Goal: Task Accomplishment & Management: Manage account settings

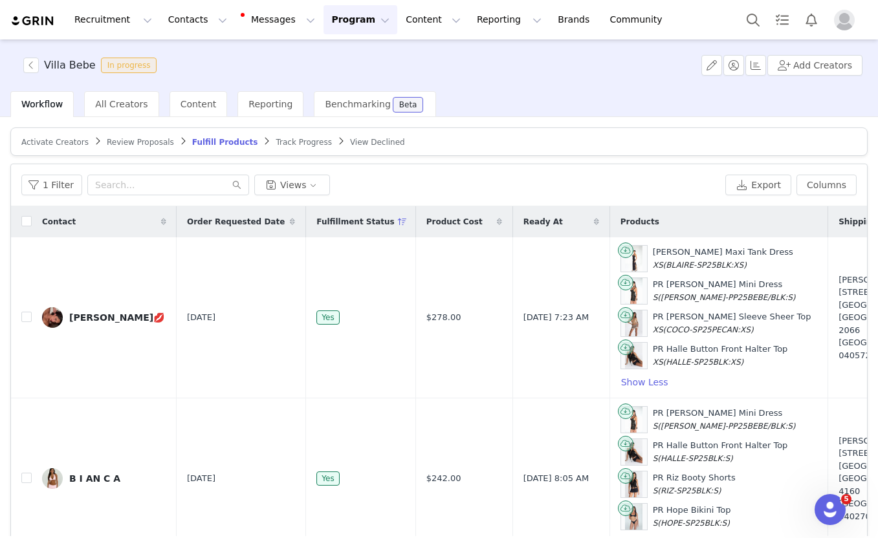
scroll to position [1910, 58]
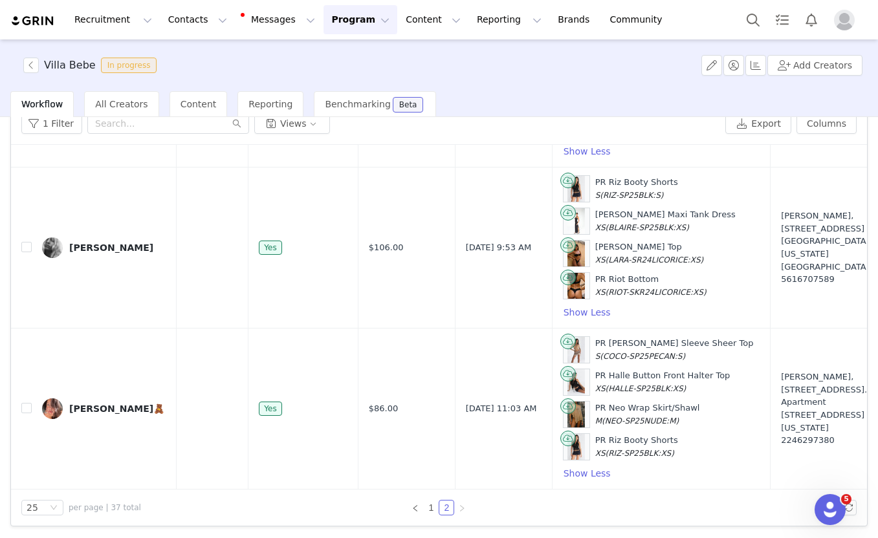
click at [344, 20] on button "Program Program" at bounding box center [360, 19] width 74 height 29
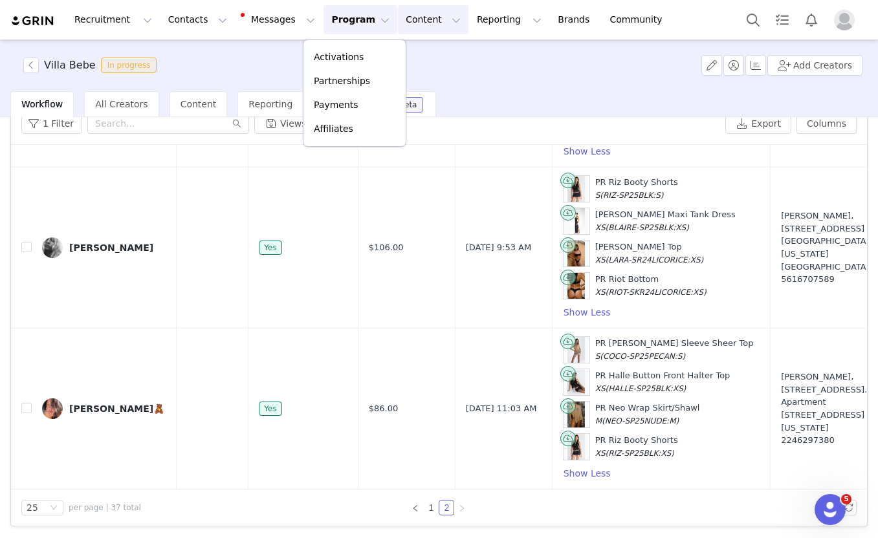
click at [399, 18] on button "Content Content" at bounding box center [433, 19] width 71 height 29
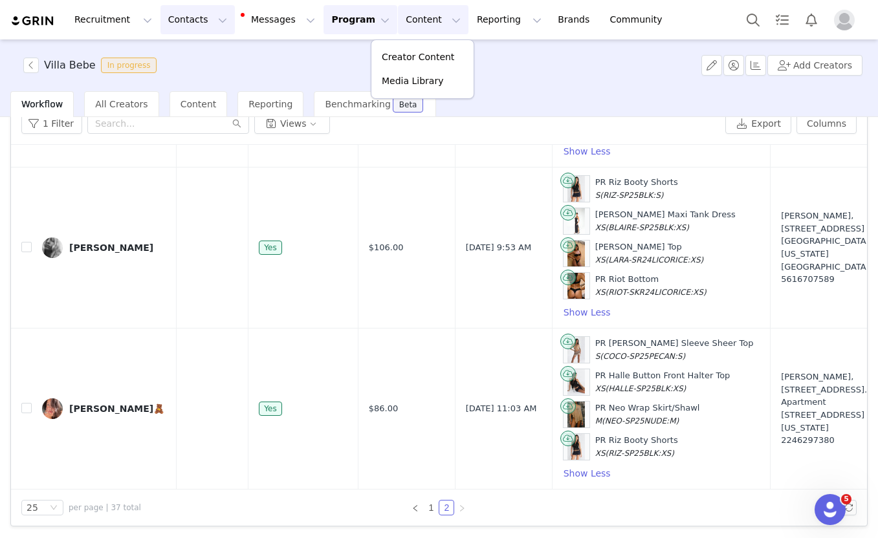
click at [201, 16] on button "Contacts Contacts" at bounding box center [197, 19] width 74 height 29
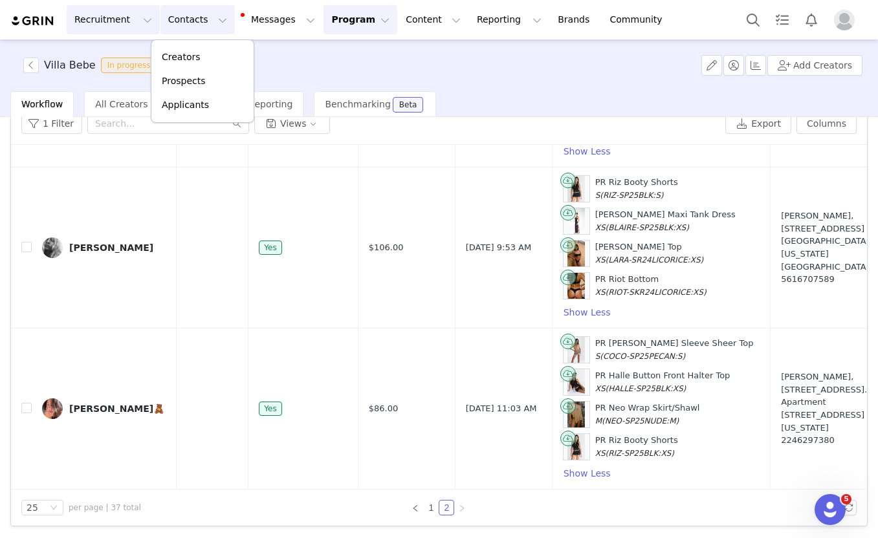
click at [131, 23] on button "Recruitment Recruitment" at bounding box center [113, 19] width 93 height 29
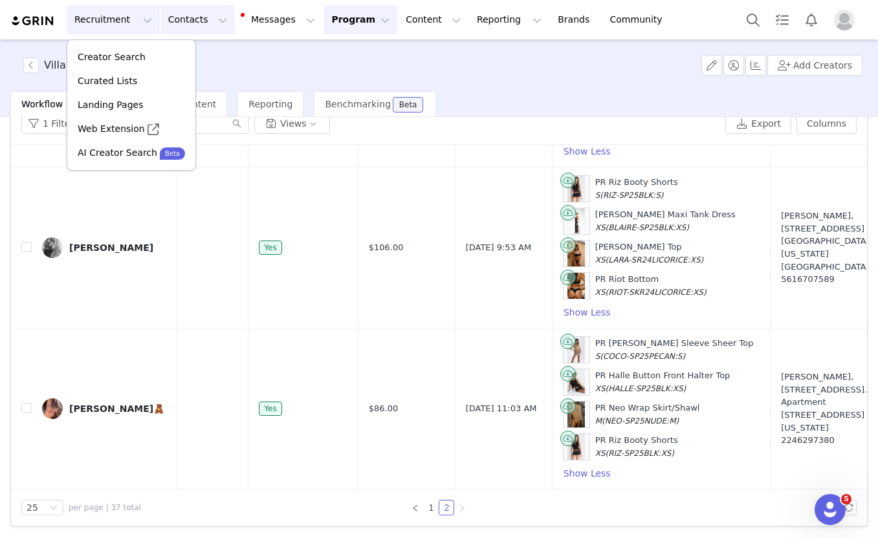
click at [211, 27] on button "Contacts Contacts" at bounding box center [197, 19] width 74 height 29
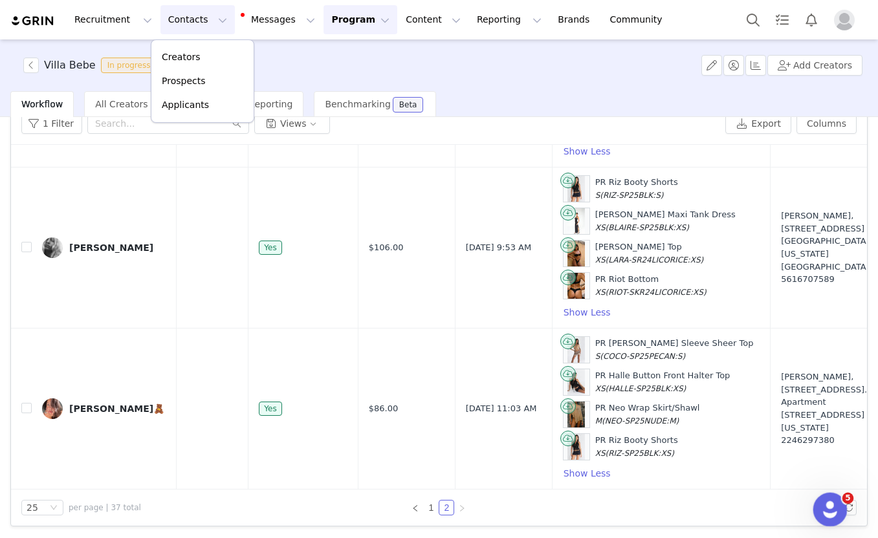
click at [827, 507] on icon "Open Intercom Messenger" at bounding box center [828, 508] width 21 height 21
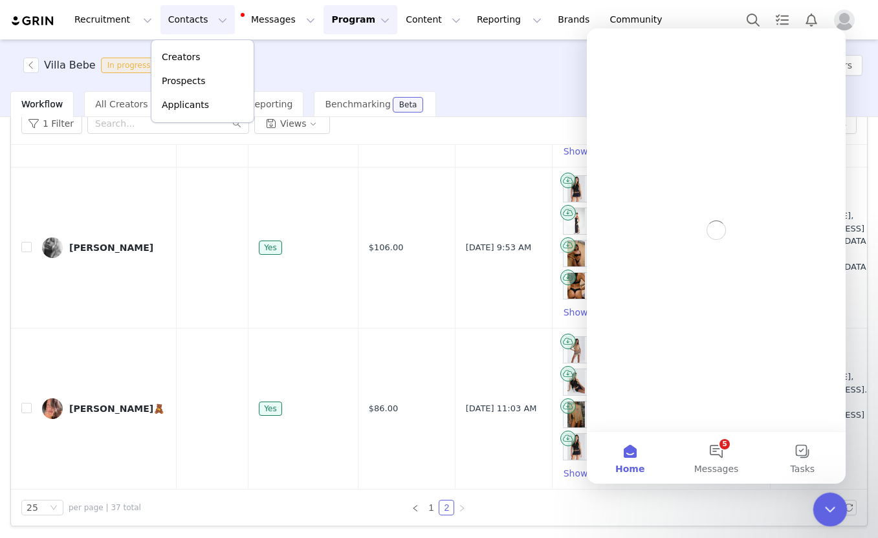
scroll to position [0, 0]
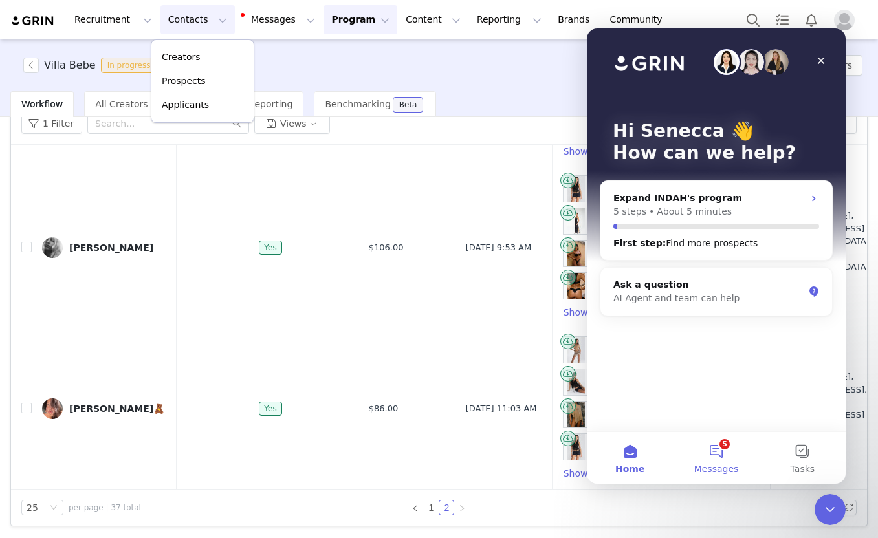
click at [719, 452] on button "5 Messages" at bounding box center [716, 458] width 86 height 52
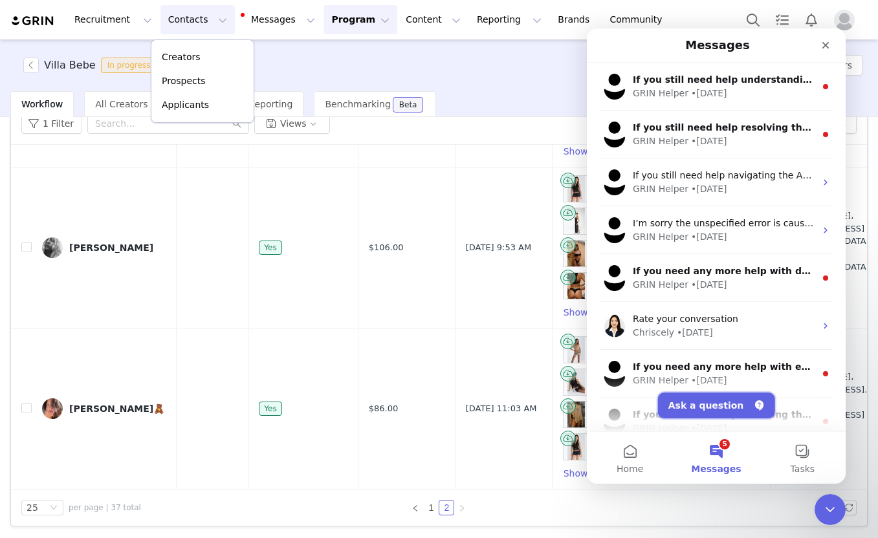
click at [708, 395] on button "Ask a question" at bounding box center [716, 406] width 117 height 26
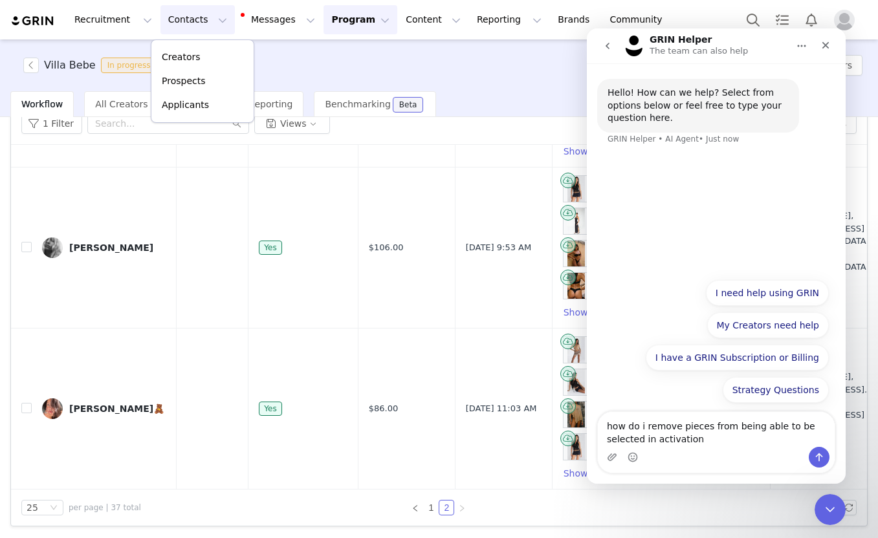
type textarea "how do i remove pieces from being able to be selected in activation"
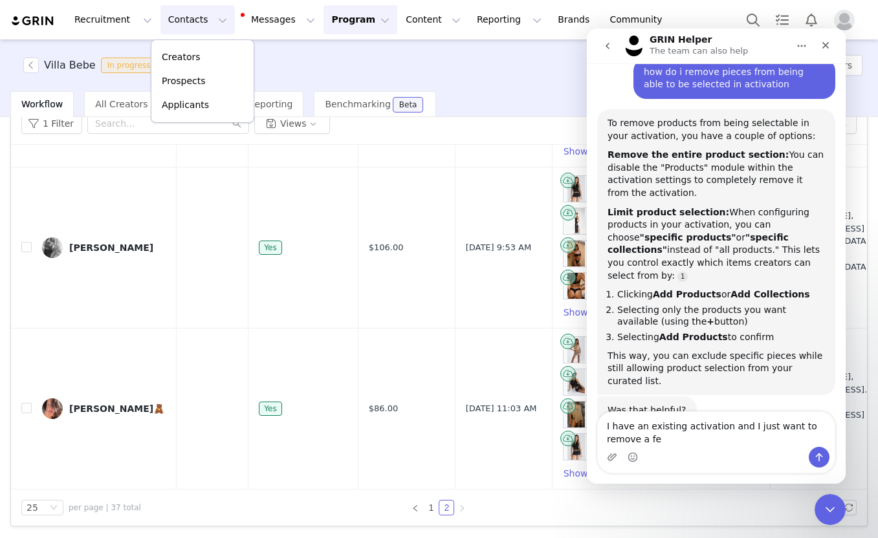
scroll to position [87, 0]
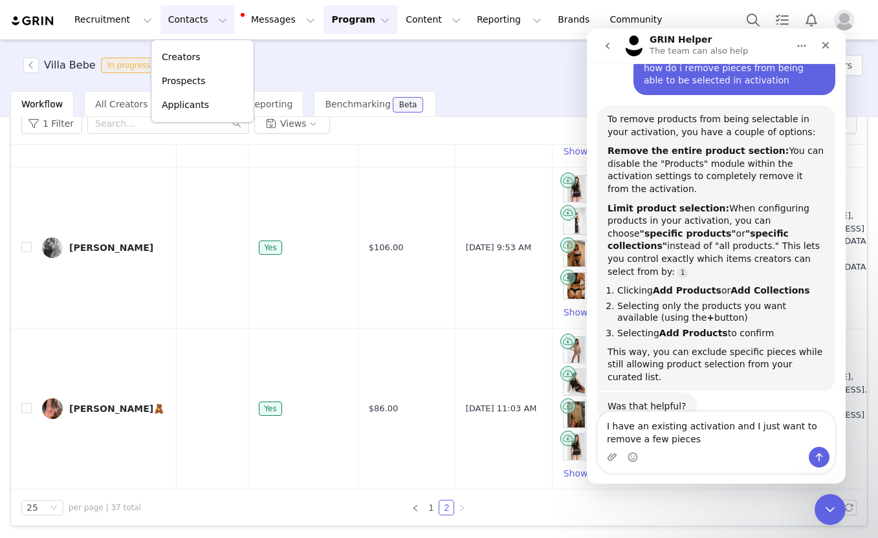
type textarea "I have an existing activation and I just want to remove a few pieces"
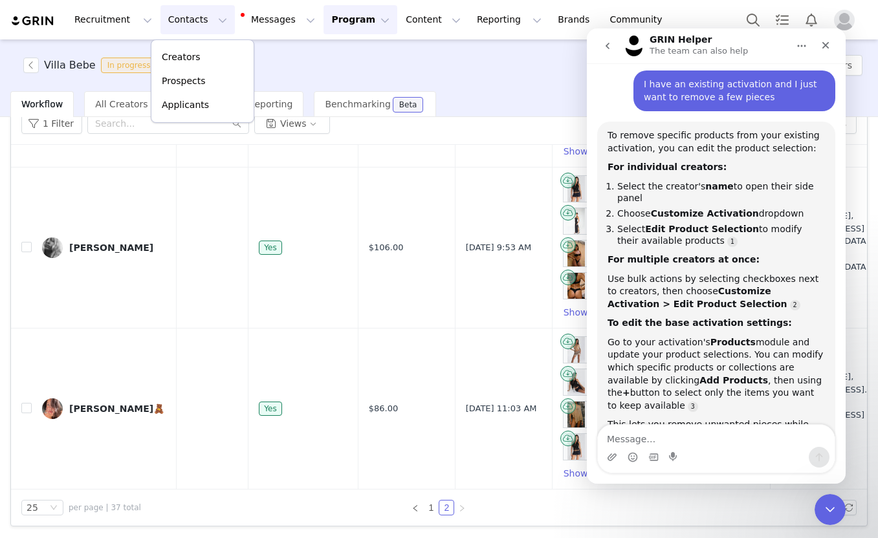
scroll to position [461, 0]
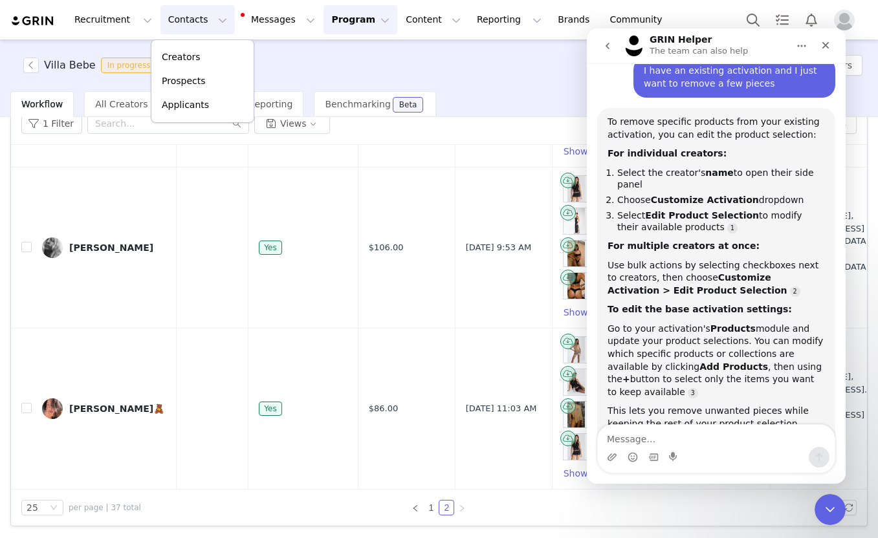
click at [337, 17] on button "Program Program" at bounding box center [360, 19] width 74 height 29
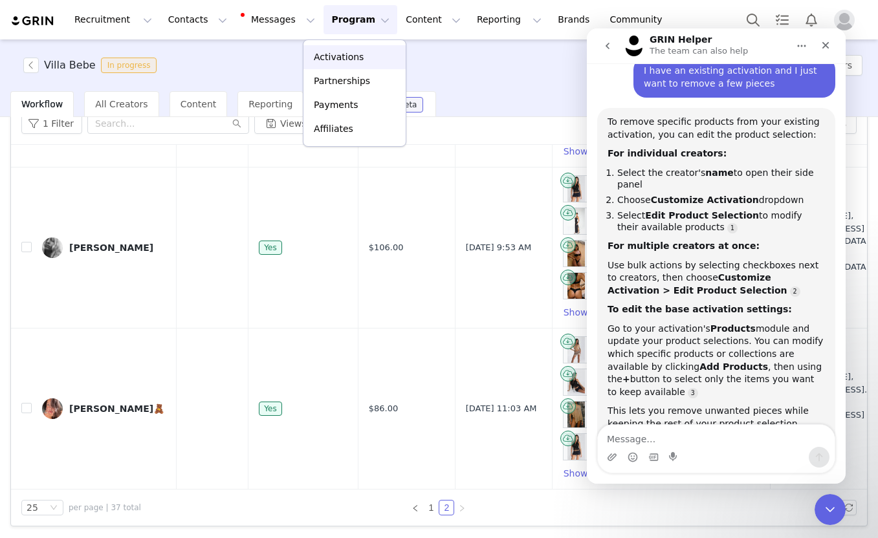
click at [340, 56] on p "Activations" at bounding box center [339, 57] width 50 height 14
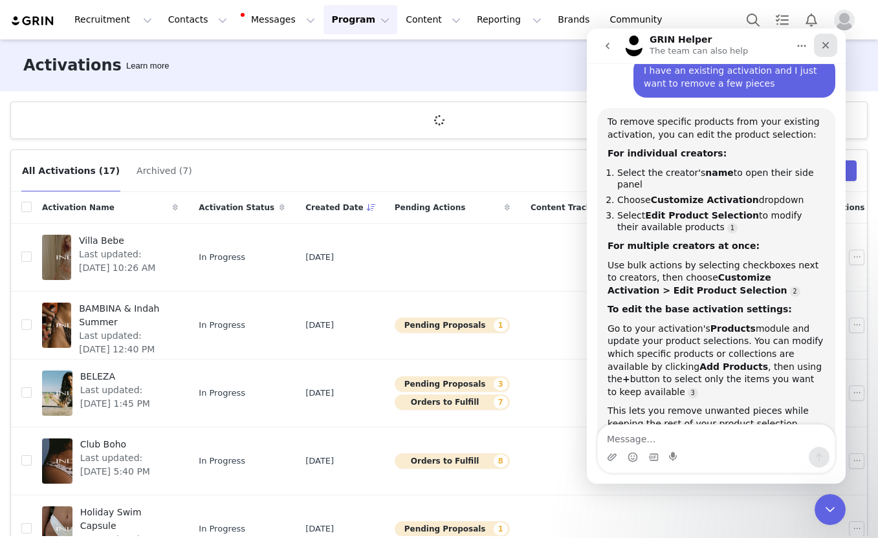
click at [826, 47] on icon "Close" at bounding box center [825, 45] width 10 height 10
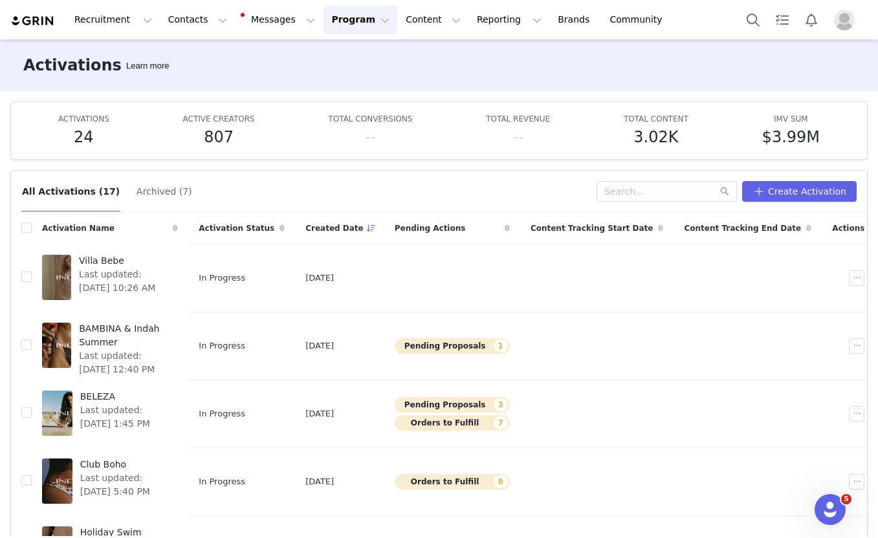
scroll to position [490, 0]
click at [849, 278] on button "button" at bounding box center [857, 278] width 16 height 16
click at [816, 295] on div "Edit" at bounding box center [799, 301] width 112 height 14
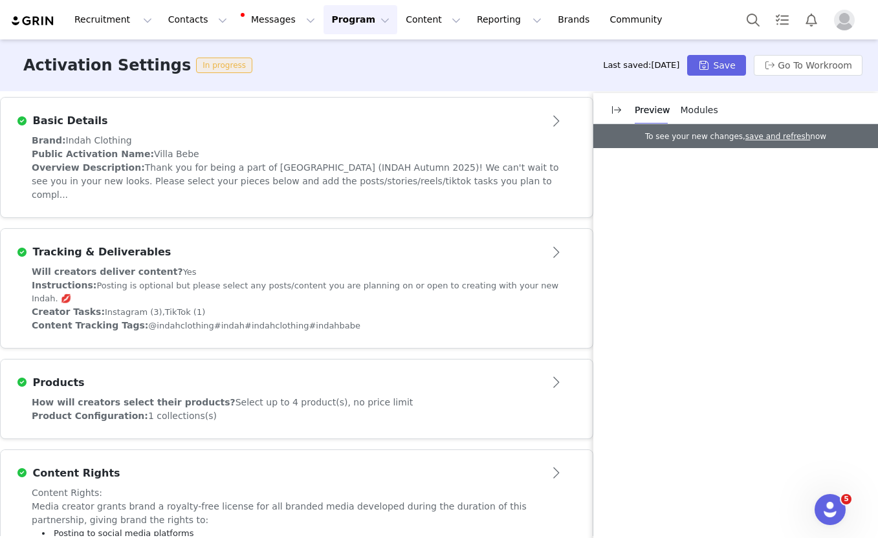
scroll to position [351, 0]
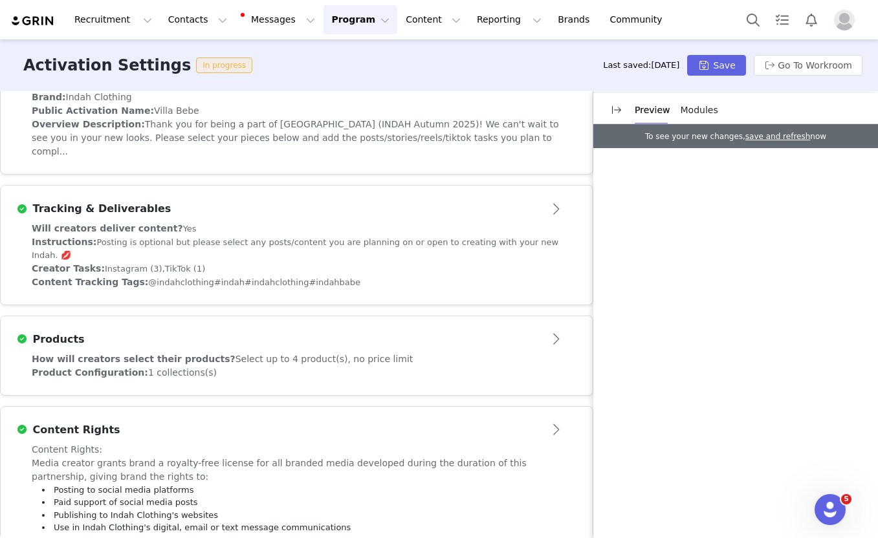
click at [560, 329] on button "Open module" at bounding box center [557, 339] width 40 height 21
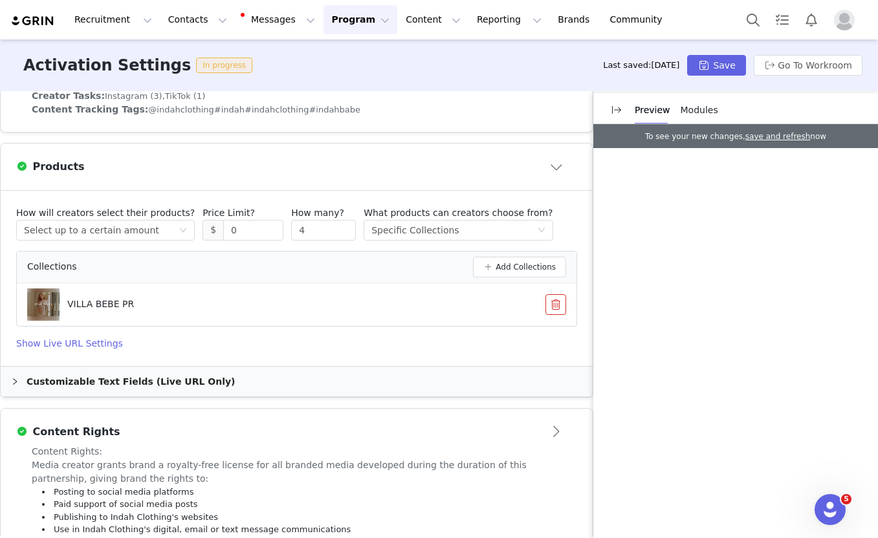
scroll to position [525, 0]
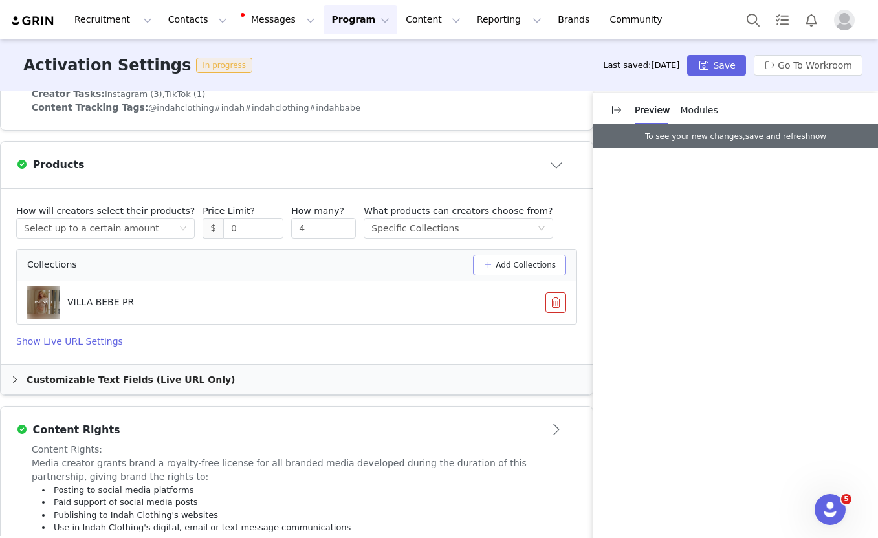
click at [548, 255] on button "Add Collections" at bounding box center [519, 265] width 93 height 21
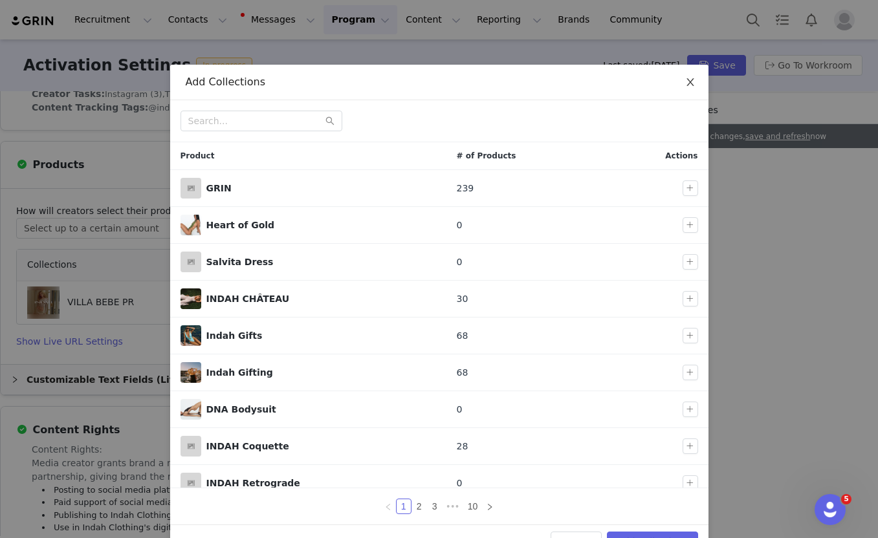
click at [686, 85] on icon "icon: close" at bounding box center [690, 82] width 10 height 10
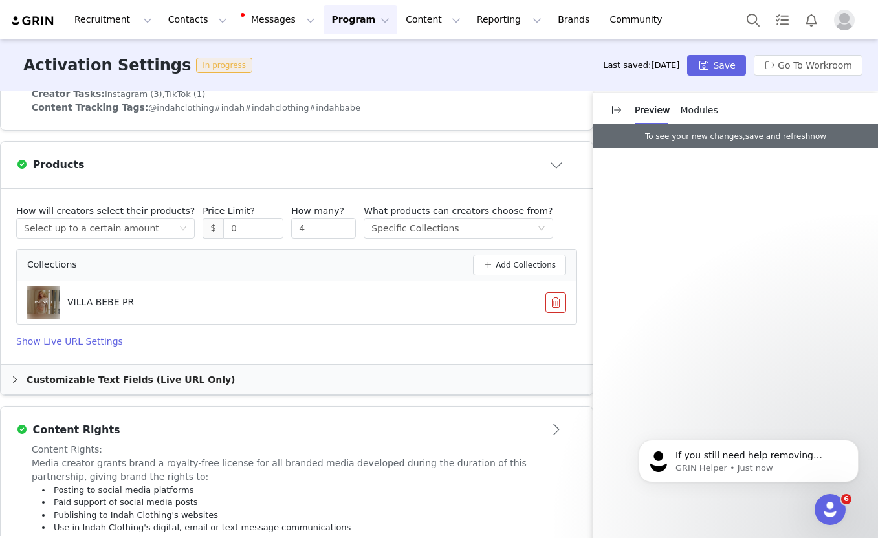
scroll to position [0, 0]
click at [551, 292] on button "button" at bounding box center [555, 302] width 21 height 21
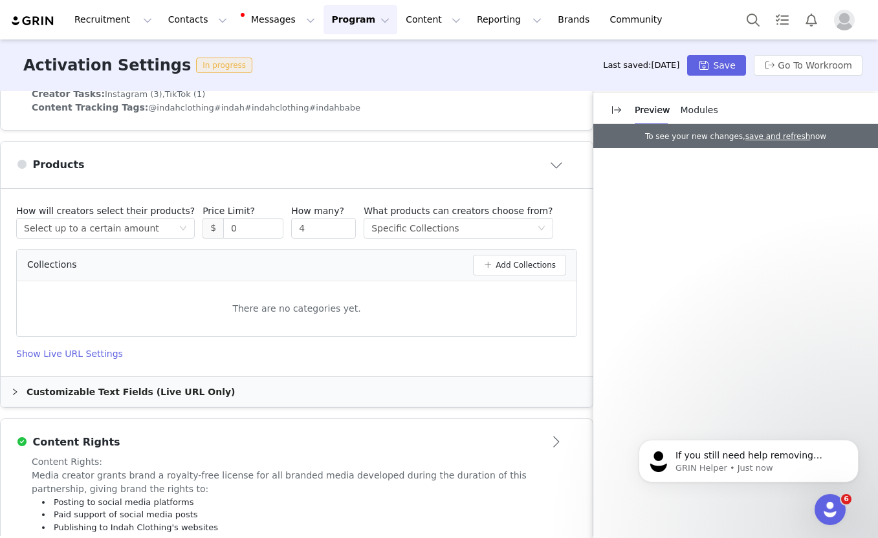
scroll to position [558, 0]
click at [516, 255] on button "Add Collections" at bounding box center [519, 265] width 93 height 21
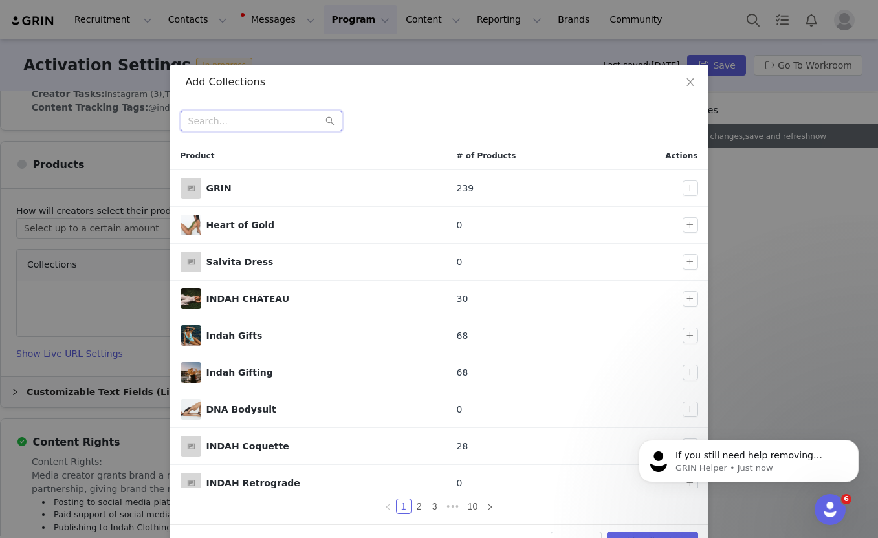
click at [279, 124] on input "text" at bounding box center [261, 121] width 162 height 21
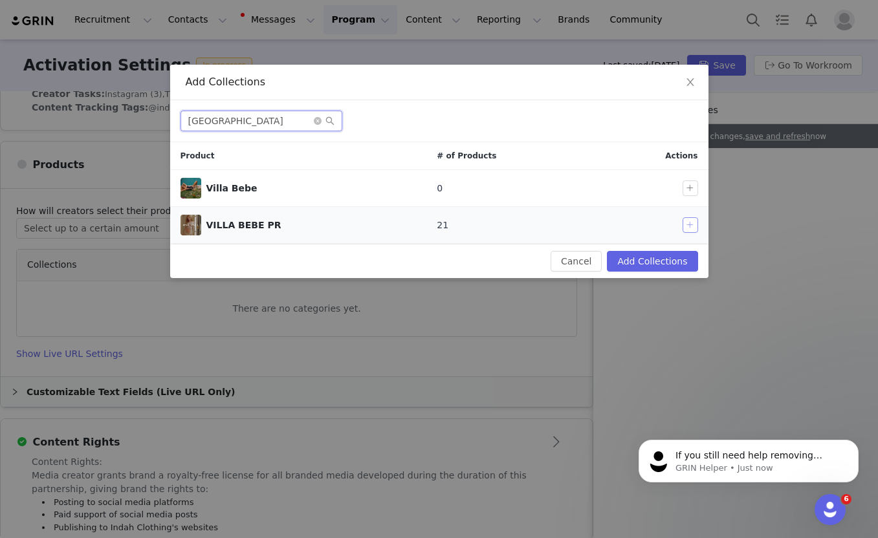
type input "[GEOGRAPHIC_DATA]"
click at [688, 224] on button "button" at bounding box center [691, 225] width 16 height 16
click at [653, 263] on button "Add Collections" at bounding box center [652, 261] width 91 height 21
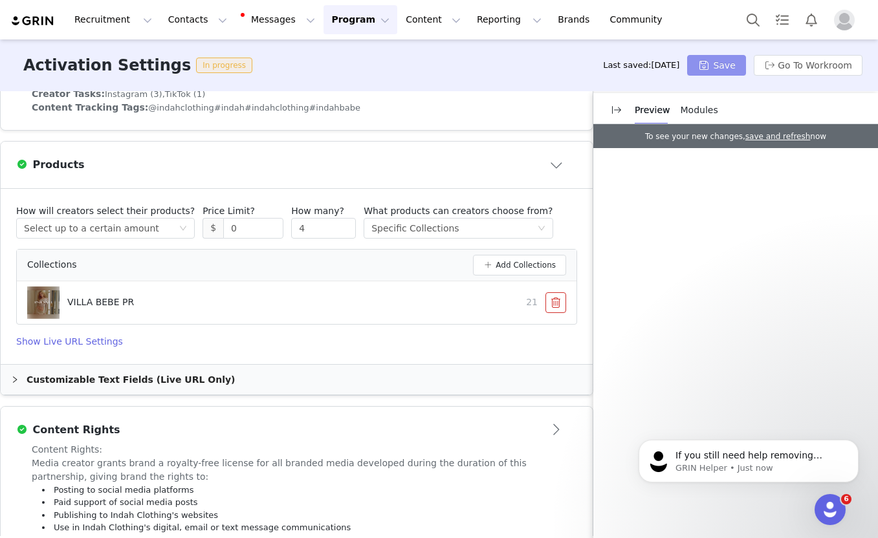
click at [719, 65] on button "Save" at bounding box center [716, 65] width 58 height 21
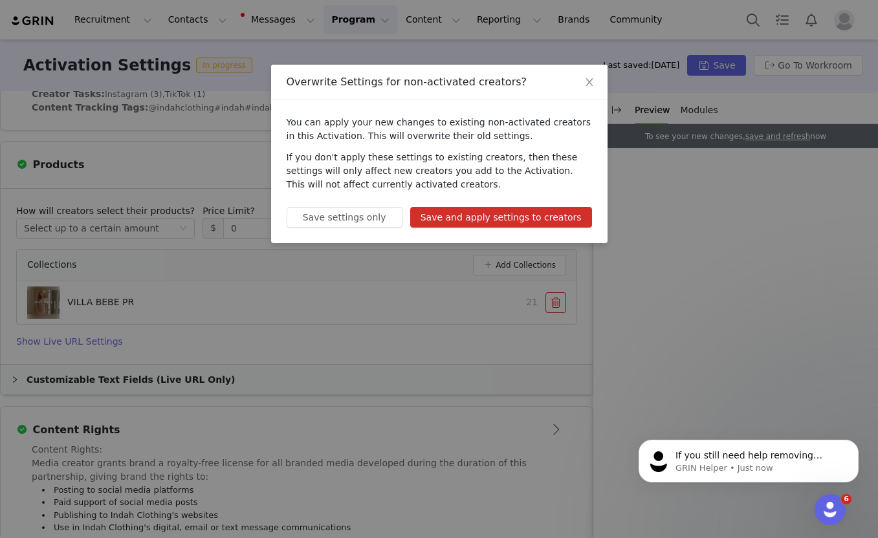
click at [502, 213] on button "Save and apply settings to creators" at bounding box center [501, 217] width 182 height 21
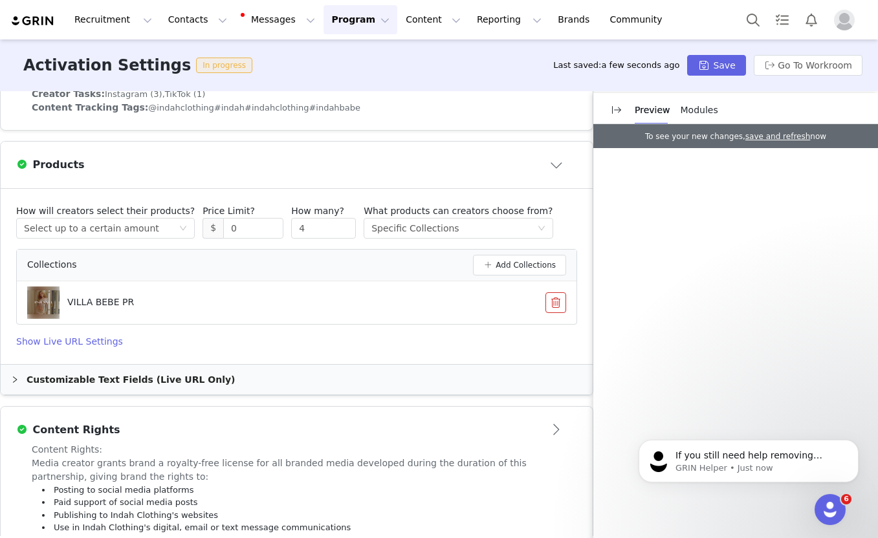
click at [340, 19] on button "Program Program" at bounding box center [360, 19] width 74 height 29
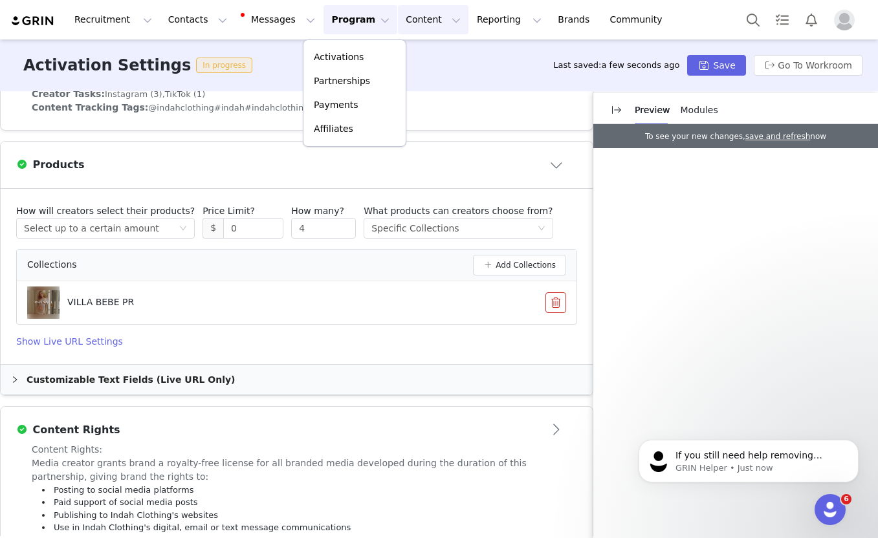
click at [398, 23] on button "Content Content" at bounding box center [433, 19] width 71 height 29
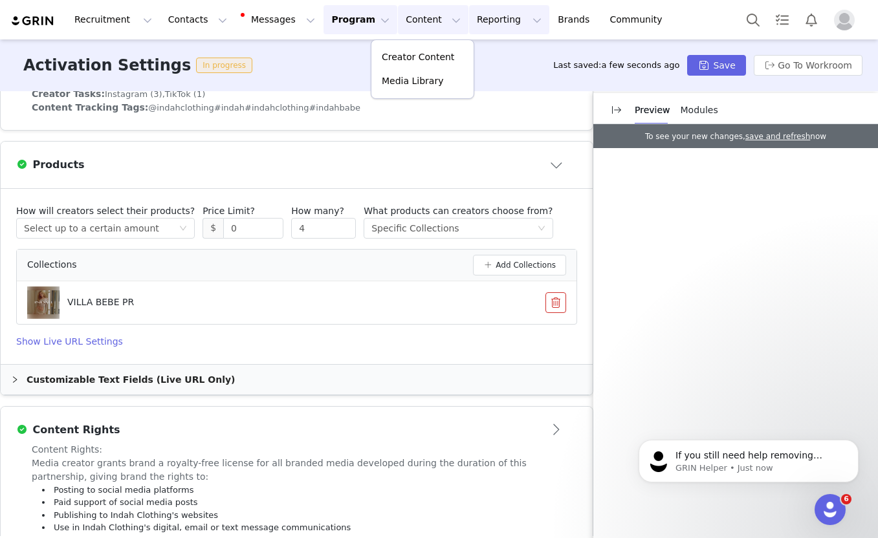
click at [469, 20] on button "Reporting Reporting" at bounding box center [509, 19] width 80 height 29
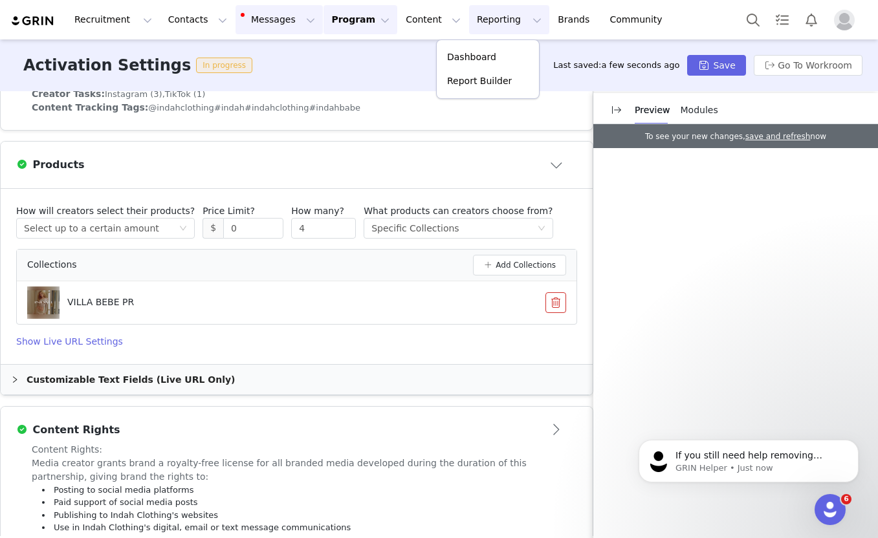
click at [235, 19] on button "Messages Messages" at bounding box center [278, 19] width 87 height 29
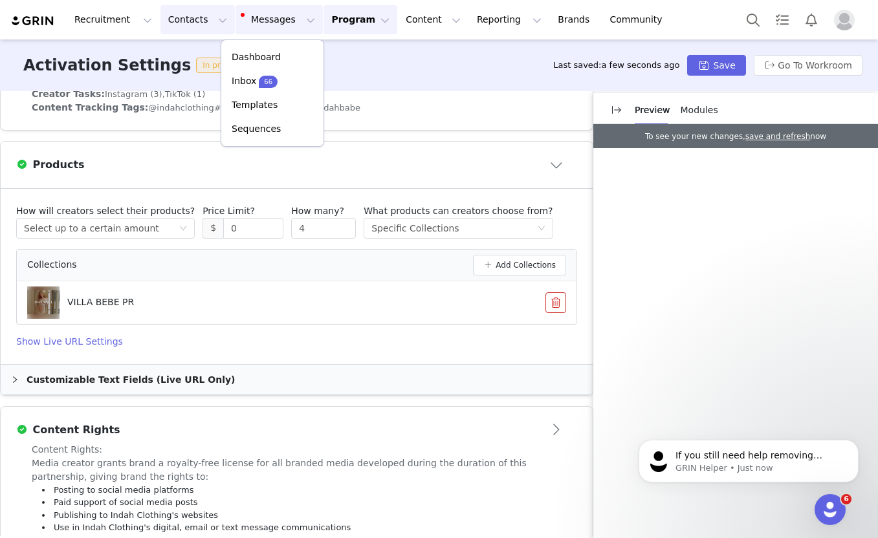
click at [192, 19] on button "Contacts Contacts" at bounding box center [197, 19] width 74 height 29
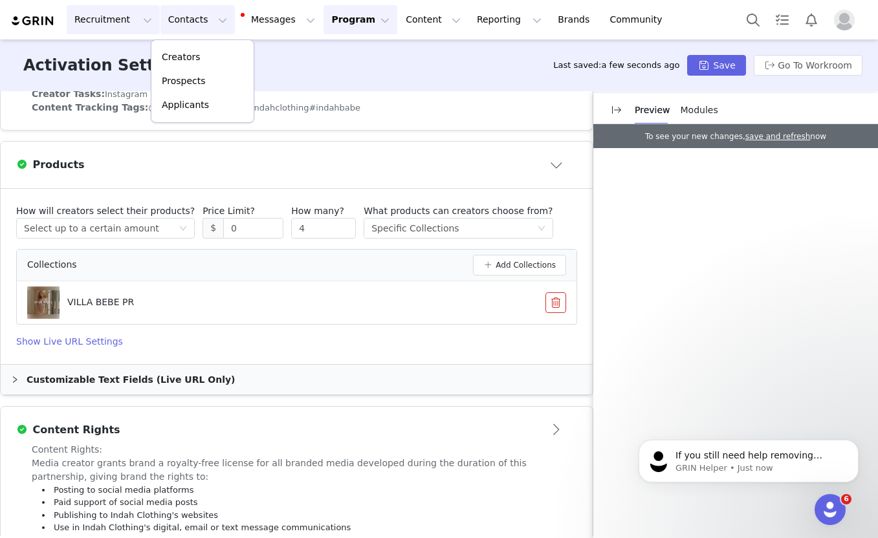
click at [115, 18] on button "Recruitment Recruitment" at bounding box center [113, 19] width 93 height 29
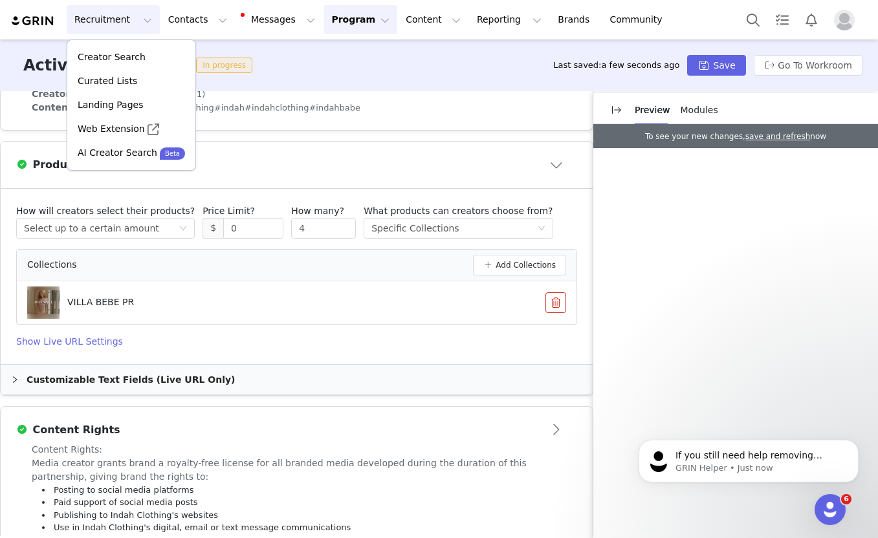
click at [337, 17] on button "Program Program" at bounding box center [360, 19] width 74 height 29
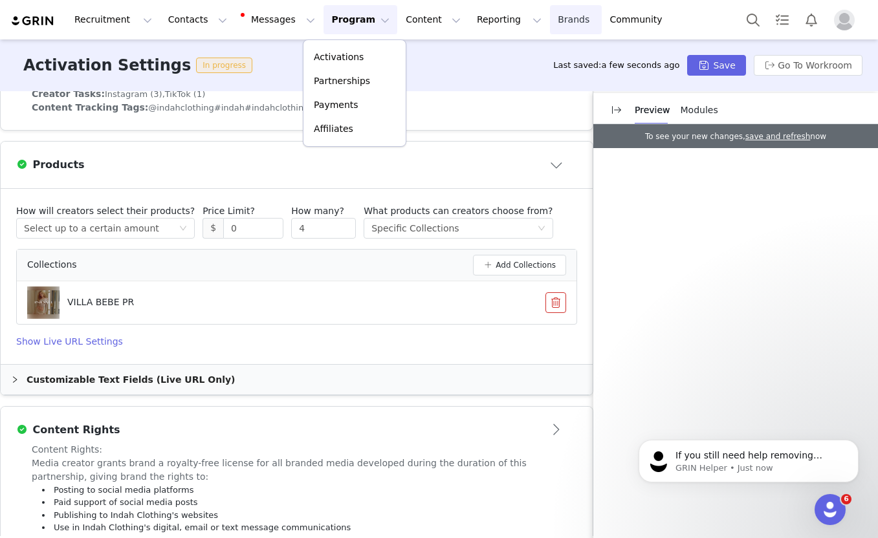
click at [550, 16] on link "Brands Brands" at bounding box center [575, 19] width 51 height 29
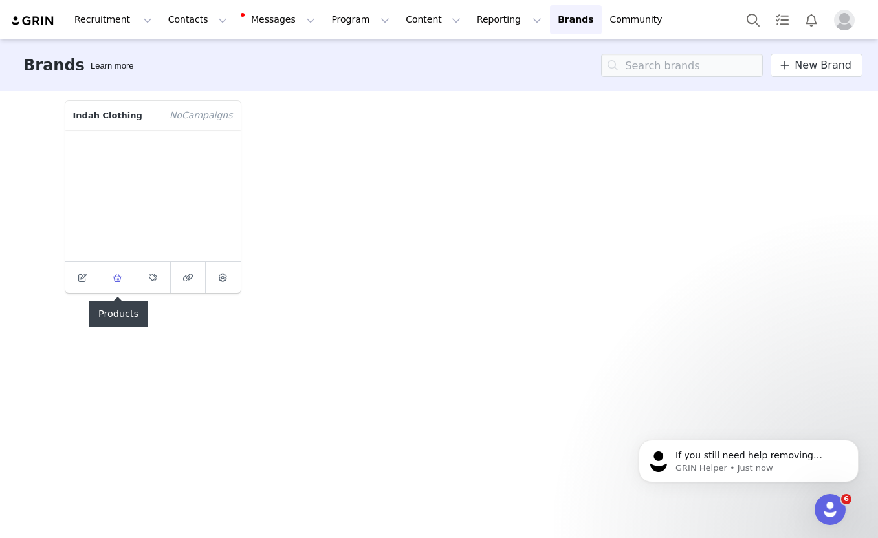
click at [120, 276] on icon at bounding box center [118, 278] width 10 height 8
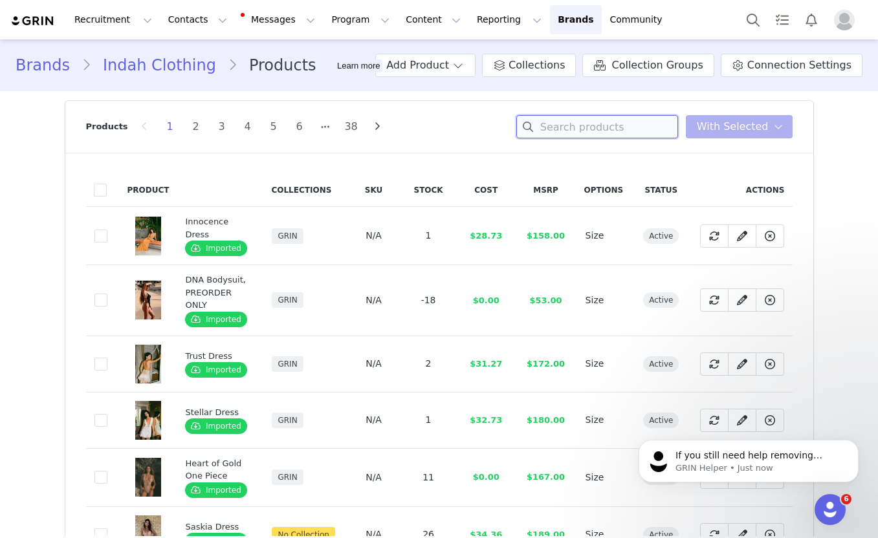
click at [574, 132] on input at bounding box center [597, 126] width 162 height 23
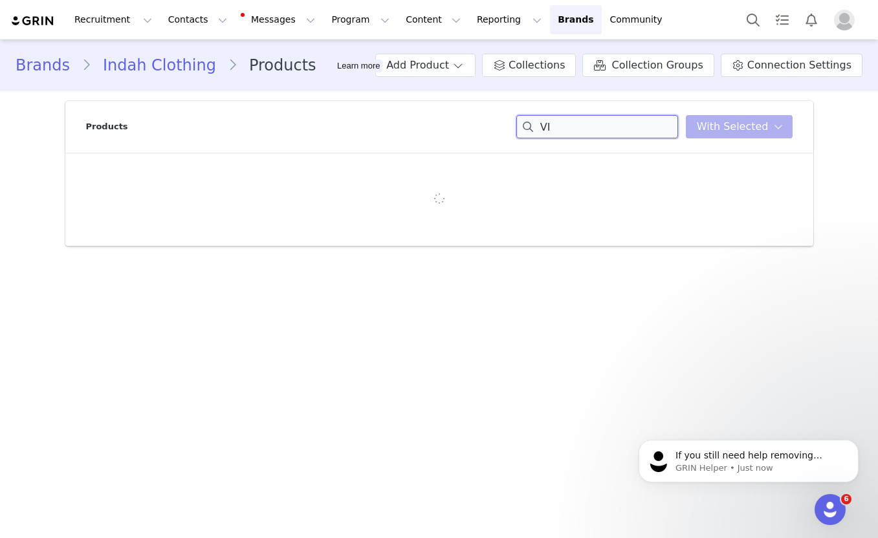
type input "V"
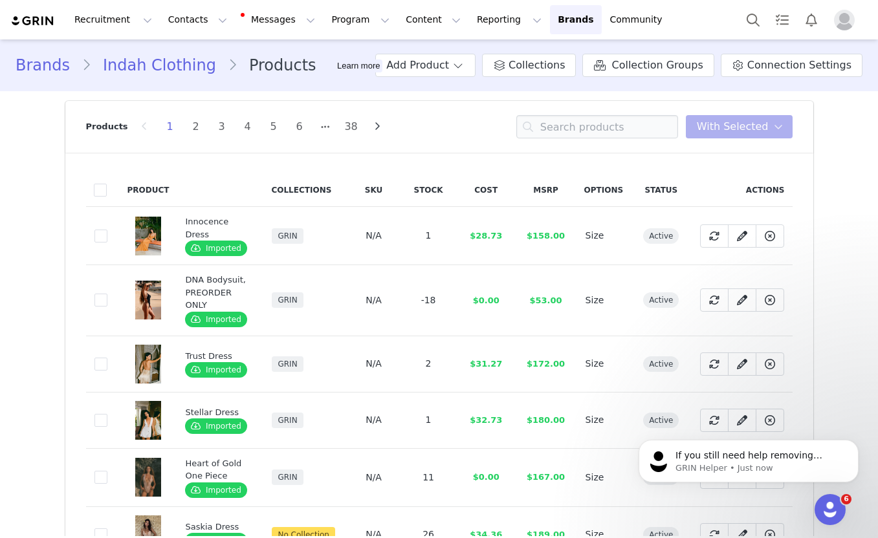
click at [294, 184] on th "Collections" at bounding box center [304, 190] width 83 height 34
click at [289, 188] on th "Collections" at bounding box center [304, 190] width 83 height 34
click at [550, 9] on link "Brands Brands" at bounding box center [575, 19] width 51 height 29
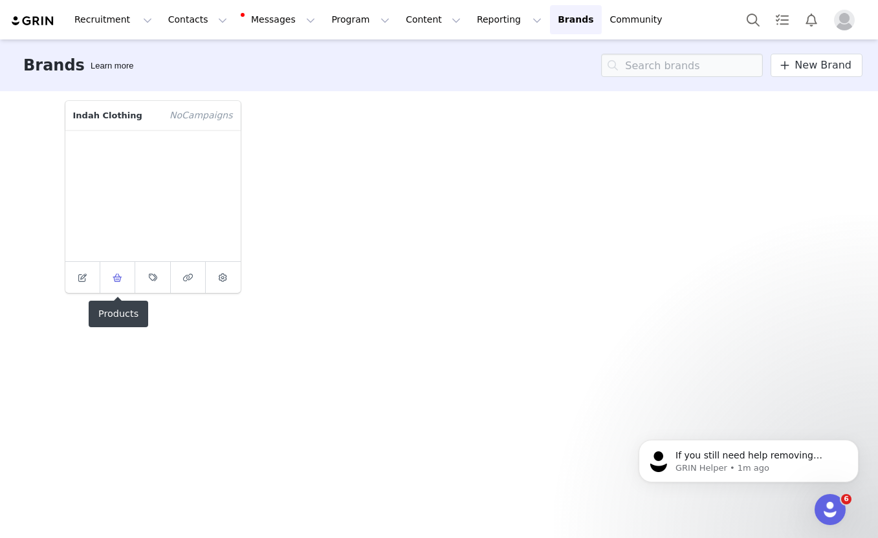
click at [113, 283] on span at bounding box center [118, 278] width 16 height 16
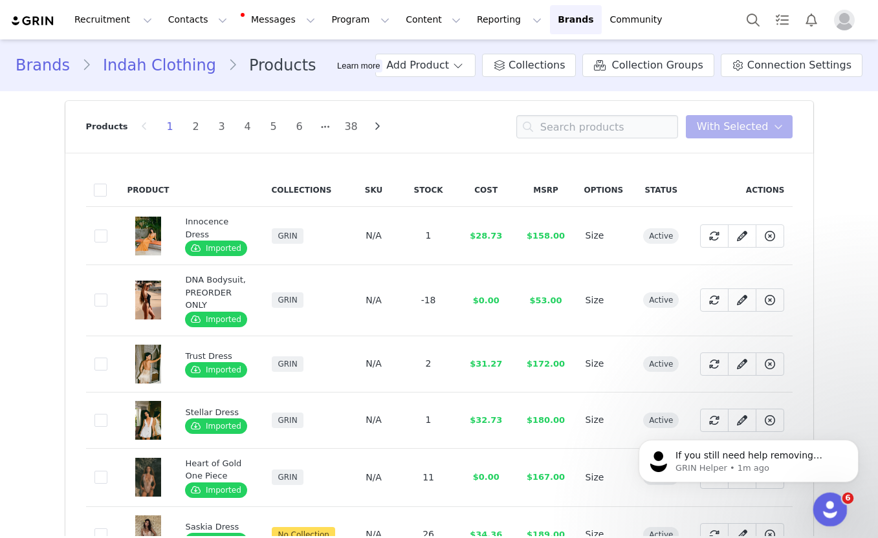
click at [824, 503] on icon "Open Intercom Messenger" at bounding box center [828, 508] width 21 height 21
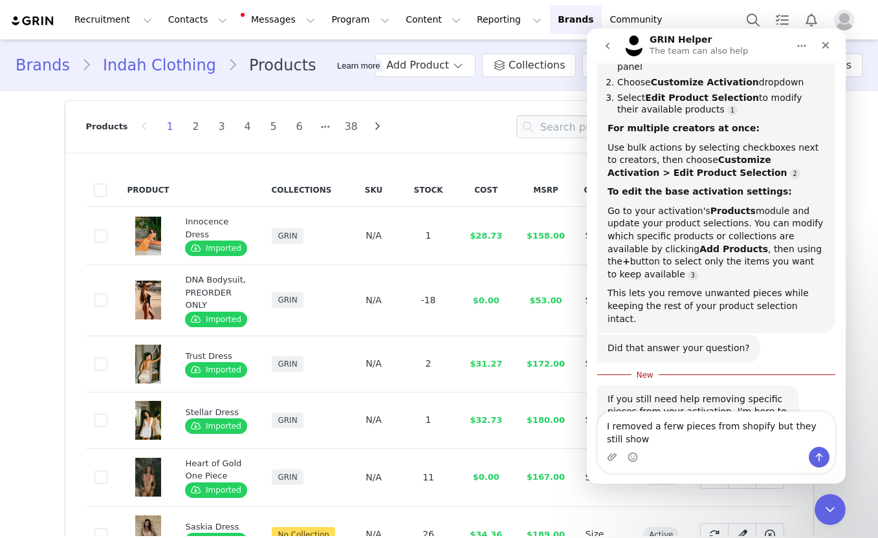
scroll to position [592, 0]
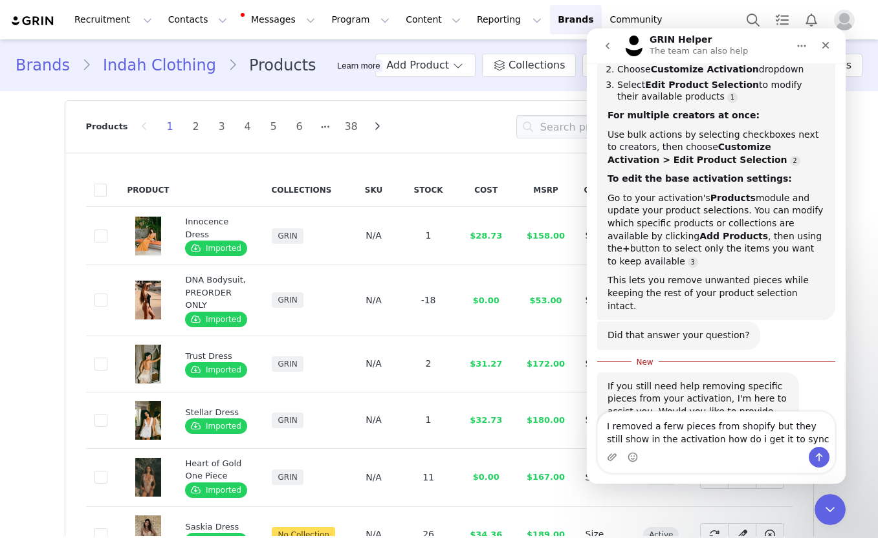
type textarea "I removed a ferw pieces from shopify but they still show in the activation how …"
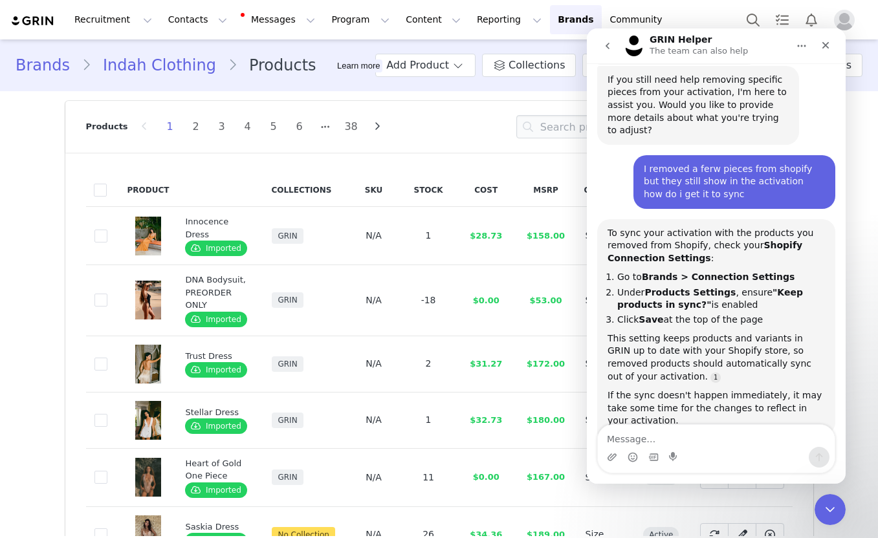
scroll to position [906, 0]
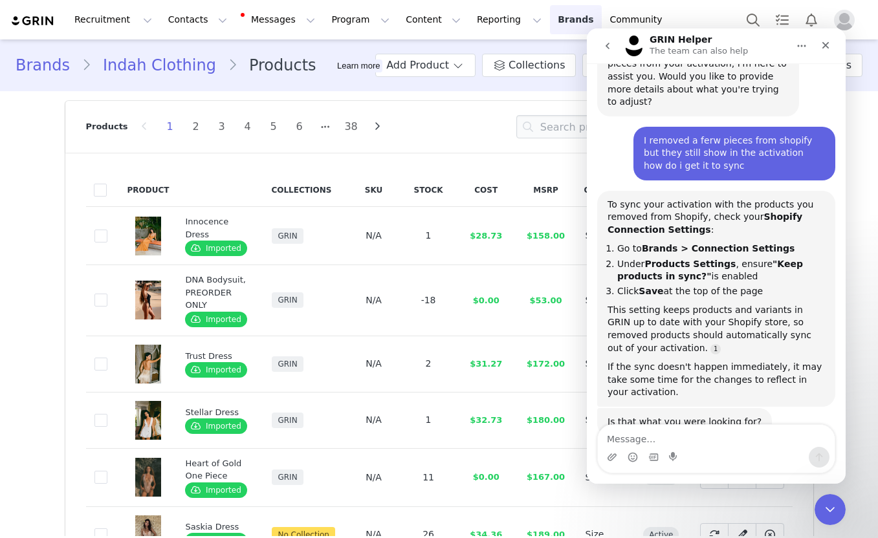
click at [550, 16] on link "Brands Brands" at bounding box center [575, 19] width 51 height 29
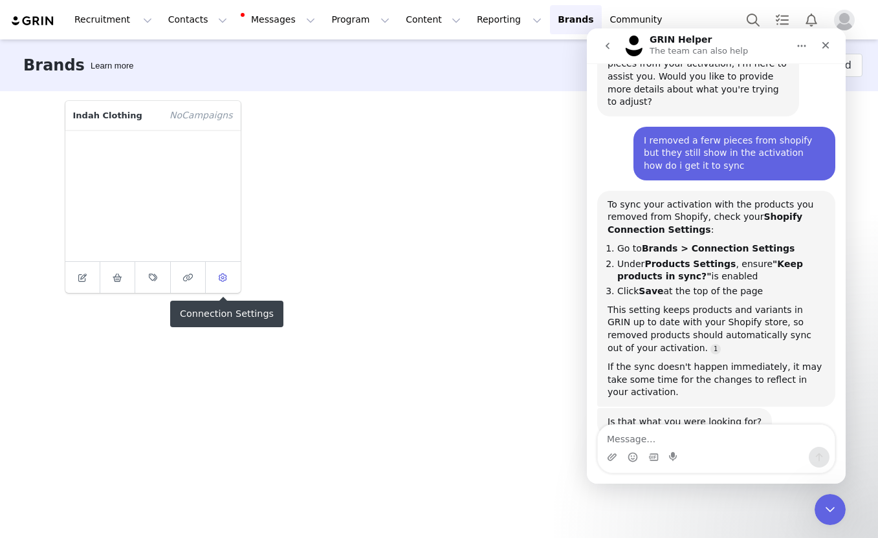
click at [219, 278] on icon at bounding box center [223, 278] width 8 height 8
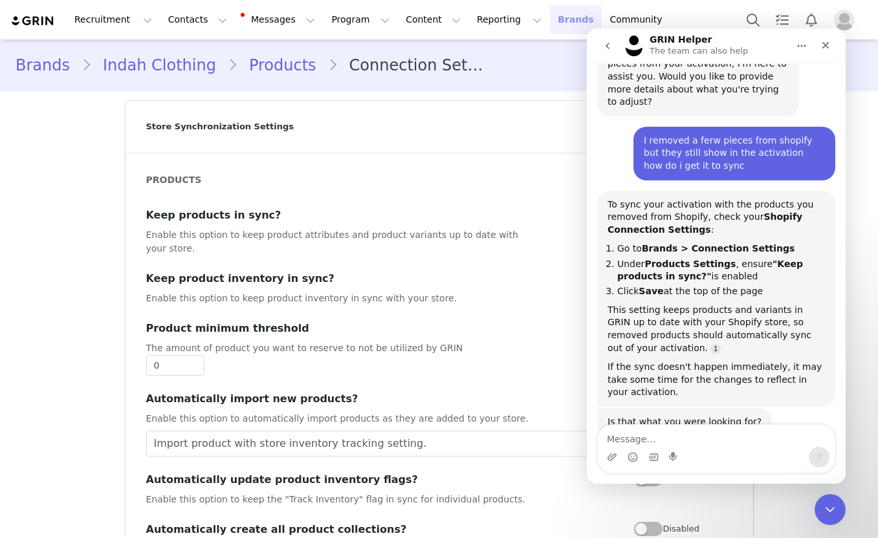
scroll to position [2, 0]
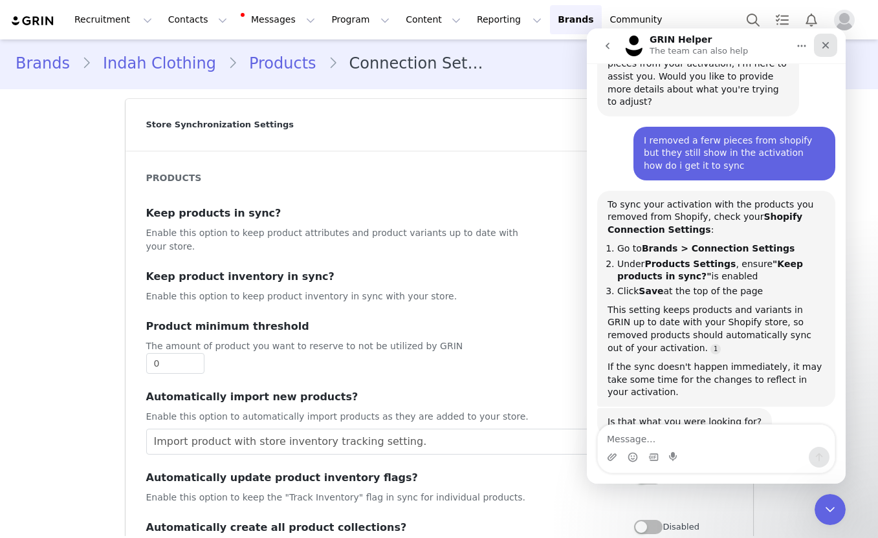
click at [824, 41] on icon "Close" at bounding box center [825, 45] width 10 height 10
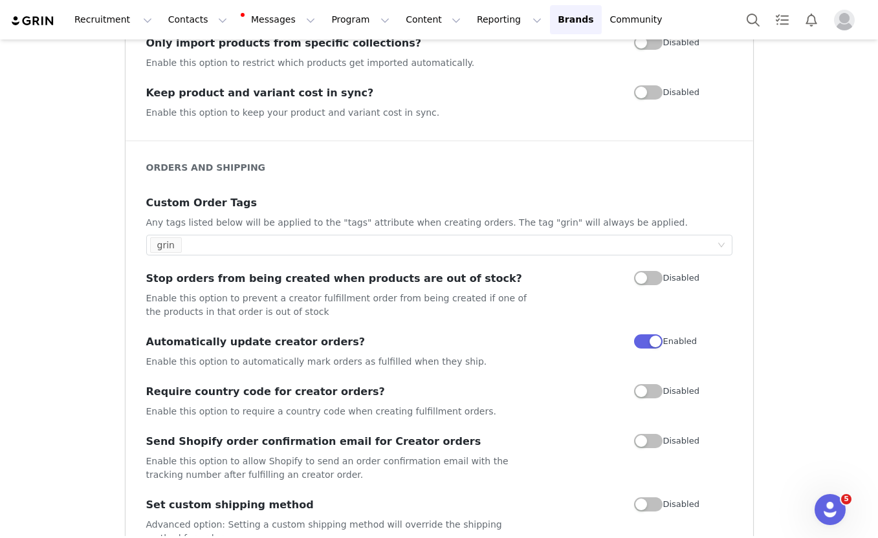
scroll to position [0, 0]
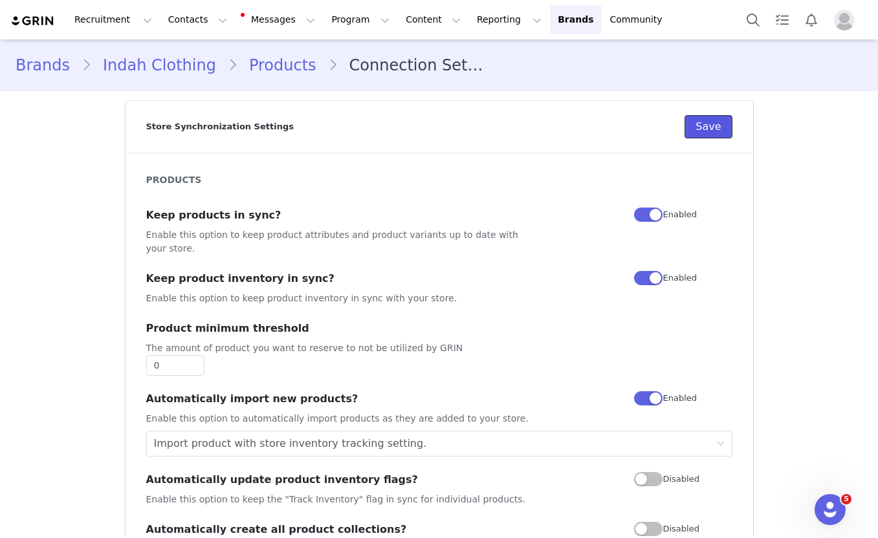
click at [706, 122] on button "Save" at bounding box center [707, 126] width 47 height 23
click at [550, 25] on link "Brands Brands" at bounding box center [575, 19] width 51 height 29
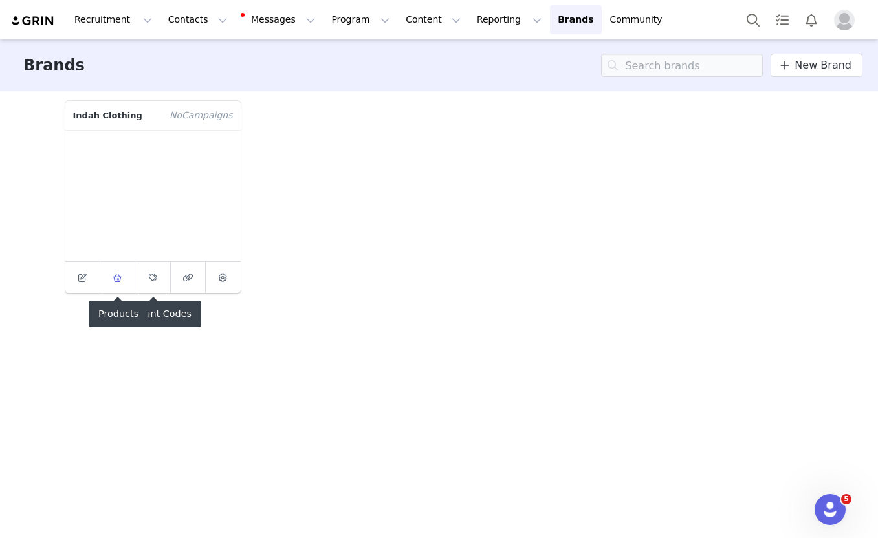
click at [123, 282] on span at bounding box center [118, 278] width 16 height 16
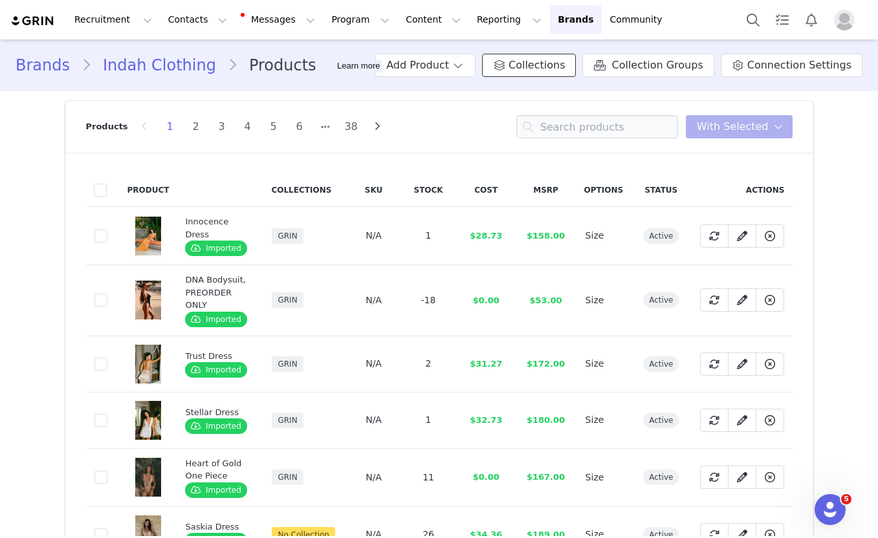
click at [552, 64] on span "Collections" at bounding box center [536, 66] width 56 height 16
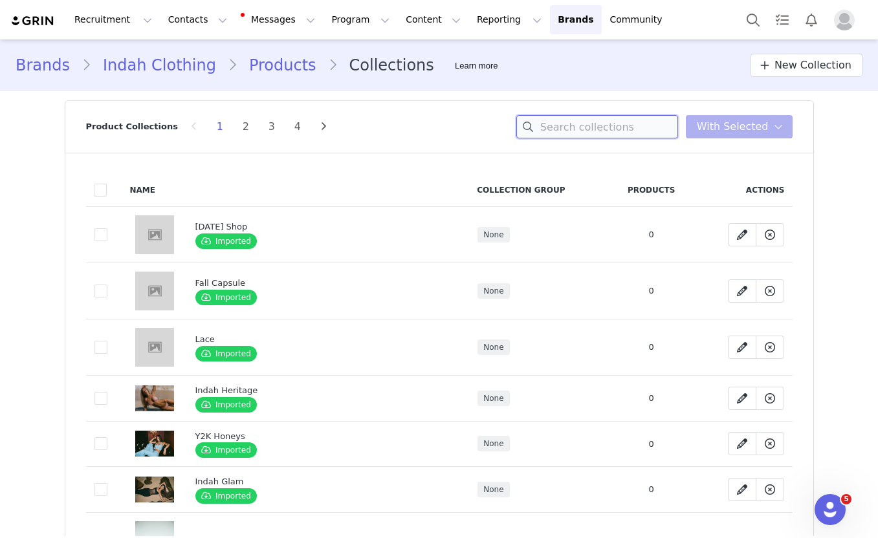
click at [570, 128] on input at bounding box center [597, 126] width 162 height 23
type input "VILLA BEBE"
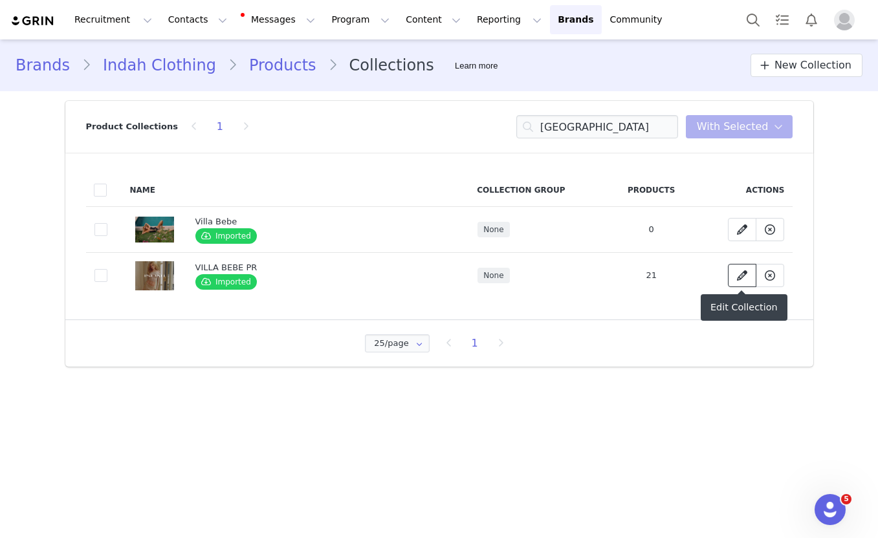
click at [744, 276] on icon at bounding box center [742, 275] width 10 height 10
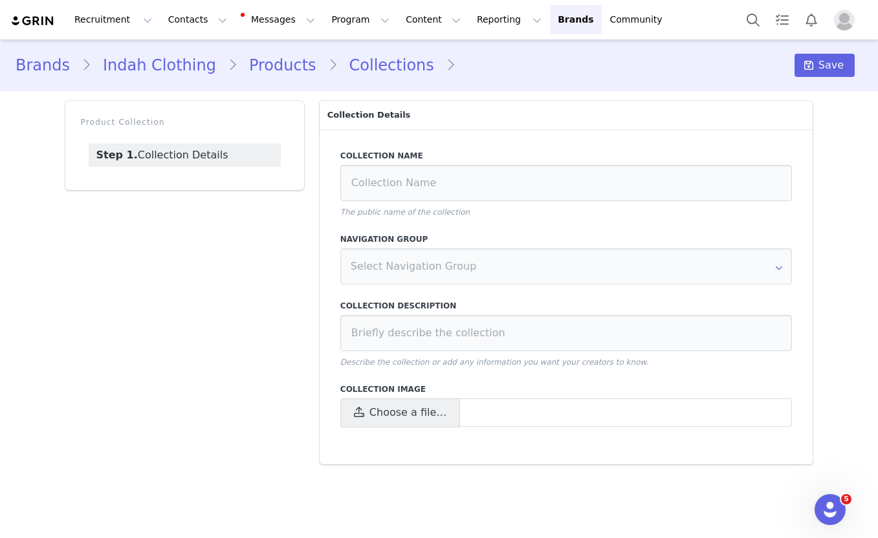
type input "VILLA BEBE PR"
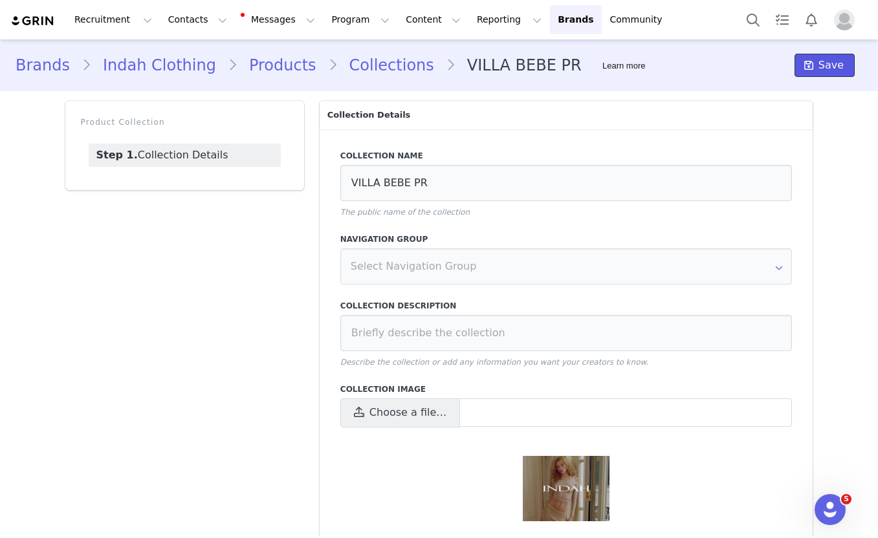
click at [831, 65] on span "Save" at bounding box center [830, 66] width 25 height 16
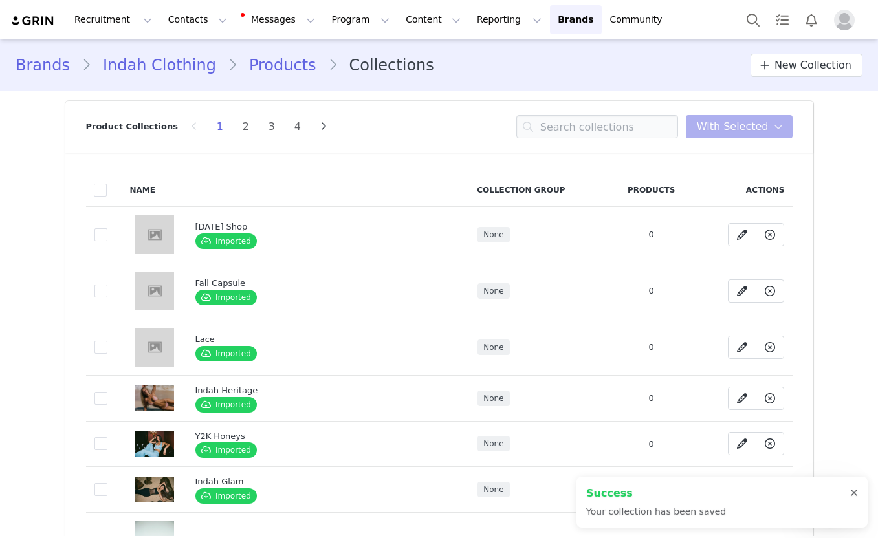
click at [854, 489] on div at bounding box center [854, 493] width 8 height 10
click at [825, 518] on div "Open Intercom Messenger" at bounding box center [828, 508] width 43 height 43
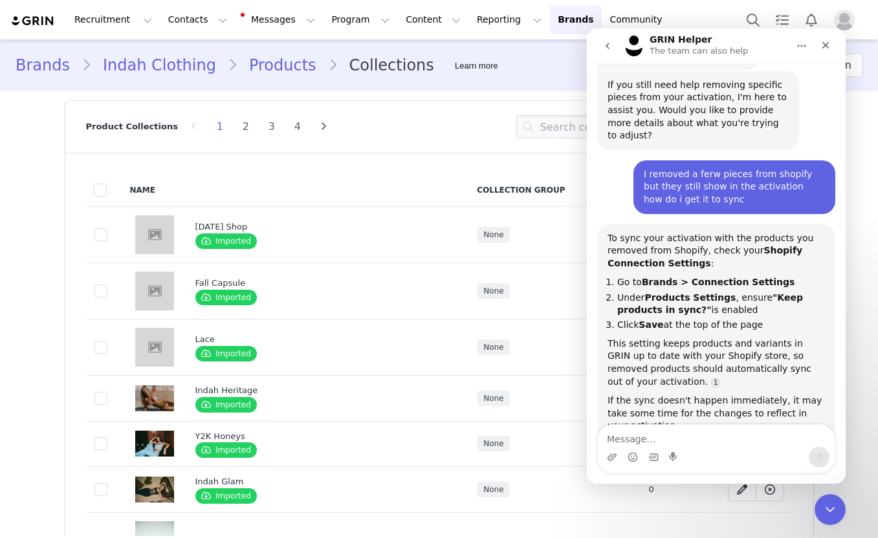
scroll to position [878, 0]
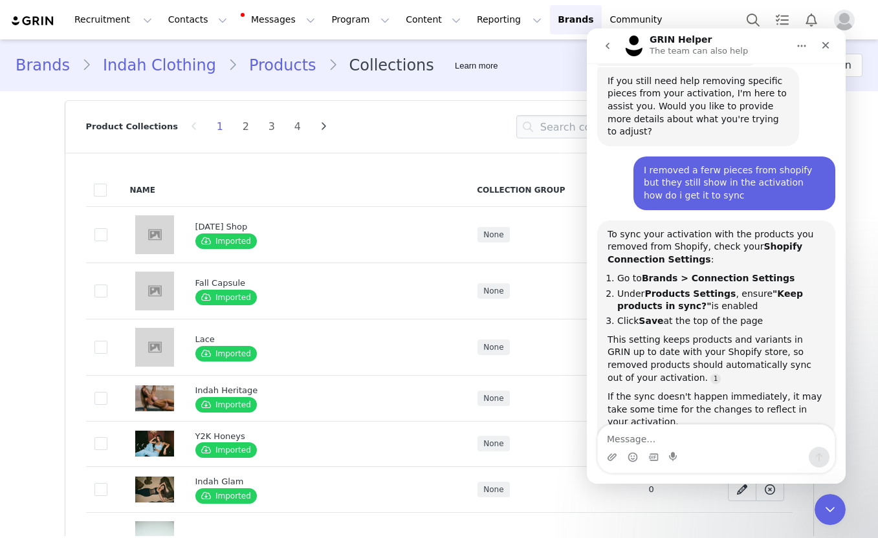
click at [674, 435] on textarea "Message…" at bounding box center [716, 436] width 237 height 22
click at [664, 435] on textarea "Message…" at bounding box center [716, 436] width 237 height 22
type textarea "What is another way i can speed up the process"
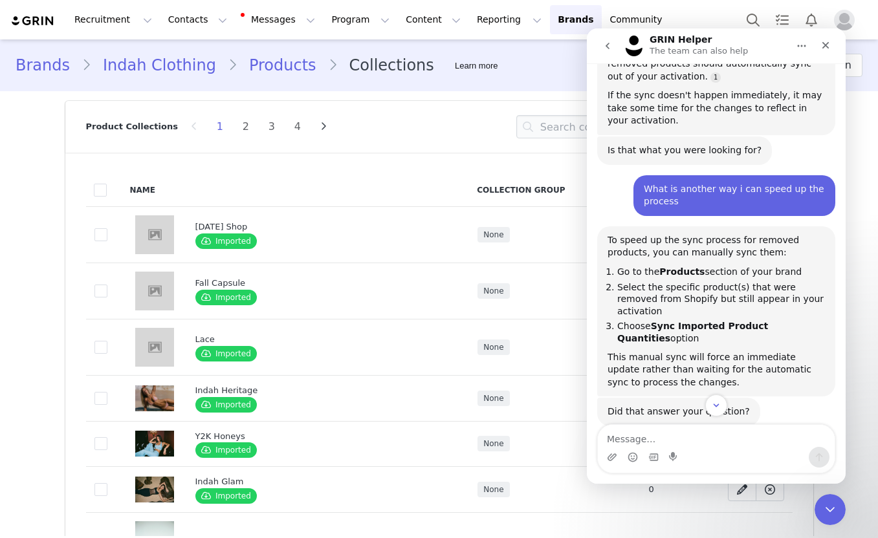
scroll to position [1178, 0]
click at [829, 44] on icon "Close" at bounding box center [825, 45] width 10 height 10
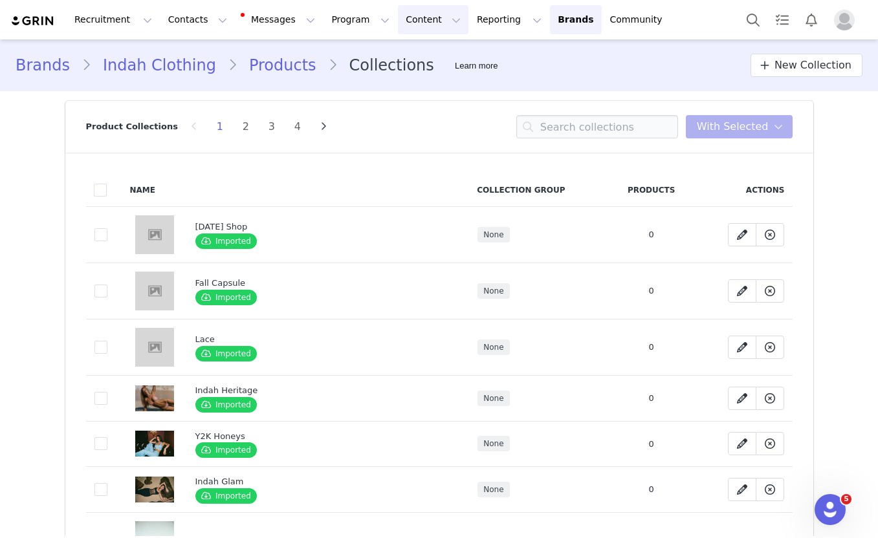
click at [398, 19] on button "Content Content" at bounding box center [433, 19] width 71 height 29
click at [550, 23] on link "Brands Brands" at bounding box center [575, 19] width 51 height 29
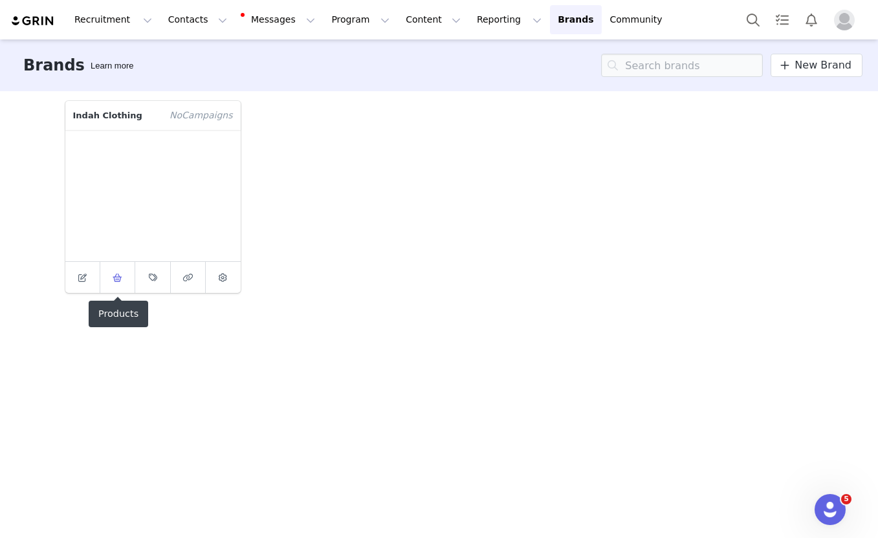
click at [115, 274] on icon at bounding box center [118, 278] width 10 height 8
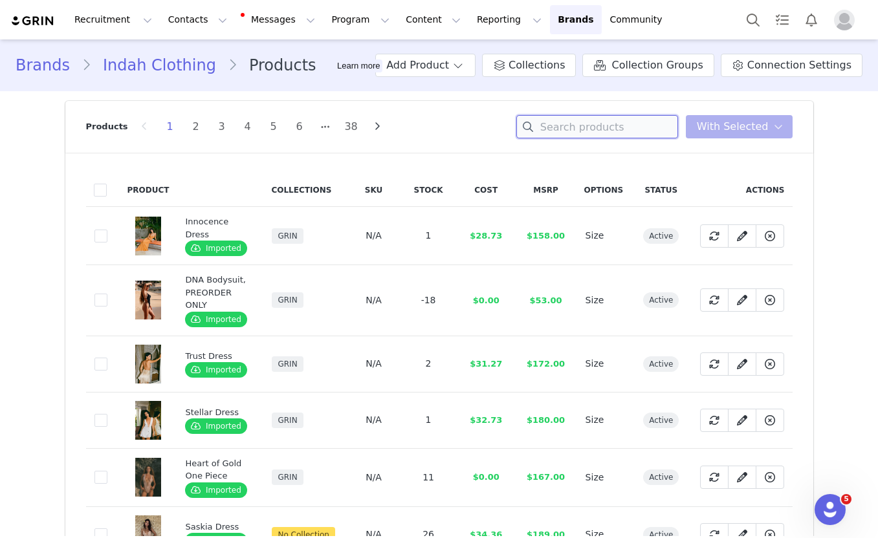
click at [568, 121] on input at bounding box center [597, 126] width 162 height 23
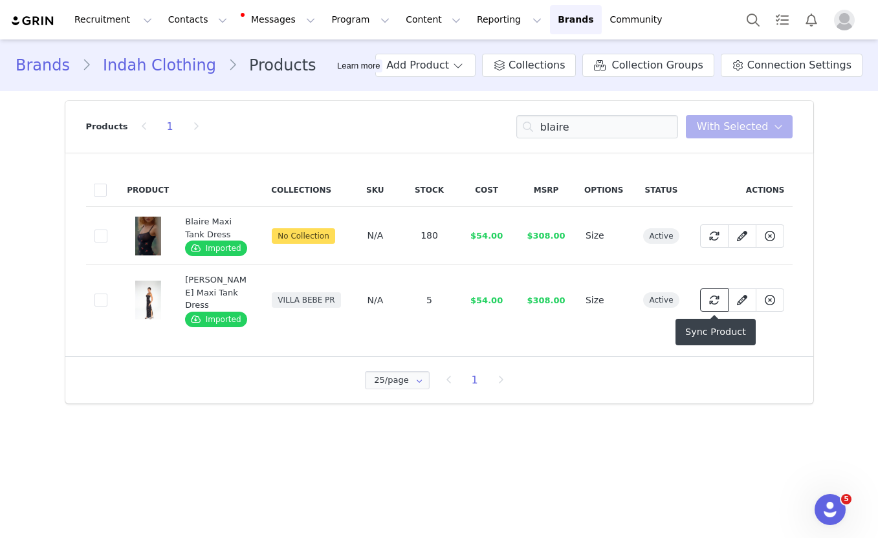
click at [717, 303] on icon at bounding box center [714, 300] width 10 height 10
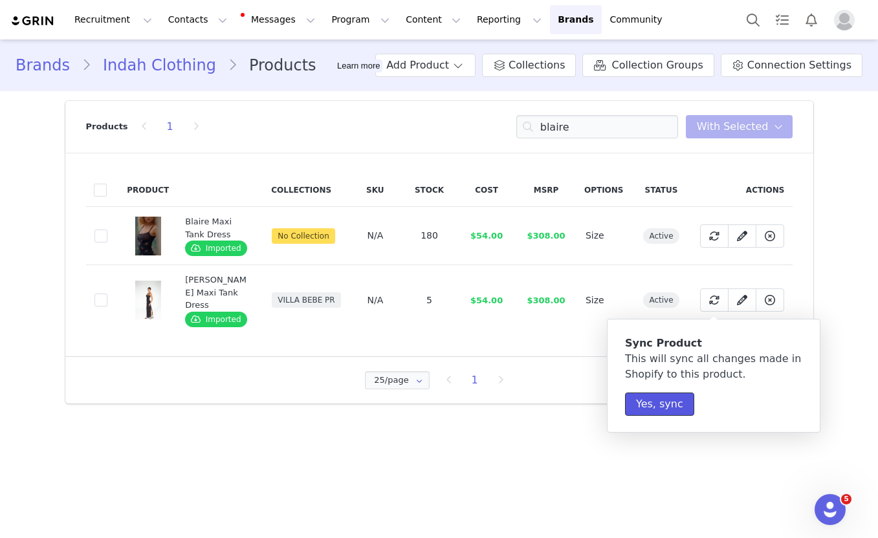
click at [663, 402] on button "Yes, sync" at bounding box center [659, 404] width 69 height 23
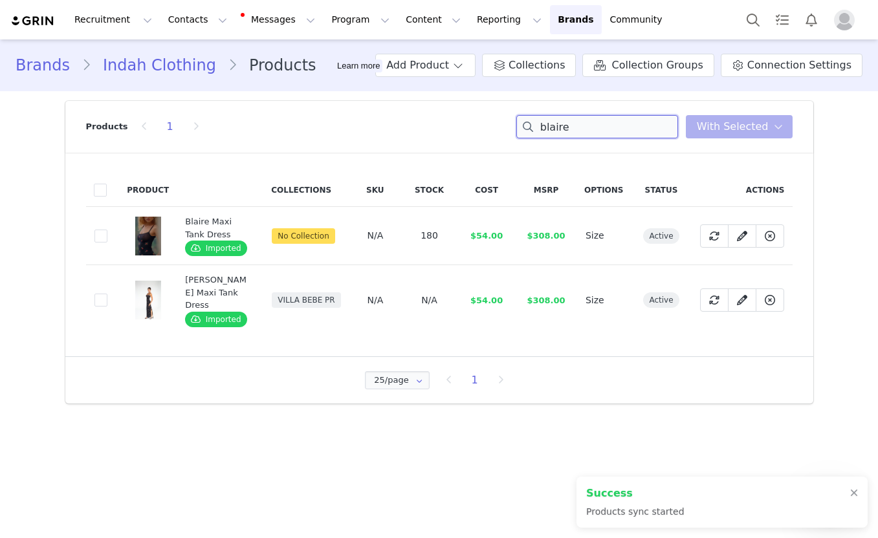
click at [593, 129] on input "blaire" at bounding box center [597, 126] width 162 height 23
type input "b"
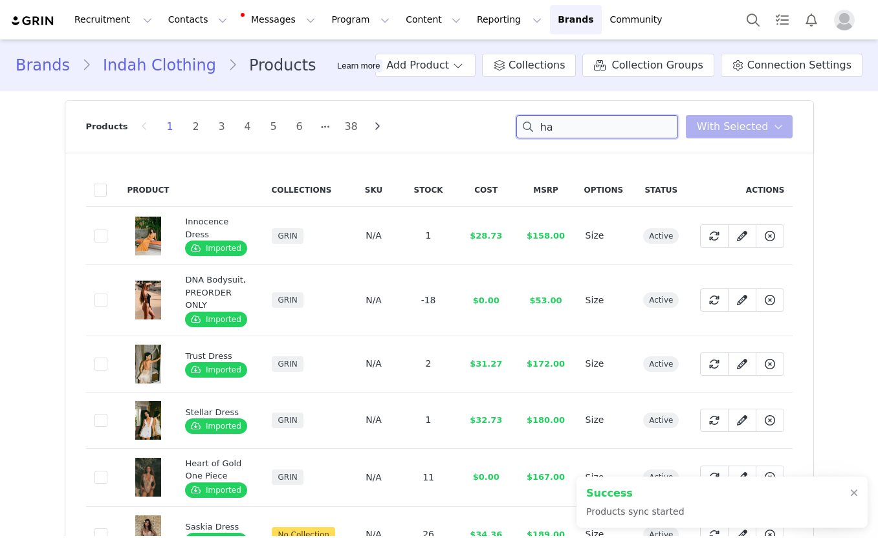
type input "h"
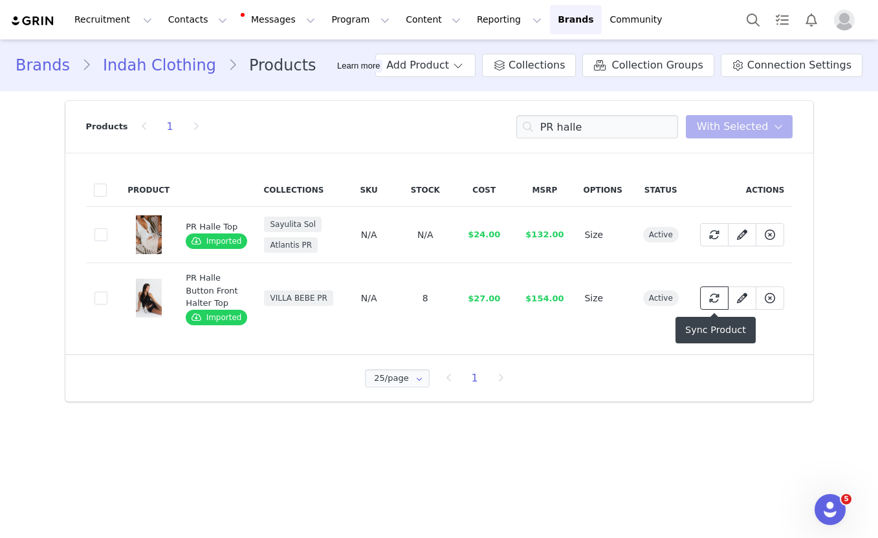
click at [712, 302] on icon at bounding box center [714, 298] width 10 height 10
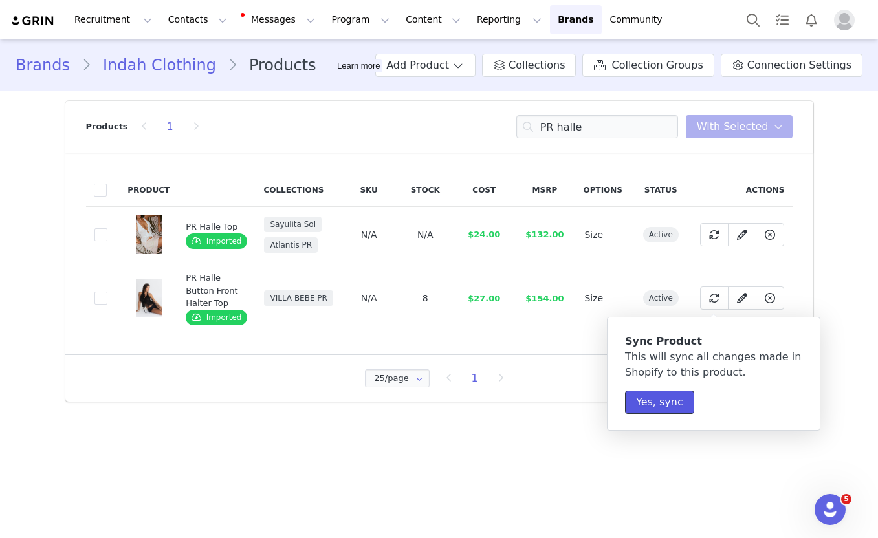
click at [658, 402] on button "Yes, sync" at bounding box center [659, 402] width 69 height 23
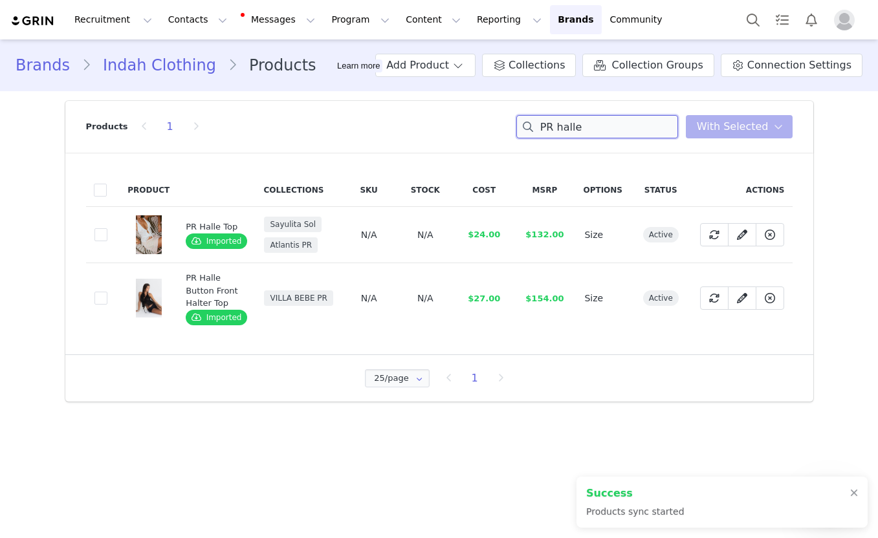
click at [638, 127] on input "PR halle" at bounding box center [597, 126] width 162 height 23
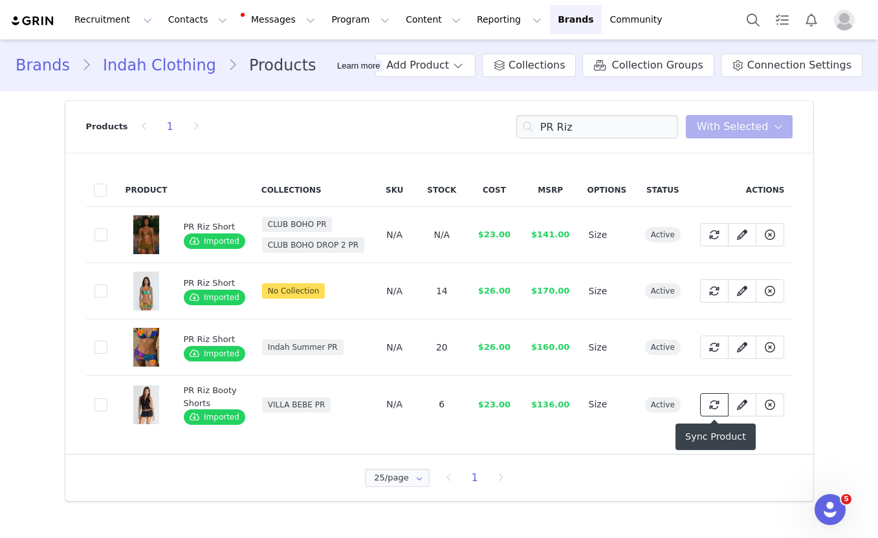
click at [714, 408] on icon at bounding box center [714, 405] width 10 height 10
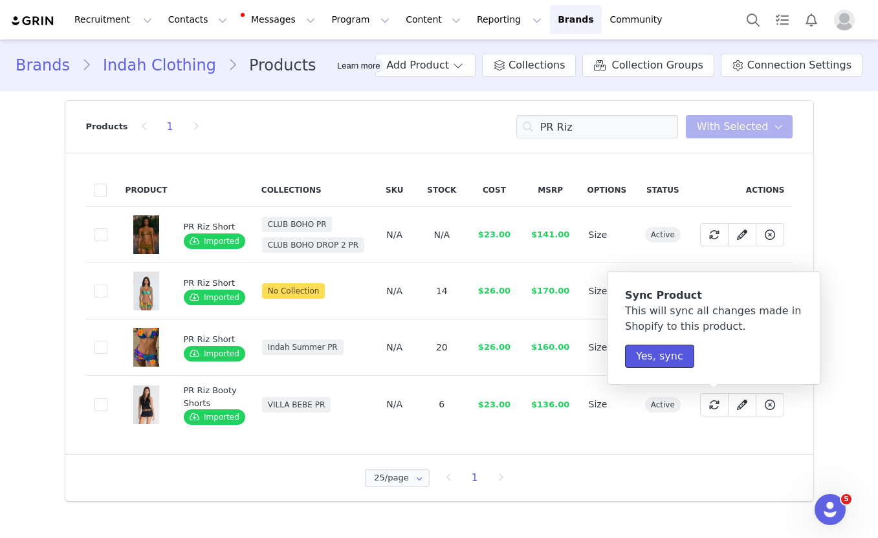
click at [677, 353] on button "Yes, sync" at bounding box center [659, 356] width 69 height 23
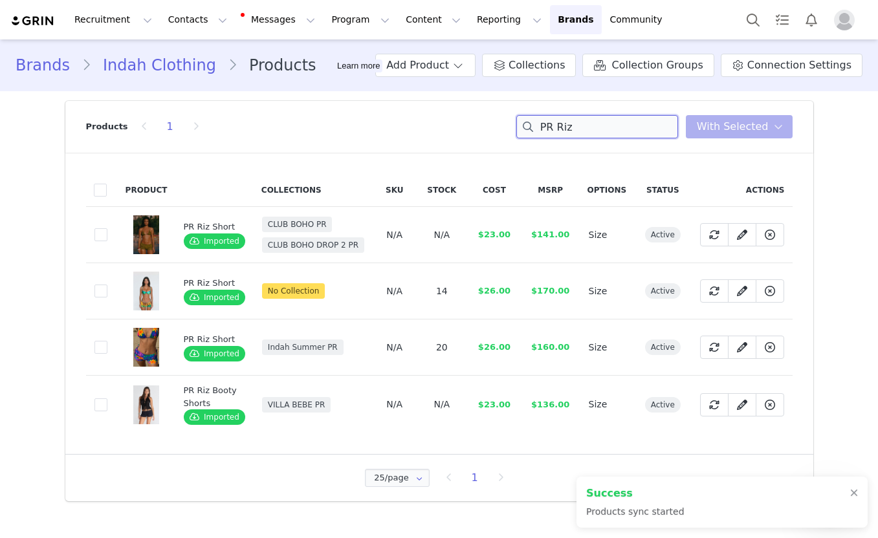
click at [598, 129] on input "PR Riz" at bounding box center [597, 126] width 162 height 23
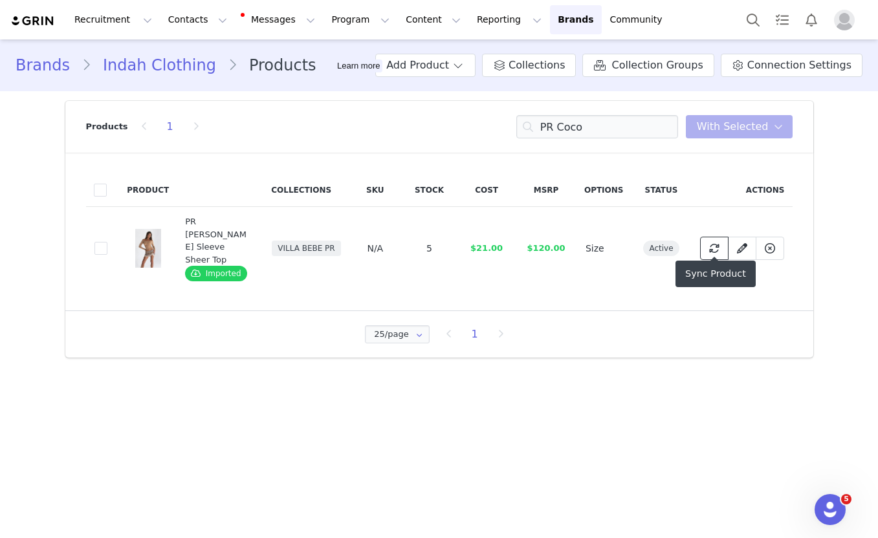
click at [711, 244] on icon at bounding box center [714, 248] width 10 height 10
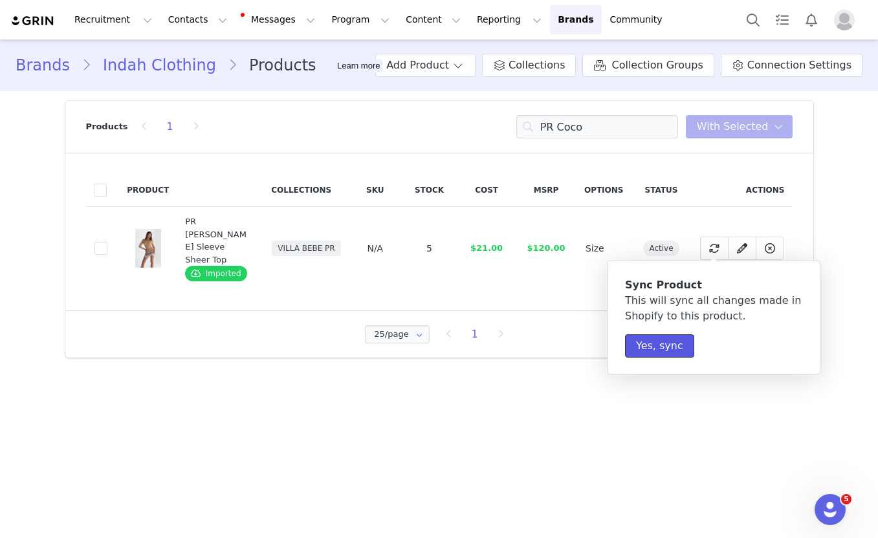
click at [653, 352] on button "Yes, sync" at bounding box center [659, 345] width 69 height 23
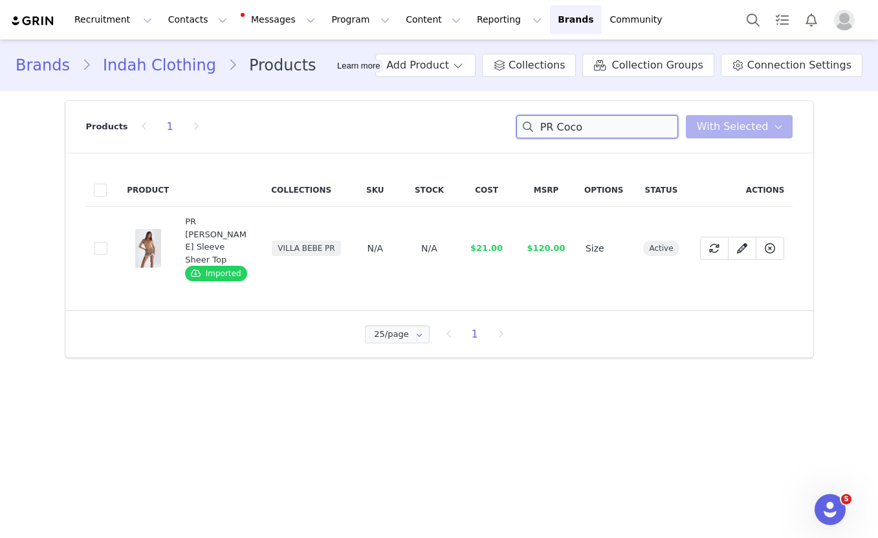
click at [602, 128] on input "PR Coco" at bounding box center [597, 126] width 162 height 23
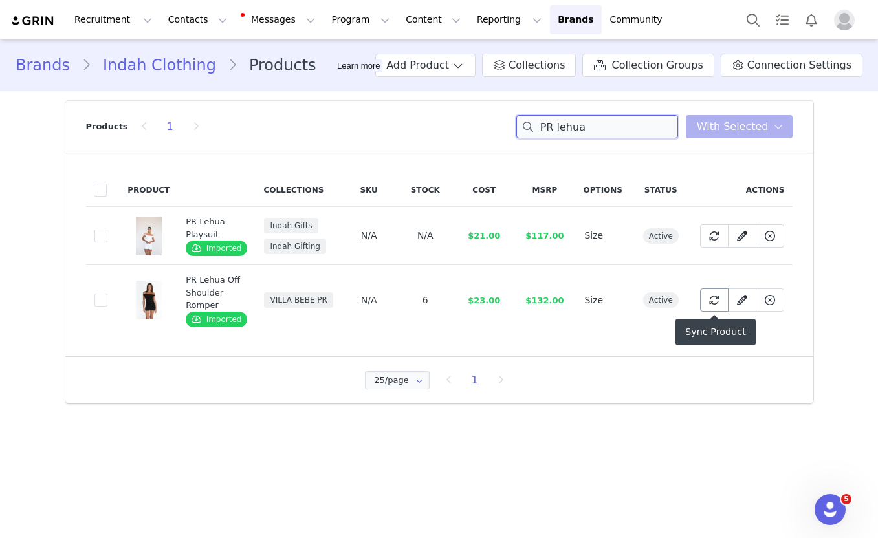
type input "PR lehua"
click at [711, 303] on icon at bounding box center [714, 300] width 10 height 10
click at [719, 298] on span at bounding box center [714, 300] width 16 height 16
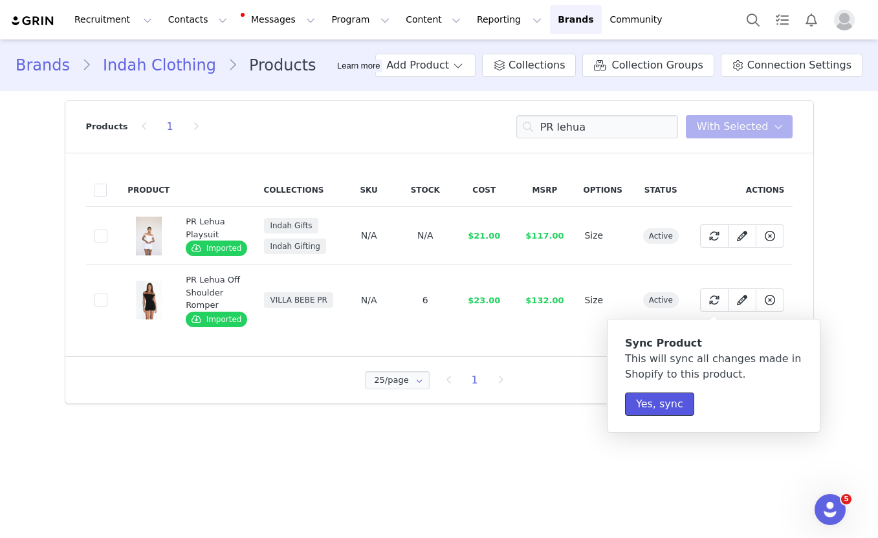
click at [667, 398] on button "Yes, sync" at bounding box center [659, 404] width 69 height 23
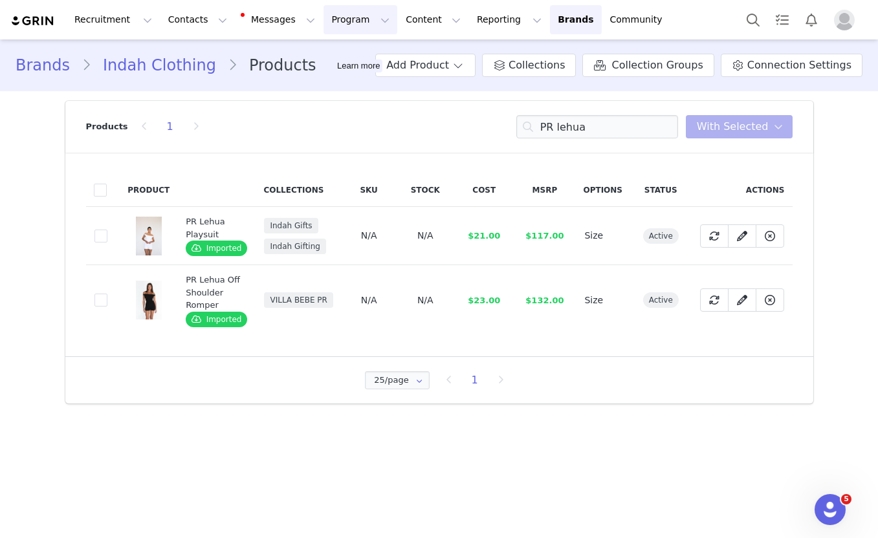
click at [345, 23] on button "Program Program" at bounding box center [360, 19] width 74 height 29
click at [338, 63] on p "Activations" at bounding box center [339, 57] width 50 height 14
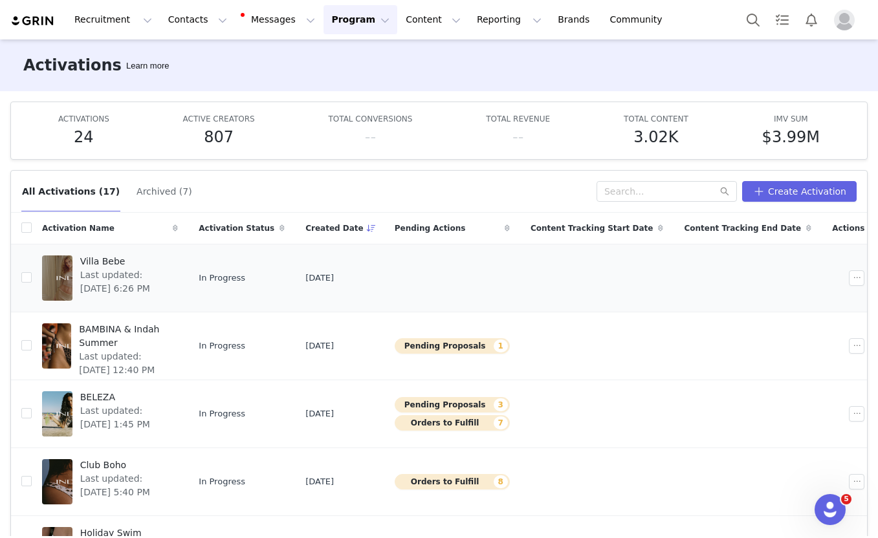
click at [69, 281] on div at bounding box center [57, 278] width 30 height 45
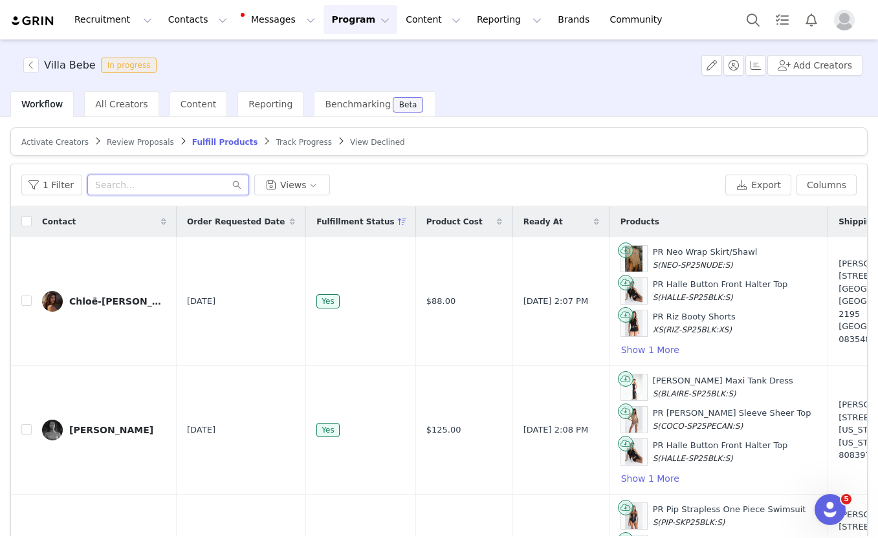
click at [185, 183] on input "text" at bounding box center [168, 185] width 162 height 21
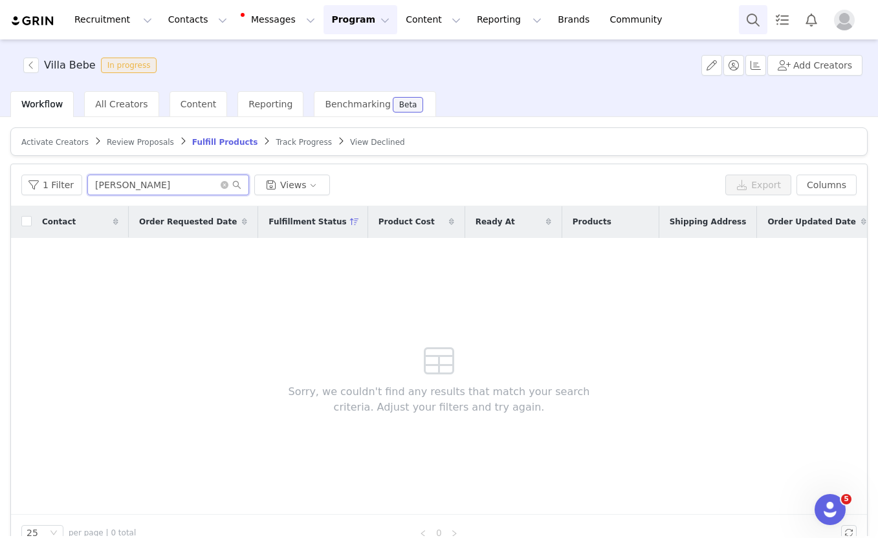
type input "christine"
click at [747, 12] on button "Search" at bounding box center [753, 19] width 28 height 29
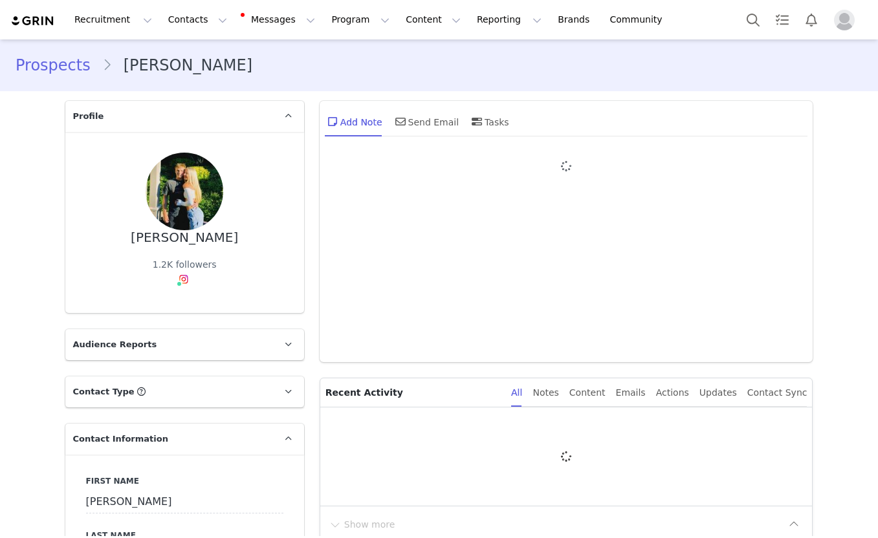
type input "+1 ([GEOGRAPHIC_DATA])"
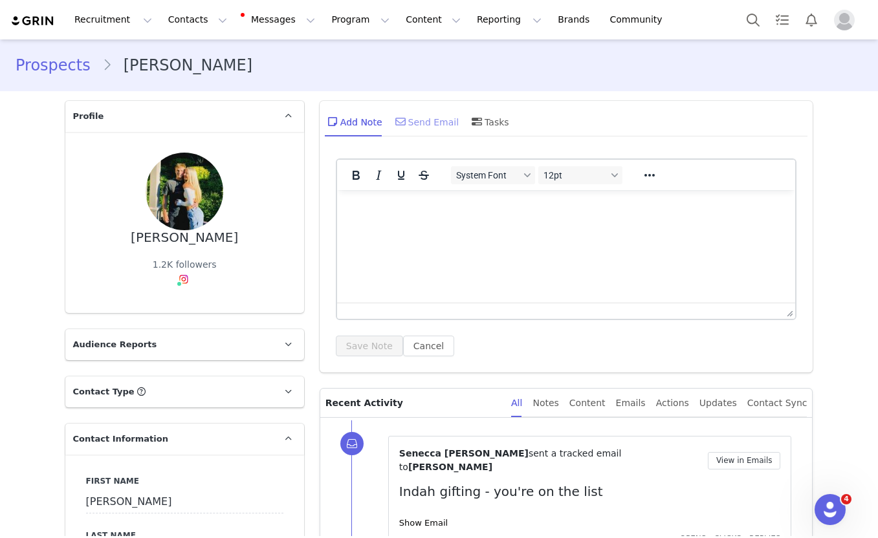
click at [422, 121] on div "Send Email" at bounding box center [426, 121] width 67 height 31
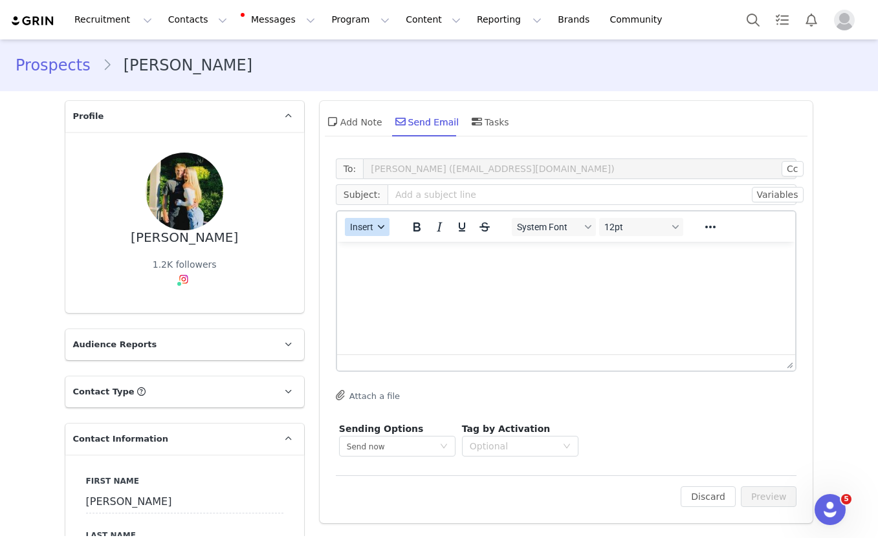
click at [373, 232] on span "Insert" at bounding box center [361, 227] width 23 height 10
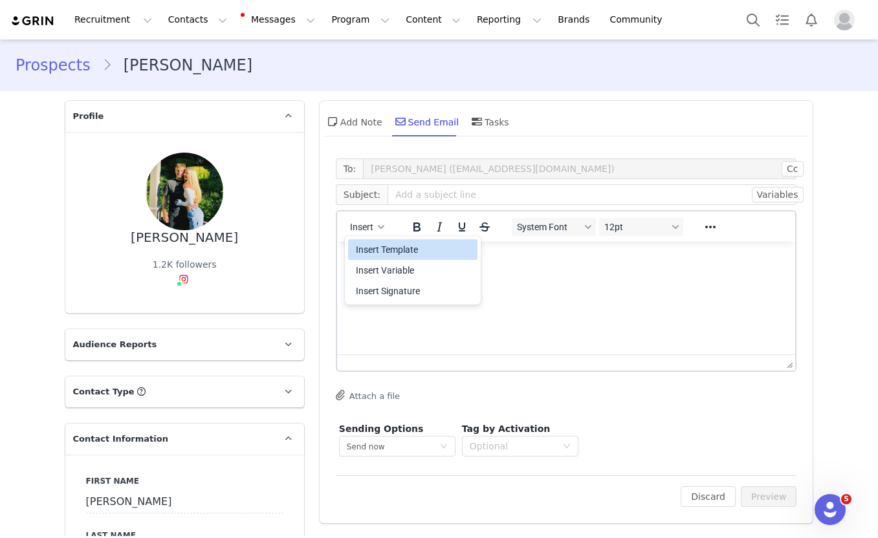
click at [375, 252] on div "Insert Template" at bounding box center [414, 250] width 116 height 16
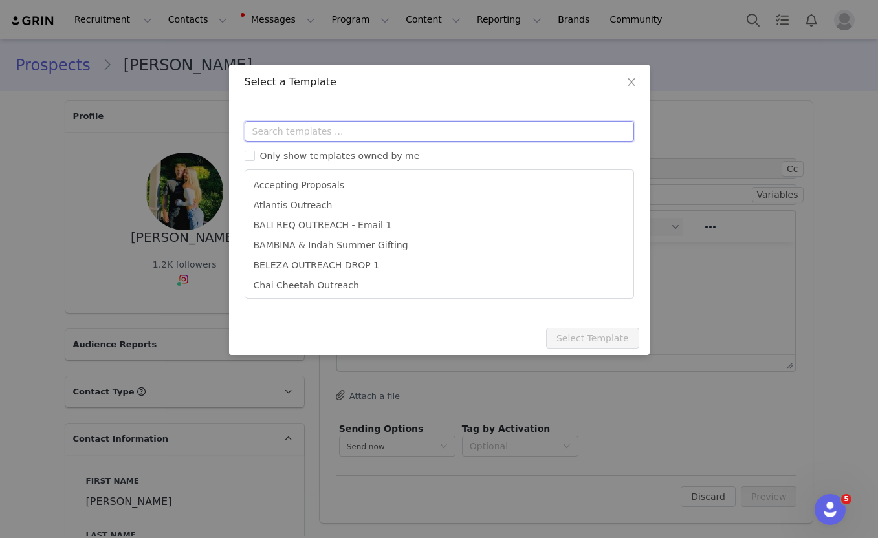
click at [345, 132] on input "text" at bounding box center [439, 131] width 389 height 21
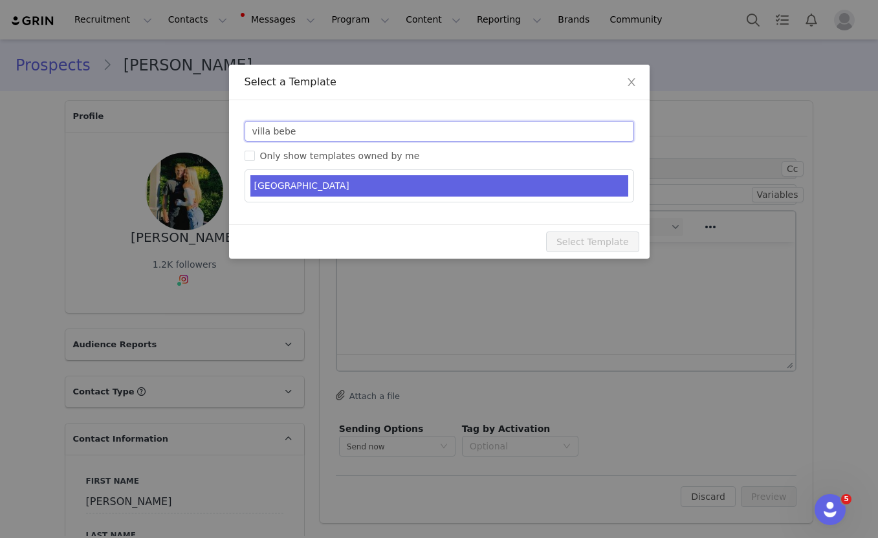
type input "villa bebe"
type input "Indah gifting - you're on the list"
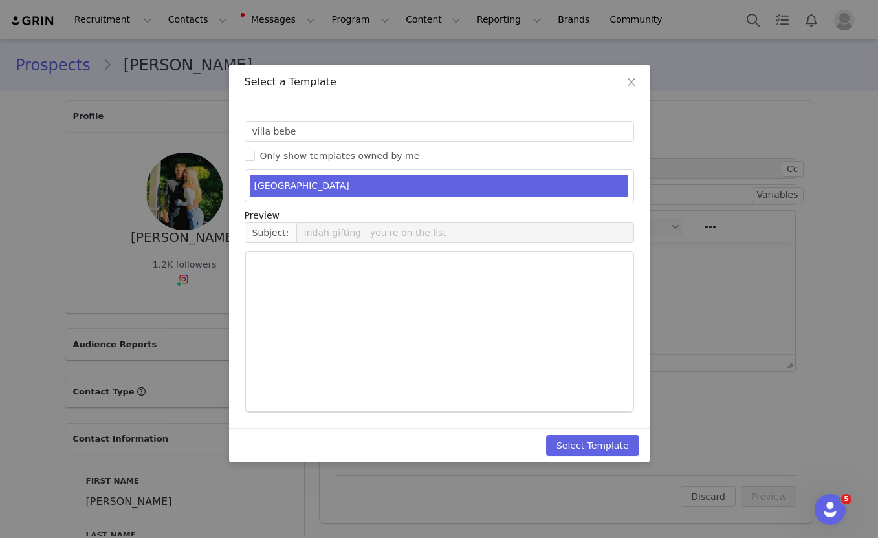
click at [322, 177] on li "[GEOGRAPHIC_DATA]" at bounding box center [439, 185] width 378 height 21
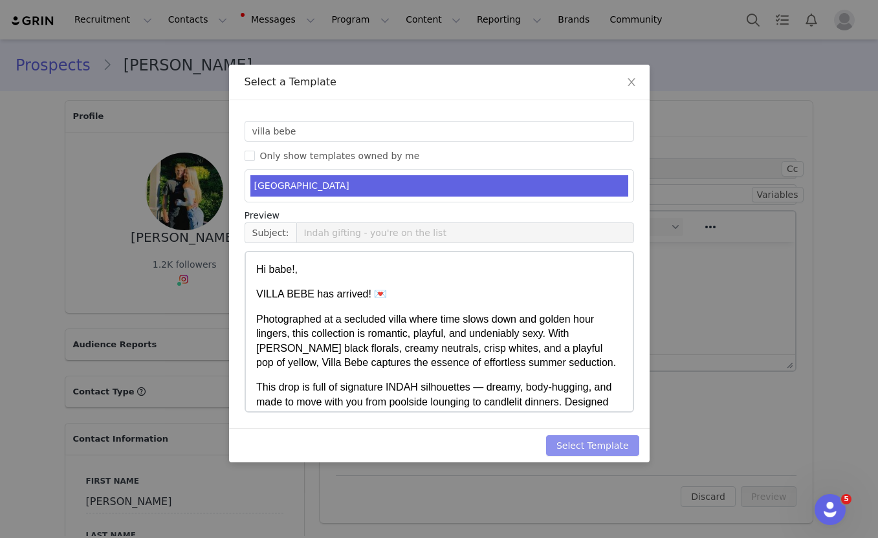
click at [575, 444] on button "Select Template" at bounding box center [592, 445] width 93 height 21
type input "Indah gifting - you're on the list"
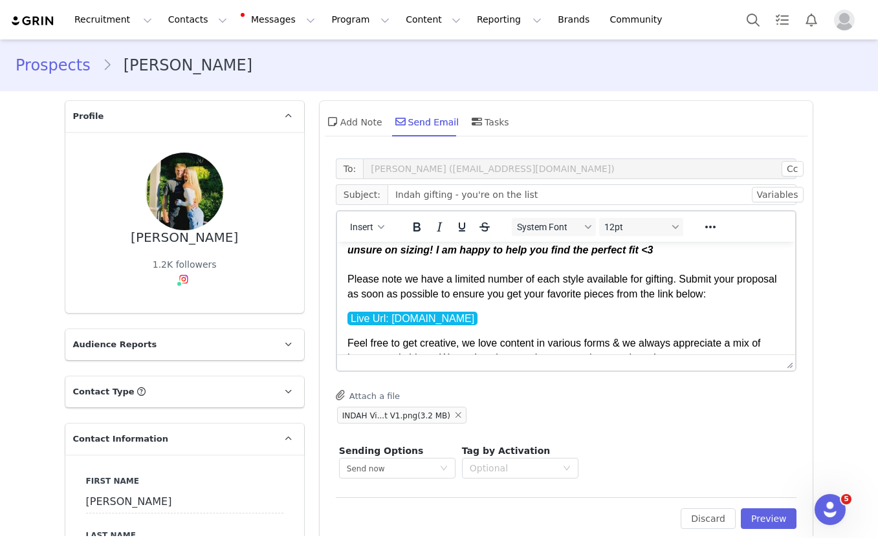
click at [455, 301] on p "IMPORTANT: Before selecting your pieces, visit [DOMAIN_NAME] ([URL][DOMAIN_NAME…" at bounding box center [566, 244] width 438 height 116
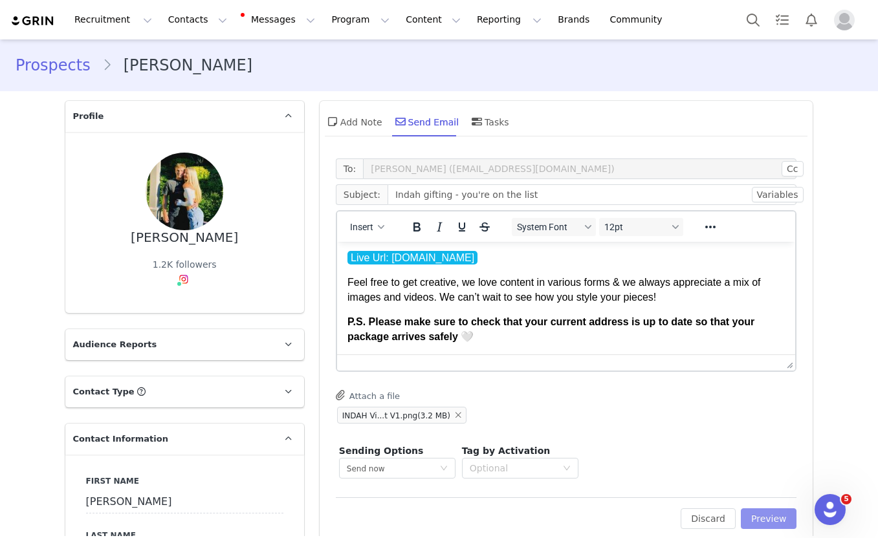
click at [759, 519] on button "Preview" at bounding box center [769, 518] width 56 height 21
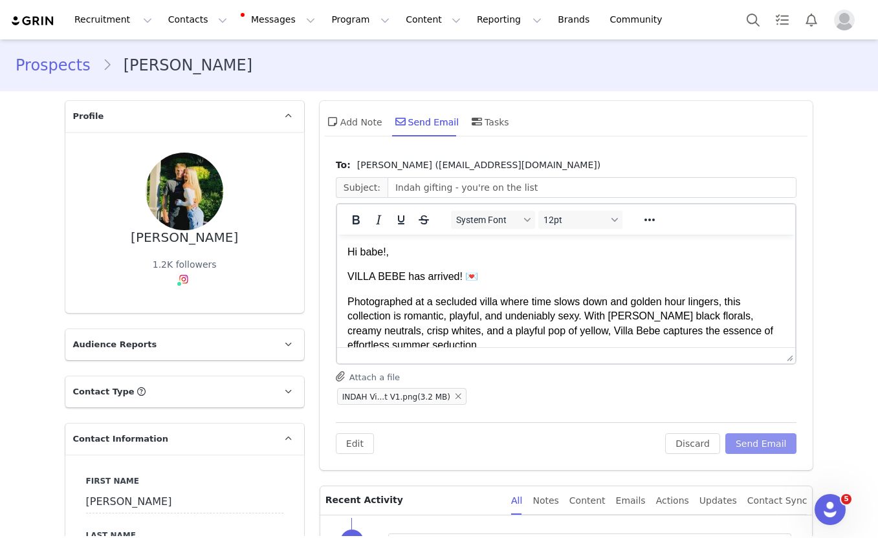
scroll to position [0, 0]
click at [765, 440] on button "Send Email" at bounding box center [761, 443] width 72 height 21
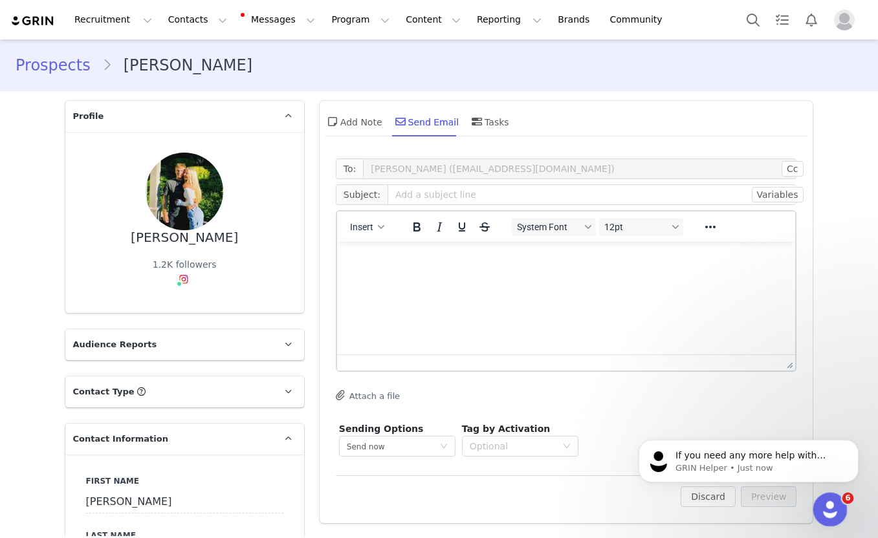
click at [827, 514] on icon "Open Intercom Messenger" at bounding box center [828, 508] width 21 height 21
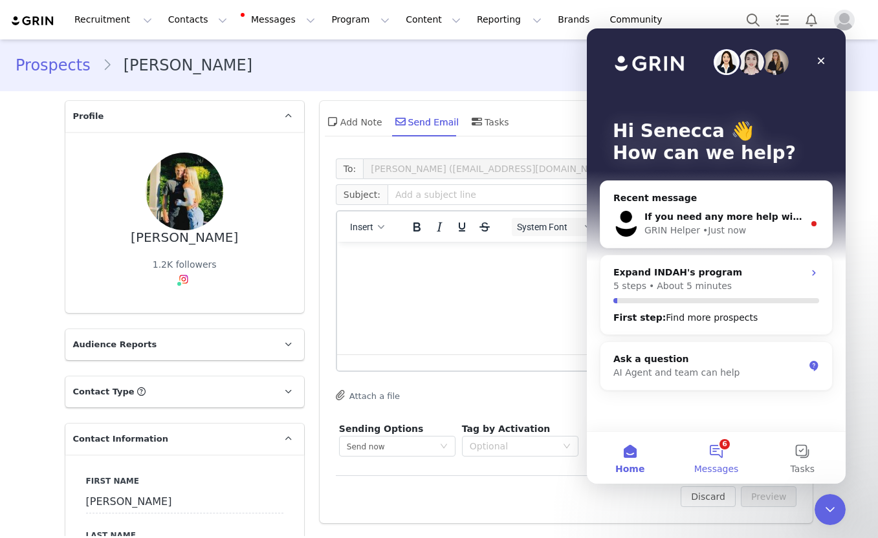
click at [722, 468] on span "Messages" at bounding box center [716, 469] width 45 height 9
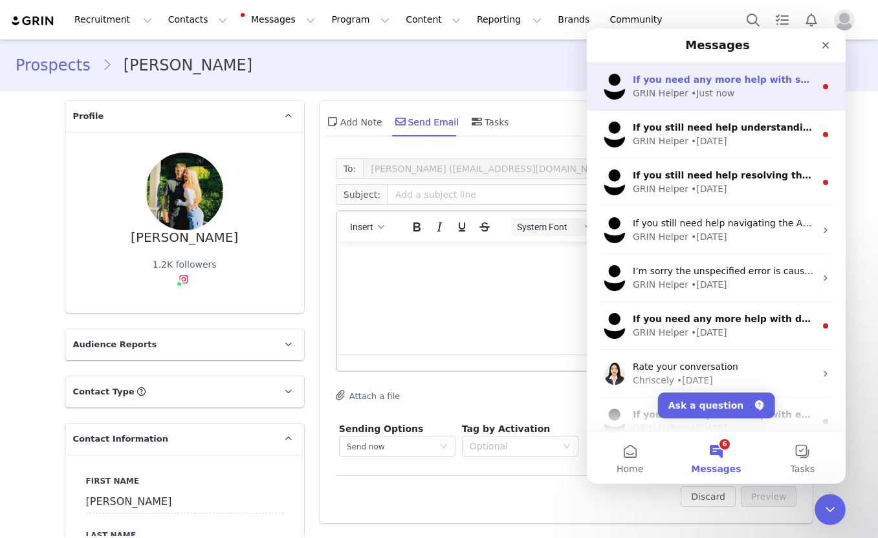
click at [739, 96] on div "GRIN Helper • Just now" at bounding box center [724, 94] width 182 height 14
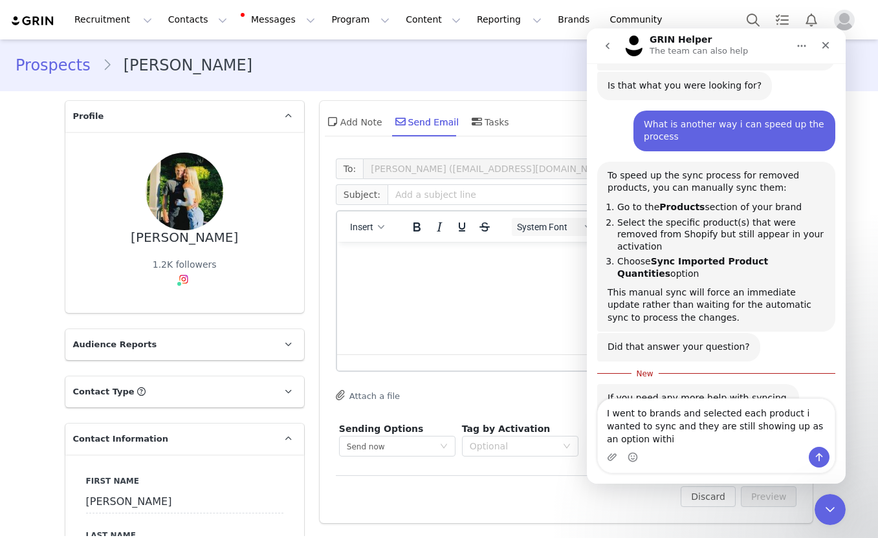
scroll to position [1255, 0]
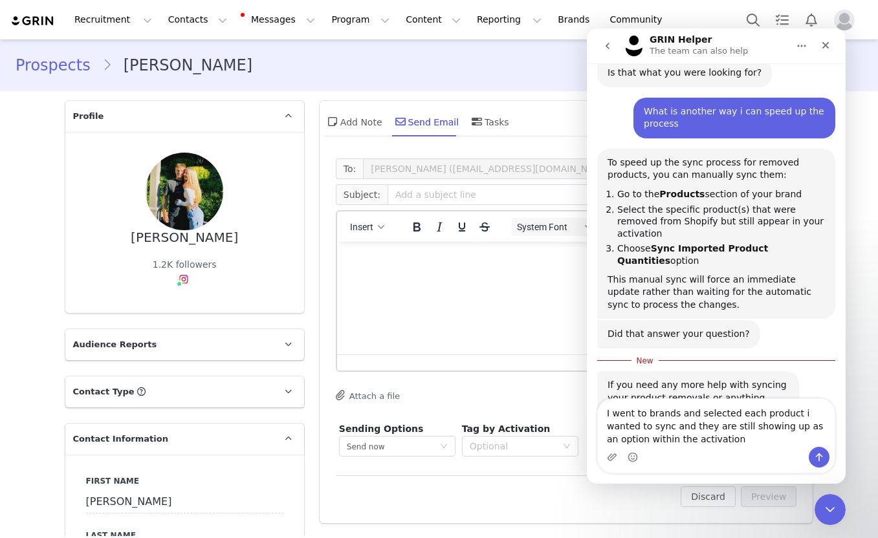
type textarea "I went to brands and selected each product i wanted to sync and they are still …"
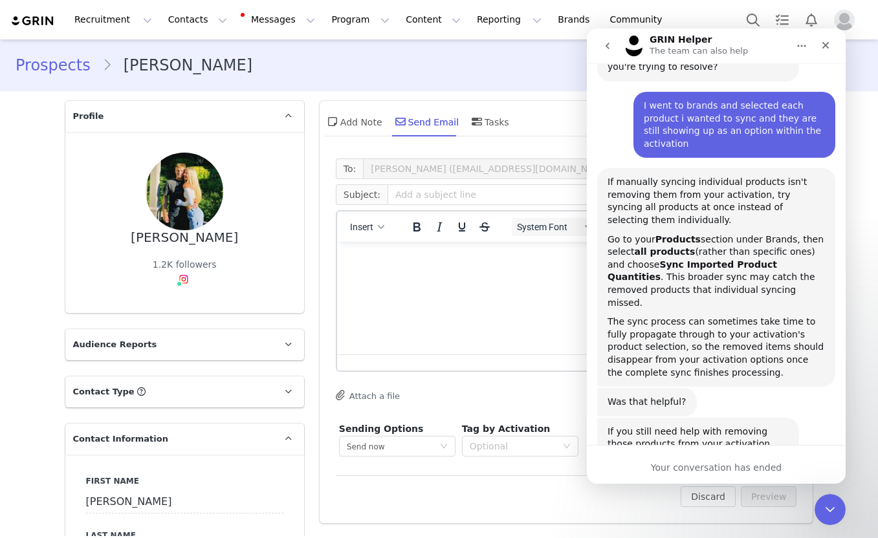
scroll to position [1602, 0]
click at [502, 76] on div "Prospects Christine Herman" at bounding box center [439, 65] width 847 height 23
click at [820, 41] on icon "Close" at bounding box center [825, 45] width 10 height 10
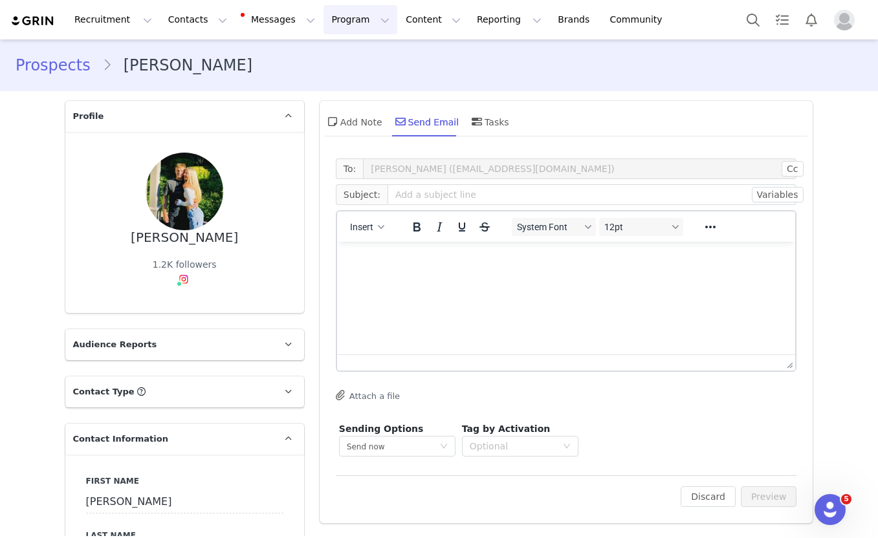
click at [344, 19] on button "Program Program" at bounding box center [360, 19] width 74 height 29
click at [342, 60] on p "Activations" at bounding box center [339, 57] width 50 height 14
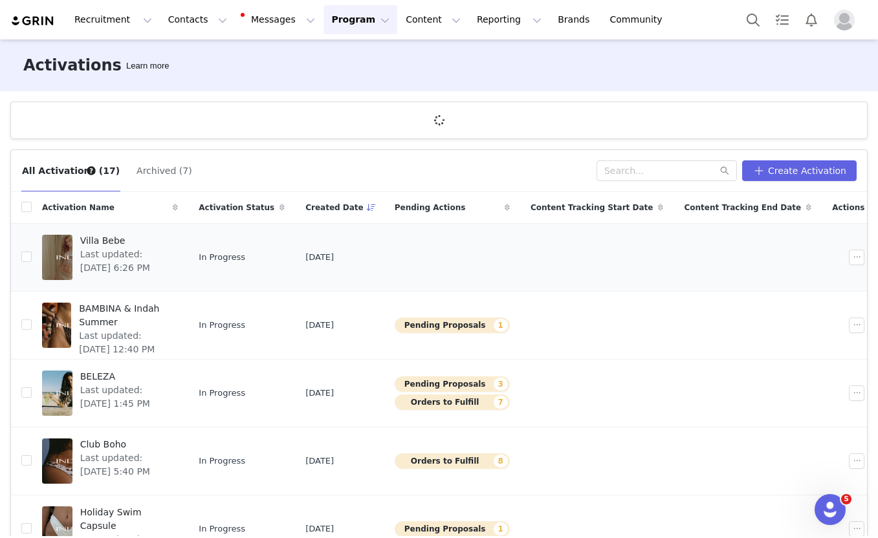
click at [61, 248] on div at bounding box center [57, 257] width 30 height 45
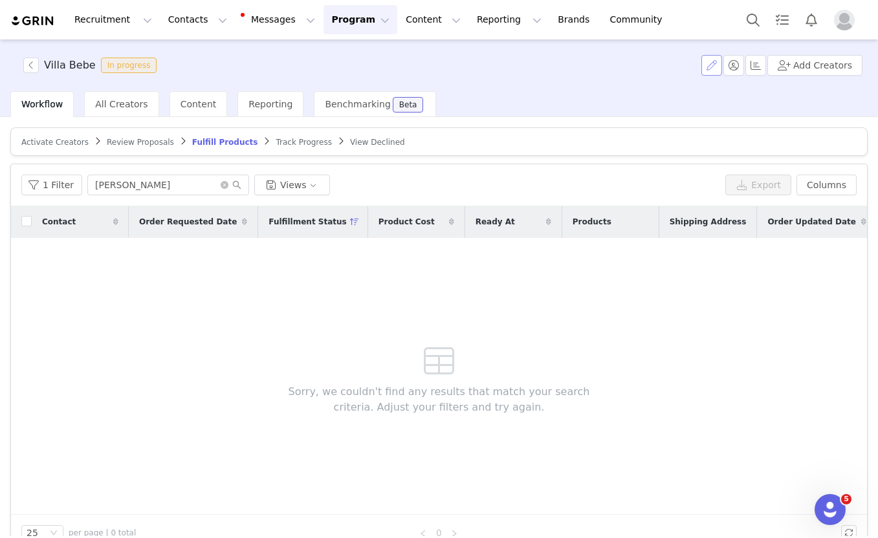
click at [714, 64] on button "button" at bounding box center [711, 65] width 21 height 21
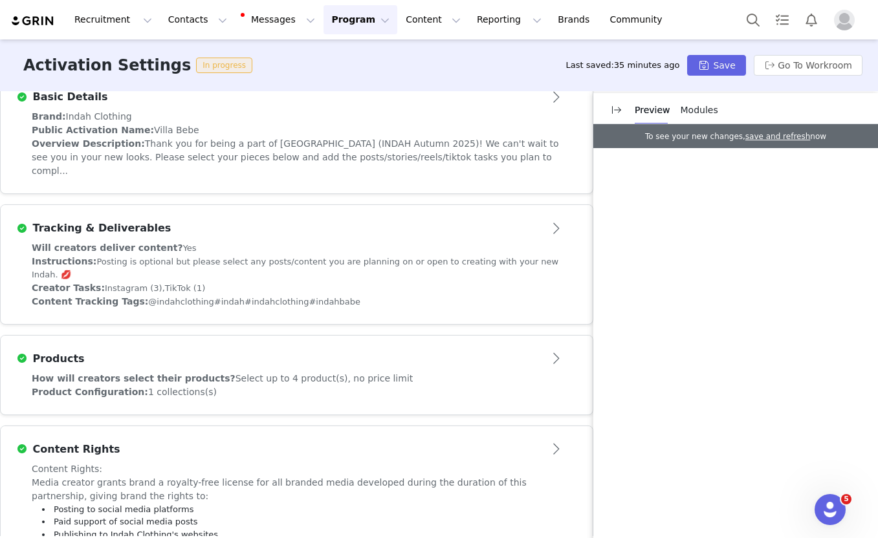
scroll to position [336, 0]
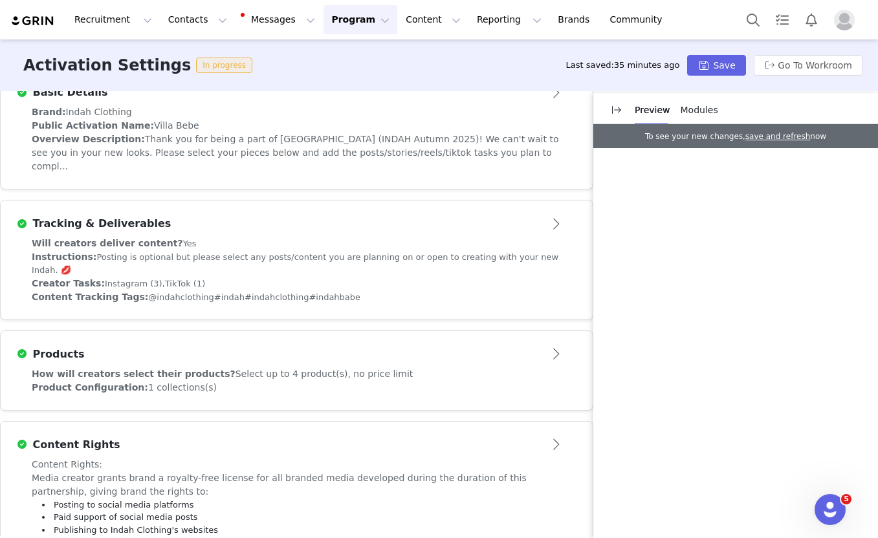
click at [187, 369] on span "How will creators select their products?" at bounding box center [134, 374] width 204 height 10
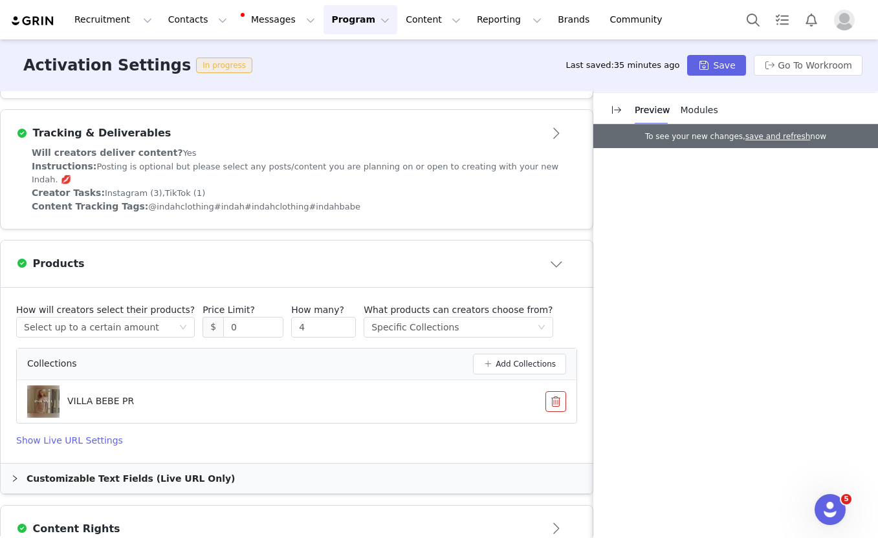
scroll to position [445, 0]
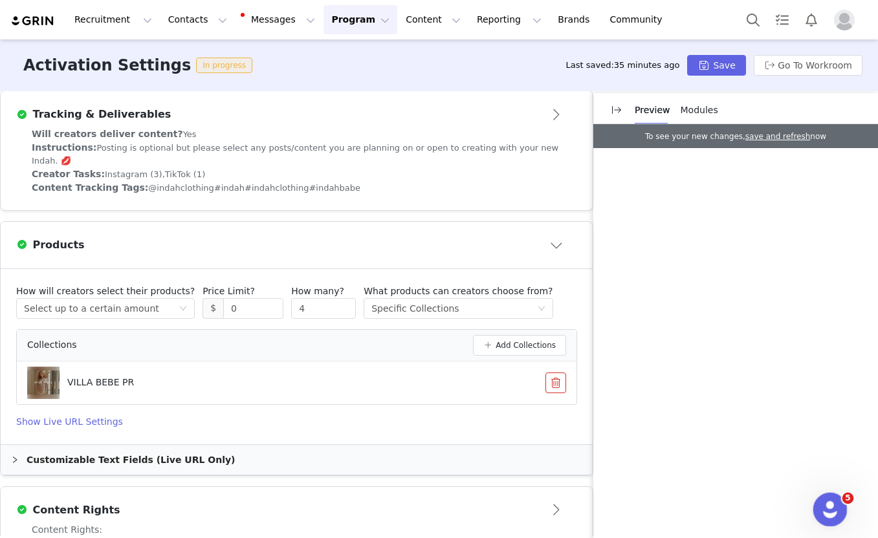
click at [829, 507] on icon "Open Intercom Messenger" at bounding box center [828, 508] width 9 height 10
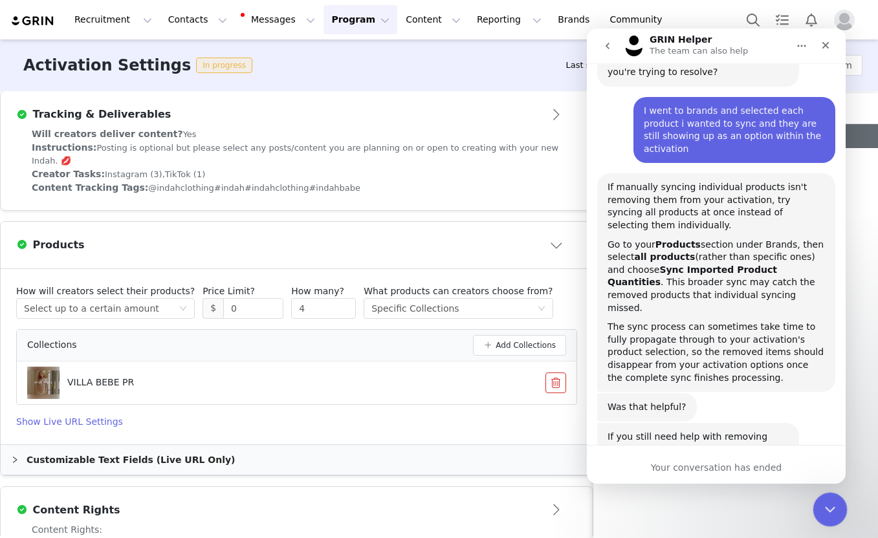
scroll to position [1602, 0]
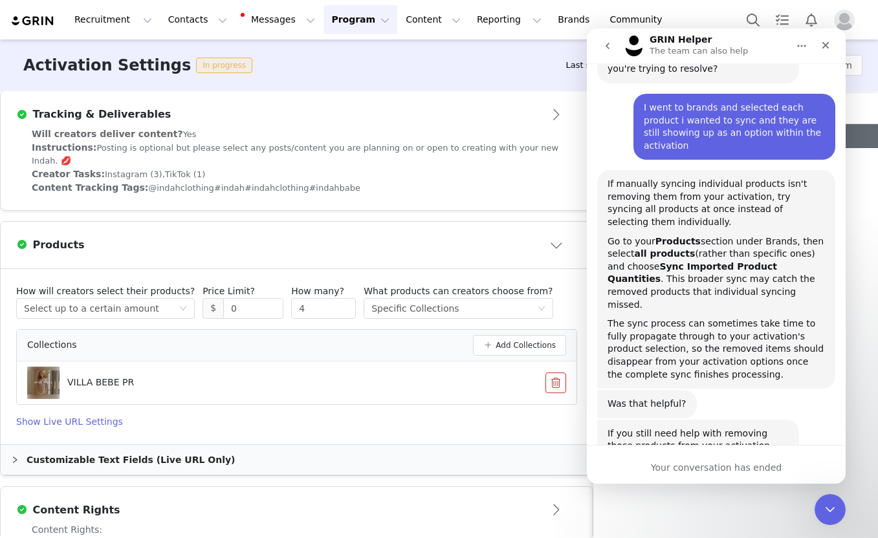
click at [606, 48] on icon "go back" at bounding box center [607, 46] width 10 height 10
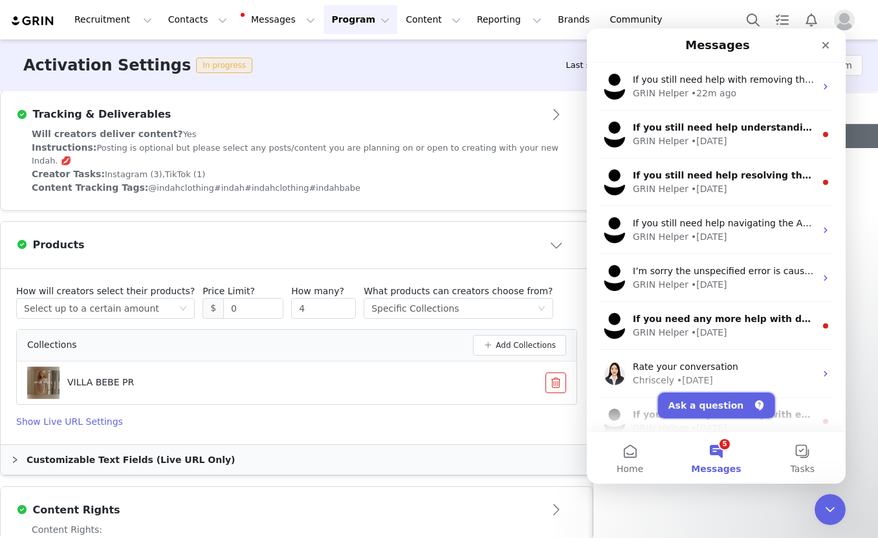
click at [745, 403] on button "Ask a question" at bounding box center [716, 406] width 117 height 26
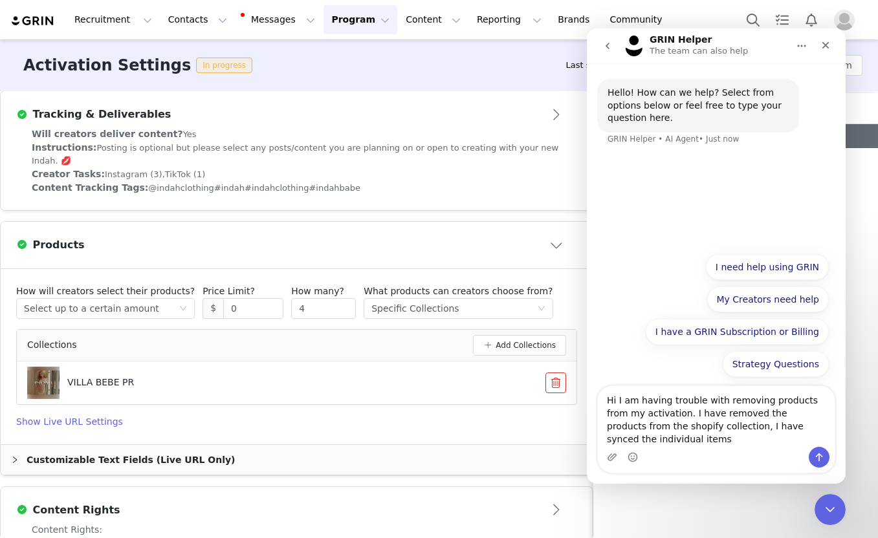
click at [684, 439] on textarea "Hi I am having trouble with removing products from my activation. I have remove…" at bounding box center [716, 416] width 237 height 61
click at [692, 444] on textarea "Hi I am having trouble with removing products from my activation. I have remove…" at bounding box center [716, 416] width 237 height 61
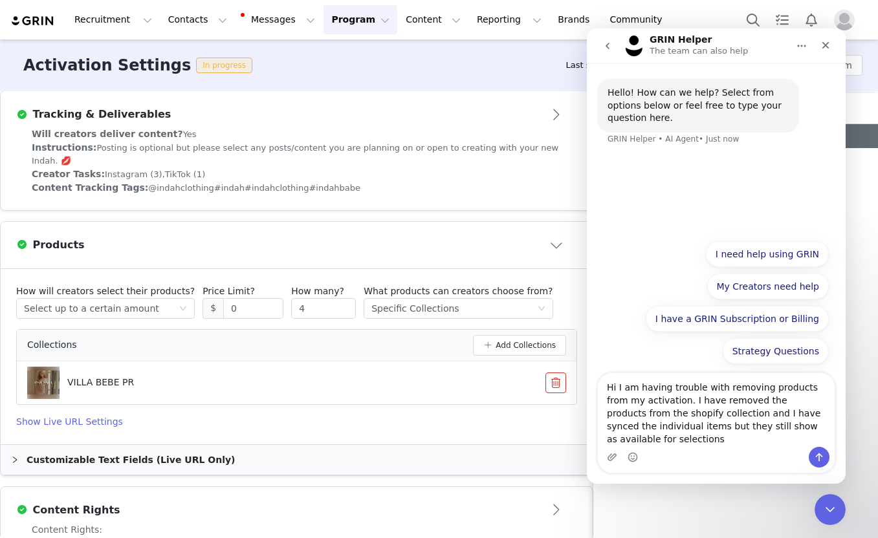
type textarea "Hi I am having trouble with removing products from my activation. I have remove…"
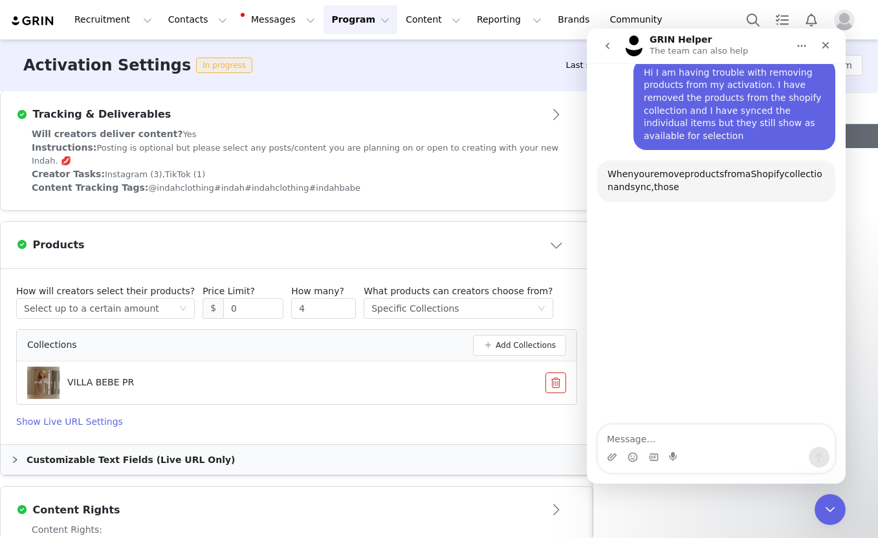
scroll to position [83, 0]
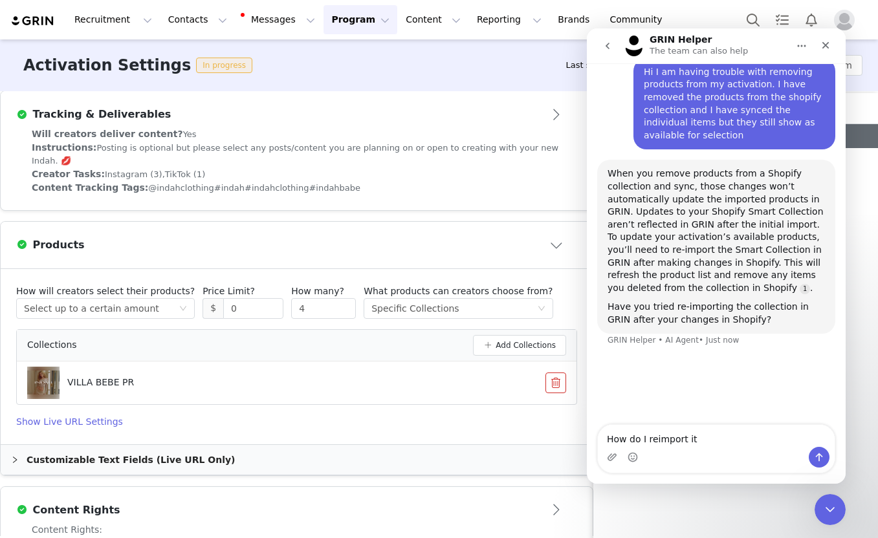
type textarea "How do I reimport it?"
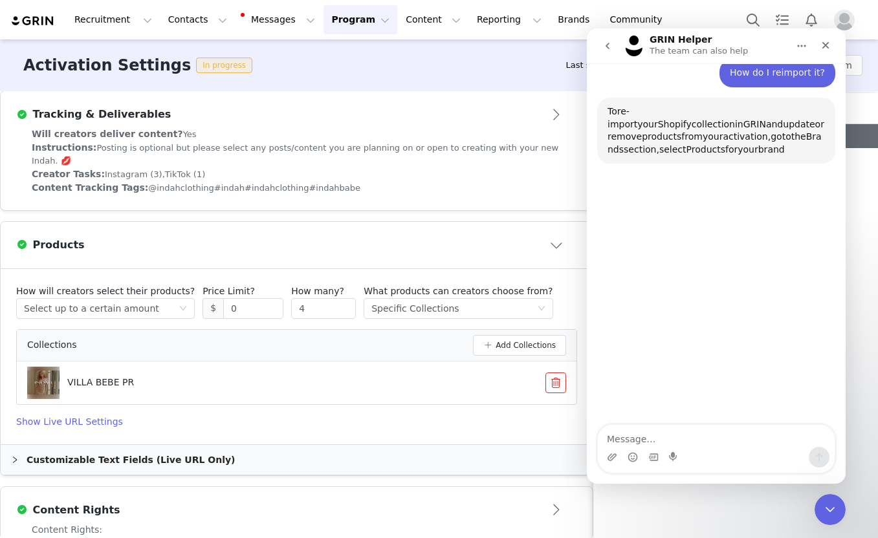
scroll to position [369, 0]
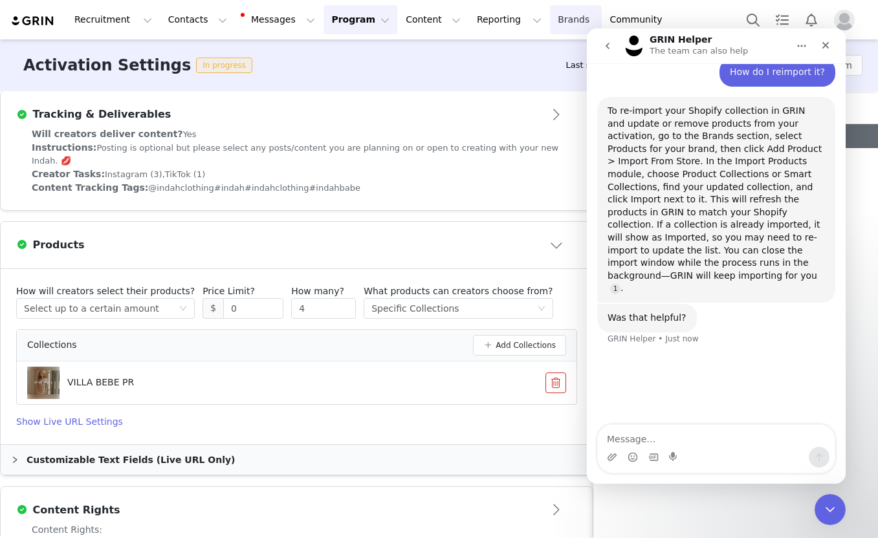
click at [550, 21] on link "Brands Brands" at bounding box center [575, 19] width 51 height 29
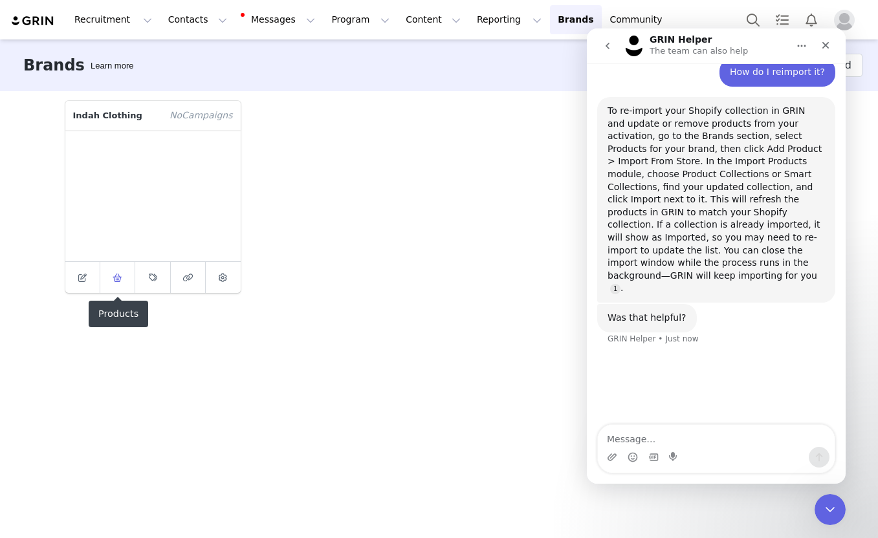
click at [122, 277] on span at bounding box center [118, 278] width 16 height 16
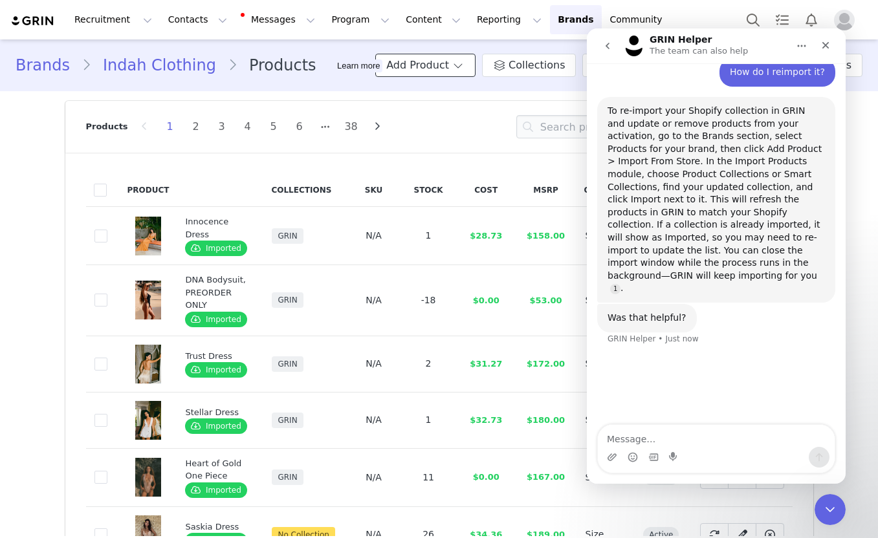
click at [465, 67] on span at bounding box center [458, 66] width 13 height 16
click at [463, 115] on span "Import From Store" at bounding box center [463, 114] width 82 height 10
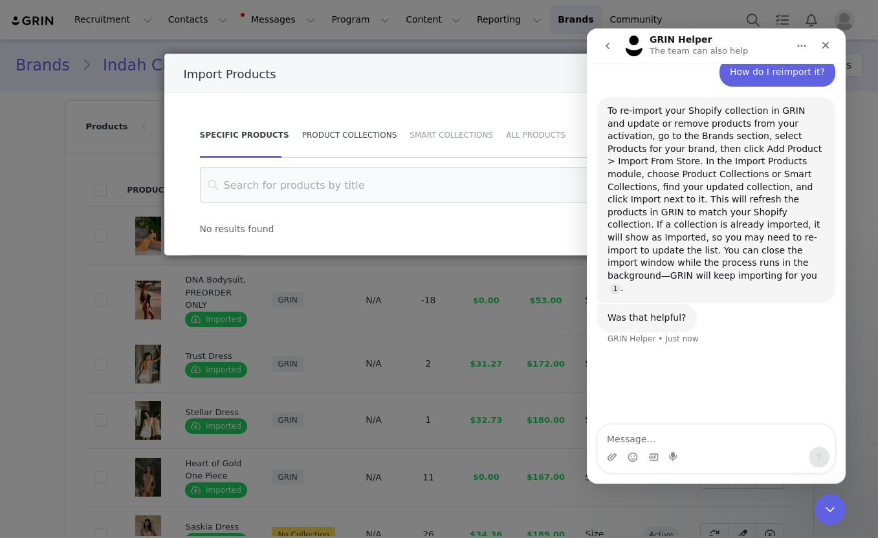
click at [334, 138] on div "Product Collections" at bounding box center [350, 135] width 108 height 45
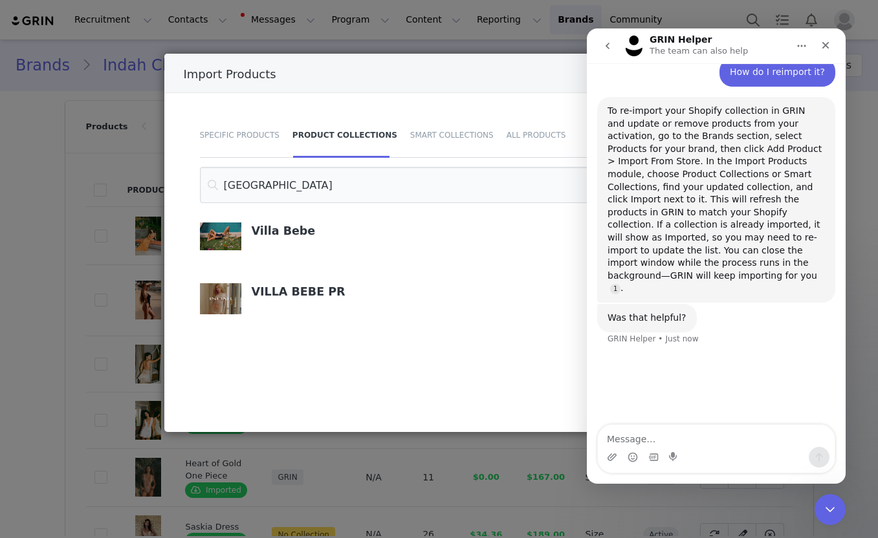
type input "VILLA BEBE"
click at [278, 299] on div "VILLA BEBE PR" at bounding box center [418, 292] width 332 height 19
click at [230, 298] on img "Import Products" at bounding box center [220, 298] width 41 height 31
click at [833, 44] on div "Close" at bounding box center [825, 45] width 23 height 23
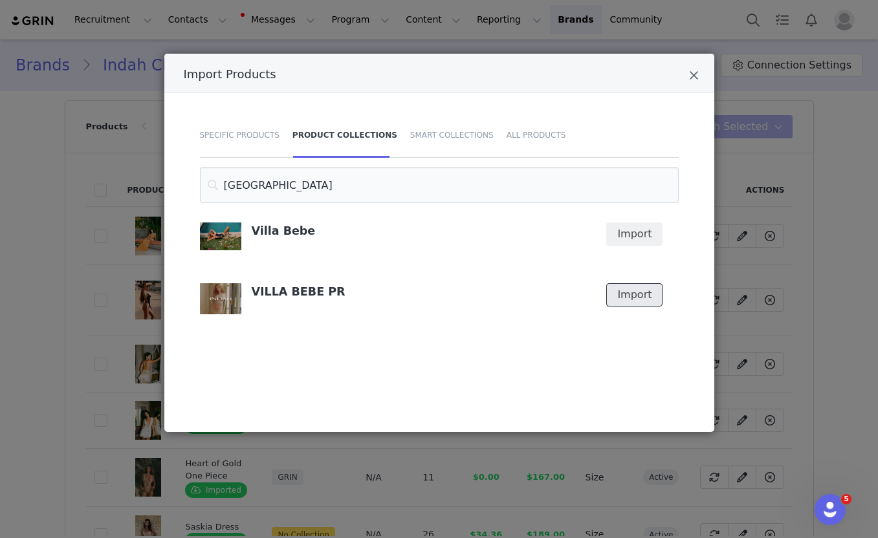
click at [630, 300] on button "Import" at bounding box center [634, 294] width 56 height 23
click at [831, 507] on icon "Open Intercom Messenger" at bounding box center [828, 508] width 21 height 21
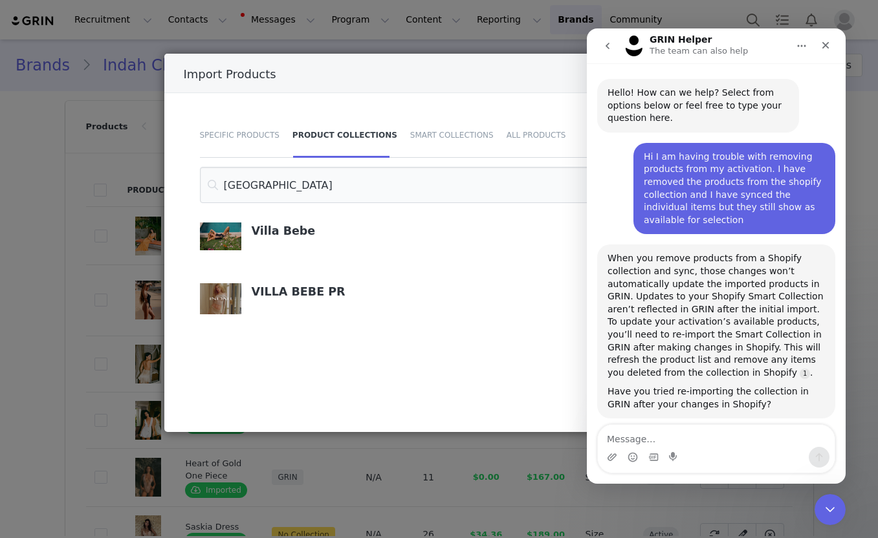
scroll to position [279, 0]
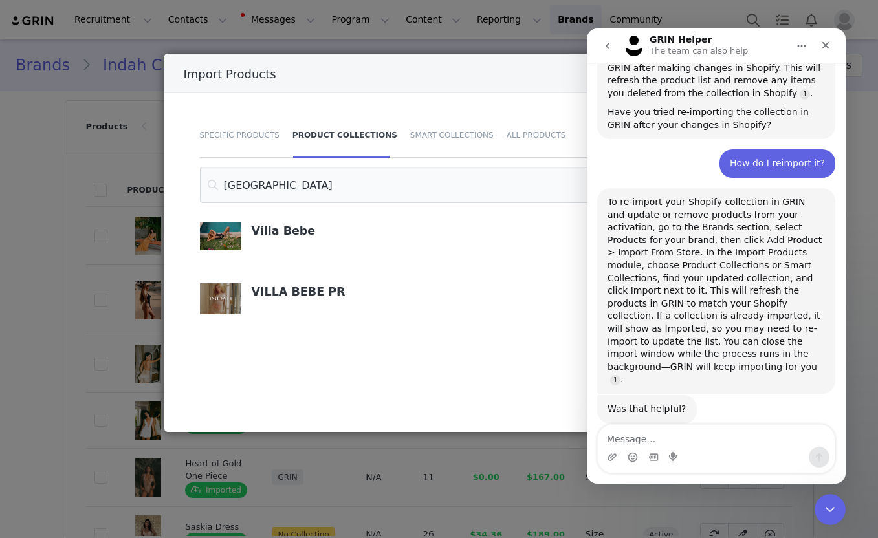
click at [526, 323] on article "VILLA BEBE PR" at bounding box center [392, 305] width 384 height 45
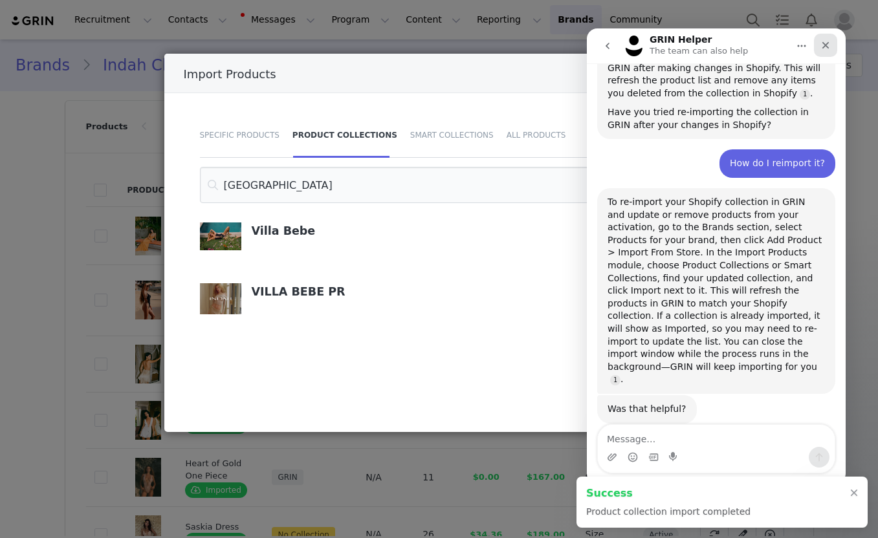
click at [825, 47] on icon "Close" at bounding box center [825, 45] width 10 height 10
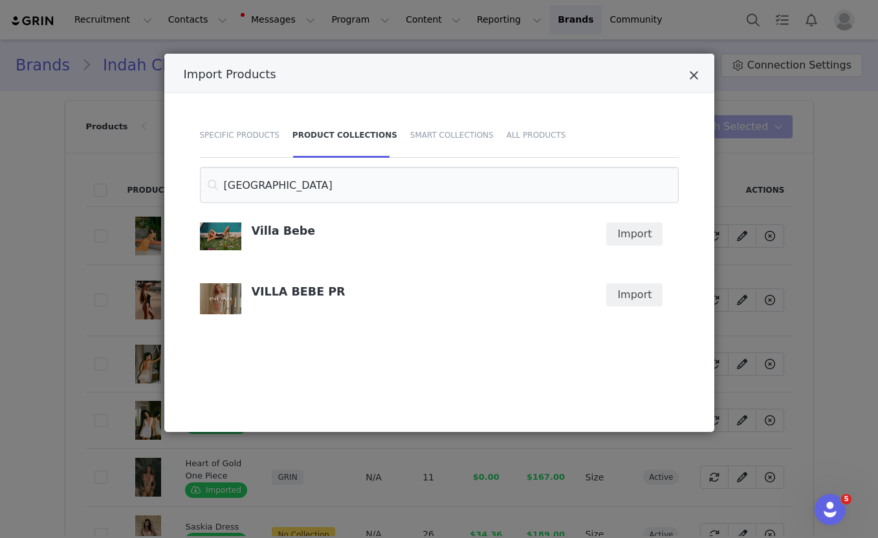
click at [695, 80] on icon "Close" at bounding box center [694, 75] width 10 height 13
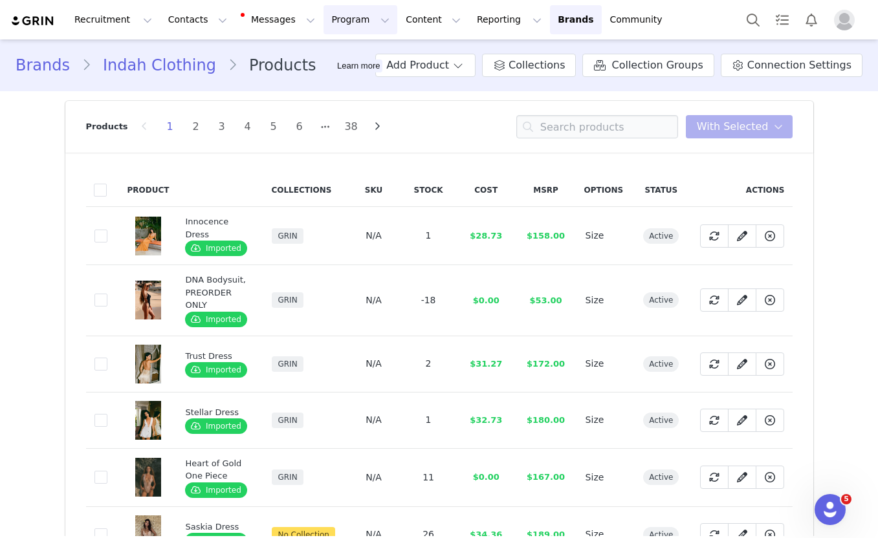
click at [343, 13] on button "Program Program" at bounding box center [360, 19] width 74 height 29
click at [339, 54] on p "Activations" at bounding box center [339, 57] width 50 height 14
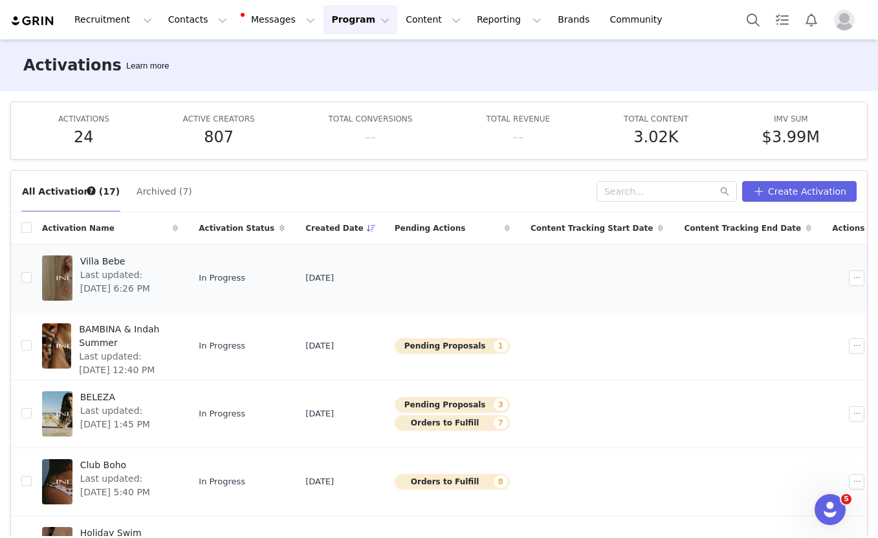
click at [65, 275] on div at bounding box center [57, 278] width 30 height 45
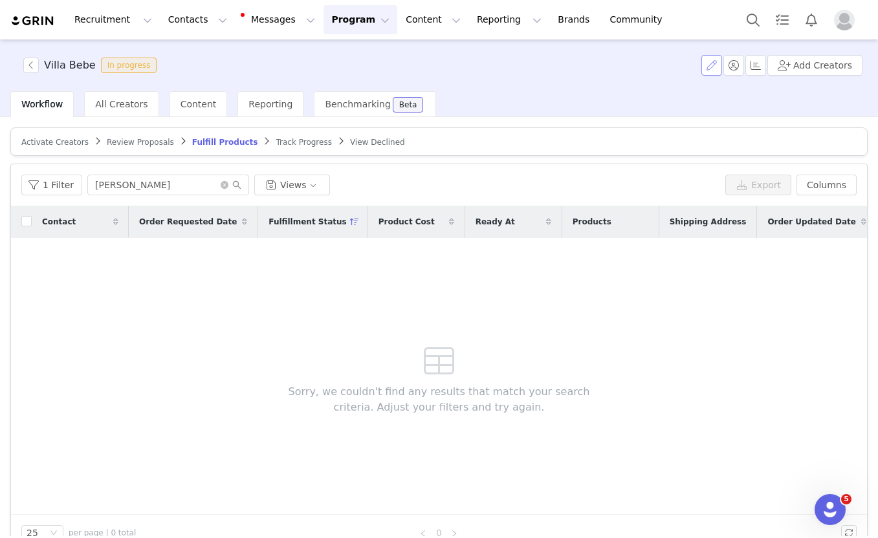
click at [712, 65] on button "button" at bounding box center [711, 65] width 21 height 21
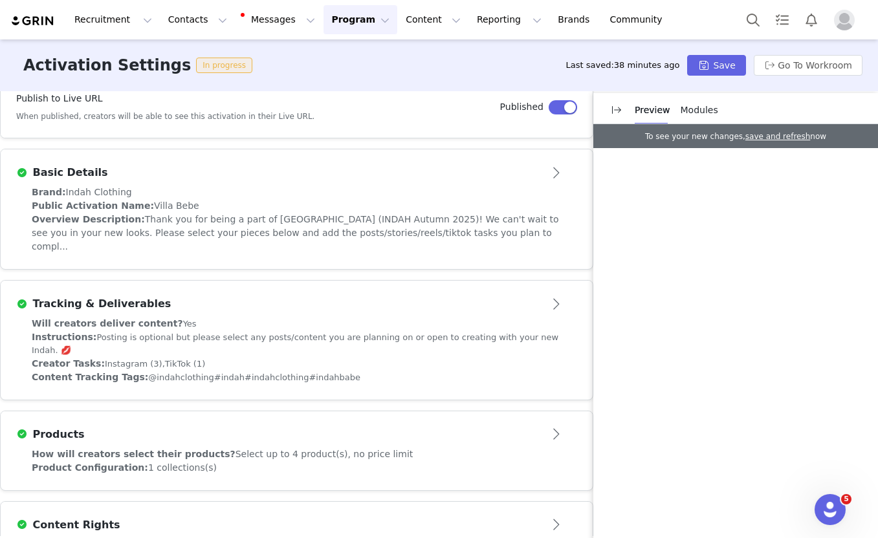
scroll to position [341, 0]
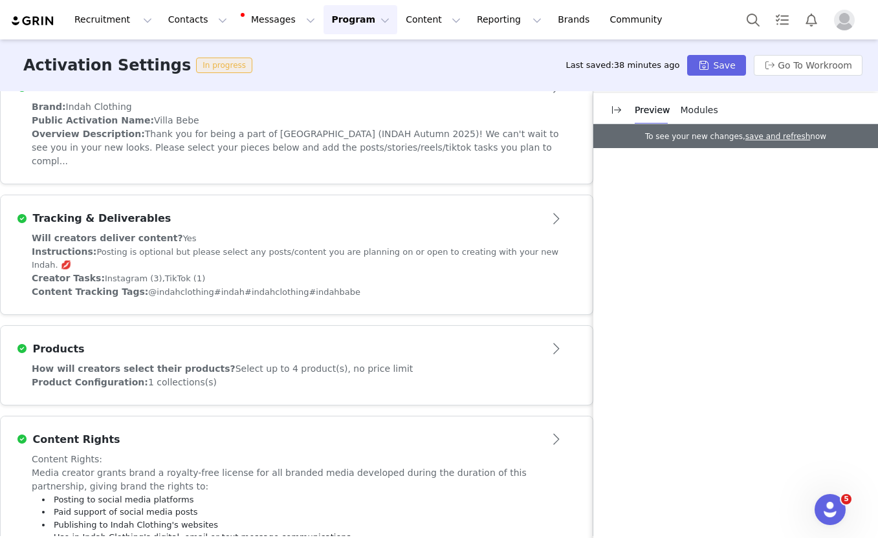
click at [281, 342] on div "Products" at bounding box center [275, 350] width 518 height 16
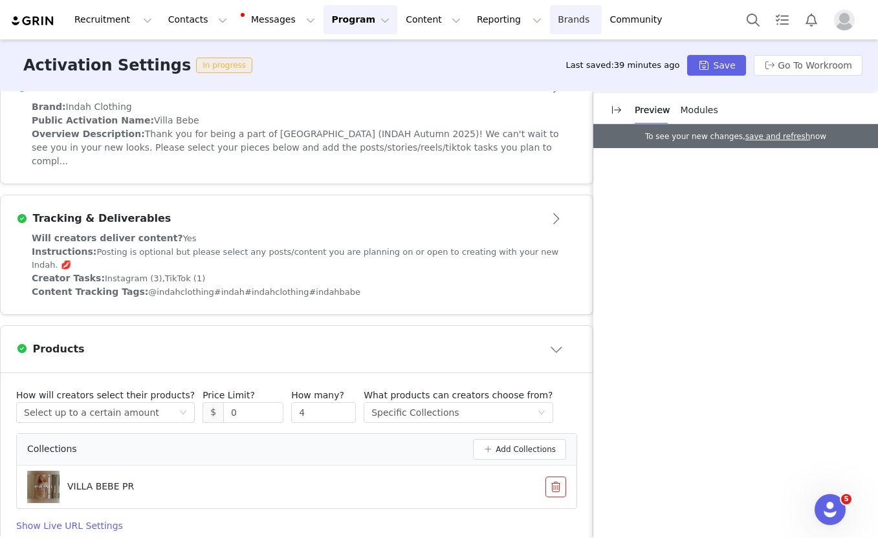
click at [550, 22] on link "Brands Brands" at bounding box center [575, 19] width 51 height 29
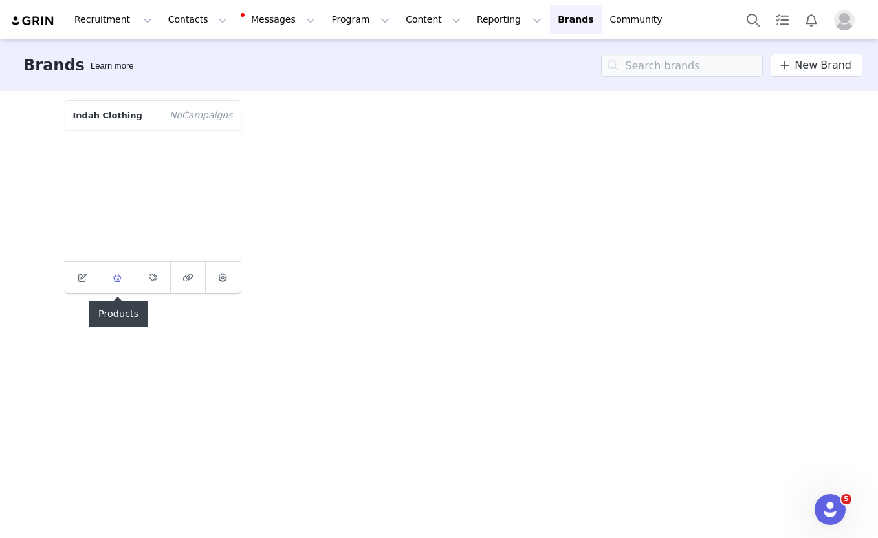
click at [120, 278] on icon at bounding box center [118, 278] width 10 height 8
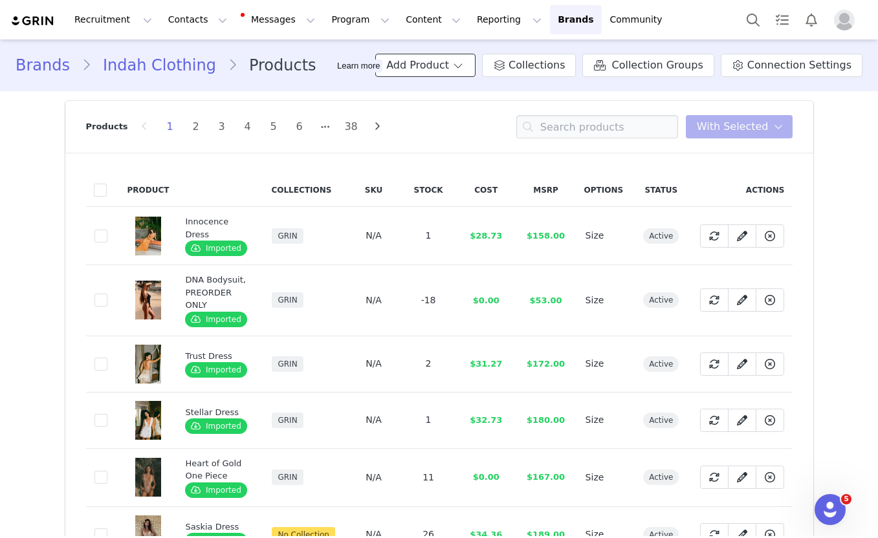
click at [470, 62] on button "Add Product" at bounding box center [425, 65] width 100 height 23
click at [459, 112] on span "Import From Store" at bounding box center [463, 114] width 82 height 10
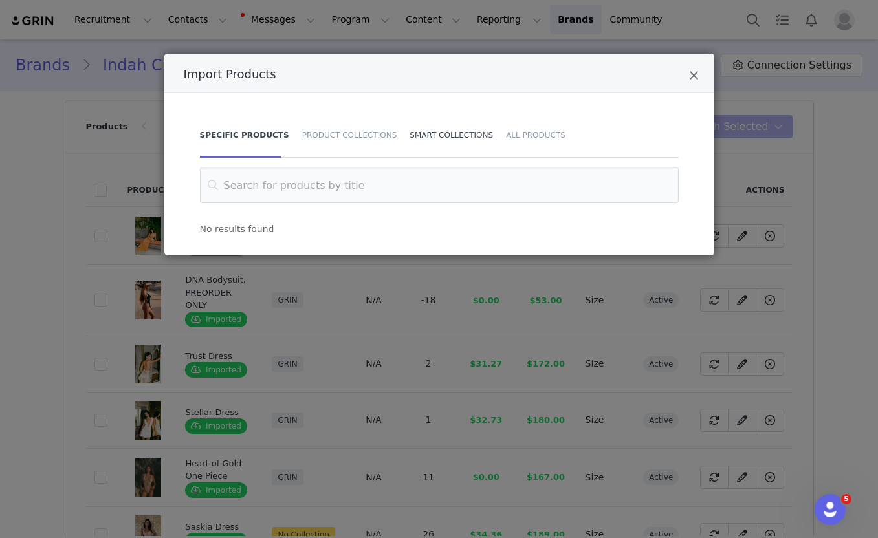
click at [434, 143] on div "Smart Collections" at bounding box center [451, 135] width 96 height 45
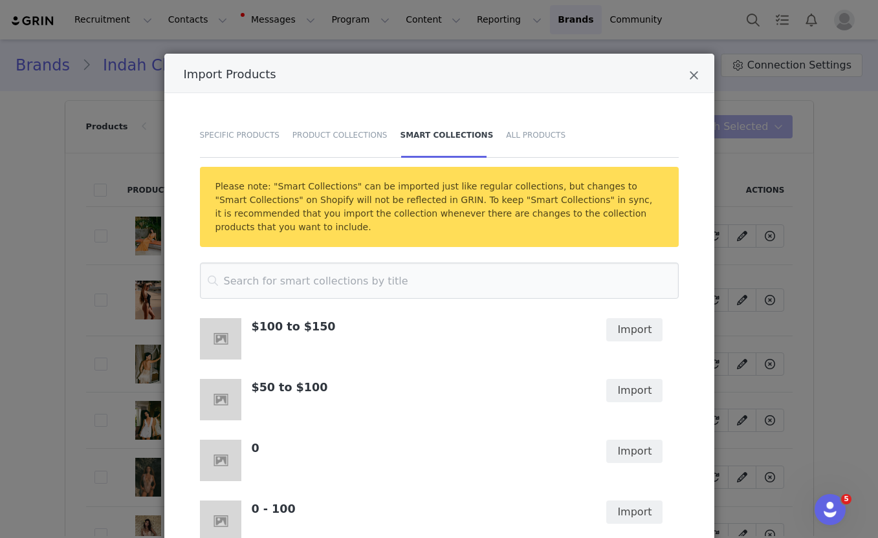
click at [337, 260] on div "Please note: "Smart Collections" can be imported just like regular collections,…" at bounding box center [439, 402] width 511 height 471
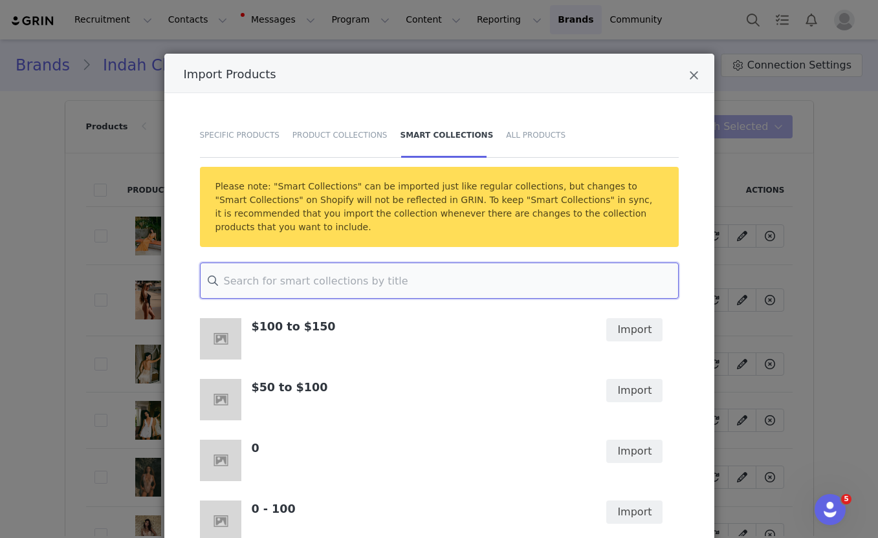
click at [325, 267] on input "Import Products" at bounding box center [439, 281] width 479 height 36
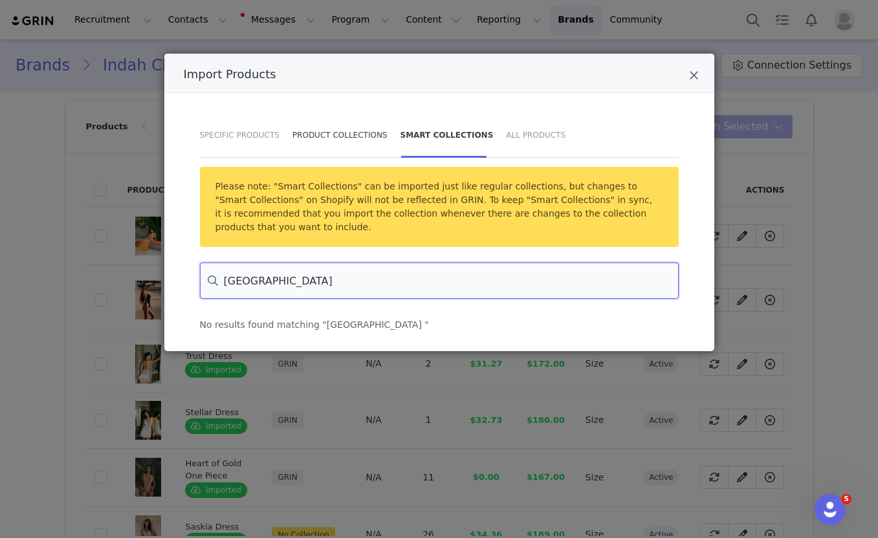
type input "VILLA BEBE"
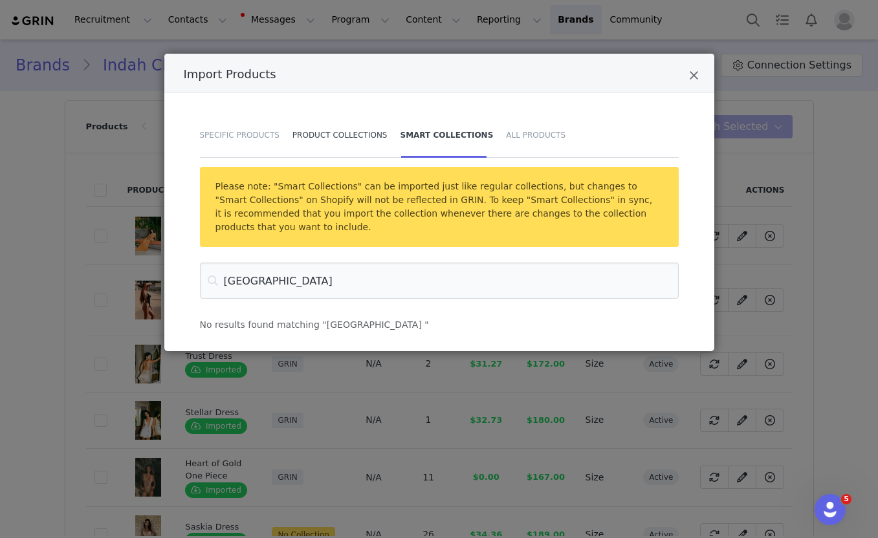
click at [329, 139] on div "Product Collections" at bounding box center [340, 135] width 108 height 45
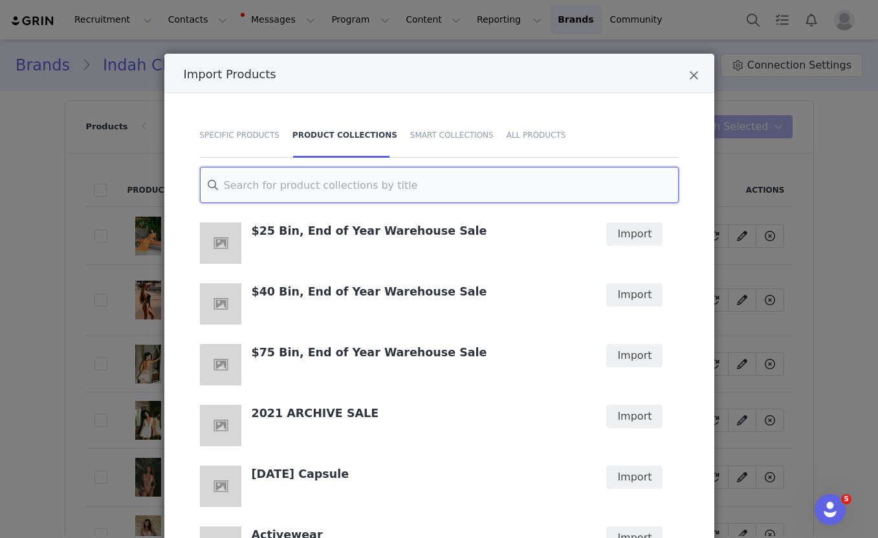
click at [301, 190] on input "Import Products" at bounding box center [439, 185] width 479 height 36
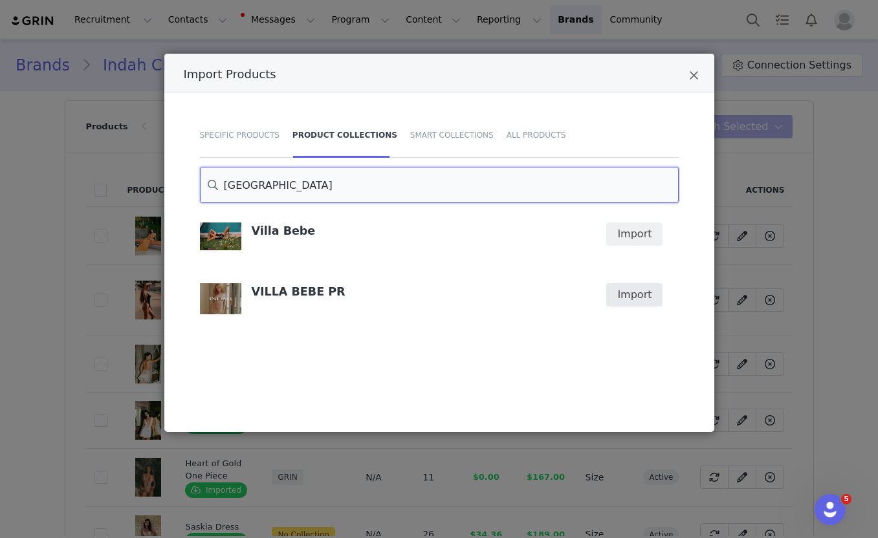
type input "VILLA BEBE"
click at [635, 298] on button "Import" at bounding box center [634, 294] width 56 height 23
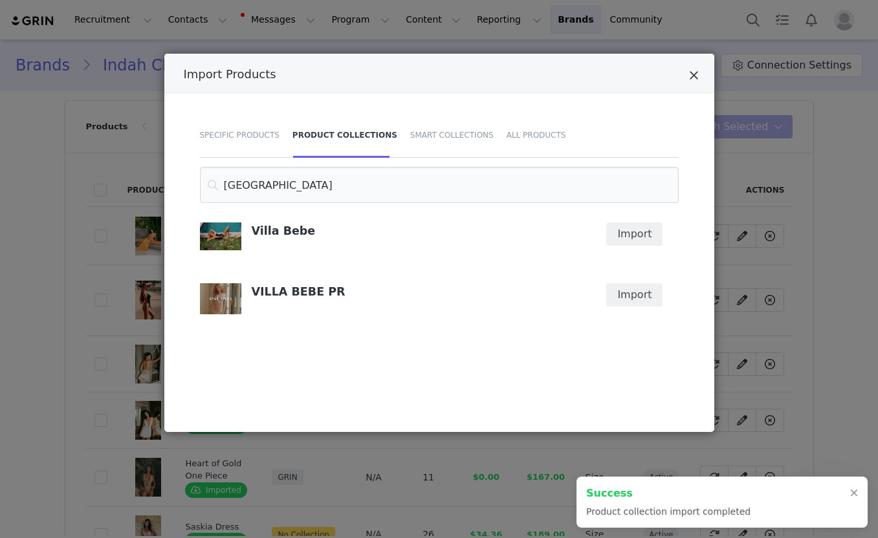
click at [691, 78] on icon "Close" at bounding box center [694, 75] width 10 height 13
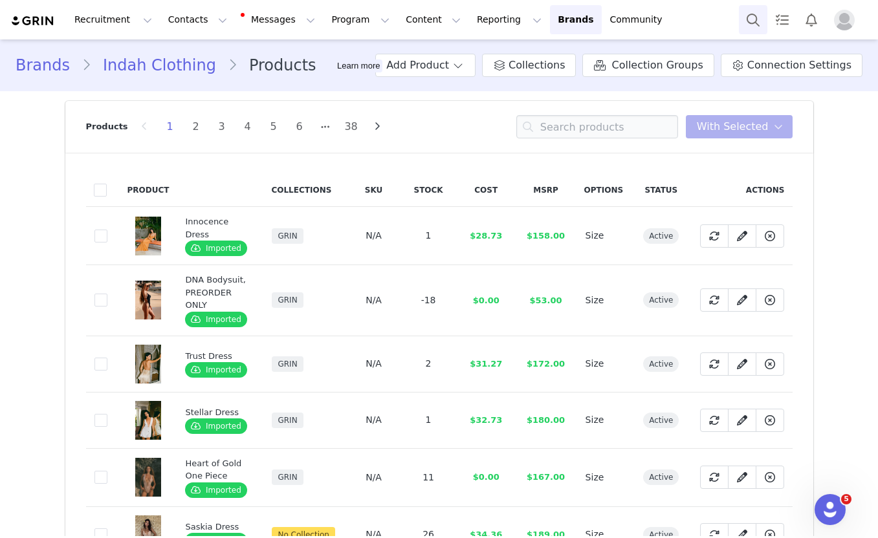
click at [747, 18] on button "Search" at bounding box center [753, 19] width 28 height 29
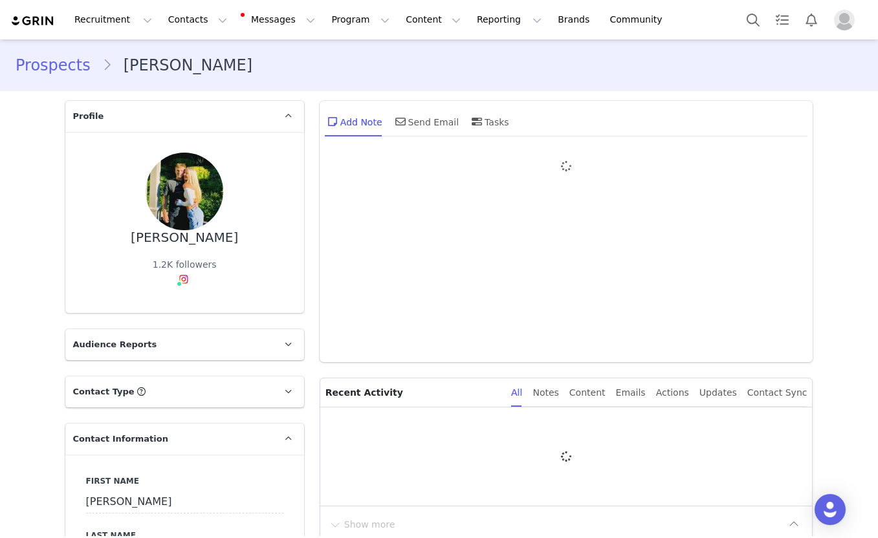
type input "+1 (United States)"
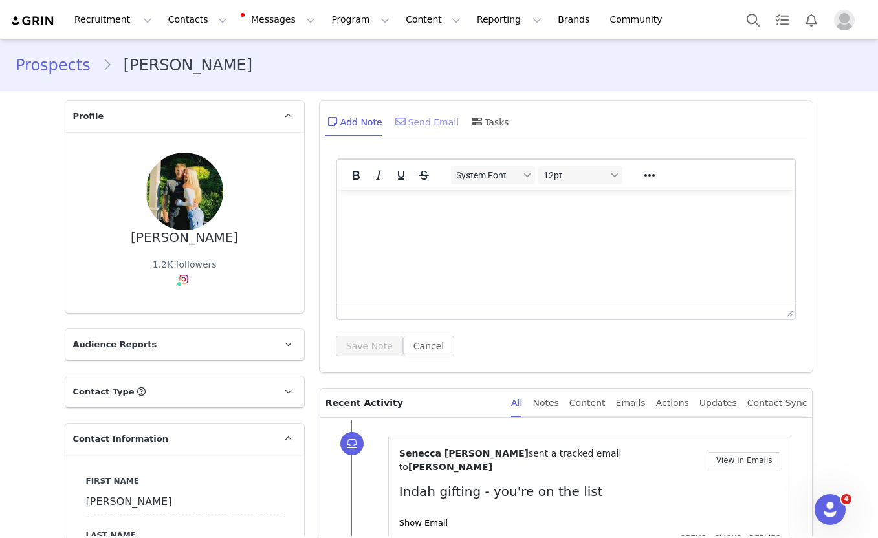
click at [418, 127] on div "Send Email" at bounding box center [426, 121] width 67 height 31
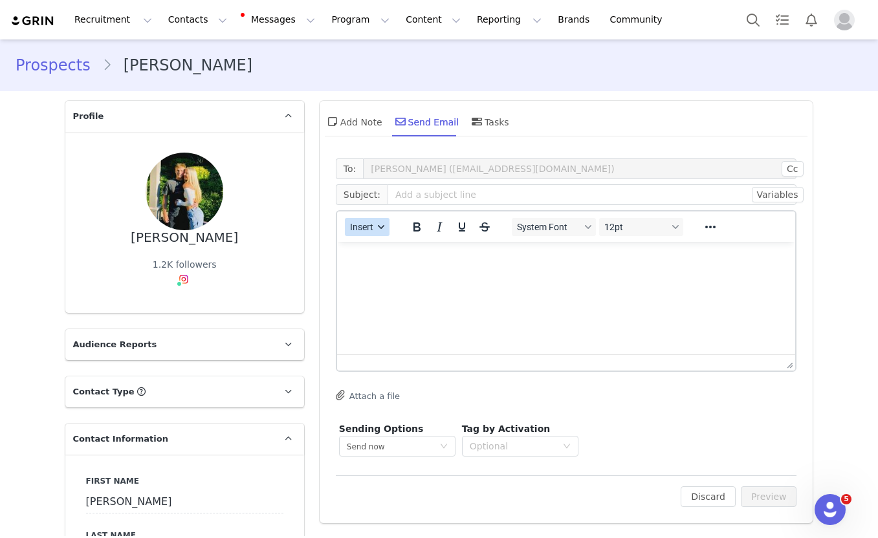
click at [359, 230] on span "Insert" at bounding box center [361, 227] width 23 height 10
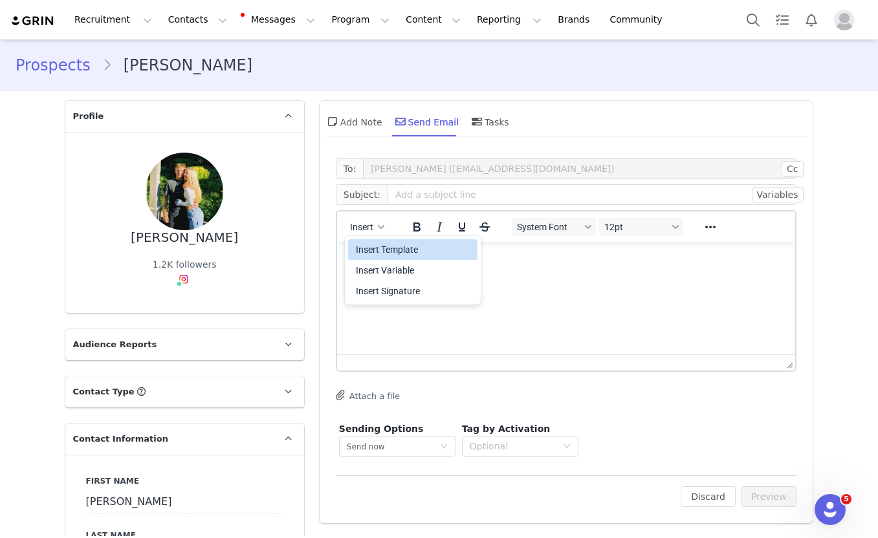
click at [360, 252] on div "Insert Template" at bounding box center [414, 250] width 116 height 16
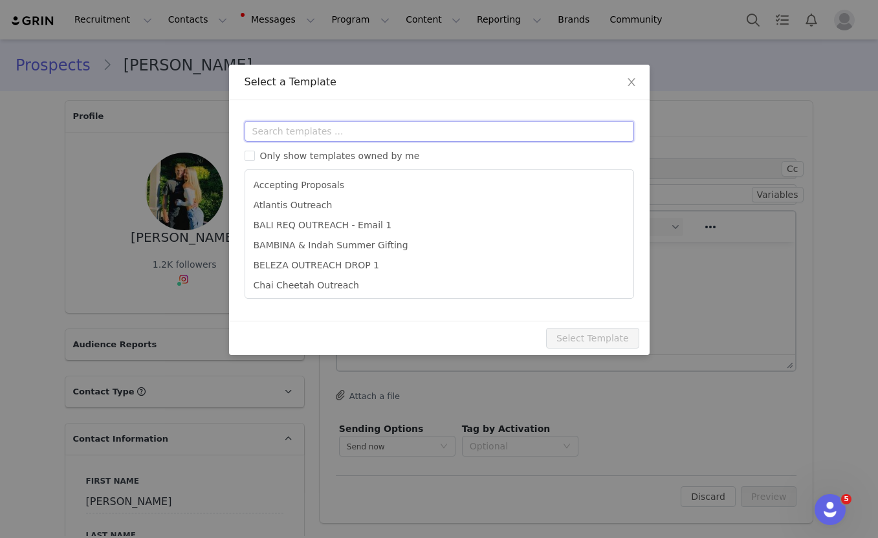
click at [338, 127] on input "text" at bounding box center [439, 131] width 389 height 21
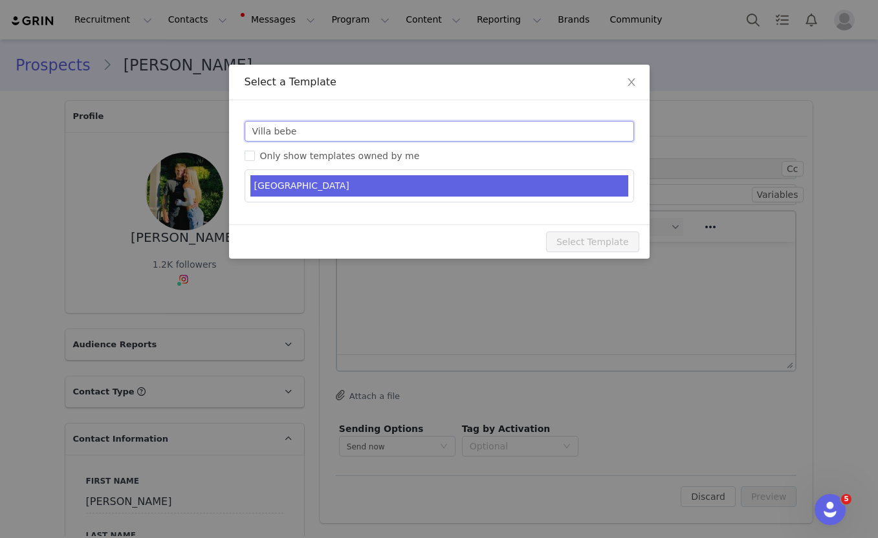
type input "Villa bebe"
type input "Indah gifting - you're on the list"
click at [321, 185] on li "[GEOGRAPHIC_DATA]" at bounding box center [439, 185] width 378 height 21
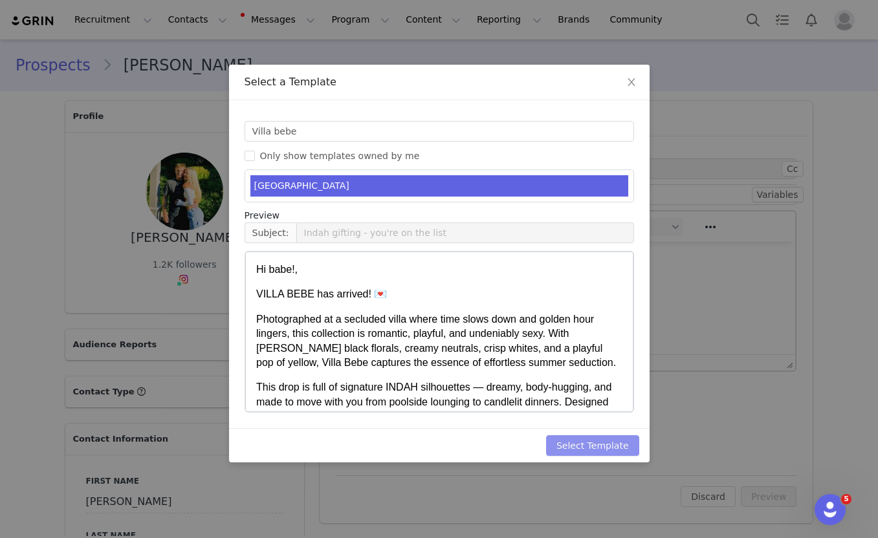
click at [591, 447] on button "Select Template" at bounding box center [592, 445] width 93 height 21
type input "Indah gifting - you're on the list"
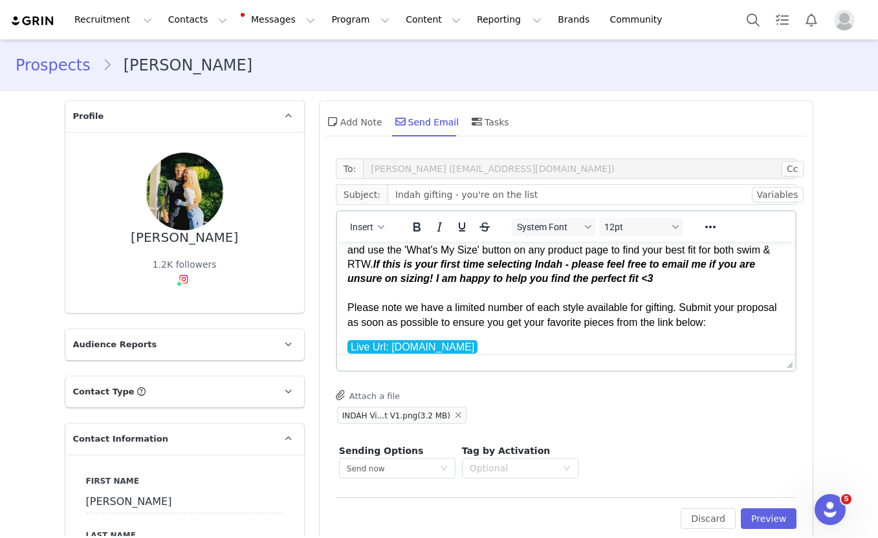
click at [466, 305] on p "IMPORTANT: Before selecting your pieces, visit [DOMAIN_NAME] ([URL][DOMAIN_NAME…" at bounding box center [566, 272] width 438 height 116
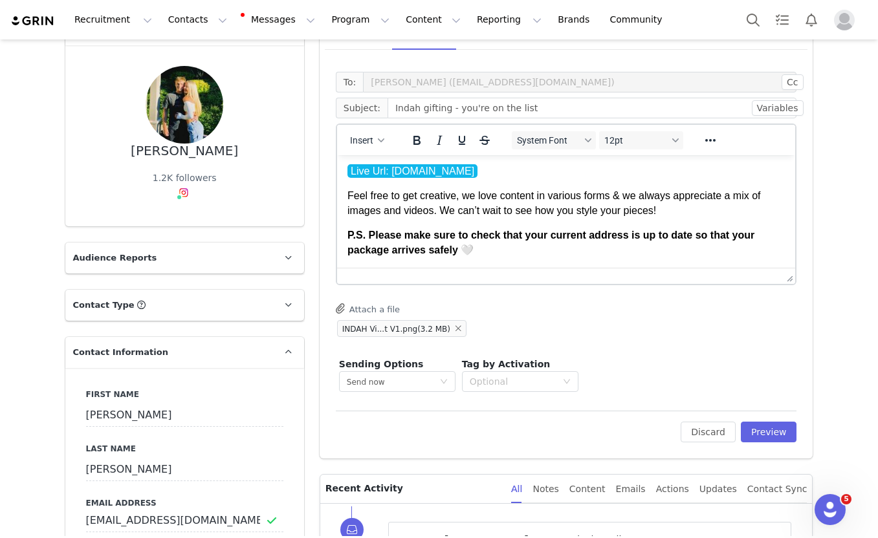
scroll to position [48, 0]
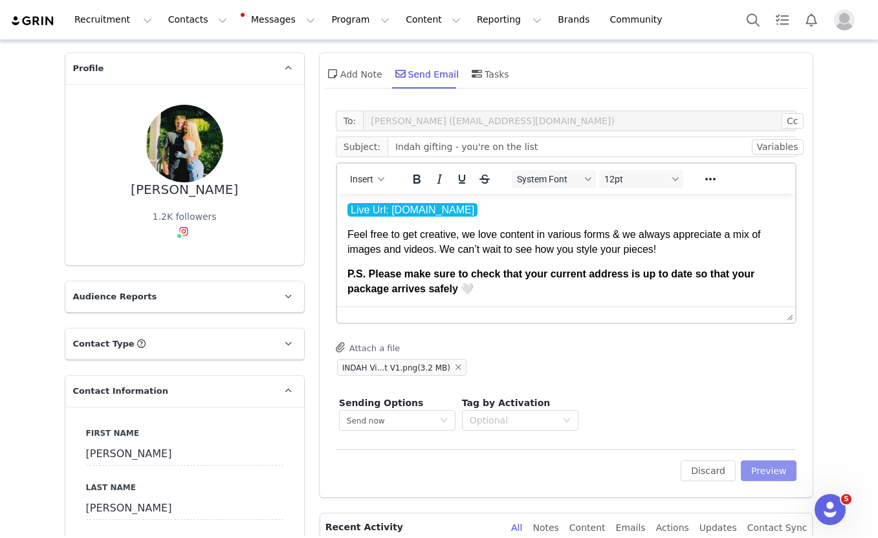
click at [765, 470] on button "Preview" at bounding box center [769, 471] width 56 height 21
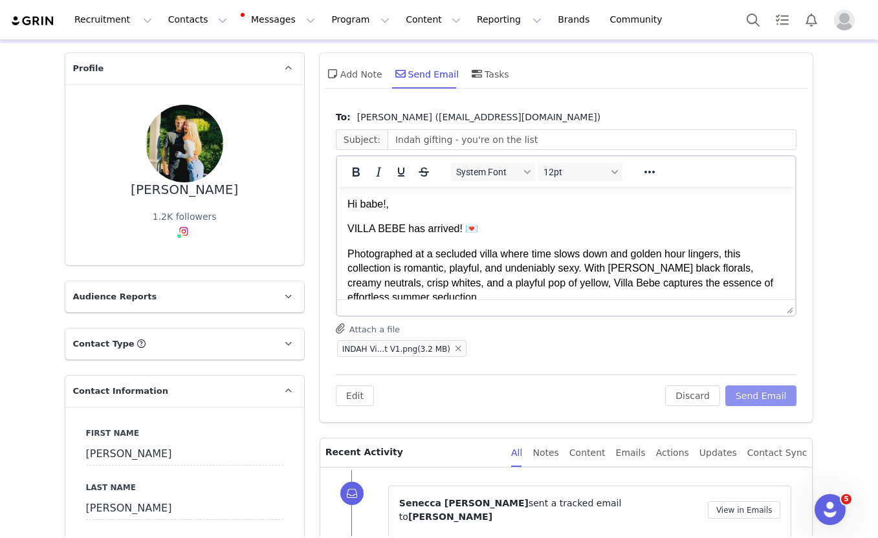
scroll to position [0, 0]
click at [760, 399] on button "Send Email" at bounding box center [761, 396] width 72 height 21
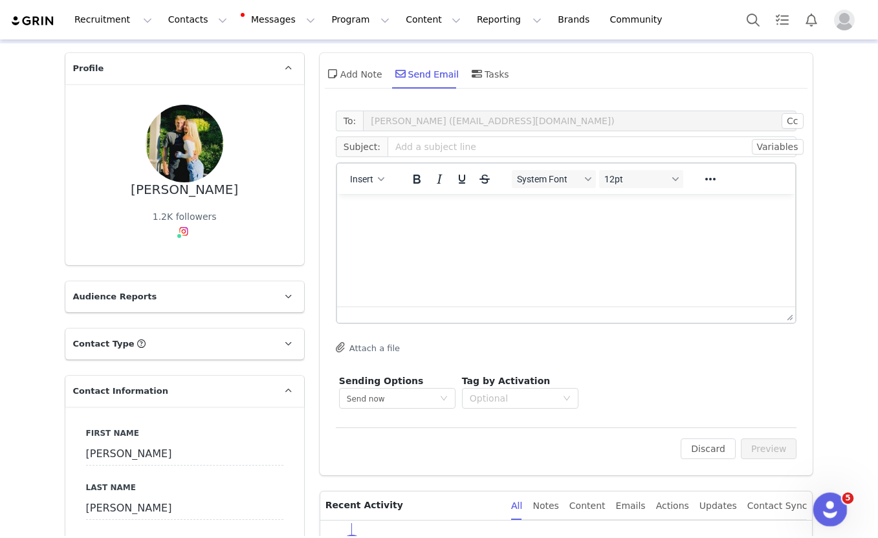
click at [824, 506] on icon "Open Intercom Messenger" at bounding box center [828, 508] width 21 height 21
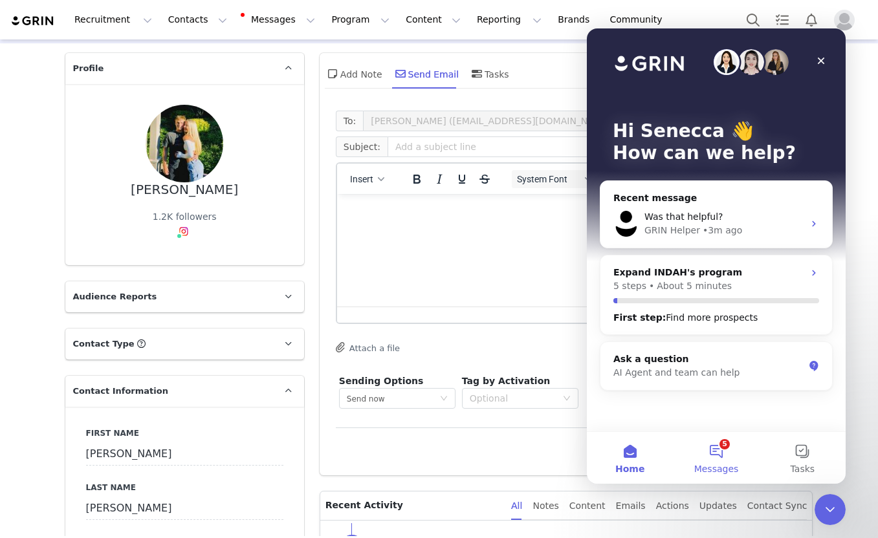
click at [725, 457] on button "5 Messages" at bounding box center [716, 458] width 86 height 52
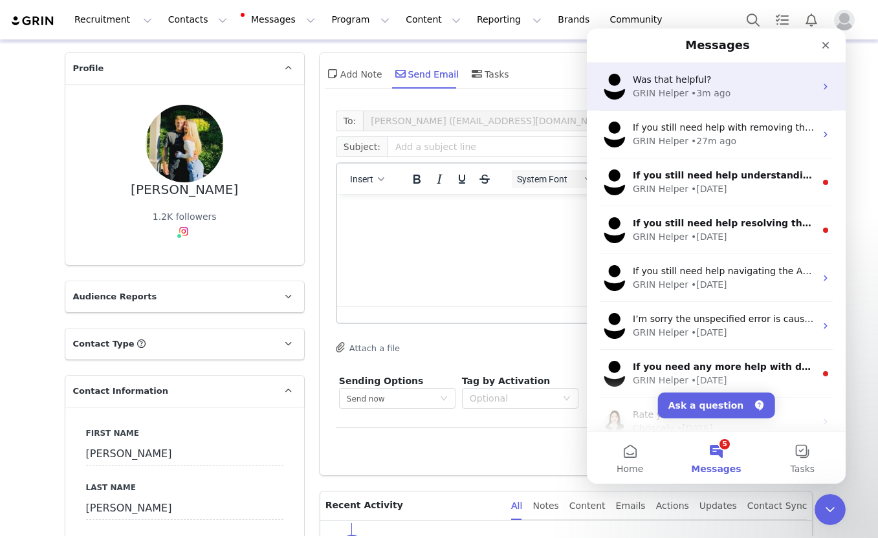
click at [712, 83] on div "Was that helpful?" at bounding box center [724, 80] width 182 height 14
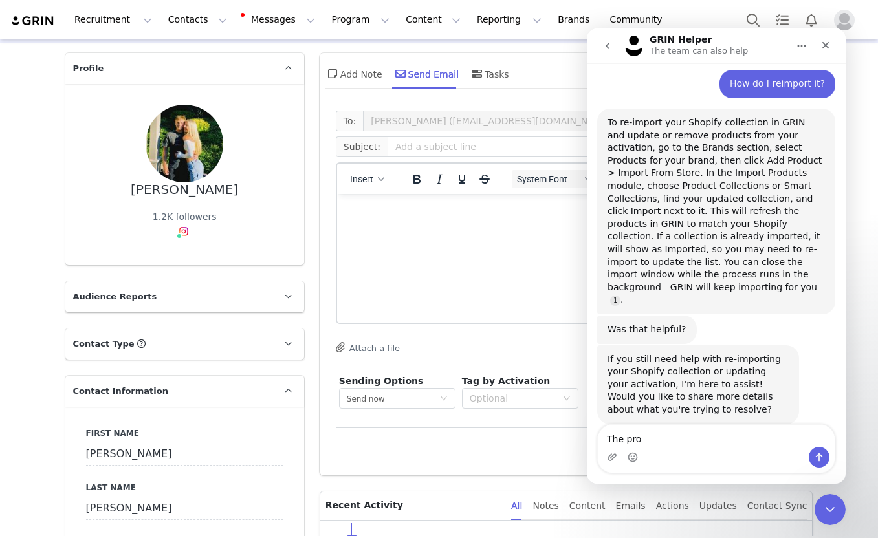
scroll to position [360, 0]
type textarea "T"
type textarea "I did that and it still didnt work"
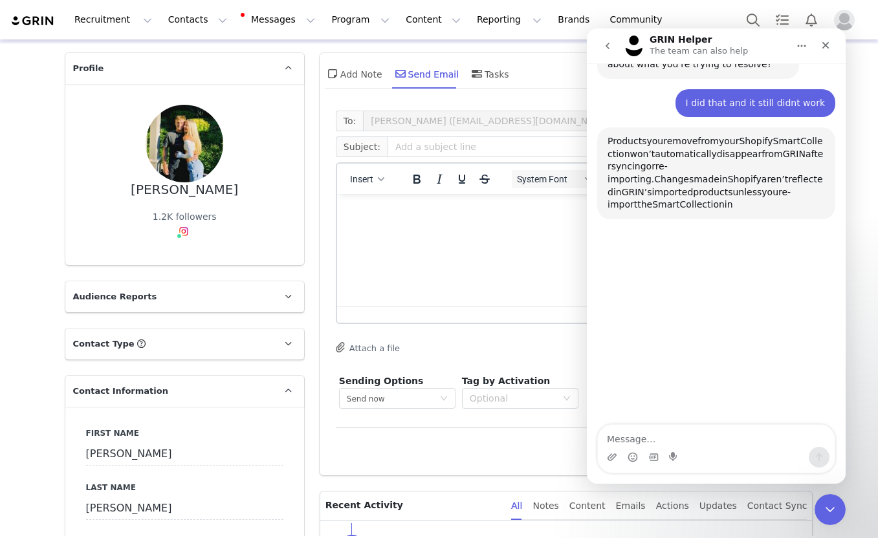
scroll to position [708, 0]
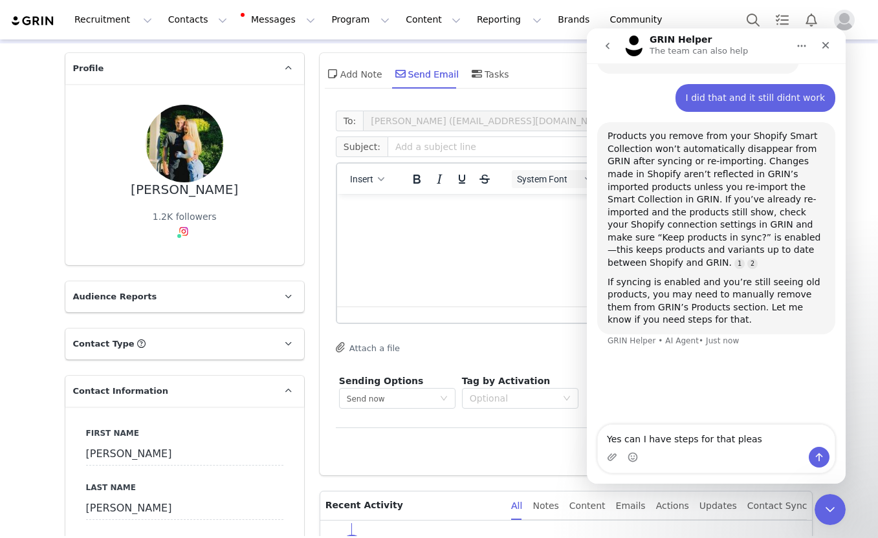
type textarea "Yes can I have steps for that please"
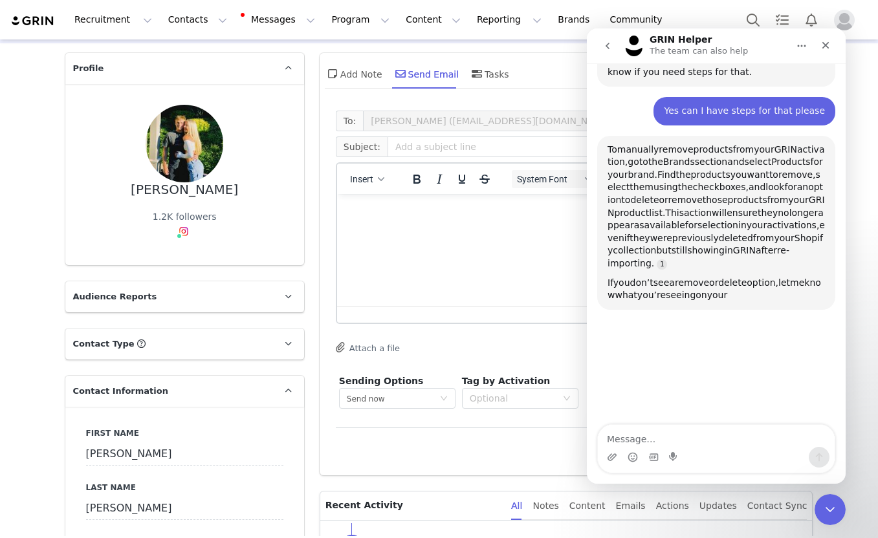
scroll to position [956, 0]
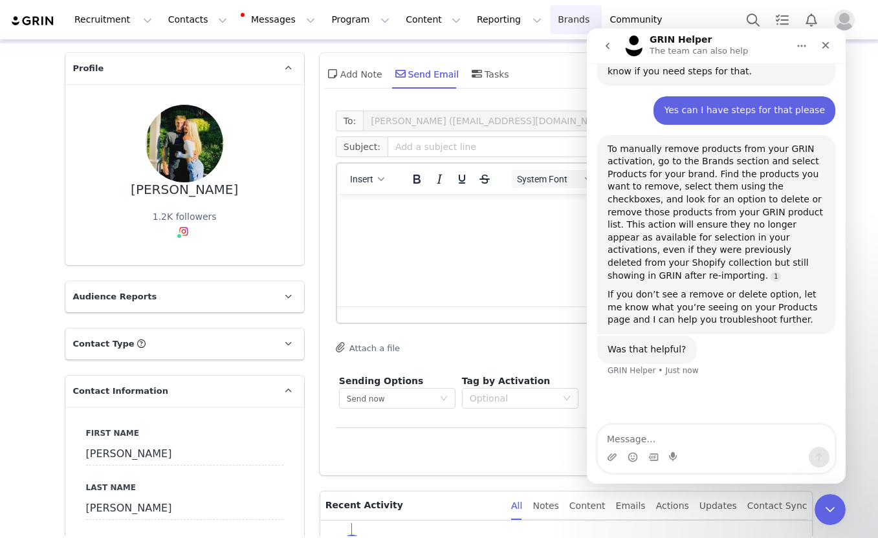
click at [550, 15] on link "Brands Brands" at bounding box center [575, 19] width 51 height 29
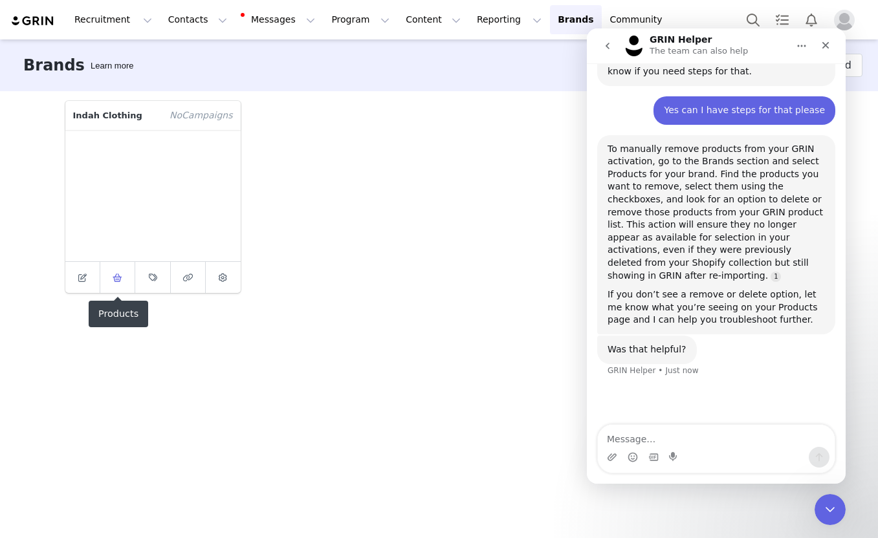
click at [120, 278] on icon at bounding box center [118, 278] width 10 height 8
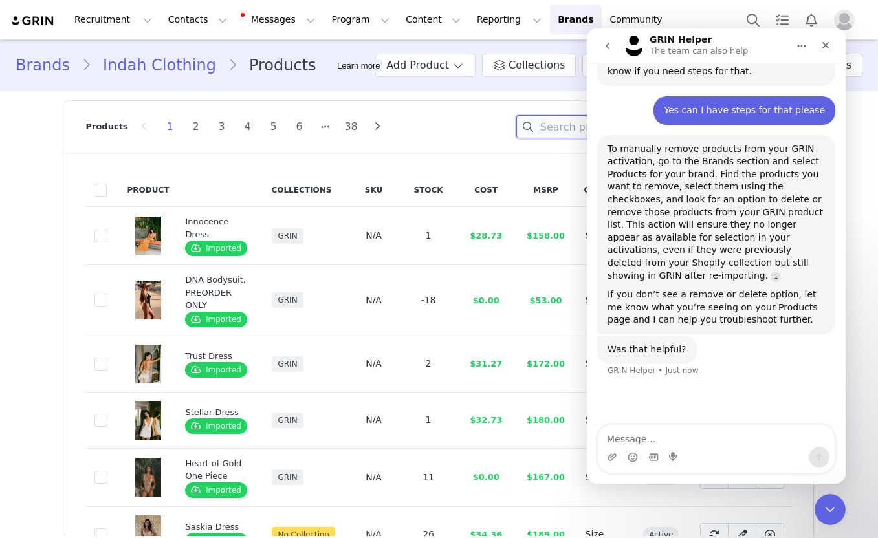
click at [568, 127] on input at bounding box center [597, 126] width 162 height 23
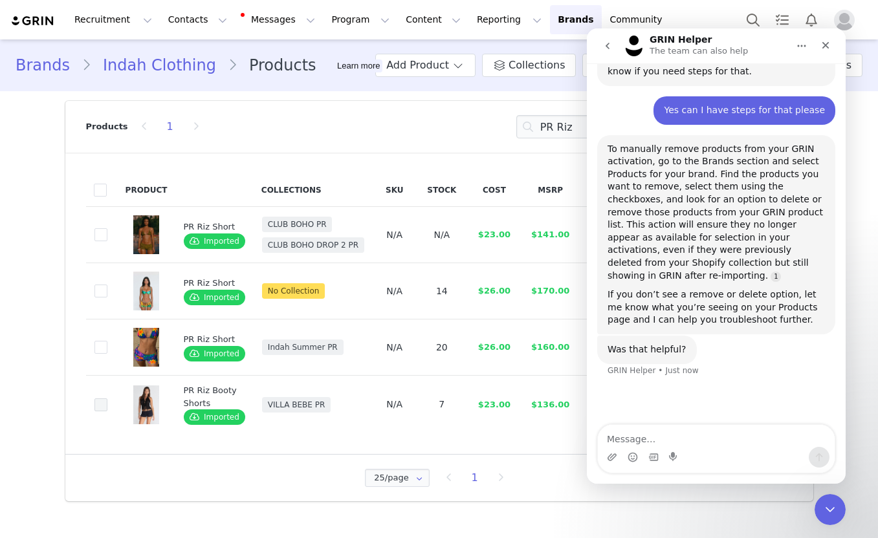
click at [96, 409] on span at bounding box center [100, 405] width 13 height 13
click at [107, 399] on input "71849e4c-001a-451b-b0fa-140f0066095e" at bounding box center [107, 399] width 0 height 0
click at [824, 45] on icon "Close" at bounding box center [825, 45] width 10 height 10
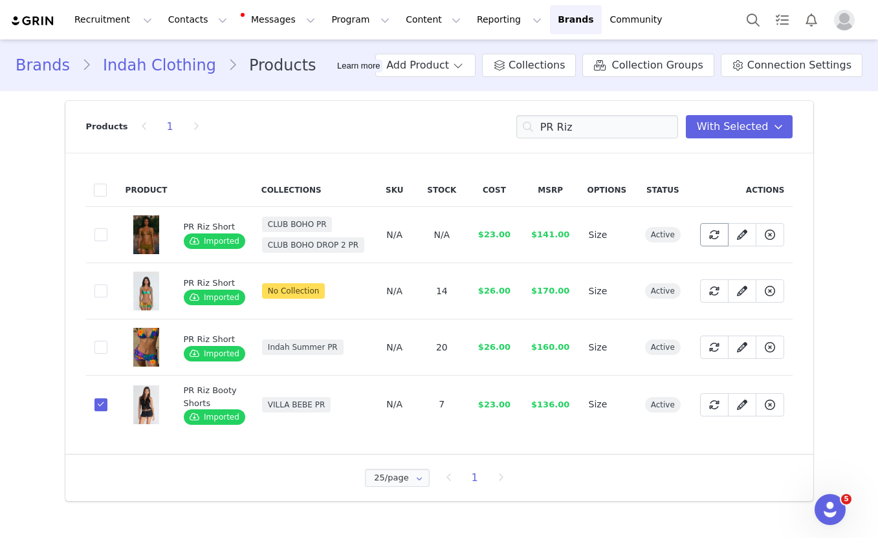
scroll to position [873, 0]
click at [772, 402] on icon at bounding box center [770, 405] width 10 height 10
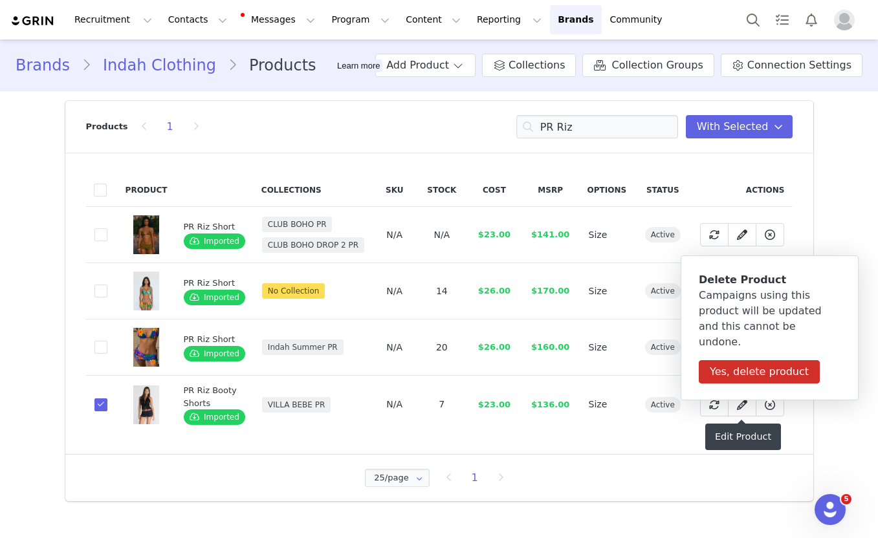
click at [726, 424] on div "Edit Product" at bounding box center [743, 437] width 76 height 27
click at [599, 132] on input "PR Riz" at bounding box center [597, 126] width 162 height 23
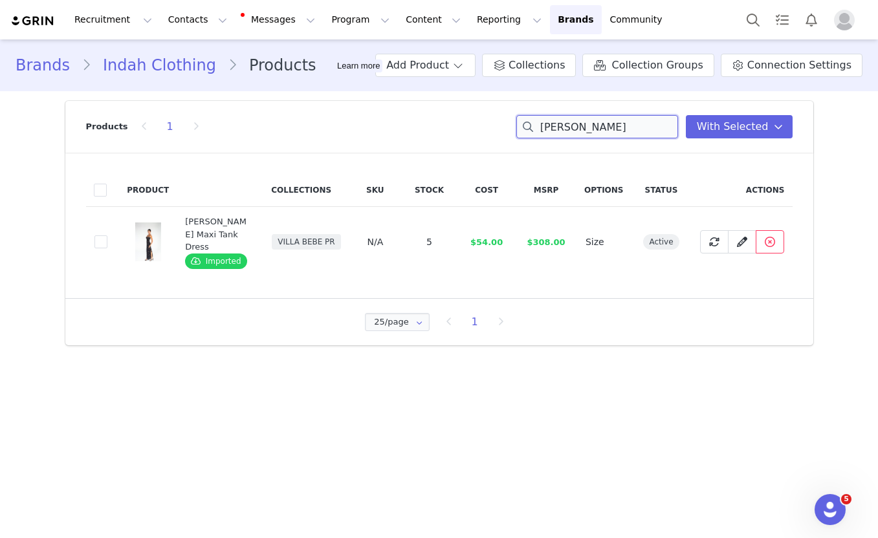
type input "PR Blaire"
click at [772, 242] on icon at bounding box center [770, 242] width 10 height 10
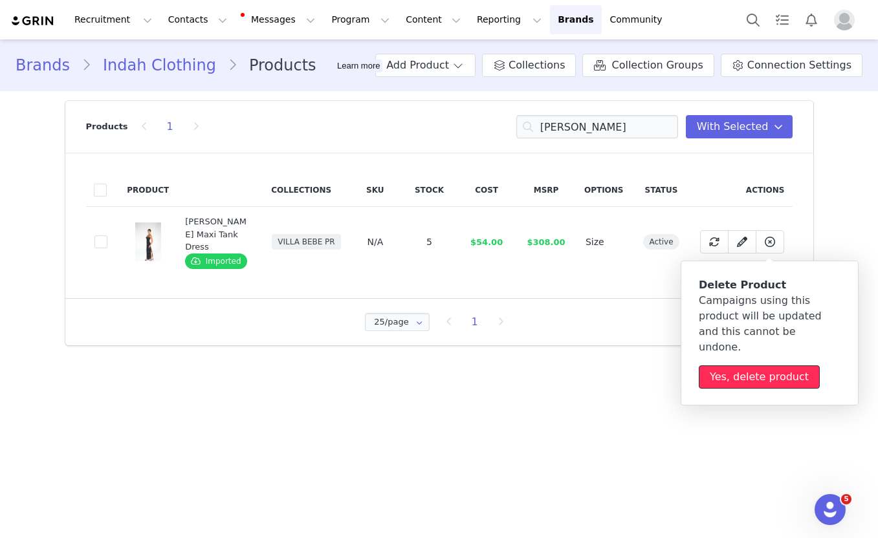
click at [757, 366] on button "Yes, delete product" at bounding box center [759, 377] width 121 height 23
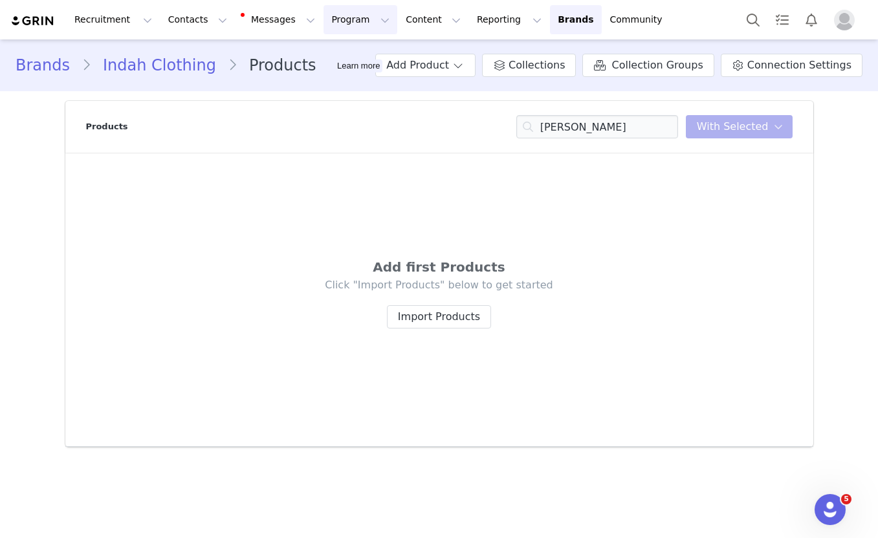
click at [330, 17] on button "Program Program" at bounding box center [360, 19] width 74 height 29
click at [332, 57] on p "Activations" at bounding box center [339, 57] width 50 height 14
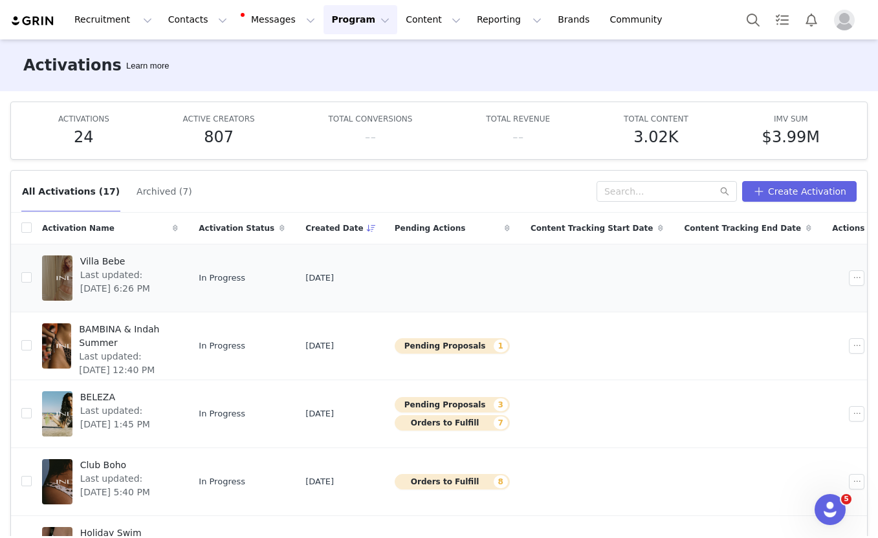
click at [177, 302] on div "Villa Bebe Last updated: [DATE] 6:26 PM" at bounding box center [125, 278] width 106 height 52
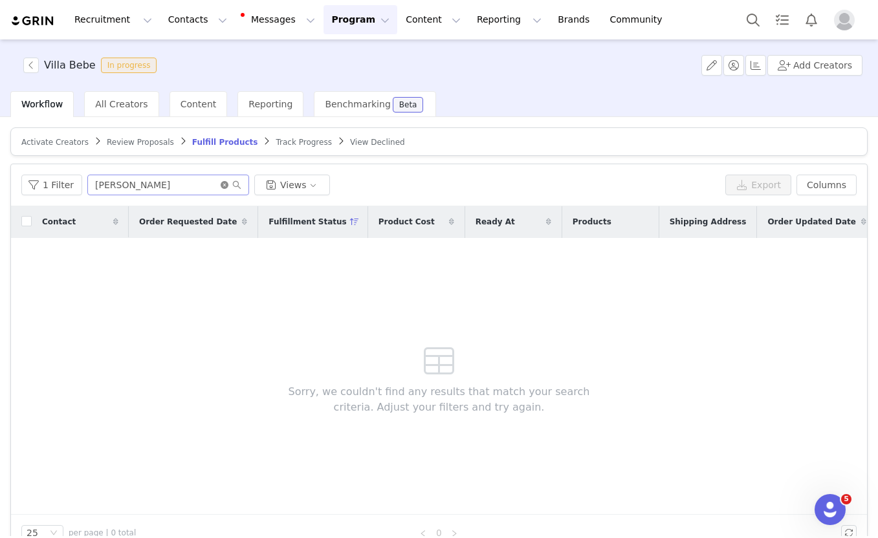
click at [221, 181] on icon "icon: close-circle" at bounding box center [225, 185] width 8 height 8
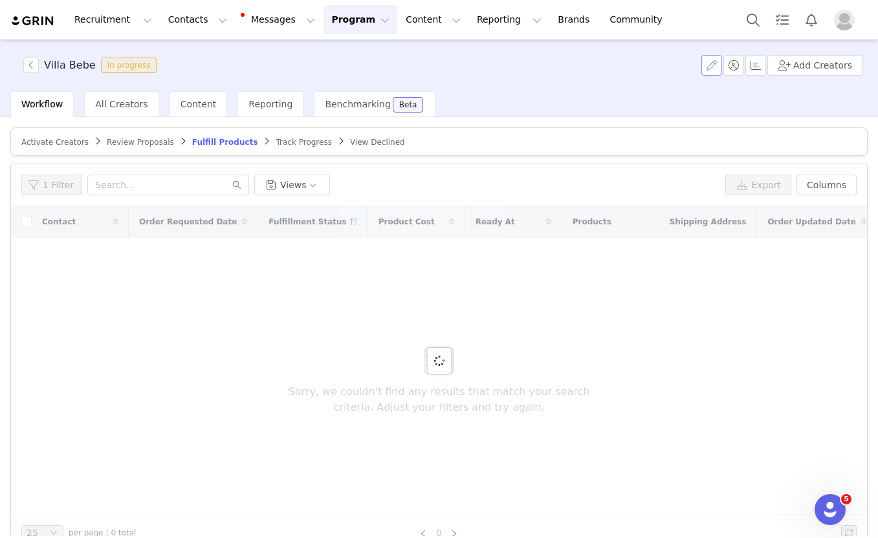
click at [712, 67] on button "button" at bounding box center [711, 65] width 21 height 21
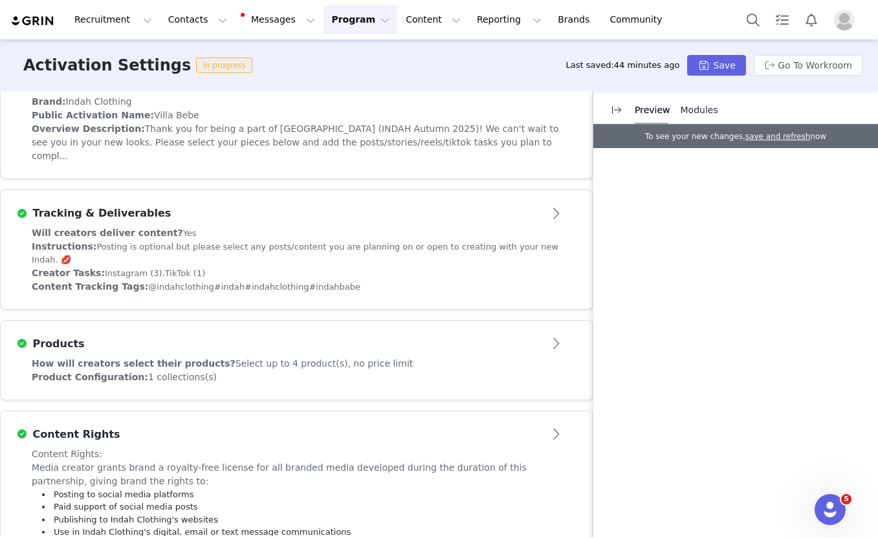
scroll to position [349, 0]
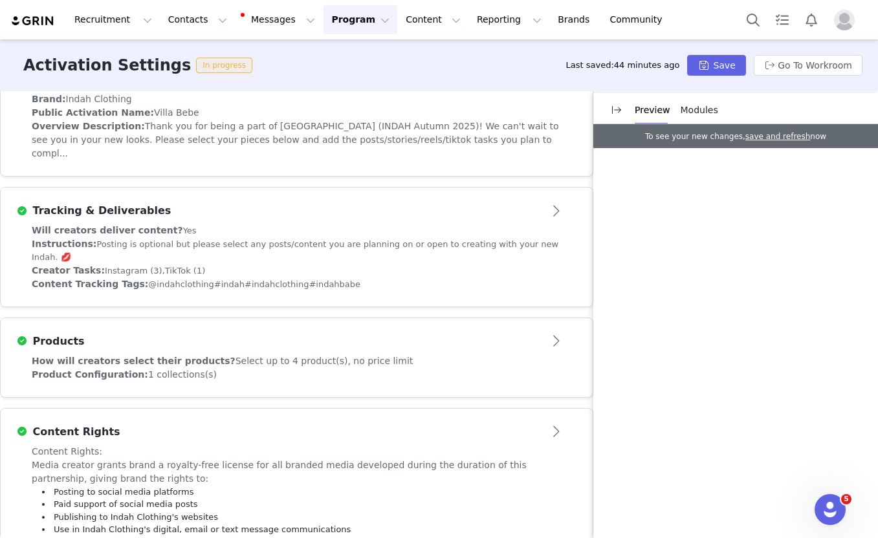
click at [193, 368] on div "Product Configuration: 1 collections(s)" at bounding box center [297, 375] width 530 height 14
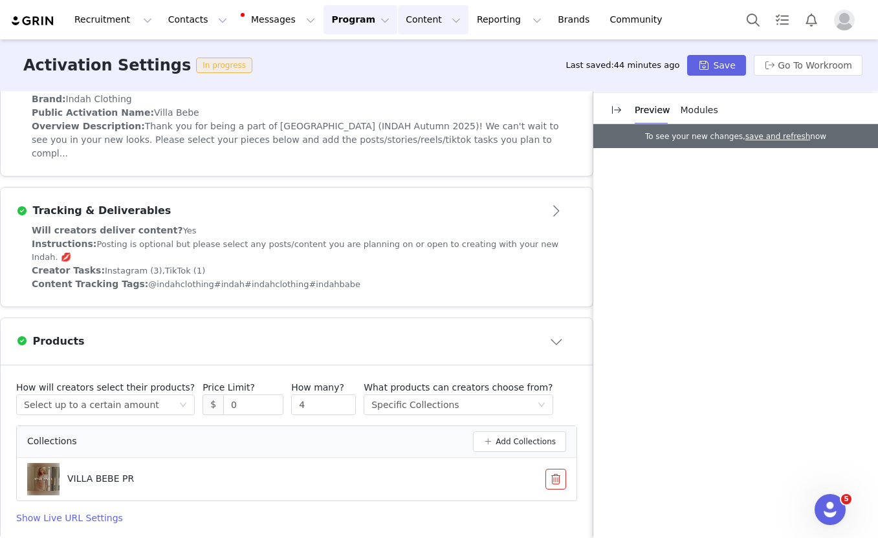
click at [419, 28] on button "Content Content" at bounding box center [433, 19] width 71 height 29
click at [550, 20] on link "Brands Brands" at bounding box center [575, 19] width 51 height 29
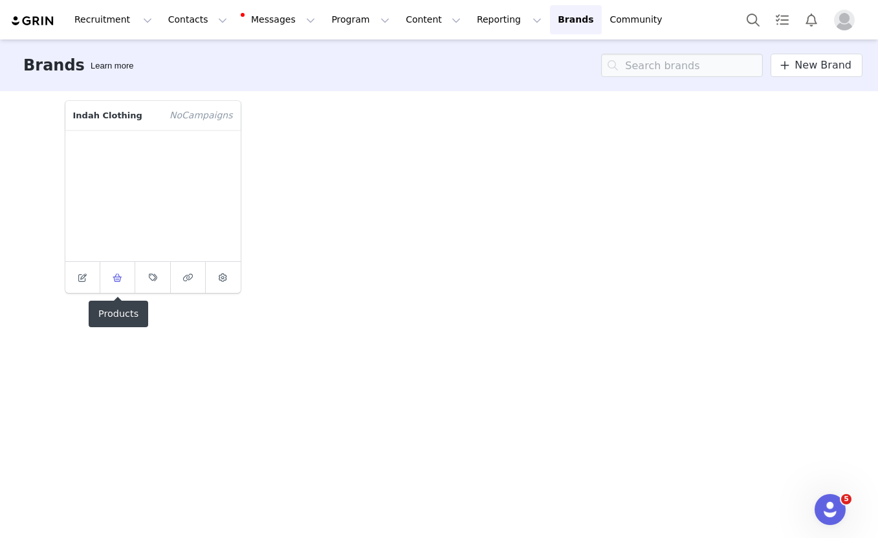
click at [119, 276] on icon at bounding box center [118, 278] width 10 height 8
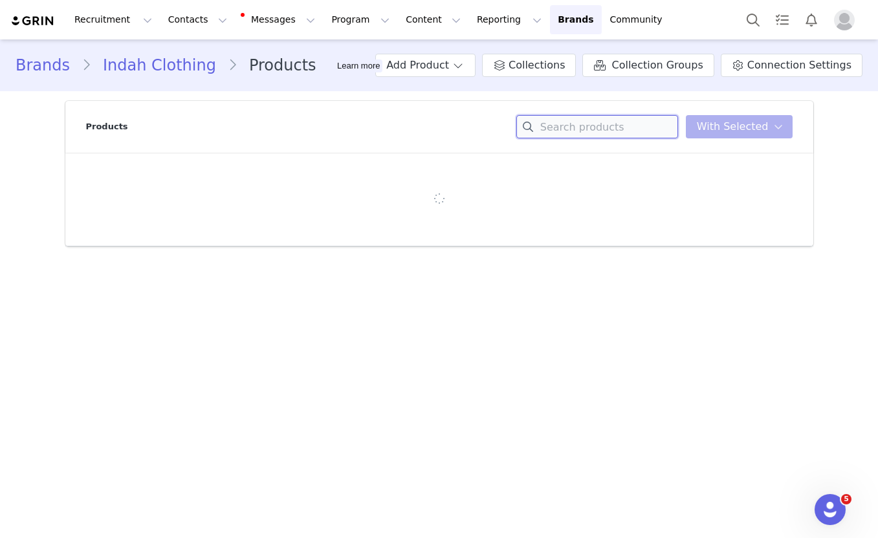
click at [571, 128] on input at bounding box center [597, 126] width 162 height 23
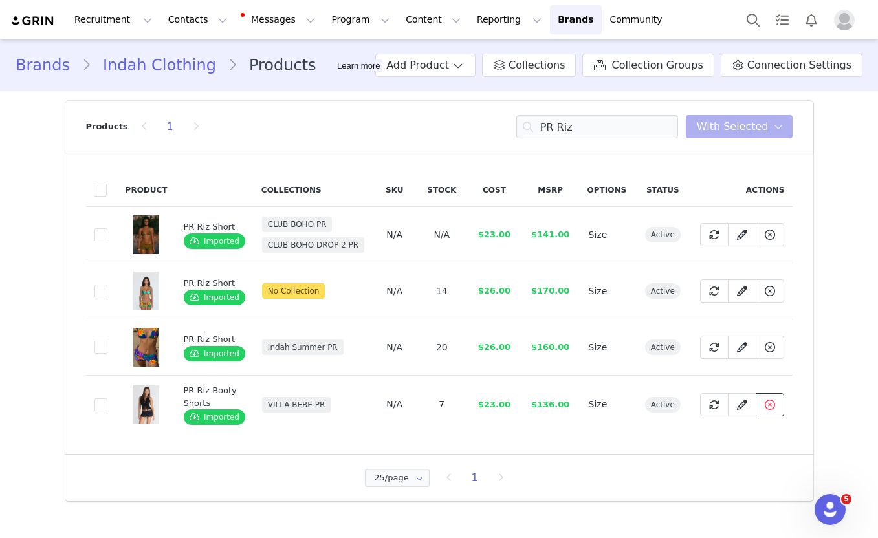
click at [769, 405] on icon at bounding box center [770, 405] width 10 height 10
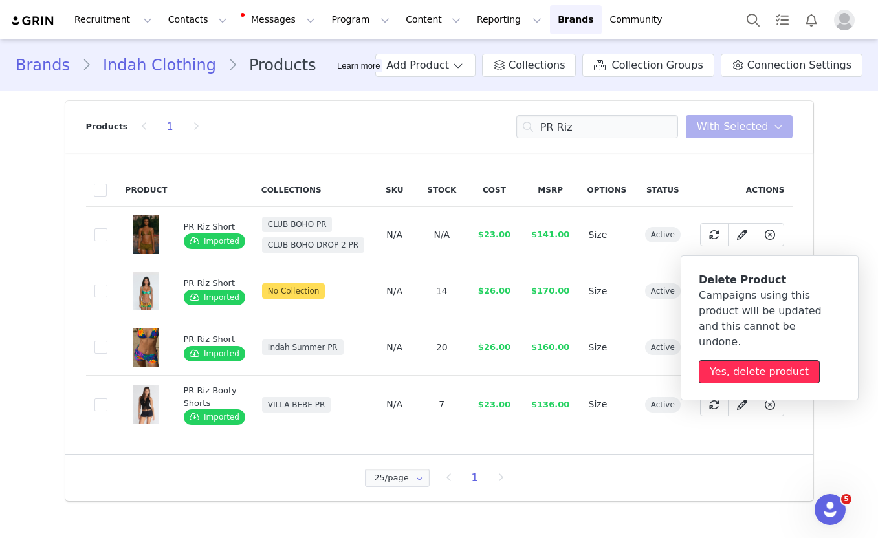
click at [741, 360] on button "Yes, delete product" at bounding box center [759, 371] width 121 height 23
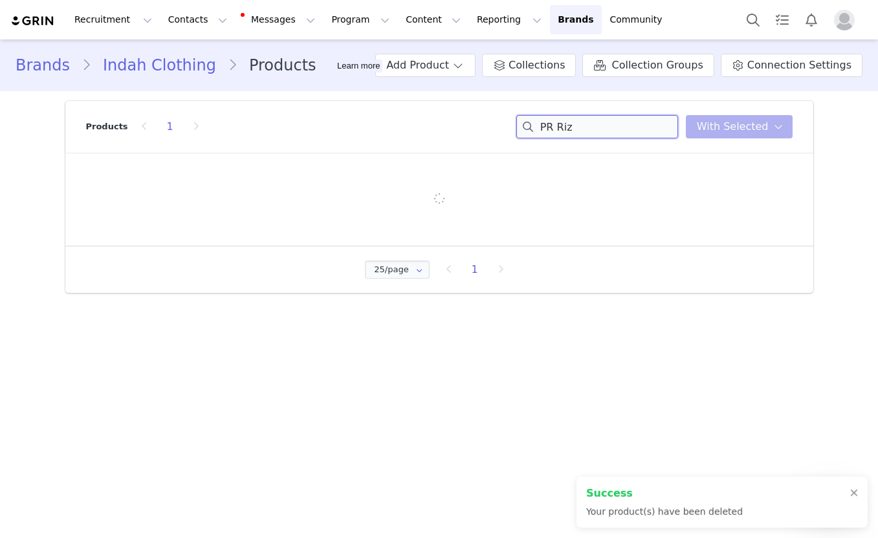
click at [609, 129] on input "PR Riz" at bounding box center [597, 126] width 162 height 23
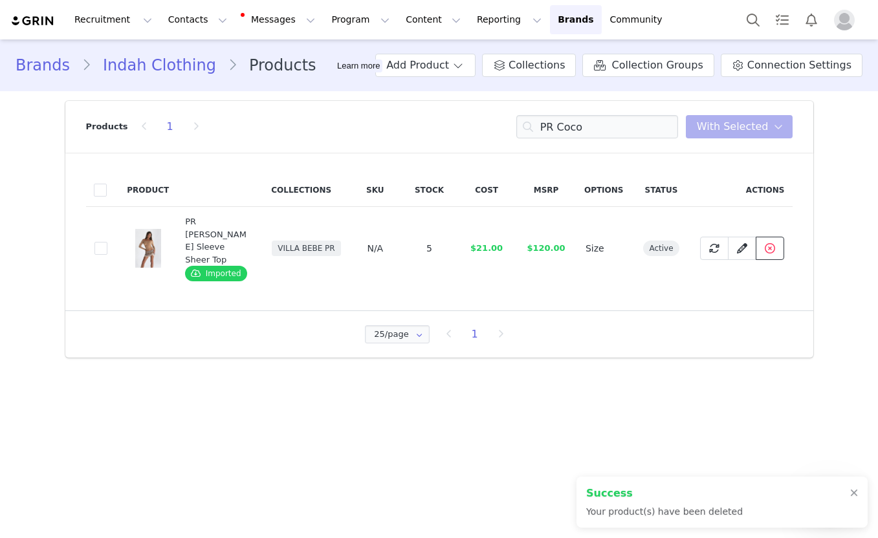
click at [772, 243] on icon at bounding box center [770, 248] width 10 height 10
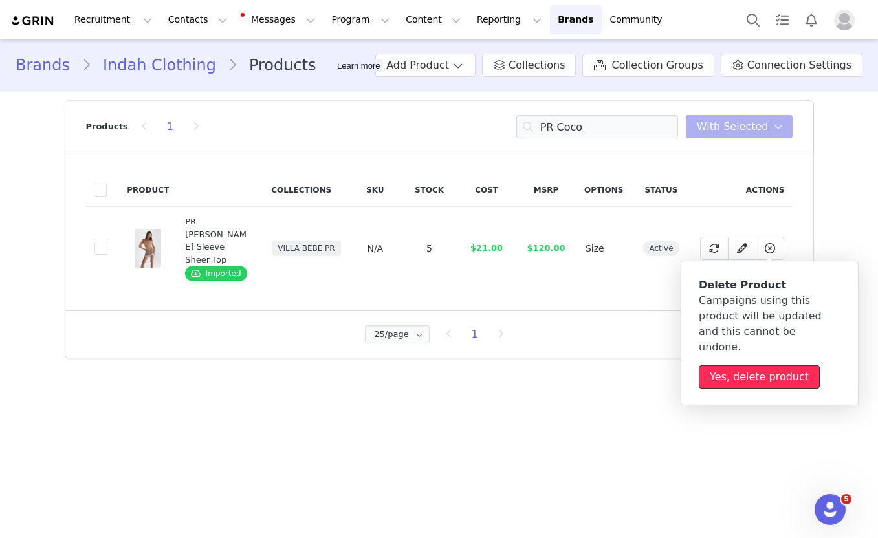
click at [750, 366] on button "Yes, delete product" at bounding box center [759, 377] width 121 height 23
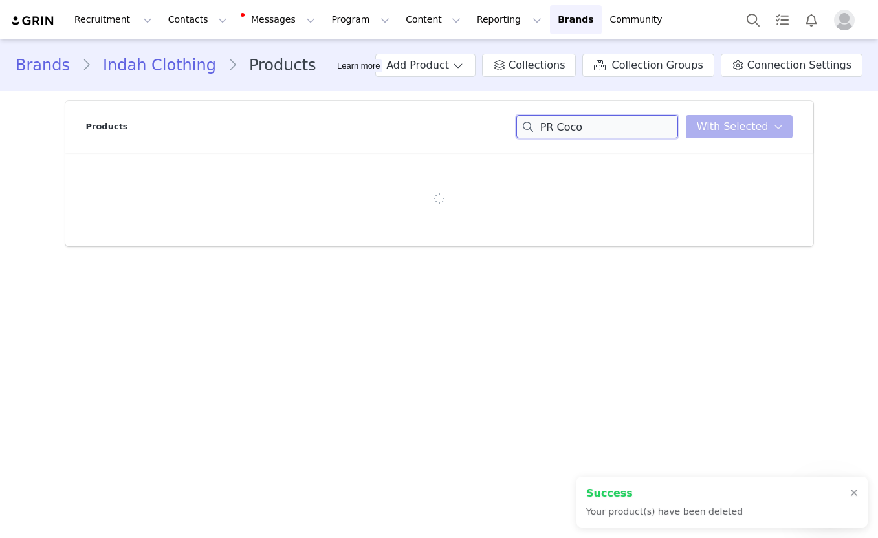
click at [604, 130] on input "PR Coco" at bounding box center [597, 126] width 162 height 23
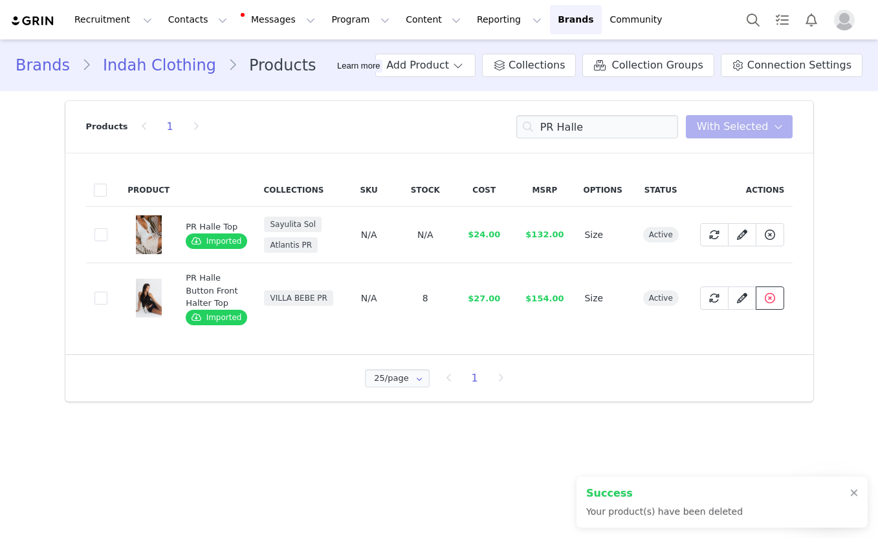
click at [779, 298] on button at bounding box center [770, 298] width 28 height 23
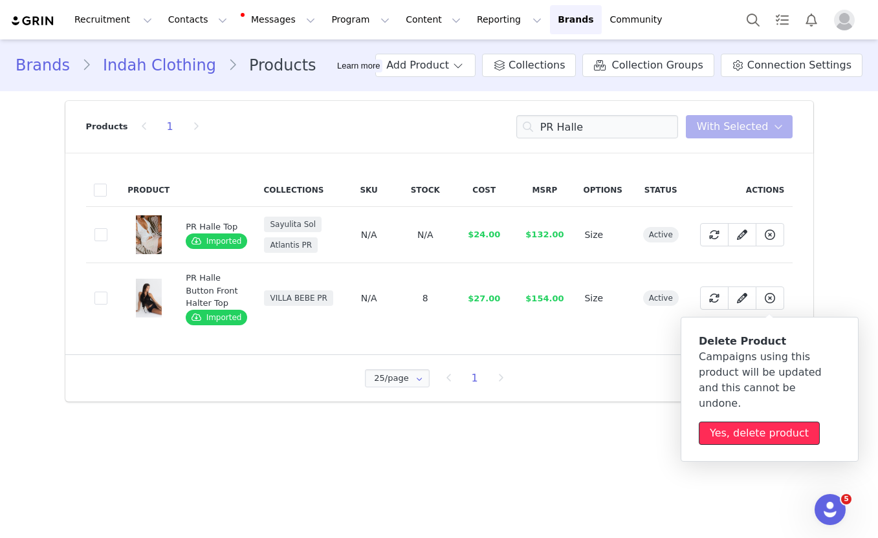
click at [738, 423] on button "Yes, delete product" at bounding box center [759, 433] width 121 height 23
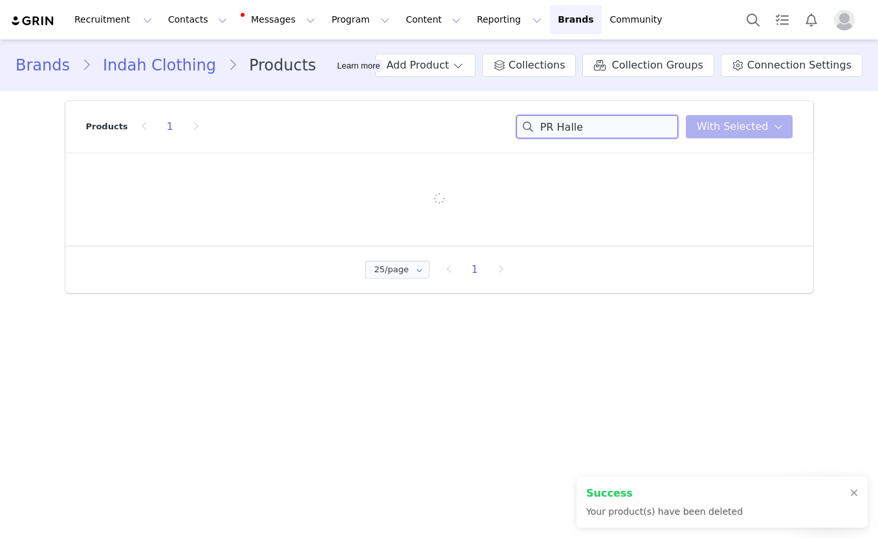
click at [609, 128] on input "PR Halle" at bounding box center [597, 126] width 162 height 23
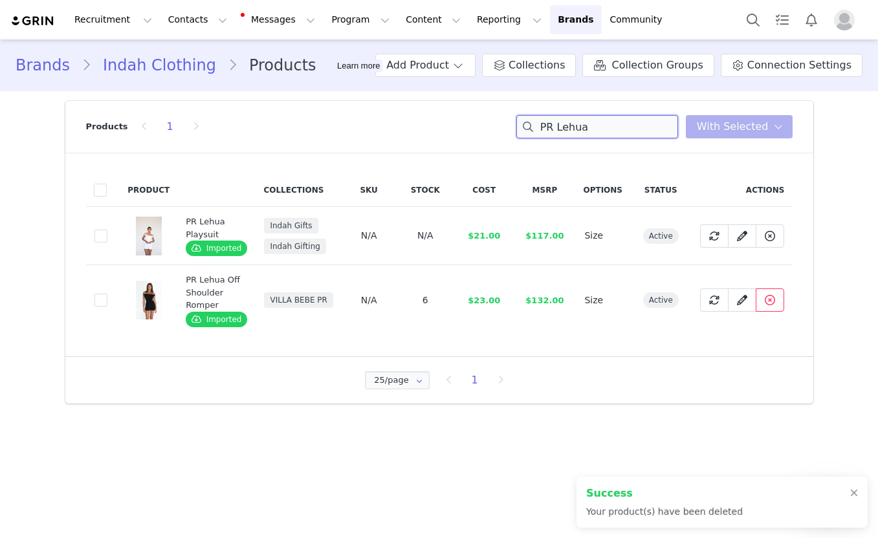
type input "PR Lehua"
click at [771, 301] on icon at bounding box center [770, 300] width 10 height 10
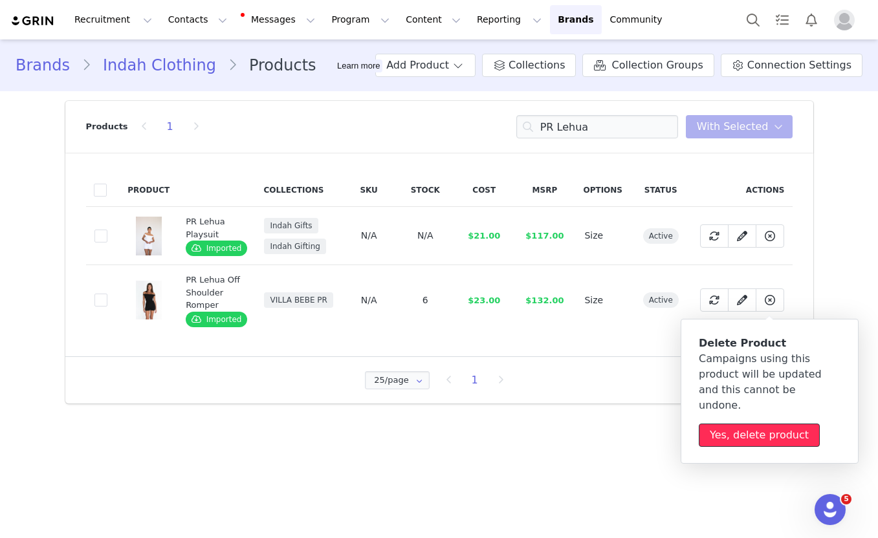
click at [728, 424] on button "Yes, delete product" at bounding box center [759, 435] width 121 height 23
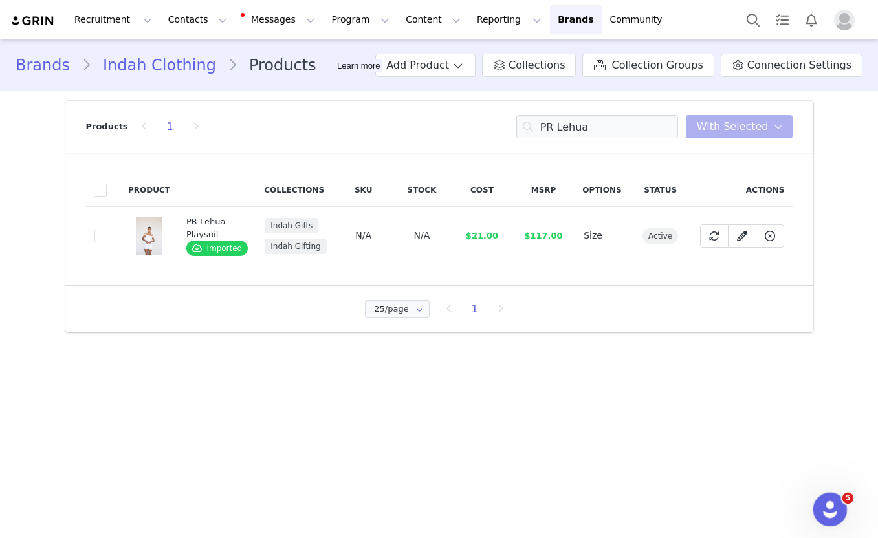
click at [831, 512] on icon "Open Intercom Messenger" at bounding box center [828, 508] width 21 height 21
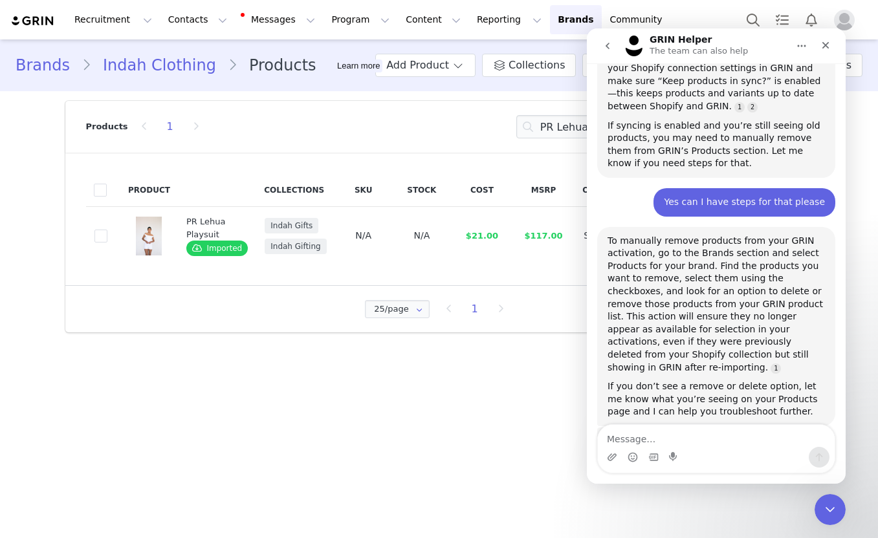
scroll to position [873, 0]
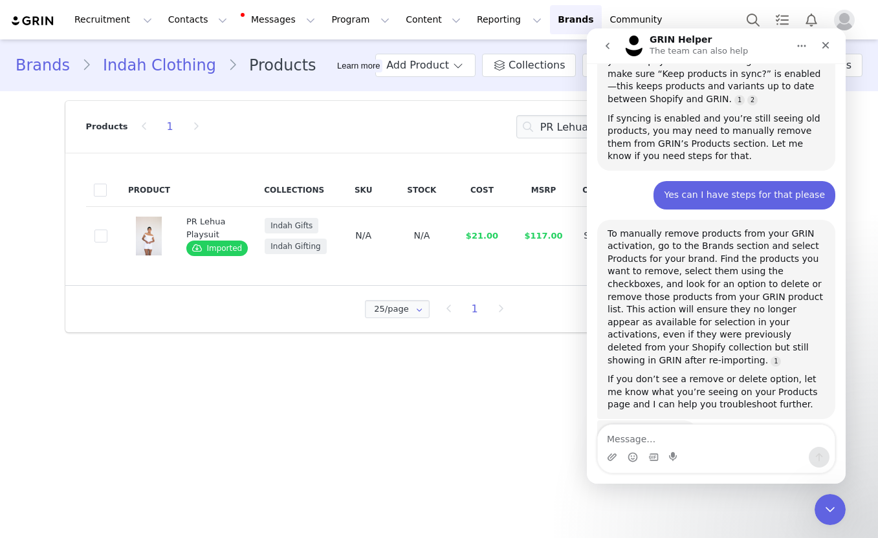
click at [705, 431] on textarea "Message…" at bounding box center [716, 436] width 237 height 22
type textarea "O"
type textarea "That worked! Thank you!"
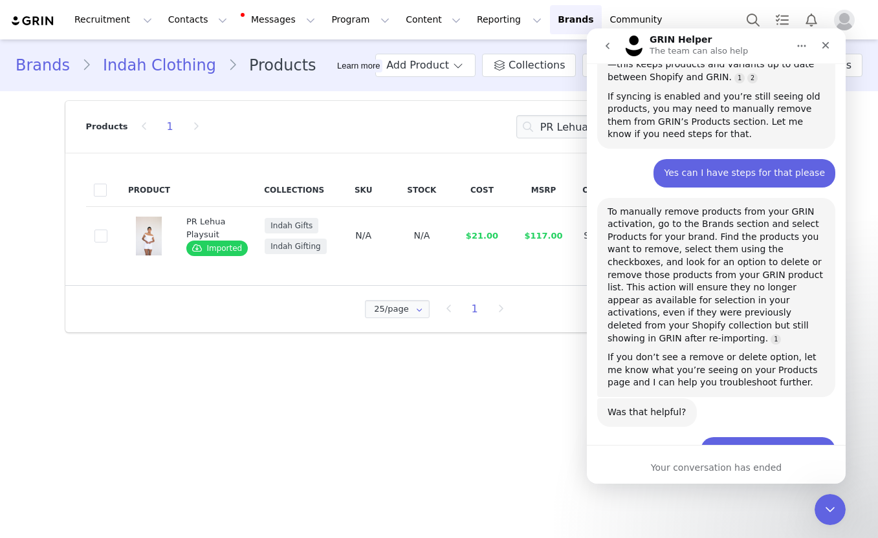
scroll to position [871, 0]
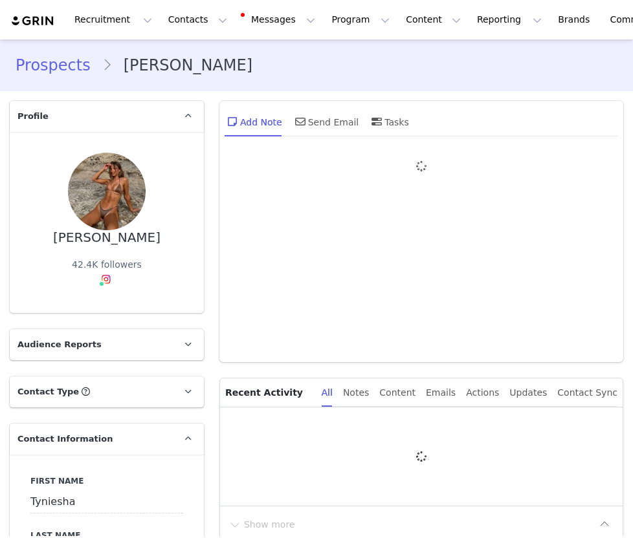
type input "+1 ([GEOGRAPHIC_DATA])"
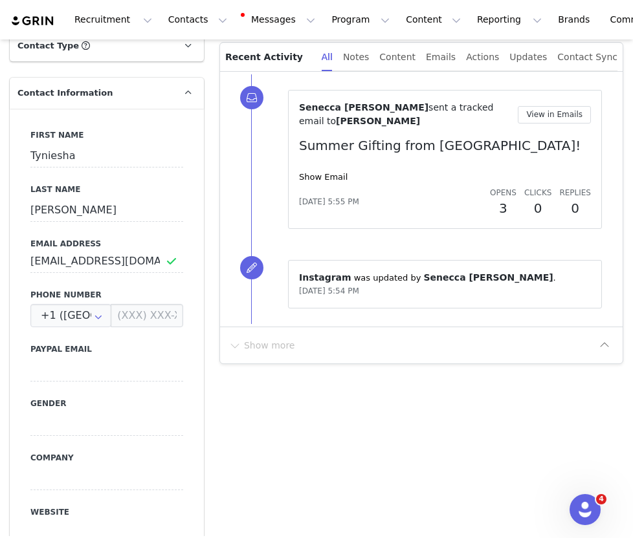
scroll to position [324, 0]
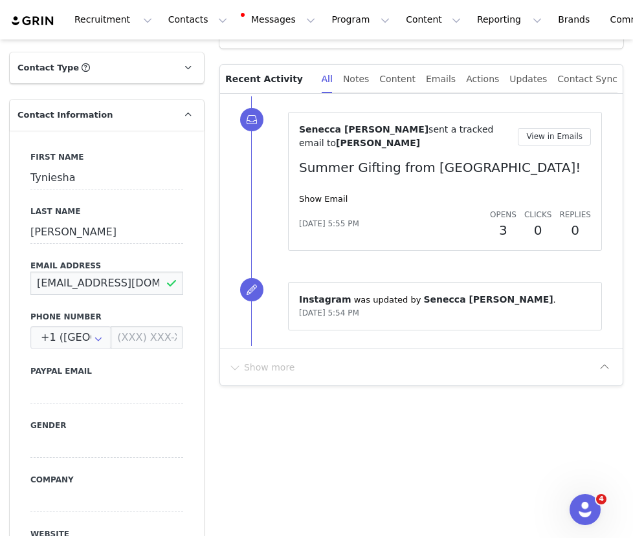
click at [160, 281] on input "ashlee@pridemodels.com.au" at bounding box center [106, 283] width 153 height 23
drag, startPoint x: 38, startPoint y: 284, endPoint x: 240, endPoint y: 295, distance: 202.1
click at [239, 294] on div "Profile Tyniesha Hales 42.4K followers Audience Reports Request a detailed repo…" at bounding box center [316, 543] width 629 height 1549
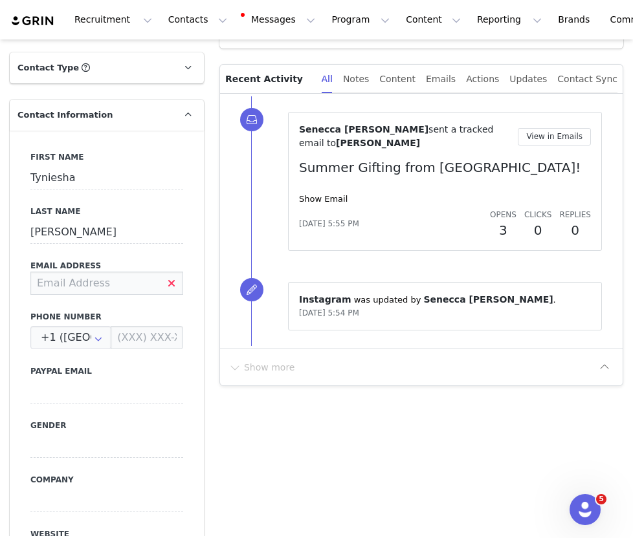
paste input "stephanie@thetalentburo.com.au"
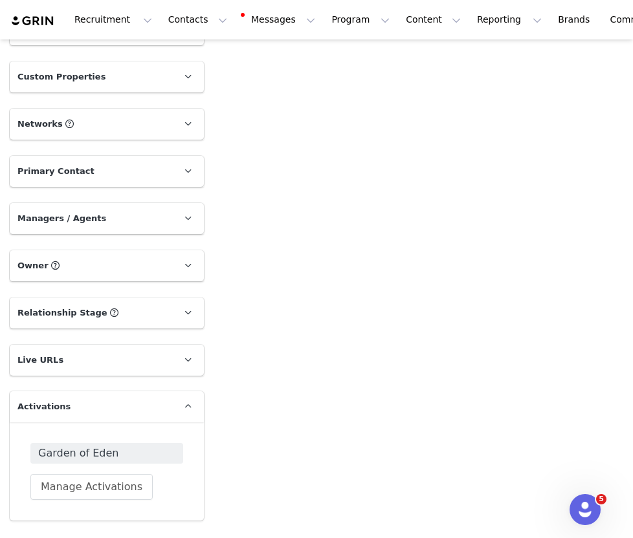
scroll to position [1108, 0]
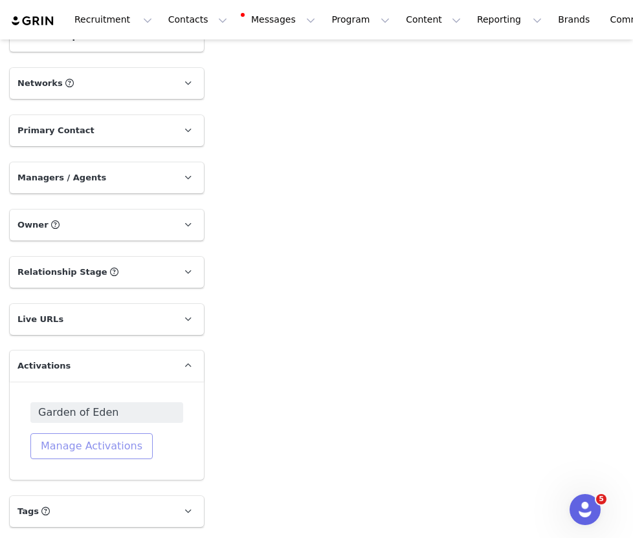
type input "stephanie@thetalentburo.com.au"
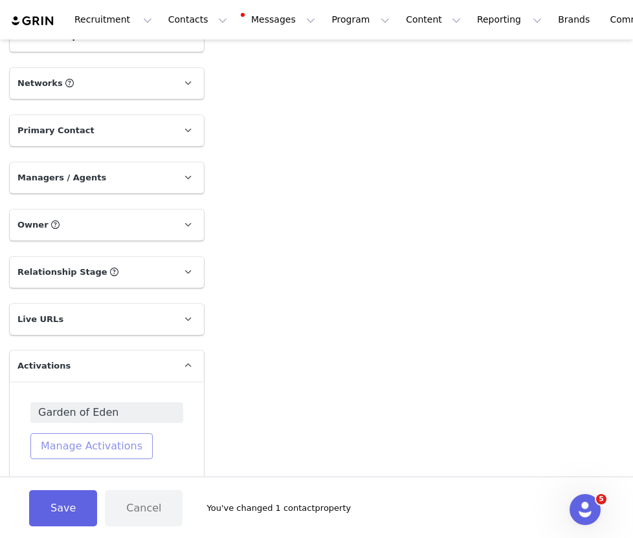
click at [85, 445] on button "Manage Activations" at bounding box center [91, 446] width 122 height 26
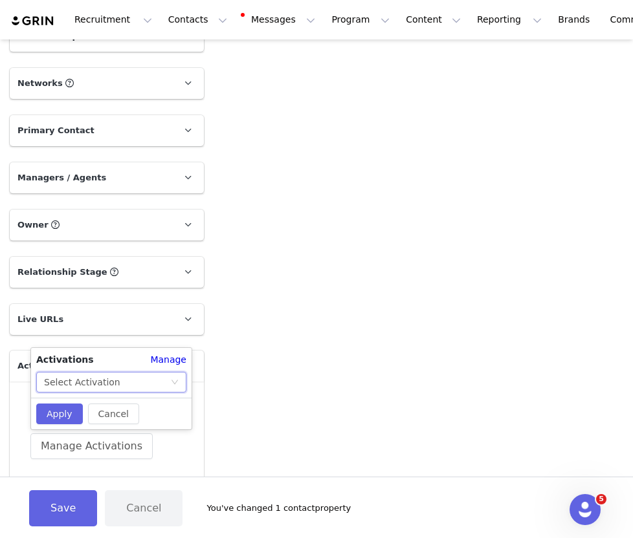
click at [77, 377] on div "Select Activation" at bounding box center [82, 382] width 76 height 19
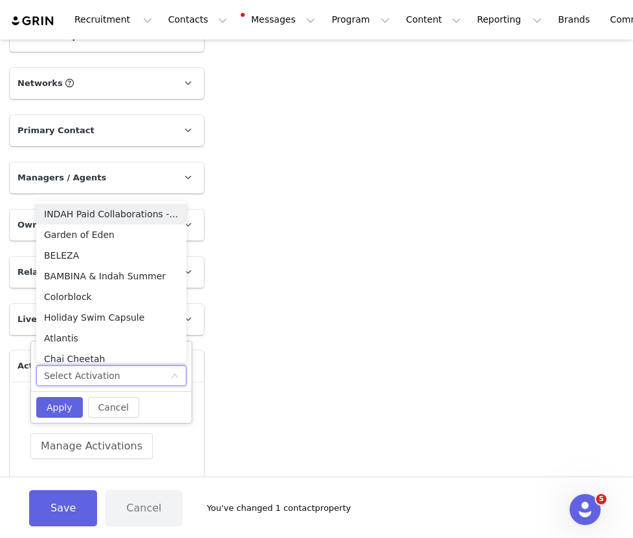
click at [77, 377] on div "Select Activation" at bounding box center [82, 375] width 76 height 19
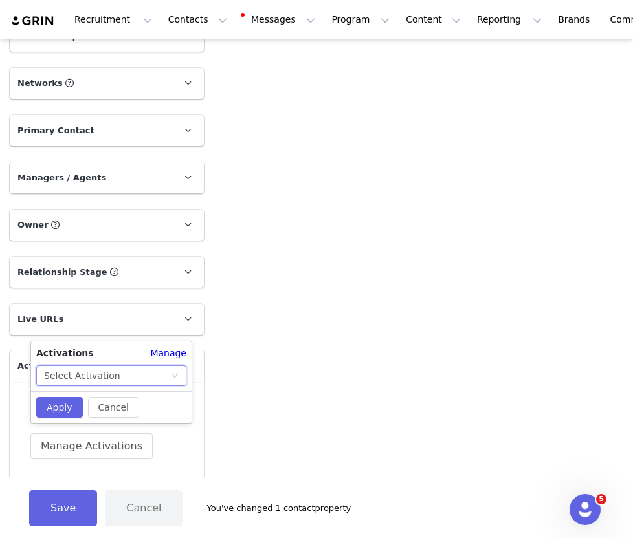
click at [77, 377] on div "Select Activation" at bounding box center [82, 375] width 76 height 19
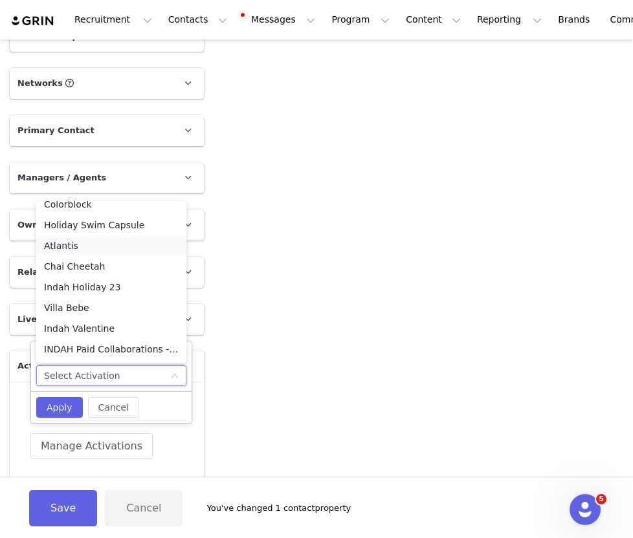
scroll to position [136, 0]
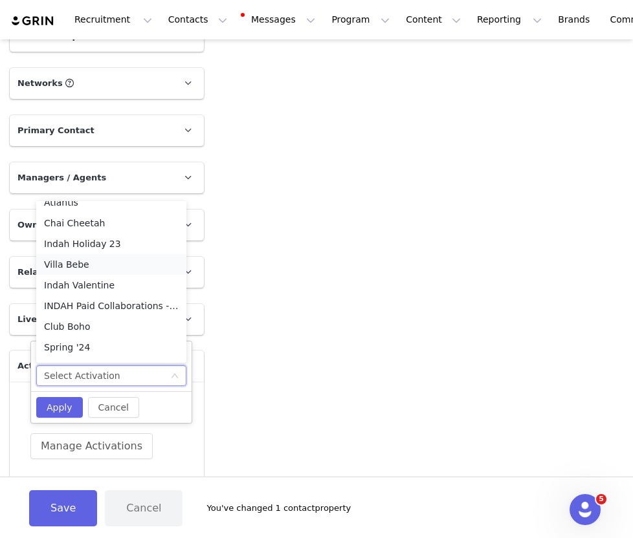
click at [76, 263] on li "Villa Bebe" at bounding box center [111, 264] width 150 height 21
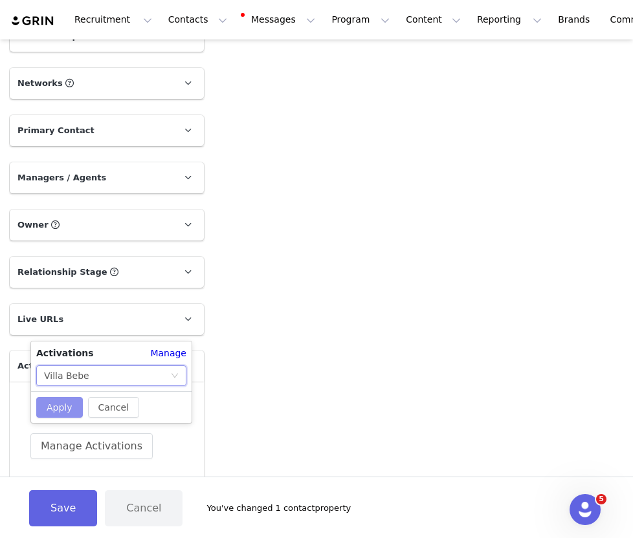
click at [61, 403] on button "Apply" at bounding box center [59, 407] width 47 height 21
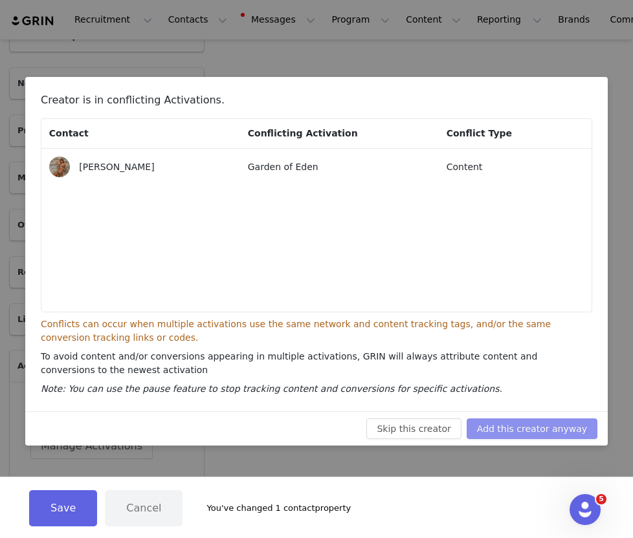
click at [540, 422] on button "Add this creator anyway" at bounding box center [531, 429] width 131 height 21
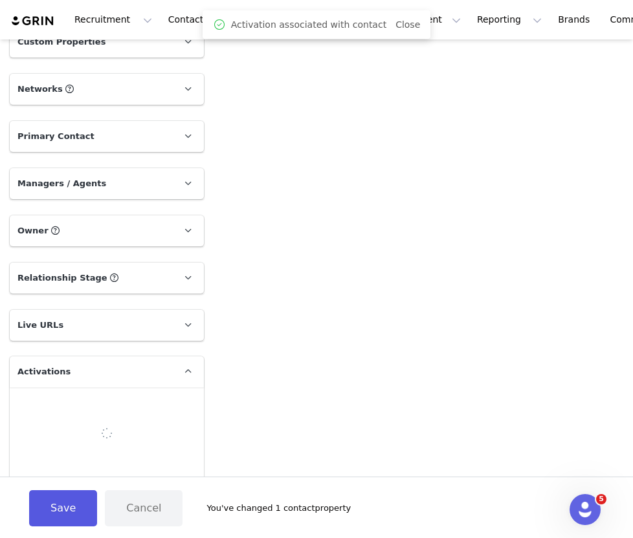
scroll to position [1108, 0]
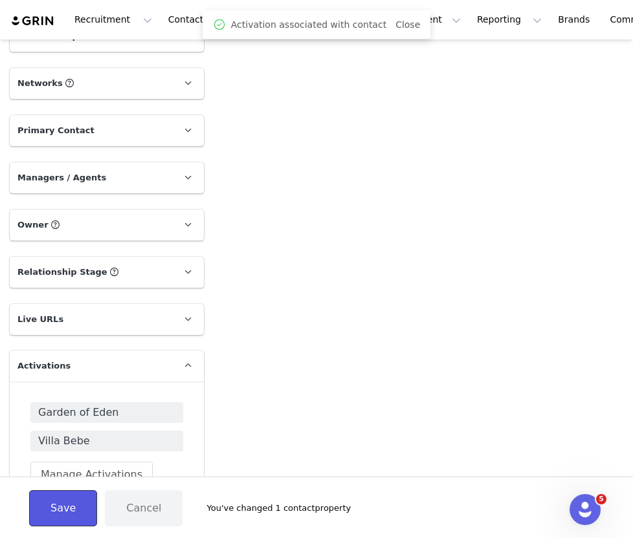
click at [85, 505] on button "Save" at bounding box center [63, 508] width 68 height 36
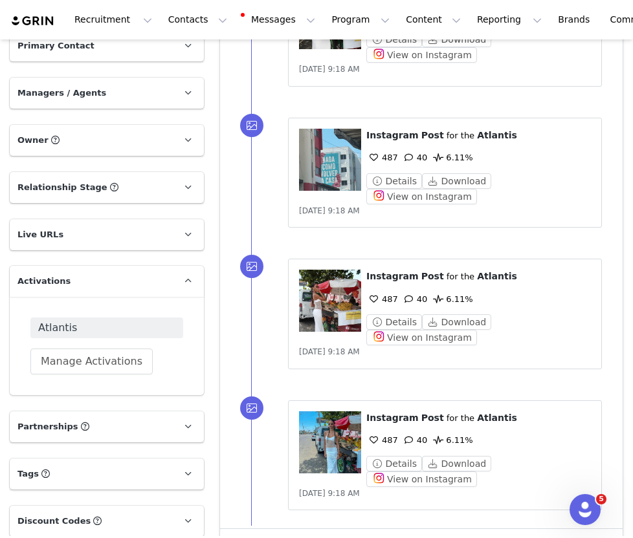
scroll to position [1315, 0]
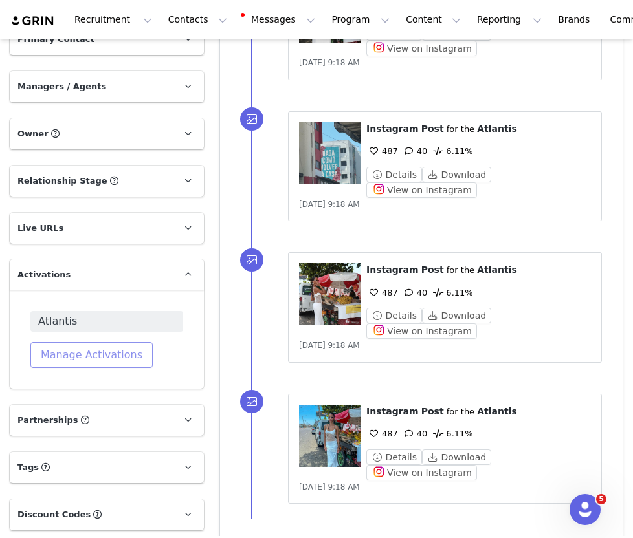
click at [99, 342] on button "Manage Activations" at bounding box center [91, 355] width 122 height 26
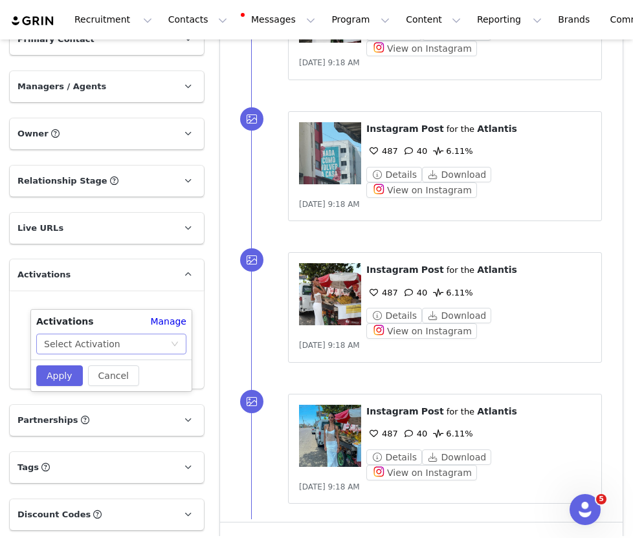
click at [86, 343] on div "Select Activation" at bounding box center [82, 343] width 76 height 19
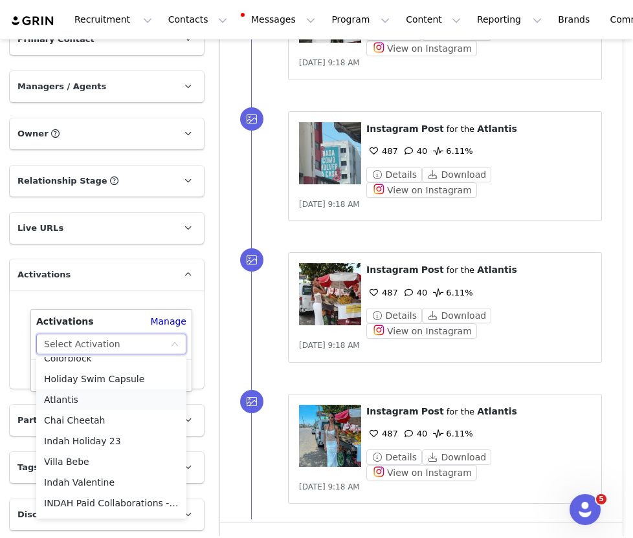
scroll to position [103, 0]
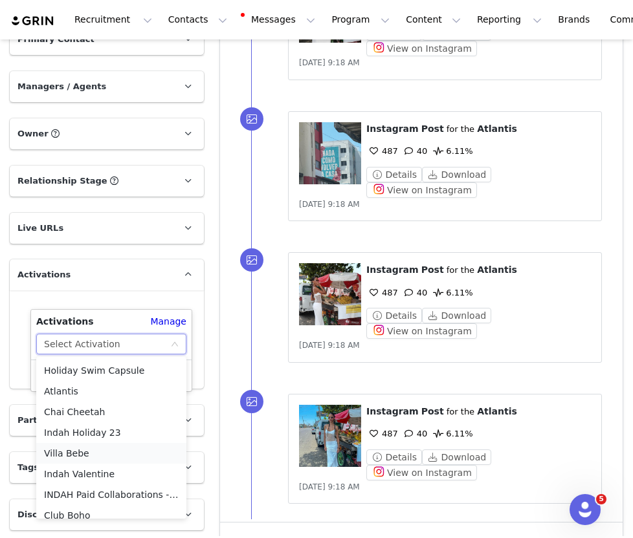
click at [89, 447] on li "Villa Bebe" at bounding box center [111, 453] width 150 height 21
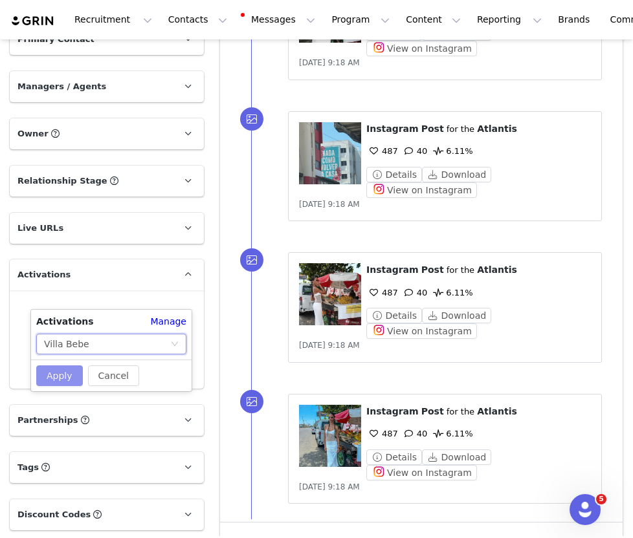
click at [56, 375] on button "Apply" at bounding box center [59, 376] width 47 height 21
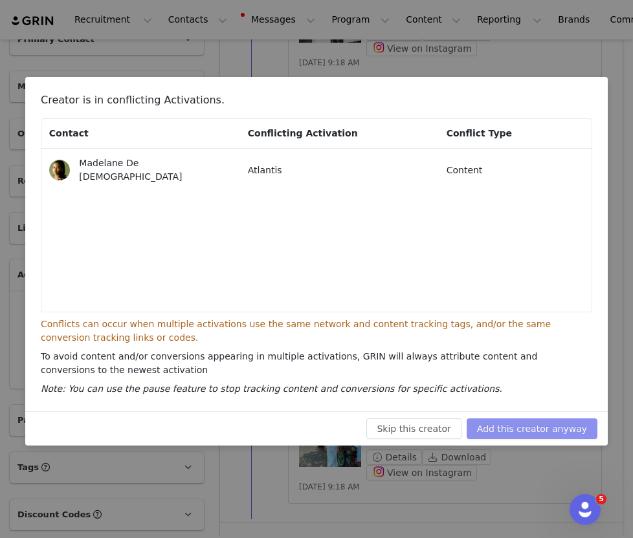
click at [538, 435] on button "Add this creator anyway" at bounding box center [531, 429] width 131 height 21
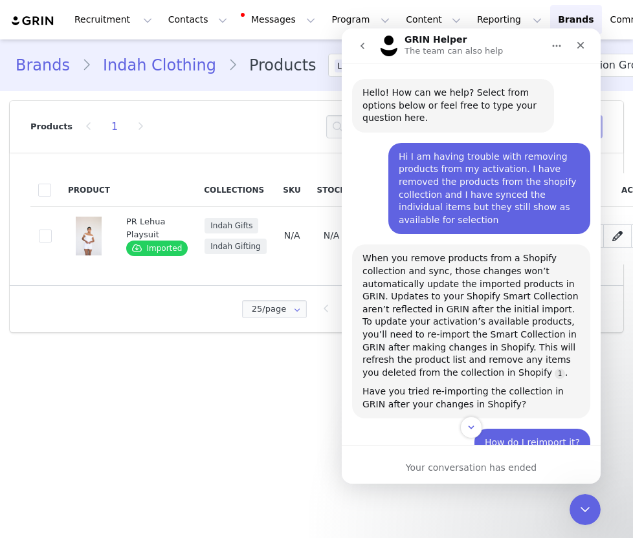
scroll to position [871, 0]
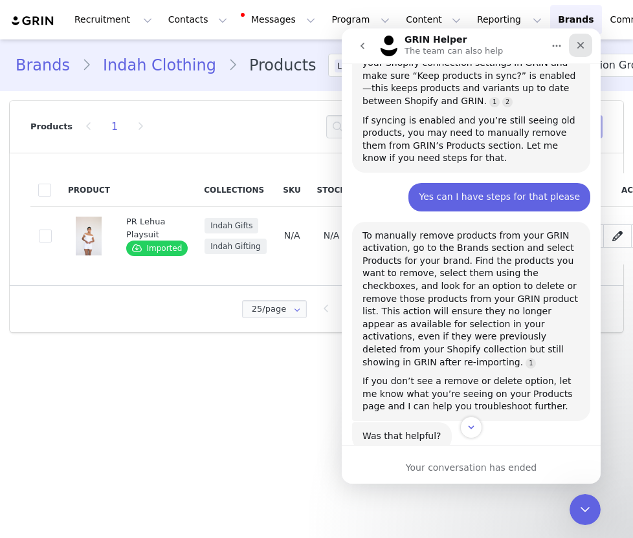
click at [581, 46] on icon "Close" at bounding box center [580, 45] width 7 height 7
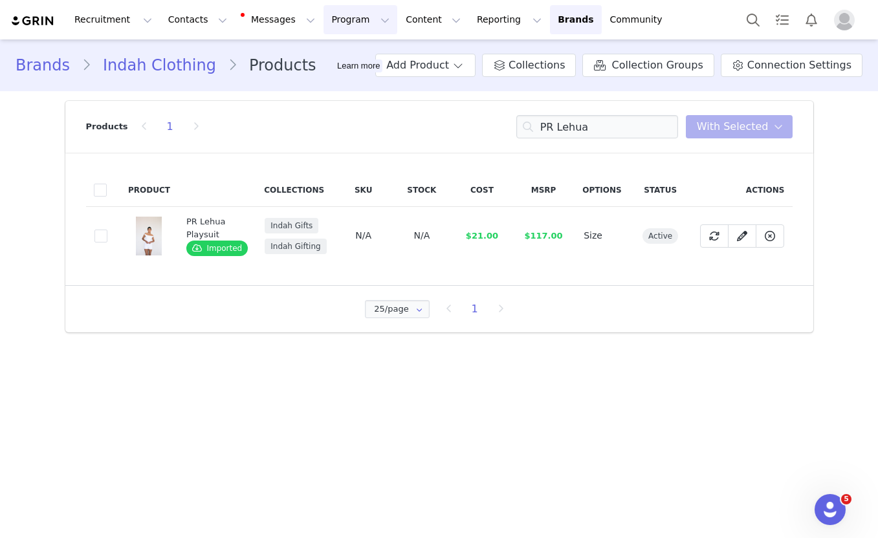
click at [323, 25] on button "Program Program" at bounding box center [360, 19] width 74 height 29
click at [329, 58] on p "Activations" at bounding box center [339, 57] width 50 height 14
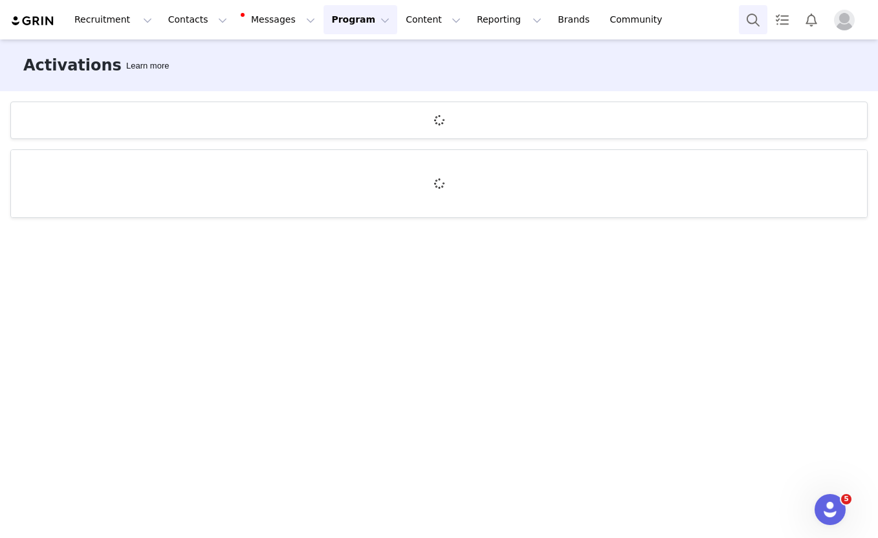
click at [632, 11] on button "Search" at bounding box center [753, 19] width 28 height 29
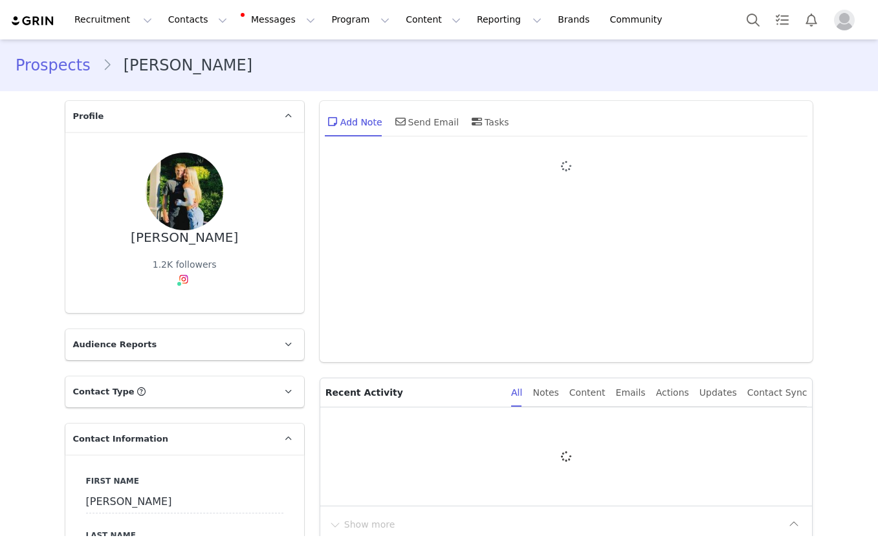
type input "+1 ([GEOGRAPHIC_DATA])"
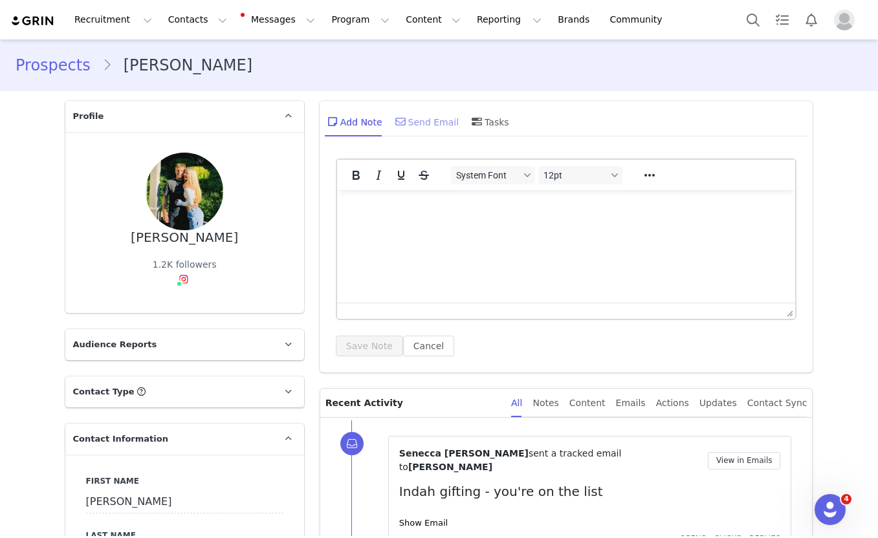
click at [428, 116] on div "Send Email" at bounding box center [426, 121] width 67 height 31
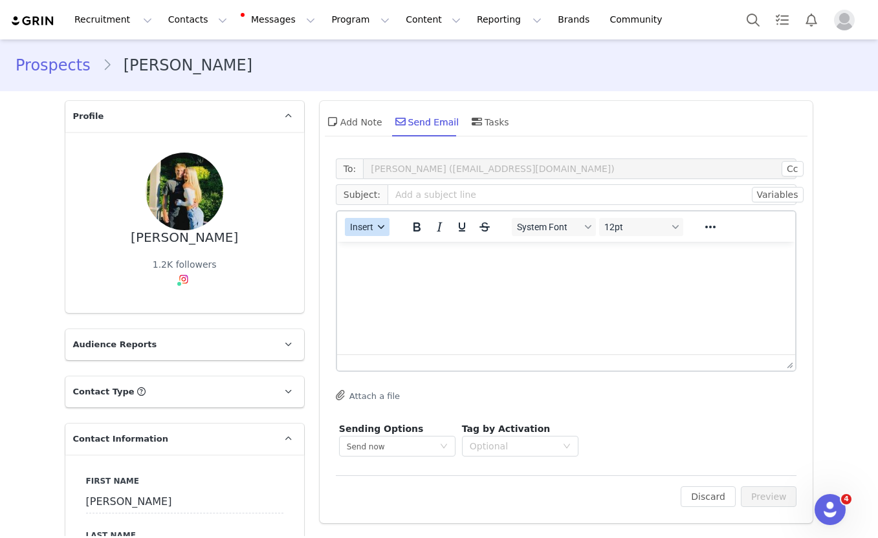
click at [378, 223] on button "Insert" at bounding box center [367, 227] width 45 height 18
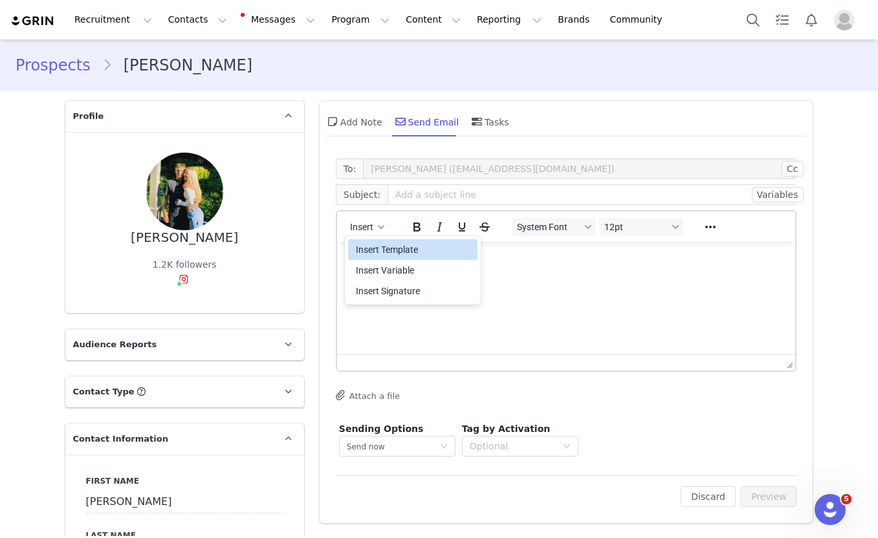
click at [382, 248] on div "Insert Template" at bounding box center [414, 250] width 116 height 16
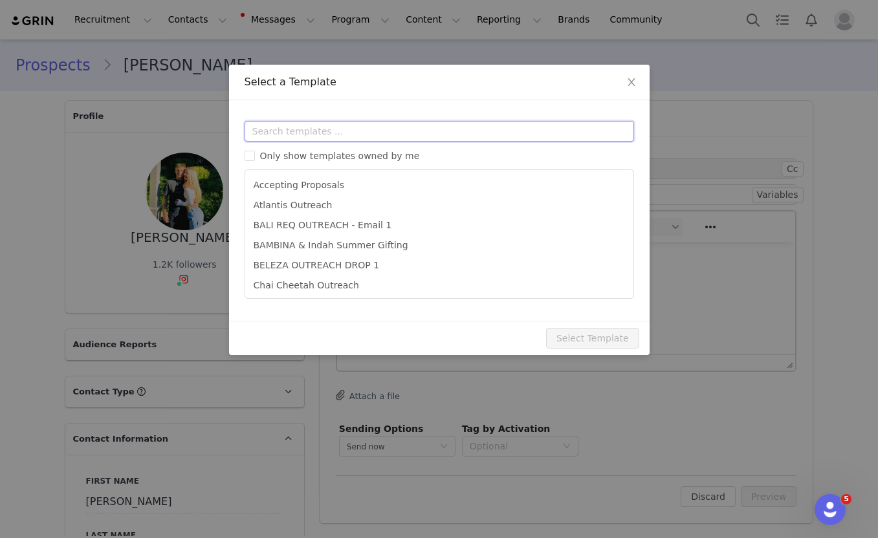
click at [375, 137] on input "text" at bounding box center [439, 131] width 389 height 21
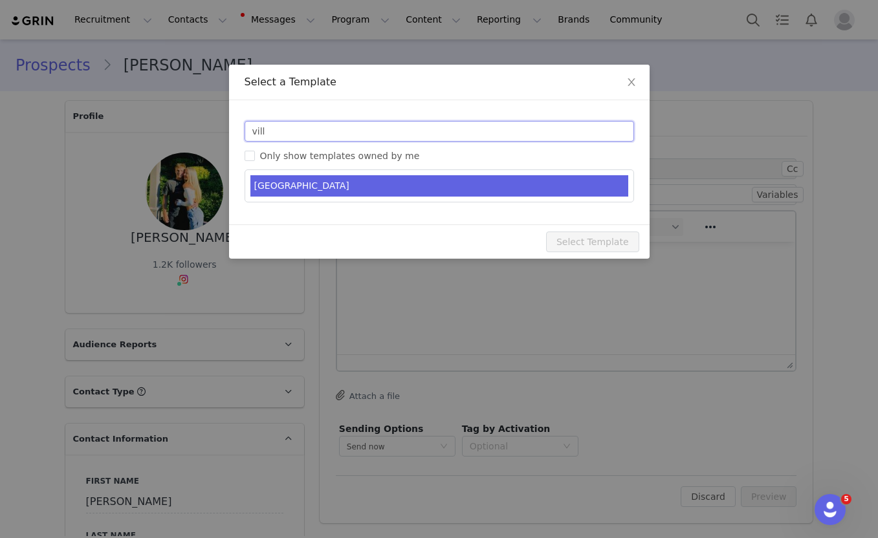
type input "vill"
type input "Indah gifting - you're on the list"
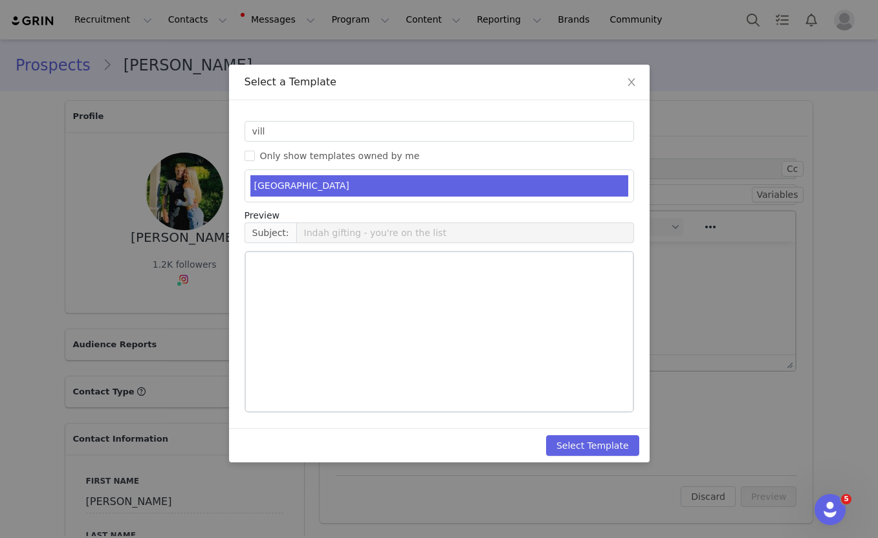
click at [384, 181] on li "VILLA BEBE" at bounding box center [439, 185] width 378 height 21
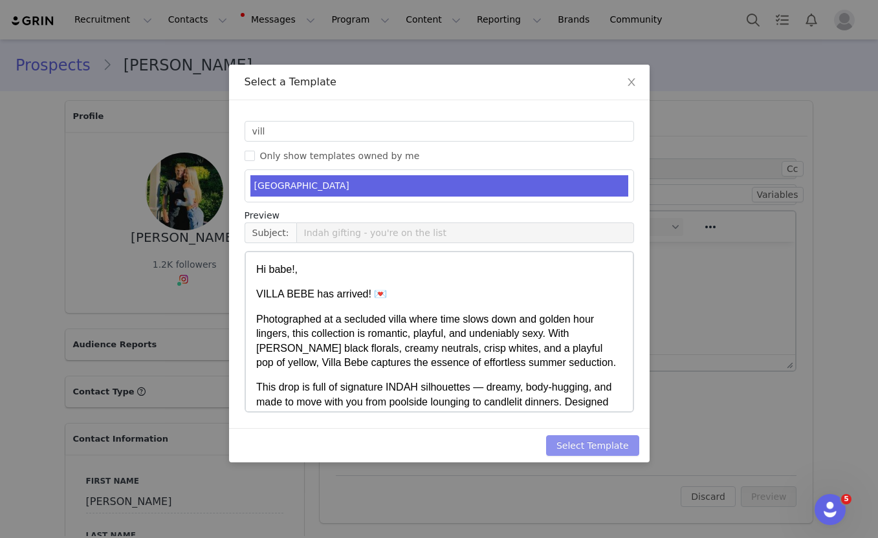
click at [581, 450] on button "Select Template" at bounding box center [592, 445] width 93 height 21
type input "Indah gifting - you're on the list"
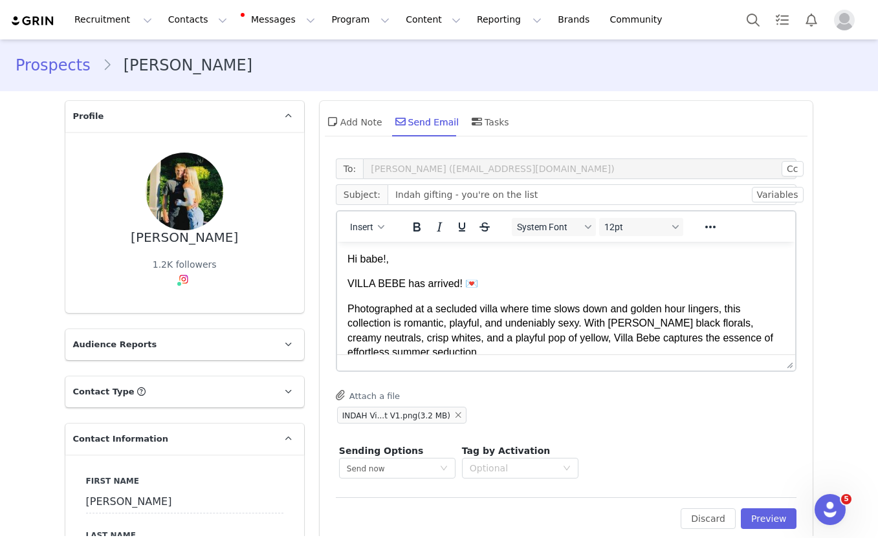
click at [414, 300] on body "Hi babe!, VILLA BEBE has arrived! 💌 Photographed at a secluded villa where time…" at bounding box center [566, 460] width 438 height 416
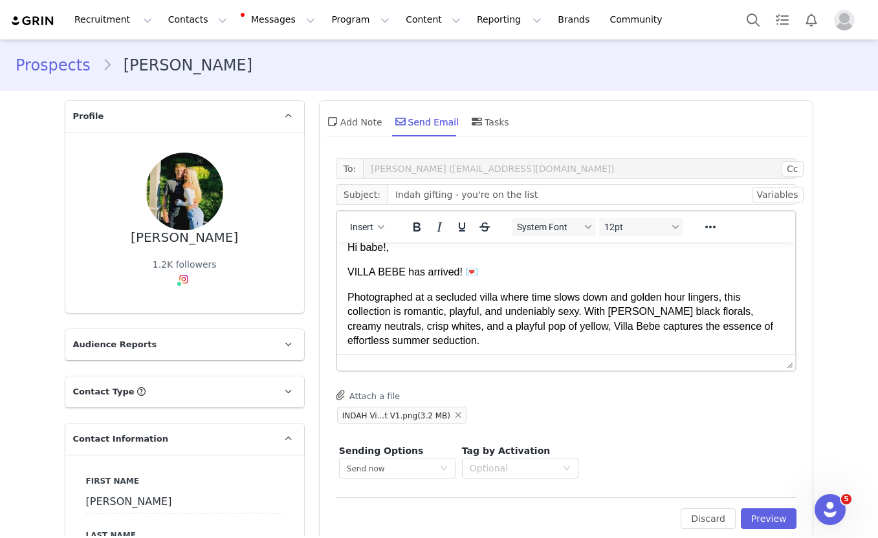
click at [414, 300] on p "Photographed at a secluded villa where time slows down and golden hour lingers,…" at bounding box center [566, 319] width 438 height 58
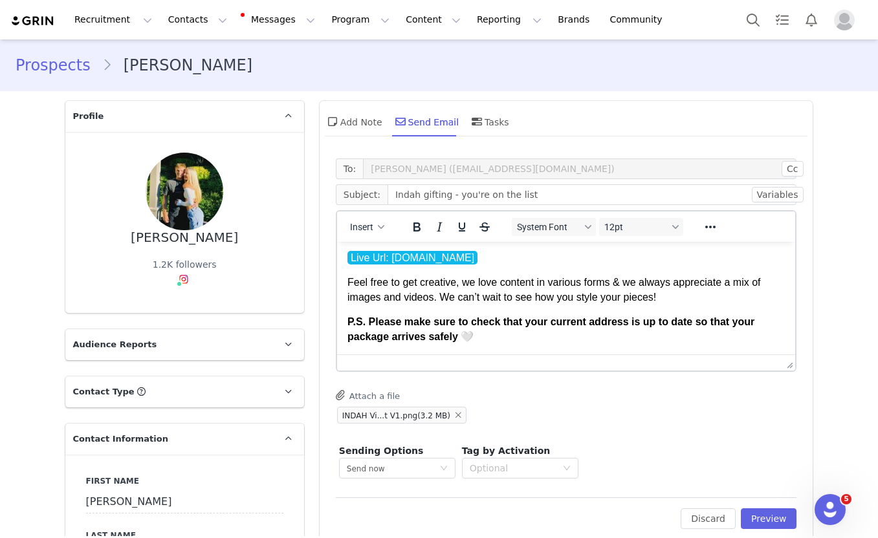
scroll to position [338, 0]
click at [782, 527] on button "Preview" at bounding box center [769, 518] width 56 height 21
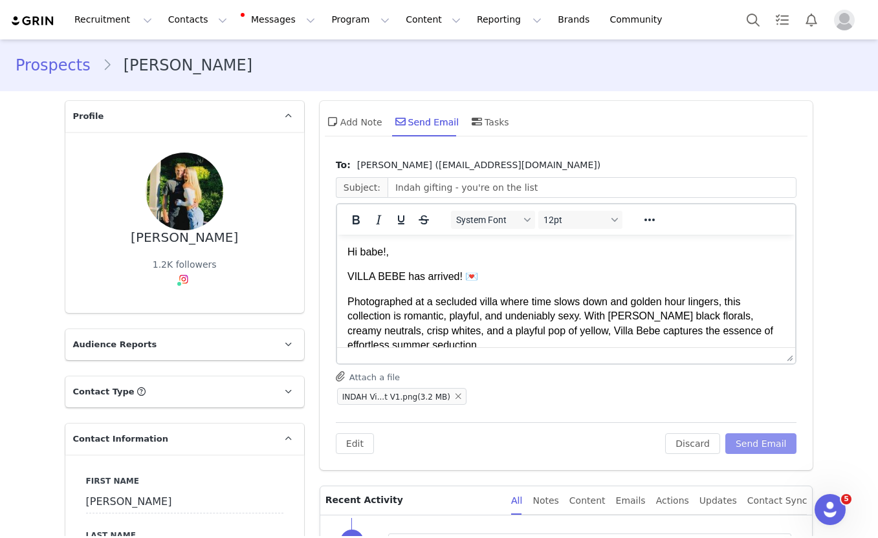
scroll to position [0, 0]
click at [765, 433] on button "Send Email" at bounding box center [761, 443] width 72 height 21
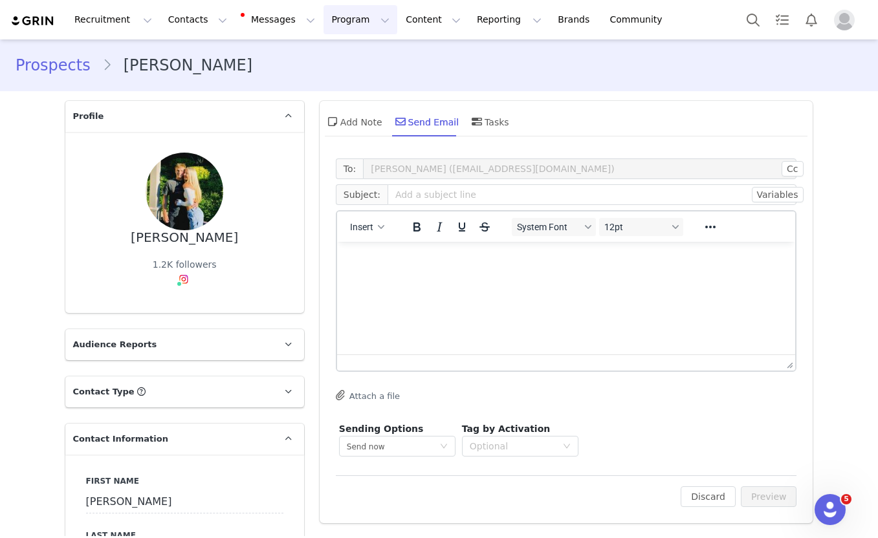
click at [335, 13] on button "Program Program" at bounding box center [360, 19] width 74 height 29
click at [333, 60] on p "Activations" at bounding box center [339, 57] width 50 height 14
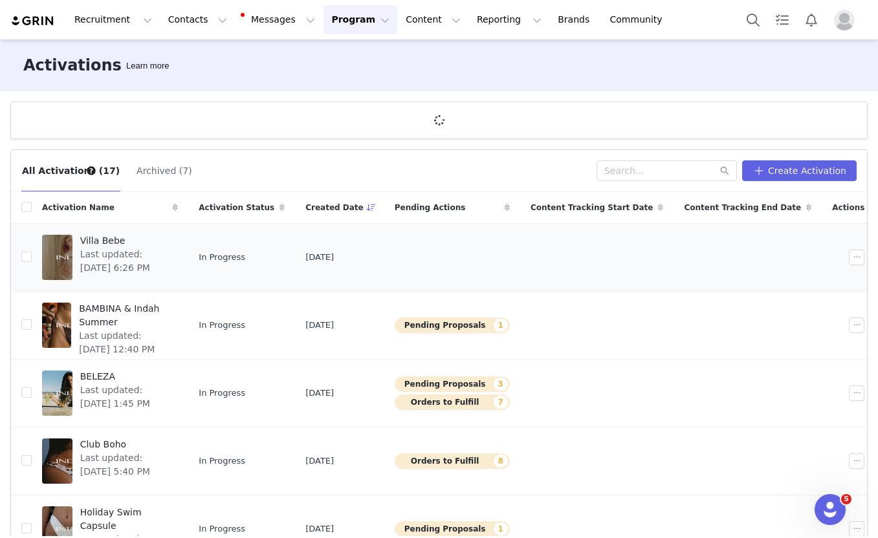
click at [72, 257] on div at bounding box center [57, 257] width 30 height 45
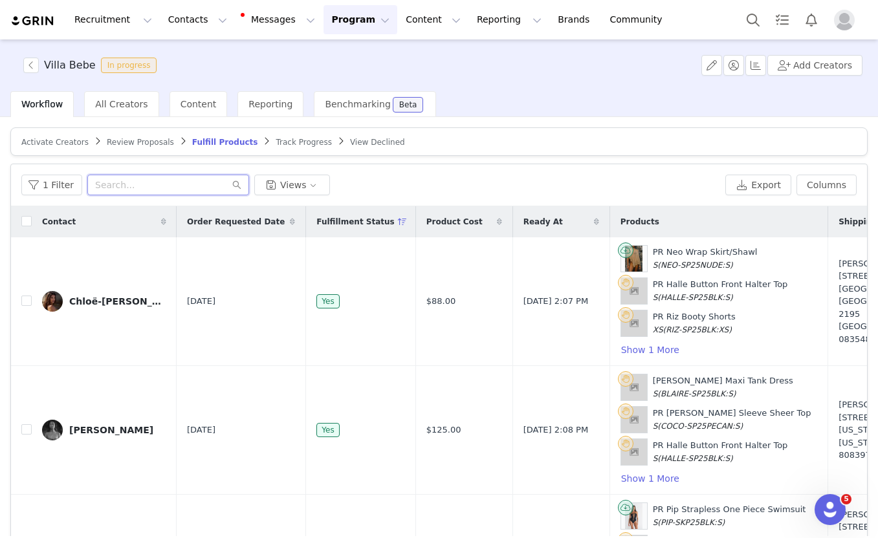
click at [118, 184] on input "text" at bounding box center [168, 185] width 162 height 21
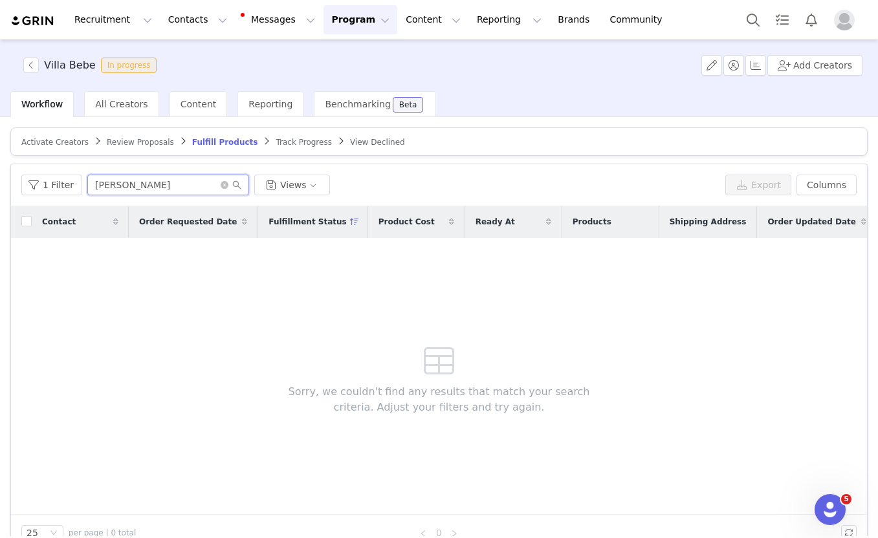
type input "whitney"
click at [37, 142] on span "Activate Creators" at bounding box center [54, 142] width 67 height 9
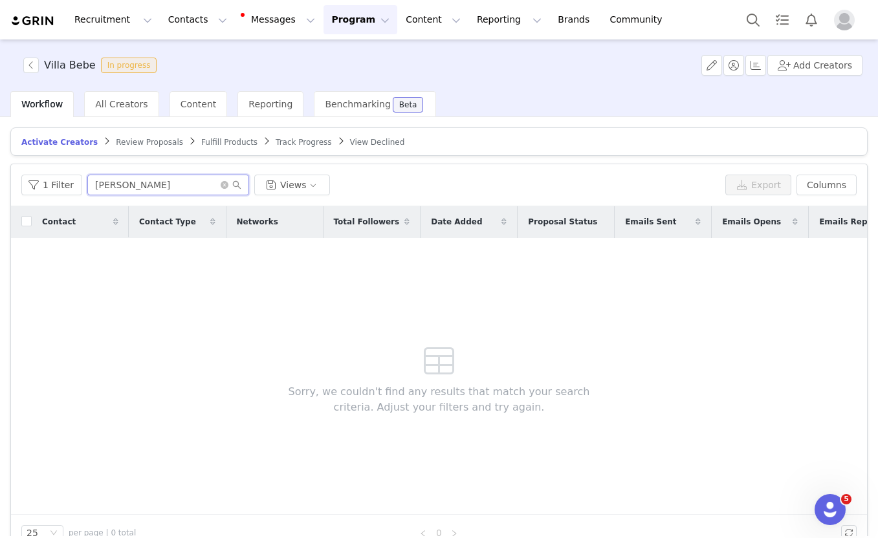
click at [164, 183] on input "Soph Walsh" at bounding box center [168, 185] width 162 height 21
type input "S"
type input "Whitney"
click at [800, 71] on button "Add Creators" at bounding box center [814, 65] width 95 height 21
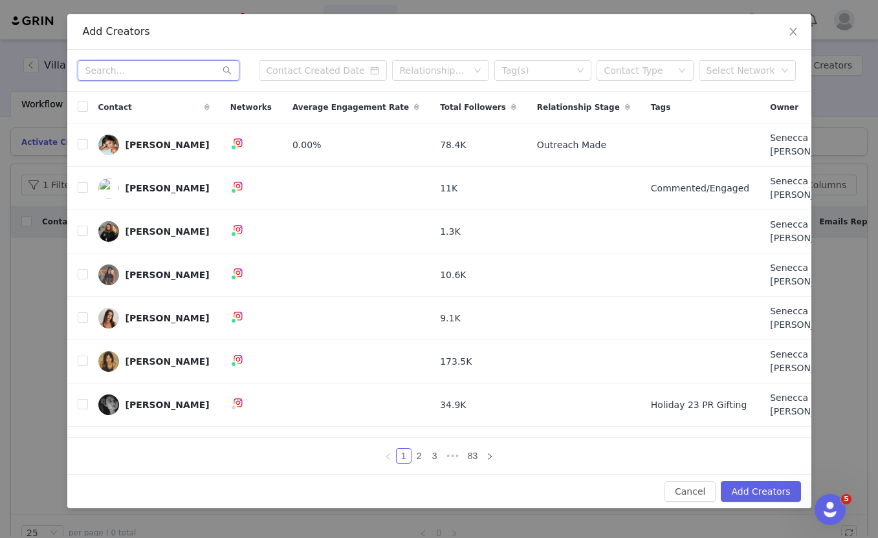
click at [160, 81] on input "text" at bounding box center [159, 70] width 162 height 21
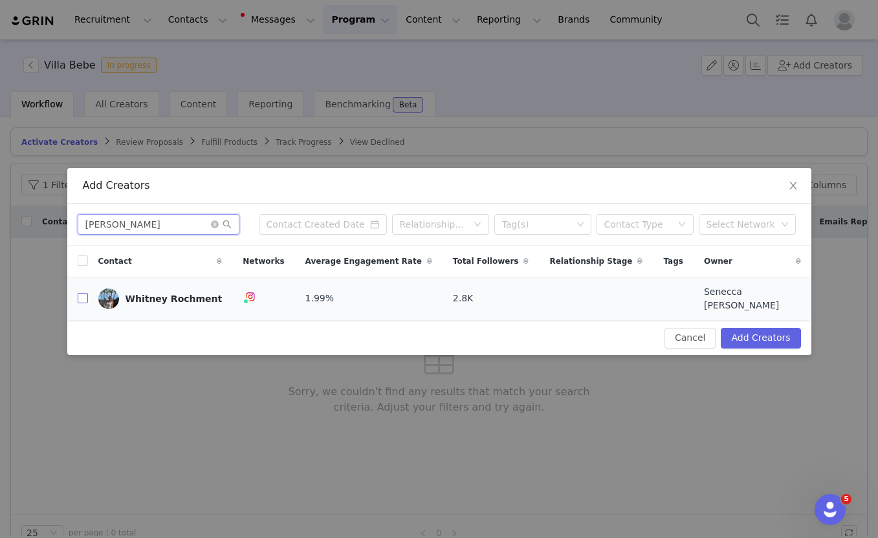
type input "Whitney"
click at [85, 300] on input "checkbox" at bounding box center [83, 298] width 10 height 10
checkbox input "true"
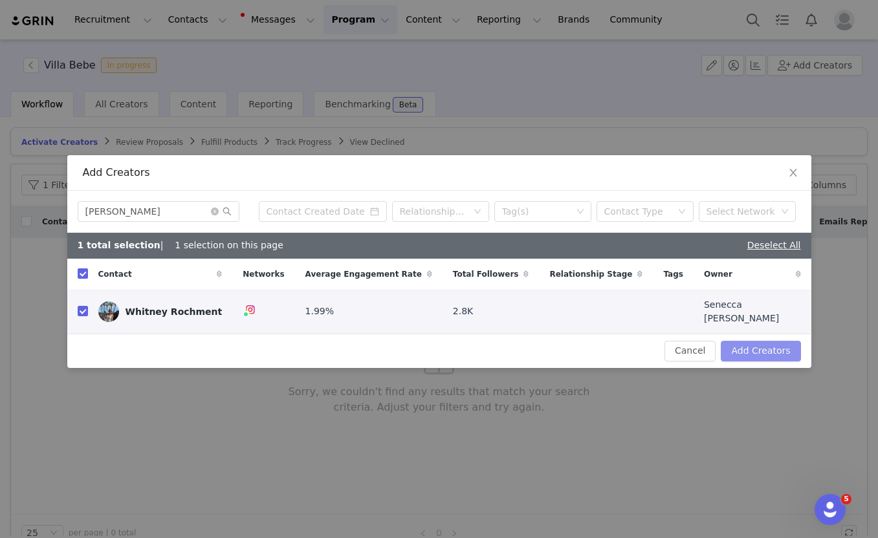
click at [748, 342] on button "Add Creators" at bounding box center [761, 351] width 80 height 21
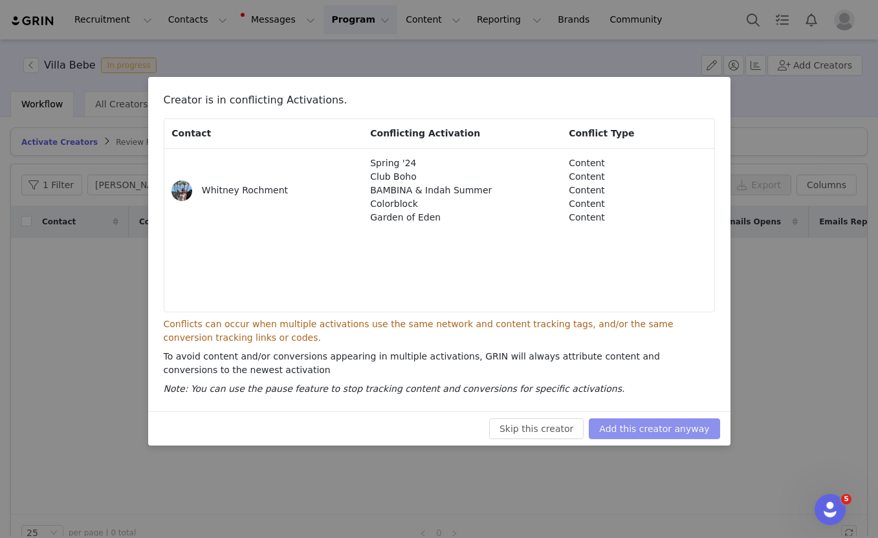
click at [684, 430] on button "Add this creator anyway" at bounding box center [654, 429] width 131 height 21
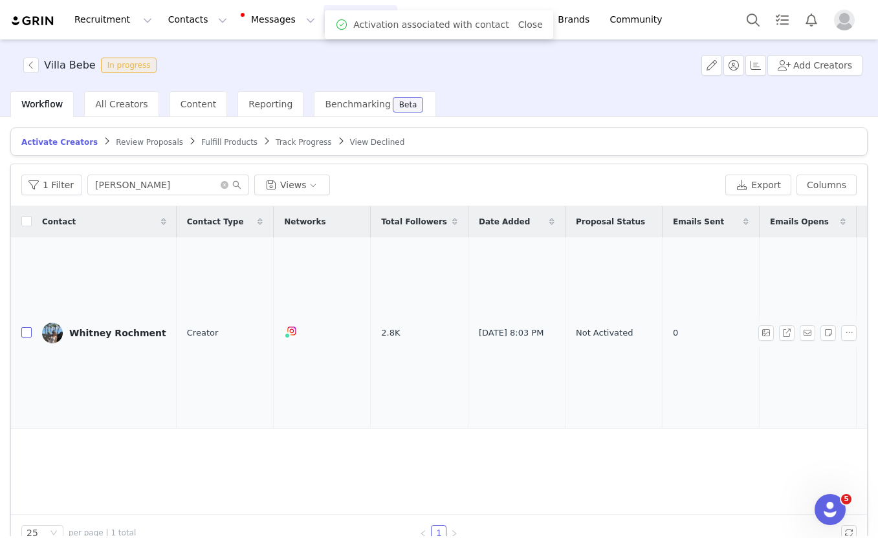
click at [30, 327] on input "checkbox" at bounding box center [26, 332] width 10 height 10
checkbox input "true"
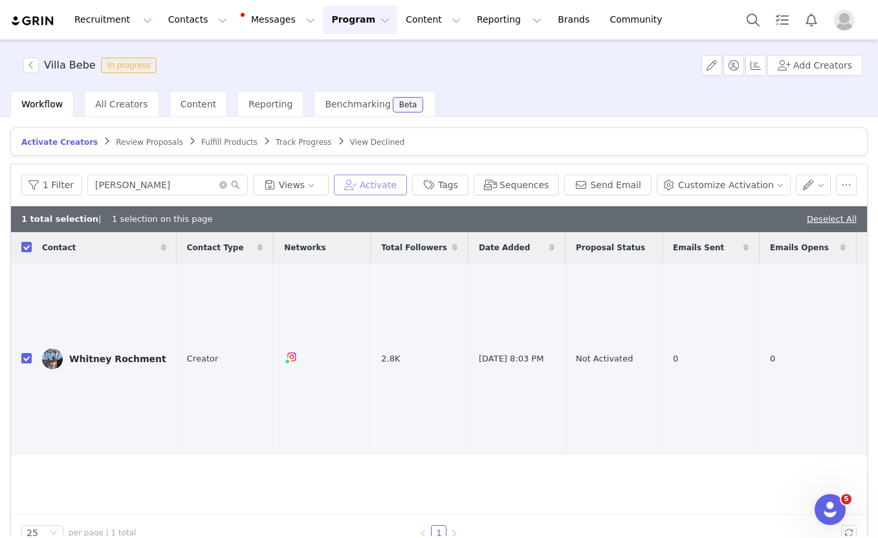
click at [385, 185] on button "Activate" at bounding box center [370, 185] width 73 height 21
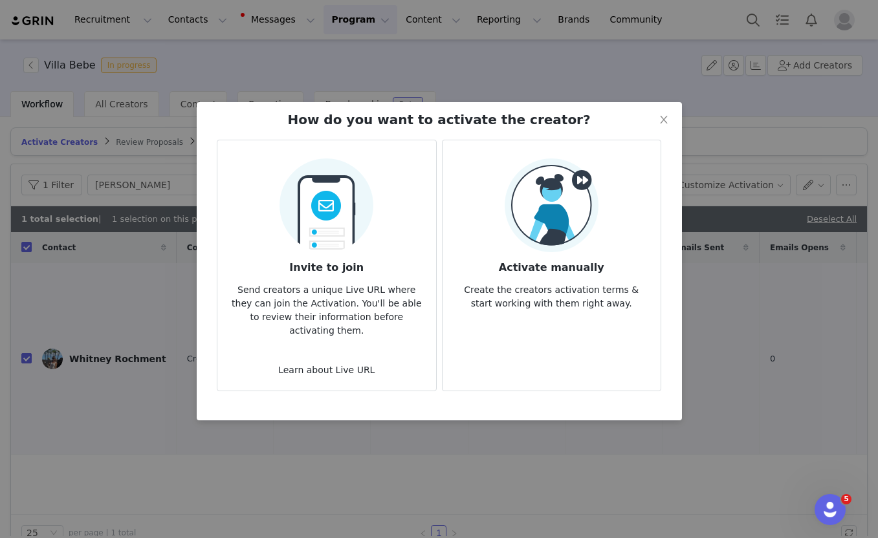
click at [344, 260] on h3 "Invite to join" at bounding box center [326, 263] width 197 height 23
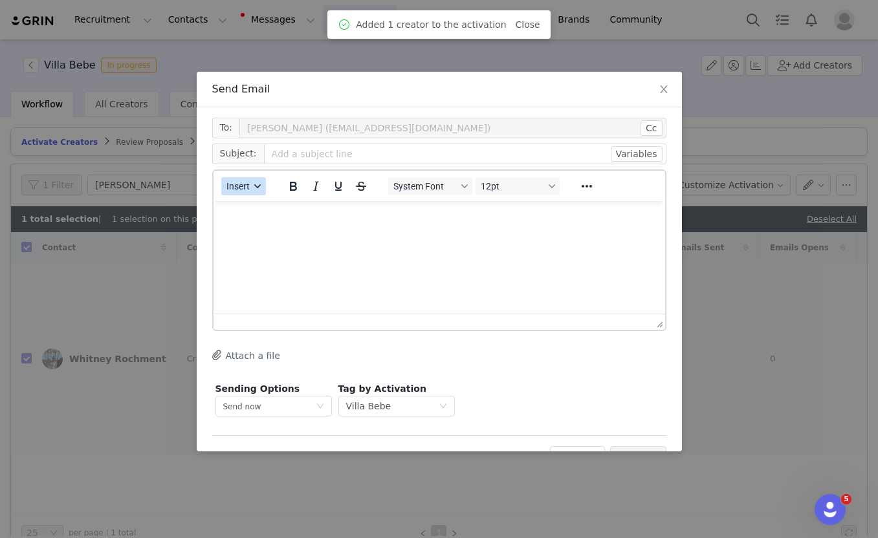
click at [250, 182] on button "Insert" at bounding box center [243, 186] width 45 height 18
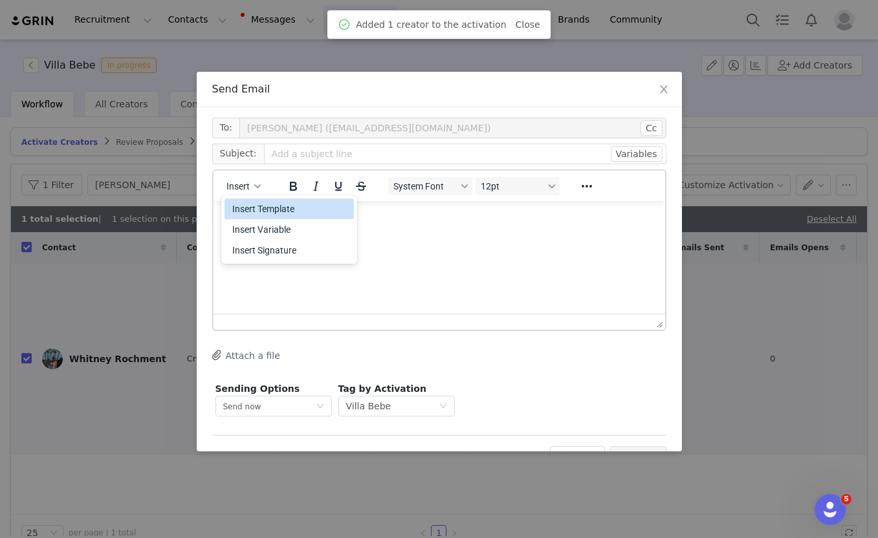
click at [252, 210] on div "Insert Template" at bounding box center [290, 209] width 116 height 16
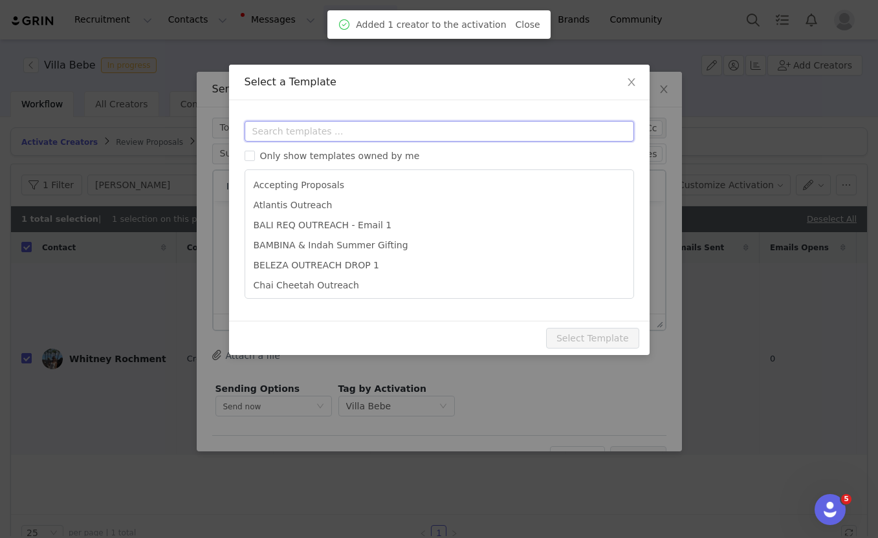
click at [283, 133] on input "text" at bounding box center [439, 131] width 389 height 21
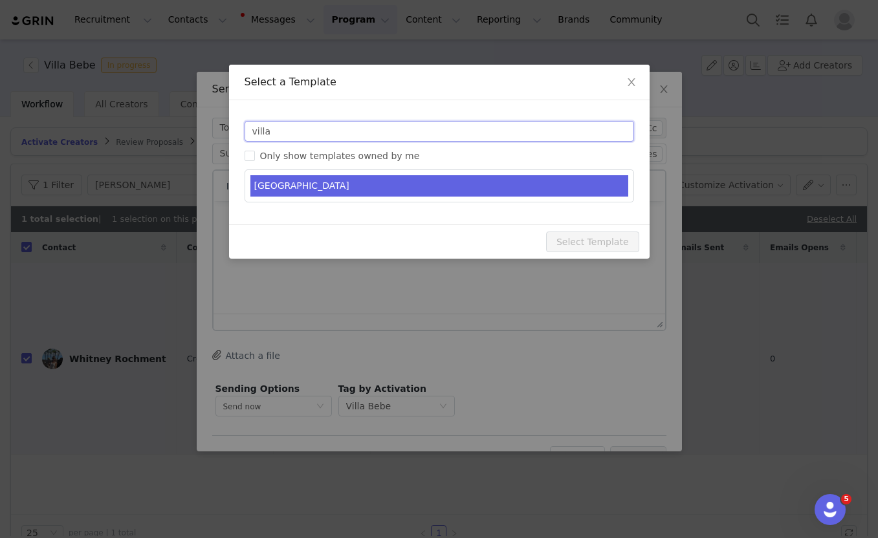
type input "villa"
type input "Indah gifting - you're on the list"
click at [290, 180] on li "VILLA BEBE" at bounding box center [439, 185] width 378 height 21
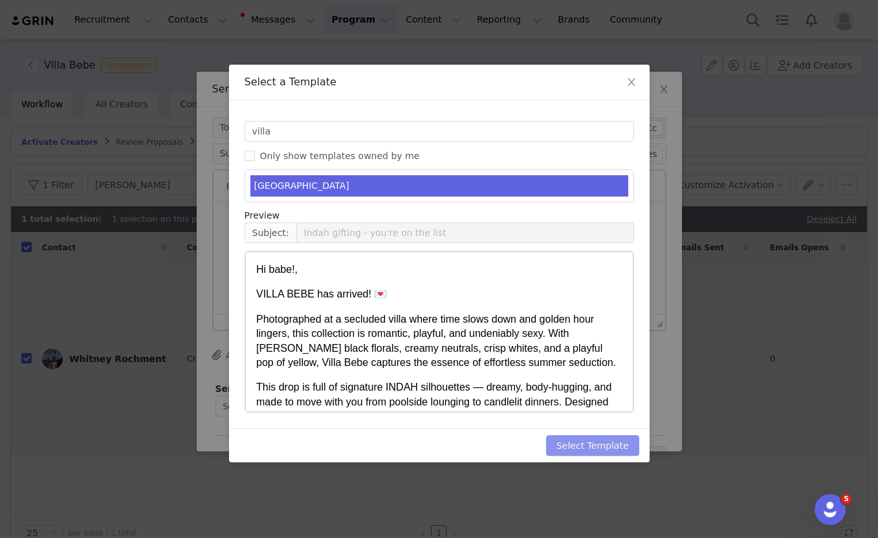
click at [578, 450] on button "Select Template" at bounding box center [592, 445] width 93 height 21
type input "Indah gifting - you're on the list"
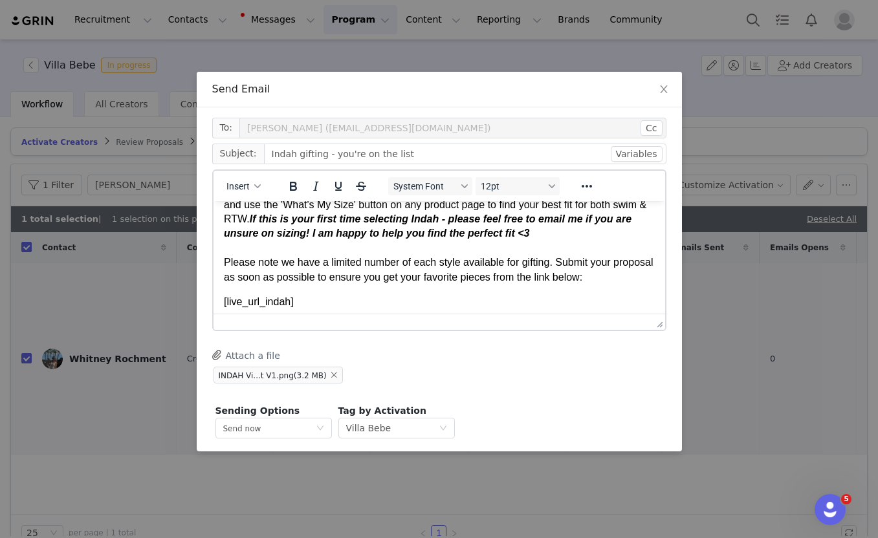
click at [347, 268] on p "IMPORTANT: Before selecting your pieces, visit indahclothing.com (http://indahc…" at bounding box center [438, 226] width 431 height 116
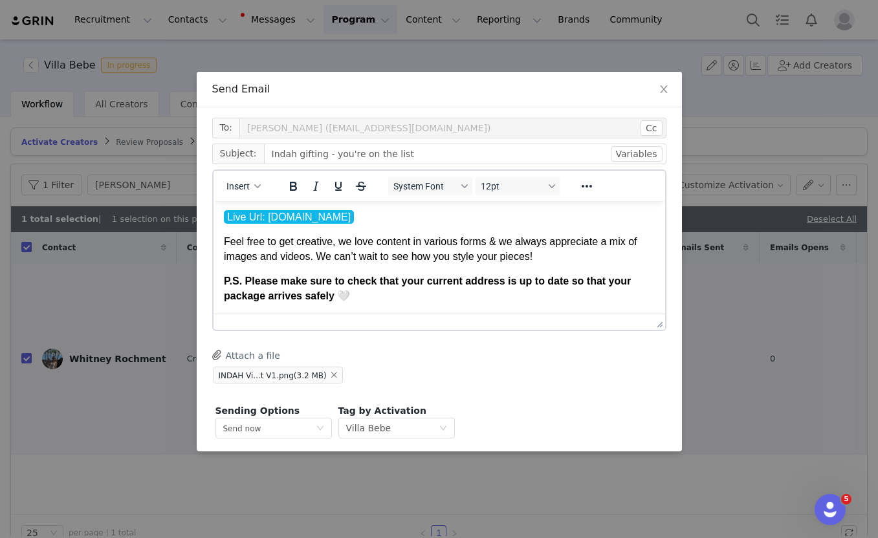
scroll to position [48, 0]
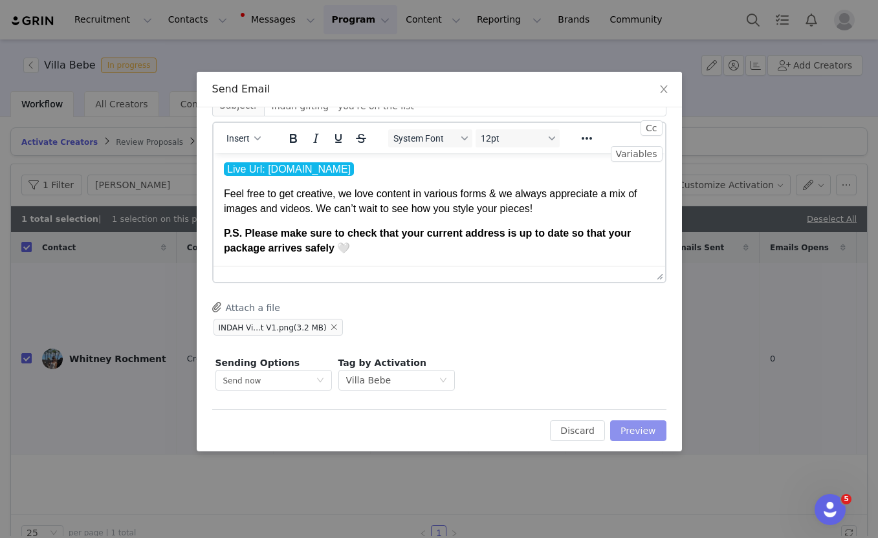
click at [633, 429] on button "Preview" at bounding box center [638, 431] width 56 height 21
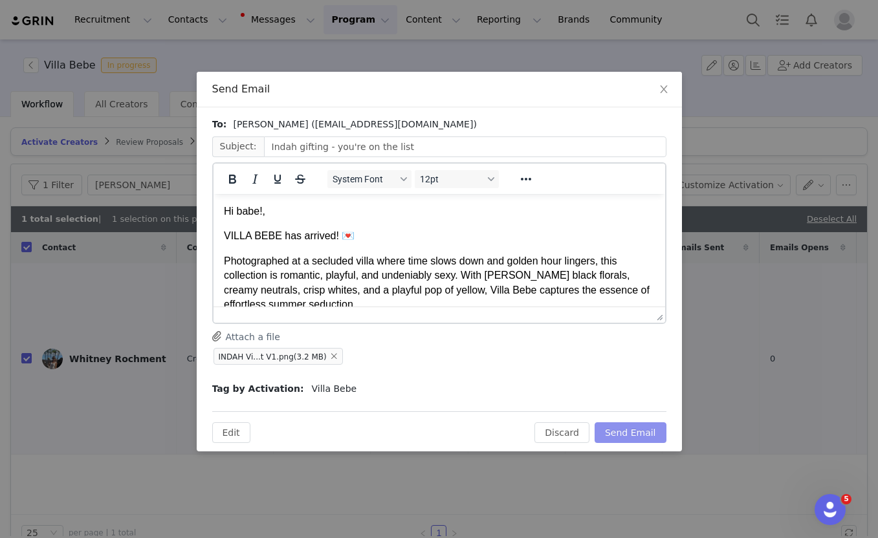
scroll to position [0, 0]
click at [633, 429] on button "Send Email" at bounding box center [631, 432] width 72 height 21
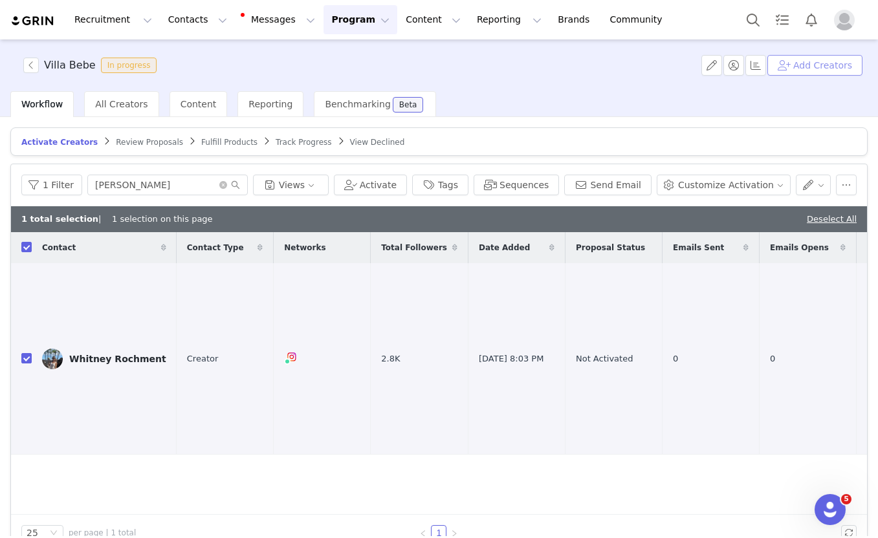
click at [786, 67] on button "Add Creators" at bounding box center [814, 65] width 95 height 21
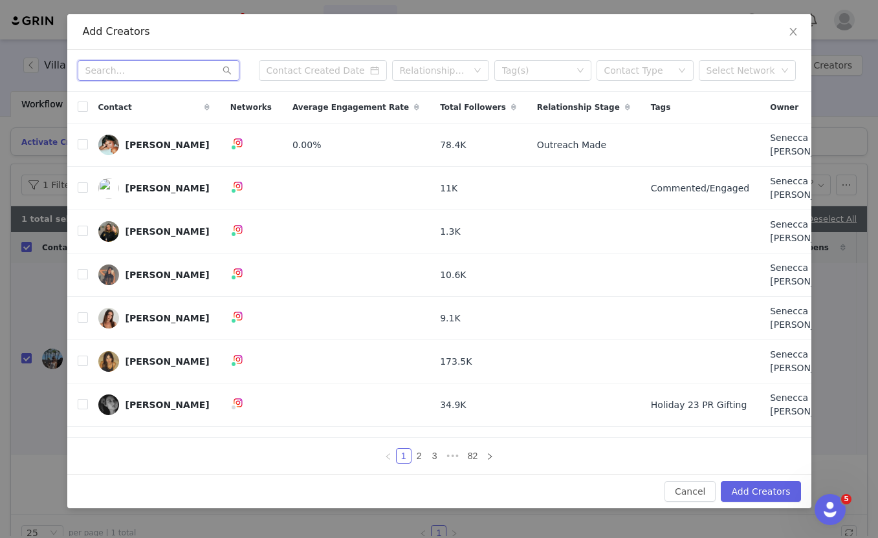
click at [141, 75] on input "text" at bounding box center [159, 70] width 162 height 21
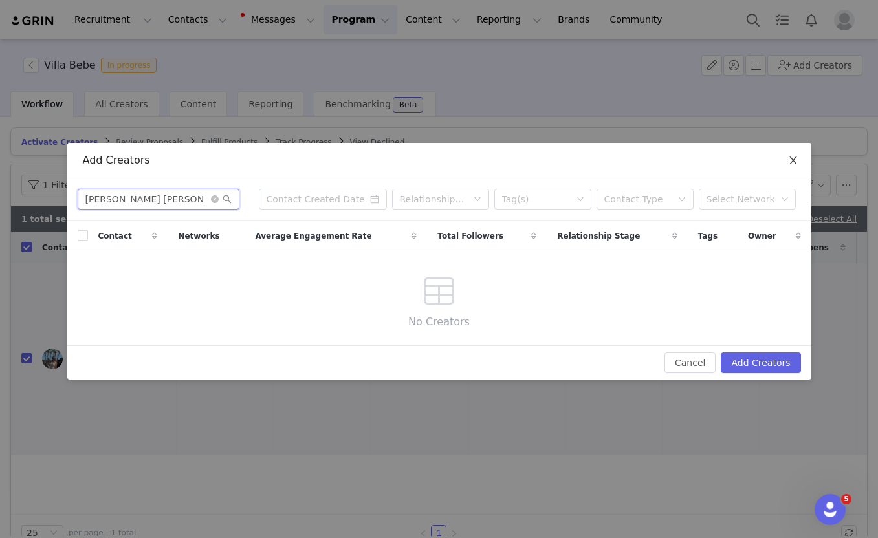
type input "lana kristiana"
click at [793, 156] on icon "icon: close" at bounding box center [793, 160] width 10 height 10
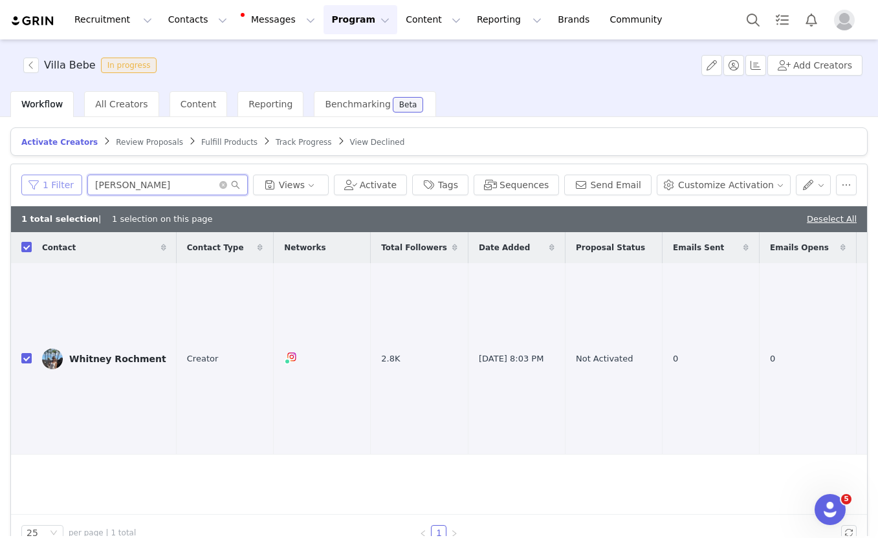
drag, startPoint x: 143, startPoint y: 182, endPoint x: 65, endPoint y: 182, distance: 78.3
click at [67, 182] on div "1 Filter Whitney Views" at bounding box center [174, 185] width 307 height 21
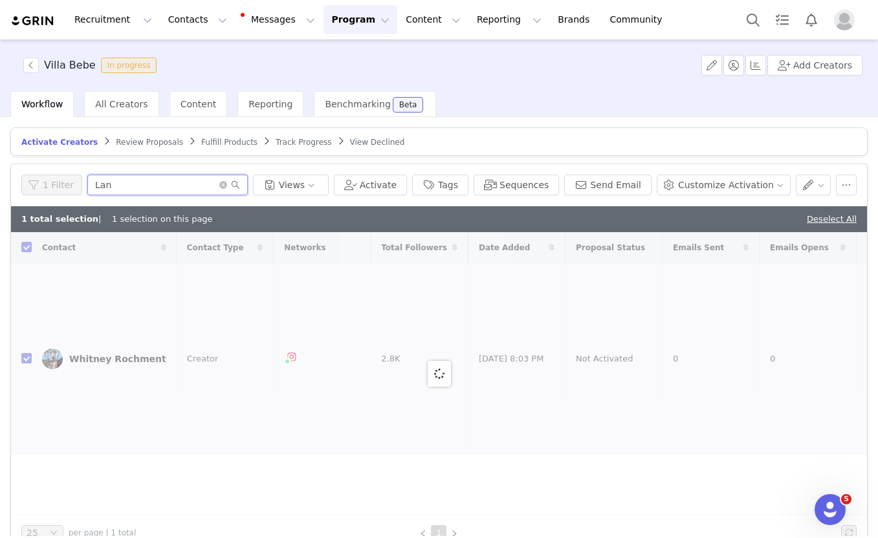
type input "Lana"
checkbox input "false"
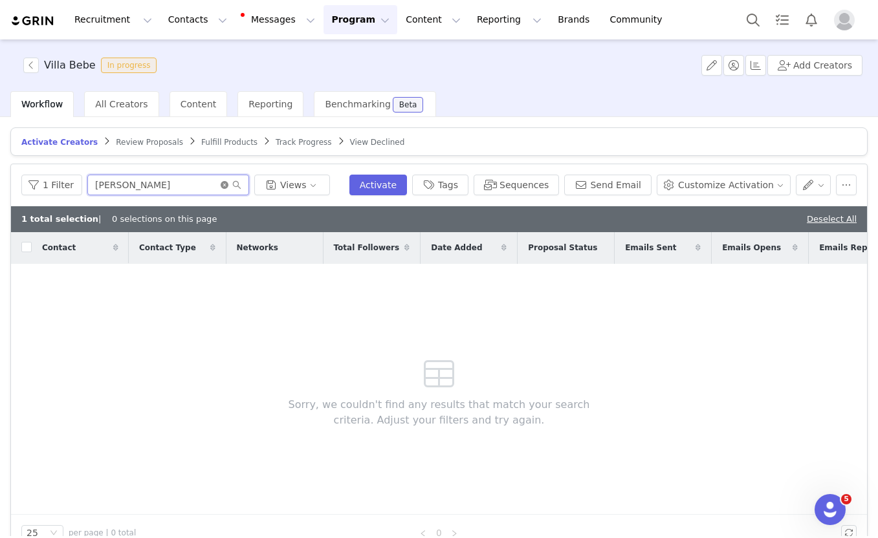
type input "Lana"
click at [221, 182] on icon "icon: close-circle" at bounding box center [225, 185] width 8 height 8
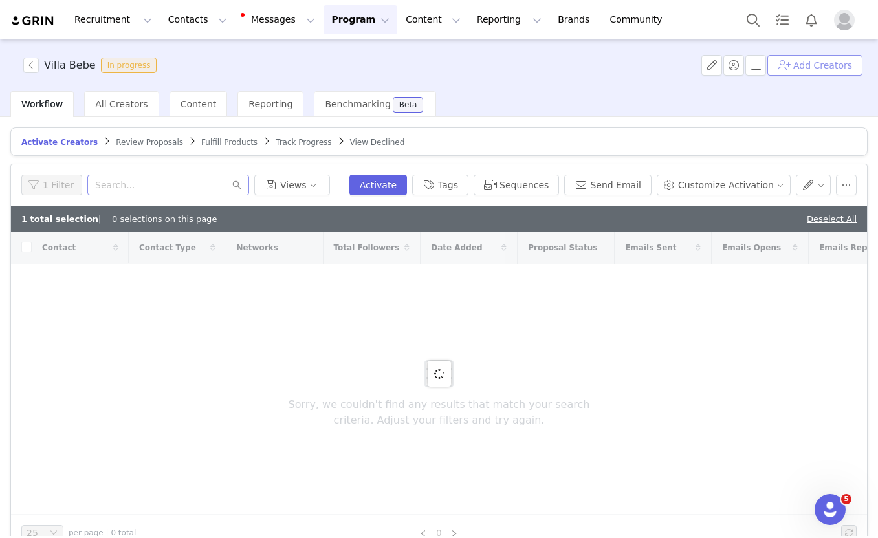
click at [816, 65] on button "Add Creators" at bounding box center [814, 65] width 95 height 21
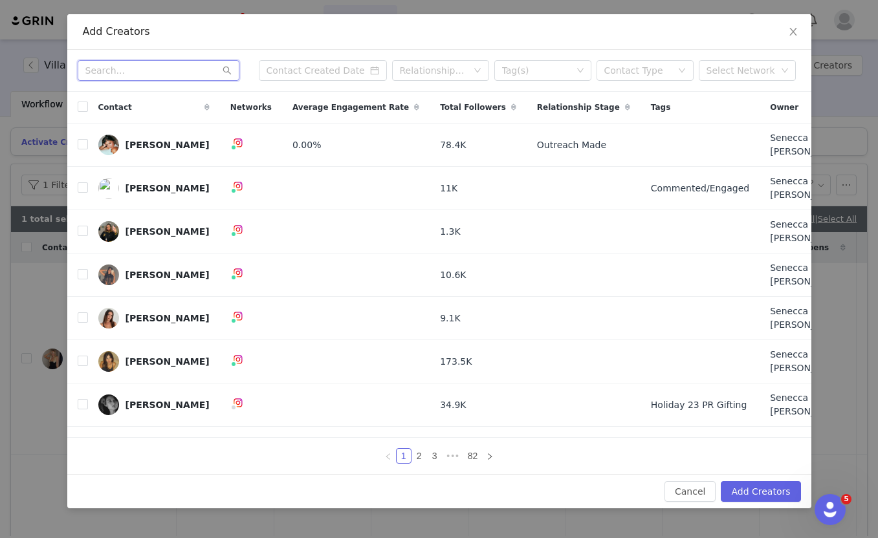
click at [165, 81] on input "text" at bounding box center [159, 70] width 162 height 21
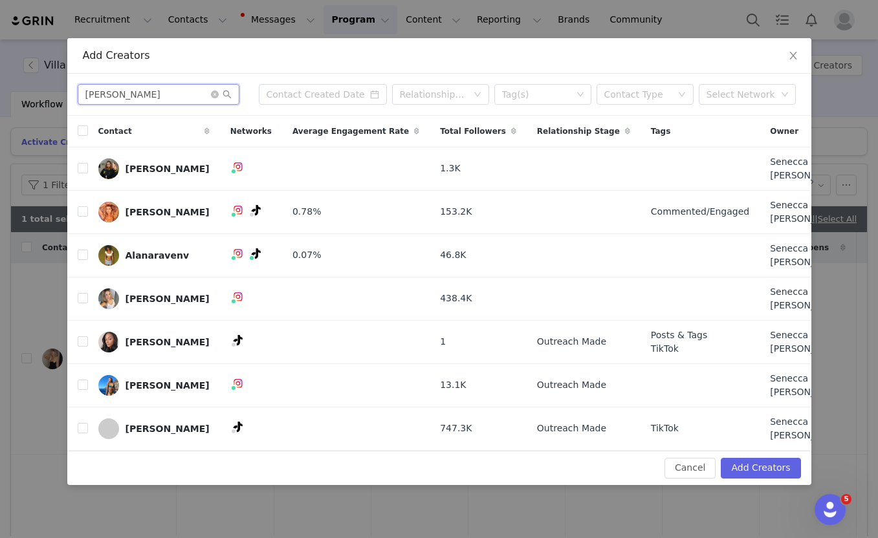
type input "Lana"
click at [213, 98] on icon "icon: close-circle" at bounding box center [215, 95] width 8 height 8
click at [175, 105] on input "text" at bounding box center [159, 94] width 162 height 21
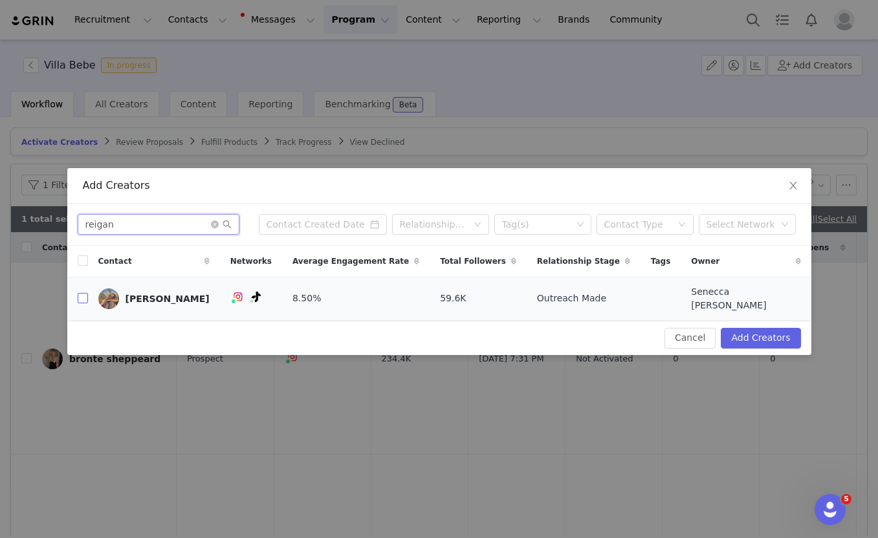
type input "reigan"
click at [84, 296] on input "checkbox" at bounding box center [83, 298] width 10 height 10
checkbox input "true"
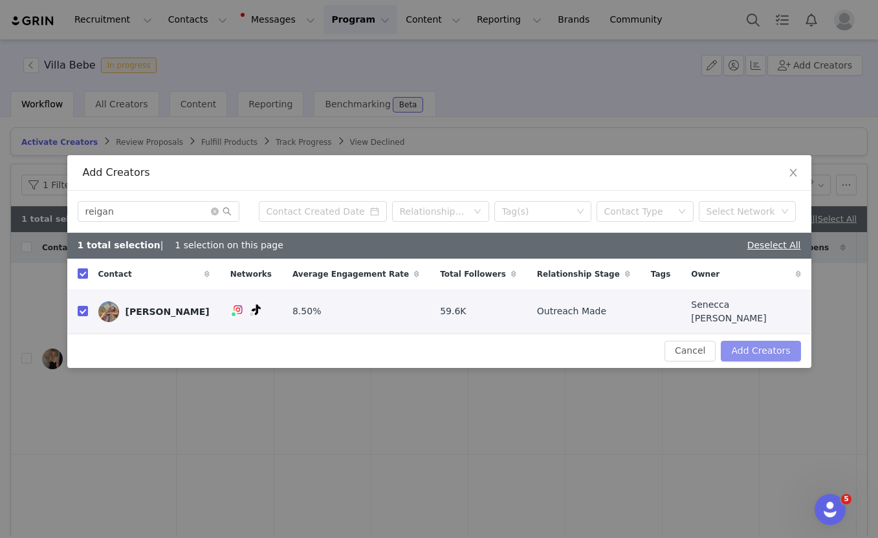
click at [739, 348] on button "Add Creators" at bounding box center [761, 351] width 80 height 21
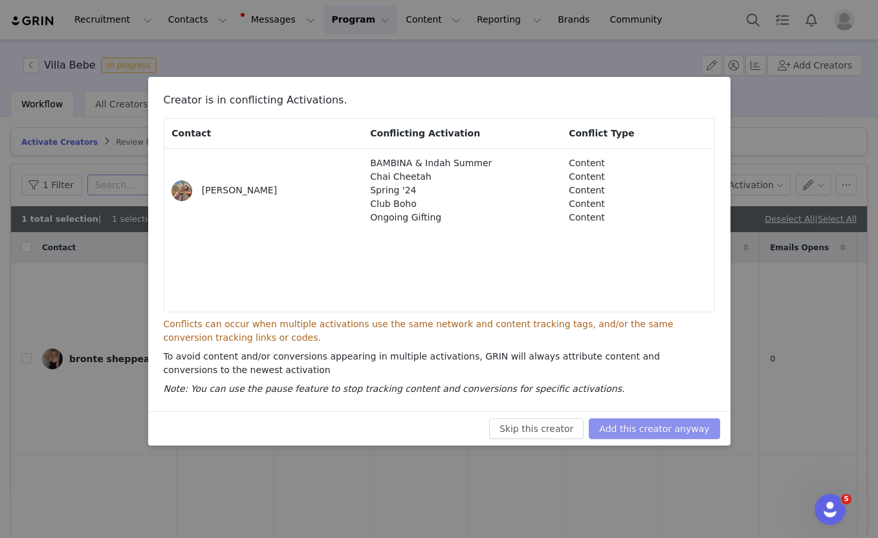
click at [635, 429] on button "Add this creator anyway" at bounding box center [654, 429] width 131 height 21
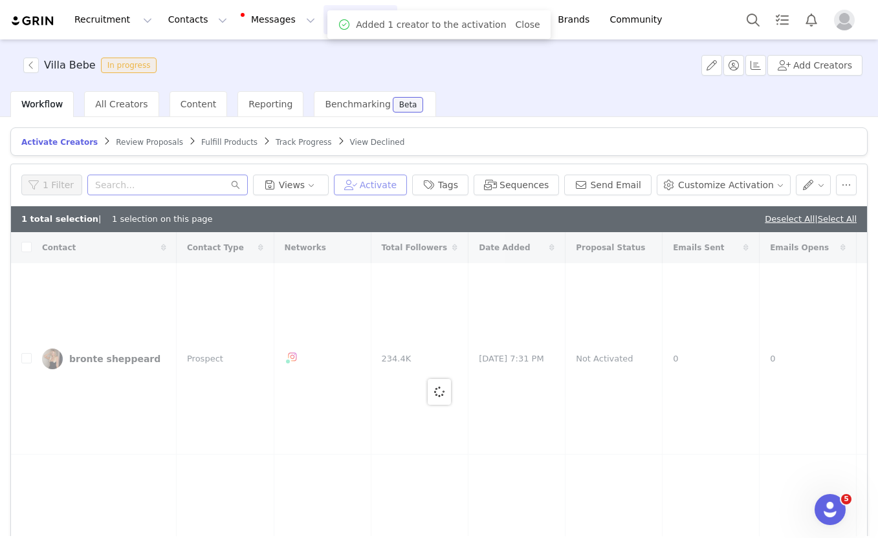
click at [388, 187] on button "Activate" at bounding box center [370, 185] width 73 height 21
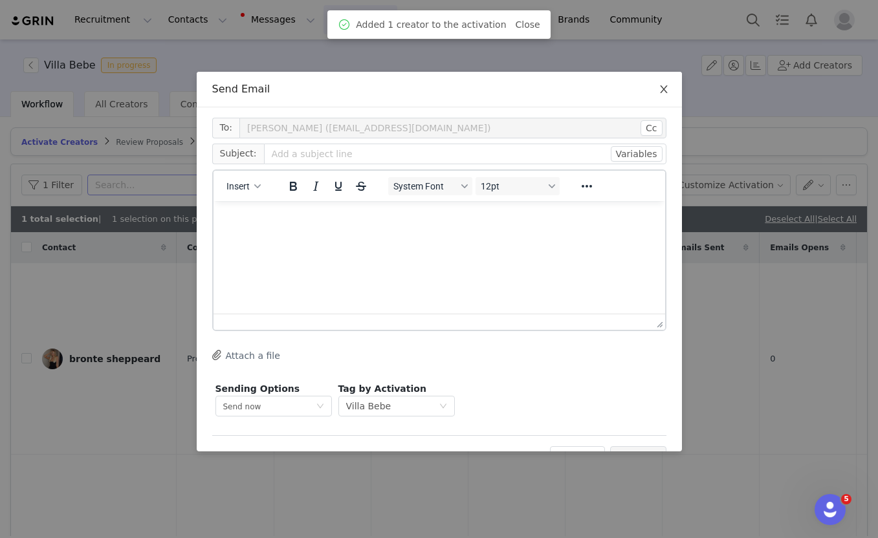
click at [659, 94] on icon "icon: close" at bounding box center [664, 89] width 10 height 10
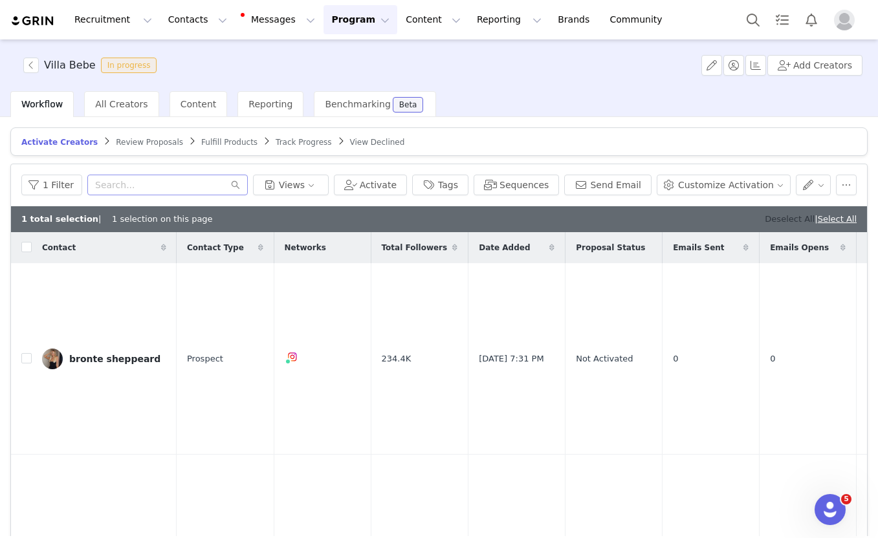
click at [773, 214] on link "Deselect All" at bounding box center [790, 219] width 50 height 10
checkbox input "false"
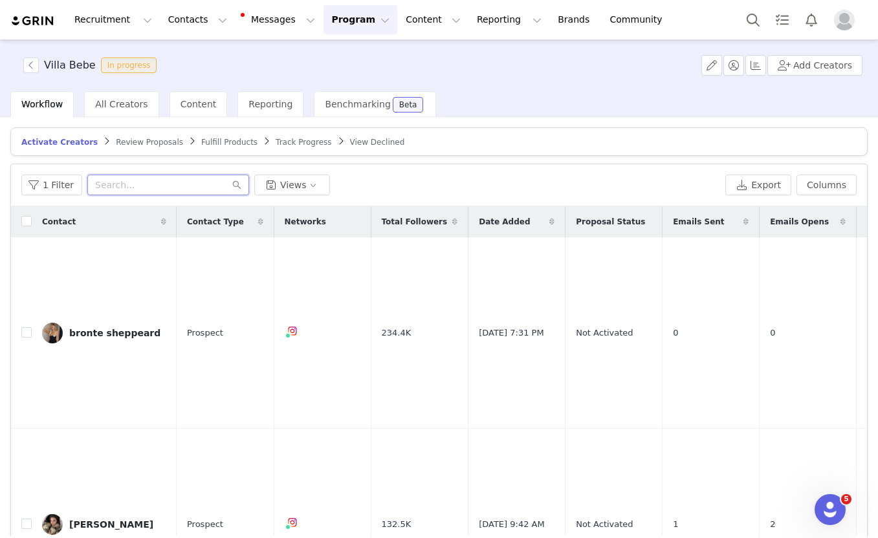
click at [140, 188] on input "text" at bounding box center [168, 185] width 162 height 21
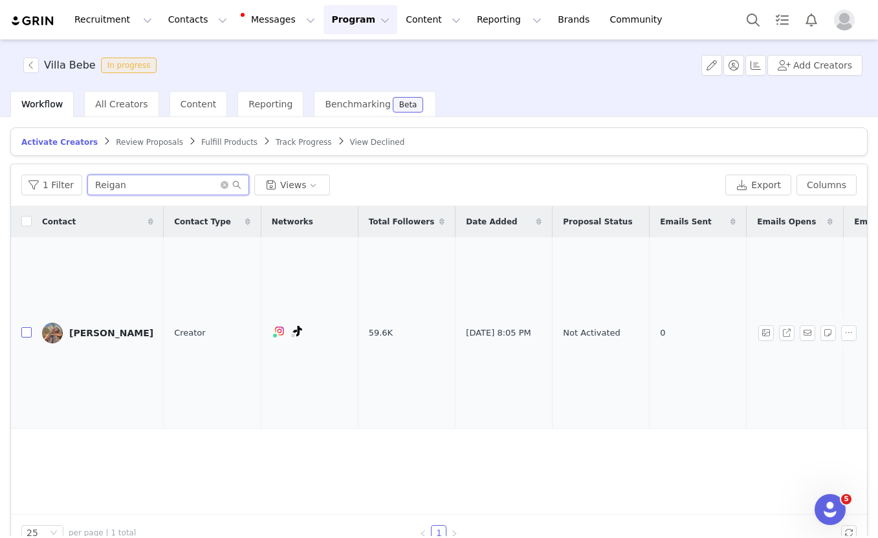
type input "Reigan"
click at [31, 327] on input "checkbox" at bounding box center [26, 332] width 10 height 10
checkbox input "true"
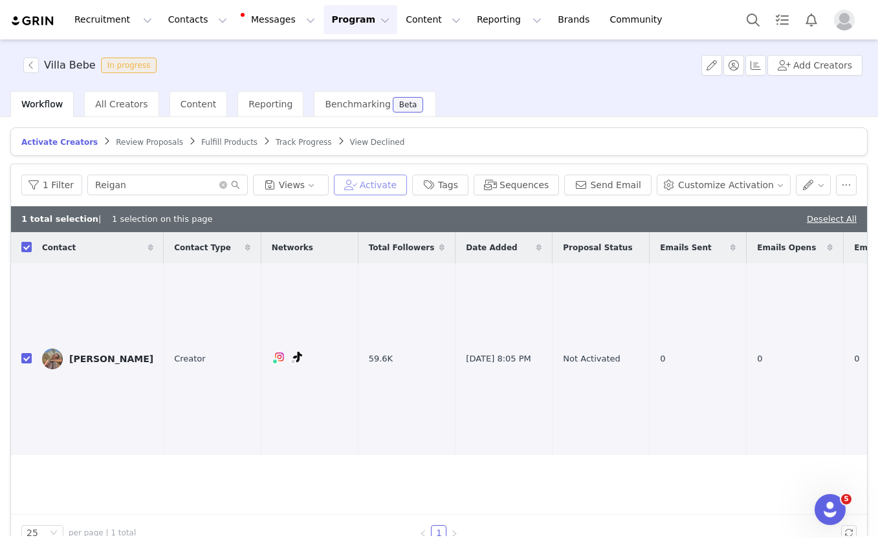
click at [375, 185] on button "Activate" at bounding box center [370, 185] width 73 height 21
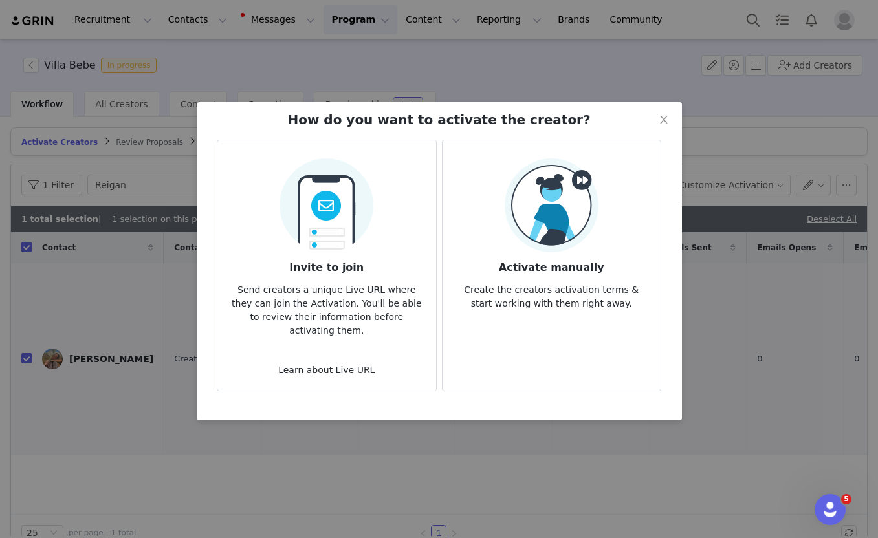
click at [352, 241] on img at bounding box center [326, 202] width 94 height 102
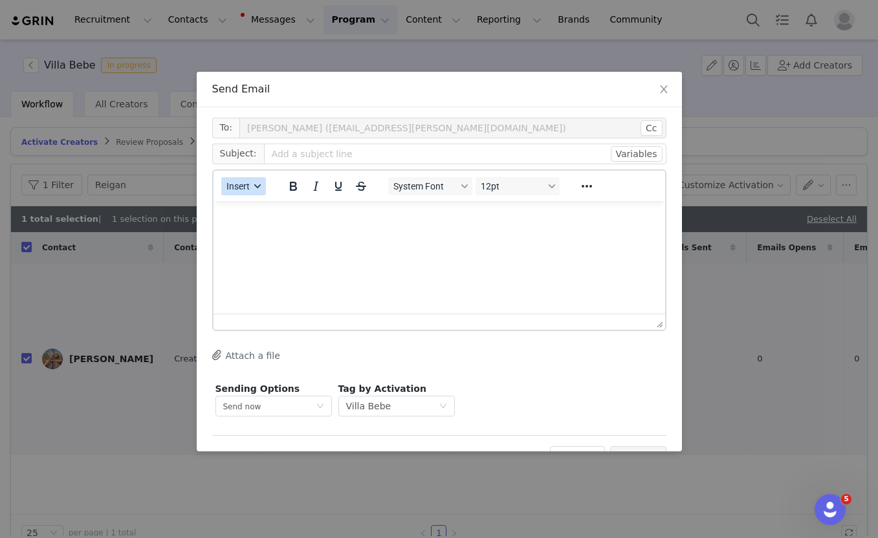
click at [251, 184] on button "Insert" at bounding box center [243, 186] width 45 height 18
click at [251, 207] on div "Insert Template" at bounding box center [290, 209] width 116 height 16
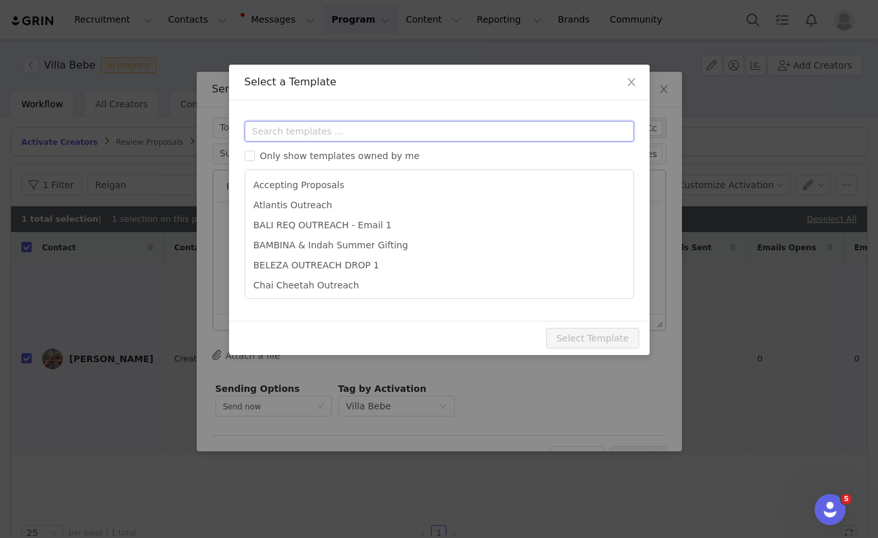
click at [296, 126] on input "text" at bounding box center [439, 131] width 389 height 21
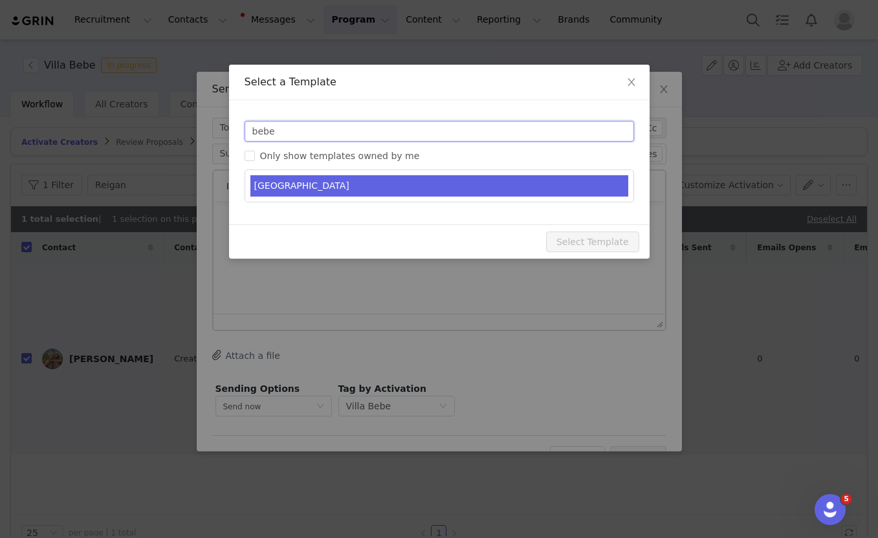
type input "bebe"
type input "Indah gifting - you're on the list"
click at [298, 175] on li "VILLA BEBE" at bounding box center [439, 185] width 378 height 21
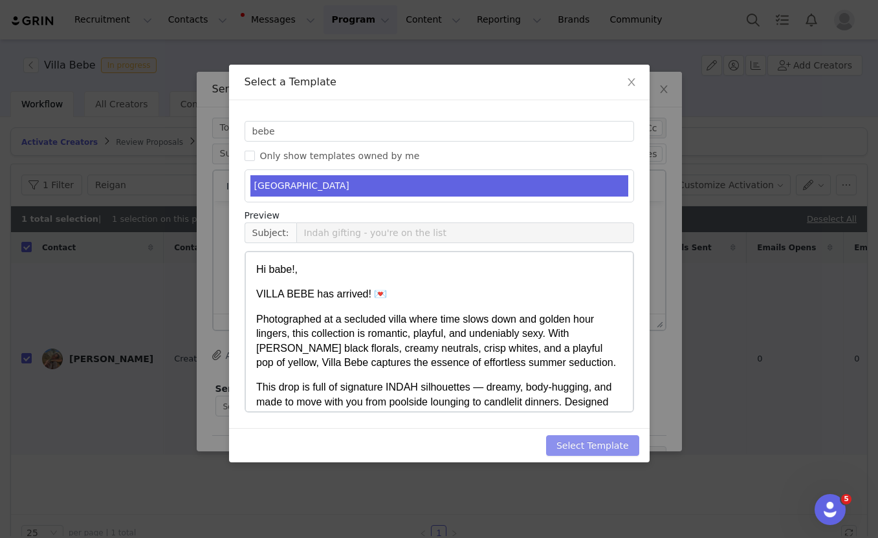
click at [575, 443] on button "Select Template" at bounding box center [592, 445] width 93 height 21
type input "Indah gifting - you're on the list"
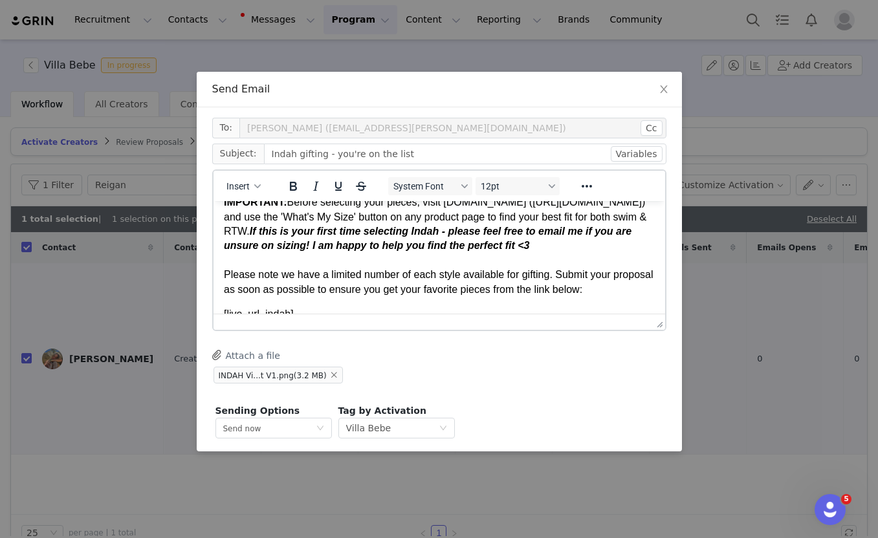
scroll to position [280, 0]
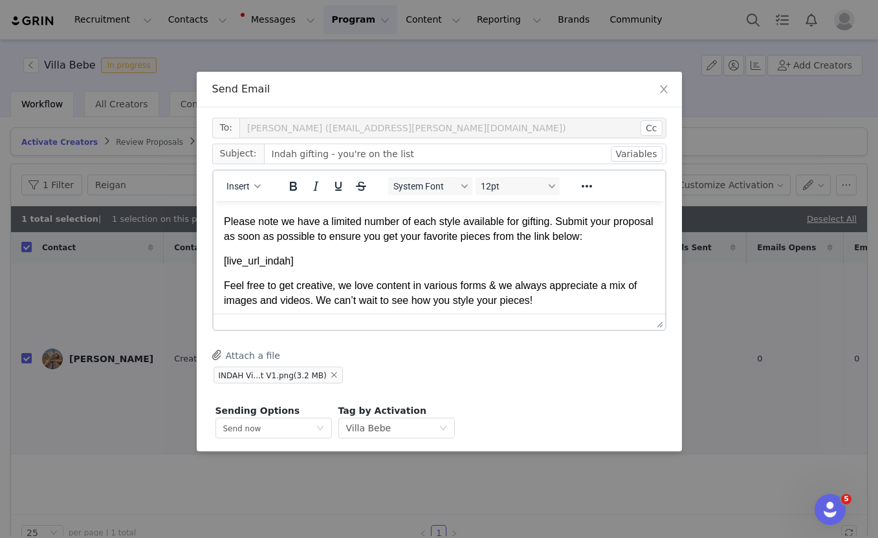
click at [386, 268] on p "[live_url_indah]" at bounding box center [438, 261] width 431 height 14
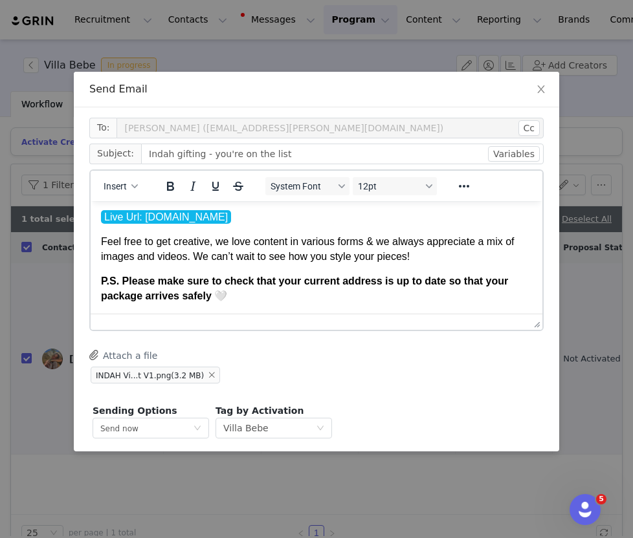
scroll to position [48, 0]
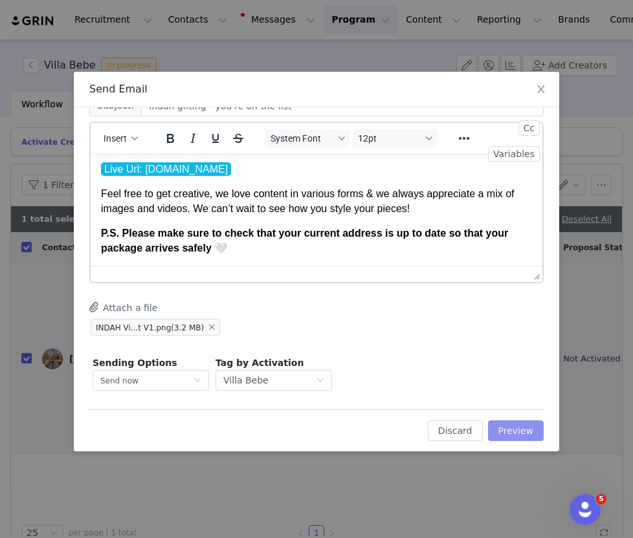
click at [518, 430] on button "Preview" at bounding box center [516, 431] width 56 height 21
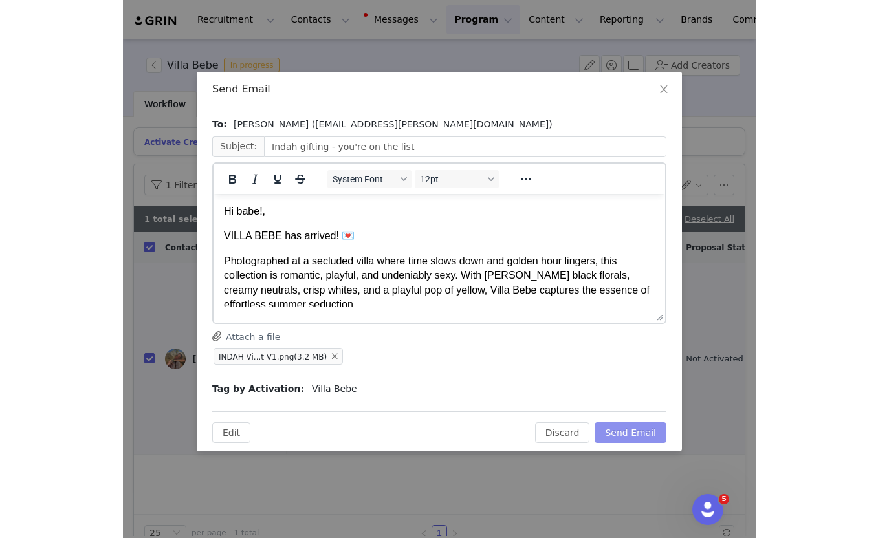
scroll to position [0, 0]
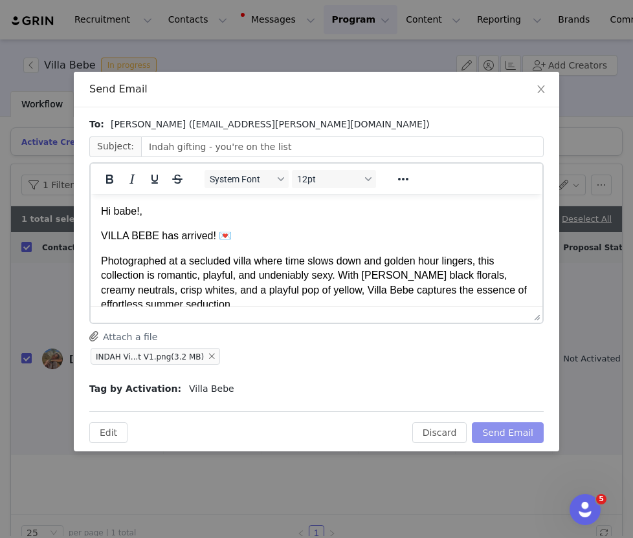
click at [514, 432] on button "Send Email" at bounding box center [508, 432] width 72 height 21
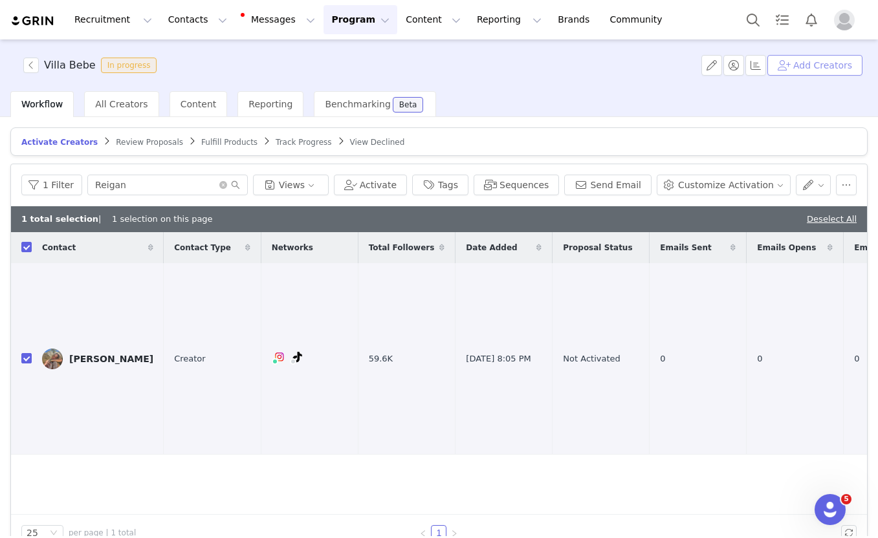
click at [798, 65] on button "Add Creators" at bounding box center [814, 65] width 95 height 21
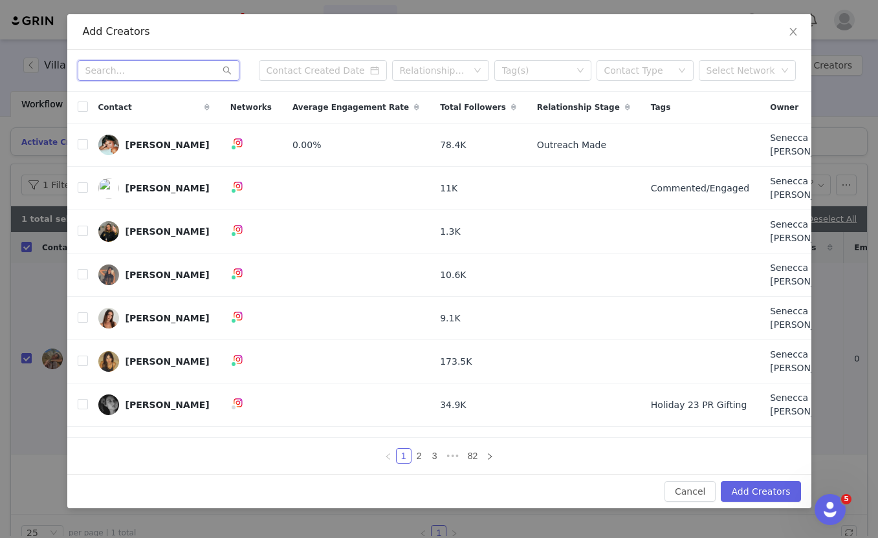
click at [191, 76] on input "text" at bounding box center [159, 70] width 162 height 21
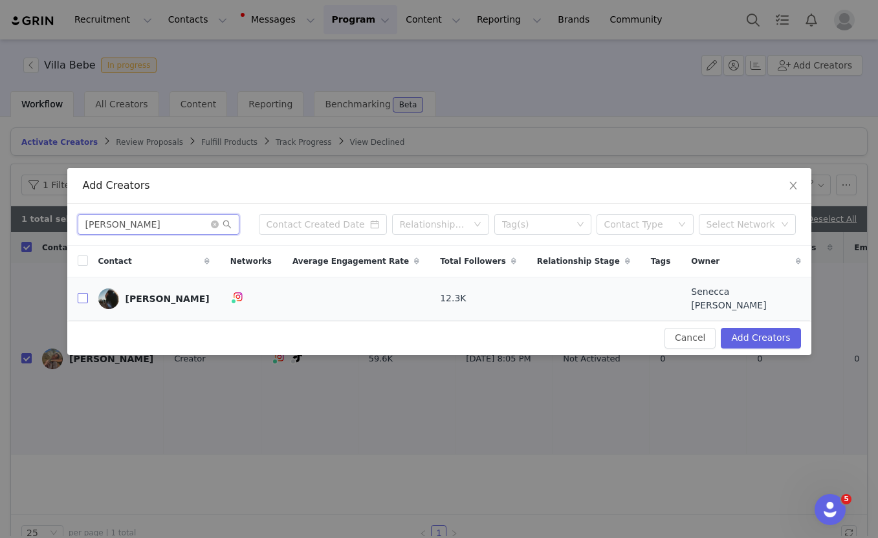
type input "Eileen"
click at [86, 300] on input "checkbox" at bounding box center [83, 298] width 10 height 10
checkbox input "true"
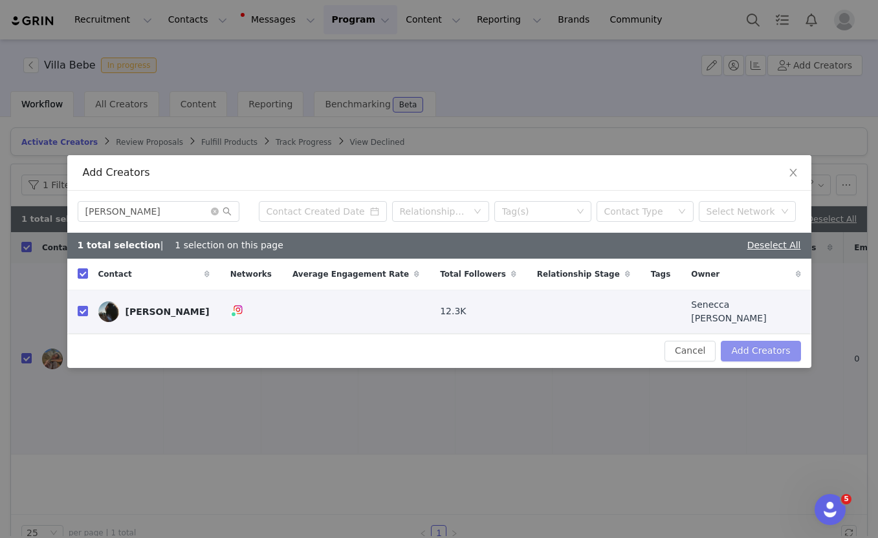
click at [746, 343] on button "Add Creators" at bounding box center [761, 351] width 80 height 21
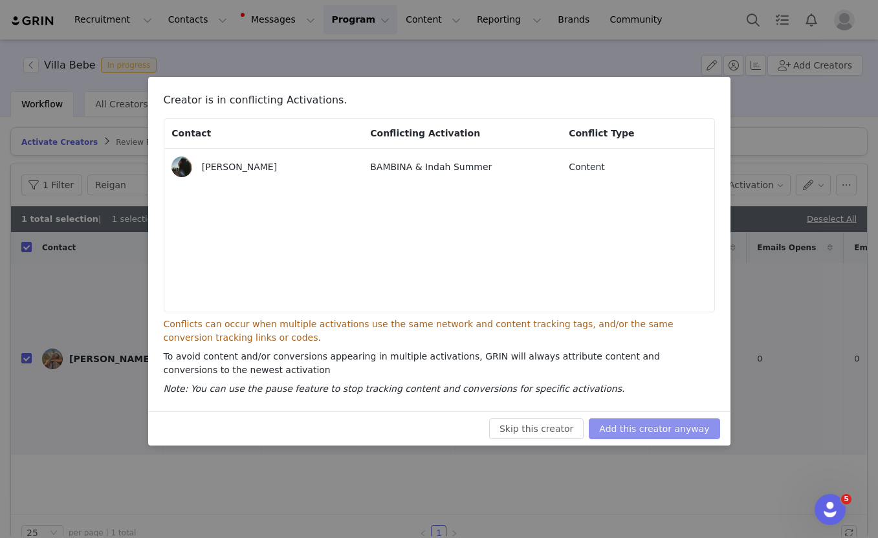
click at [629, 429] on button "Add this creator anyway" at bounding box center [654, 429] width 131 height 21
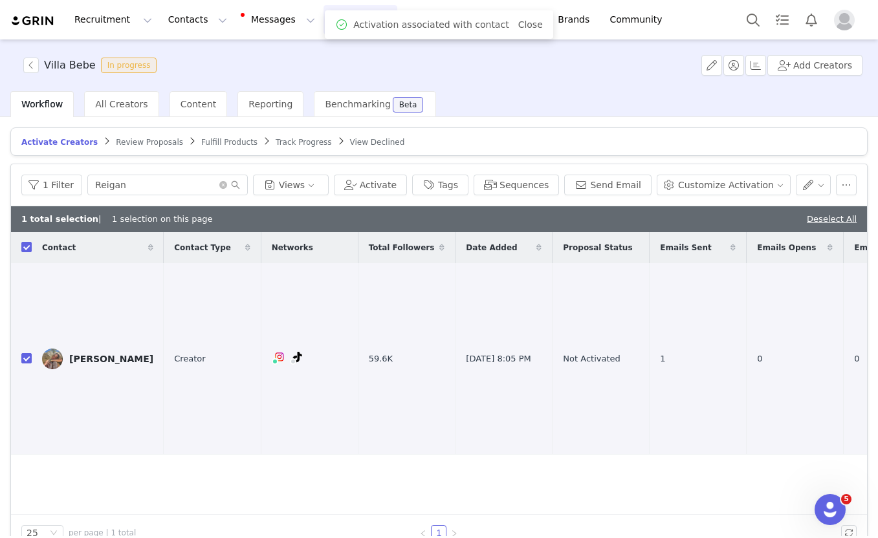
click at [809, 219] on div "1 total selection | 1 selection on this page Deselect All" at bounding box center [439, 219] width 856 height 26
click at [824, 219] on link "Deselect All" at bounding box center [832, 219] width 50 height 10
checkbox input "false"
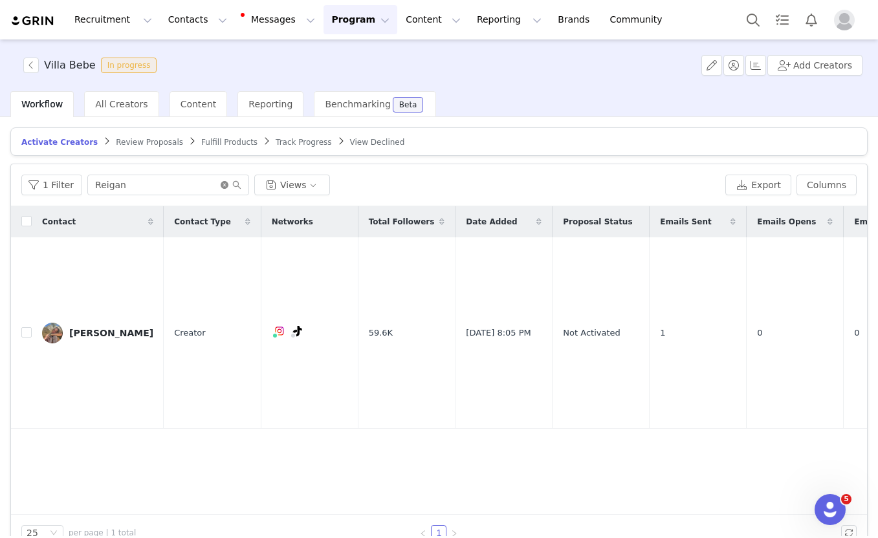
click at [221, 184] on icon "icon: close-circle" at bounding box center [225, 185] width 8 height 8
click at [195, 183] on input "text" at bounding box center [168, 185] width 162 height 21
type input "eileen"
click at [28, 327] on input "checkbox" at bounding box center [26, 332] width 10 height 10
checkbox input "true"
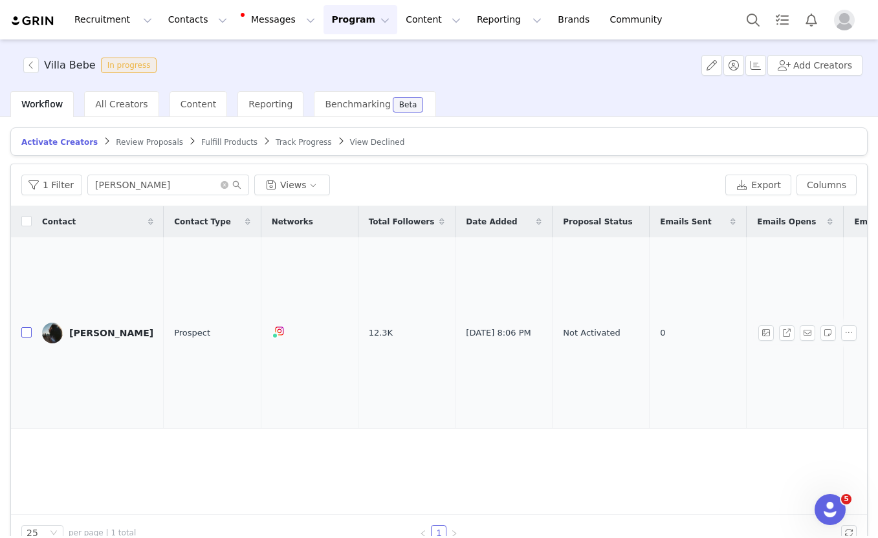
checkbox input "true"
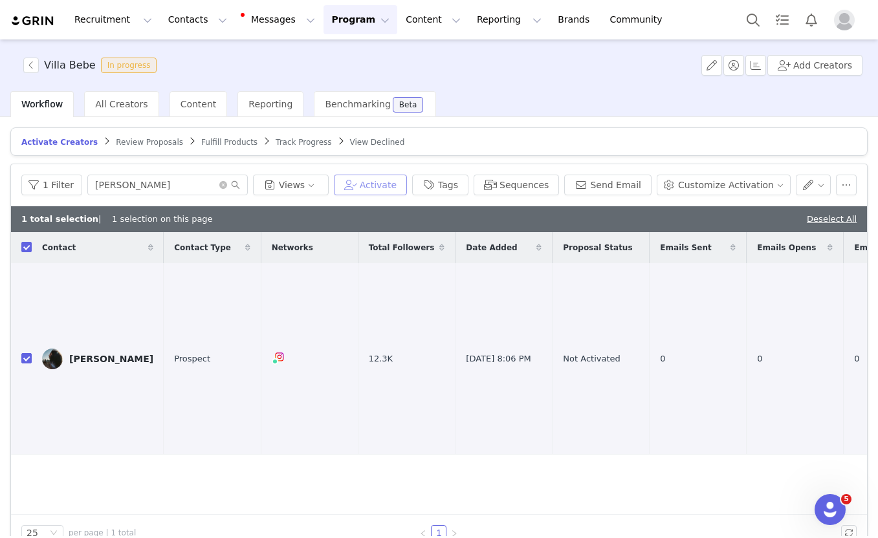
click at [381, 188] on button "Activate" at bounding box center [370, 185] width 73 height 21
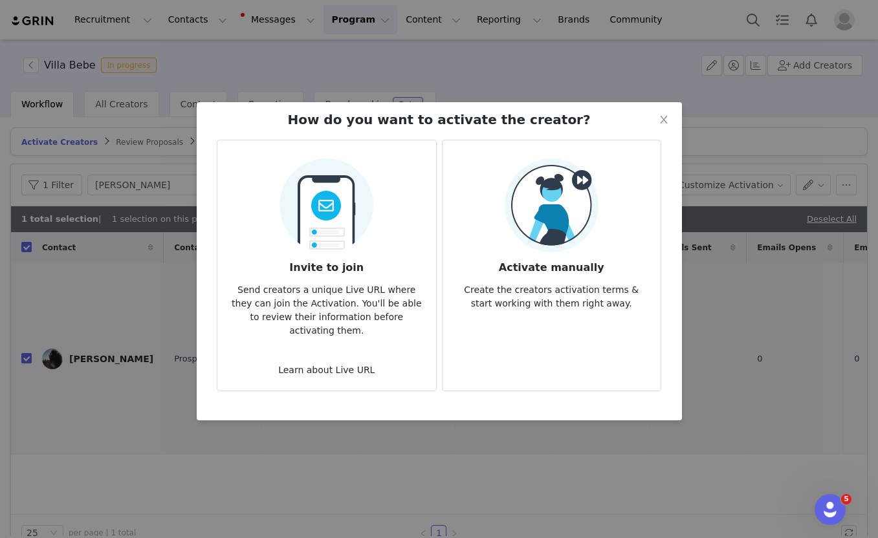
click at [332, 244] on img at bounding box center [326, 202] width 94 height 102
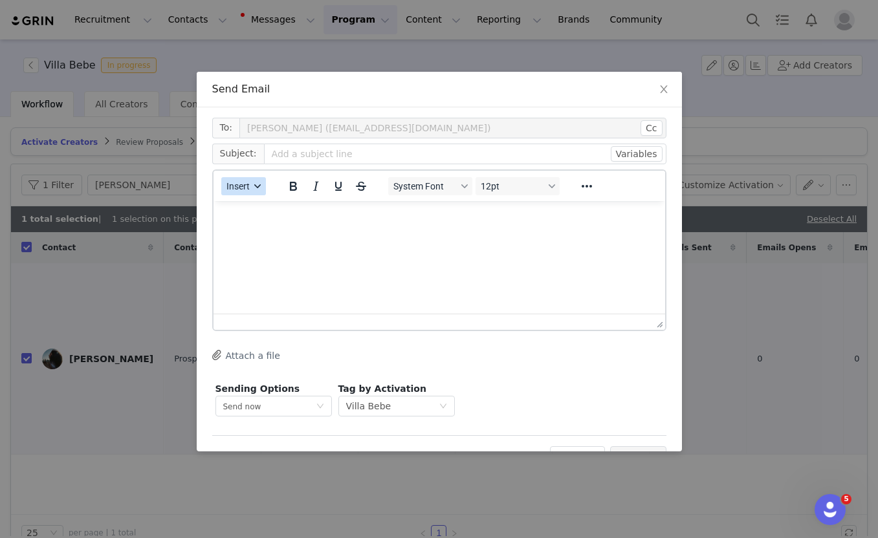
click at [239, 184] on span "Insert" at bounding box center [237, 186] width 23 height 10
click at [248, 204] on div "Insert Template" at bounding box center [290, 209] width 116 height 16
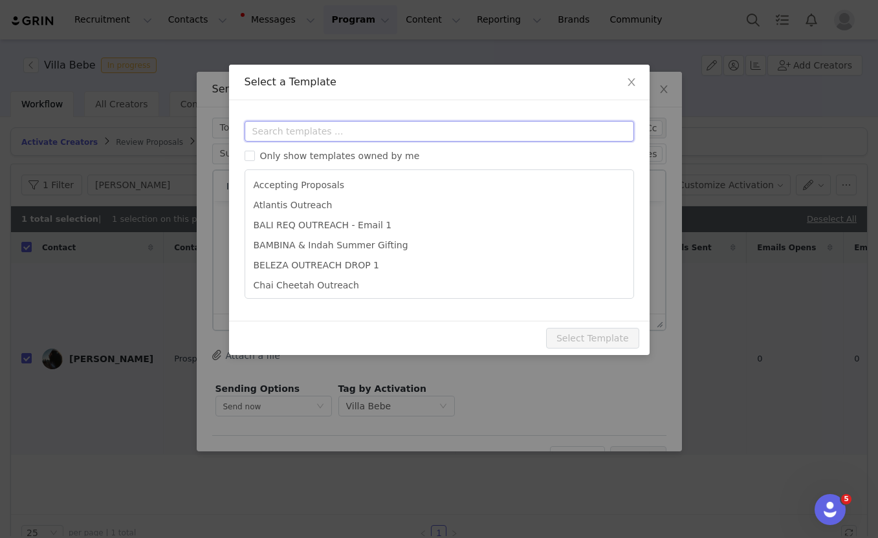
click at [288, 135] on input "text" at bounding box center [439, 131] width 389 height 21
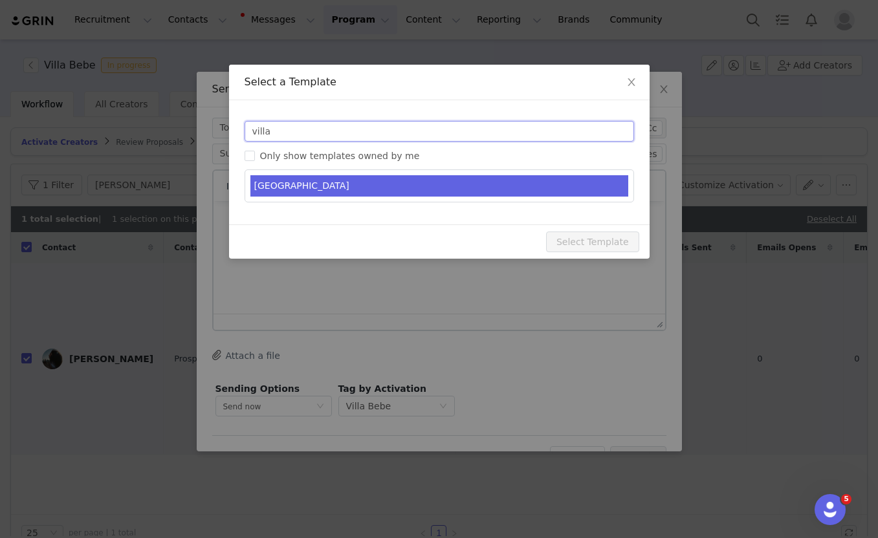
type input "villa"
type input "Indah gifting - you're on the list"
click at [300, 183] on li "VILLA BEBE" at bounding box center [439, 185] width 378 height 21
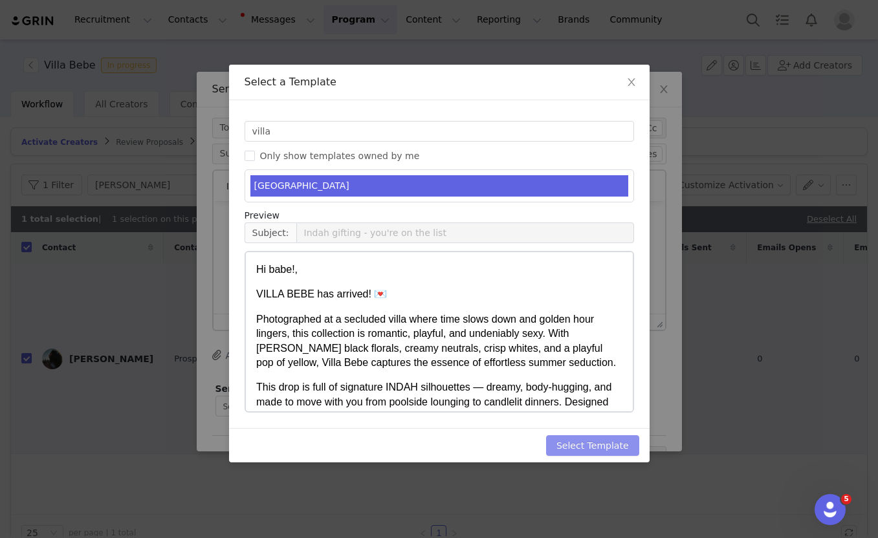
click at [593, 442] on button "Select Template" at bounding box center [592, 445] width 93 height 21
type input "Indah gifting - you're on the list"
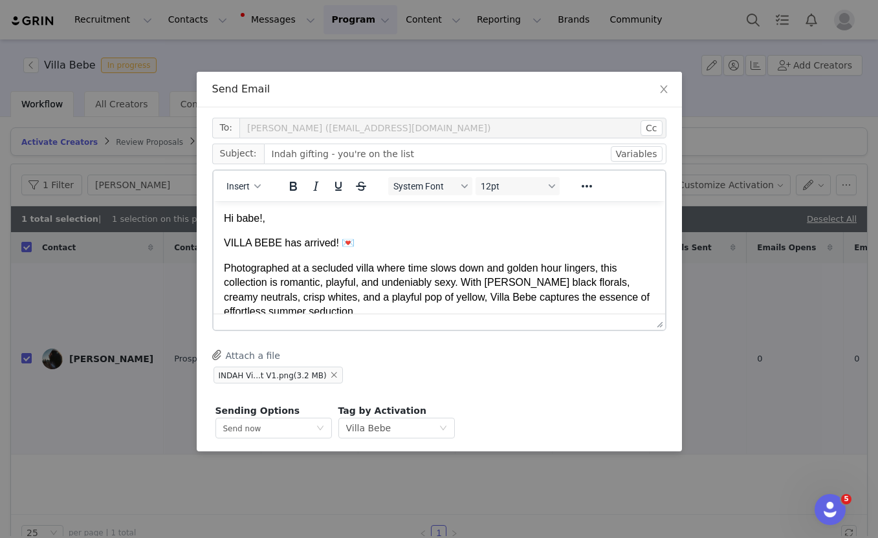
scroll to position [338, 0]
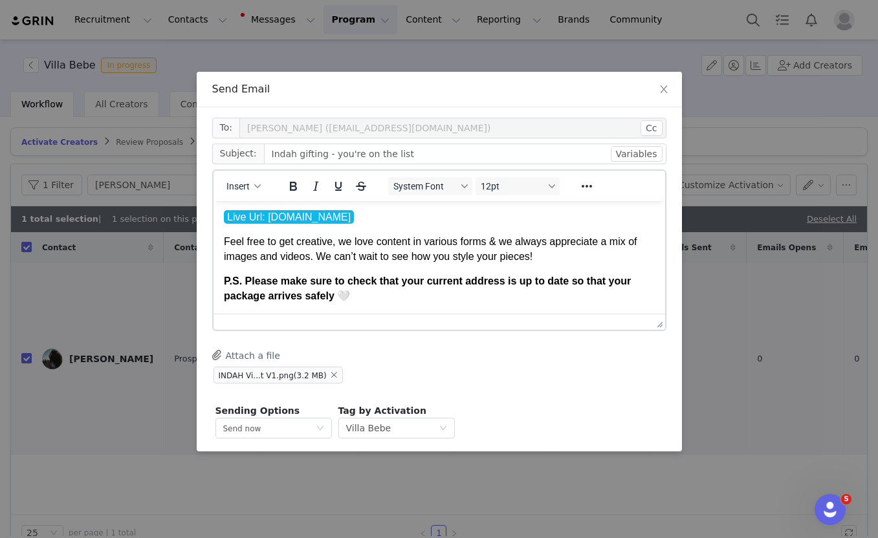
click at [393, 239] on p "Feel free to get creative, we love content in various forms & we always appreci…" at bounding box center [438, 248] width 431 height 29
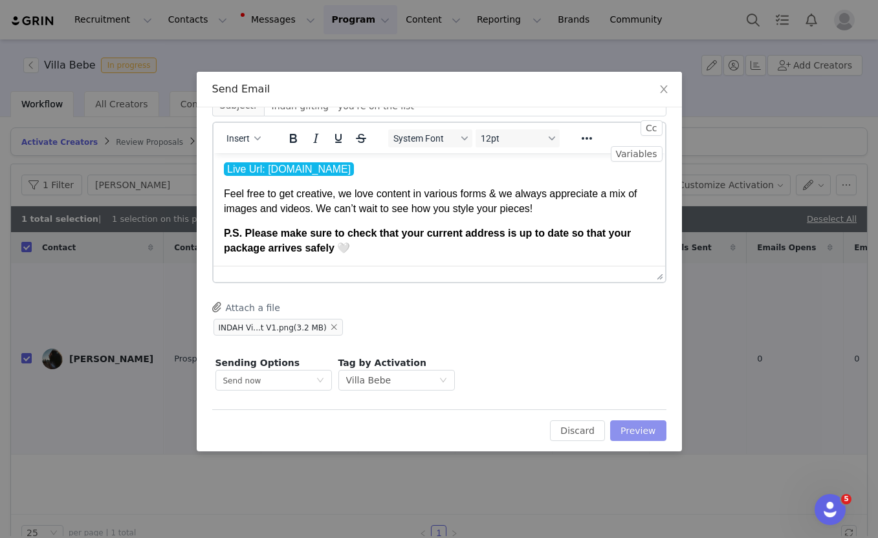
click at [624, 429] on button "Preview" at bounding box center [638, 431] width 56 height 21
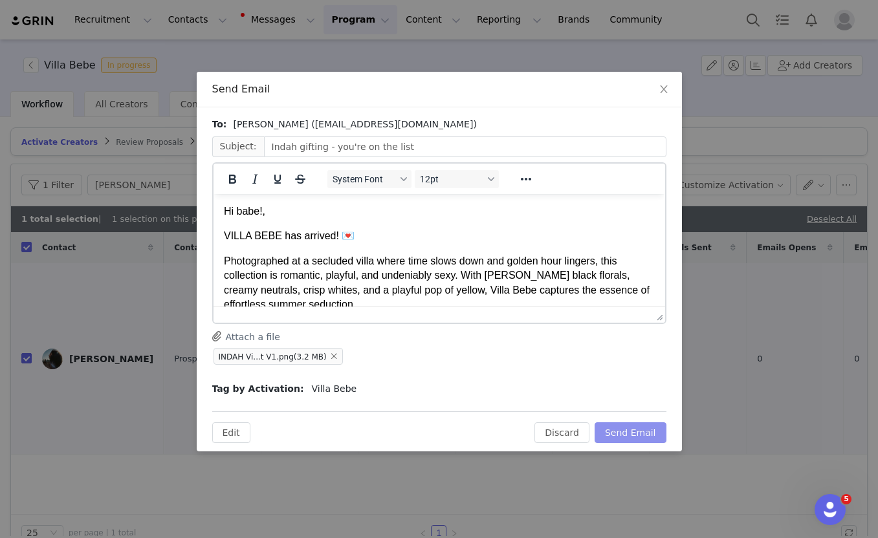
scroll to position [0, 0]
click at [621, 432] on button "Send Email" at bounding box center [631, 432] width 72 height 21
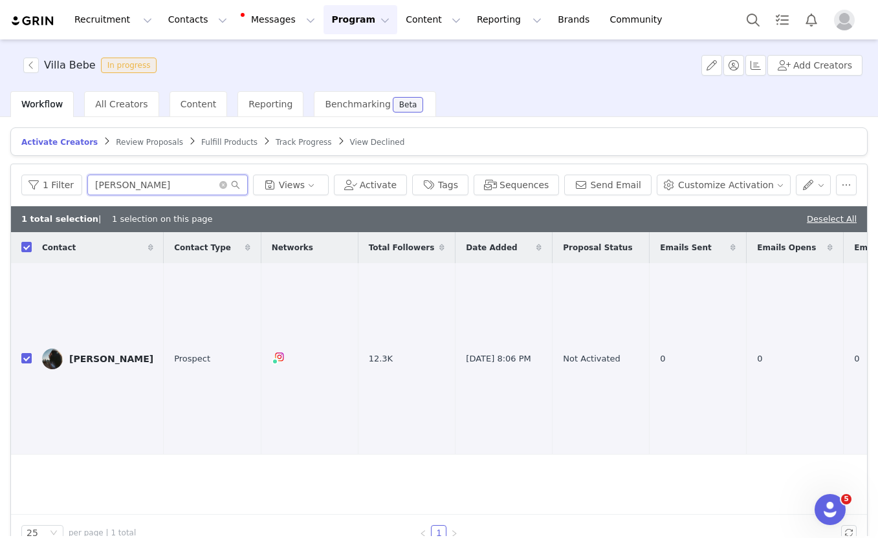
click at [144, 188] on input "eileen" at bounding box center [167, 185] width 160 height 21
type input "e"
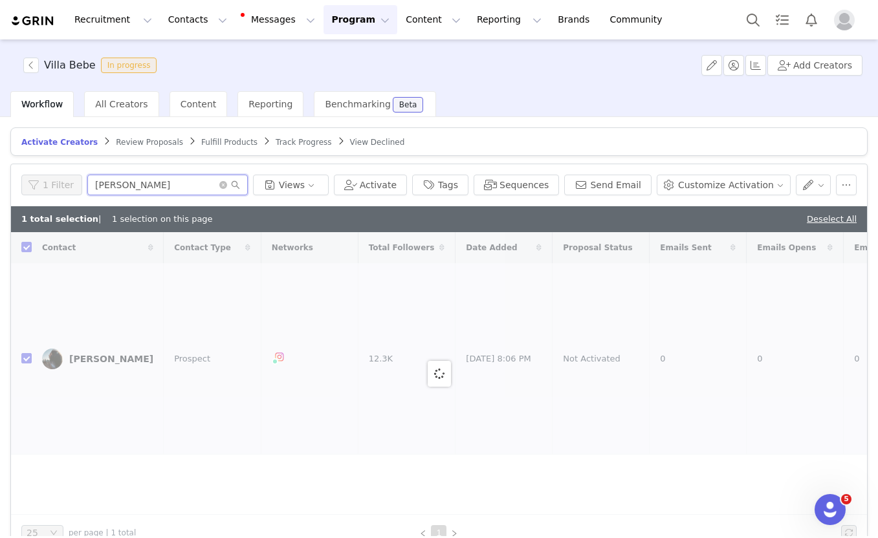
type input "audrey"
checkbox input "false"
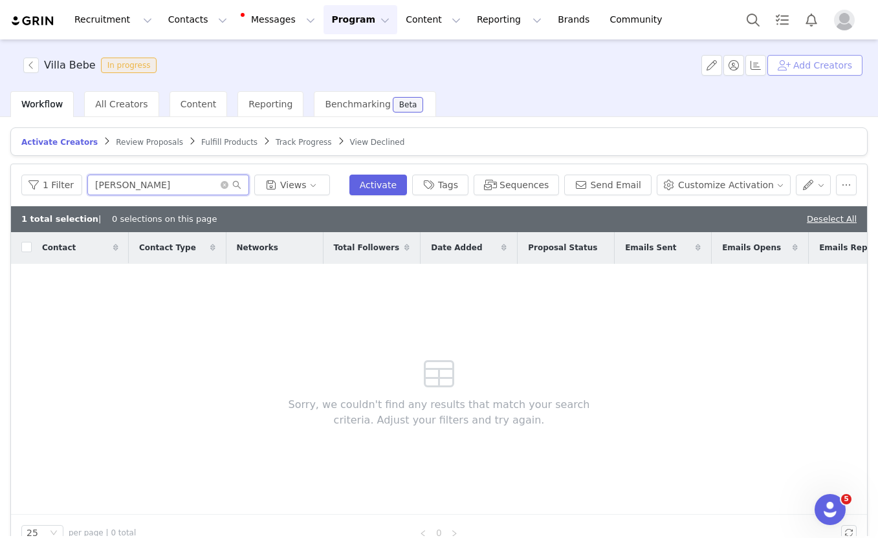
type input "audrey"
click at [793, 66] on button "Add Creators" at bounding box center [814, 65] width 95 height 21
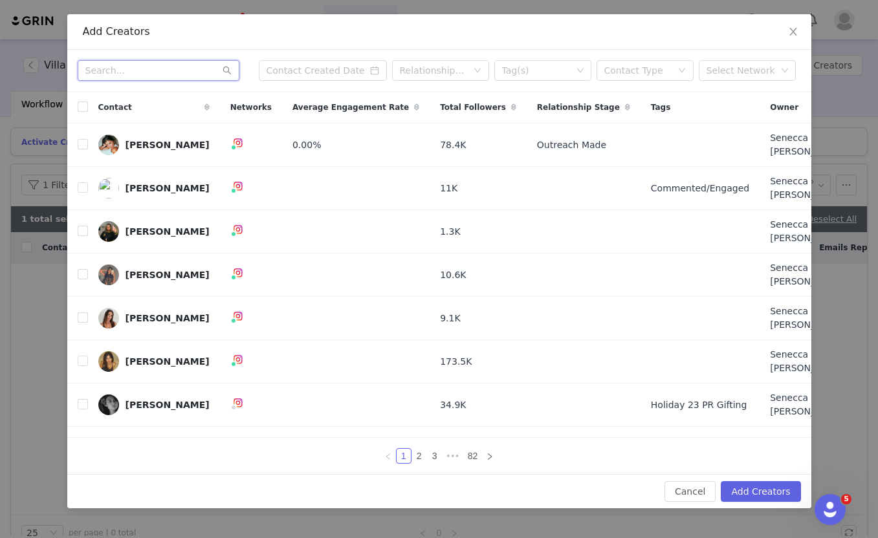
click at [159, 81] on input "text" at bounding box center [159, 70] width 162 height 21
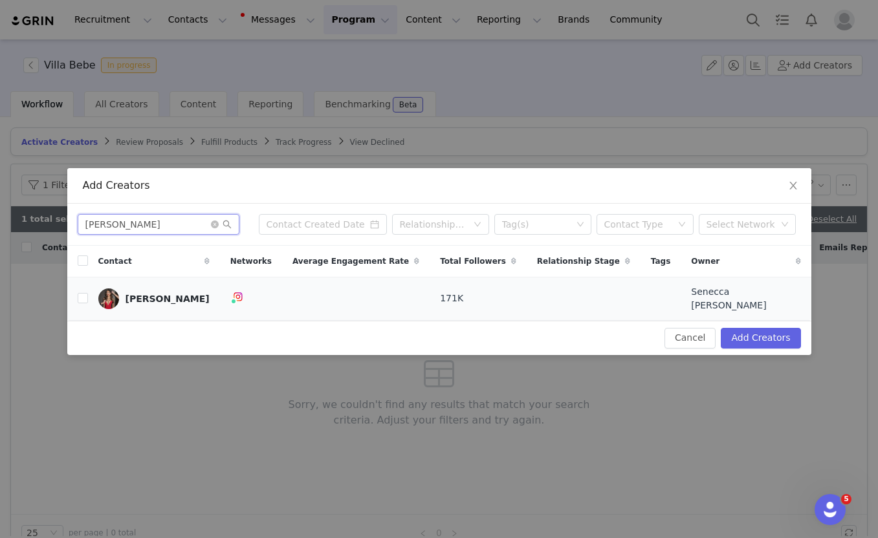
type input "audrey th"
click at [89, 301] on td "Audrey Thompson" at bounding box center [154, 298] width 132 height 43
click at [83, 300] on input "checkbox" at bounding box center [83, 298] width 10 height 10
checkbox input "true"
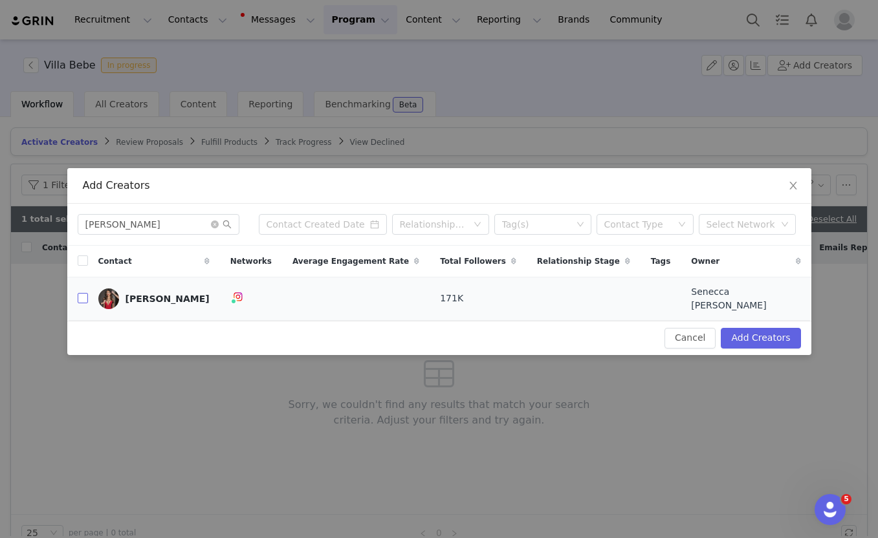
checkbox input "true"
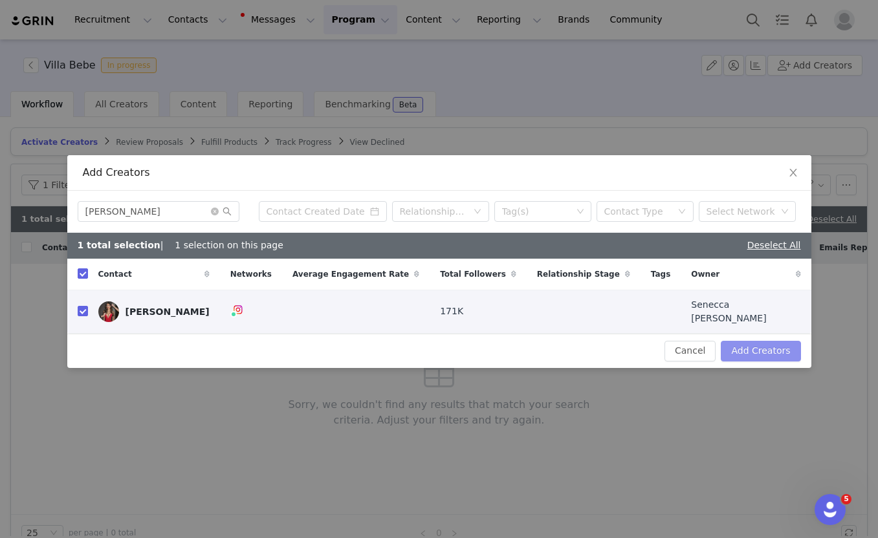
click at [744, 342] on button "Add Creators" at bounding box center [761, 351] width 80 height 21
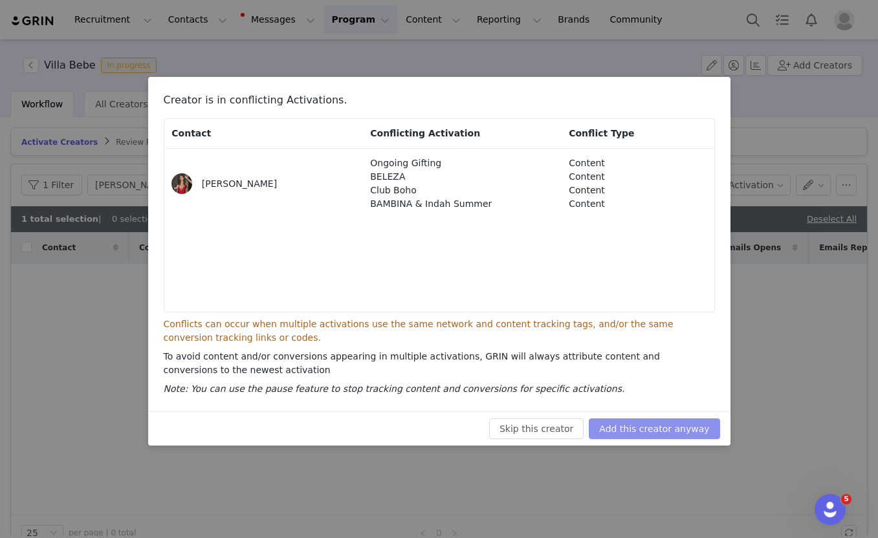
click at [647, 432] on button "Add this creator anyway" at bounding box center [654, 429] width 131 height 21
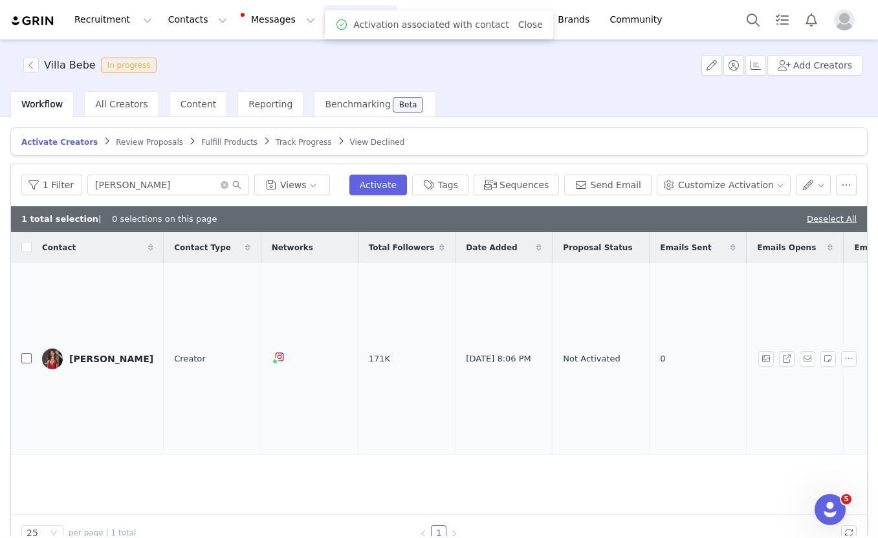
click at [28, 353] on input "checkbox" at bounding box center [26, 358] width 10 height 10
checkbox input "true"
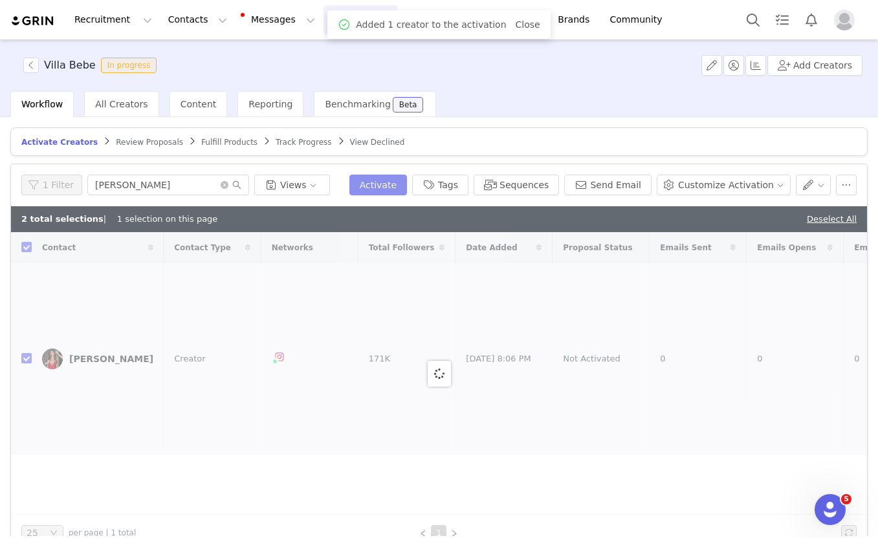
click at [375, 176] on button "Activate" at bounding box center [378, 185] width 58 height 21
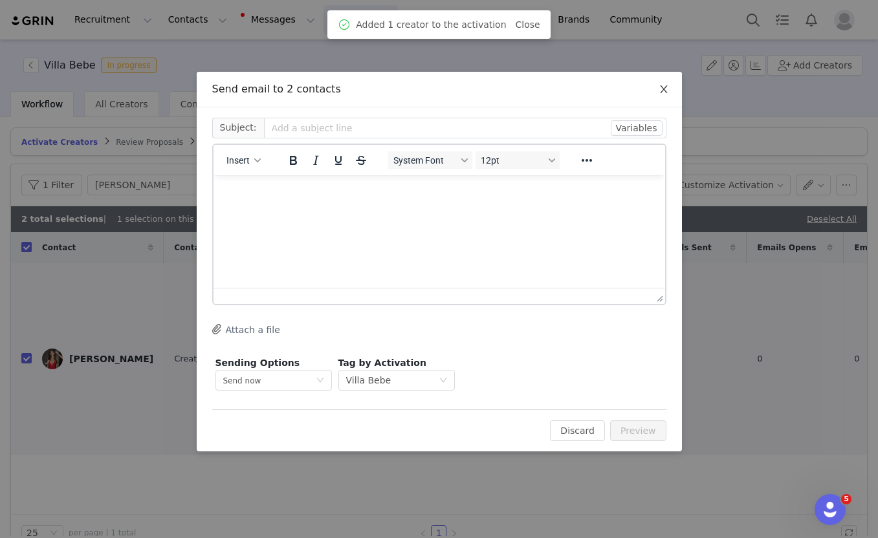
click at [661, 91] on icon "icon: close" at bounding box center [664, 89] width 10 height 10
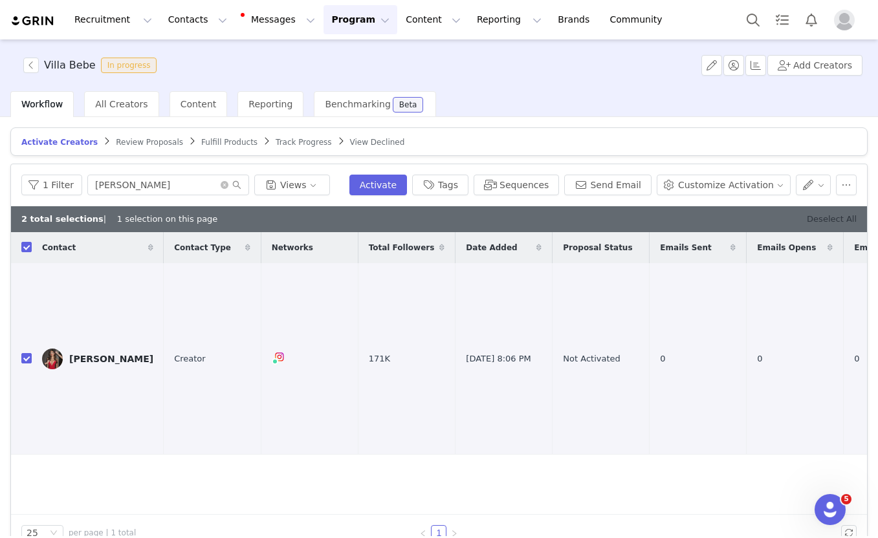
click at [835, 217] on link "Deselect All" at bounding box center [832, 219] width 50 height 10
checkbox input "false"
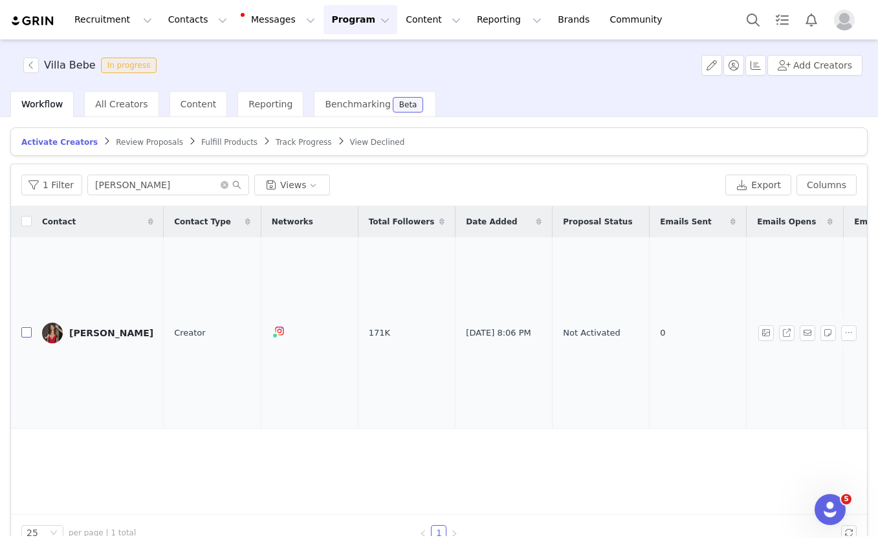
click at [25, 327] on input "checkbox" at bounding box center [26, 332] width 10 height 10
checkbox input "true"
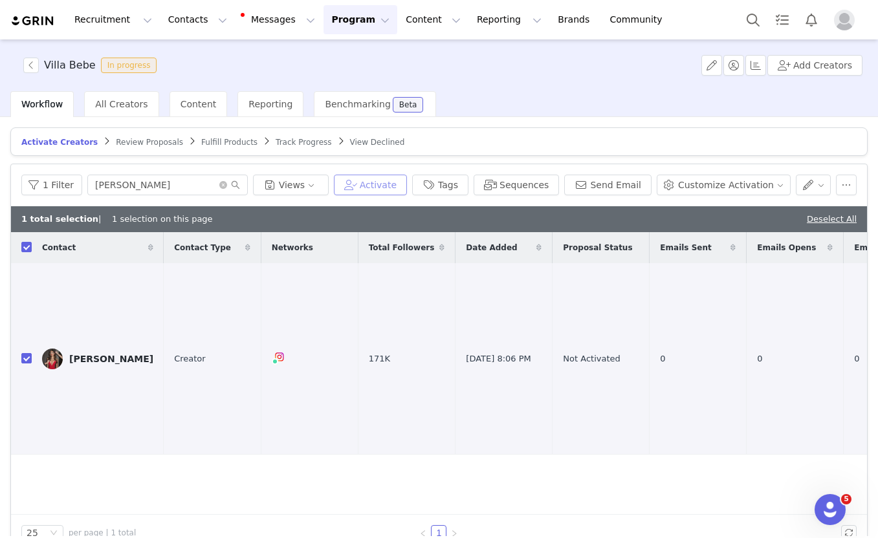
click at [359, 185] on button "Activate" at bounding box center [370, 185] width 73 height 21
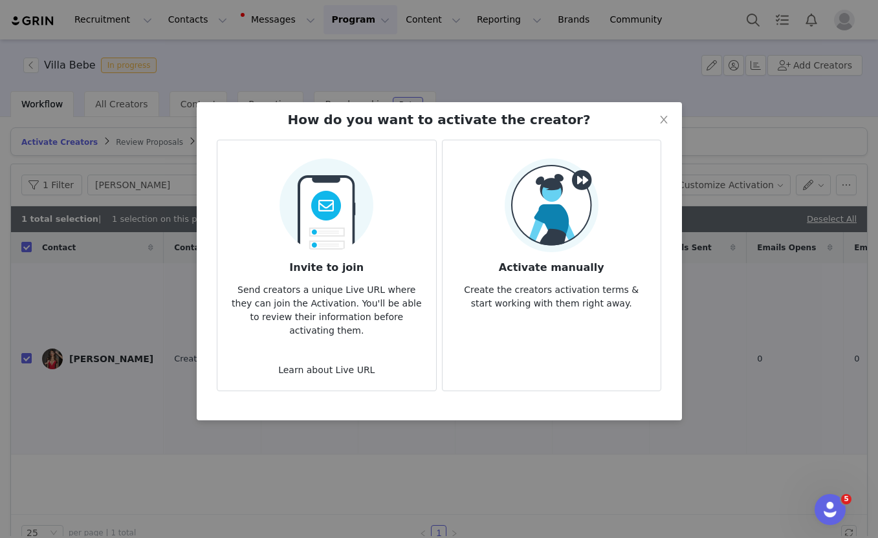
click at [340, 235] on img at bounding box center [326, 202] width 94 height 102
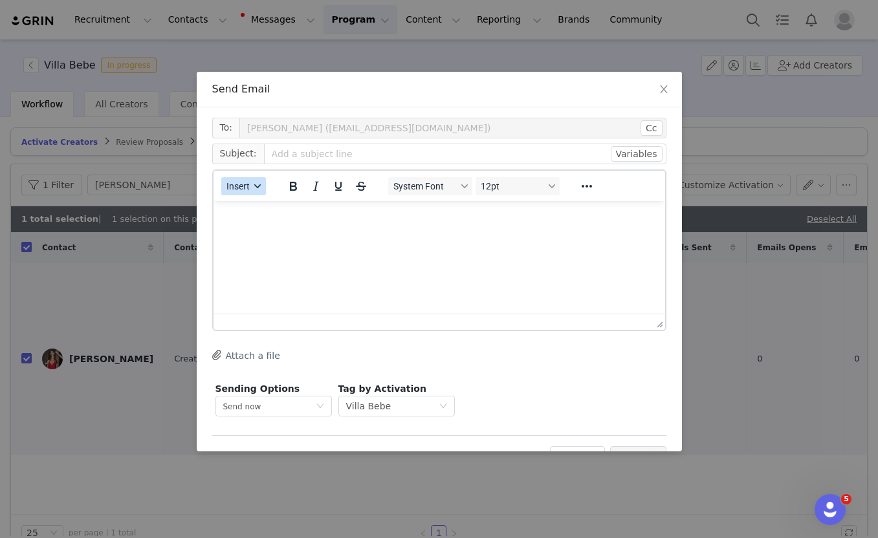
click at [250, 183] on button "Insert" at bounding box center [243, 186] width 45 height 18
click at [250, 211] on div "Insert Template" at bounding box center [290, 209] width 116 height 16
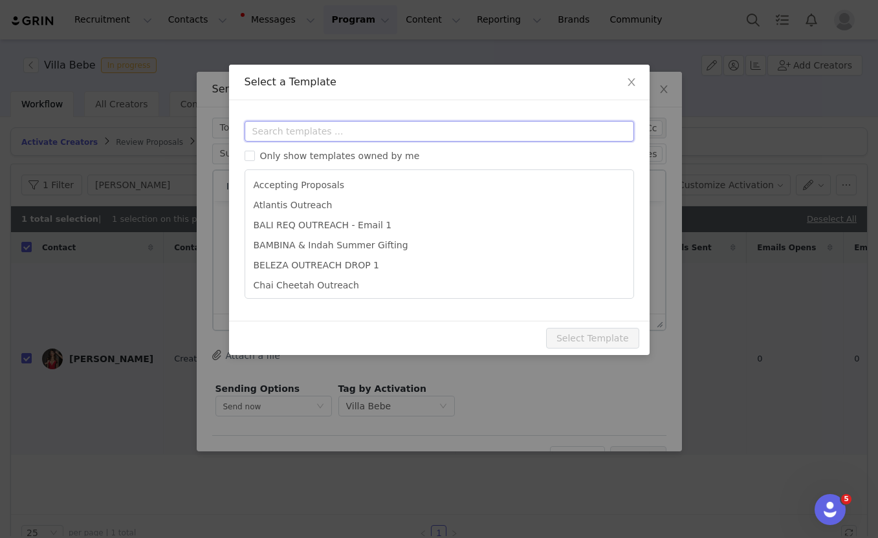
click at [292, 131] on input "text" at bounding box center [439, 131] width 389 height 21
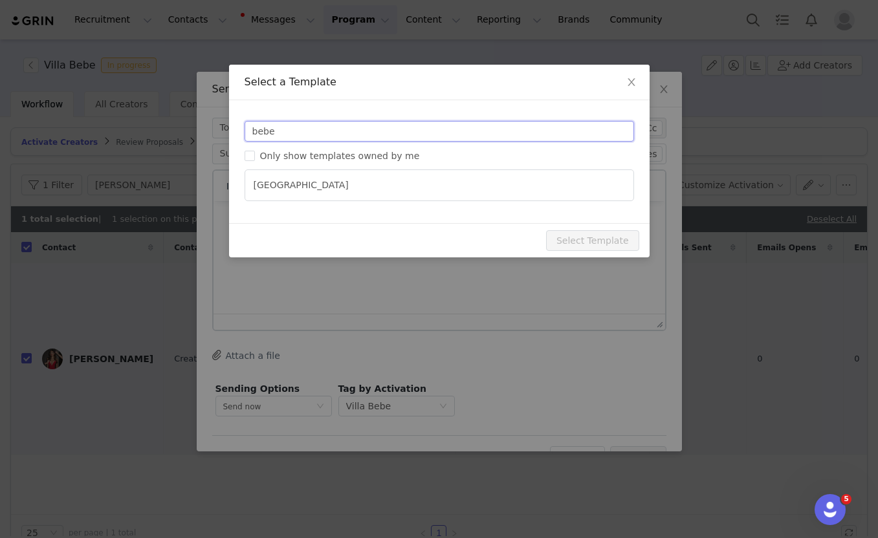
drag, startPoint x: 292, startPoint y: 131, endPoint x: 244, endPoint y: 130, distance: 47.9
click at [245, 130] on input "bebe" at bounding box center [439, 131] width 389 height 21
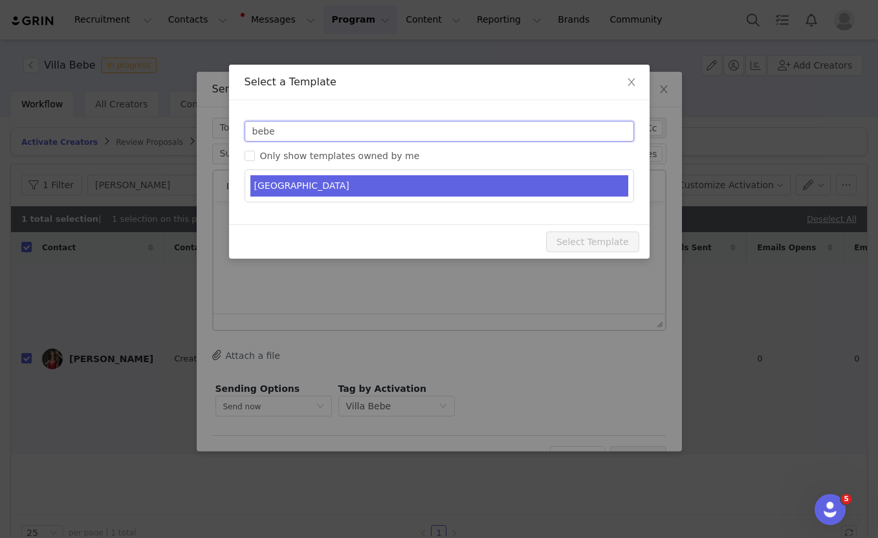
type input "bebe"
type input "Indah gifting - you're on the list"
click at [287, 181] on li "VILLA BEBE" at bounding box center [439, 185] width 378 height 21
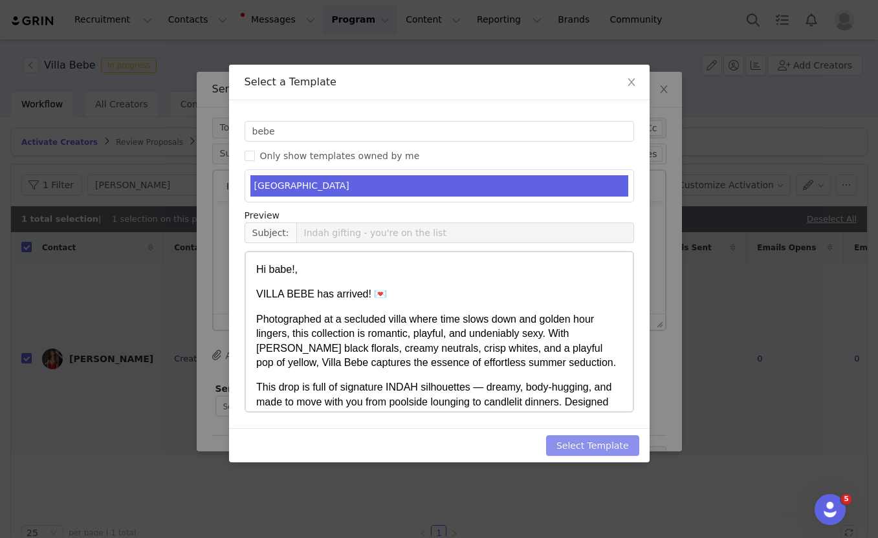
click at [579, 442] on button "Select Template" at bounding box center [592, 445] width 93 height 21
type input "Indah gifting - you're on the list"
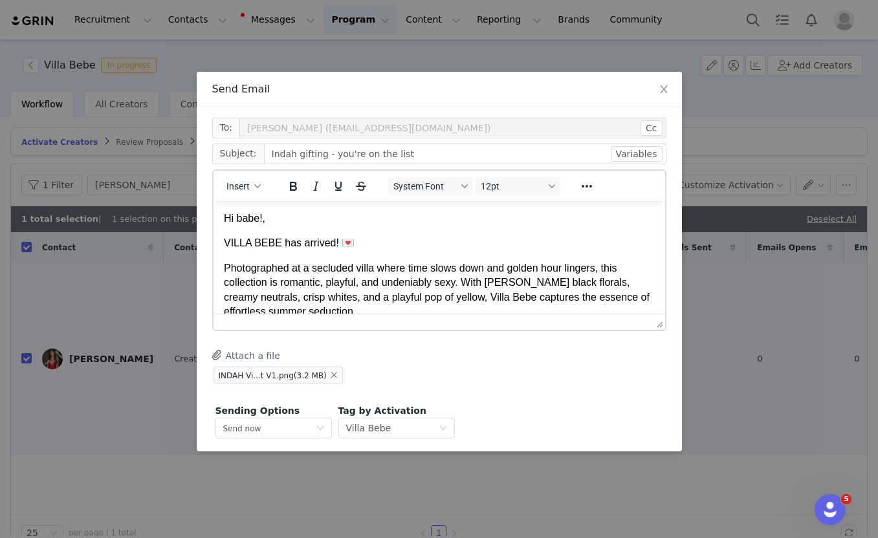
click at [320, 249] on p "VILLA BEBE has arrived! 💌" at bounding box center [438, 242] width 431 height 14
click at [340, 273] on p "Photographed at a secluded villa where time slows down and golden hour lingers,…" at bounding box center [438, 290] width 431 height 58
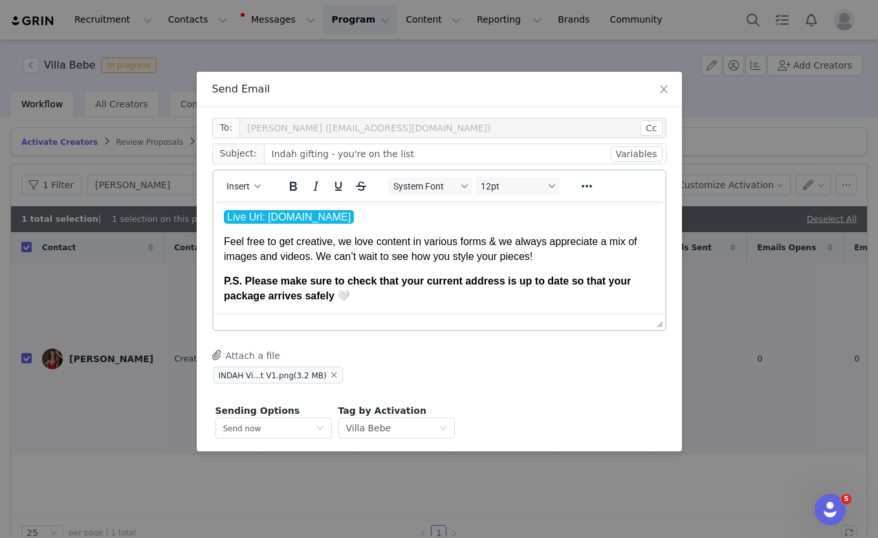
scroll to position [48, 0]
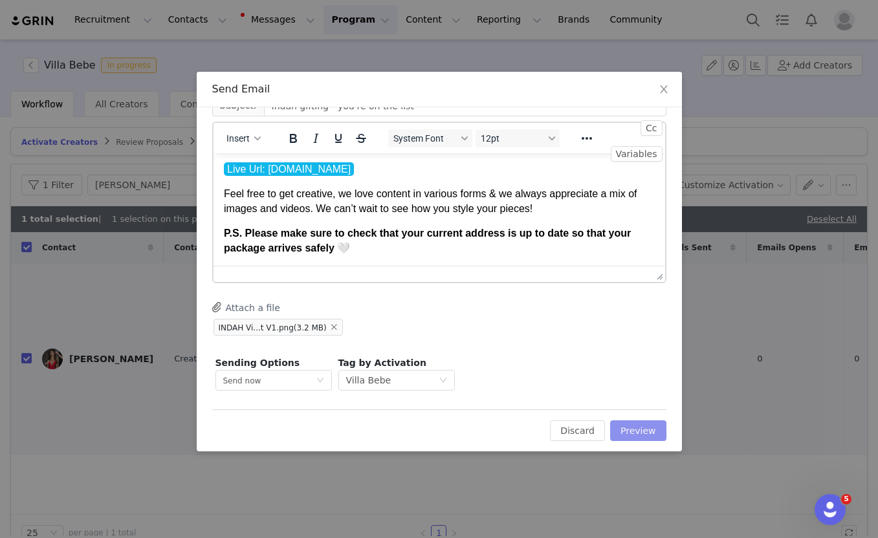
click at [640, 434] on button "Preview" at bounding box center [638, 431] width 56 height 21
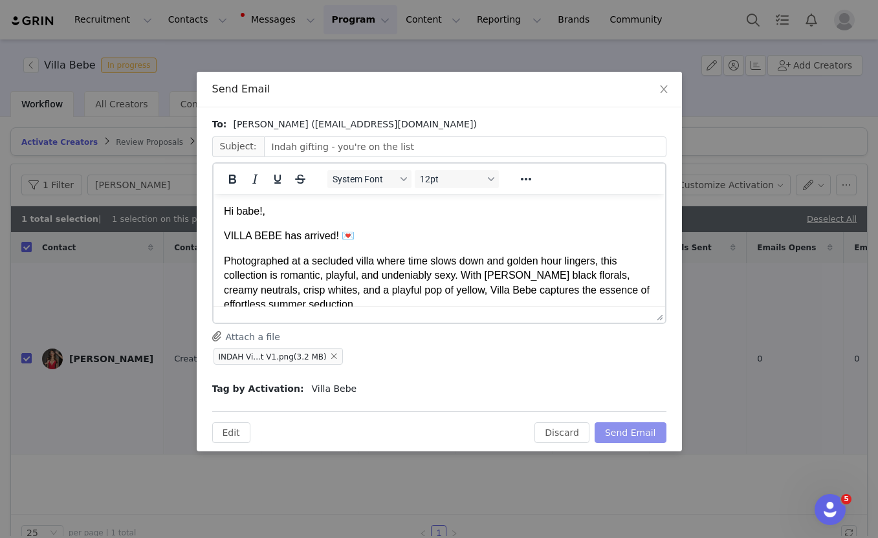
scroll to position [0, 0]
click at [629, 432] on button "Send Email" at bounding box center [631, 432] width 72 height 21
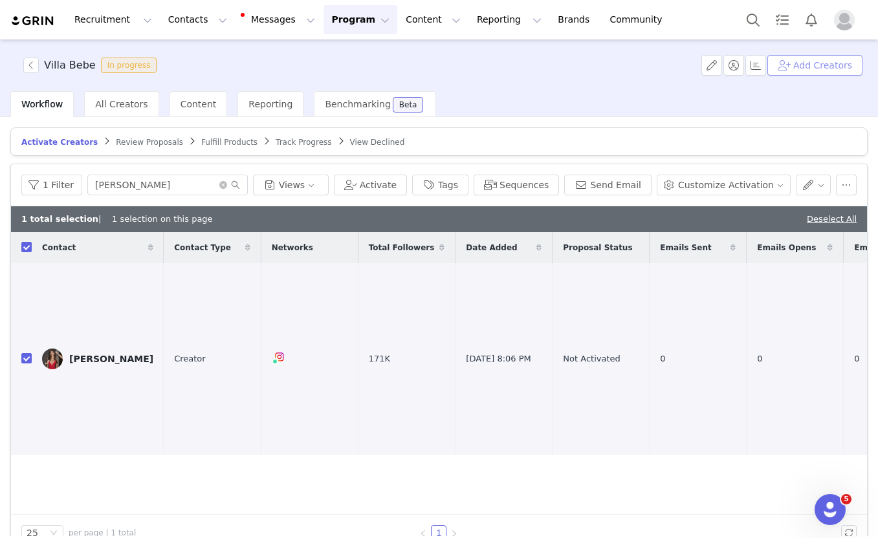
click at [811, 61] on button "Add Creators" at bounding box center [814, 65] width 95 height 21
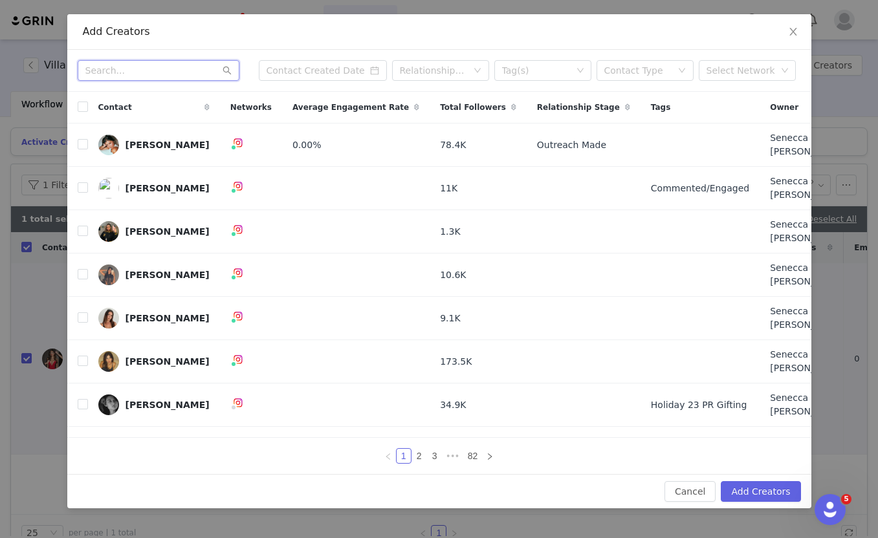
click at [153, 78] on input "text" at bounding box center [159, 70] width 162 height 21
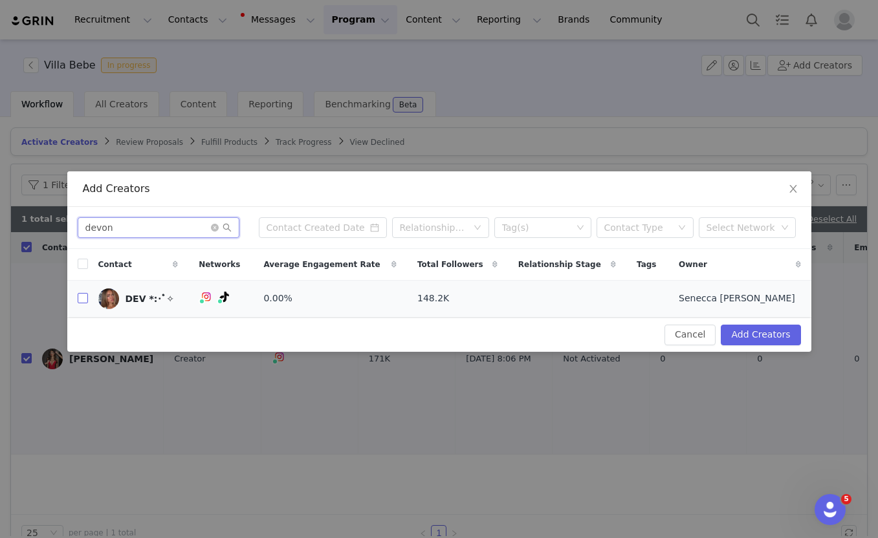
type input "devon"
click at [85, 301] on input "checkbox" at bounding box center [83, 298] width 10 height 10
checkbox input "true"
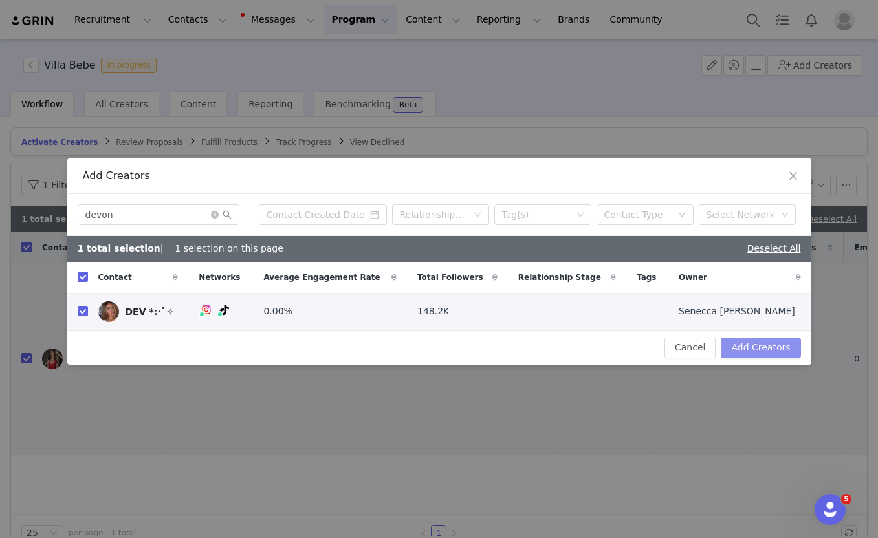
click at [763, 351] on button "Add Creators" at bounding box center [761, 348] width 80 height 21
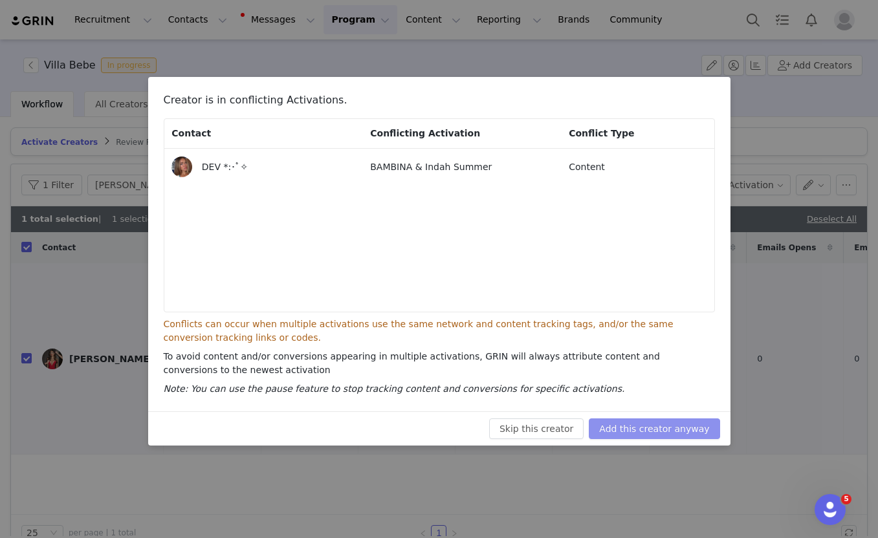
click at [655, 426] on button "Add this creator anyway" at bounding box center [654, 429] width 131 height 21
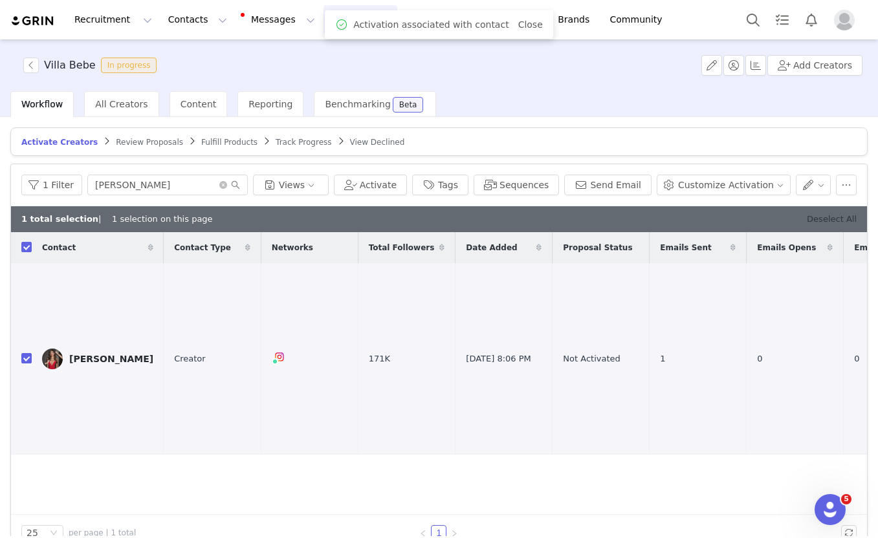
click at [831, 219] on link "Deselect All" at bounding box center [832, 219] width 50 height 10
checkbox input "false"
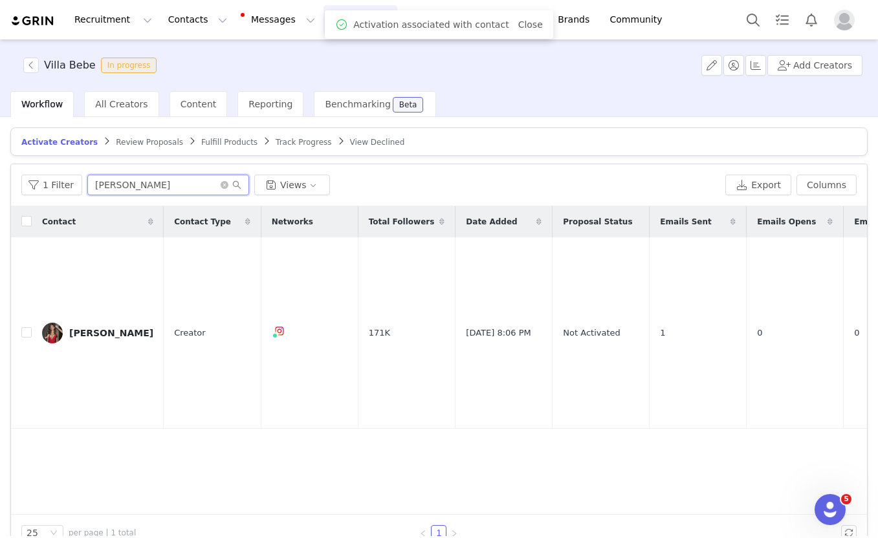
drag, startPoint x: 152, startPoint y: 183, endPoint x: 49, endPoint y: 166, distance: 104.9
click at [51, 170] on div "1 Filter audrey Views Export Columns" at bounding box center [439, 185] width 856 height 42
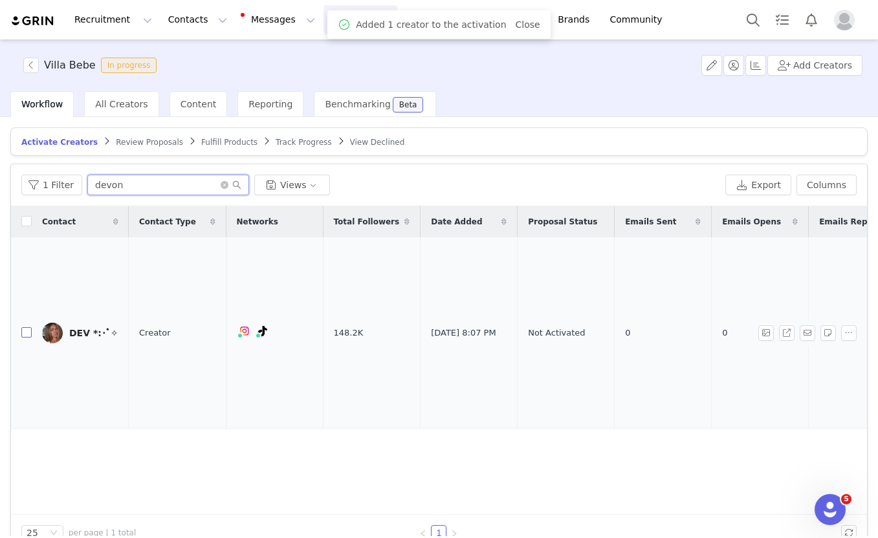
type input "devon"
click at [28, 327] on input "checkbox" at bounding box center [26, 332] width 10 height 10
checkbox input "true"
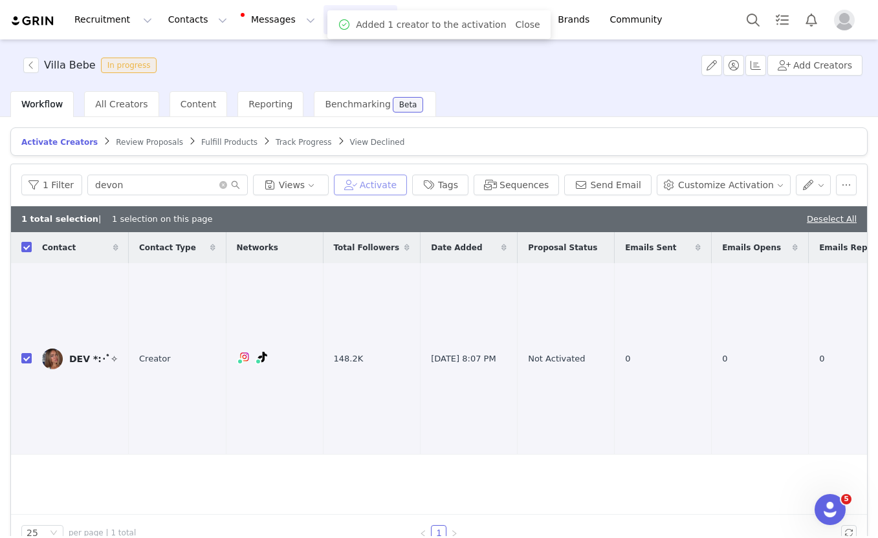
click at [400, 188] on button "Activate" at bounding box center [370, 185] width 73 height 21
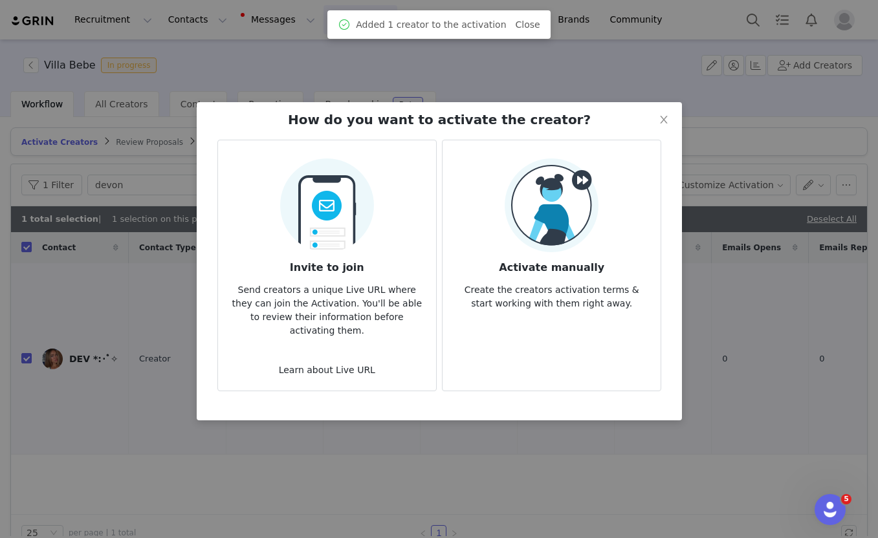
click at [340, 251] on img at bounding box center [326, 202] width 94 height 102
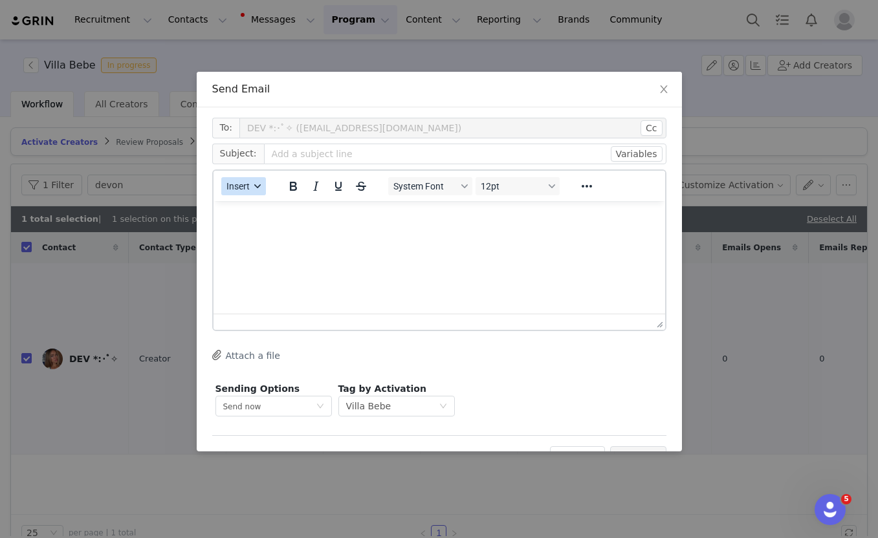
click at [250, 184] on button "Insert" at bounding box center [243, 186] width 45 height 18
click at [250, 206] on div "Insert Template" at bounding box center [290, 209] width 116 height 16
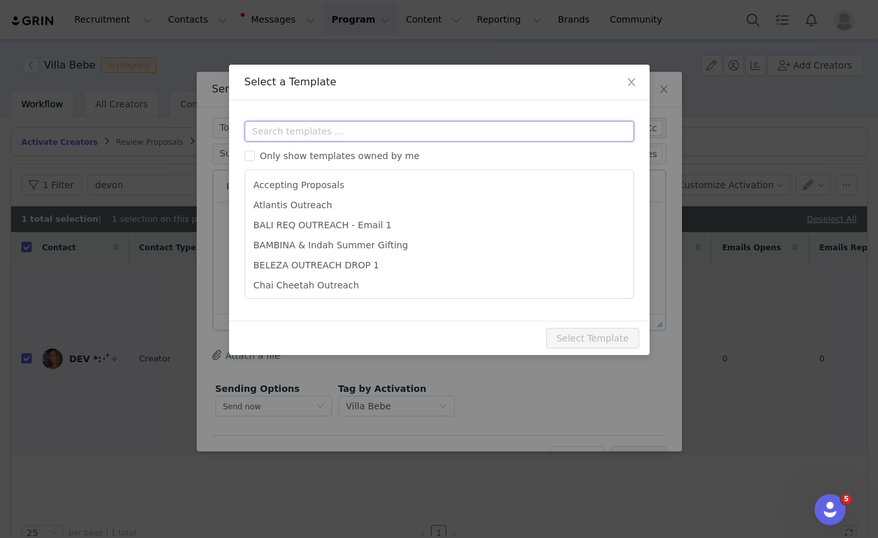
click at [272, 127] on input "text" at bounding box center [439, 131] width 389 height 21
paste input "bebe"
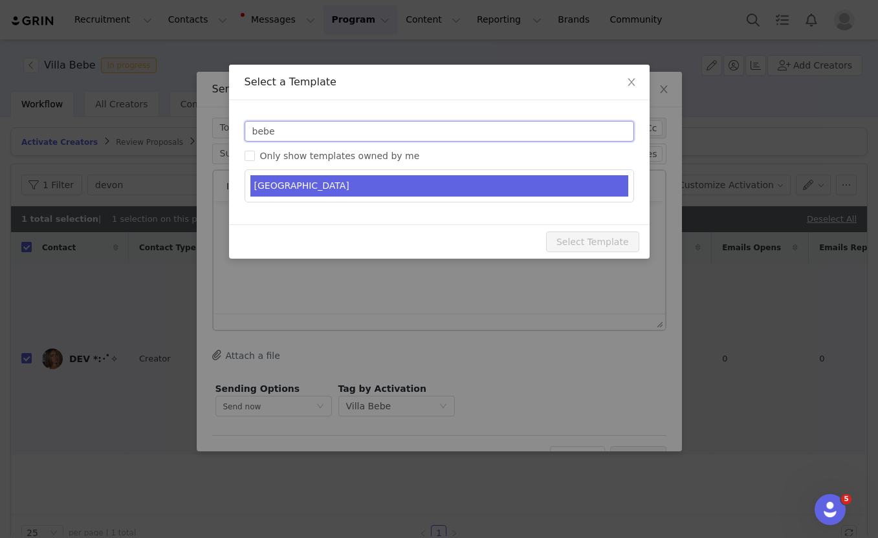
type input "bebe"
type input "Indah gifting - you're on the list"
click at [290, 190] on li "VILLA BEBE" at bounding box center [439, 185] width 378 height 21
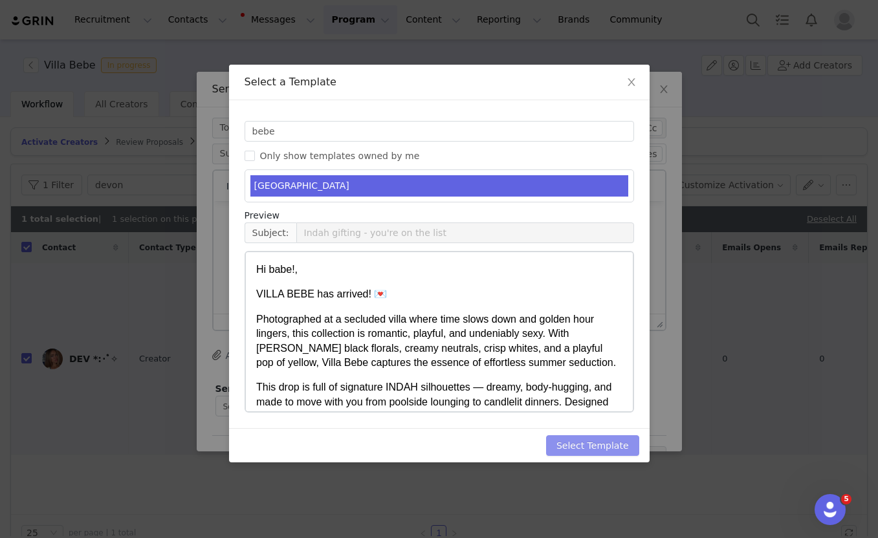
click at [574, 439] on button "Select Template" at bounding box center [592, 445] width 93 height 21
type input "Indah gifting - you're on the list"
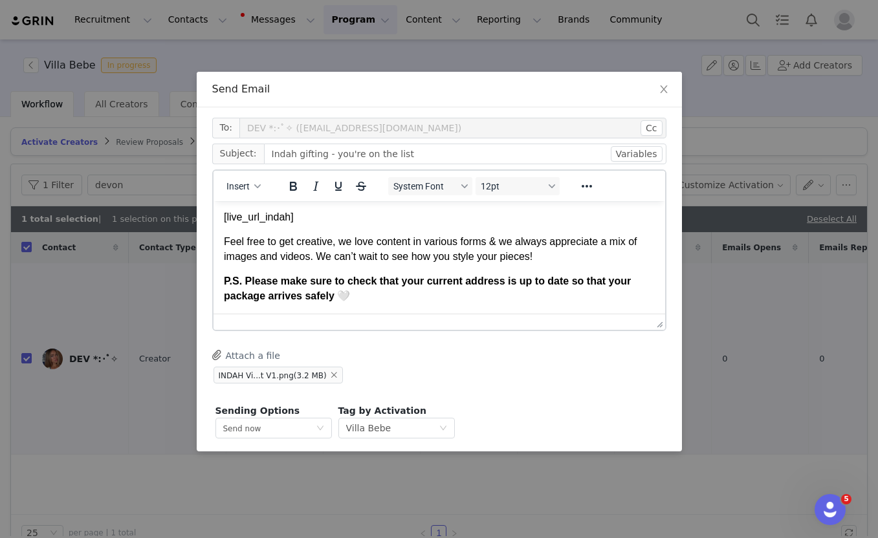
scroll to position [338, 0]
click at [397, 279] on strong "P.S. Please make sure to check that your current address is up to date so that …" at bounding box center [426, 287] width 407 height 25
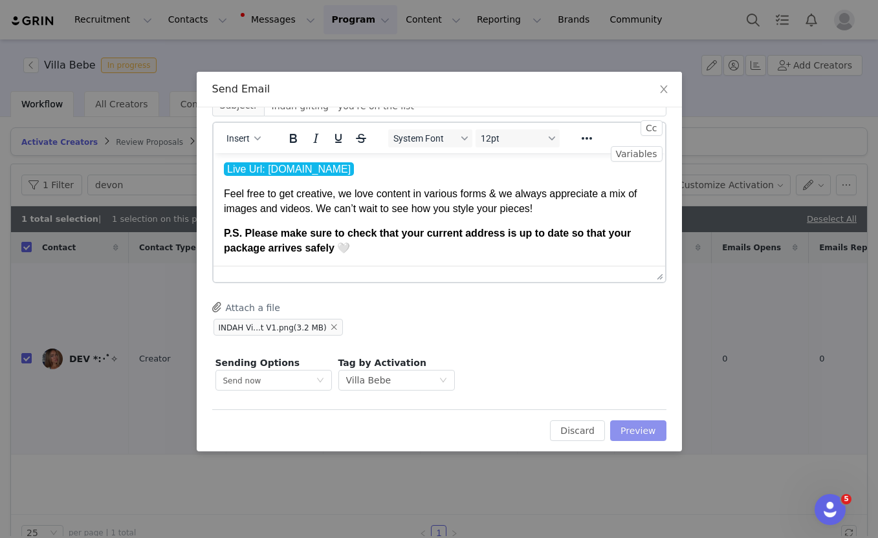
click at [624, 427] on button "Preview" at bounding box center [638, 431] width 56 height 21
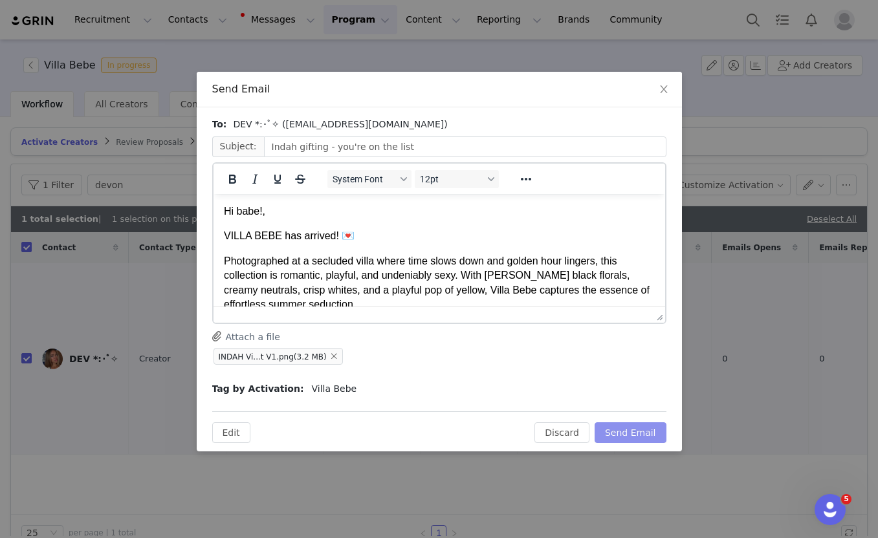
scroll to position [0, 0]
click at [618, 434] on button "Send Email" at bounding box center [631, 432] width 72 height 21
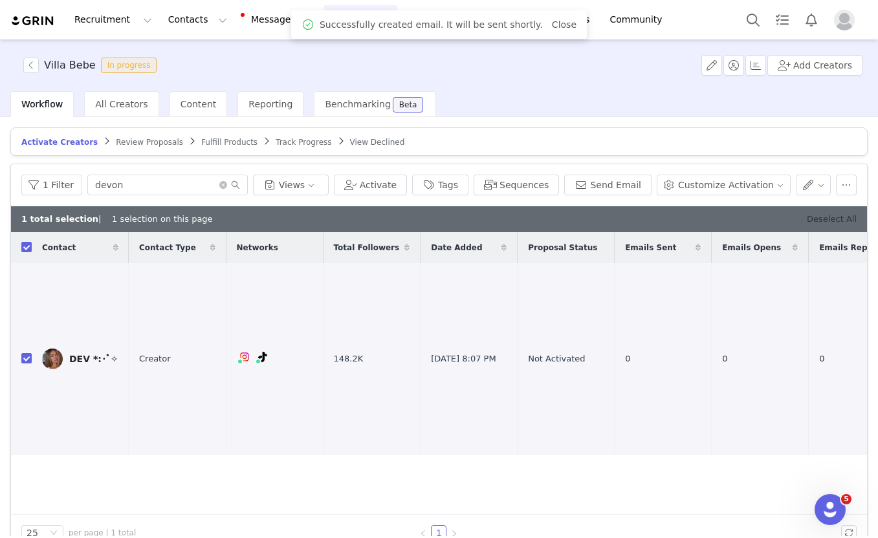
click at [831, 220] on link "Deselect All" at bounding box center [832, 219] width 50 height 10
checkbox input "false"
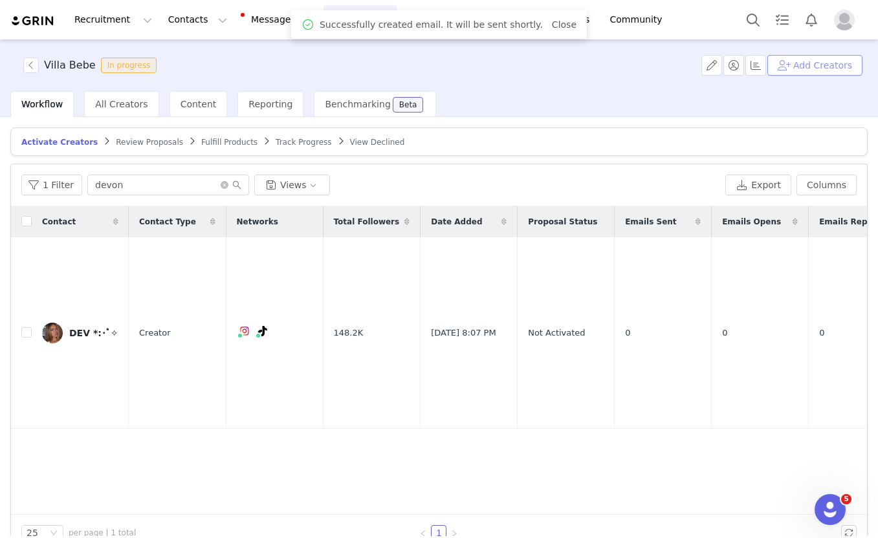
click at [814, 62] on button "Add Creators" at bounding box center [814, 65] width 95 height 21
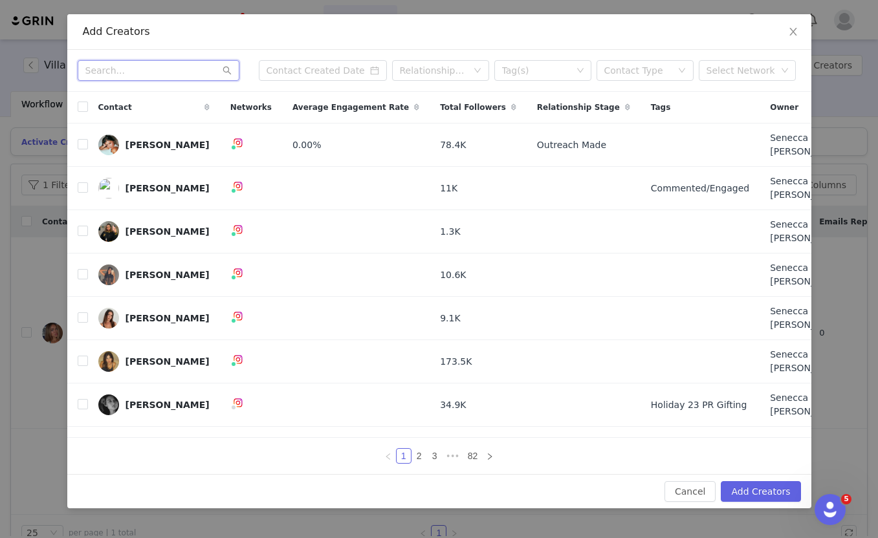
click at [164, 78] on input "text" at bounding box center [159, 70] width 162 height 21
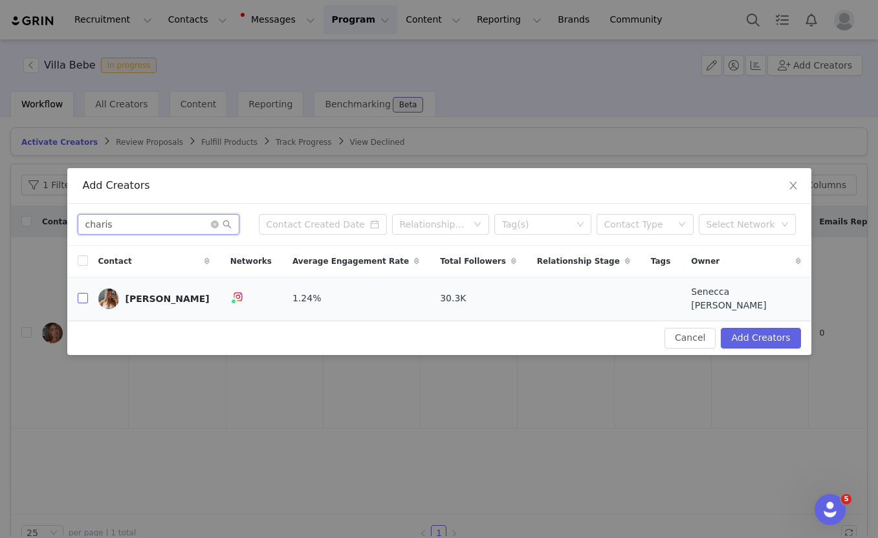
type input "charis"
click at [82, 298] on input "checkbox" at bounding box center [83, 298] width 10 height 10
checkbox input "true"
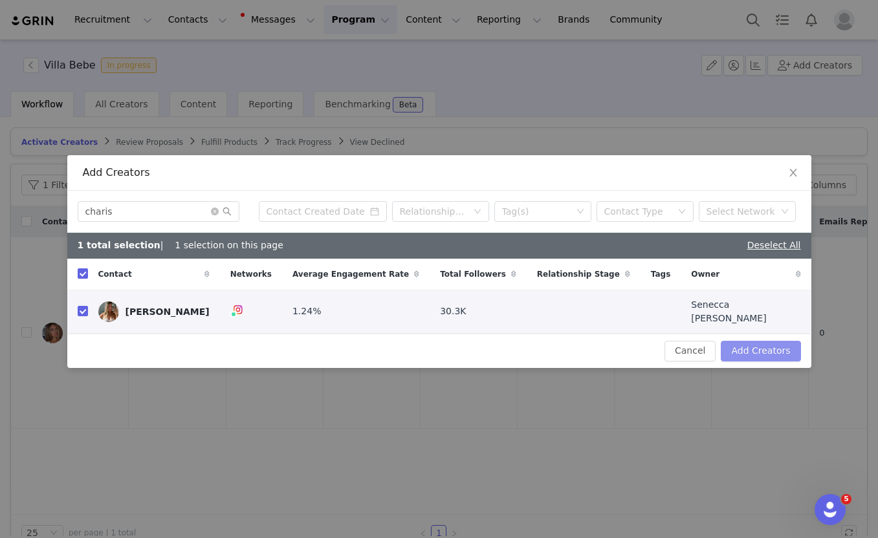
click at [746, 348] on button "Add Creators" at bounding box center [761, 351] width 80 height 21
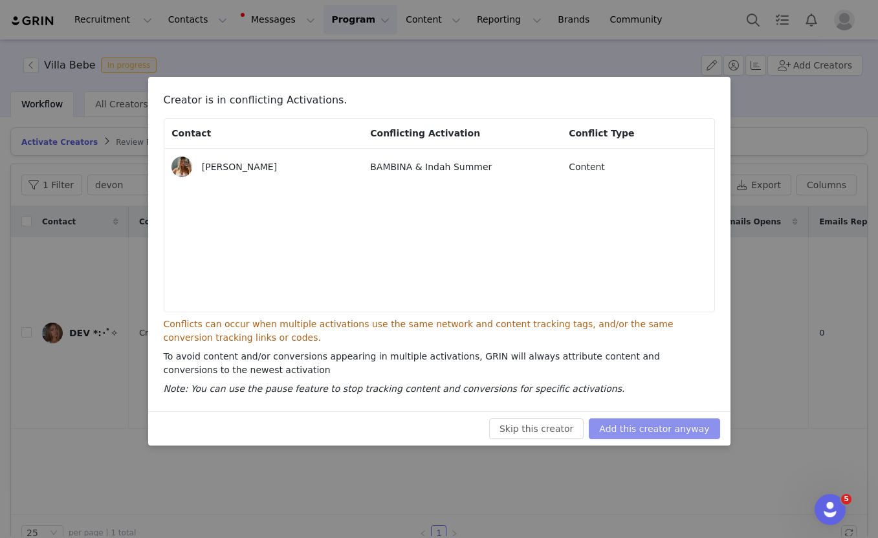
click at [648, 434] on button "Add this creator anyway" at bounding box center [654, 429] width 131 height 21
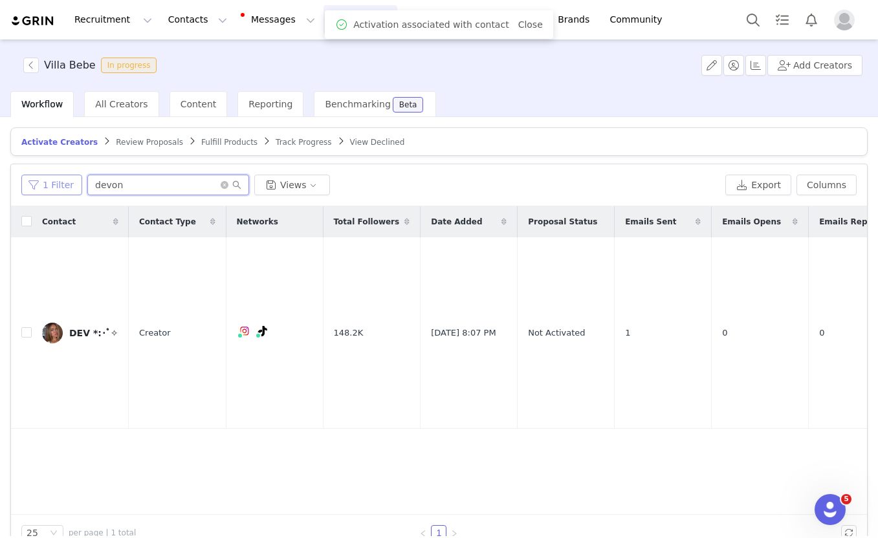
drag, startPoint x: 129, startPoint y: 178, endPoint x: 61, endPoint y: 179, distance: 67.9
click at [62, 179] on div "1 Filter devon Views" at bounding box center [370, 185] width 699 height 21
drag, startPoint x: 131, startPoint y: 182, endPoint x: 78, endPoint y: 182, distance: 52.4
click at [78, 182] on div "1 Filter devon Views" at bounding box center [370, 185] width 699 height 21
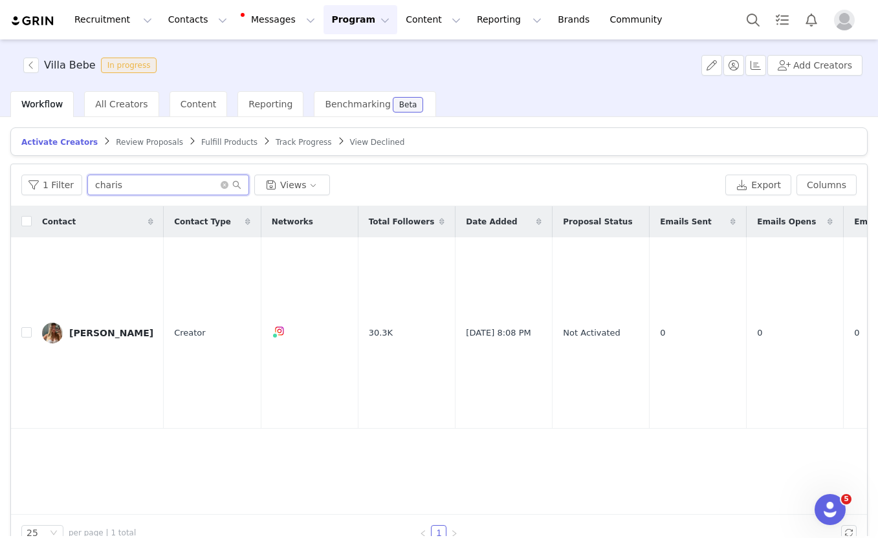
type input "charis"
click at [25, 327] on input "checkbox" at bounding box center [26, 332] width 10 height 10
checkbox input "true"
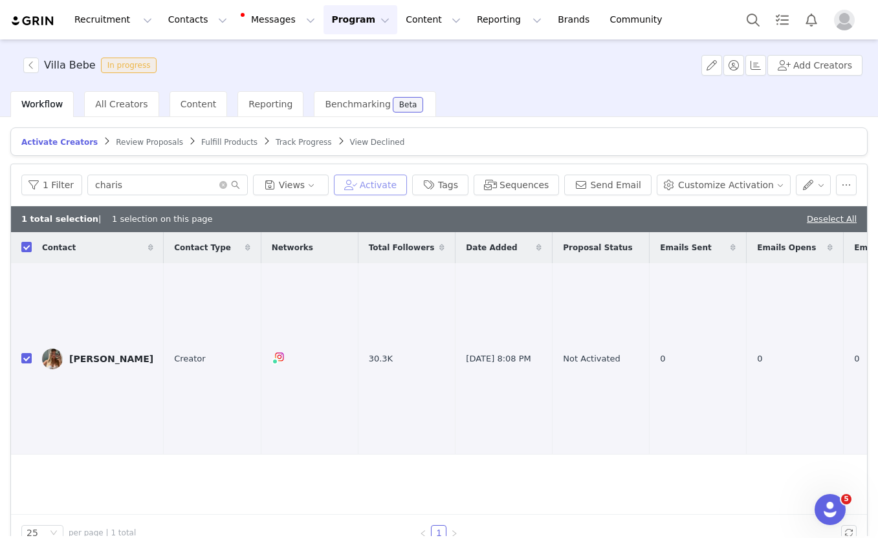
click at [390, 186] on button "Activate" at bounding box center [370, 185] width 73 height 21
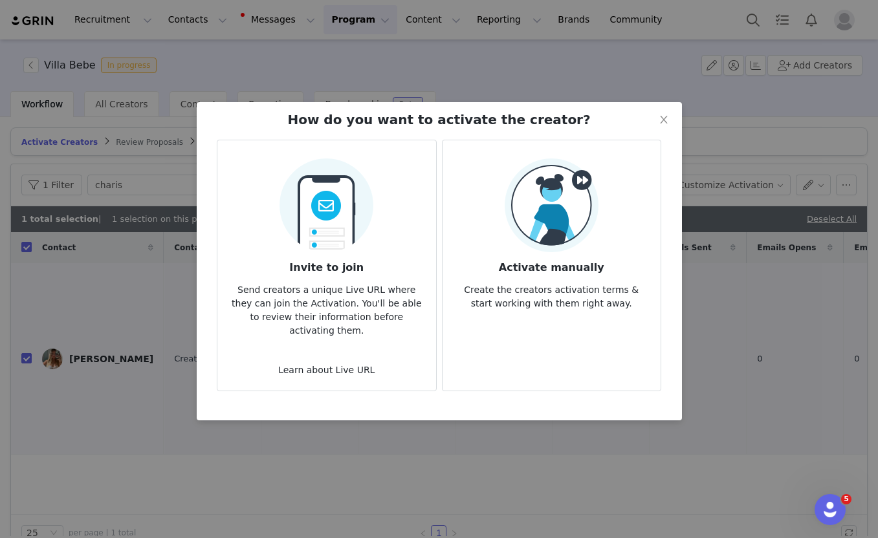
click at [354, 245] on img at bounding box center [326, 202] width 94 height 102
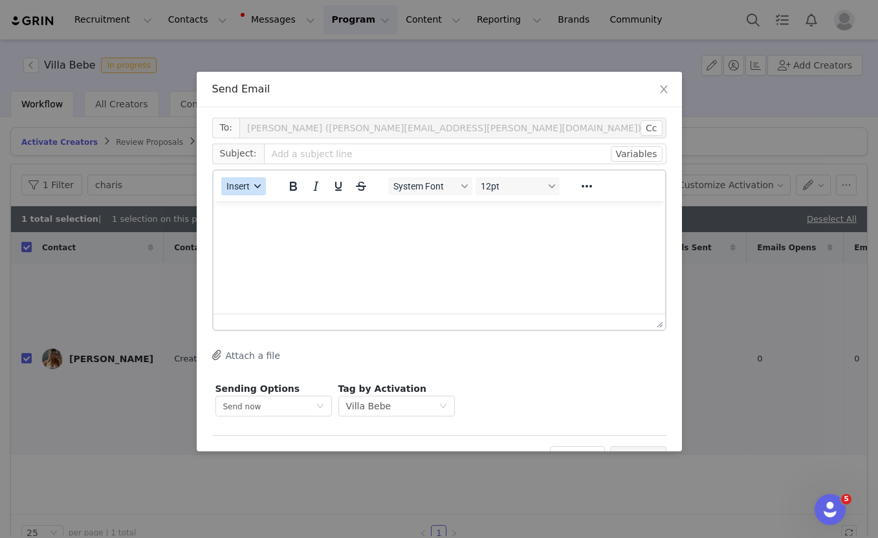
click at [254, 185] on div "button" at bounding box center [257, 186] width 10 height 6
click at [259, 209] on div "Insert Template" at bounding box center [290, 209] width 116 height 16
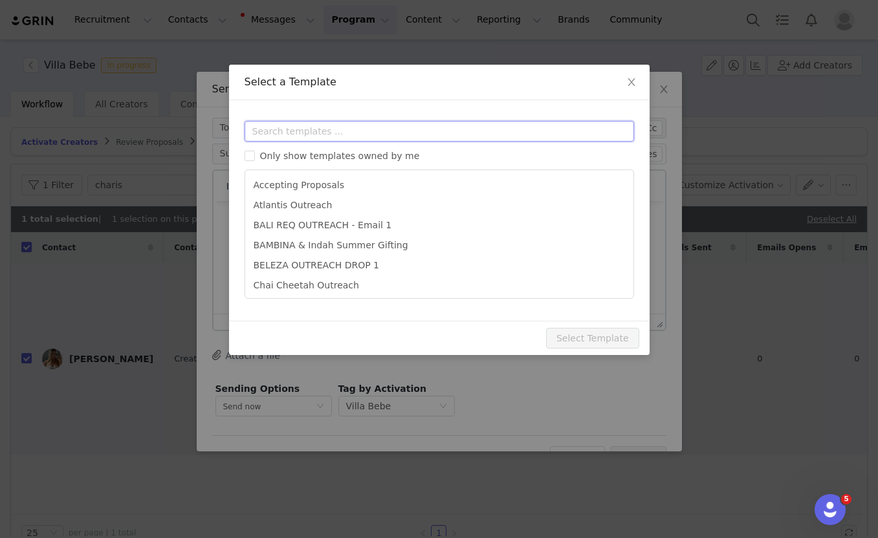
click at [298, 133] on input "text" at bounding box center [439, 131] width 389 height 21
paste input "bebe"
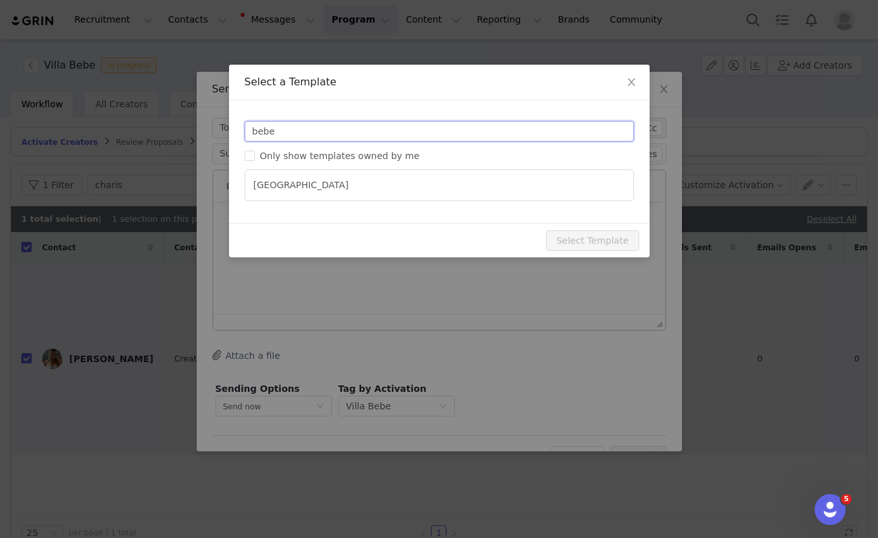
type input "bebe"
type input "Indah gifting - you're on the list"
click at [298, 201] on ul "VILLA BEBE" at bounding box center [439, 185] width 389 height 32
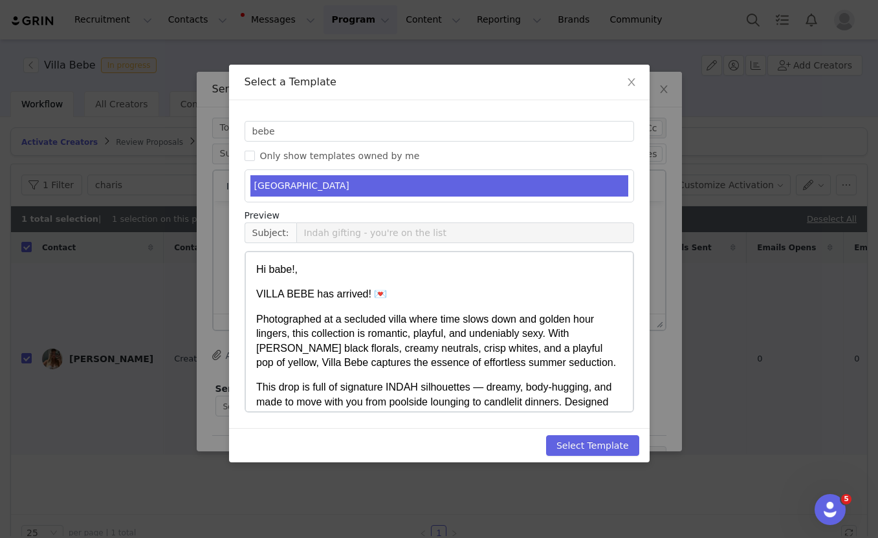
click at [297, 187] on li "VILLA BEBE" at bounding box center [439, 185] width 378 height 21
click at [580, 442] on button "Select Template" at bounding box center [592, 445] width 93 height 21
type input "Indah gifting - you're on the list"
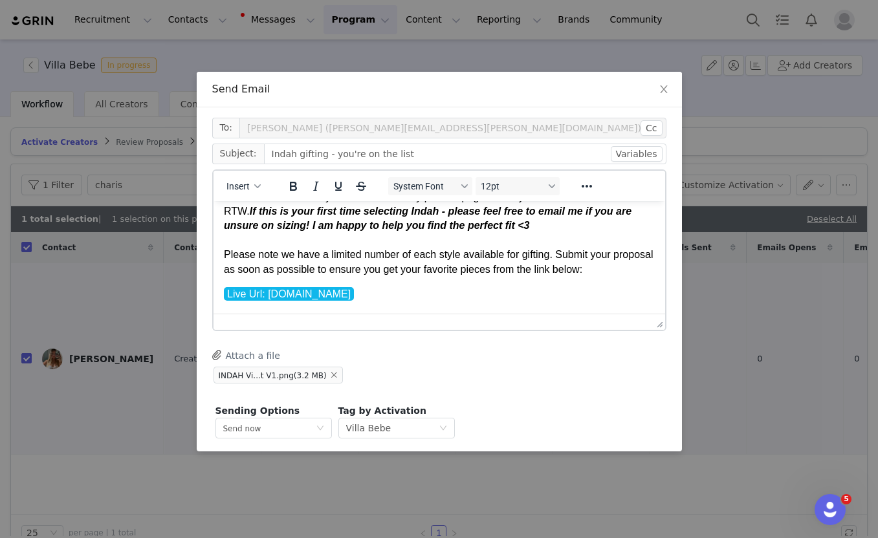
click at [325, 261] on p "IMPORTANT: Before selecting your pieces, visit indahclothing.com (http://indahc…" at bounding box center [438, 218] width 431 height 116
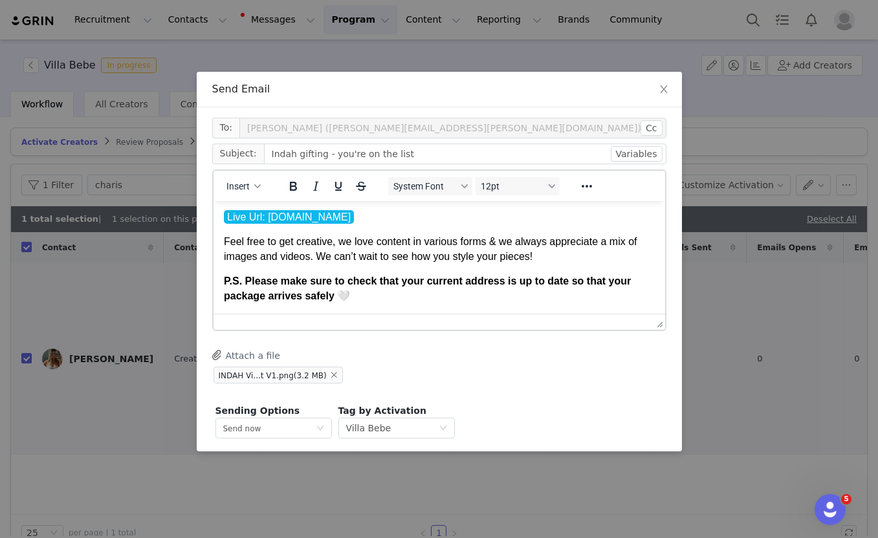
scroll to position [48, 0]
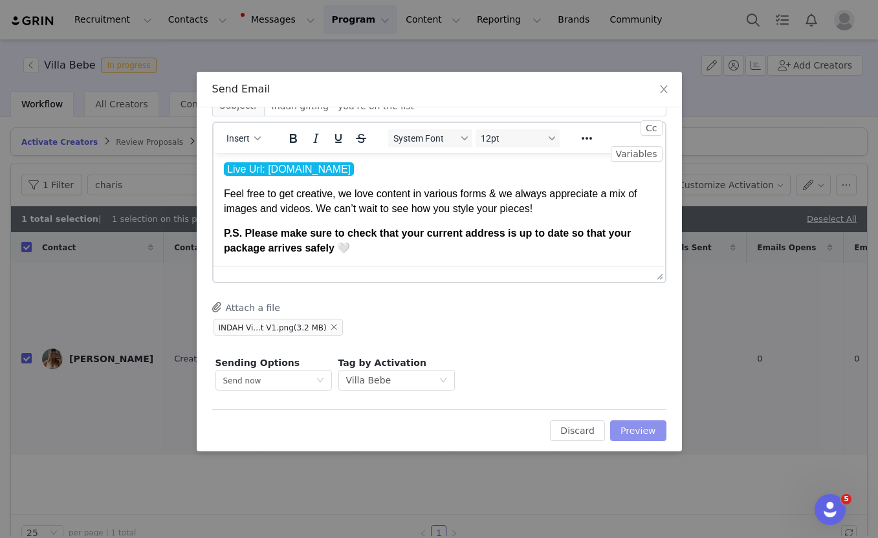
click at [624, 424] on button "Preview" at bounding box center [638, 431] width 56 height 21
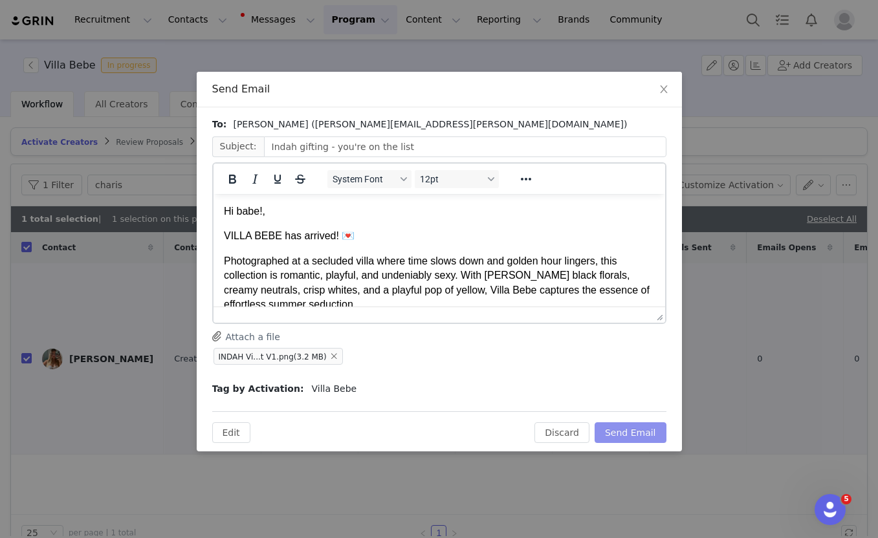
scroll to position [0, 0]
click at [624, 435] on button "Send Email" at bounding box center [631, 432] width 72 height 21
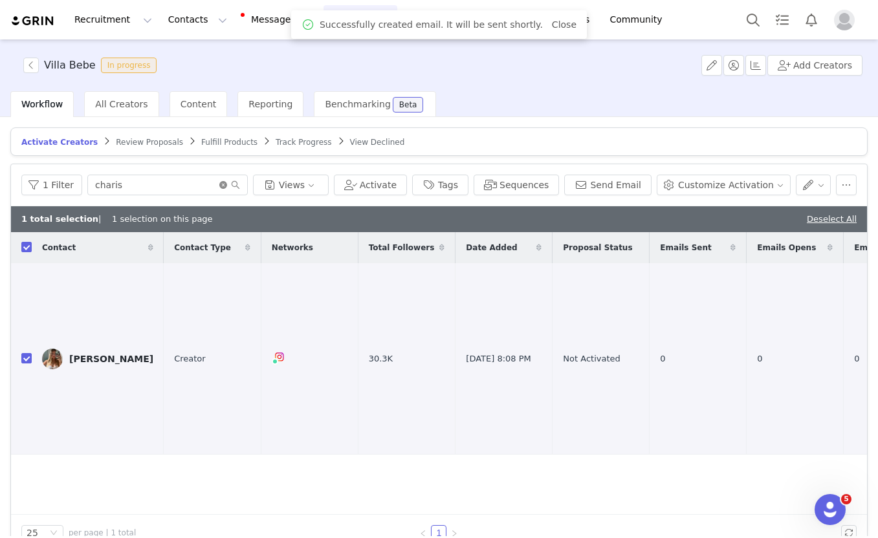
click at [221, 184] on icon "icon: close-circle" at bounding box center [223, 185] width 8 height 8
click at [179, 186] on input "text" at bounding box center [167, 185] width 160 height 21
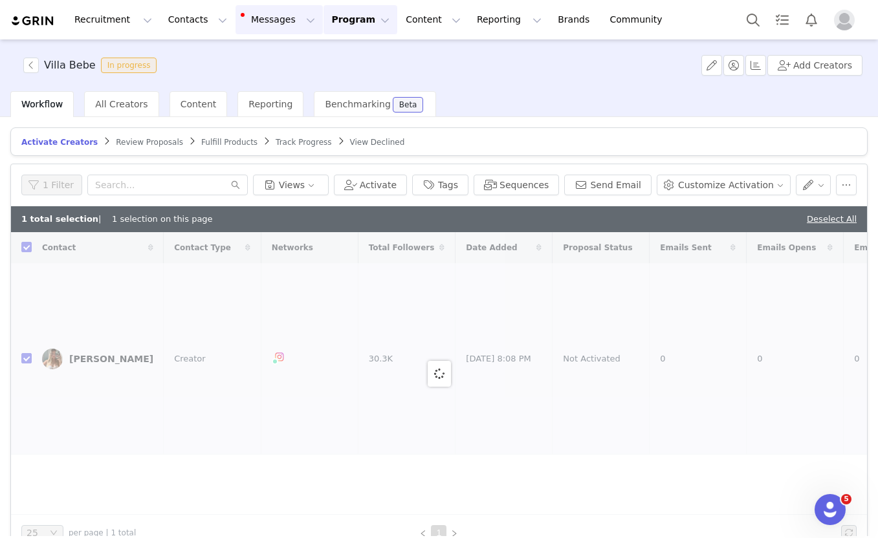
checkbox input "false"
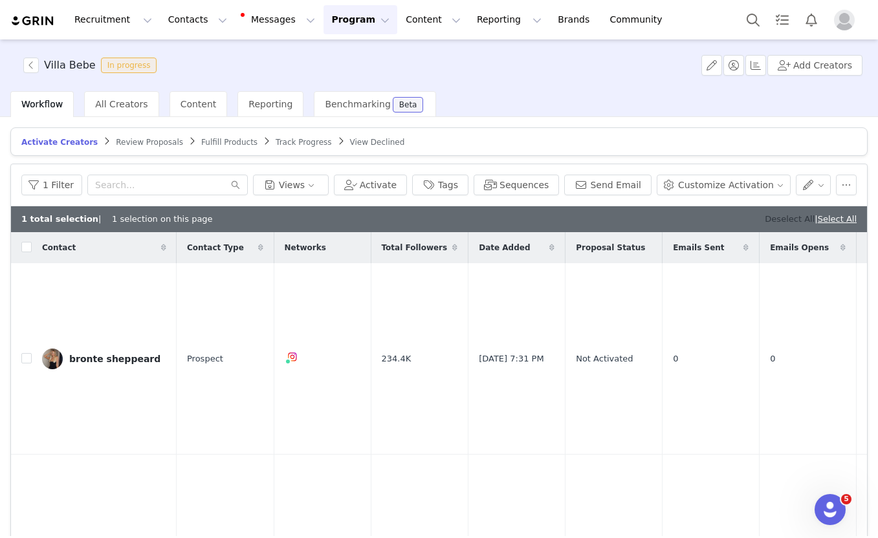
click at [790, 219] on link "Deselect All" at bounding box center [790, 219] width 50 height 10
checkbox input "false"
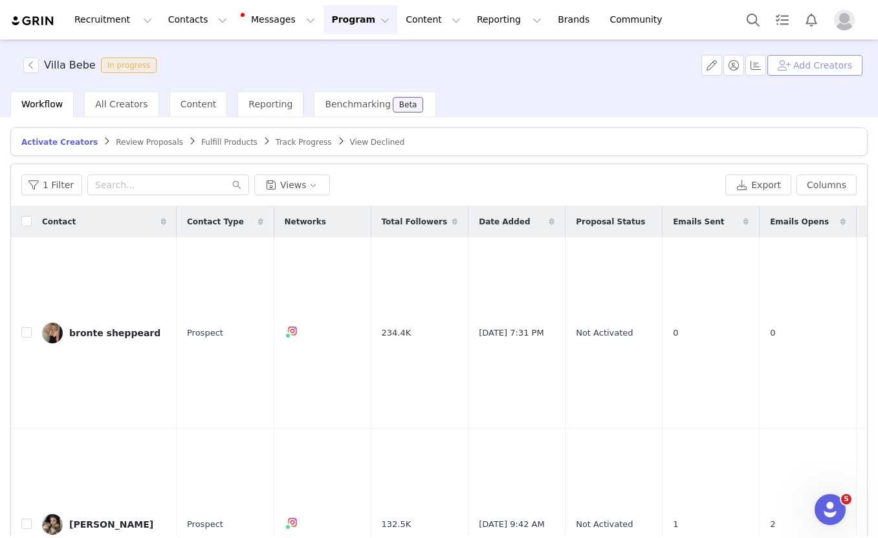
click at [824, 70] on button "Add Creators" at bounding box center [814, 65] width 95 height 21
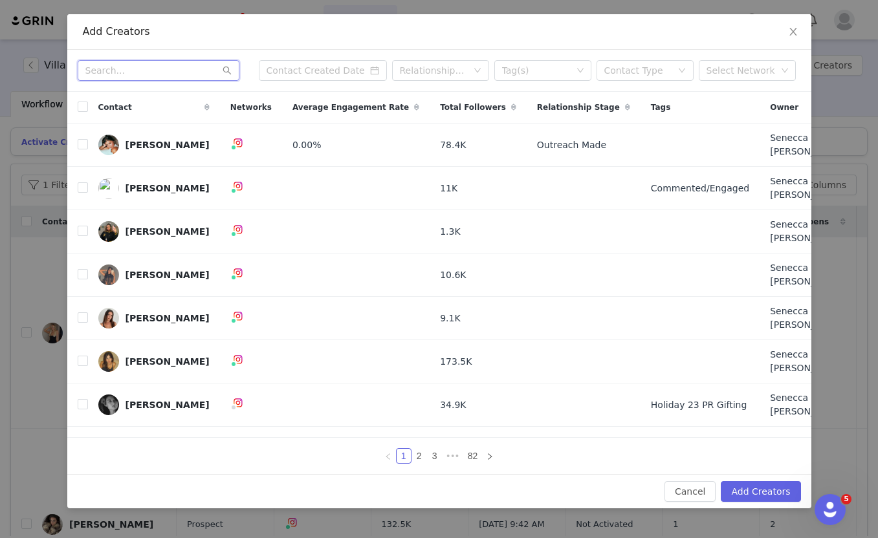
click at [140, 81] on input "text" at bounding box center [159, 70] width 162 height 21
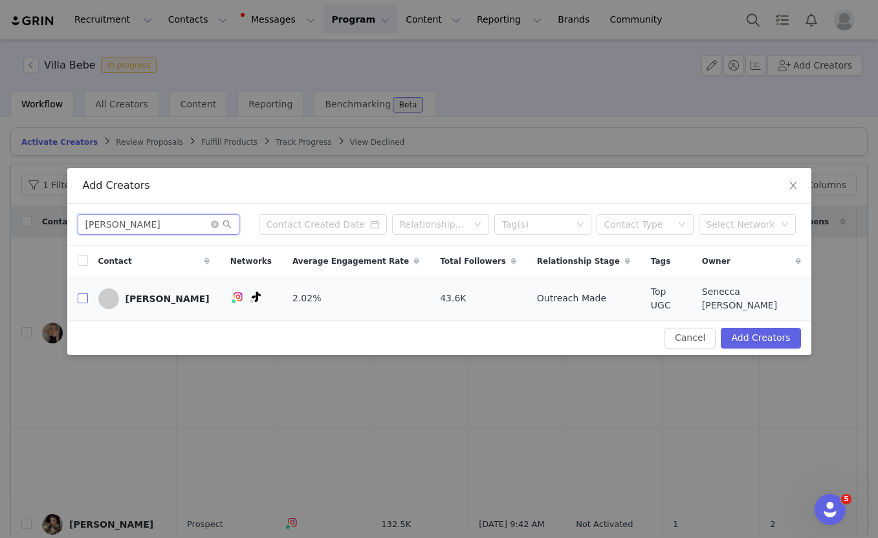
type input "jacinda"
click at [80, 302] on input "checkbox" at bounding box center [83, 298] width 10 height 10
checkbox input "true"
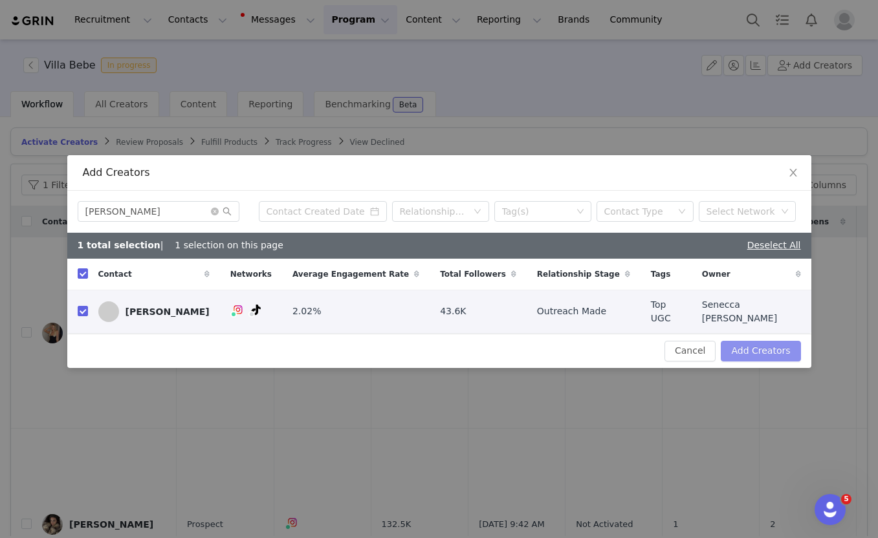
click at [744, 345] on button "Add Creators" at bounding box center [761, 351] width 80 height 21
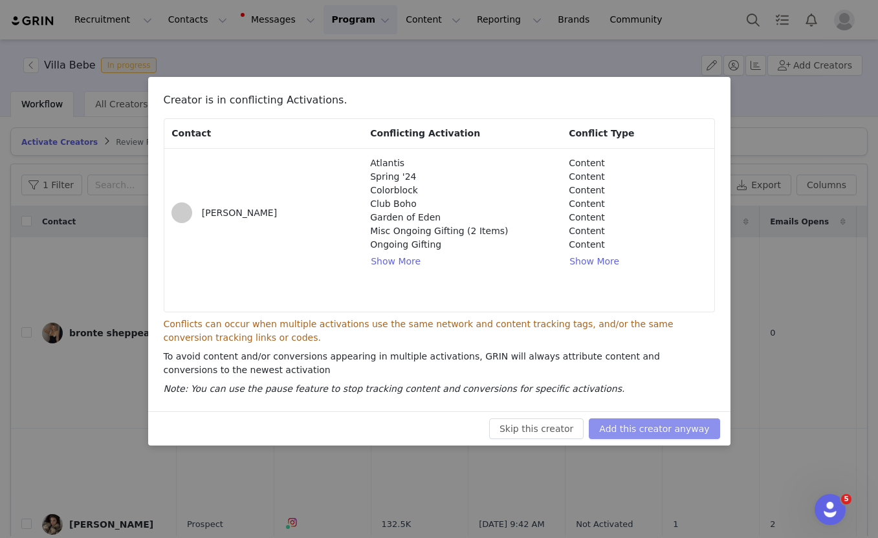
click at [648, 432] on button "Add this creator anyway" at bounding box center [654, 429] width 131 height 21
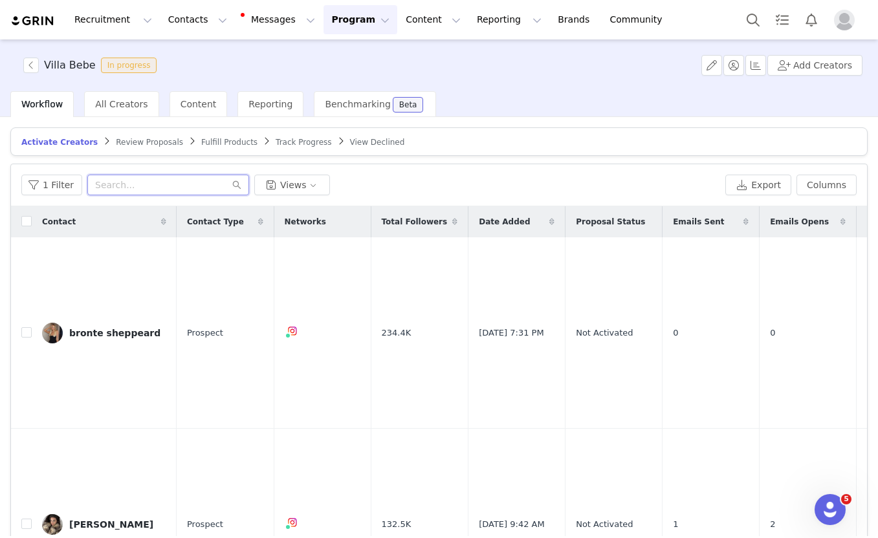
click at [147, 188] on input "text" at bounding box center [168, 185] width 162 height 21
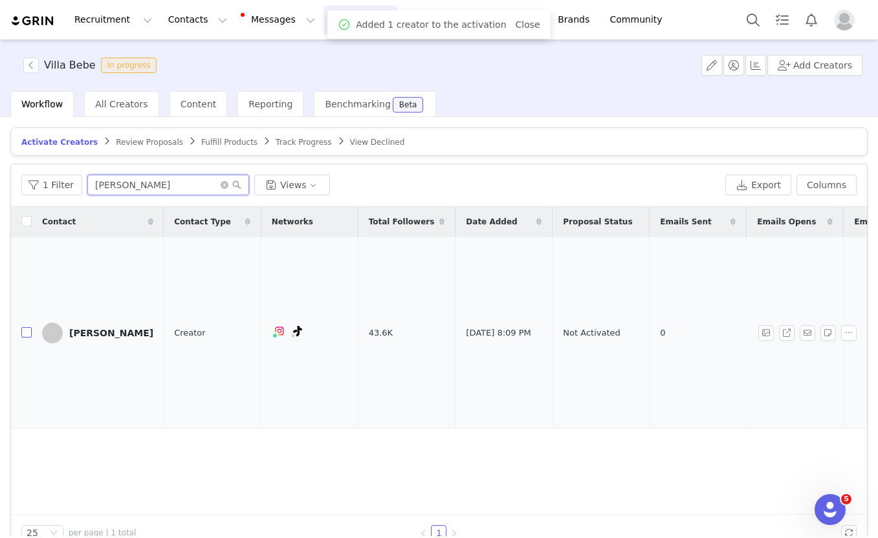
type input "jacinda"
click at [30, 327] on input "checkbox" at bounding box center [26, 332] width 10 height 10
checkbox input "true"
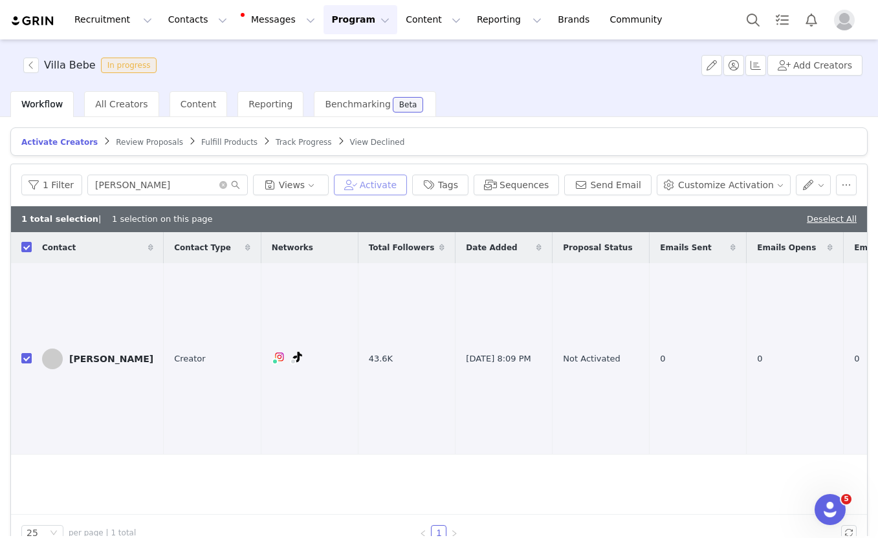
click at [393, 190] on button "Activate" at bounding box center [370, 185] width 73 height 21
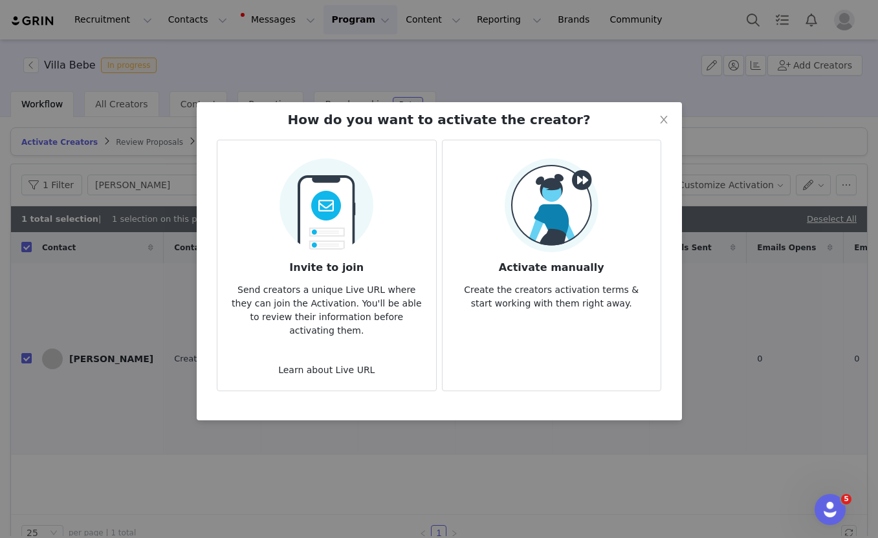
click at [322, 279] on p "Send creators a unique Live URL where they can join the Activation. You'll be a…" at bounding box center [326, 307] width 197 height 62
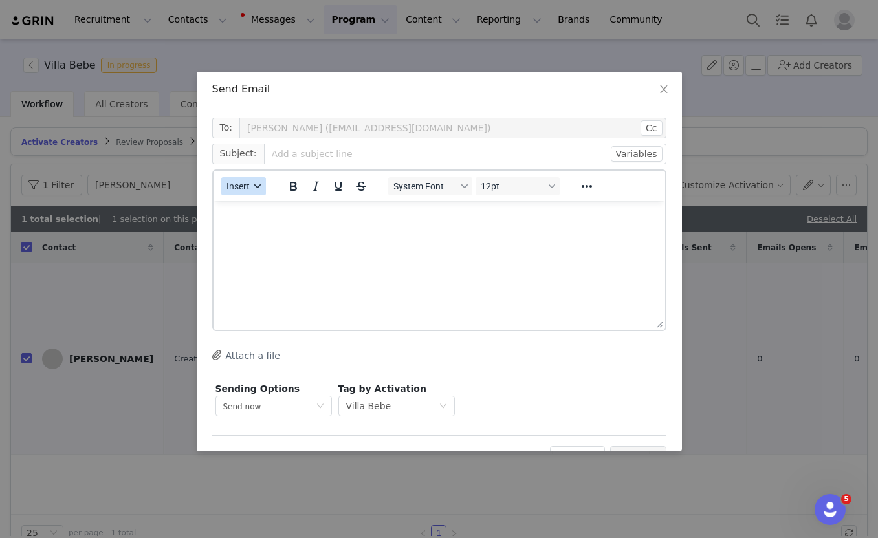
click at [238, 189] on span "Insert" at bounding box center [237, 186] width 23 height 10
click at [243, 208] on div "Insert Template" at bounding box center [290, 209] width 116 height 16
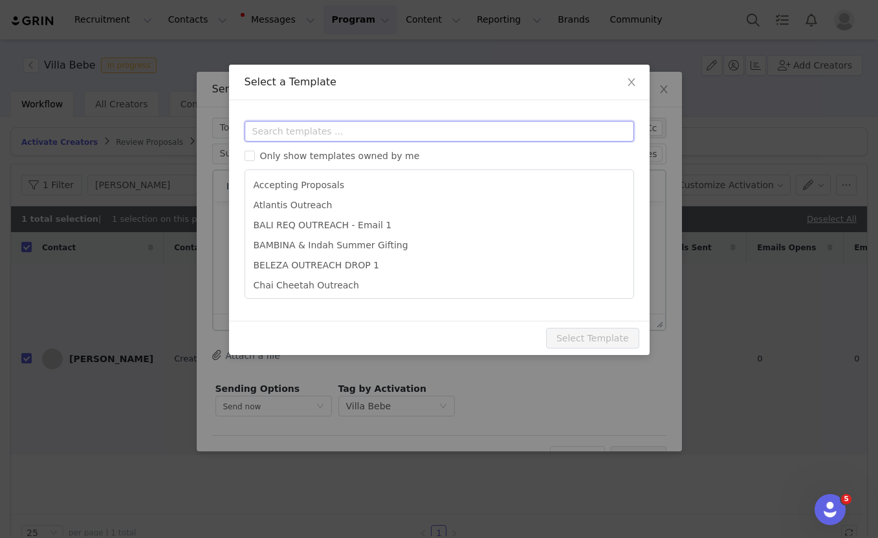
click at [307, 130] on input "text" at bounding box center [439, 131] width 389 height 21
paste input "bebe"
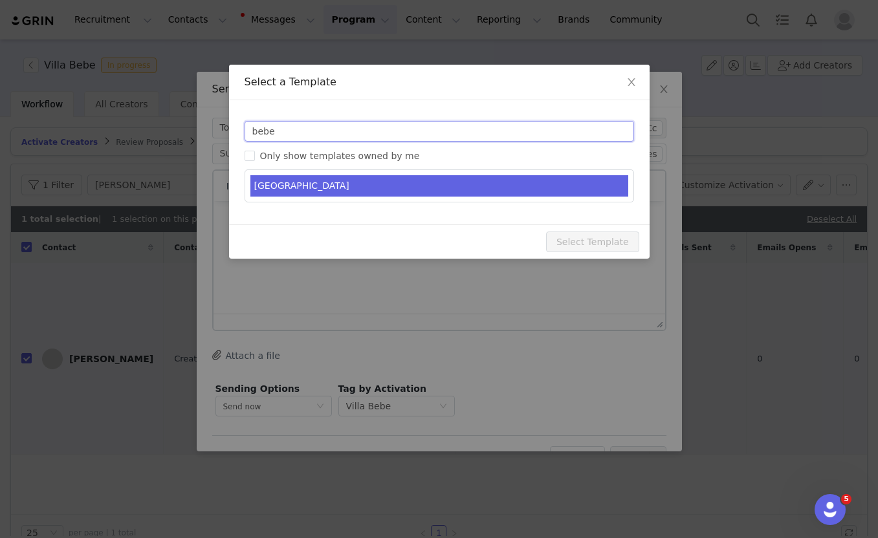
type input "bebe"
type input "Indah gifting - you're on the list"
click at [308, 177] on li "VILLA BEBE" at bounding box center [439, 185] width 378 height 21
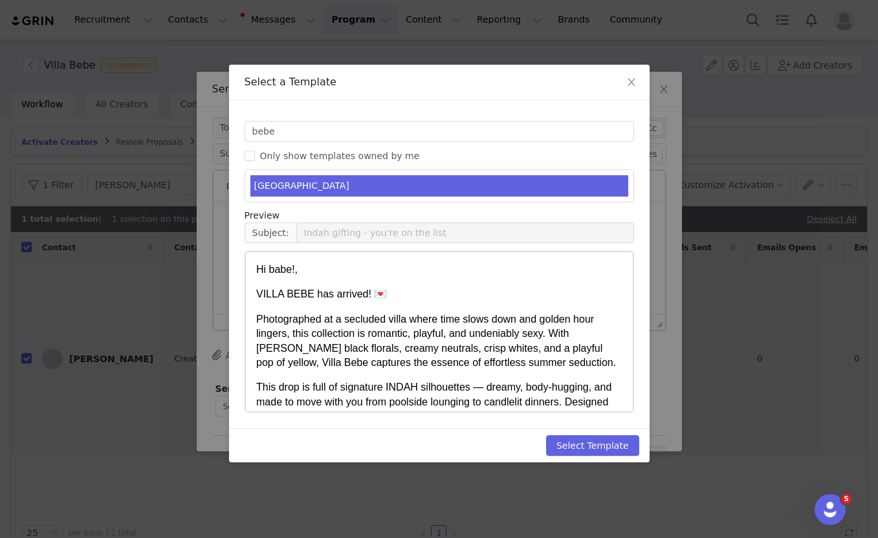
click at [603, 457] on div "Select Template" at bounding box center [439, 445] width 421 height 34
click at [594, 443] on button "Select Template" at bounding box center [592, 445] width 93 height 21
type input "Indah gifting - you're on the list"
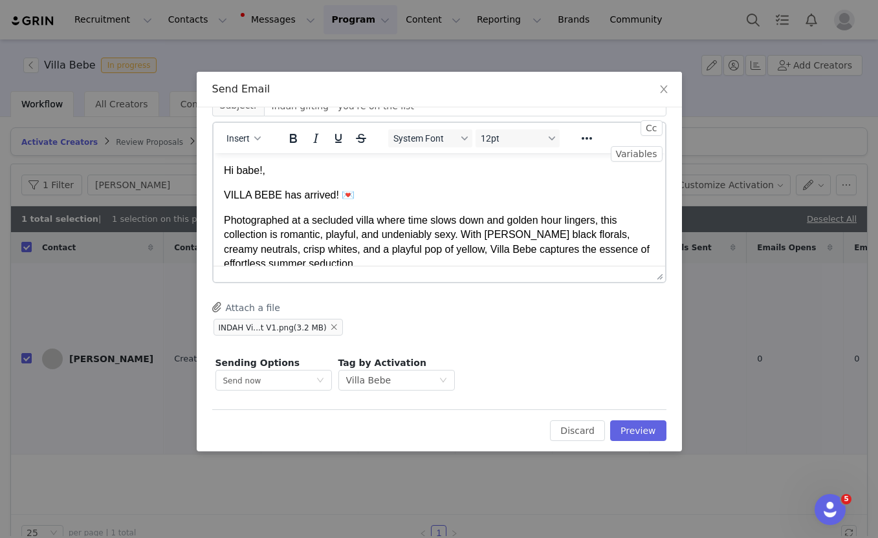
scroll to position [170, 0]
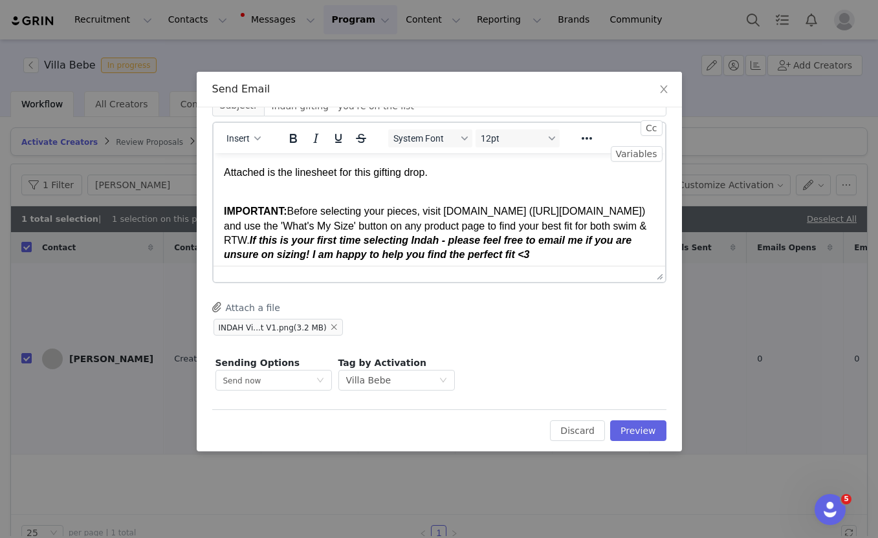
click at [395, 243] on strong "If this is your first time selecting Indah - please feel free to email me if yo…" at bounding box center [427, 246] width 408 height 25
click at [389, 219] on p "IMPORTANT: Before selecting your pieces, visit indahclothing.com (http://indahc…" at bounding box center [438, 248] width 431 height 116
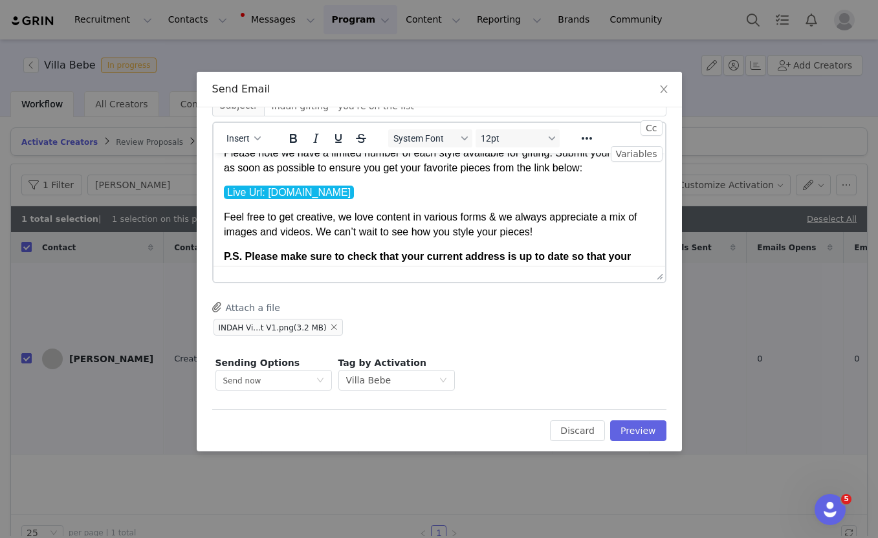
scroll to position [338, 0]
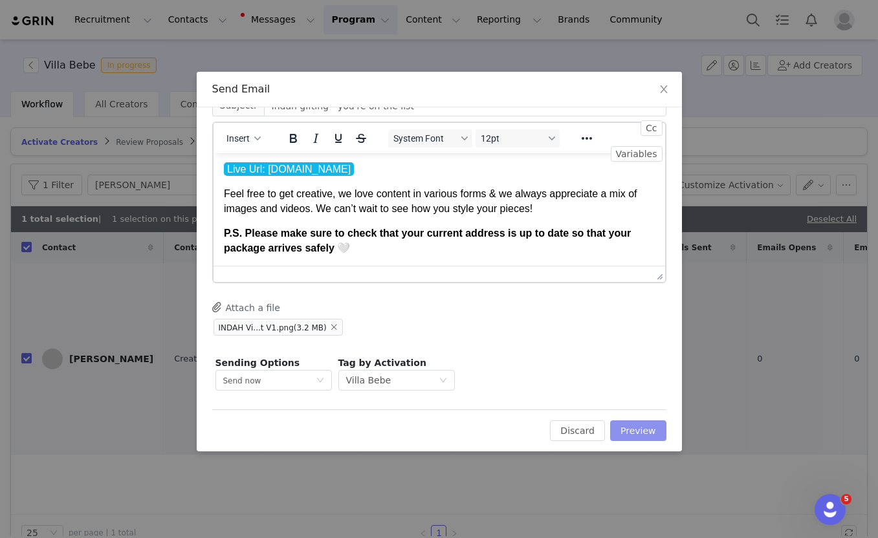
click at [637, 429] on button "Preview" at bounding box center [638, 431] width 56 height 21
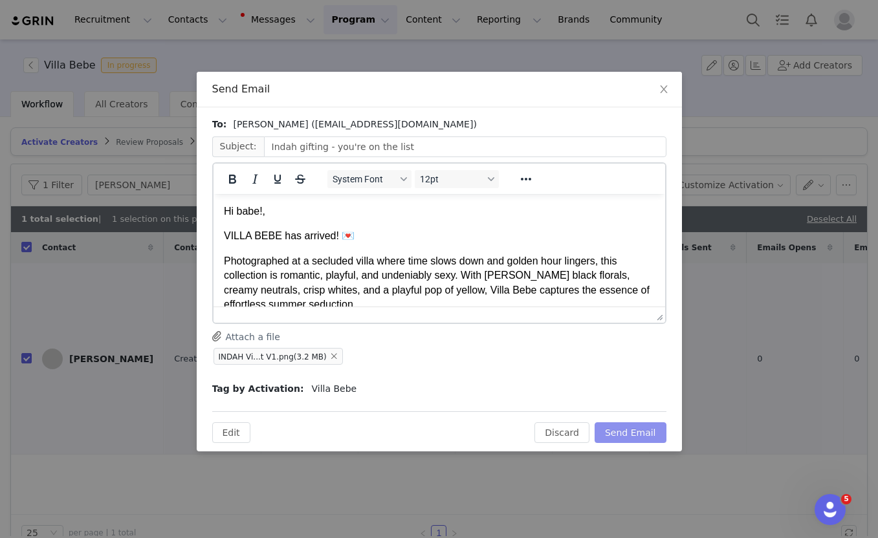
scroll to position [0, 0]
click at [628, 432] on button "Send Email" at bounding box center [631, 432] width 72 height 21
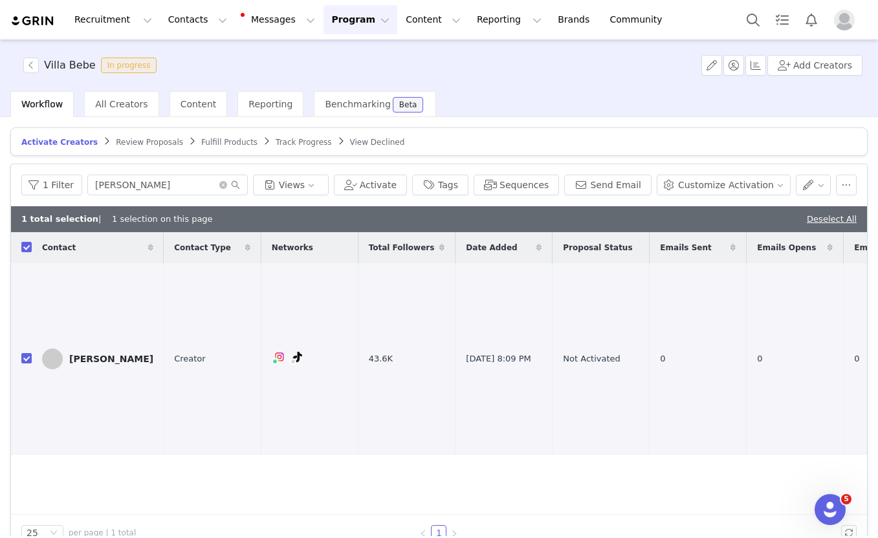
click at [223, 180] on span at bounding box center [229, 184] width 21 height 9
click at [220, 184] on icon "icon: close-circle" at bounding box center [223, 185] width 8 height 8
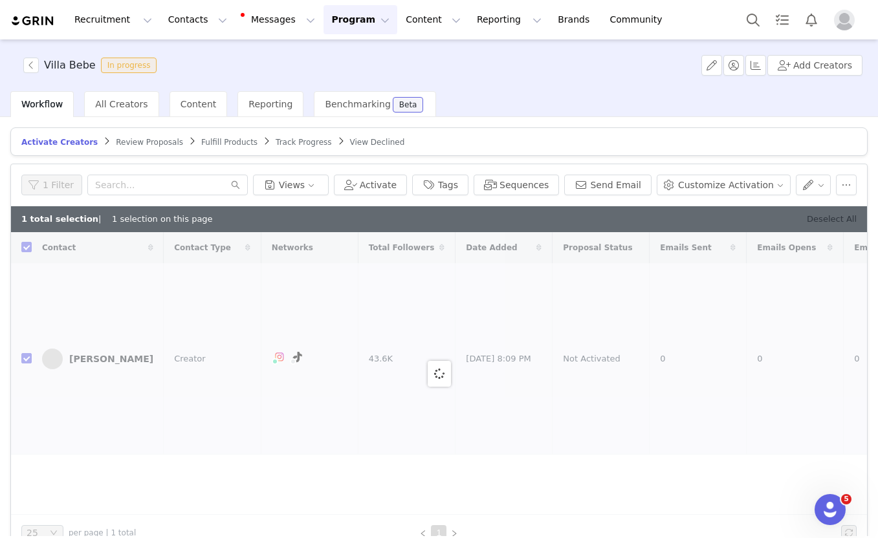
click at [821, 217] on link "Deselect All" at bounding box center [832, 219] width 50 height 10
checkbox input "false"
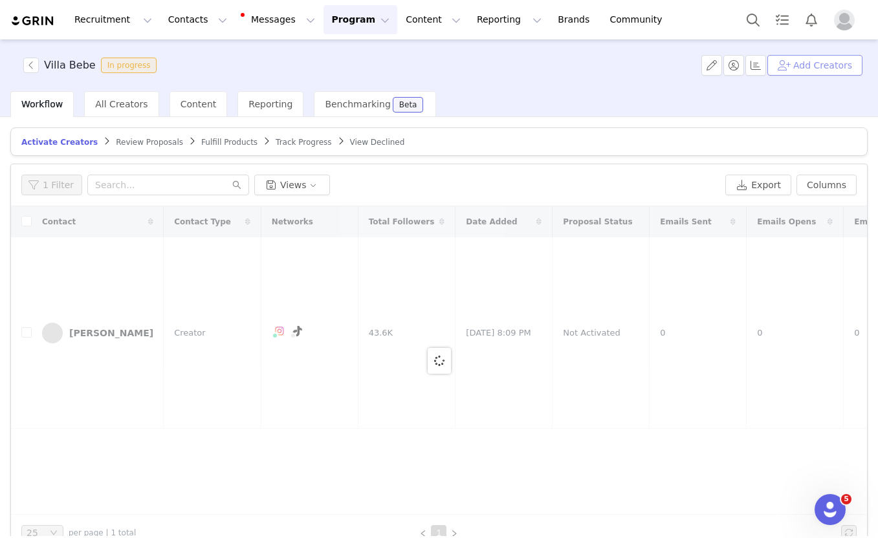
click at [809, 56] on button "Add Creators" at bounding box center [814, 65] width 95 height 21
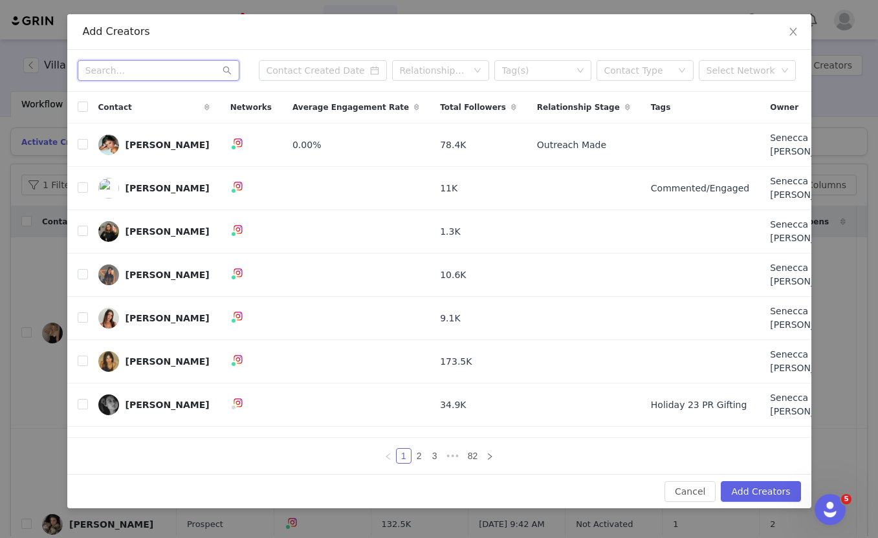
click at [144, 81] on input "text" at bounding box center [159, 70] width 162 height 21
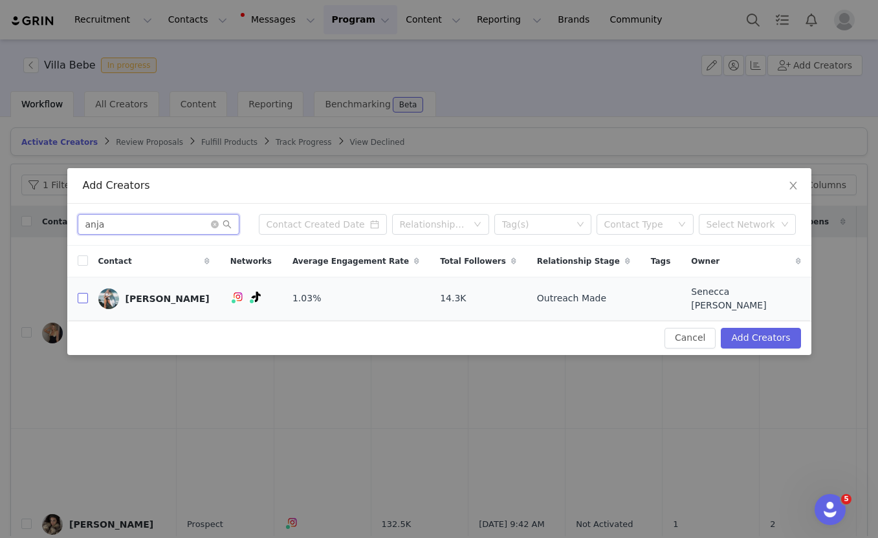
type input "anja"
click at [82, 296] on input "checkbox" at bounding box center [83, 298] width 10 height 10
checkbox input "true"
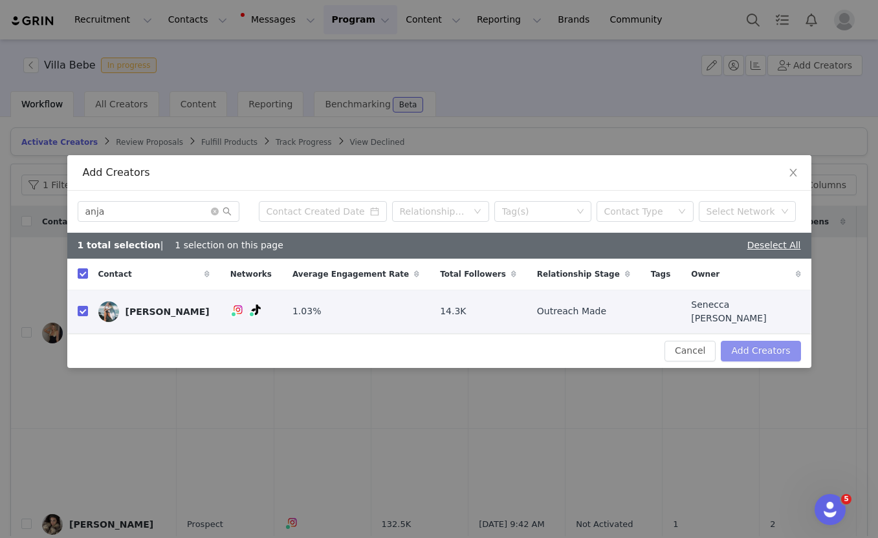
click at [771, 345] on button "Add Creators" at bounding box center [761, 351] width 80 height 21
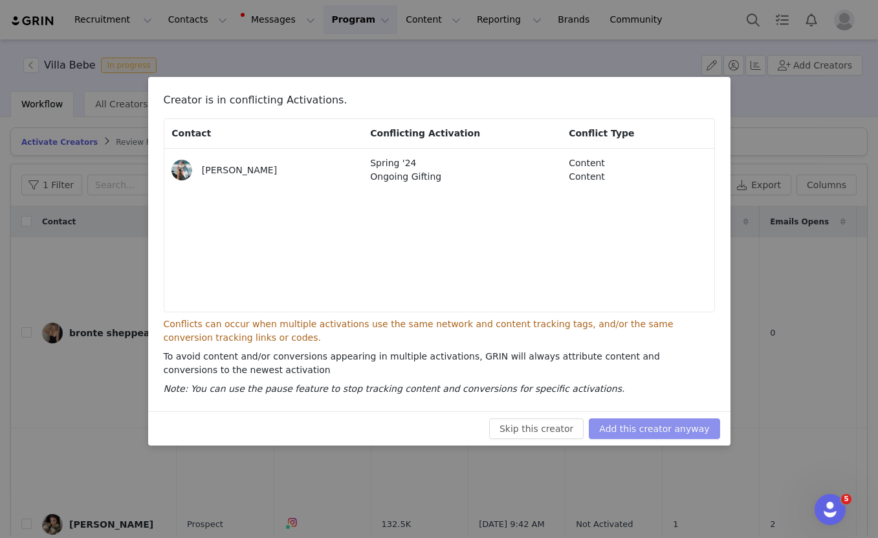
click at [626, 431] on button "Add this creator anyway" at bounding box center [654, 429] width 131 height 21
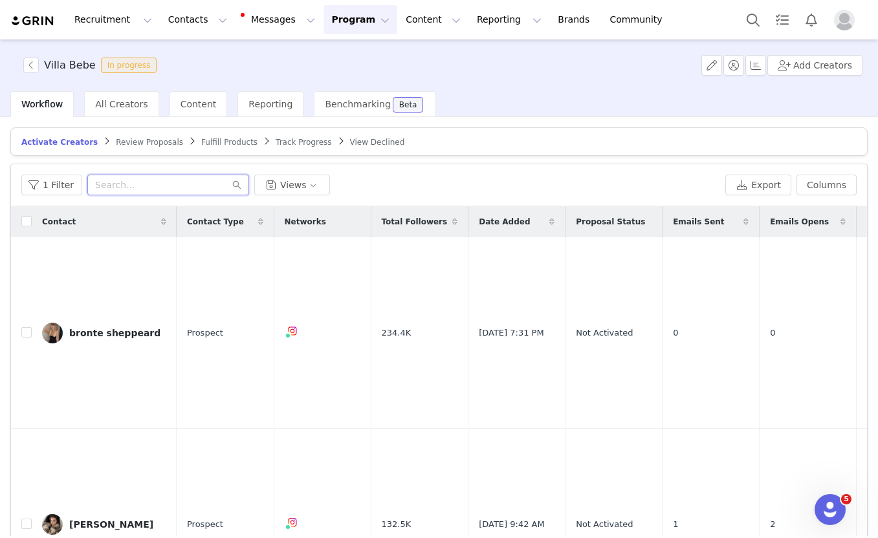
click at [179, 188] on input "text" at bounding box center [168, 185] width 162 height 21
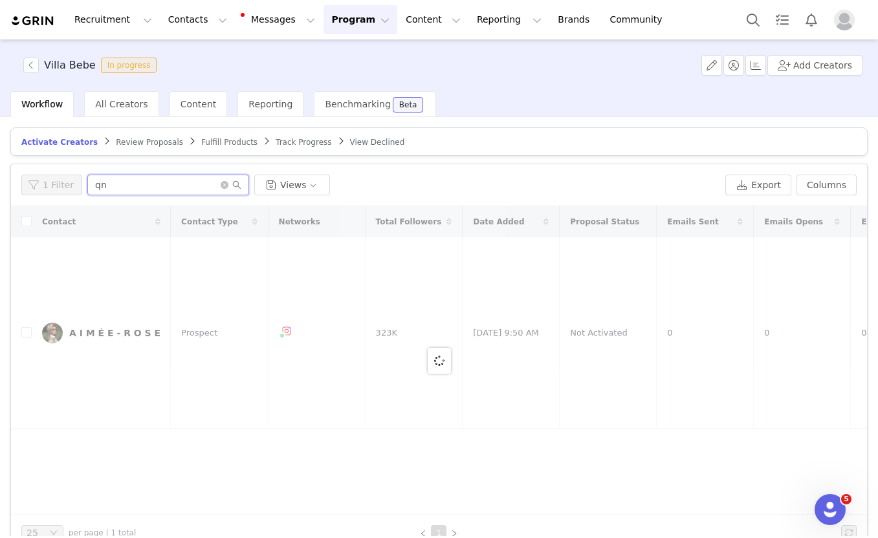
type input "q"
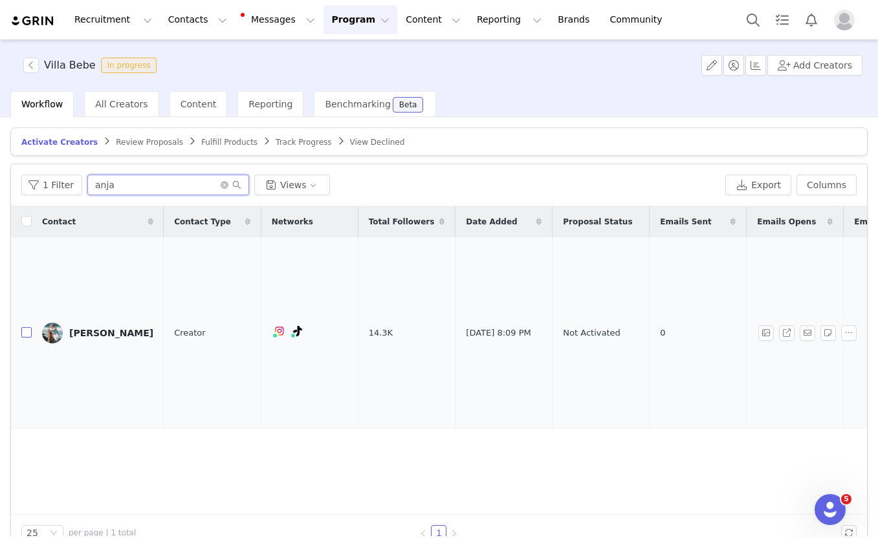
type input "anja"
click at [27, 327] on input "checkbox" at bounding box center [26, 332] width 10 height 10
checkbox input "true"
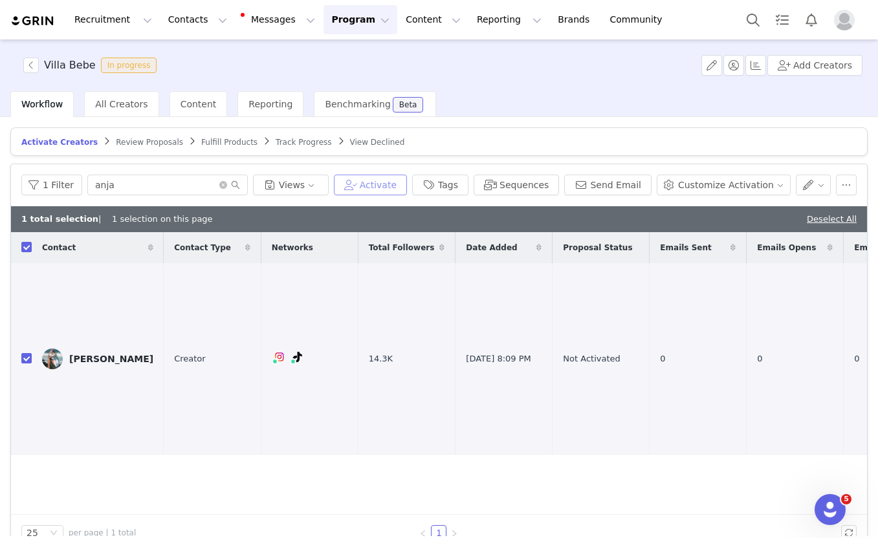
click at [404, 180] on button "Activate" at bounding box center [370, 185] width 73 height 21
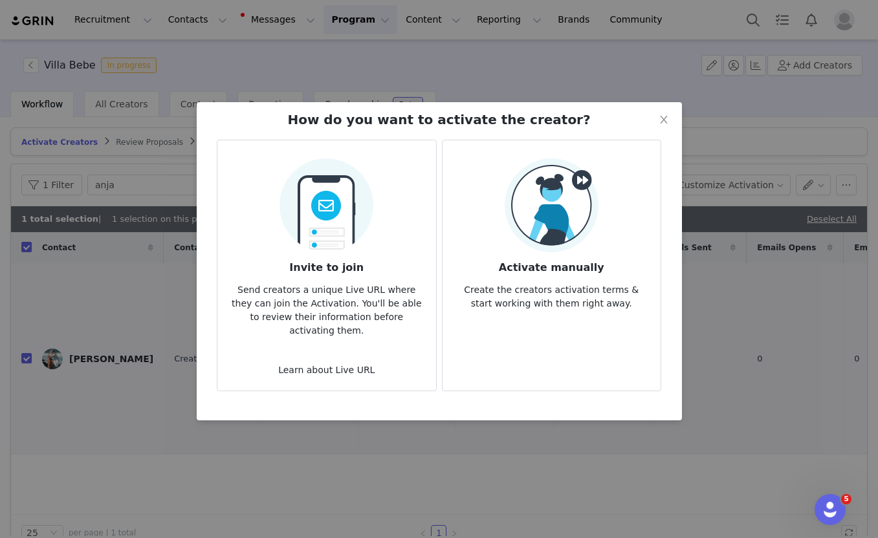
click at [376, 238] on article "Invite to join Send creators a unique Live URL where they can join the Activati…" at bounding box center [326, 266] width 219 height 252
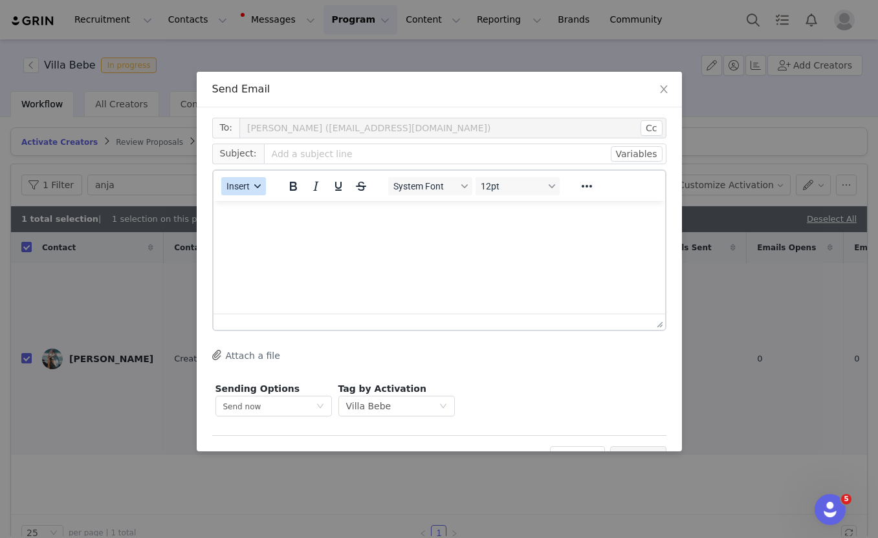
click at [260, 177] on button "Insert" at bounding box center [243, 186] width 45 height 18
click at [257, 208] on div "Insert Template" at bounding box center [290, 209] width 116 height 16
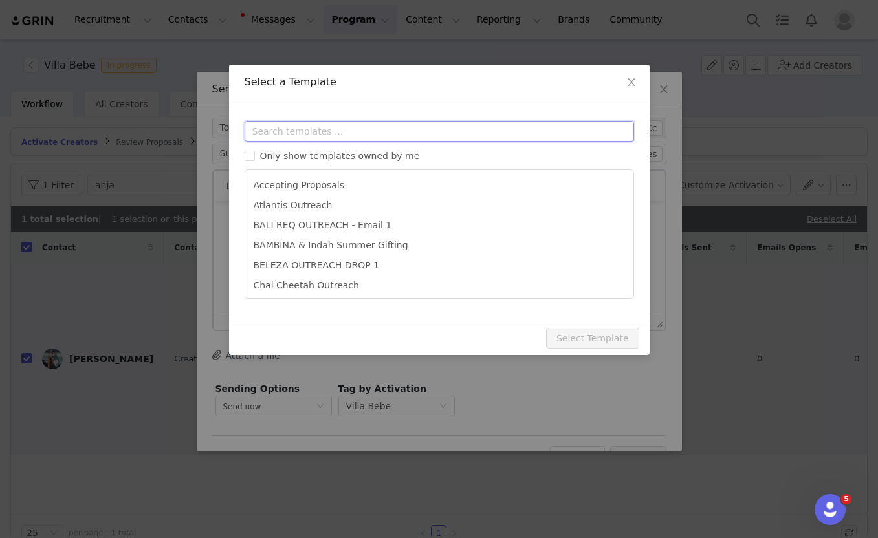
click at [287, 127] on input "text" at bounding box center [439, 131] width 389 height 21
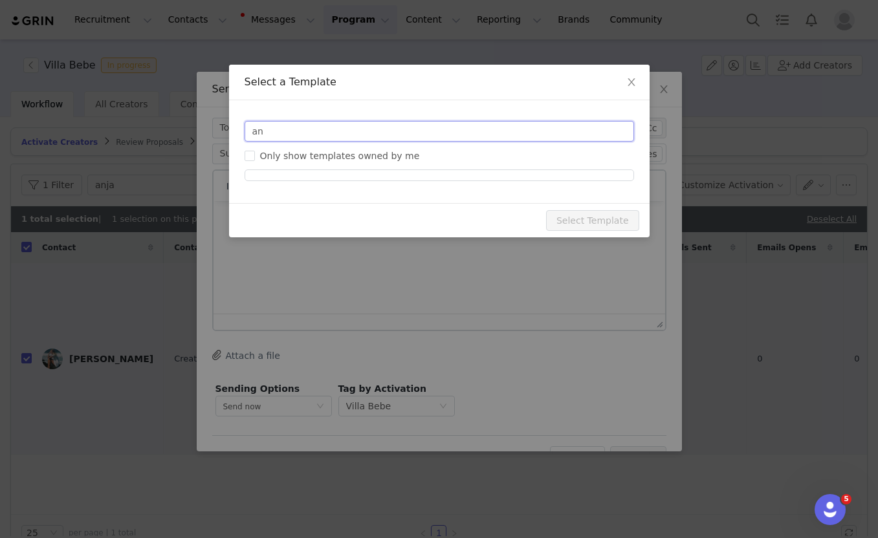
type input "a"
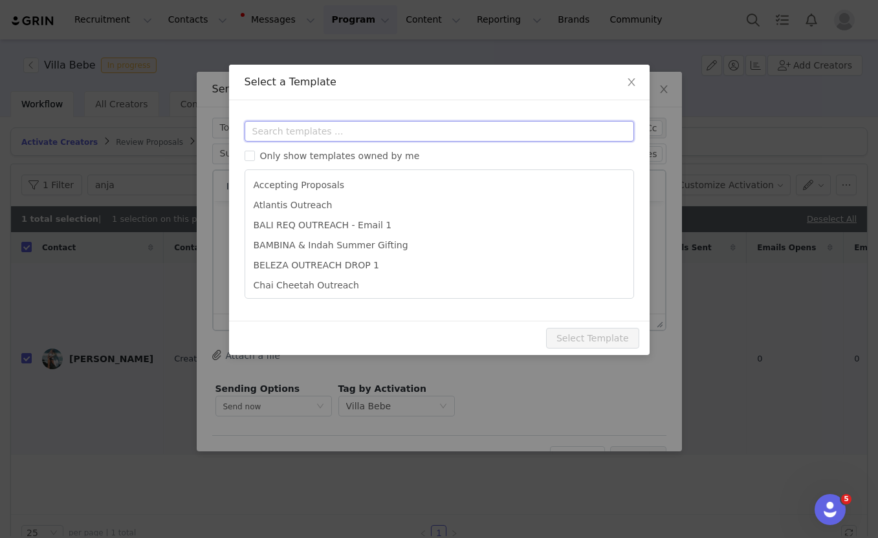
paste input "bebe"
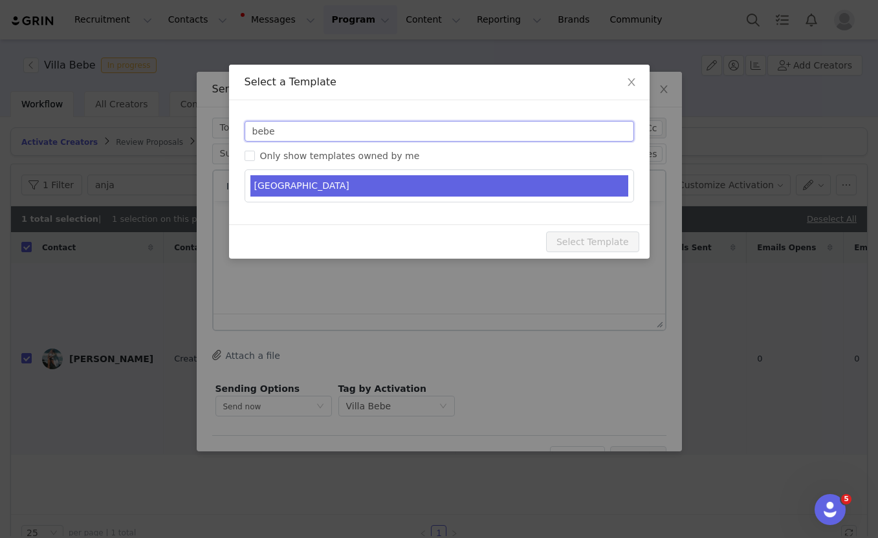
type input "bebe"
type input "Indah gifting - you're on the list"
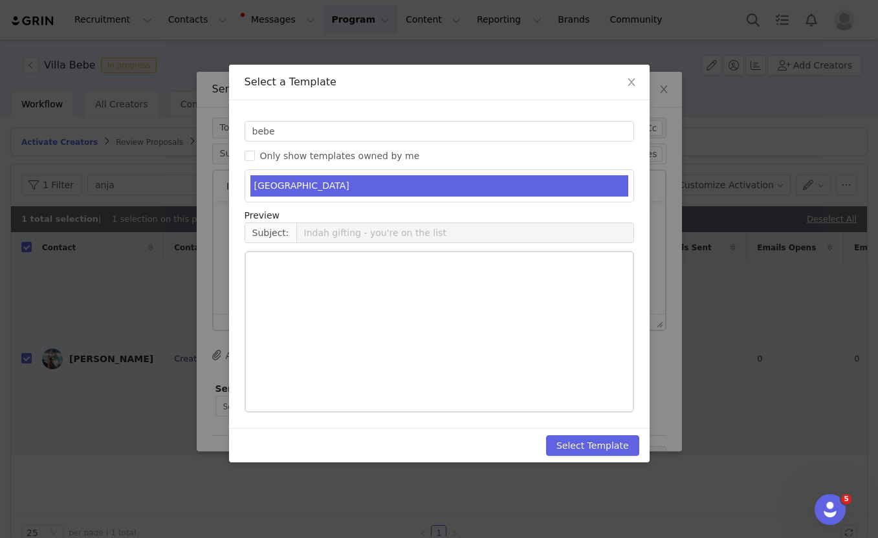
click at [294, 184] on li "VILLA BEBE" at bounding box center [439, 185] width 378 height 21
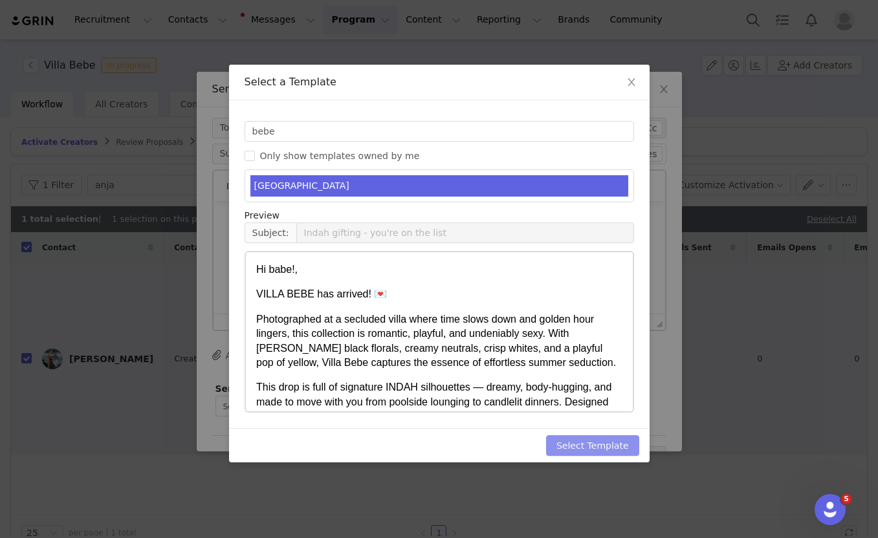
click at [597, 446] on button "Select Template" at bounding box center [592, 445] width 93 height 21
type input "Indah gifting - you're on the list"
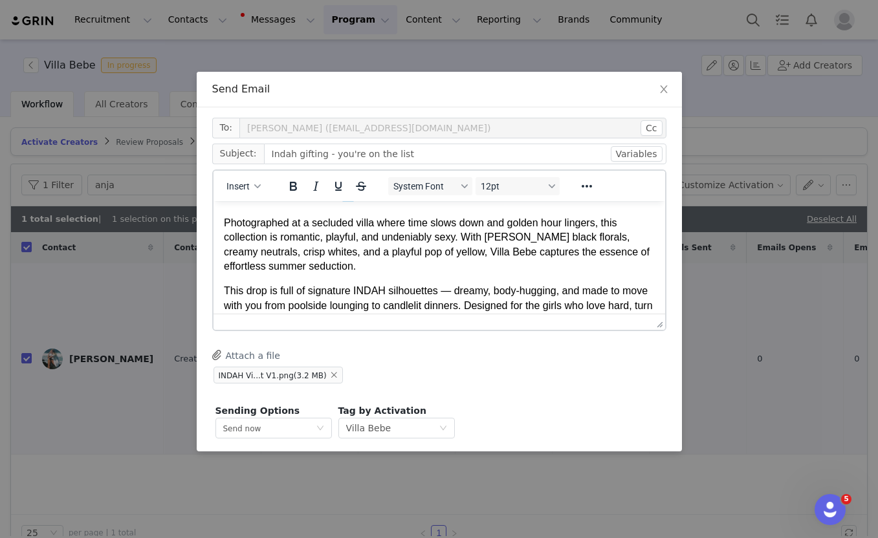
click at [443, 297] on p "This drop is full of signature INDAH silhouettes — dreamy, body-hugging, and ma…" at bounding box center [438, 304] width 431 height 43
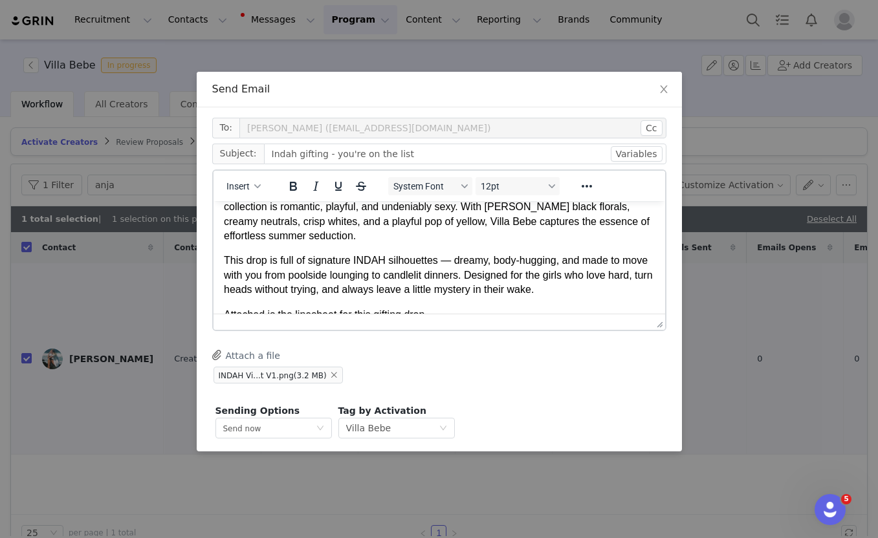
click at [443, 297] on body "Hi babe!, VILLA BEBE has arrived! 💌 Photographed at a secluded villa where time…" at bounding box center [438, 343] width 431 height 416
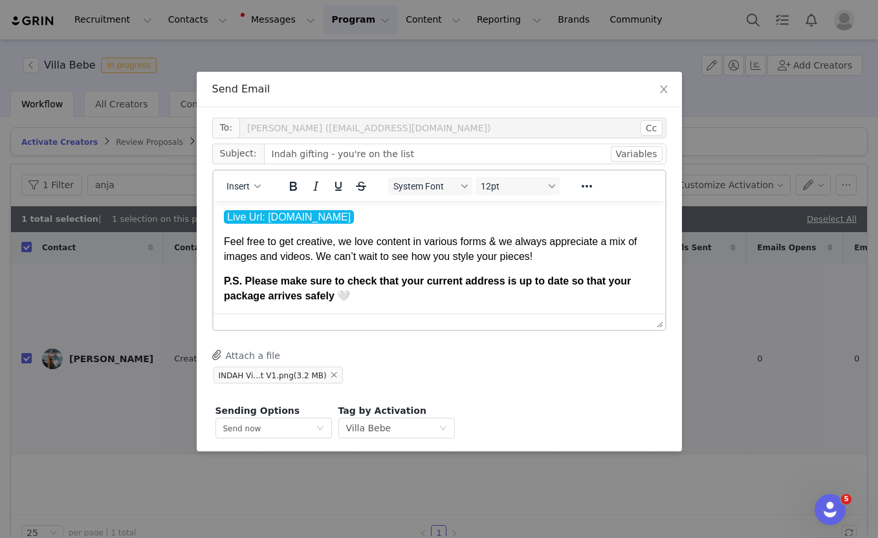
scroll to position [48, 0]
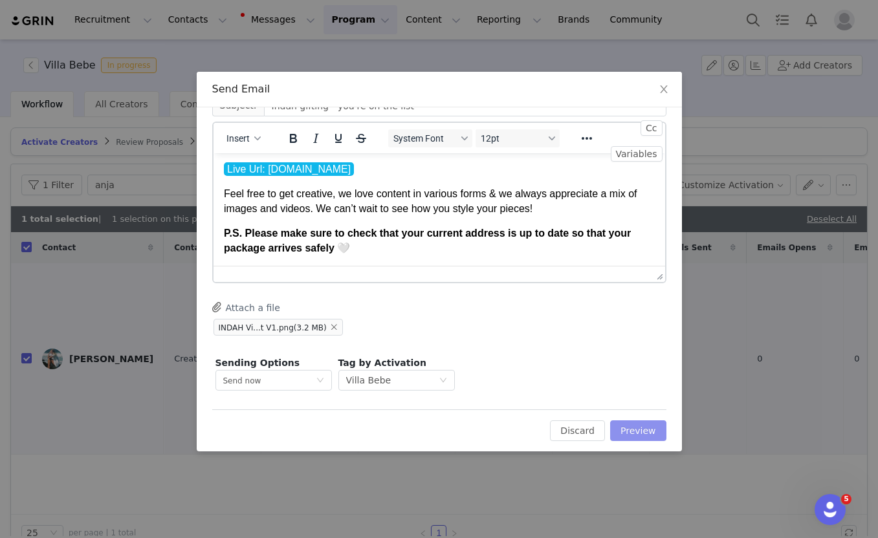
click at [617, 432] on button "Preview" at bounding box center [638, 431] width 56 height 21
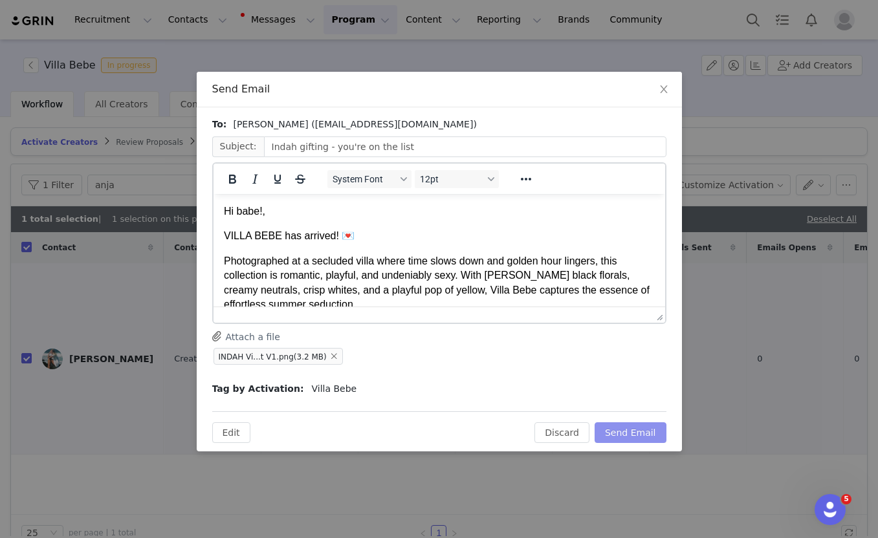
scroll to position [0, 0]
click at [617, 432] on button "Send Email" at bounding box center [631, 432] width 72 height 21
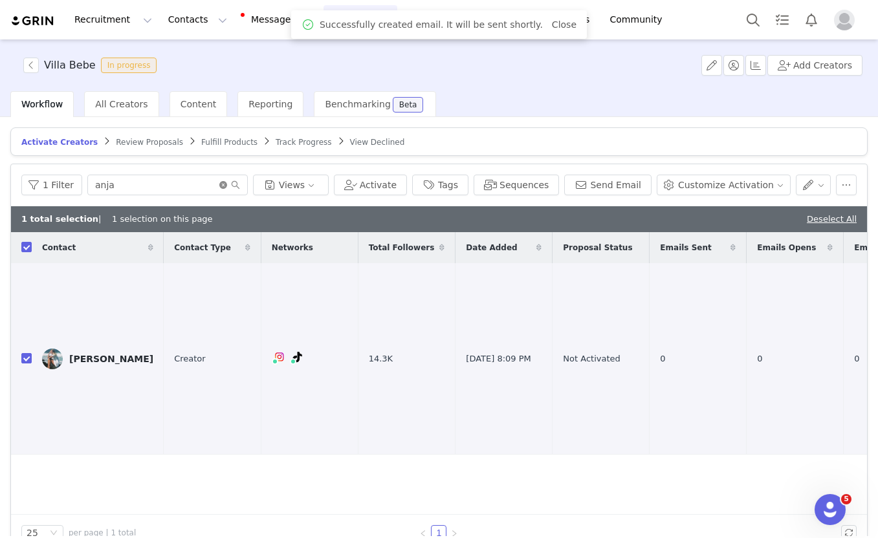
click at [221, 186] on icon "icon: close-circle" at bounding box center [223, 185] width 8 height 8
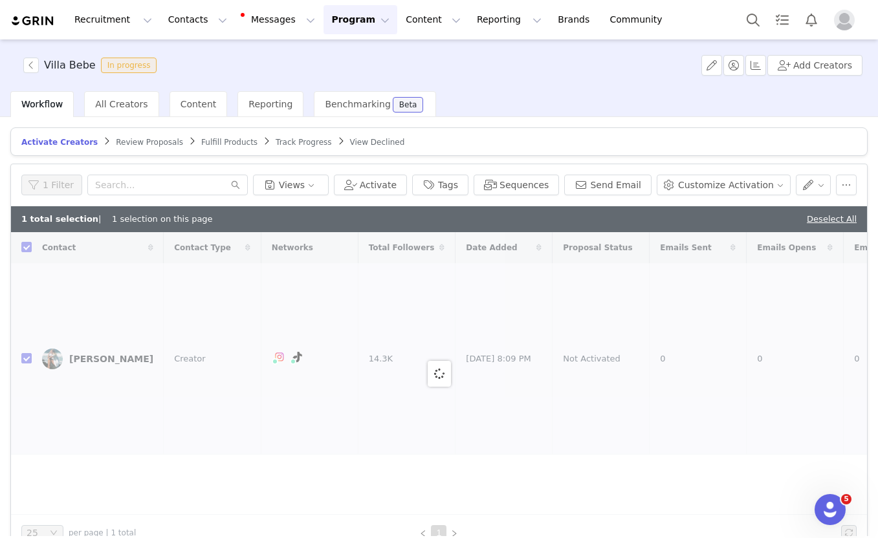
checkbox input "false"
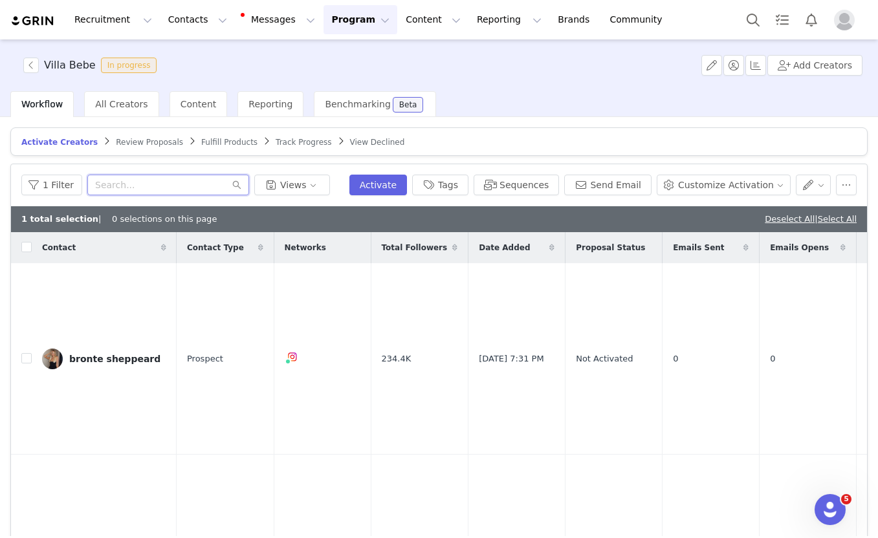
click at [204, 181] on input "text" at bounding box center [168, 185] width 162 height 21
click at [822, 67] on button "Add Creators" at bounding box center [814, 65] width 95 height 21
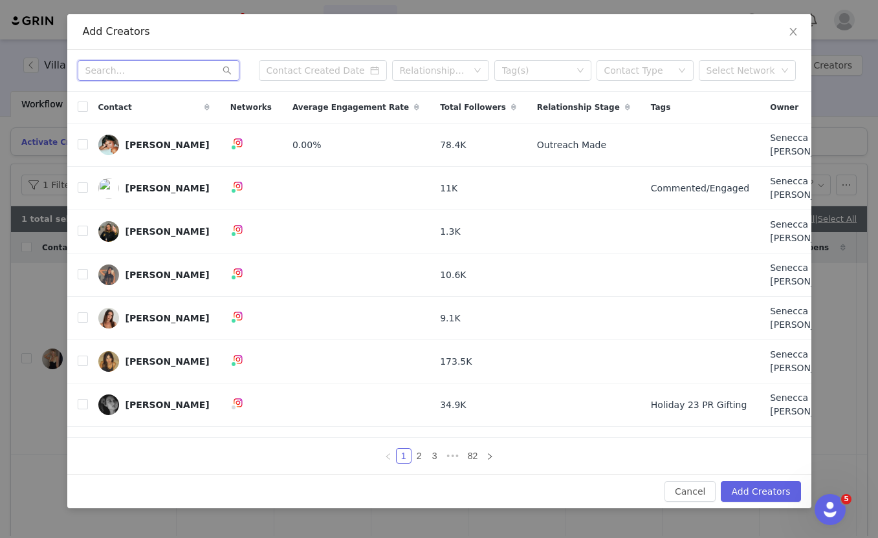
click at [141, 78] on input "text" at bounding box center [159, 70] width 162 height 21
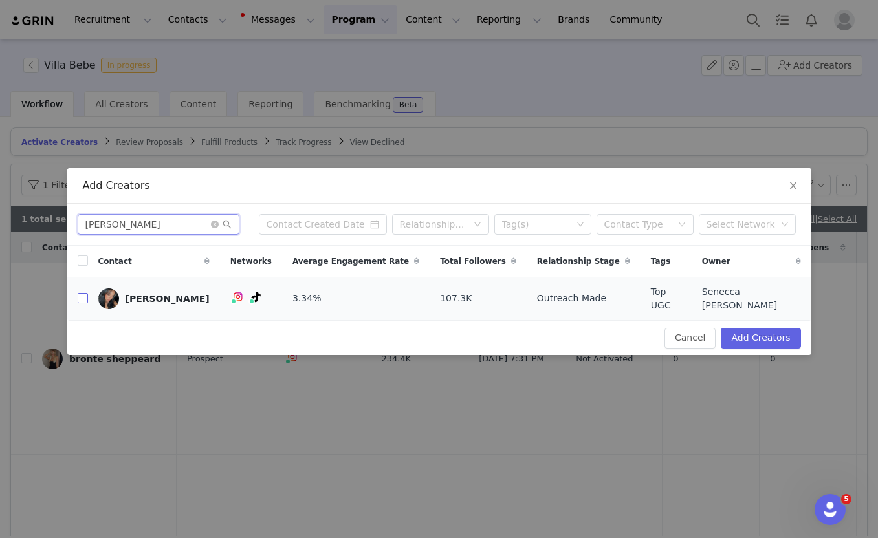
type input "Carissa"
click at [82, 299] on input "checkbox" at bounding box center [83, 298] width 10 height 10
checkbox input "true"
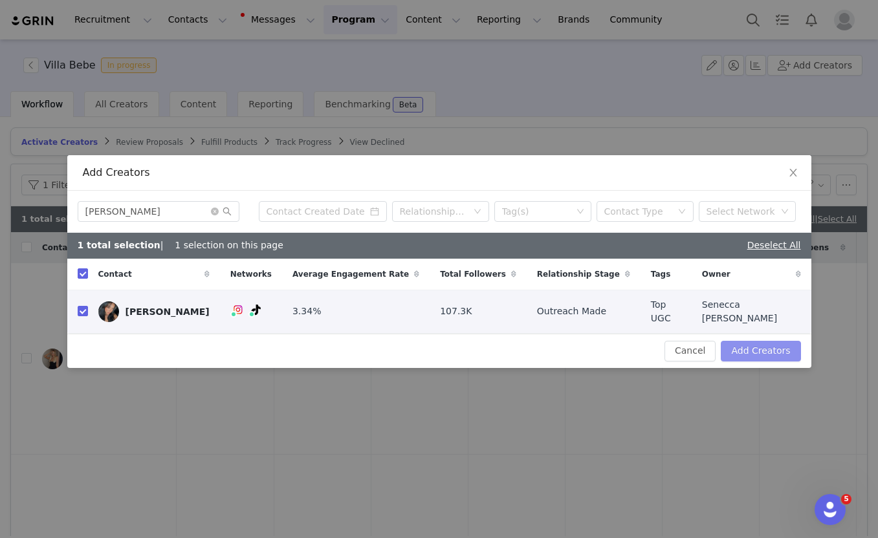
click at [758, 350] on button "Add Creators" at bounding box center [761, 351] width 80 height 21
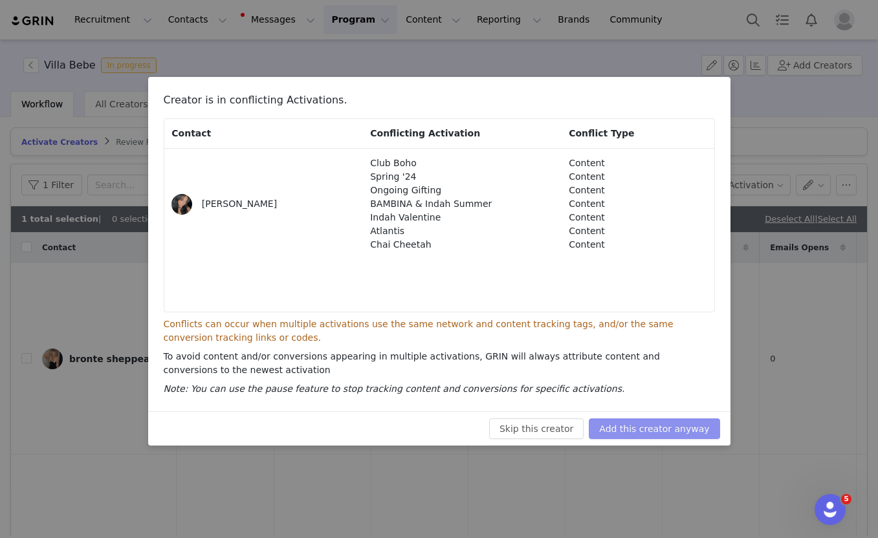
click at [635, 429] on button "Add this creator anyway" at bounding box center [654, 429] width 131 height 21
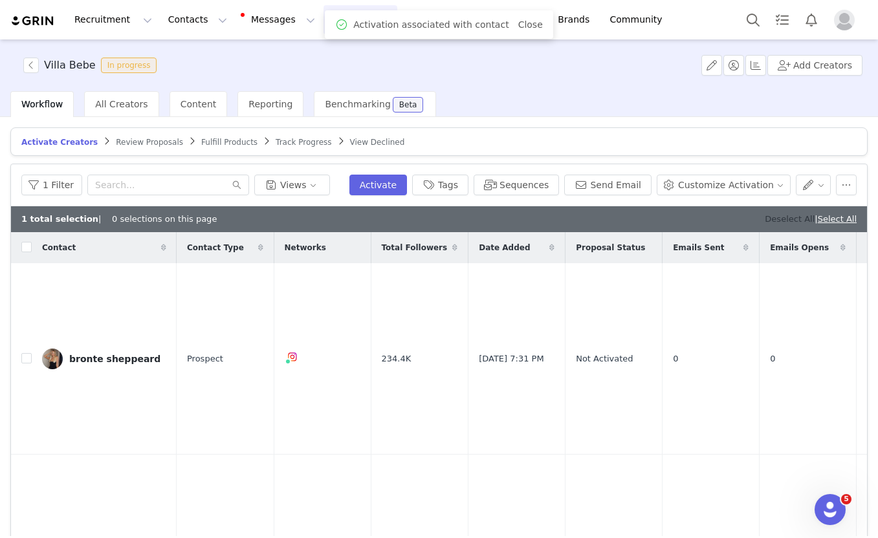
click at [786, 223] on link "Deselect All" at bounding box center [790, 219] width 50 height 10
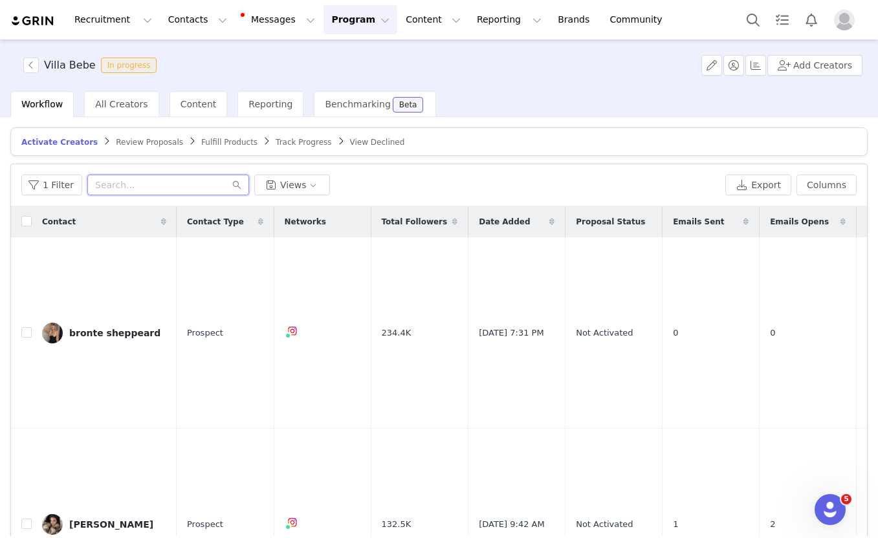
click at [189, 188] on input "text" at bounding box center [168, 185] width 162 height 21
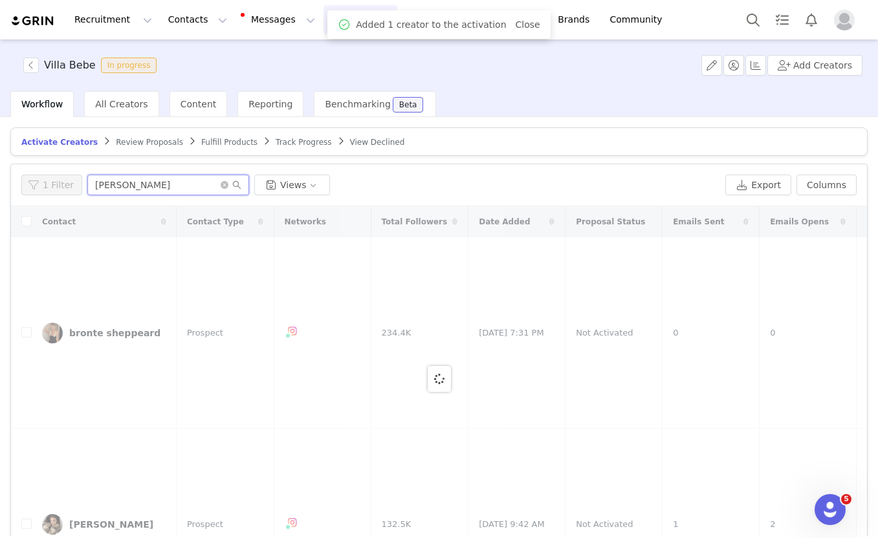
type input "carissa"
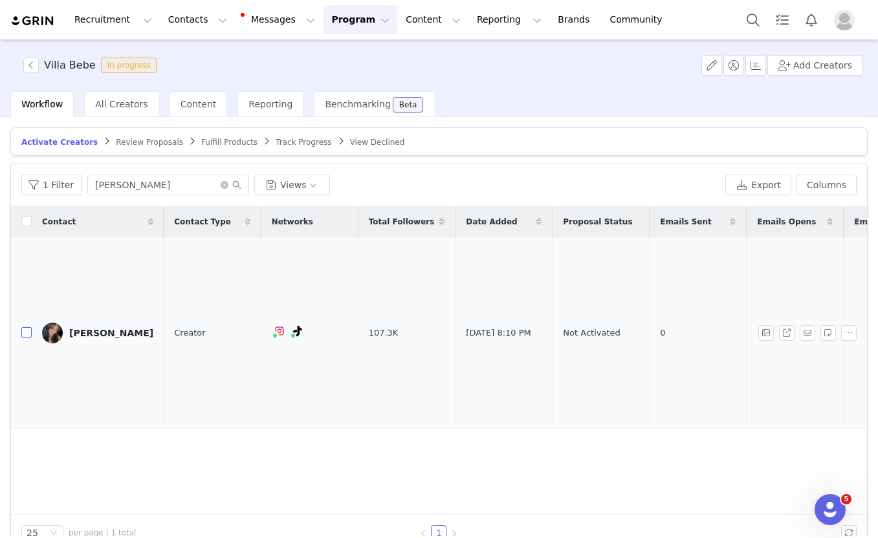
click at [23, 327] on input "checkbox" at bounding box center [26, 332] width 10 height 10
checkbox input "true"
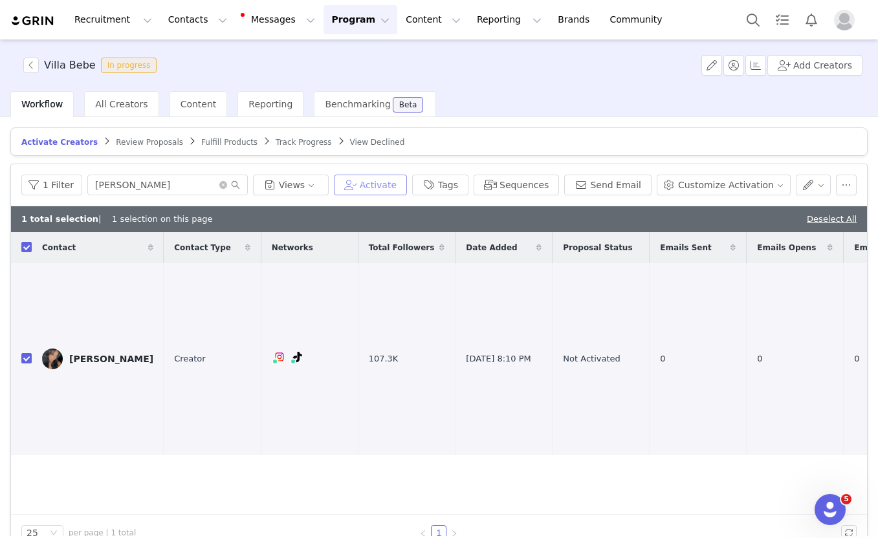
click at [381, 187] on button "Activate" at bounding box center [370, 185] width 73 height 21
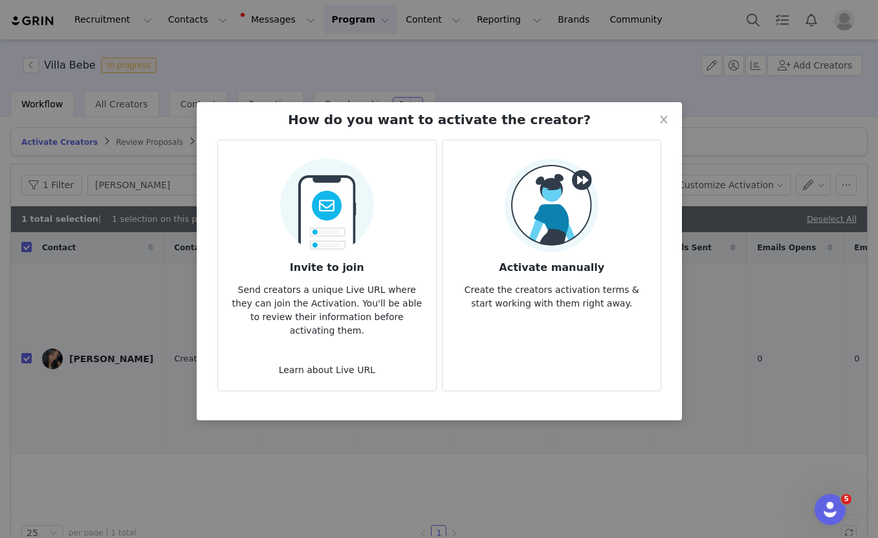
click at [351, 249] on img at bounding box center [326, 202] width 94 height 102
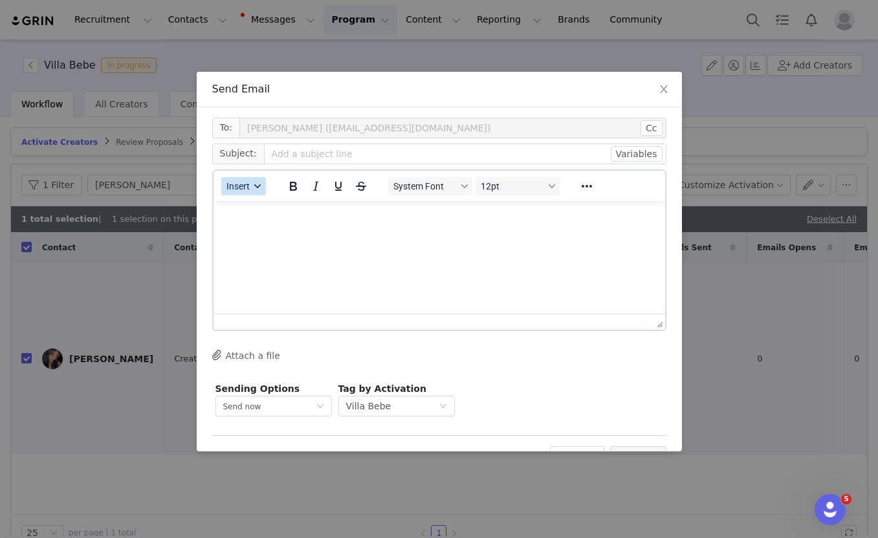
click at [253, 184] on div "button" at bounding box center [257, 186] width 10 height 6
click at [256, 210] on div "Insert Template" at bounding box center [290, 209] width 116 height 16
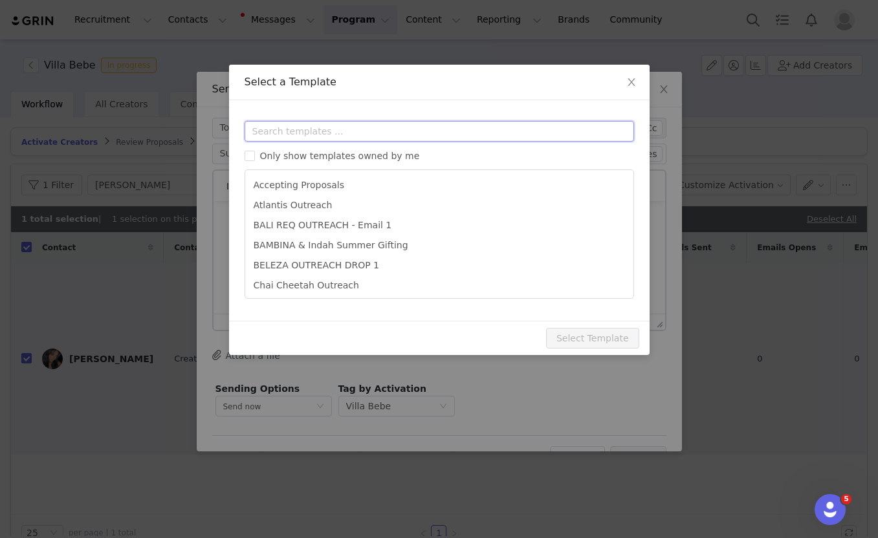
click at [300, 131] on input "text" at bounding box center [439, 131] width 389 height 21
paste input "bebe"
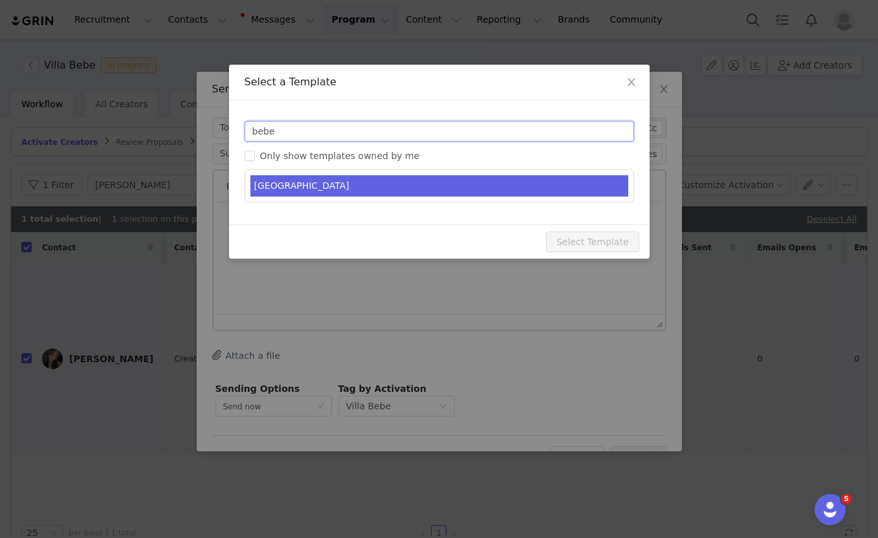
type input "bebe"
type input "Indah gifting - you're on the list"
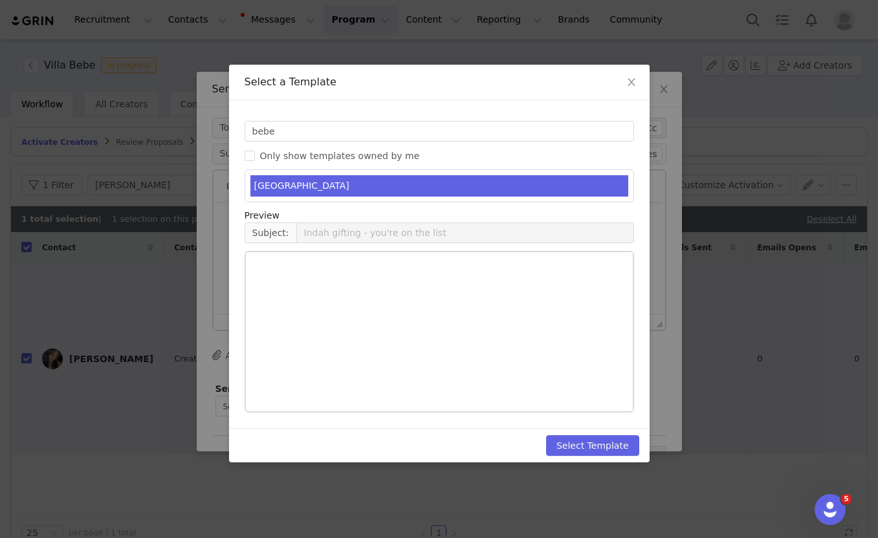
click at [305, 180] on li "VILLA BEBE" at bounding box center [439, 185] width 378 height 21
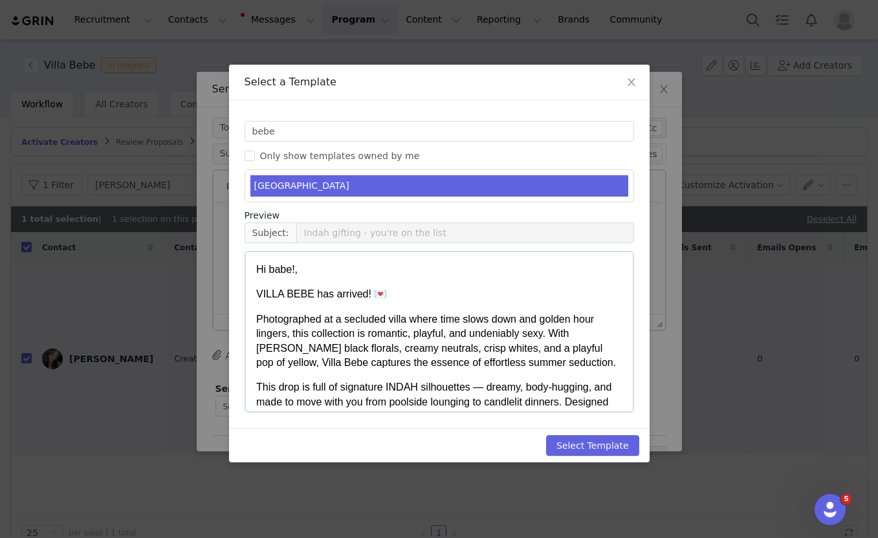
click at [587, 457] on div "Select Template" at bounding box center [439, 445] width 421 height 34
click at [574, 450] on button "Select Template" at bounding box center [592, 445] width 93 height 21
type input "Indah gifting - you're on the list"
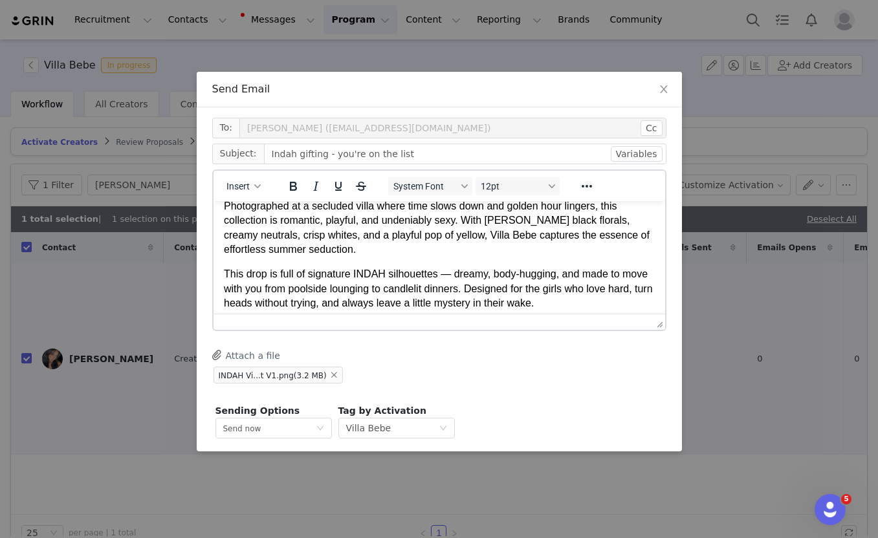
scroll to position [140, 0]
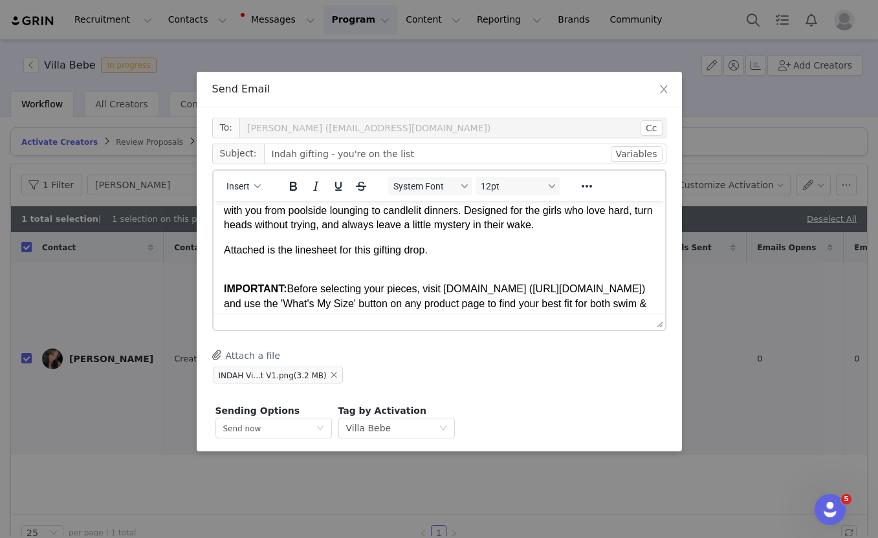
click at [459, 265] on body "Hi babe!, VILLA BEBE has arrived! 💌 Photographed at a secluded villa where time…" at bounding box center [438, 279] width 431 height 416
click at [446, 281] on p "IMPORTANT: Before selecting your pieces, visit indahclothing.com (http://indahc…" at bounding box center [438, 325] width 431 height 116
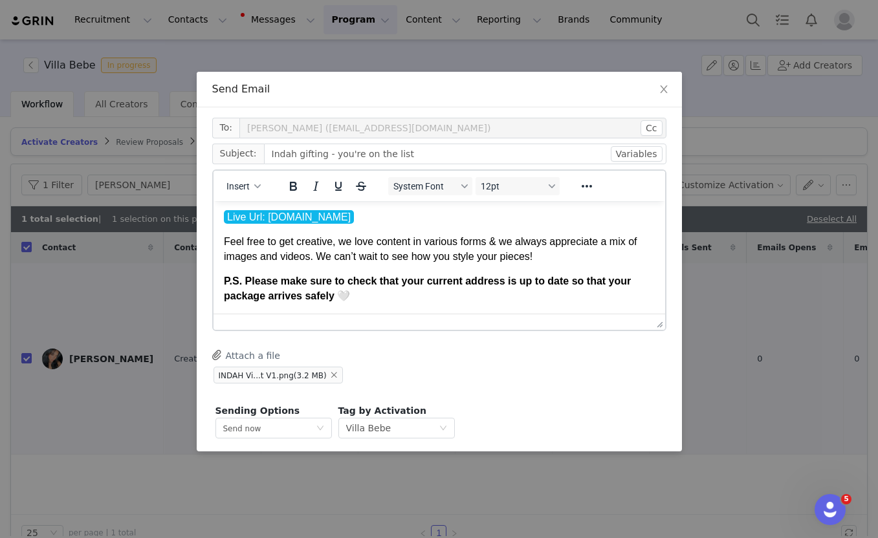
scroll to position [48, 0]
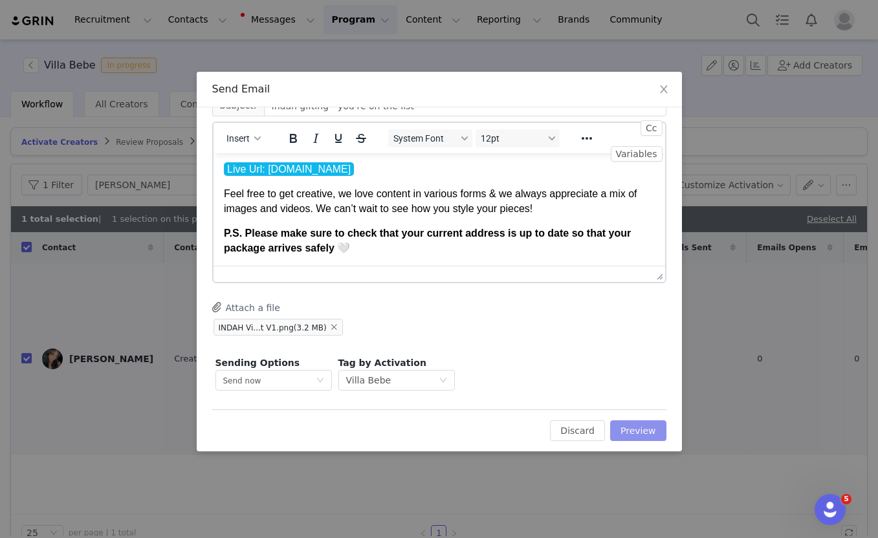
click at [641, 429] on button "Preview" at bounding box center [638, 431] width 56 height 21
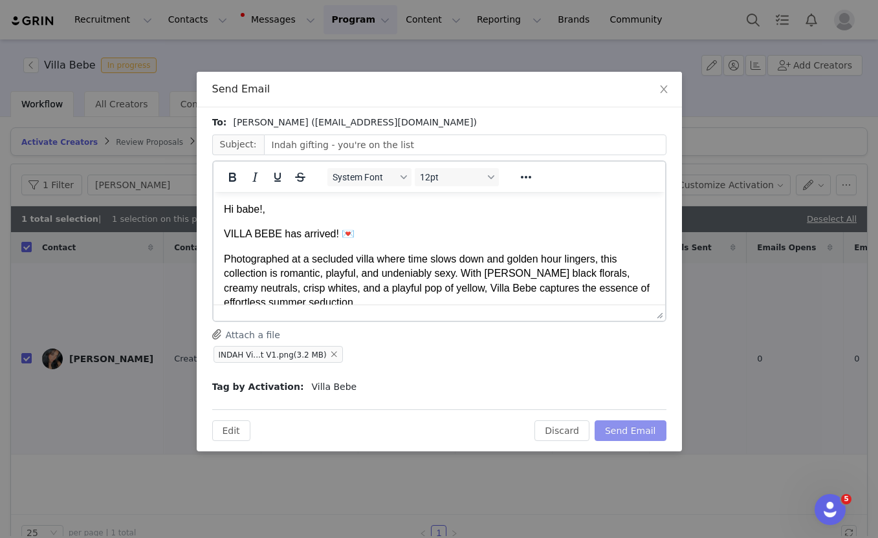
scroll to position [0, 0]
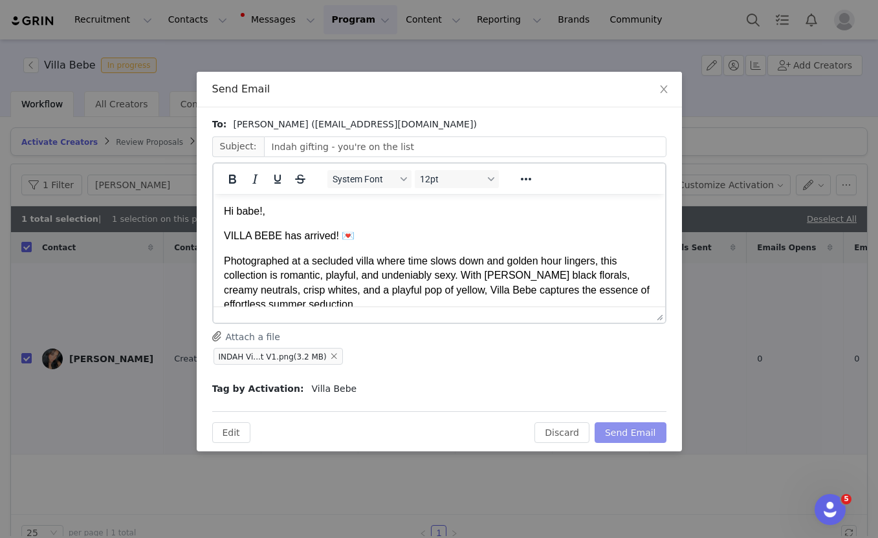
click at [622, 438] on button "Send Email" at bounding box center [631, 432] width 72 height 21
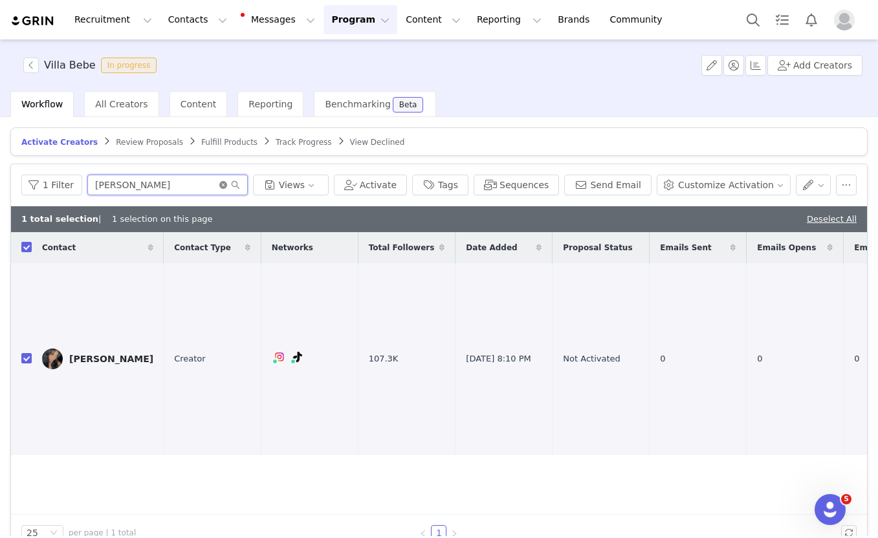
click at [219, 188] on icon "icon: close-circle" at bounding box center [223, 185] width 8 height 8
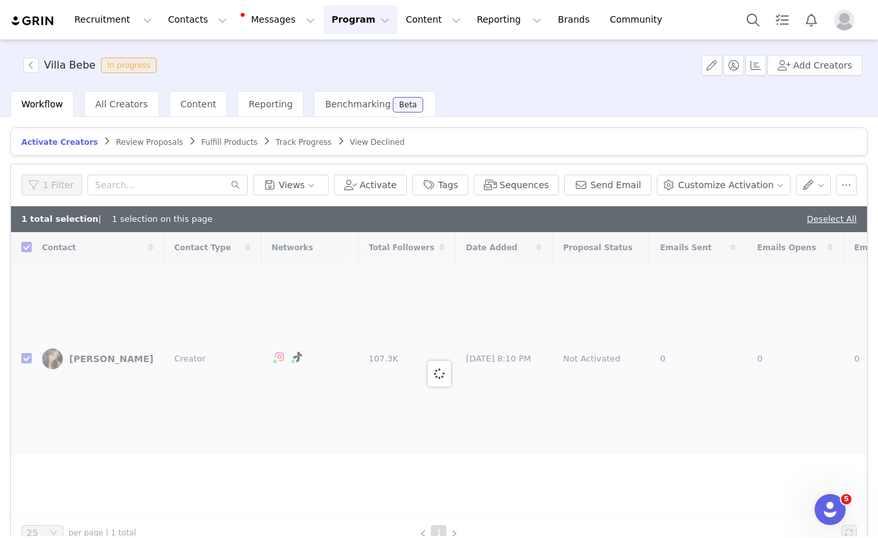
click at [823, 213] on div "Deselect All" at bounding box center [832, 219] width 50 height 13
click at [820, 221] on link "Deselect All" at bounding box center [832, 219] width 50 height 10
checkbox input "false"
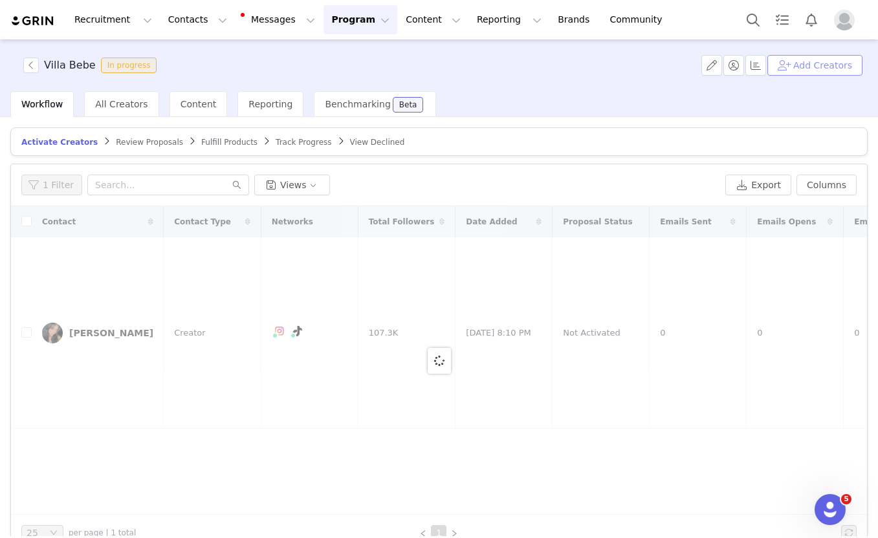
click at [791, 63] on button "Add Creators" at bounding box center [814, 65] width 95 height 21
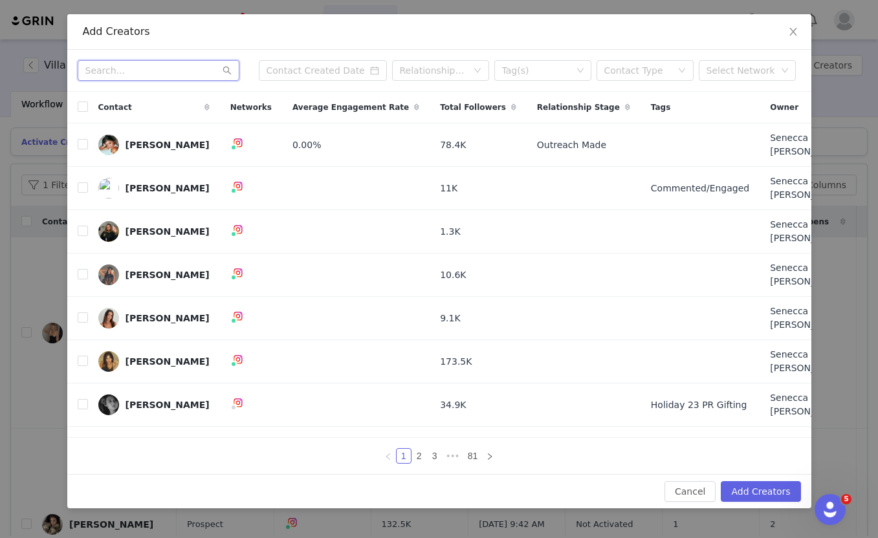
click at [163, 81] on input "text" at bounding box center [159, 70] width 162 height 21
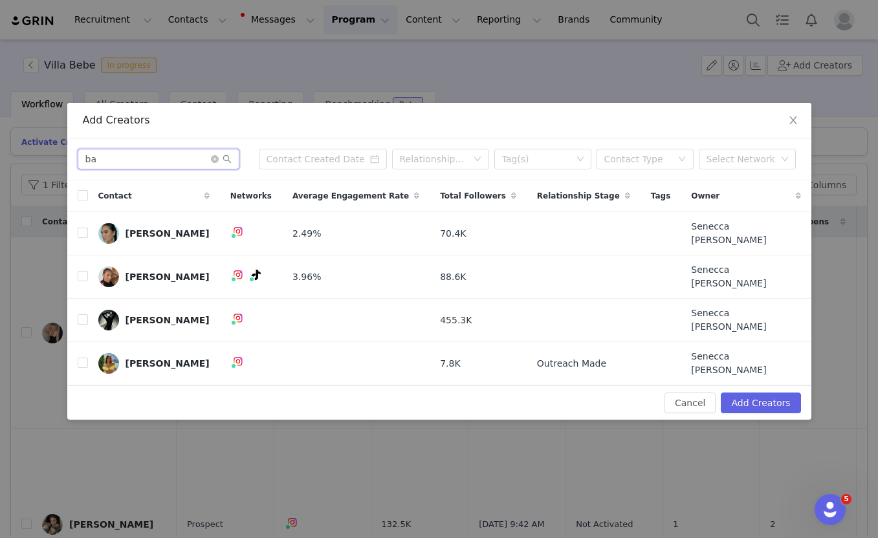
type input "b"
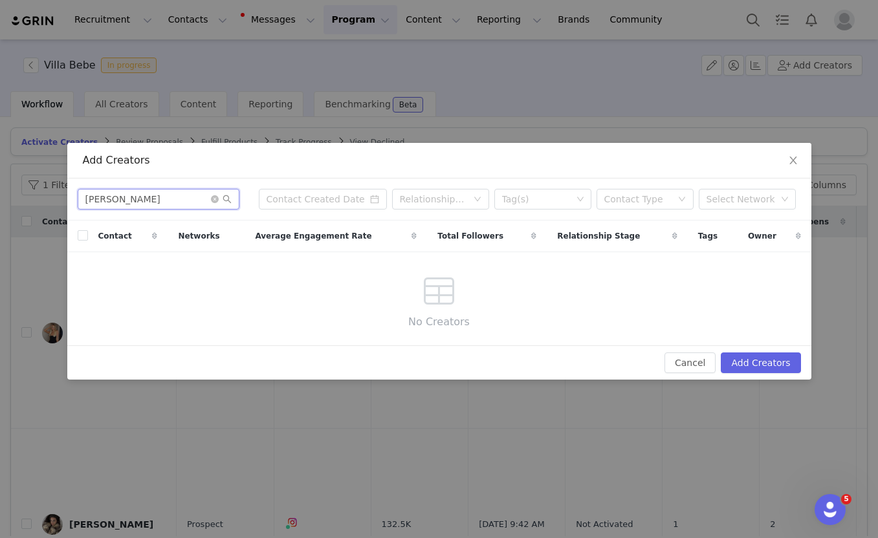
type input "jackson"
click at [796, 158] on icon "icon: close" at bounding box center [792, 161] width 7 height 8
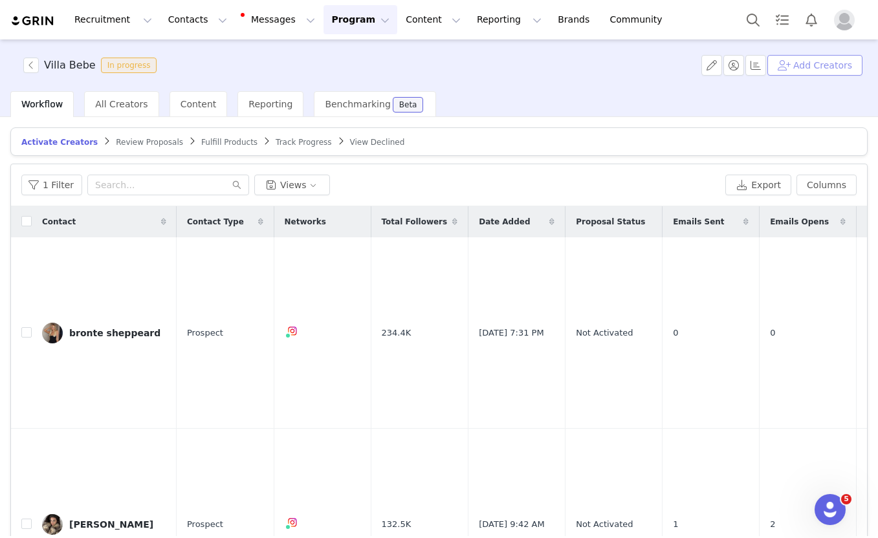
click at [822, 67] on button "Add Creators" at bounding box center [814, 65] width 95 height 21
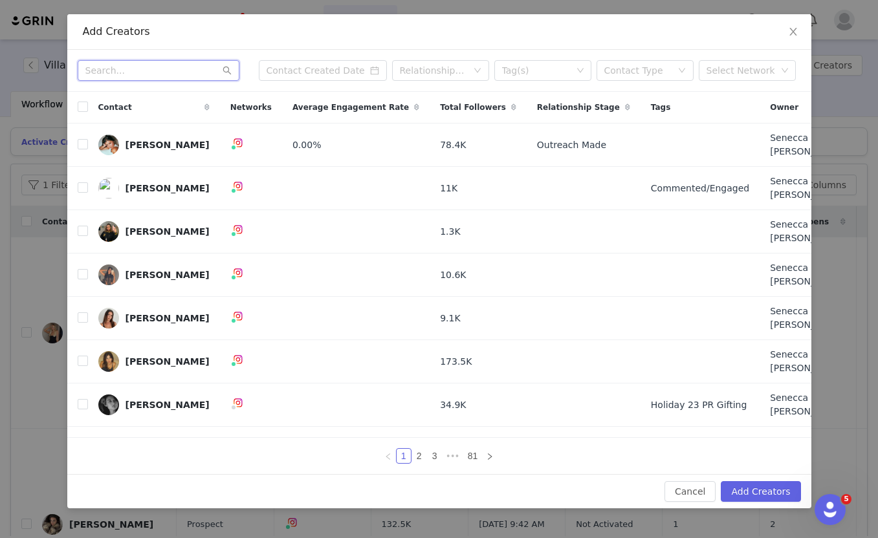
click at [135, 76] on input "text" at bounding box center [159, 70] width 162 height 21
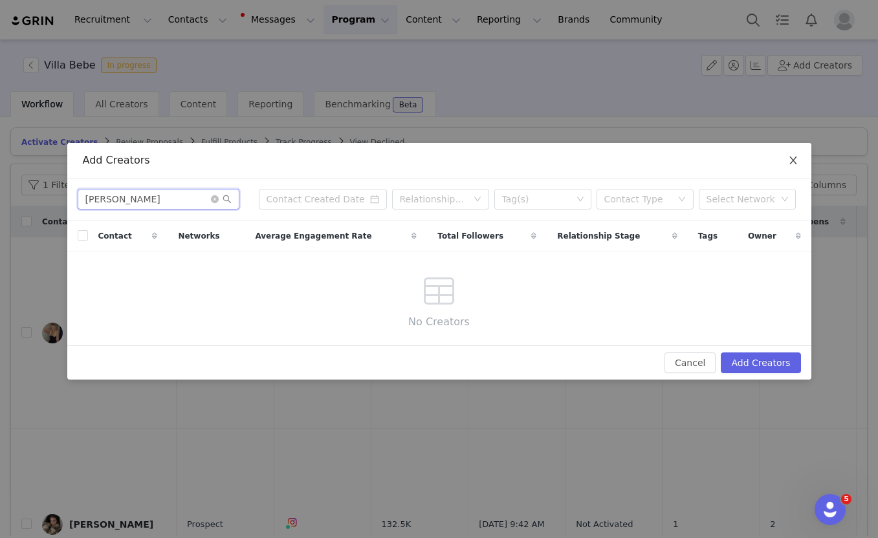
type input "bailey jo"
click at [797, 162] on icon "icon: close" at bounding box center [793, 160] width 10 height 10
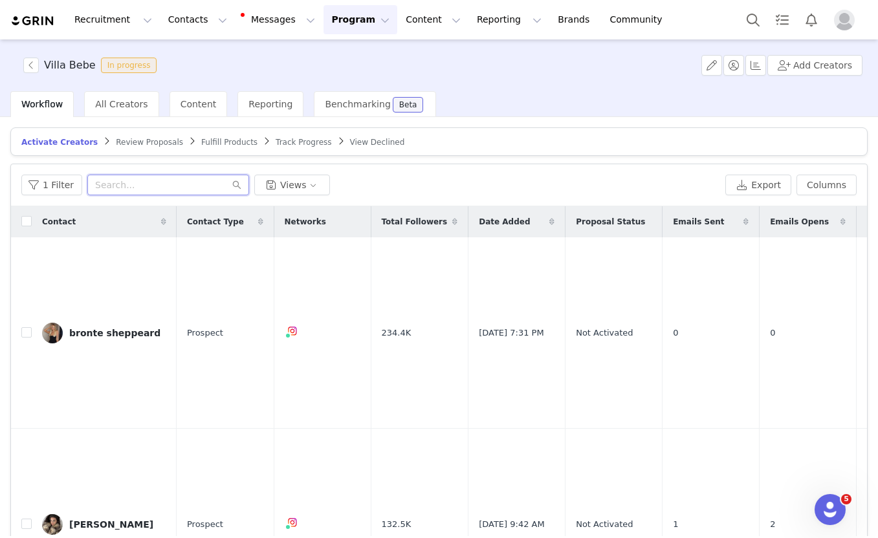
click at [162, 193] on input "text" at bounding box center [168, 185] width 162 height 21
click at [820, 72] on button "Add Creators" at bounding box center [814, 65] width 95 height 21
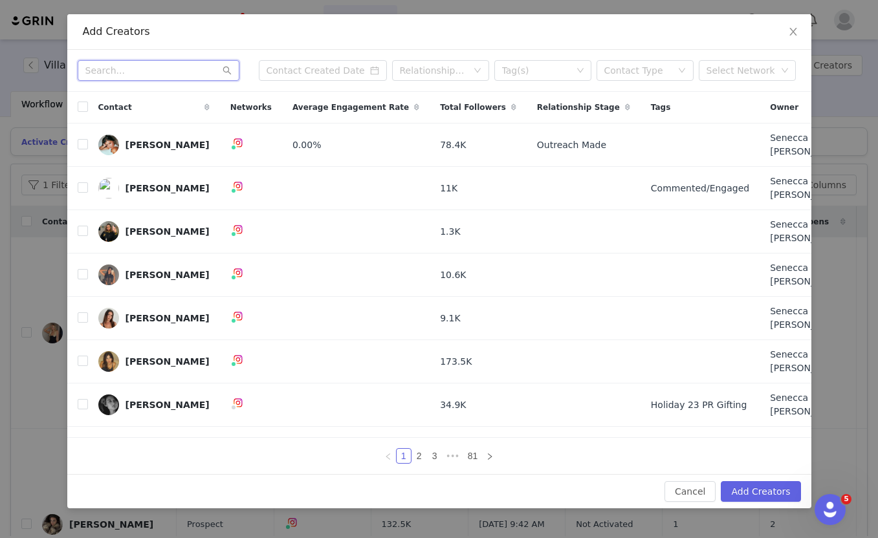
click at [141, 81] on input "text" at bounding box center [159, 70] width 162 height 21
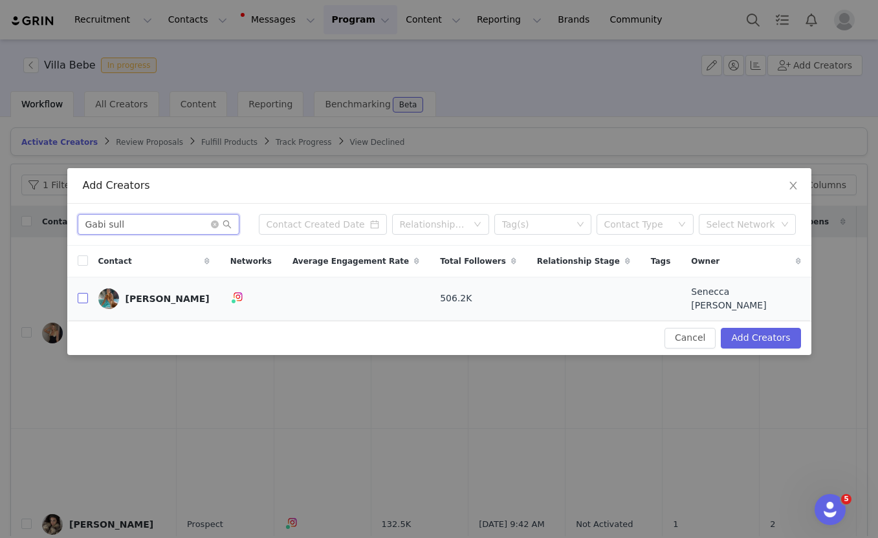
type input "Gabi sull"
click at [78, 298] on input "checkbox" at bounding box center [83, 298] width 10 height 10
checkbox input "true"
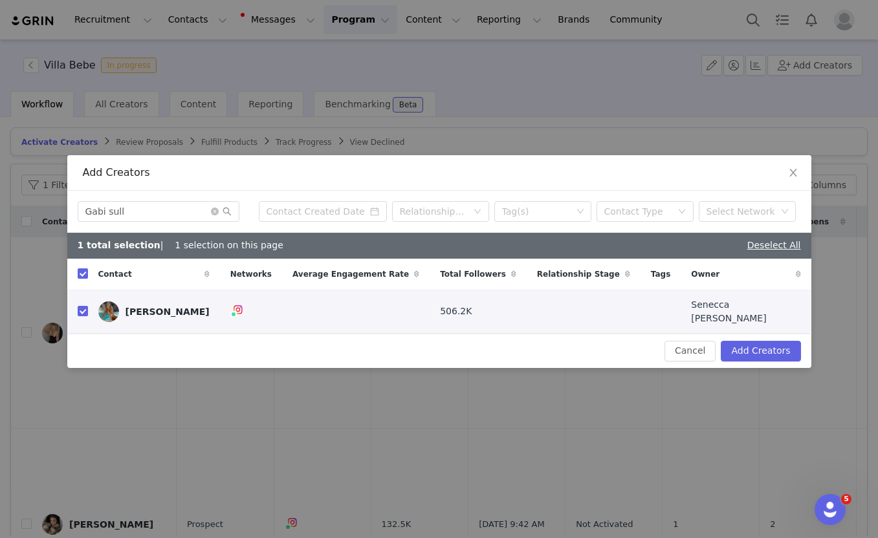
click at [745, 361] on div "Cancel Add Creators" at bounding box center [439, 351] width 744 height 34
click at [743, 351] on button "Add Creators" at bounding box center [761, 351] width 80 height 21
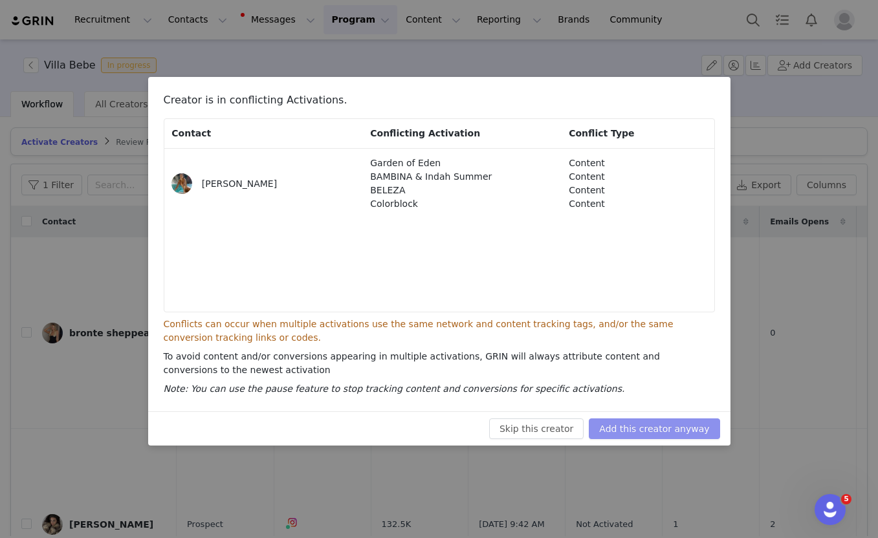
click at [650, 428] on button "Add this creator anyway" at bounding box center [654, 429] width 131 height 21
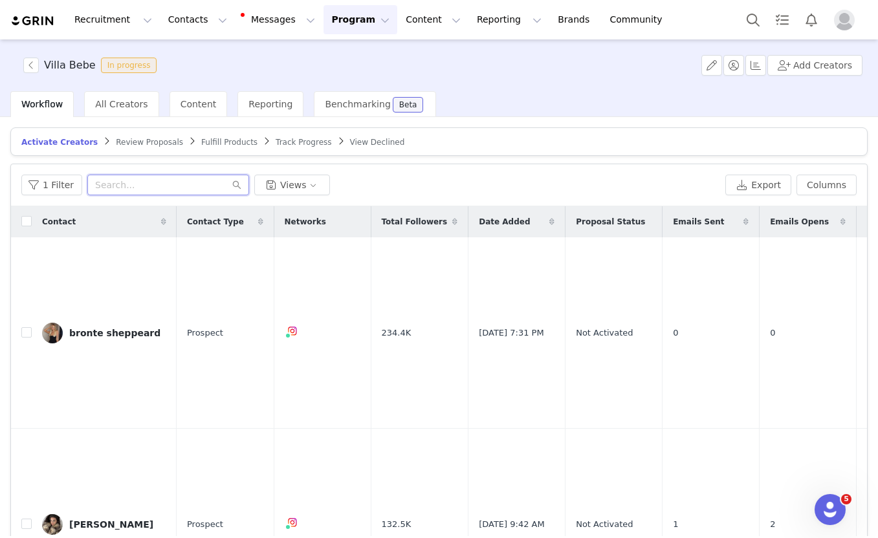
click at [159, 184] on input "text" at bounding box center [168, 185] width 162 height 21
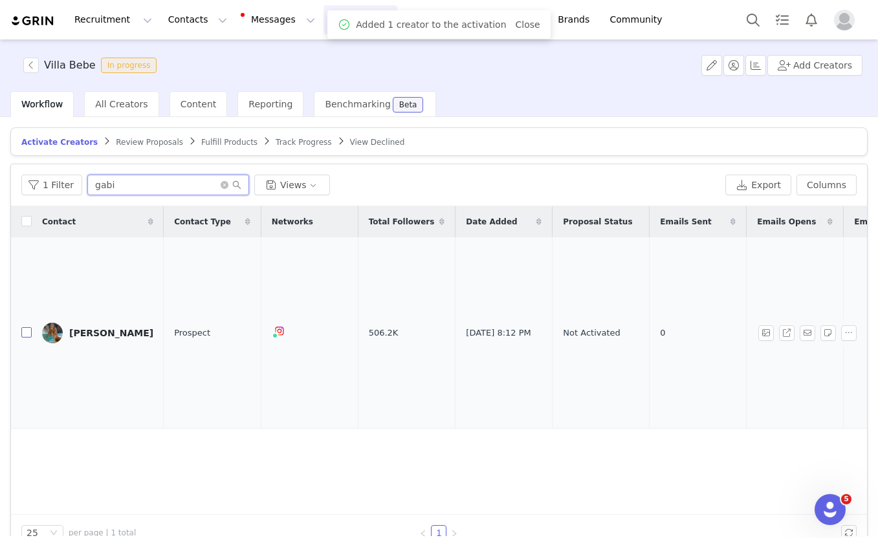
type input "gabi"
click at [28, 327] on input "checkbox" at bounding box center [26, 332] width 10 height 10
checkbox input "true"
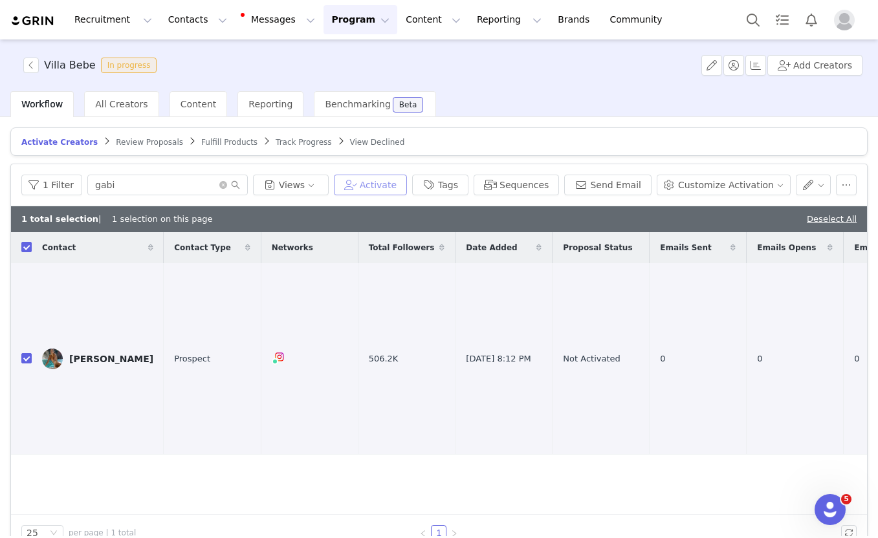
click at [404, 187] on button "Activate" at bounding box center [370, 185] width 73 height 21
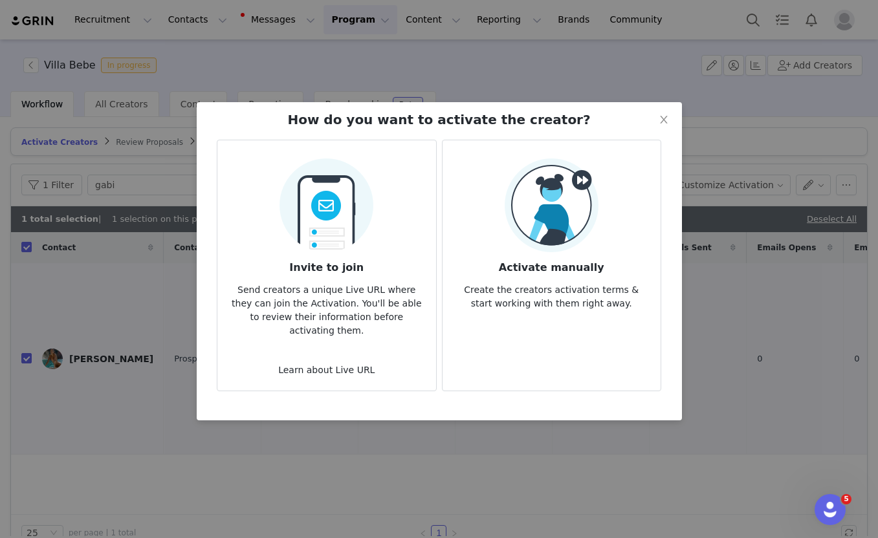
click at [375, 246] on article "Invite to join Send creators a unique Live URL where they can join the Activati…" at bounding box center [326, 266] width 219 height 252
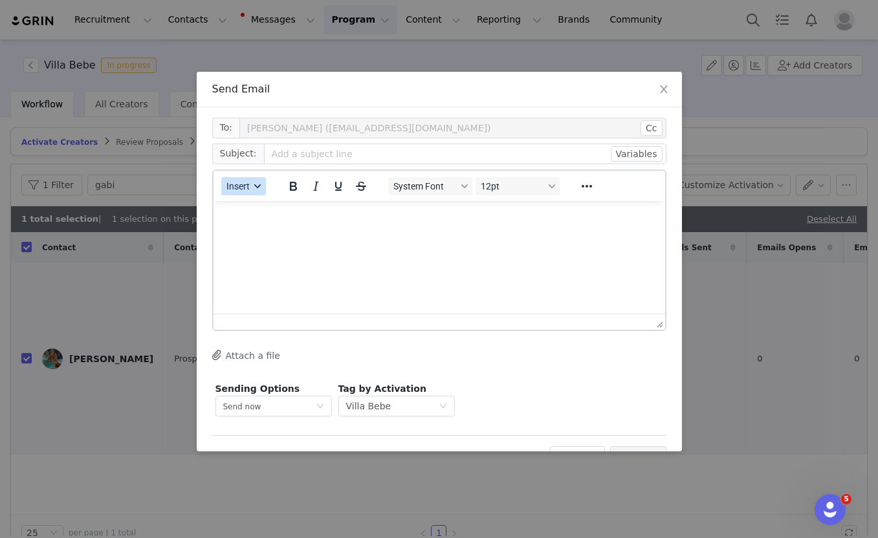
click at [254, 181] on button "Insert" at bounding box center [243, 186] width 45 height 18
click at [254, 211] on div "Insert Template" at bounding box center [290, 209] width 116 height 16
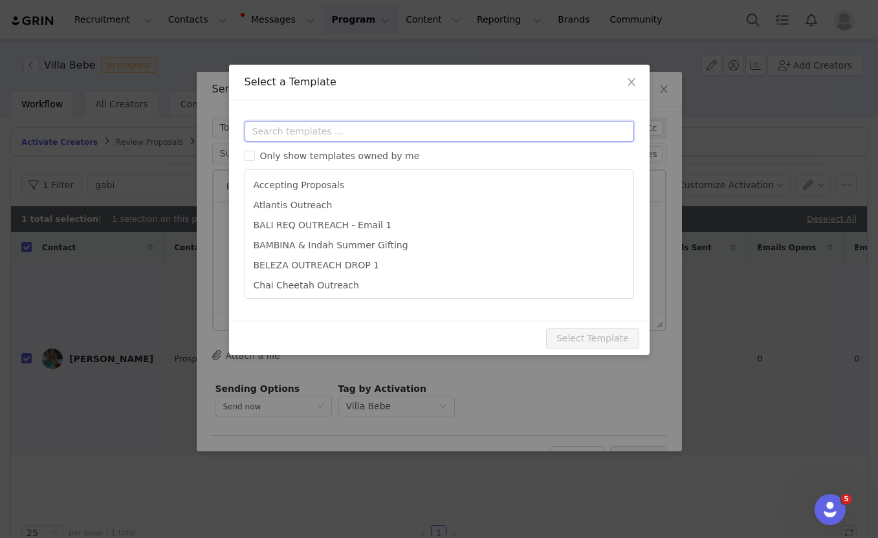
click at [299, 127] on input "text" at bounding box center [439, 131] width 389 height 21
paste input "bebe"
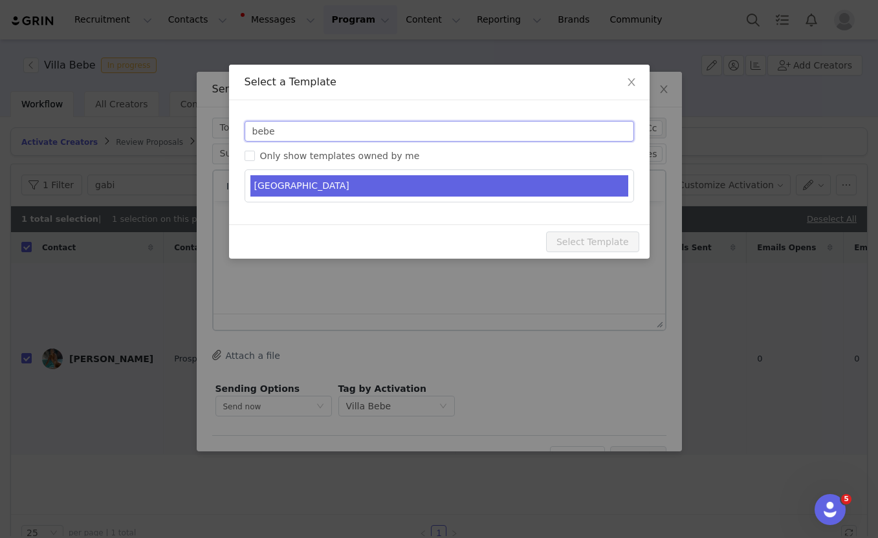
type input "bebe"
type input "Indah gifting - you're on the list"
click at [292, 184] on li "VILLA BEBE" at bounding box center [439, 185] width 378 height 21
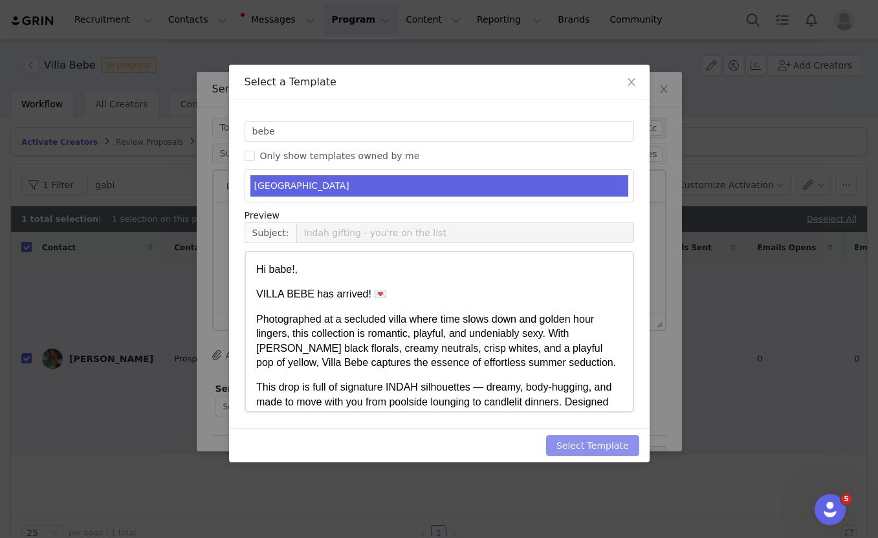
click at [593, 447] on button "Select Template" at bounding box center [592, 445] width 93 height 21
type input "Indah gifting - you're on the list"
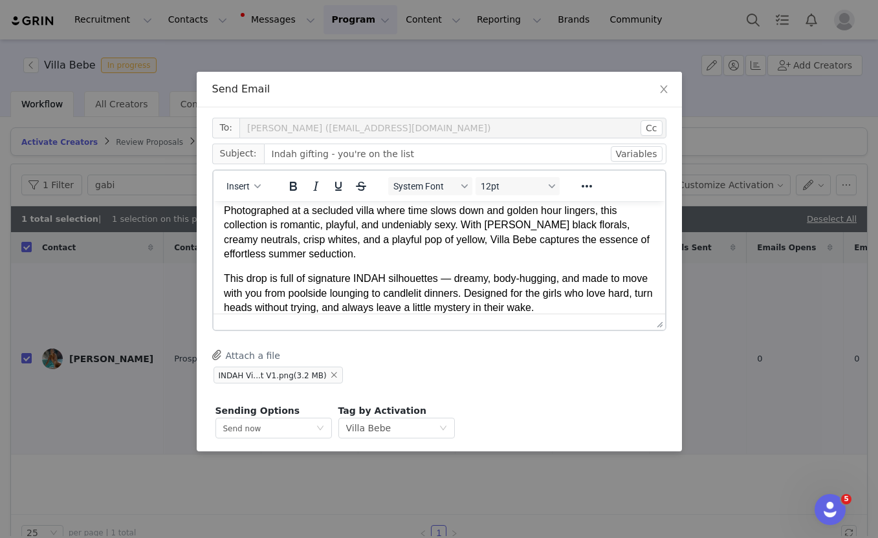
scroll to position [63, 0]
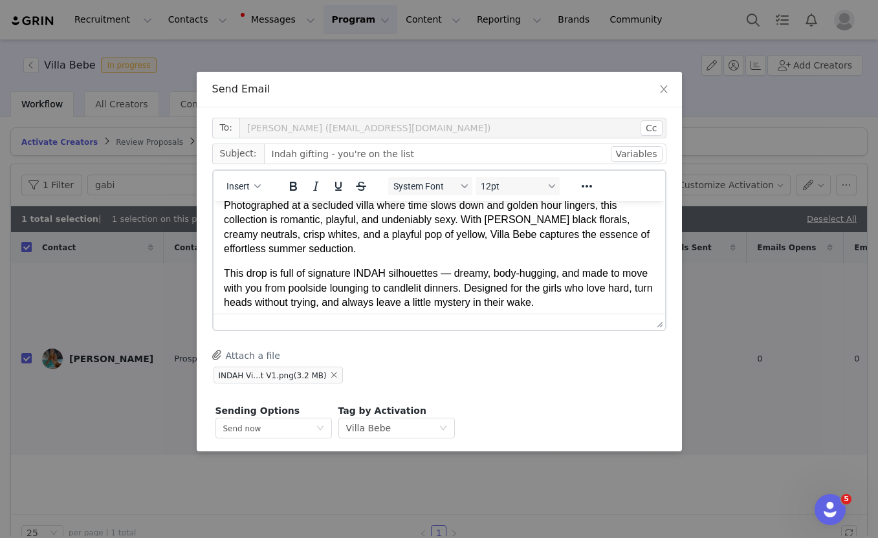
click at [404, 291] on p "This drop is full of signature INDAH silhouettes — dreamy, body-hugging, and ma…" at bounding box center [438, 287] width 431 height 43
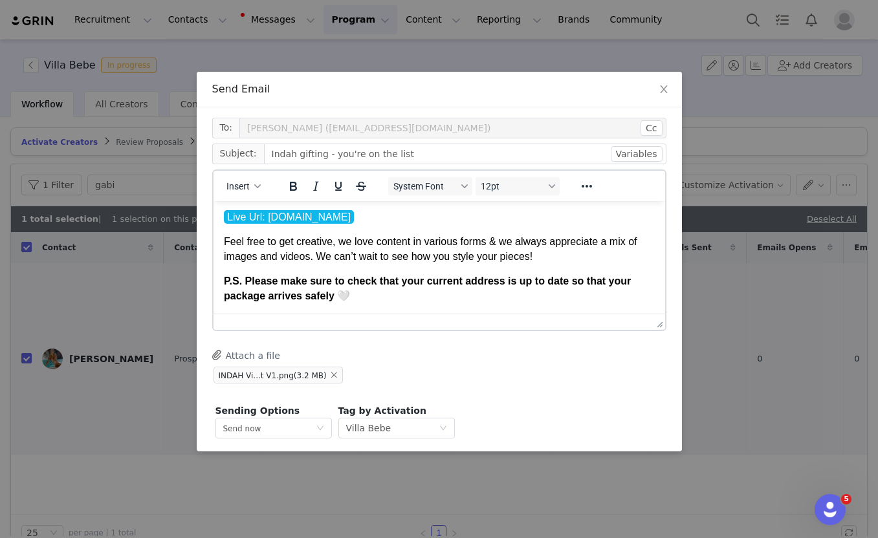
scroll to position [48, 0]
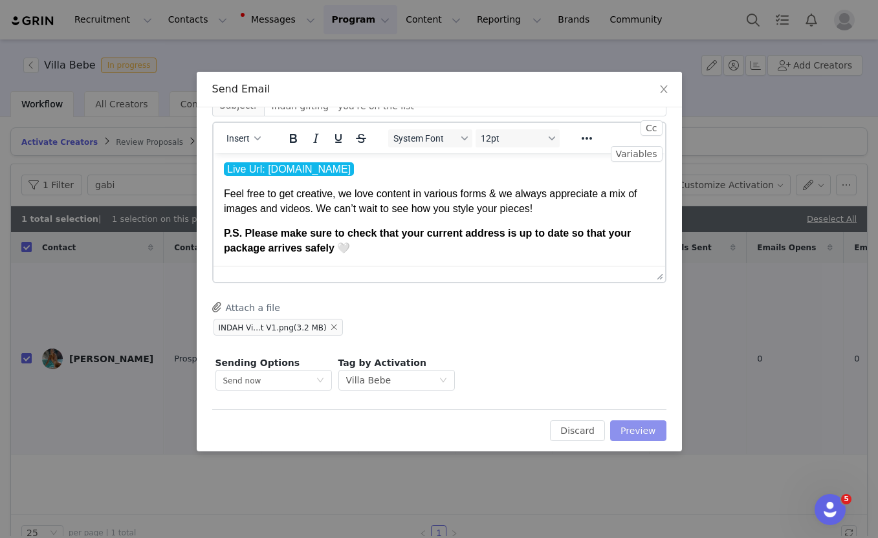
click at [651, 433] on button "Preview" at bounding box center [638, 431] width 56 height 21
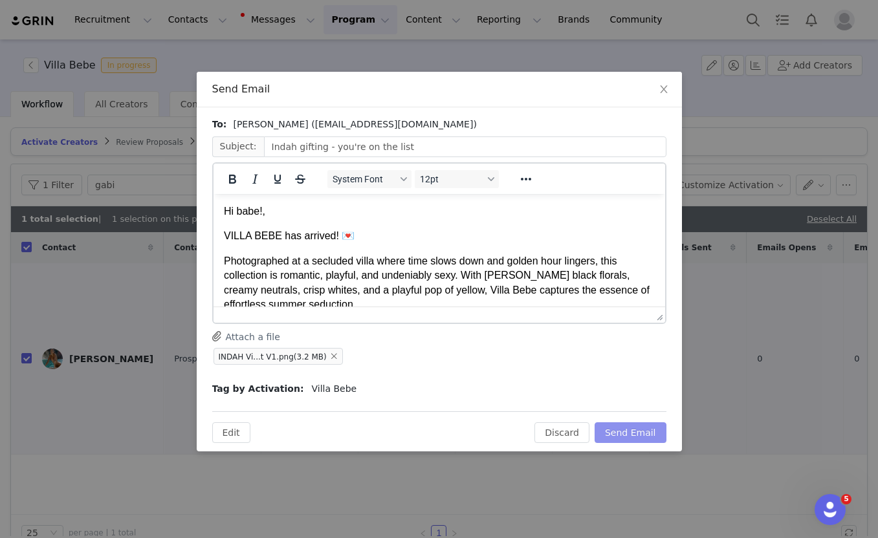
scroll to position [0, 0]
click at [651, 433] on button "Send Email" at bounding box center [631, 432] width 72 height 21
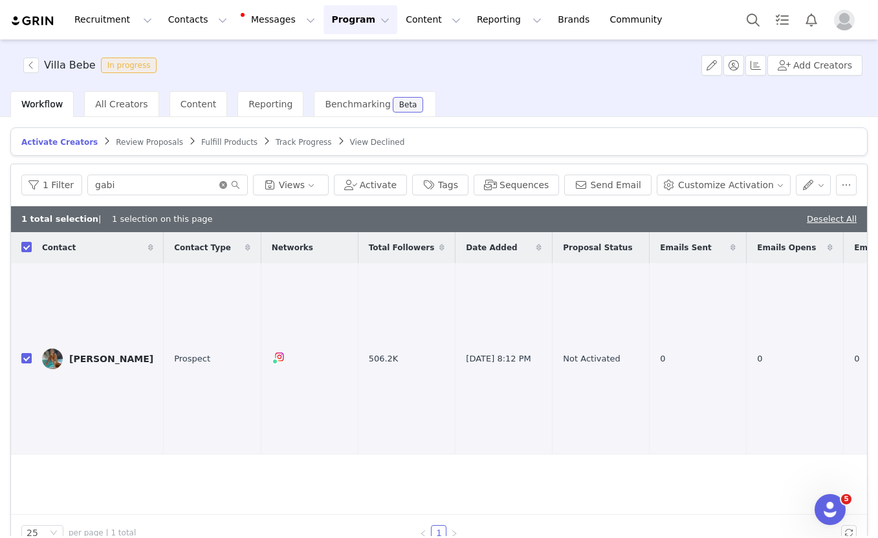
click at [221, 186] on icon "icon: close-circle" at bounding box center [223, 185] width 8 height 8
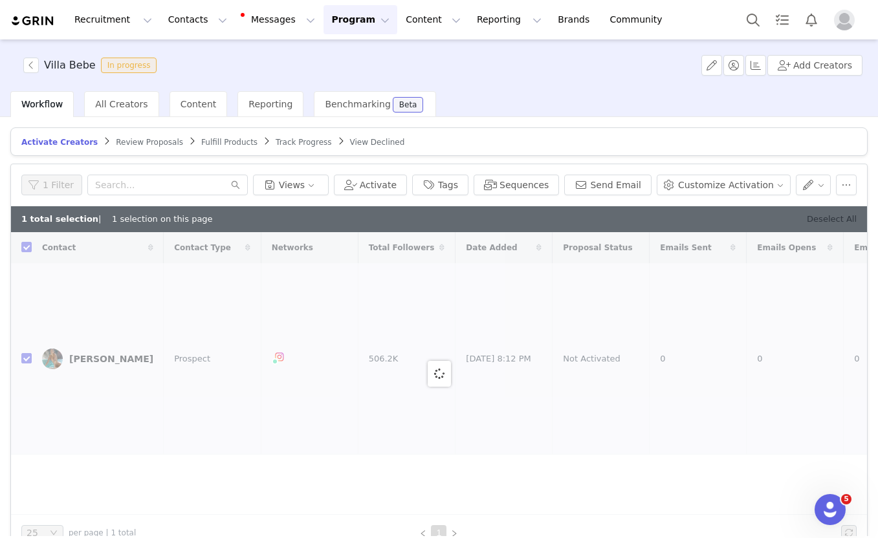
click at [817, 213] on div "Deselect All" at bounding box center [832, 219] width 50 height 13
checkbox input "false"
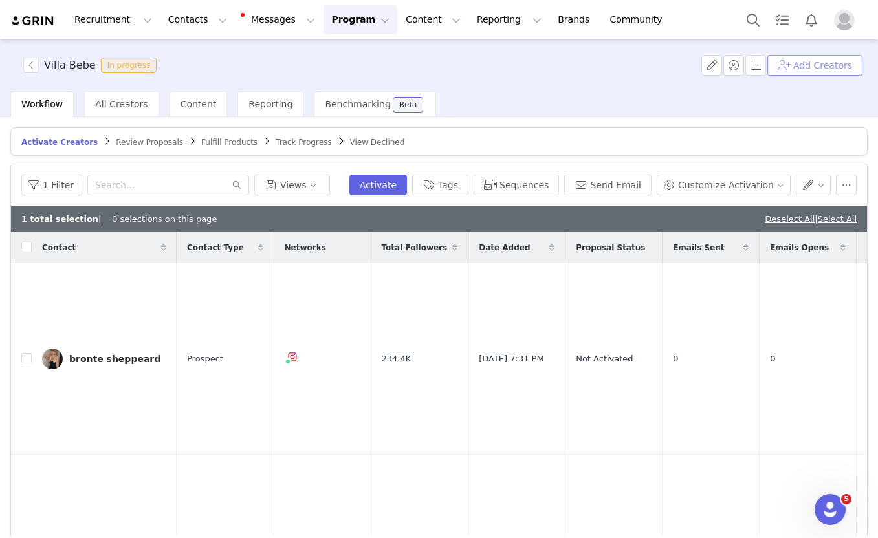
click at [800, 72] on button "Add Creators" at bounding box center [814, 65] width 95 height 21
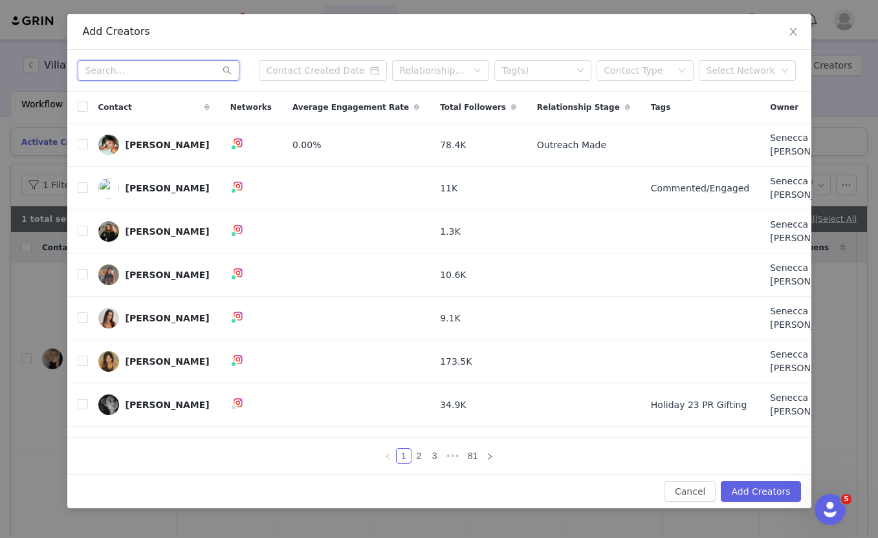
click at [146, 81] on input "text" at bounding box center [159, 70] width 162 height 21
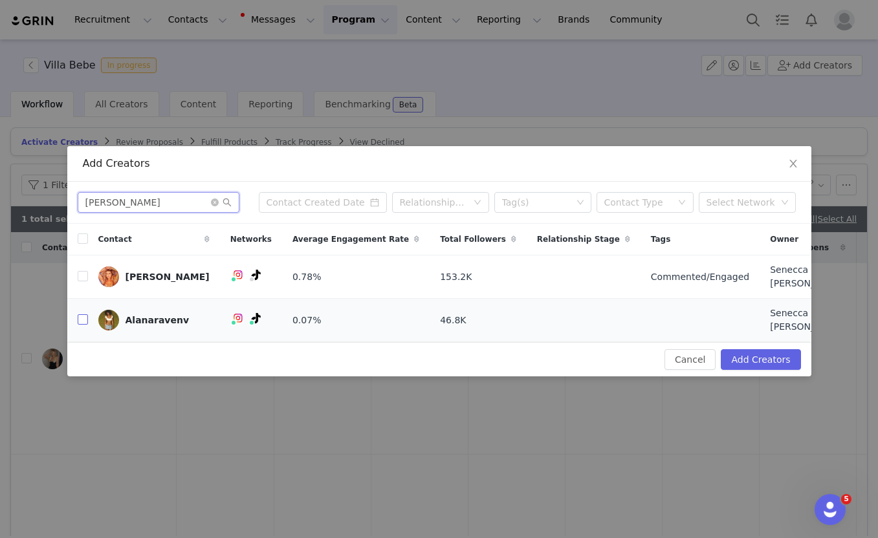
type input "alana"
click at [82, 323] on label at bounding box center [83, 321] width 10 height 14
click at [82, 323] on input "checkbox" at bounding box center [83, 319] width 10 height 10
checkbox input "true"
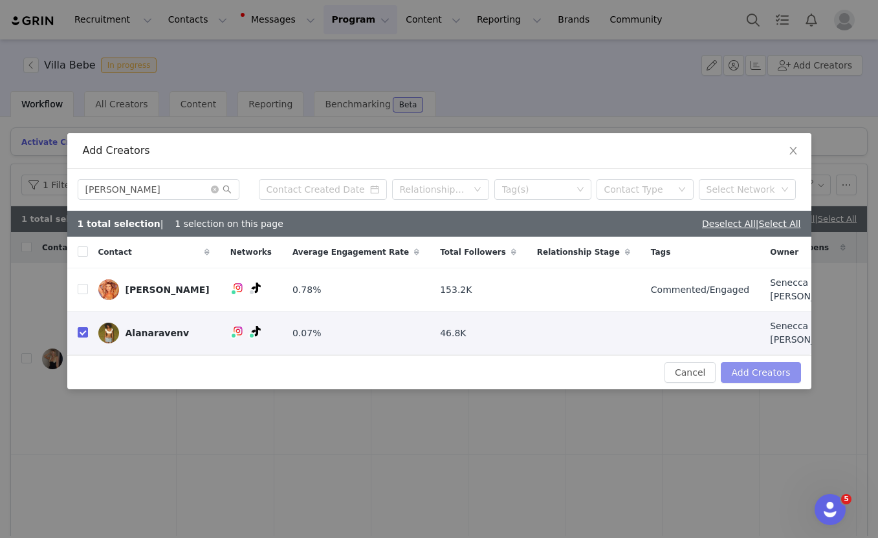
click at [754, 362] on button "Add Creators" at bounding box center [761, 372] width 80 height 21
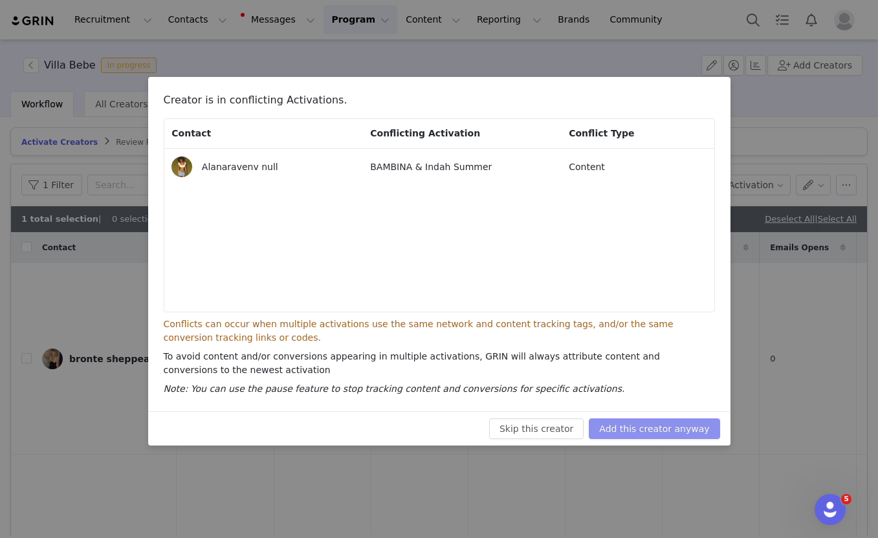
click at [662, 428] on button "Add this creator anyway" at bounding box center [654, 429] width 131 height 21
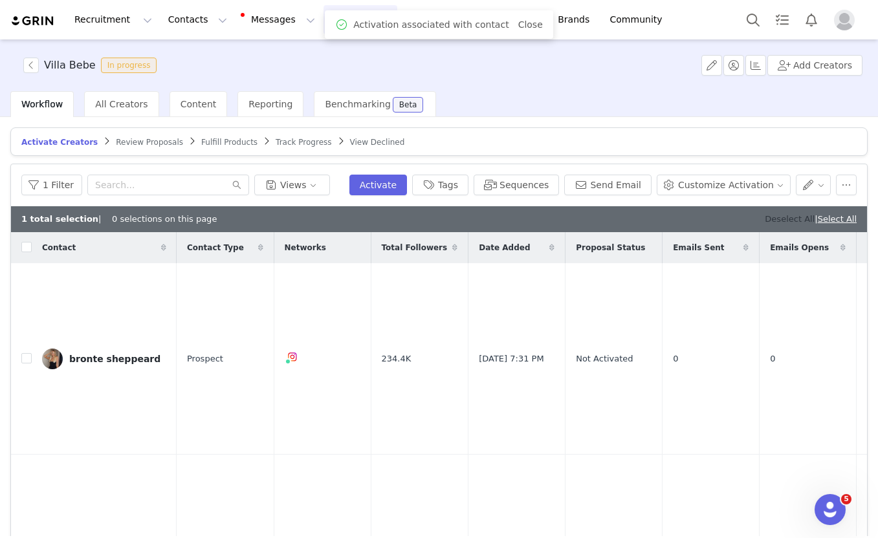
click at [791, 219] on link "Deselect All" at bounding box center [790, 219] width 50 height 10
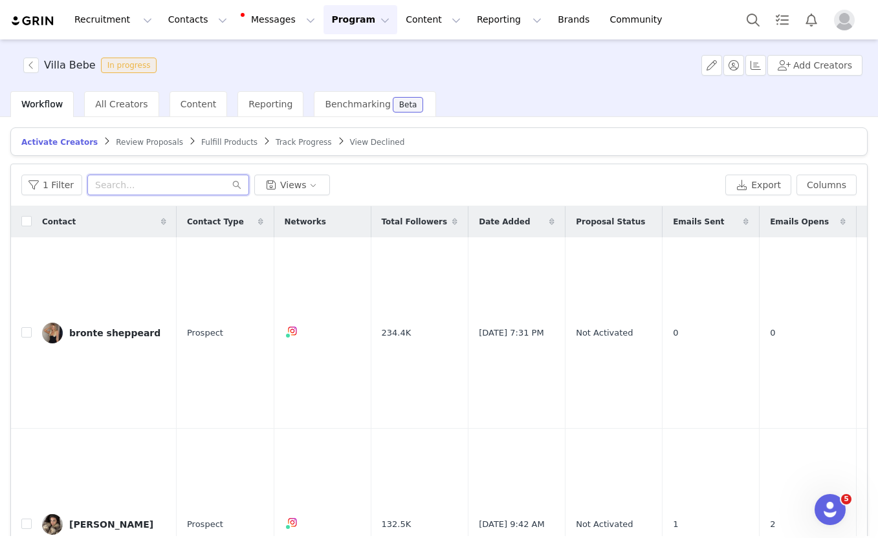
click at [146, 176] on input "text" at bounding box center [168, 185] width 162 height 21
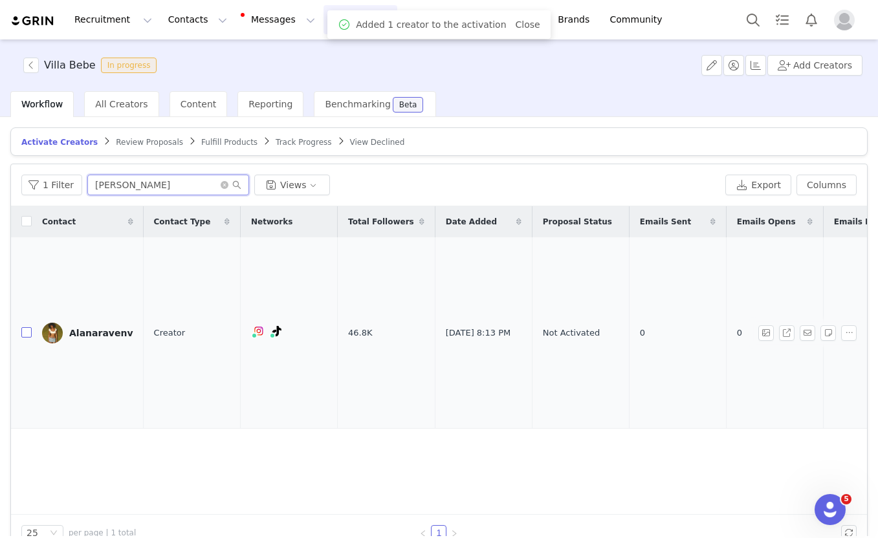
type input "alana"
click at [30, 327] on input "checkbox" at bounding box center [26, 332] width 10 height 10
checkbox input "true"
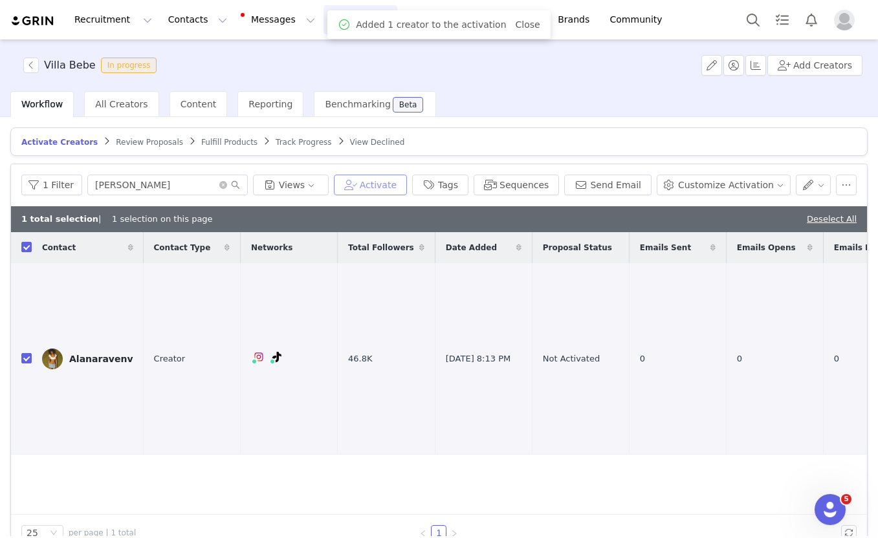
click at [380, 186] on button "Activate" at bounding box center [370, 185] width 73 height 21
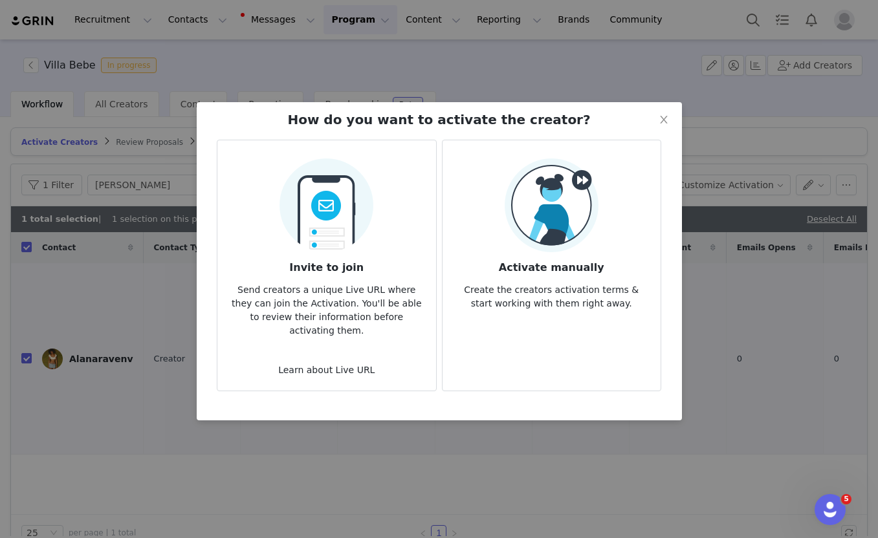
click at [341, 265] on h3 "Invite to join" at bounding box center [326, 263] width 197 height 23
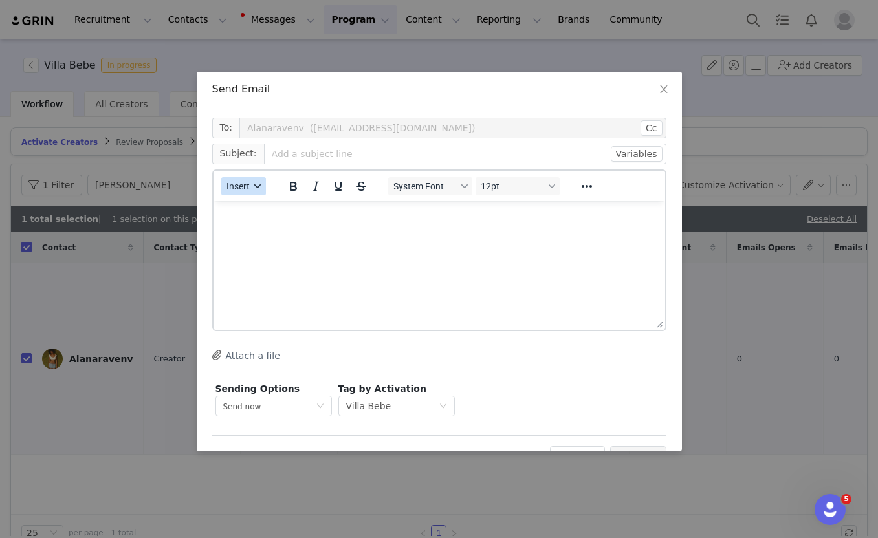
click at [252, 184] on div "button" at bounding box center [257, 186] width 10 height 6
click at [255, 210] on div "Insert Template" at bounding box center [290, 209] width 116 height 16
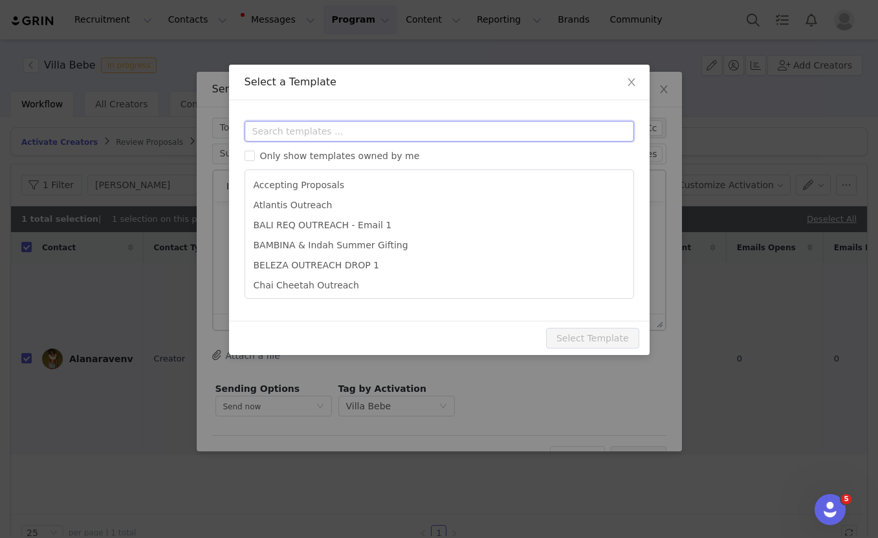
click at [282, 131] on input "text" at bounding box center [439, 131] width 389 height 21
paste input "bebe"
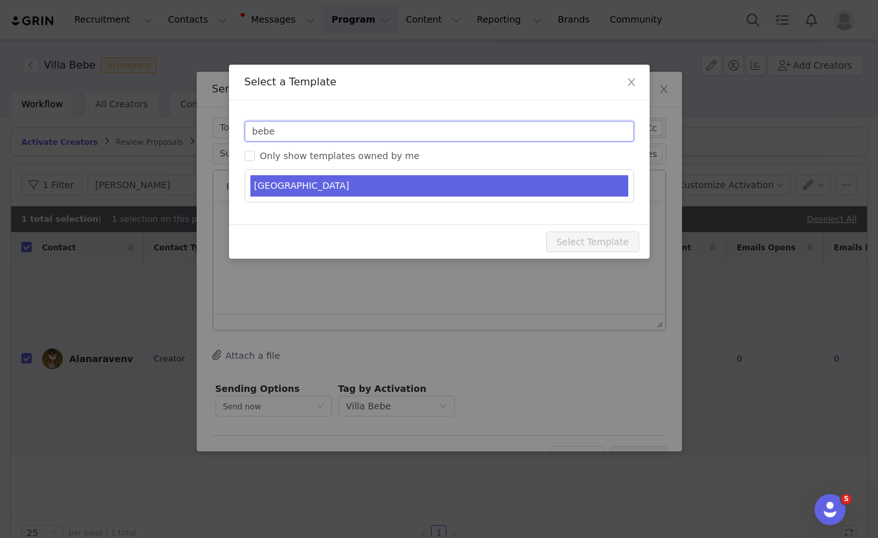
type input "bebe"
type input "Indah gifting - you're on the list"
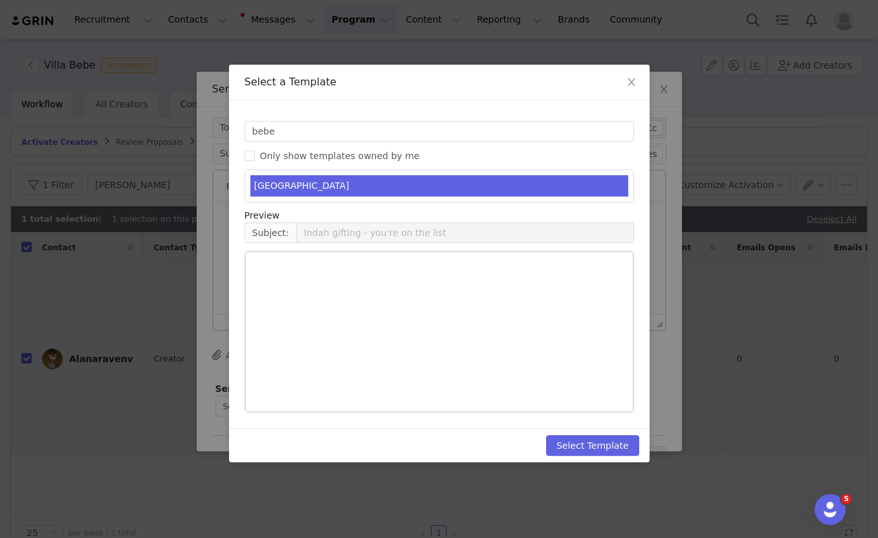
click at [287, 183] on li "VILLA BEBE" at bounding box center [439, 185] width 378 height 21
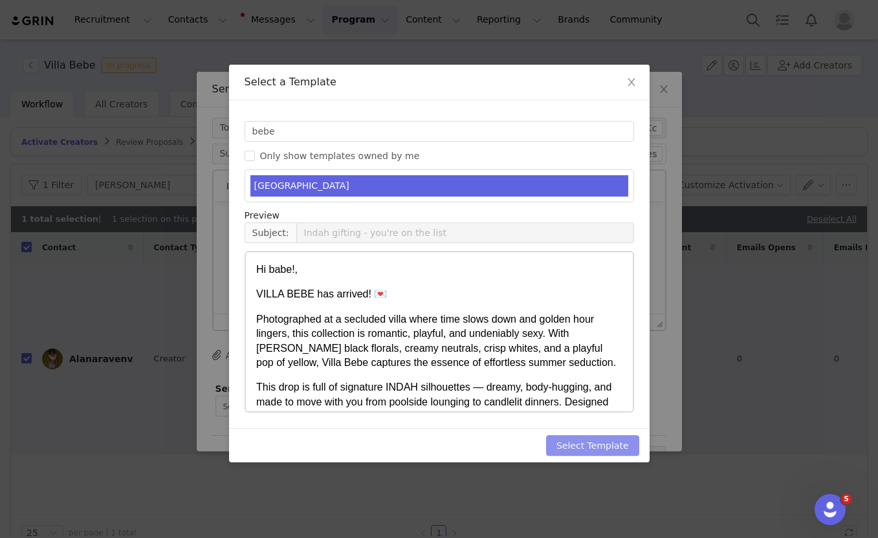
click at [608, 443] on button "Select Template" at bounding box center [592, 445] width 93 height 21
type input "Indah gifting - you're on the list"
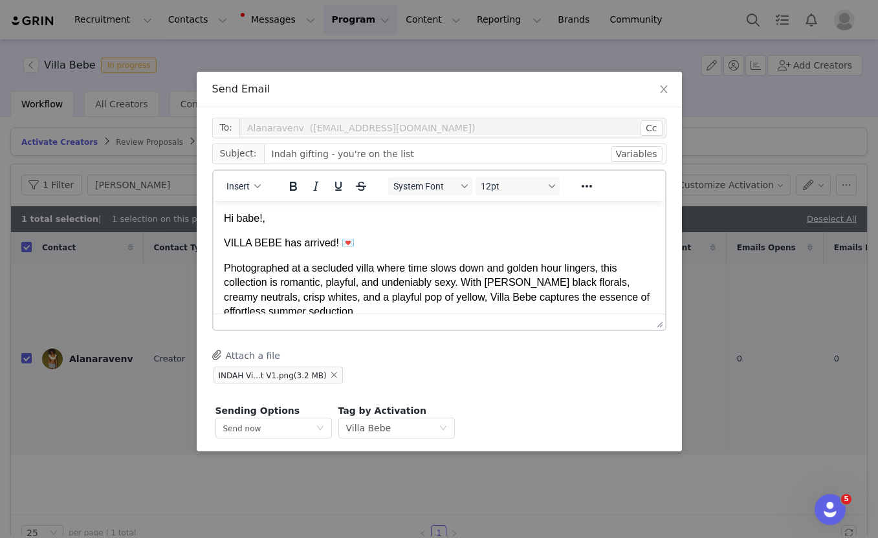
scroll to position [48, 0]
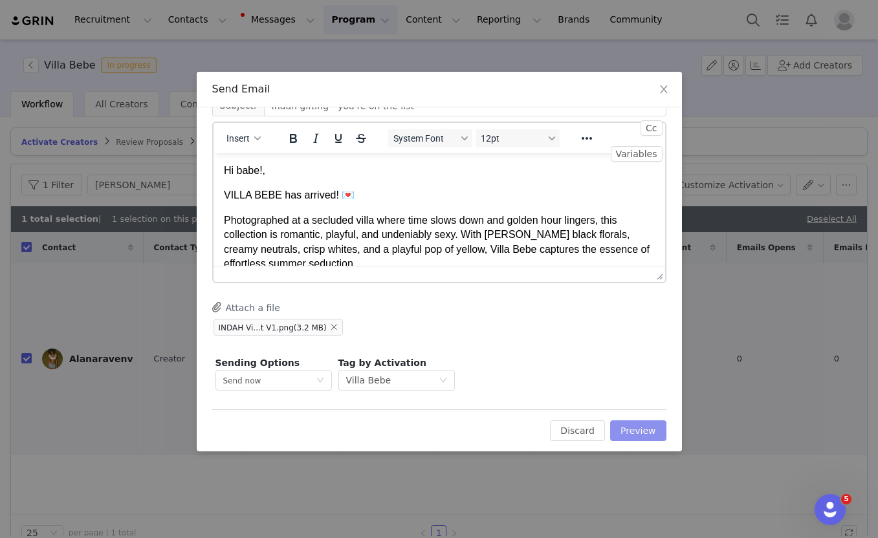
click at [635, 435] on button "Preview" at bounding box center [638, 431] width 56 height 21
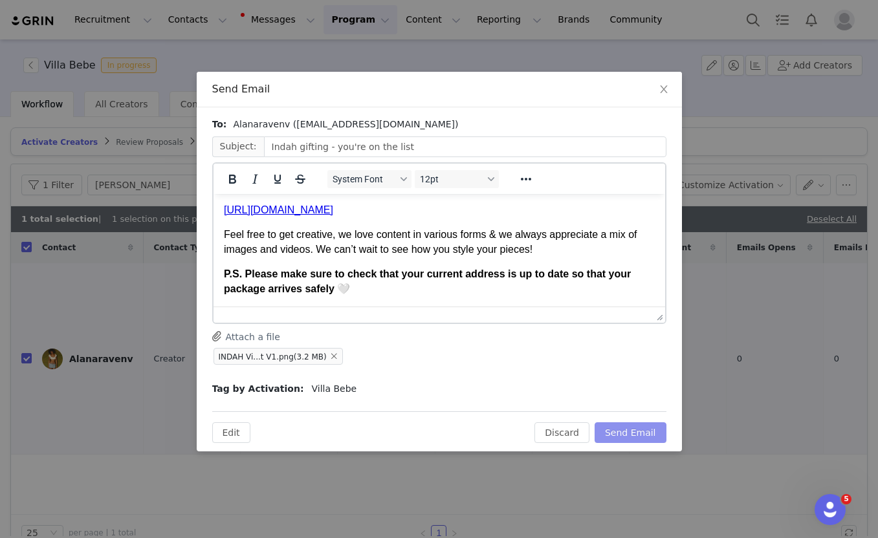
scroll to position [338, 0]
click at [456, 266] on body "Hi babe!, VILLA BEBE has arrived! 💌 Photographed at a secluded villa where time…" at bounding box center [438, 88] width 431 height 416
click at [450, 240] on p "Feel free to get creative, we love content in various forms & we always appreci…" at bounding box center [438, 241] width 431 height 29
click at [621, 430] on button "Send Email" at bounding box center [631, 432] width 72 height 21
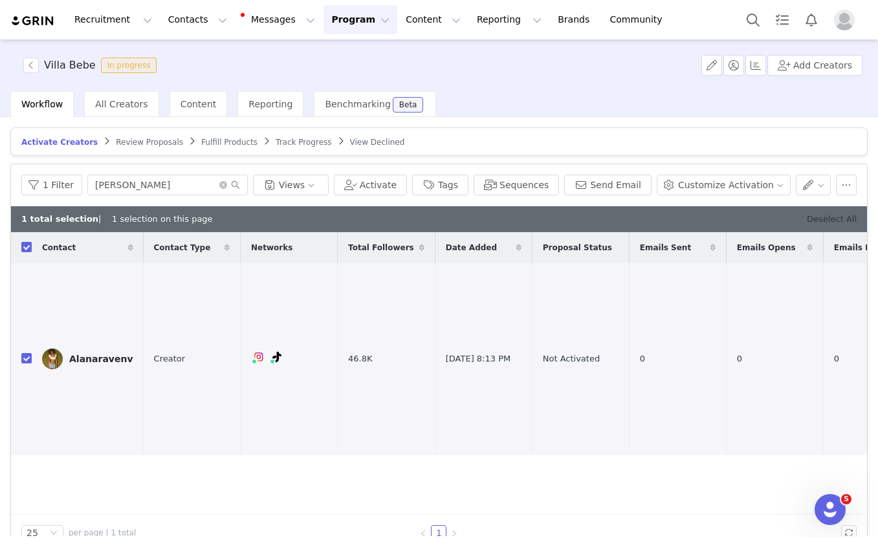
click at [846, 217] on link "Deselect All" at bounding box center [832, 219] width 50 height 10
checkbox input "false"
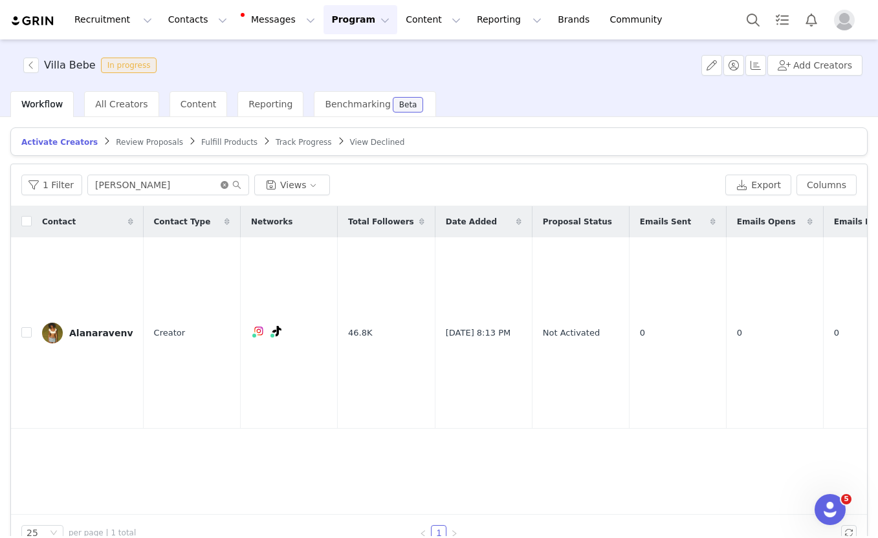
click at [221, 186] on icon "icon: close-circle" at bounding box center [225, 185] width 8 height 8
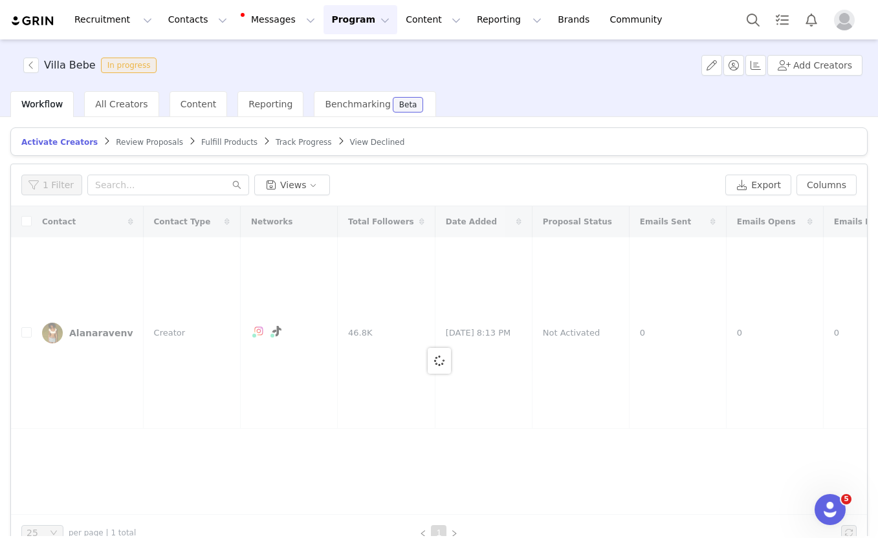
click at [821, 78] on div "Villa Bebe In progress Add Creators" at bounding box center [439, 65] width 878 height 52
click at [807, 65] on button "Add Creators" at bounding box center [814, 65] width 95 height 21
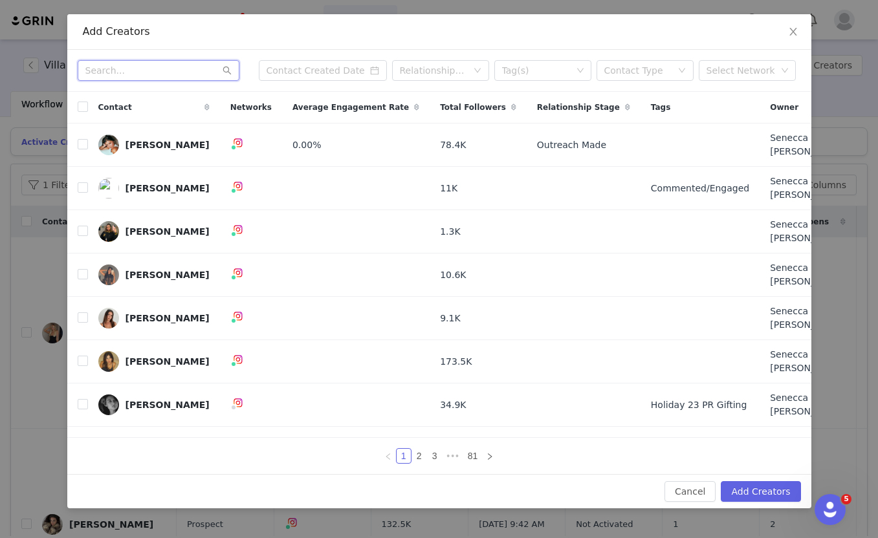
click at [153, 81] on input "text" at bounding box center [159, 70] width 162 height 21
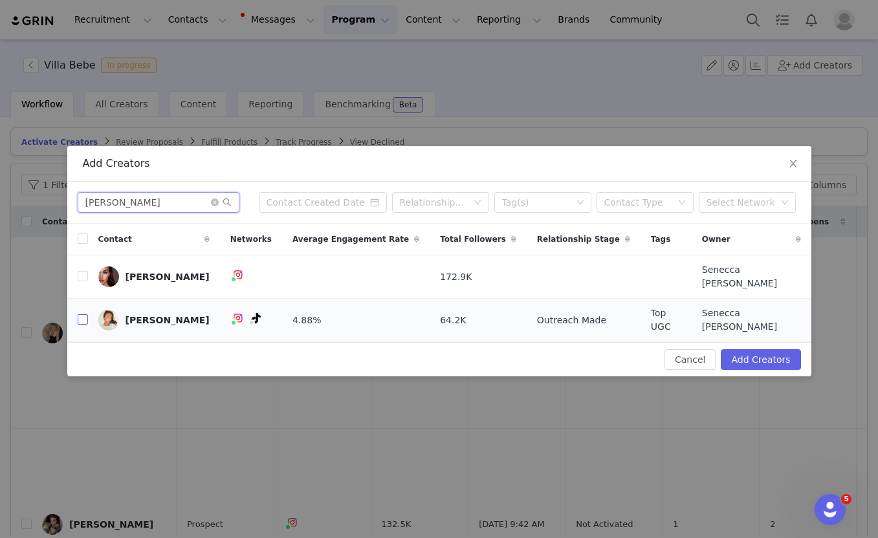
type input "josie"
click at [82, 316] on input "checkbox" at bounding box center [83, 319] width 10 height 10
checkbox input "true"
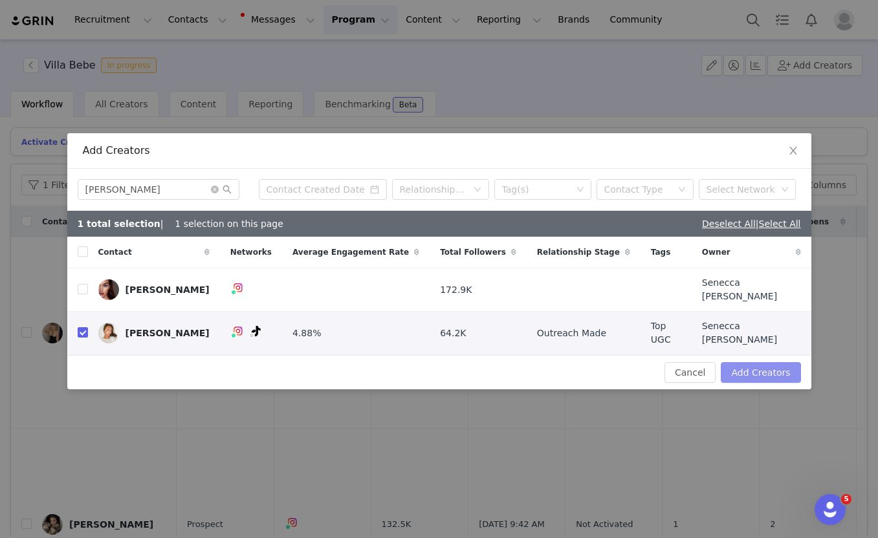
click at [740, 373] on button "Add Creators" at bounding box center [761, 372] width 80 height 21
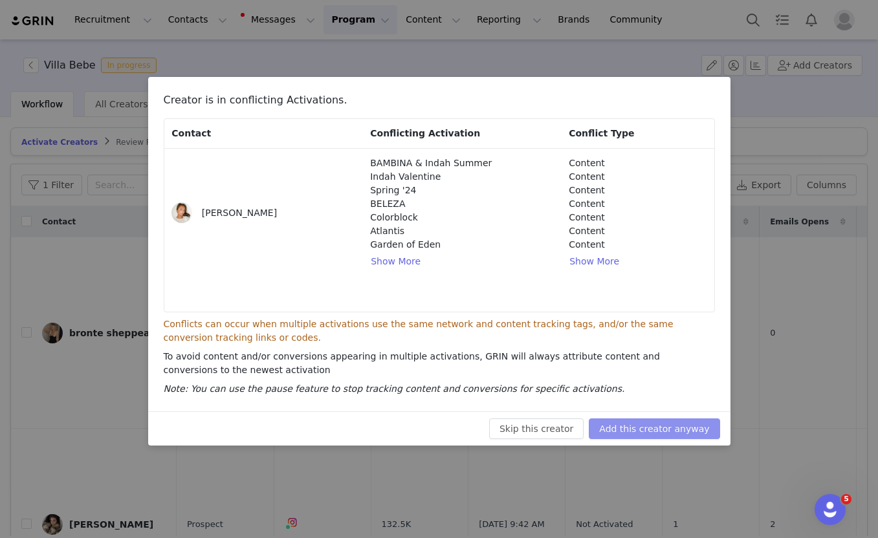
click at [631, 431] on button "Add this creator anyway" at bounding box center [654, 429] width 131 height 21
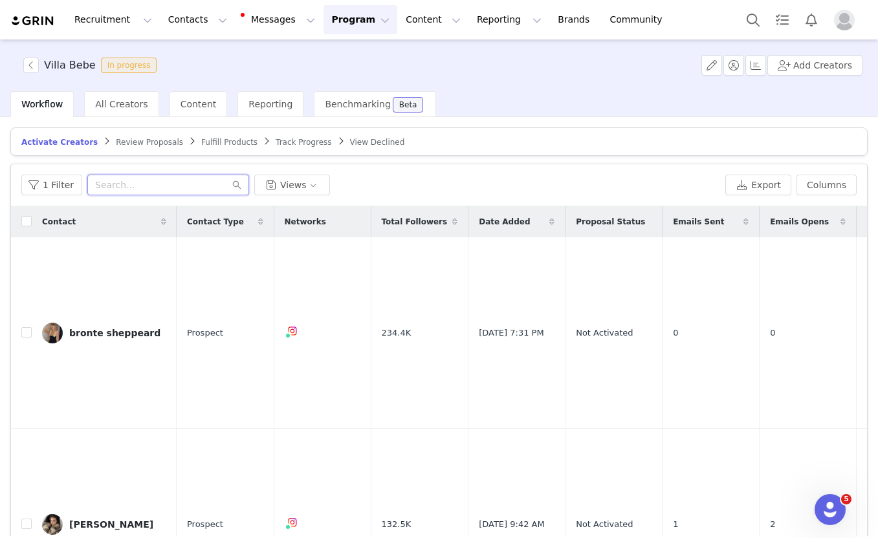
click at [163, 184] on input "text" at bounding box center [168, 185] width 162 height 21
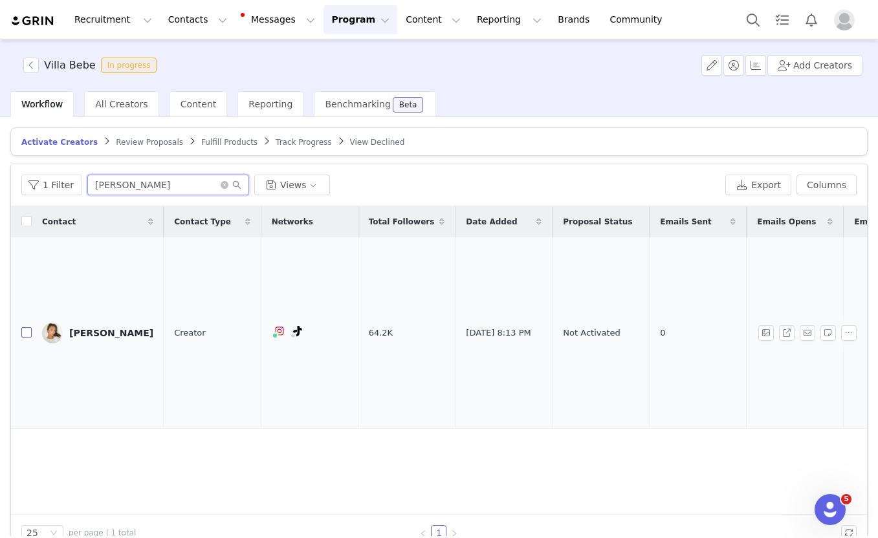
type input "josie"
click at [27, 327] on input "checkbox" at bounding box center [26, 332] width 10 height 10
checkbox input "true"
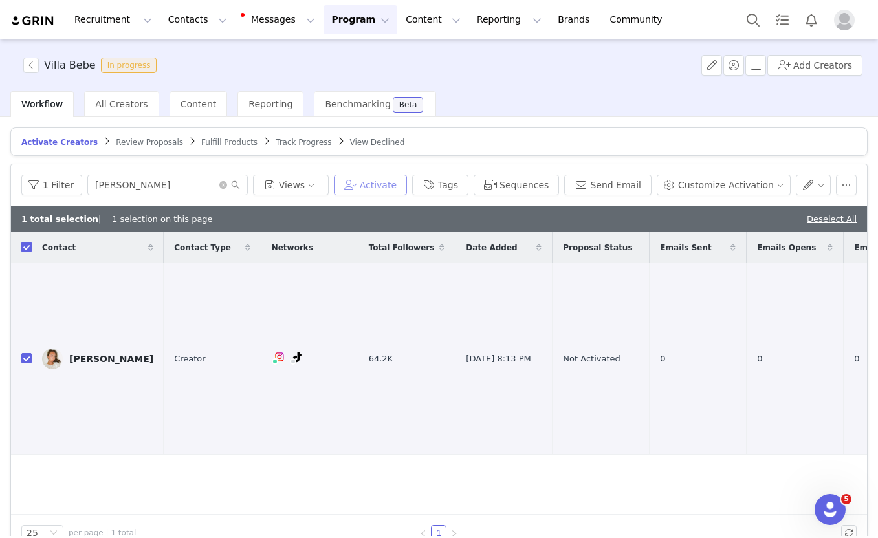
click at [384, 184] on button "Activate" at bounding box center [370, 185] width 73 height 21
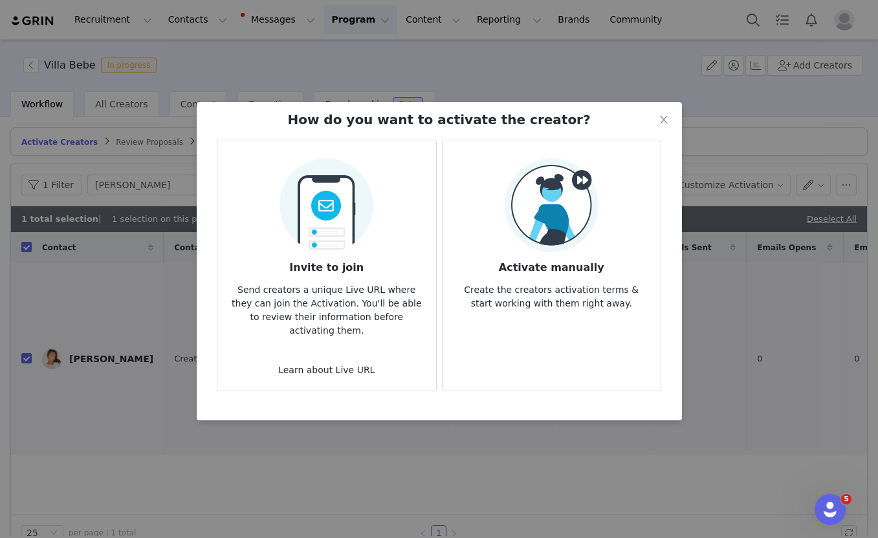
click at [351, 245] on img at bounding box center [326, 202] width 94 height 102
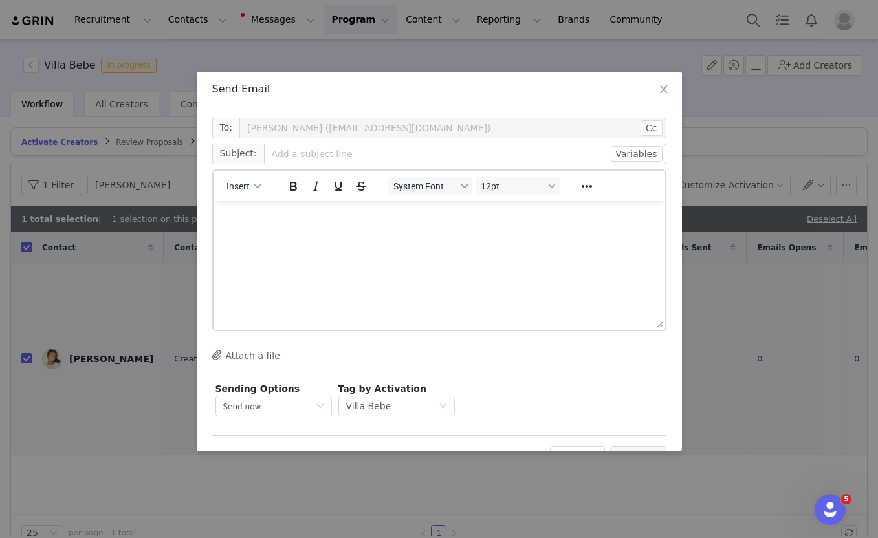
scroll to position [0, 0]
click at [252, 182] on button "Insert" at bounding box center [243, 186] width 45 height 18
click at [259, 208] on div "Insert Template" at bounding box center [290, 209] width 116 height 16
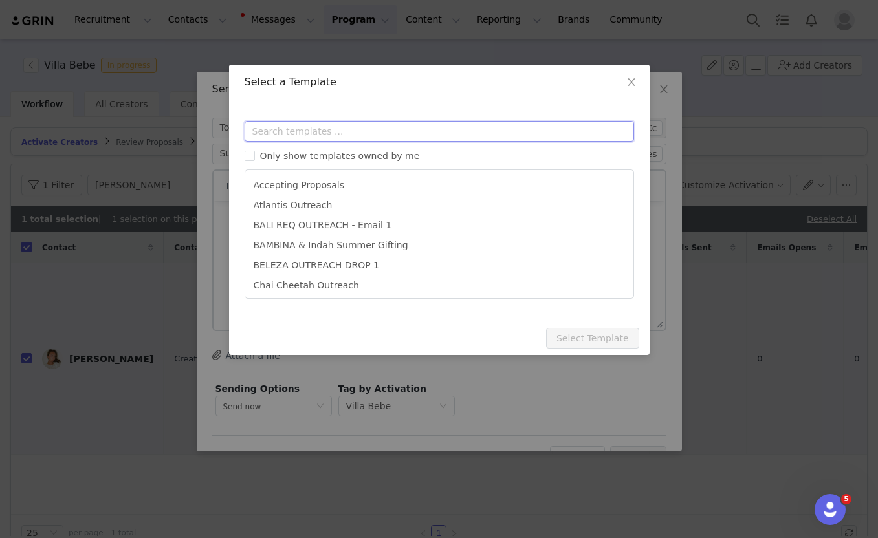
click at [308, 132] on input "text" at bounding box center [439, 131] width 389 height 21
paste input "bebe"
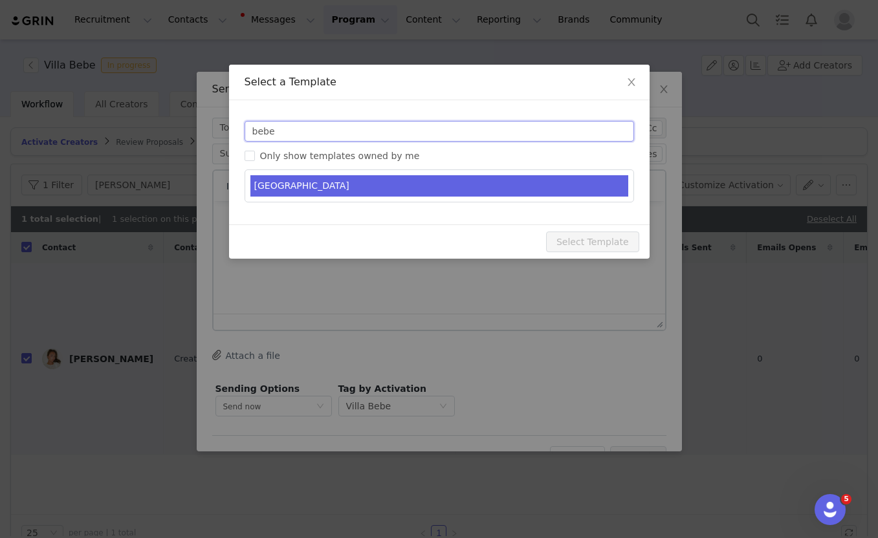
type input "bebe"
type input "Indah gifting - you're on the list"
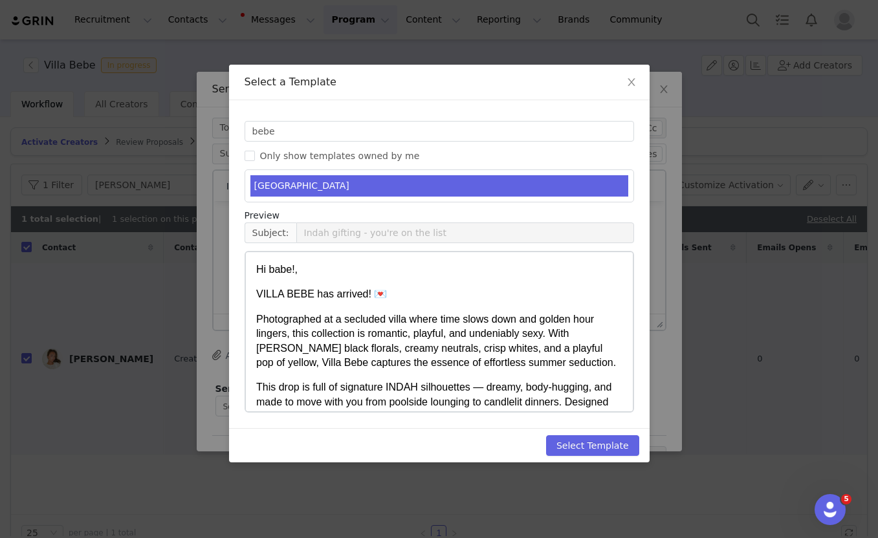
click at [305, 184] on li "VILLA BEBE" at bounding box center [439, 185] width 378 height 21
click at [585, 452] on button "Select Template" at bounding box center [592, 445] width 93 height 21
type input "Indah gifting - you're on the list"
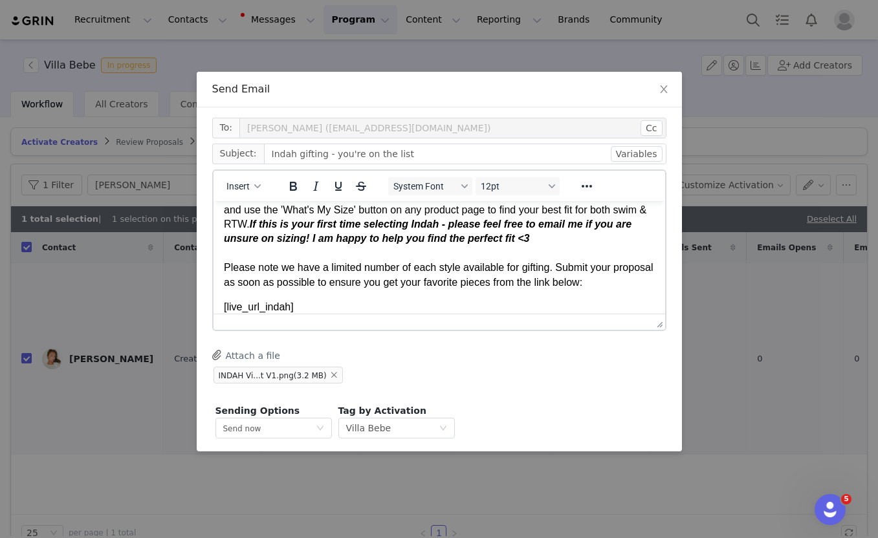
scroll to position [296, 0]
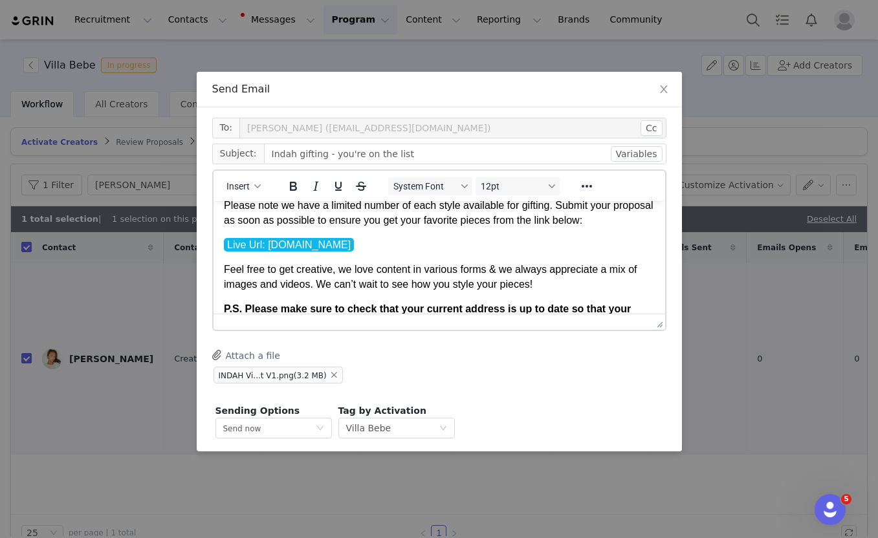
click at [382, 281] on p "Feel free to get creative, we love content in various forms & we always appreci…" at bounding box center [438, 276] width 431 height 29
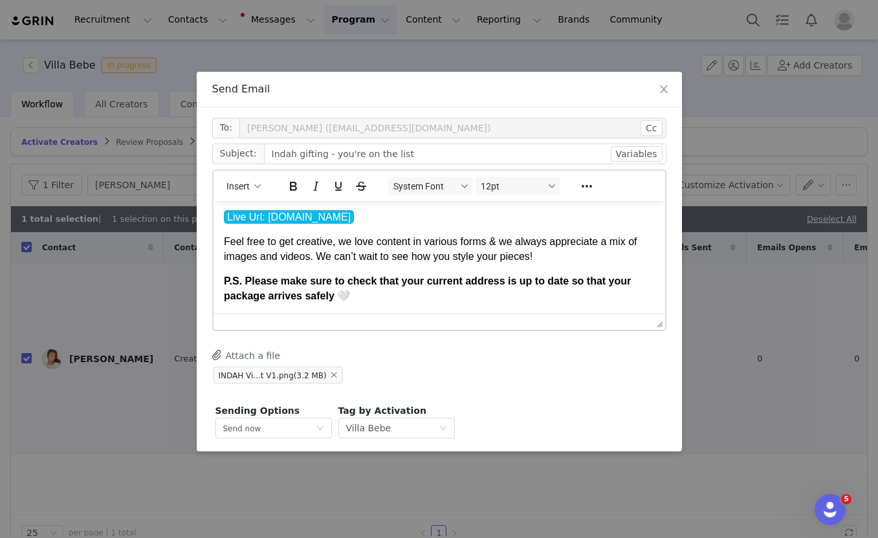
scroll to position [48, 0]
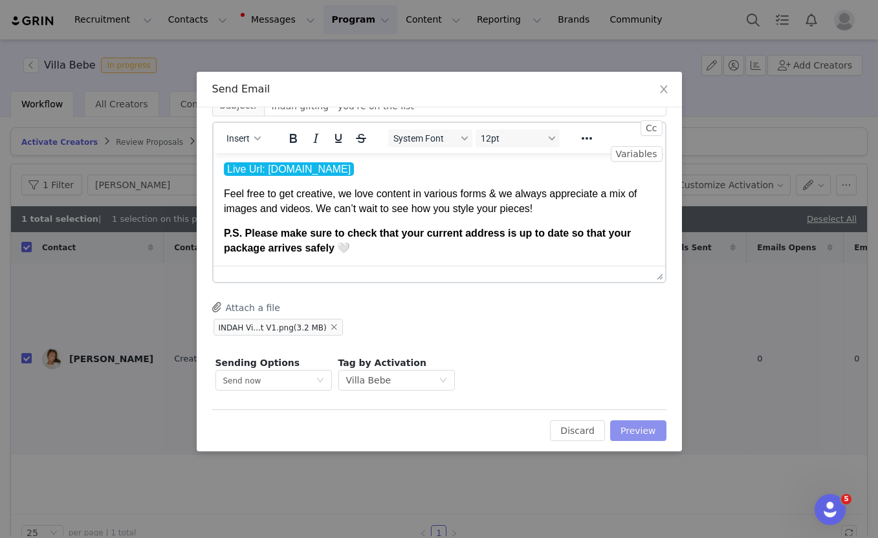
click at [646, 439] on button "Preview" at bounding box center [638, 431] width 56 height 21
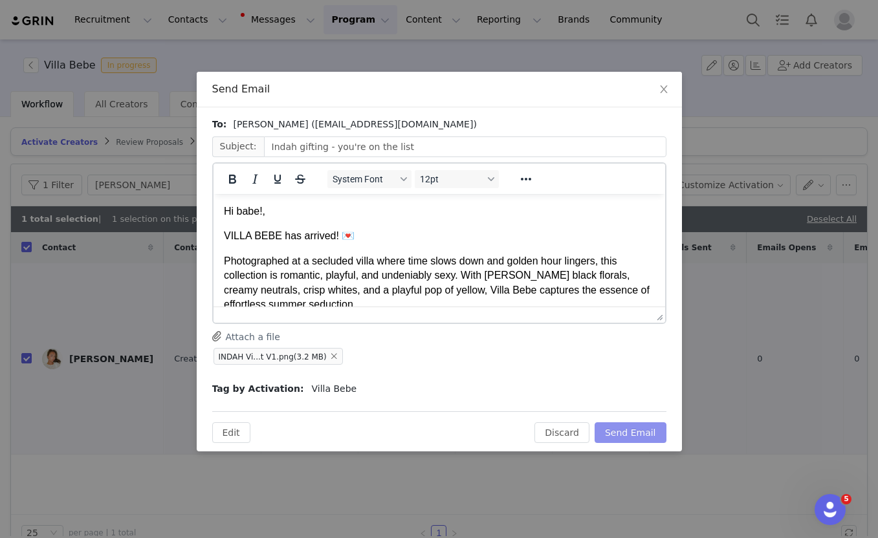
scroll to position [0, 0]
click at [631, 432] on button "Send Email" at bounding box center [631, 432] width 72 height 21
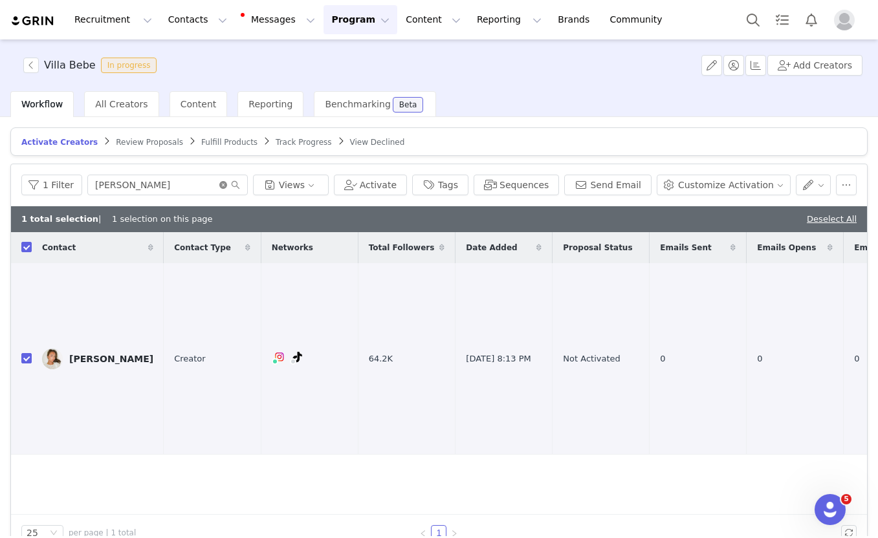
click at [223, 185] on icon "icon: close-circle" at bounding box center [223, 185] width 8 height 8
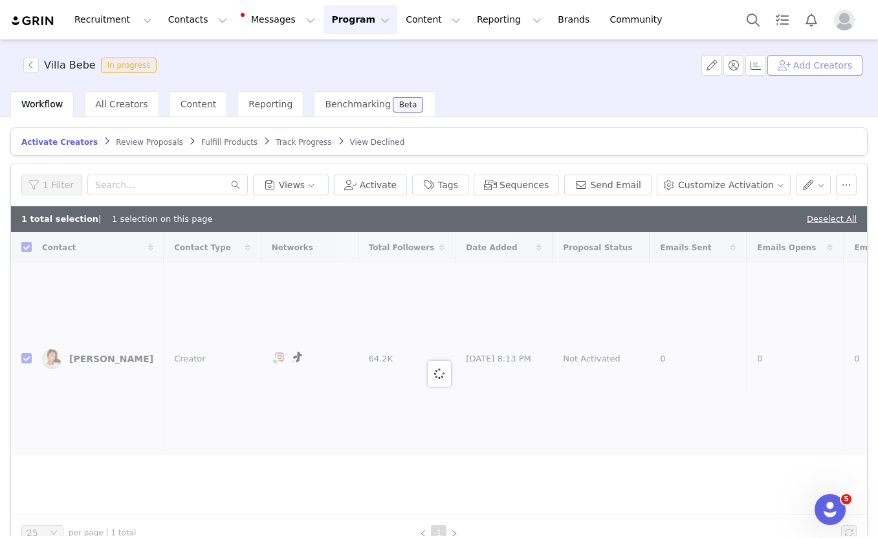
click at [800, 63] on button "Add Creators" at bounding box center [814, 65] width 95 height 21
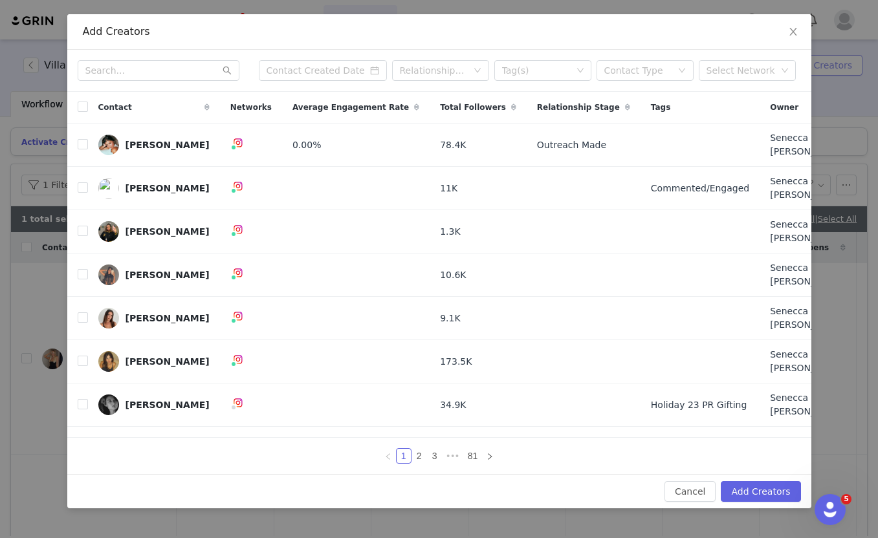
checkbox input "false"
click at [155, 79] on input "text" at bounding box center [159, 70] width 162 height 21
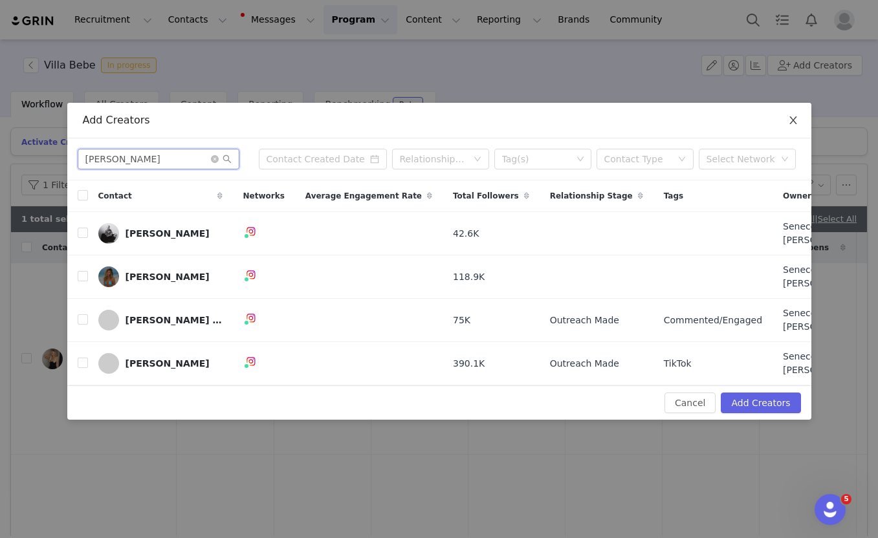
type input "jess"
click at [789, 126] on icon "icon: close" at bounding box center [793, 120] width 10 height 10
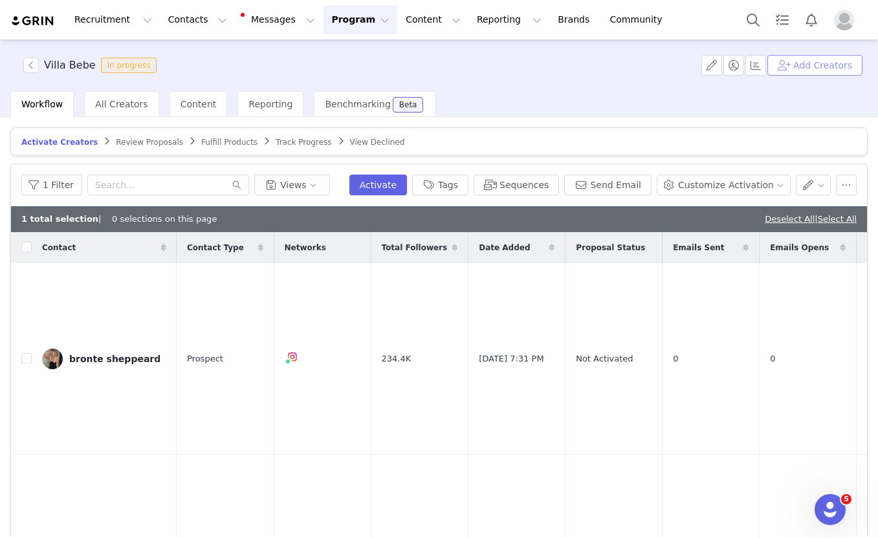
click at [829, 68] on button "Add Creators" at bounding box center [814, 65] width 95 height 21
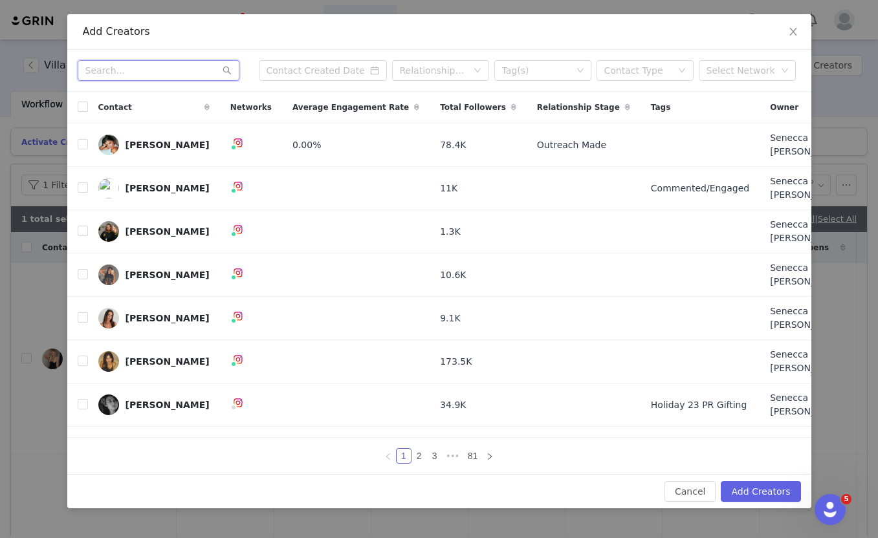
click at [140, 81] on input "text" at bounding box center [159, 70] width 162 height 21
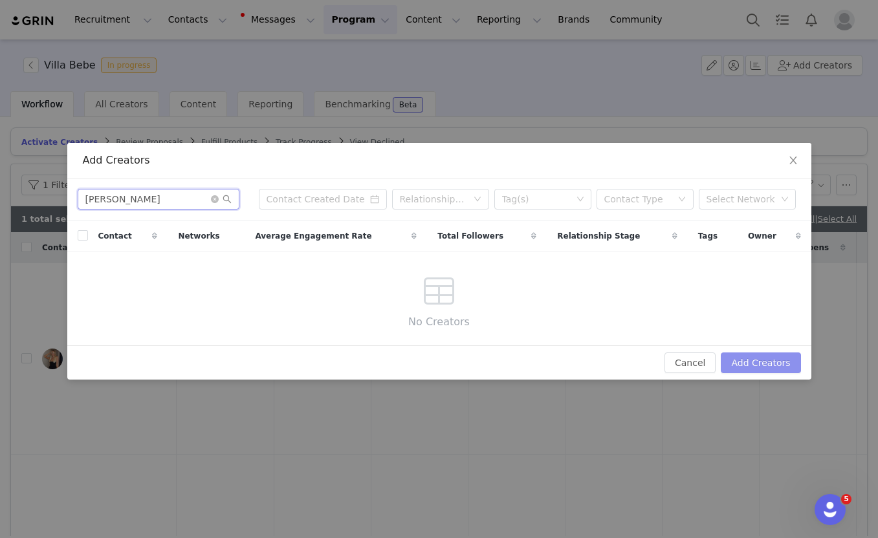
type input "[PERSON_NAME]"
click at [771, 362] on button "Add Creators" at bounding box center [761, 363] width 80 height 21
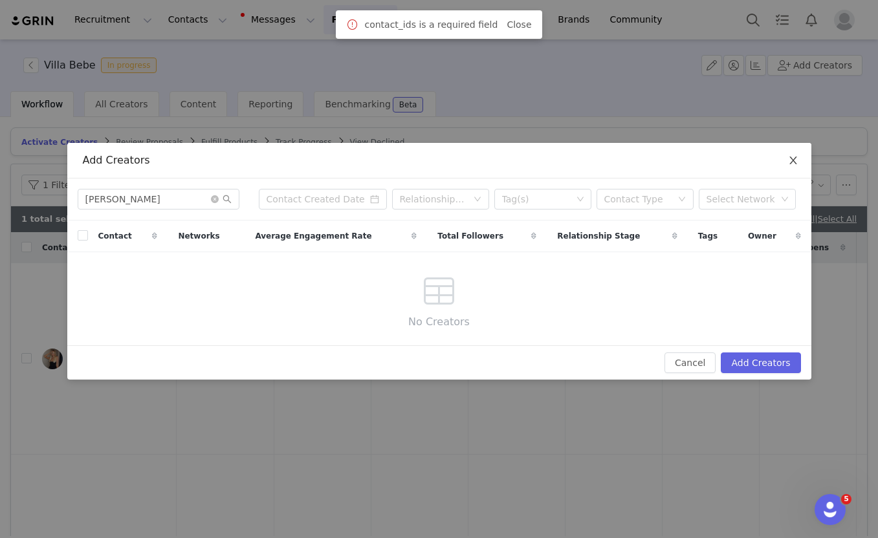
click at [784, 162] on span "Close" at bounding box center [793, 161] width 36 height 36
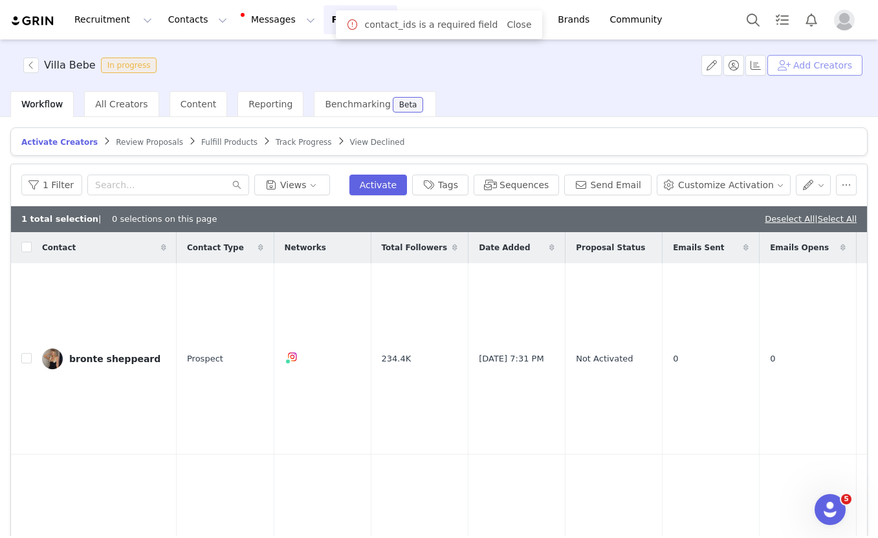
click at [788, 66] on button "Add Creators" at bounding box center [814, 65] width 95 height 21
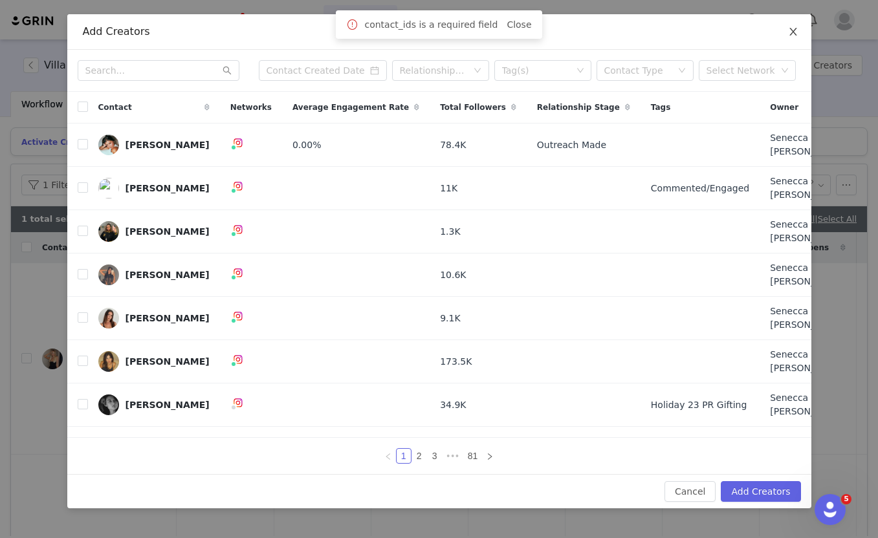
click at [796, 37] on icon "icon: close" at bounding box center [793, 32] width 10 height 10
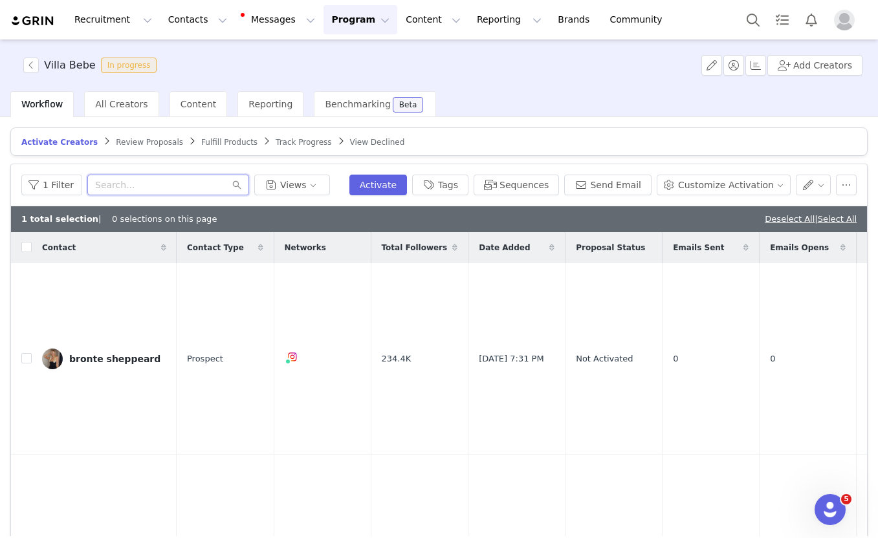
click at [154, 180] on input "text" at bounding box center [168, 185] width 162 height 21
type input "[PERSON_NAME]"
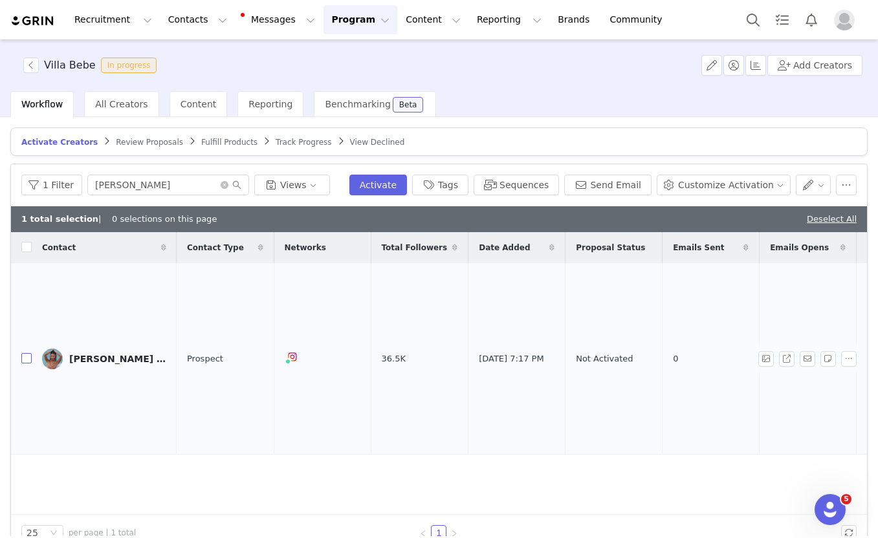
click at [26, 353] on input "checkbox" at bounding box center [26, 358] width 10 height 10
checkbox input "true"
click at [221, 186] on icon "icon: close-circle" at bounding box center [225, 185] width 8 height 8
click at [783, 221] on link "Deselect All" at bounding box center [790, 219] width 50 height 10
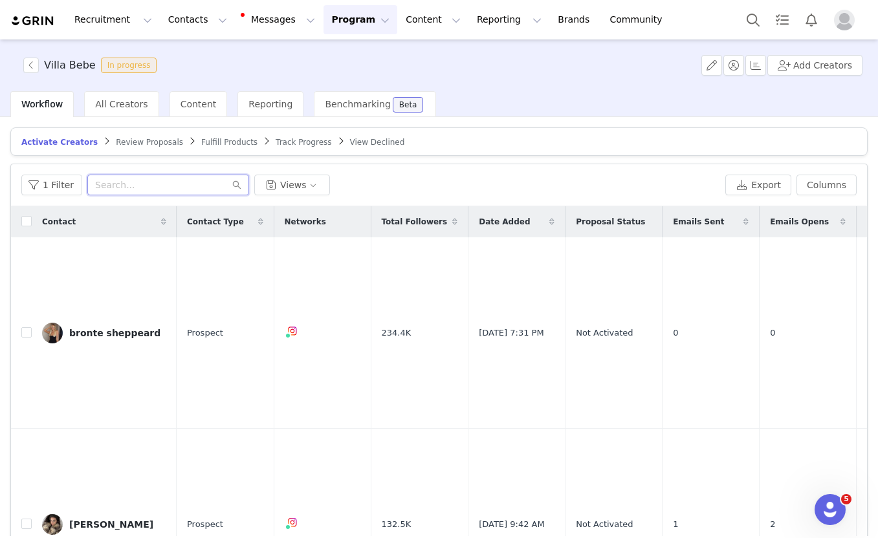
click at [182, 193] on input "text" at bounding box center [168, 185] width 162 height 21
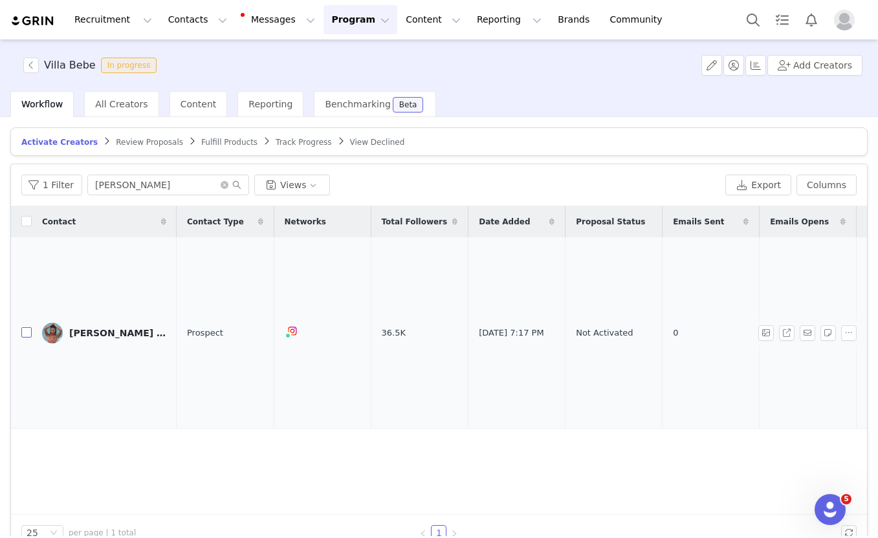
click at [28, 327] on input "checkbox" at bounding box center [26, 332] width 10 height 10
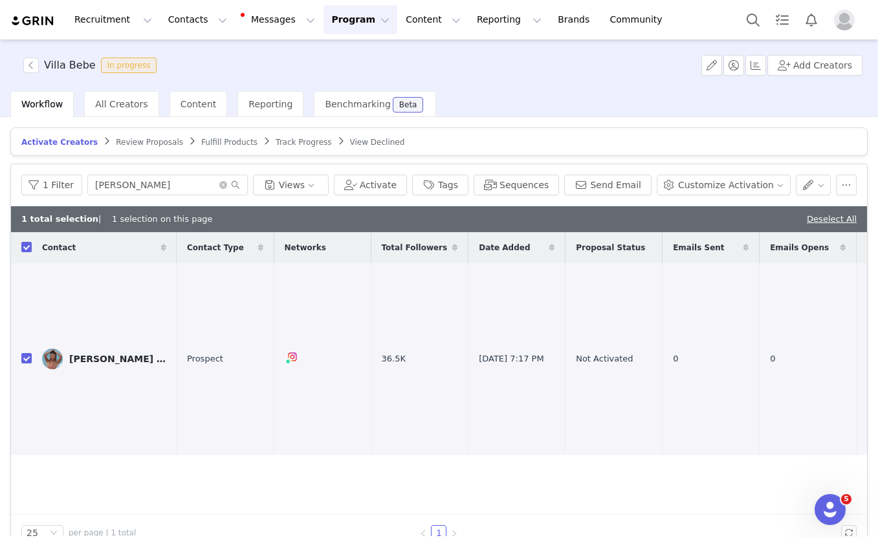
click at [374, 195] on div "1 Filter jess Views Activate Tags Sequences Send Email Customize Activation" at bounding box center [439, 185] width 856 height 42
click at [380, 181] on button "Activate" at bounding box center [370, 185] width 73 height 21
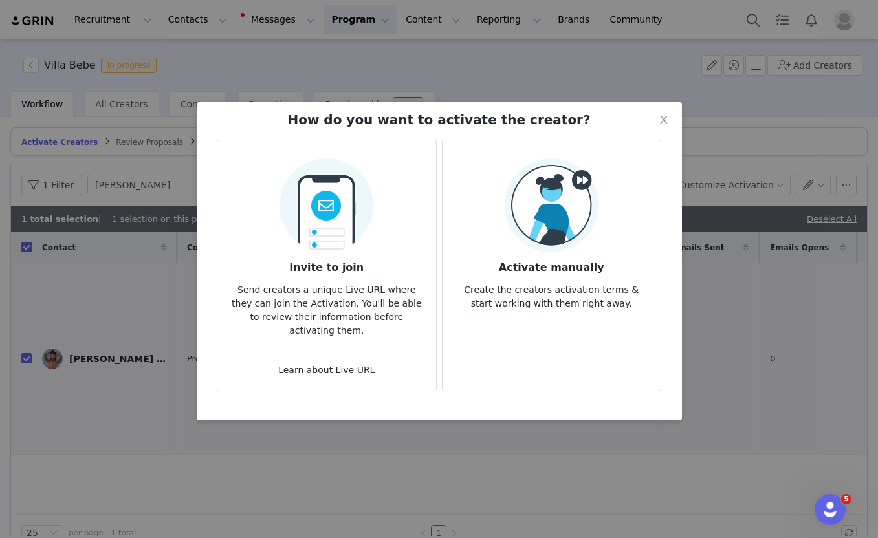
click at [342, 223] on img at bounding box center [326, 202] width 94 height 102
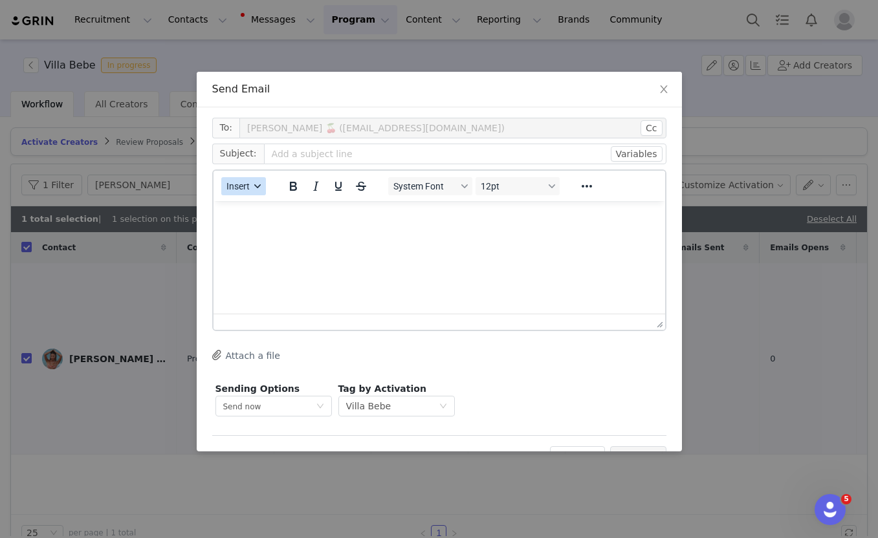
click at [251, 184] on button "Insert" at bounding box center [243, 186] width 45 height 18
click at [253, 209] on div "Insert Template" at bounding box center [290, 209] width 116 height 16
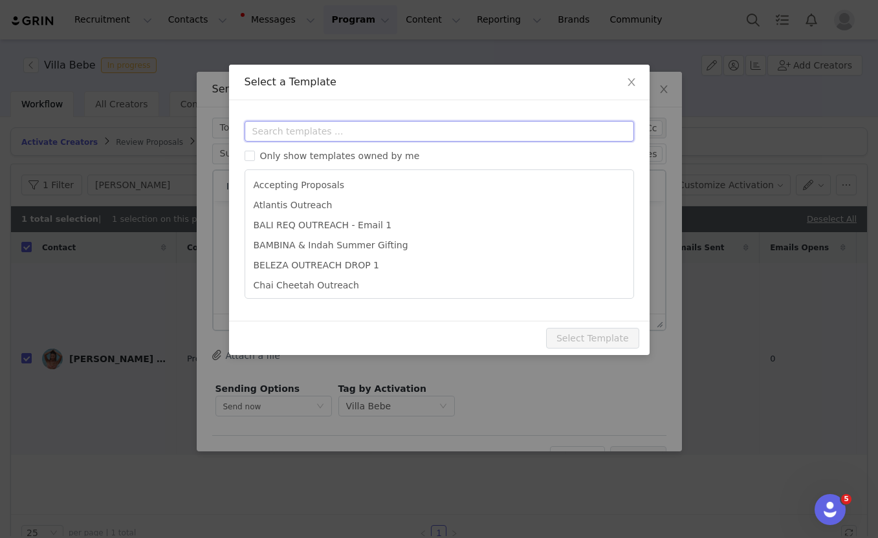
click at [303, 136] on input "text" at bounding box center [439, 131] width 389 height 21
paste input "bebe"
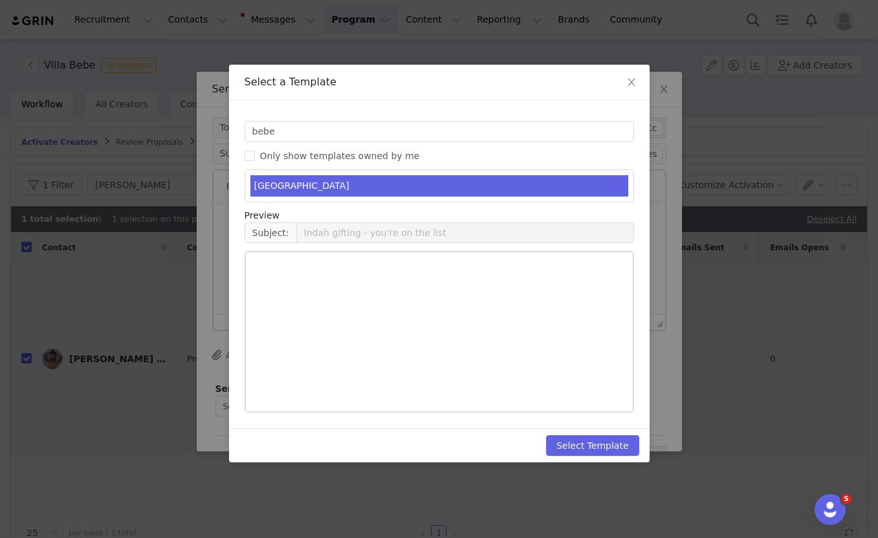
click at [294, 180] on li "VILLA BEBE" at bounding box center [439, 185] width 378 height 21
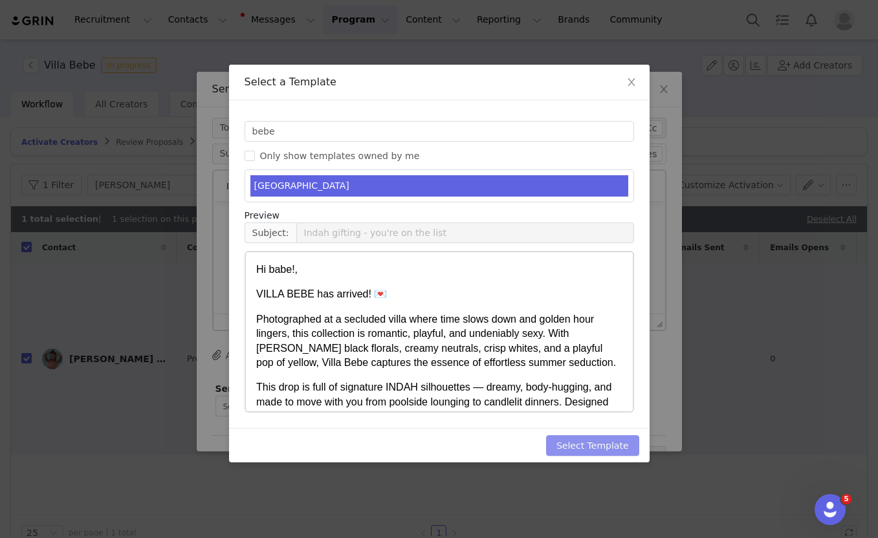
click at [594, 444] on button "Select Template" at bounding box center [592, 445] width 93 height 21
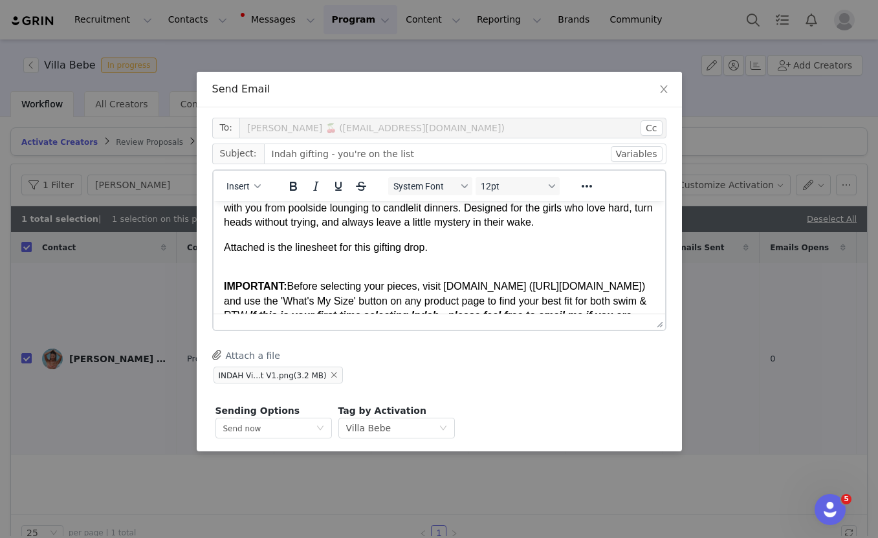
click at [390, 251] on p "Attached is the linesheet for this gifting drop." at bounding box center [438, 247] width 431 height 14
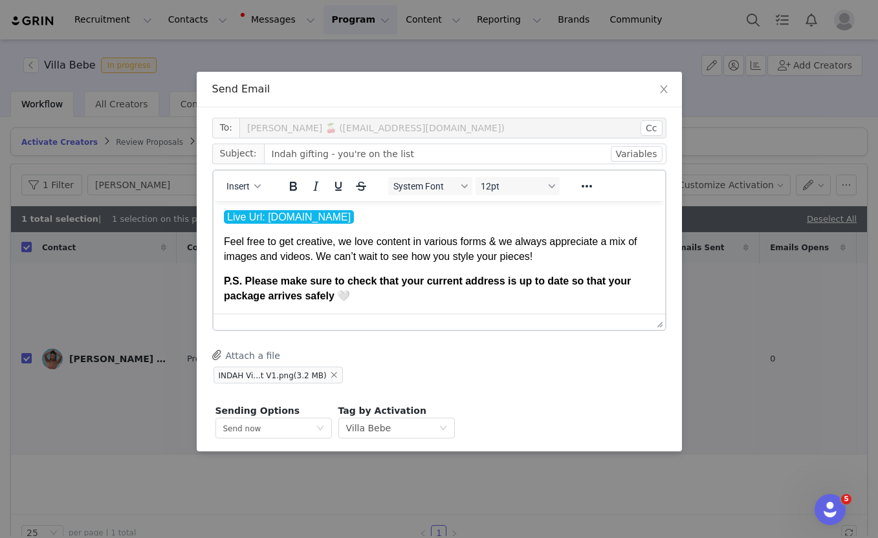
scroll to position [48, 0]
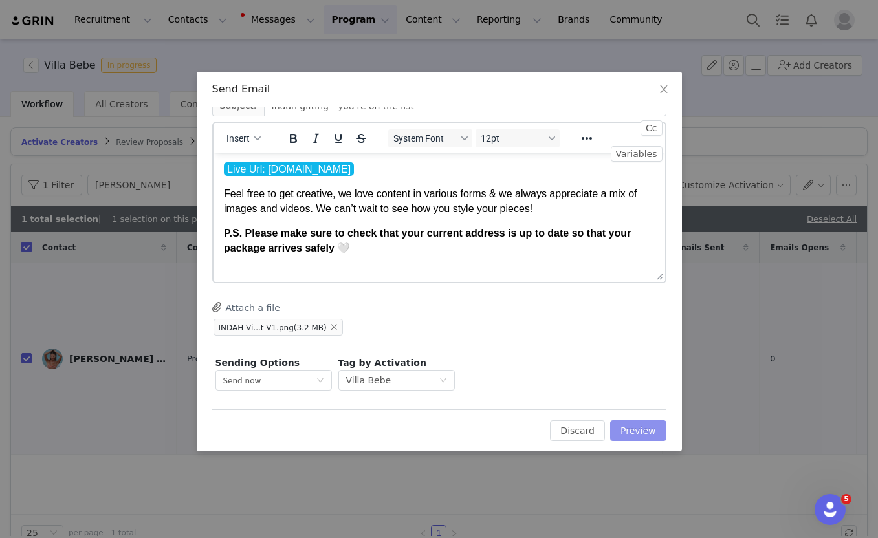
click at [633, 432] on button "Preview" at bounding box center [638, 431] width 56 height 21
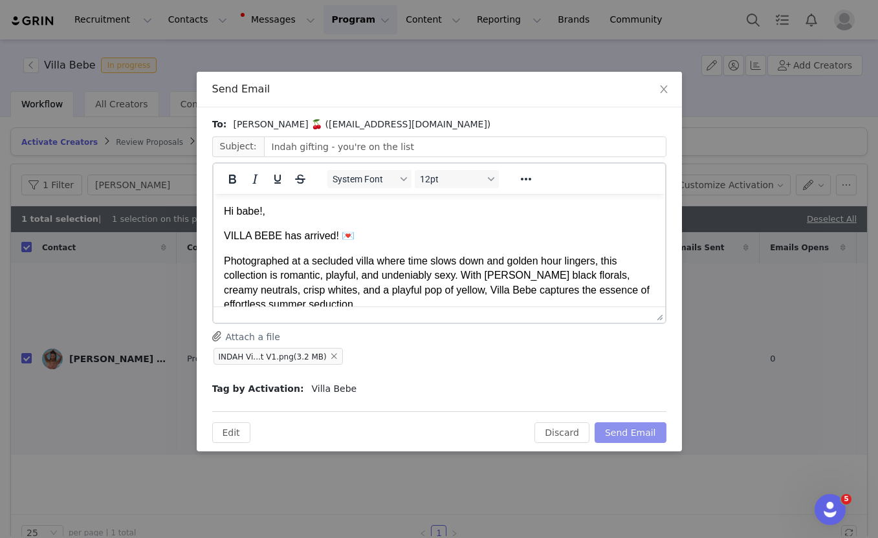
scroll to position [0, 0]
click at [633, 432] on button "Send Email" at bounding box center [631, 432] width 72 height 21
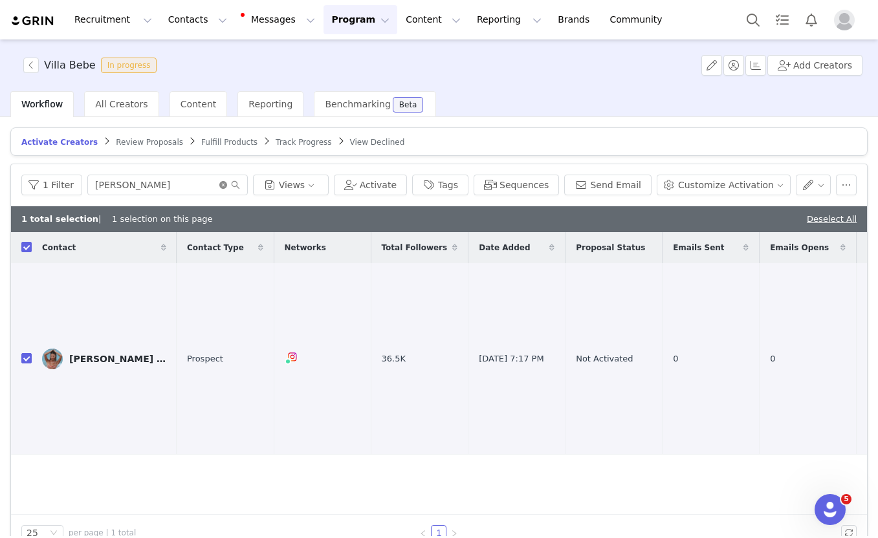
click at [221, 185] on icon "icon: close-circle" at bounding box center [223, 185] width 8 height 8
click at [199, 184] on input "text" at bounding box center [167, 185] width 160 height 21
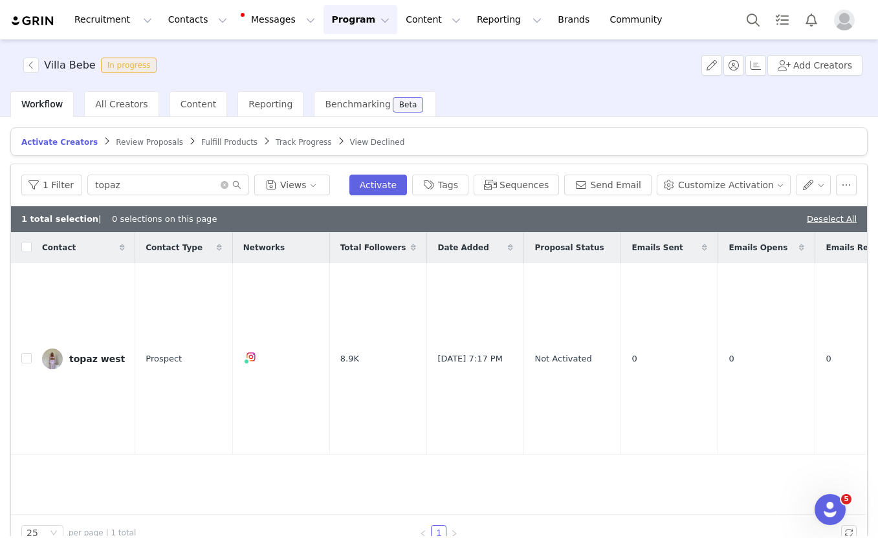
click at [819, 225] on div "1 total selection | 0 selections on this page Deselect All" at bounding box center [439, 219] width 856 height 26
click at [822, 224] on div "Deselect All" at bounding box center [832, 219] width 50 height 13
click at [821, 221] on link "Deselect All" at bounding box center [832, 219] width 50 height 10
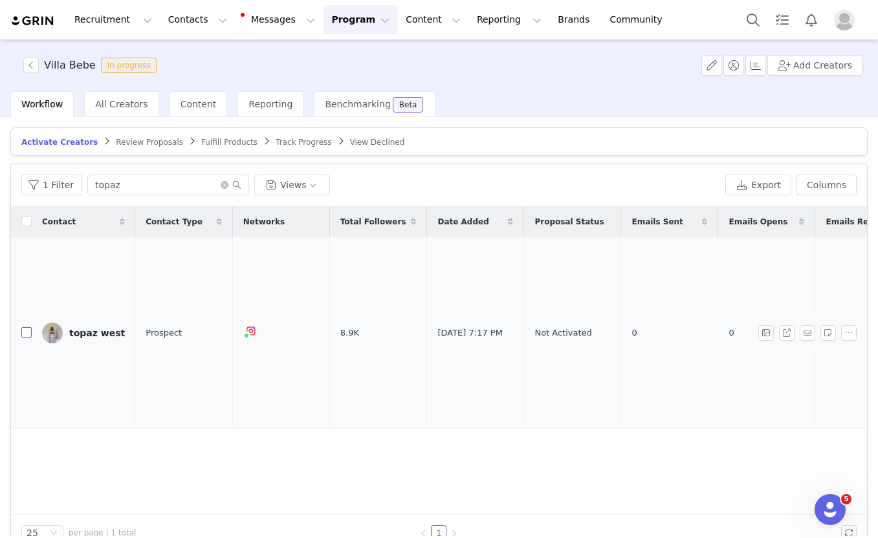
click at [24, 327] on input "checkbox" at bounding box center [26, 332] width 10 height 10
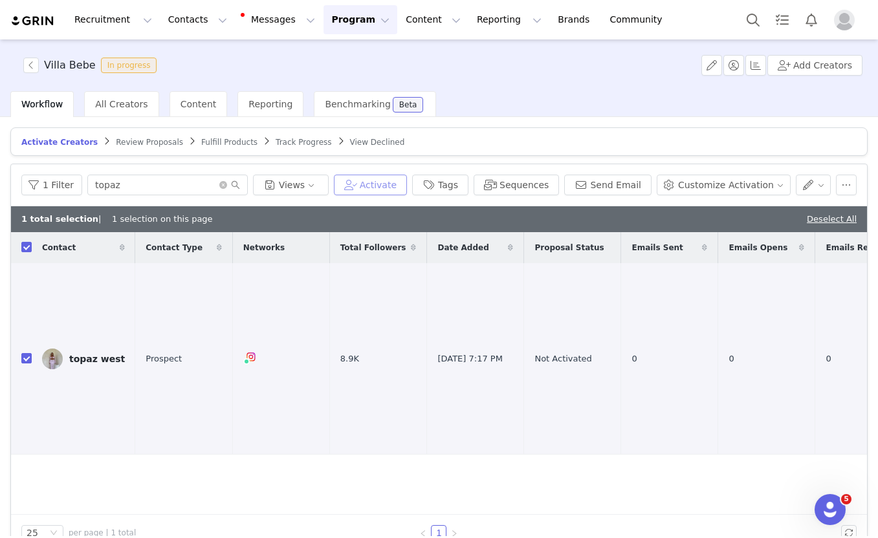
click at [398, 189] on button "Activate" at bounding box center [370, 185] width 73 height 21
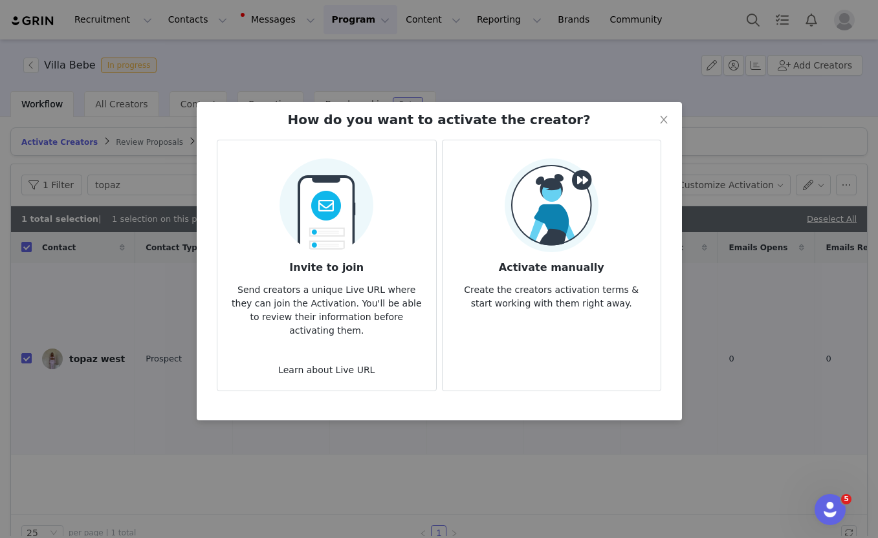
click at [340, 244] on img at bounding box center [326, 202] width 94 height 102
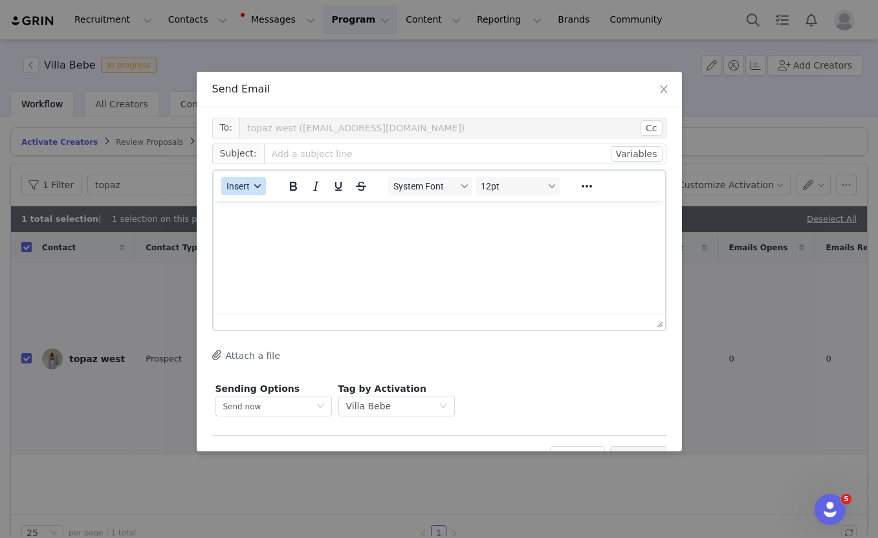
click at [243, 186] on span "Insert" at bounding box center [237, 186] width 23 height 10
click at [253, 208] on div "Insert Template" at bounding box center [290, 209] width 116 height 16
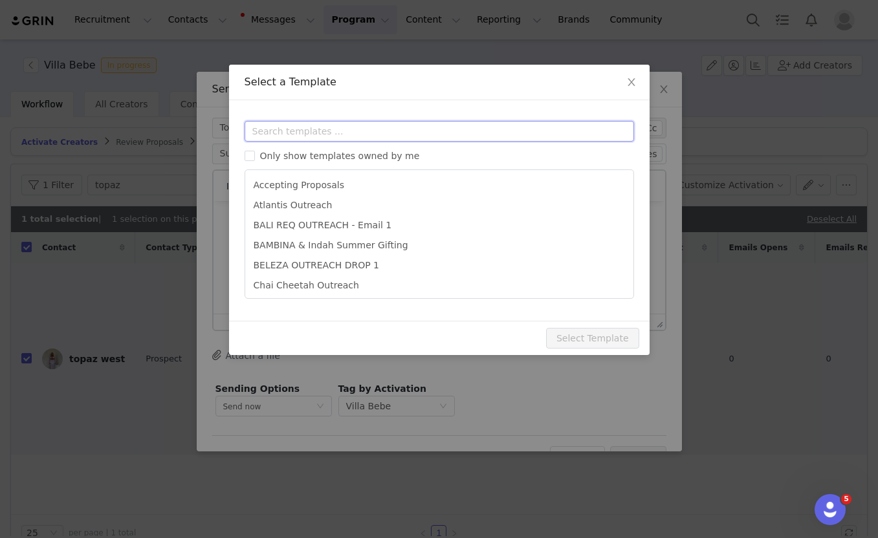
click at [283, 129] on input "text" at bounding box center [439, 131] width 389 height 21
paste input "bebe"
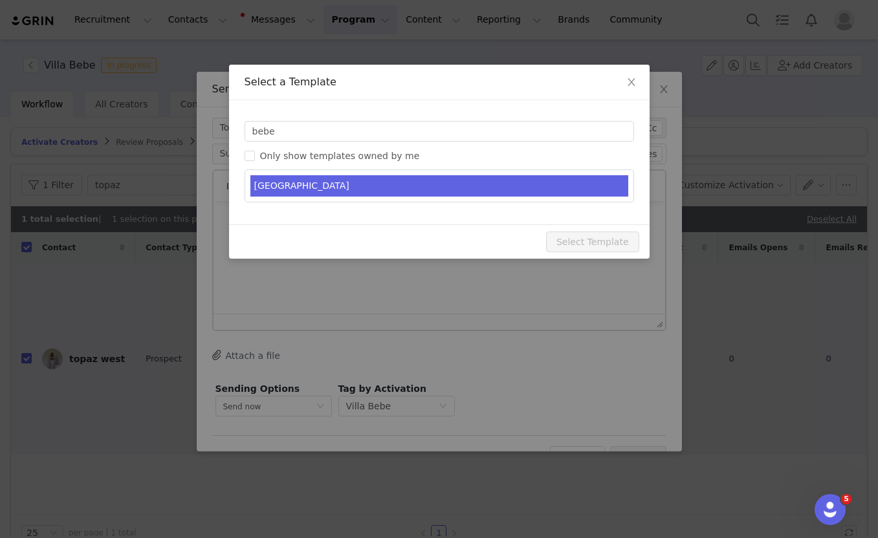
click at [278, 190] on li "VILLA BEBE" at bounding box center [439, 185] width 378 height 21
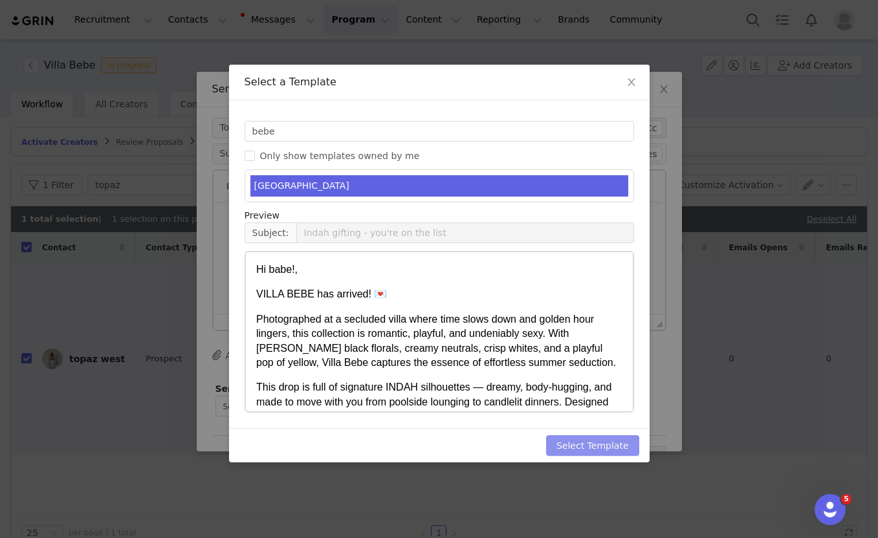
click at [600, 448] on button "Select Template" at bounding box center [592, 445] width 93 height 21
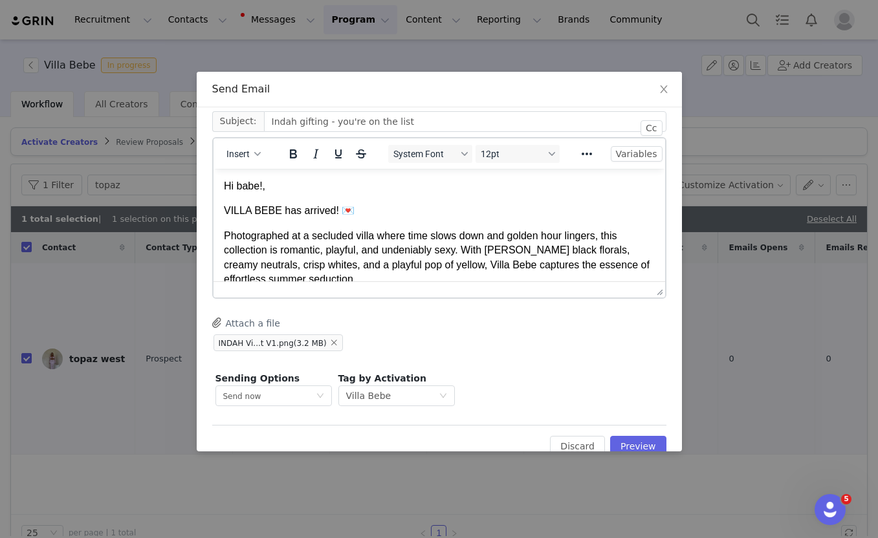
scroll to position [44, 0]
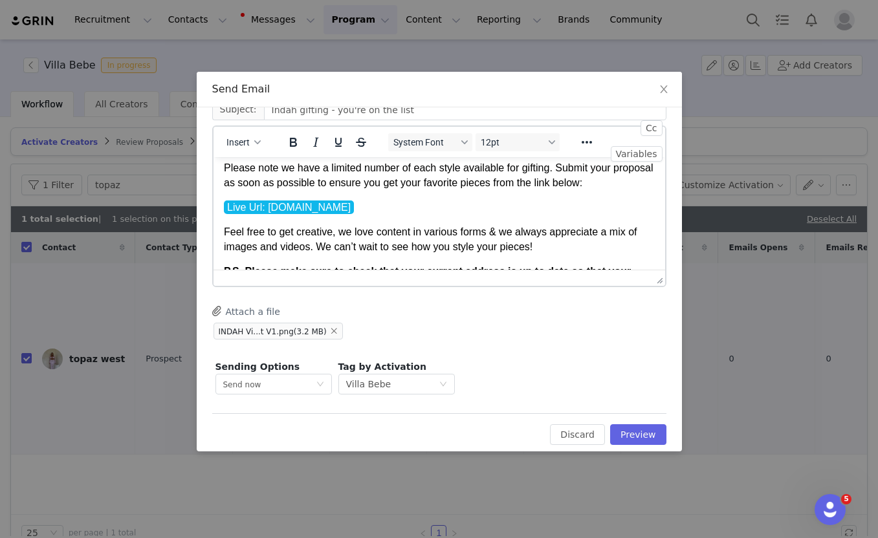
click at [344, 190] on p "IMPORTANT: Before selecting your pieces, visit indahclothing.com (http://indahc…" at bounding box center [438, 132] width 431 height 116
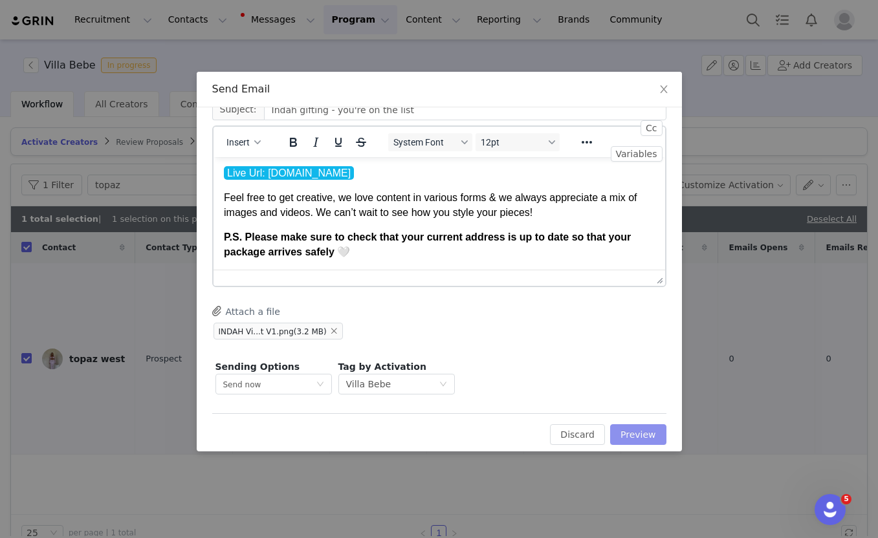
click at [640, 435] on button "Preview" at bounding box center [638, 434] width 56 height 21
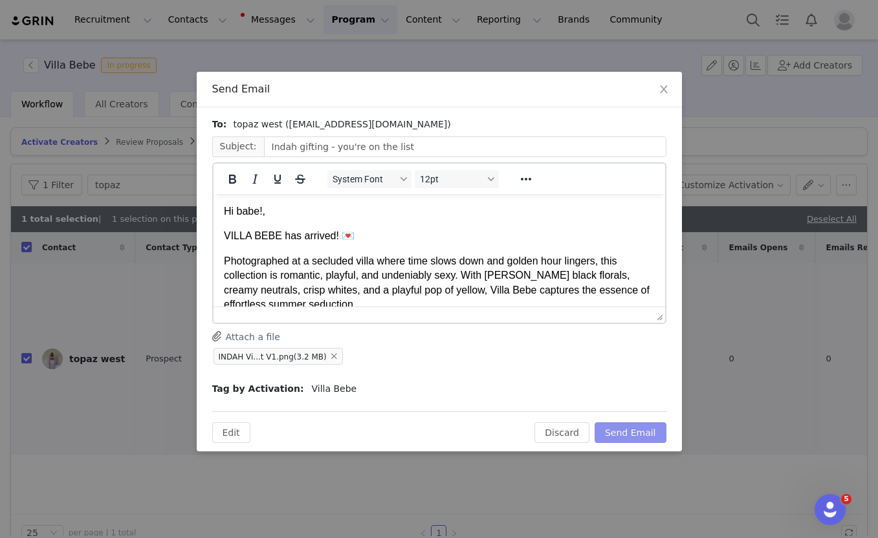
scroll to position [0, 0]
click at [640, 435] on button "Send Email" at bounding box center [631, 432] width 72 height 21
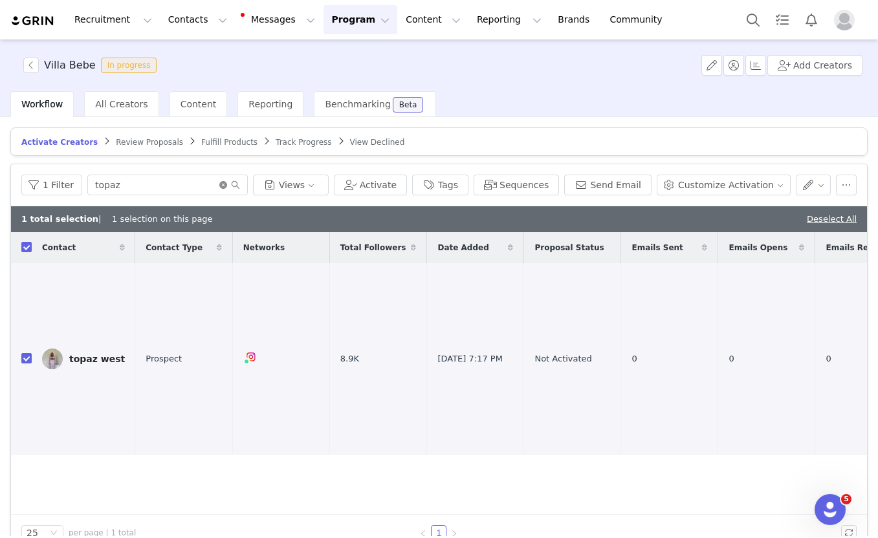
click at [219, 184] on icon "icon: close-circle" at bounding box center [223, 185] width 8 height 8
click at [193, 184] on input "text" at bounding box center [167, 185] width 160 height 21
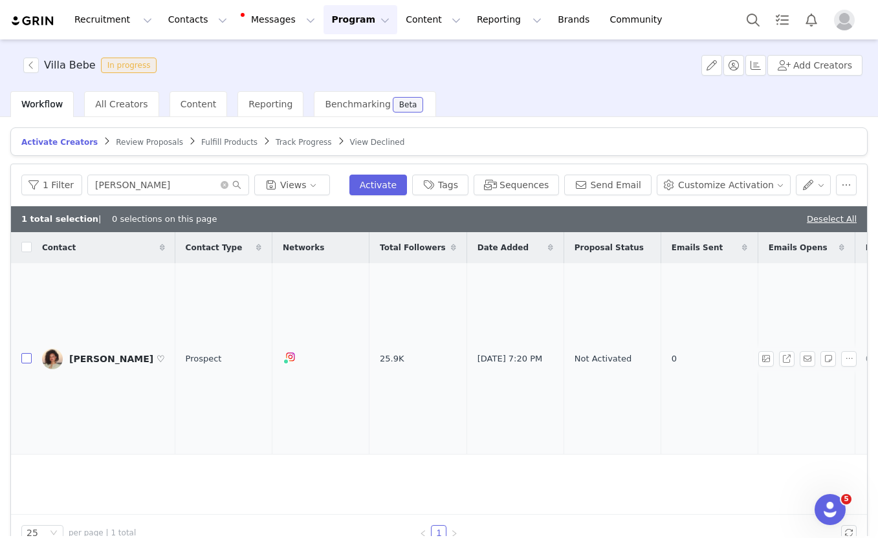
click at [26, 353] on input "checkbox" at bounding box center [26, 358] width 10 height 10
click at [399, 189] on button "Activate" at bounding box center [378, 185] width 58 height 21
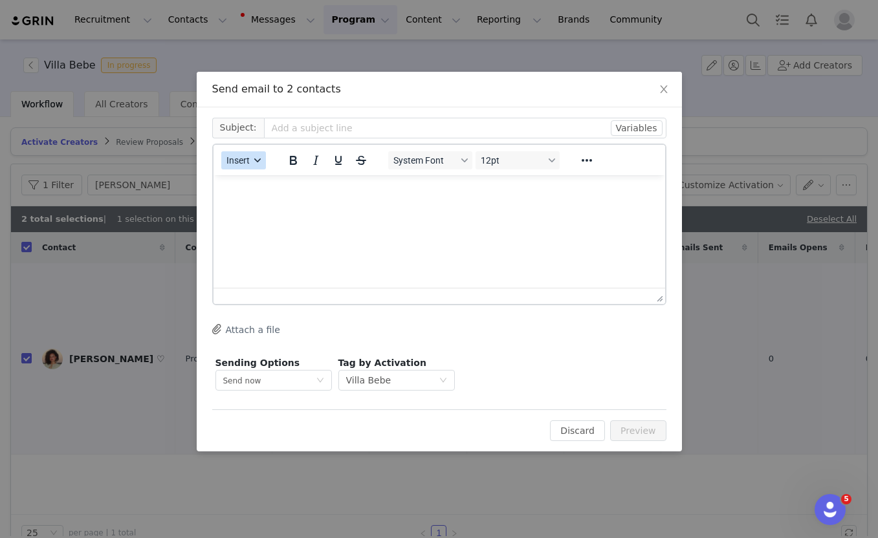
click at [244, 162] on span "Insert" at bounding box center [237, 160] width 23 height 10
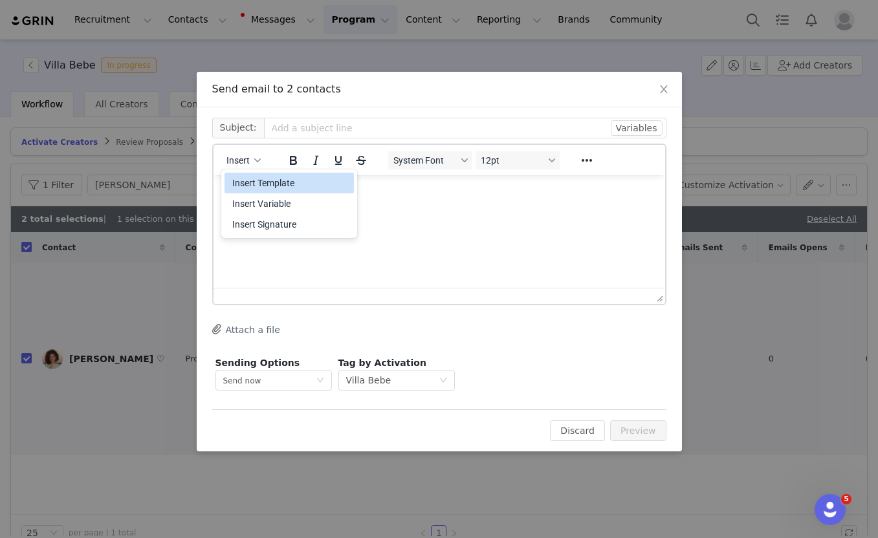
click at [247, 183] on div "Insert Template" at bounding box center [290, 183] width 116 height 16
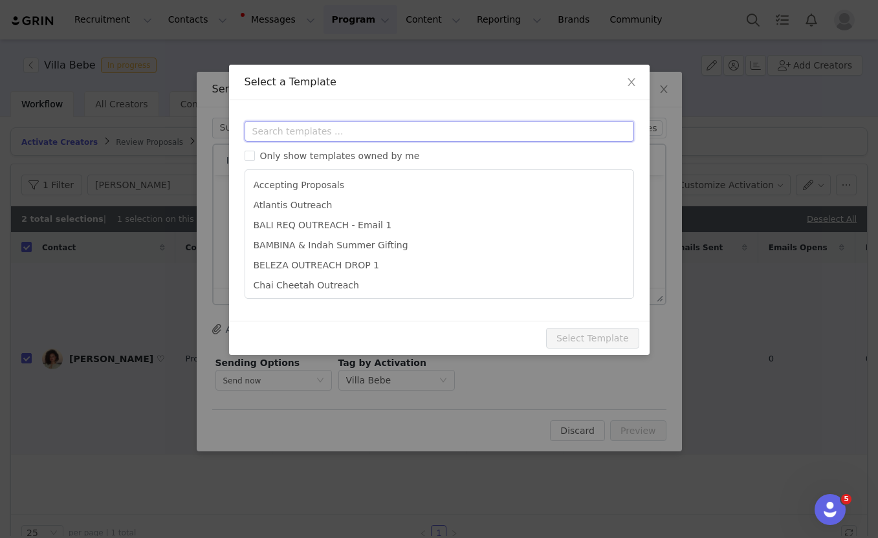
click at [287, 128] on input "text" at bounding box center [439, 131] width 389 height 21
paste input "bebe"
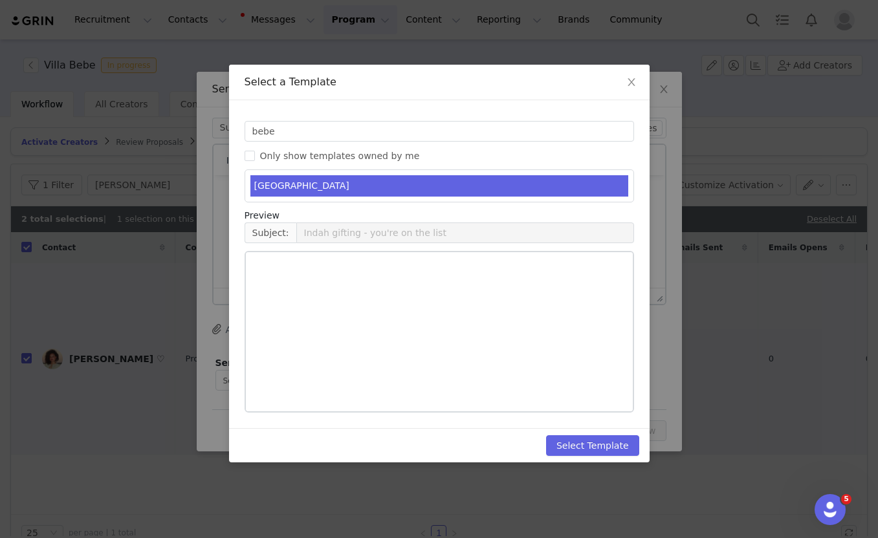
click at [289, 180] on li "VILLA BEBE" at bounding box center [439, 185] width 378 height 21
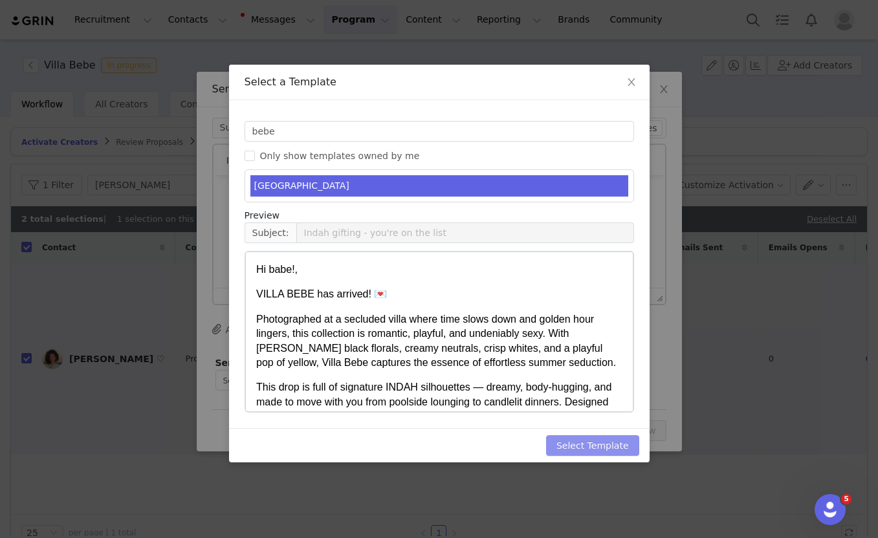
click at [569, 450] on button "Select Template" at bounding box center [592, 445] width 93 height 21
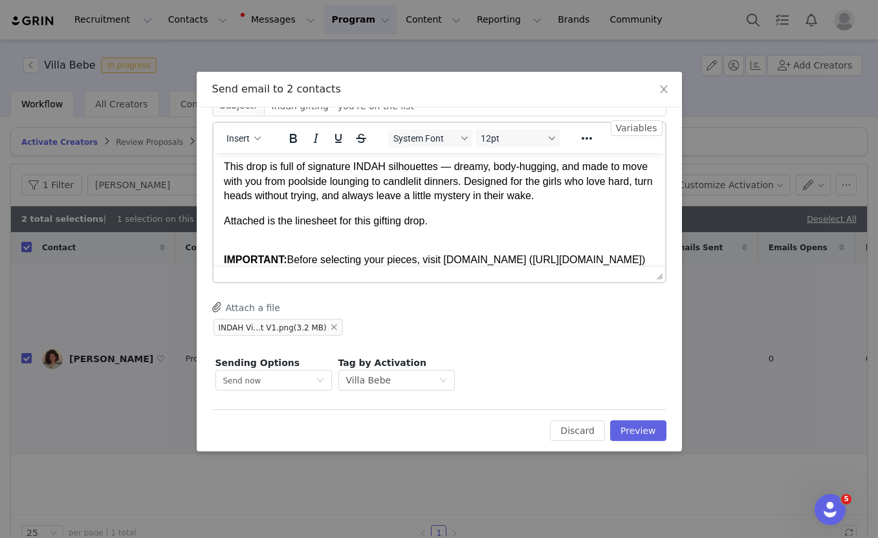
scroll to position [338, 0]
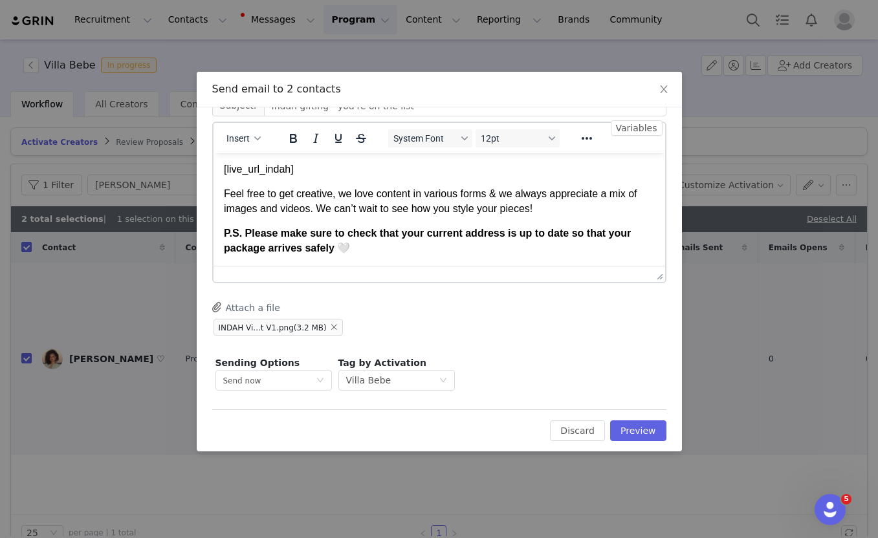
click at [422, 197] on p "Feel free to get creative, we love content in various forms & we always appreci…" at bounding box center [438, 200] width 431 height 29
click at [624, 433] on button "Preview" at bounding box center [638, 431] width 56 height 21
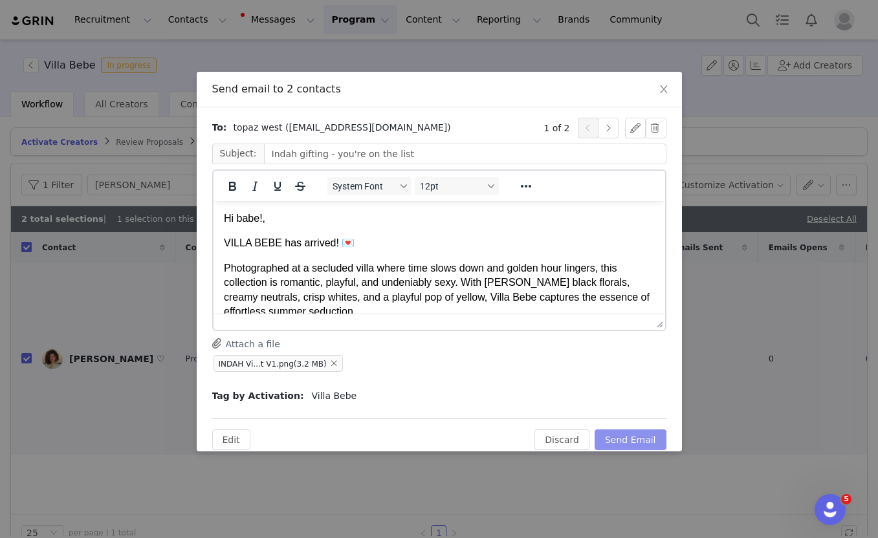
scroll to position [0, 0]
click at [624, 433] on button "Send Email" at bounding box center [631, 440] width 72 height 21
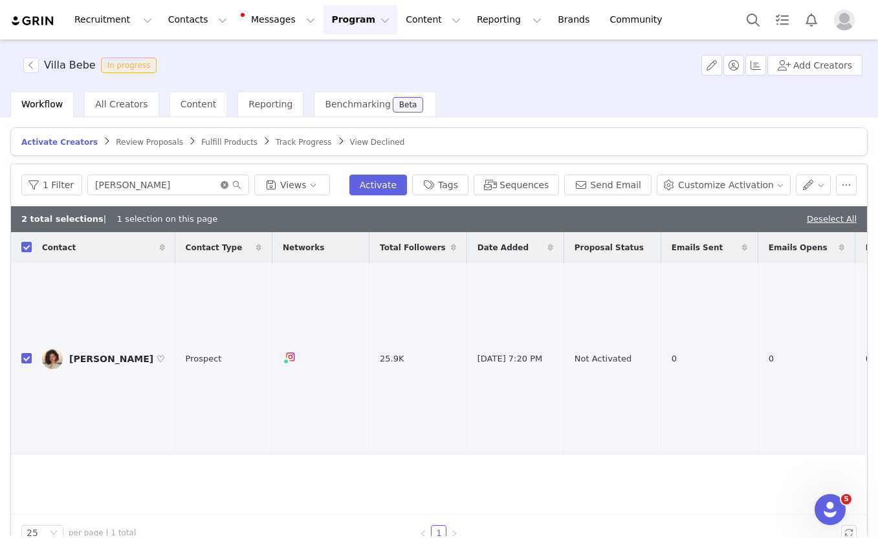
click at [221, 182] on icon "icon: close-circle" at bounding box center [225, 185] width 8 height 8
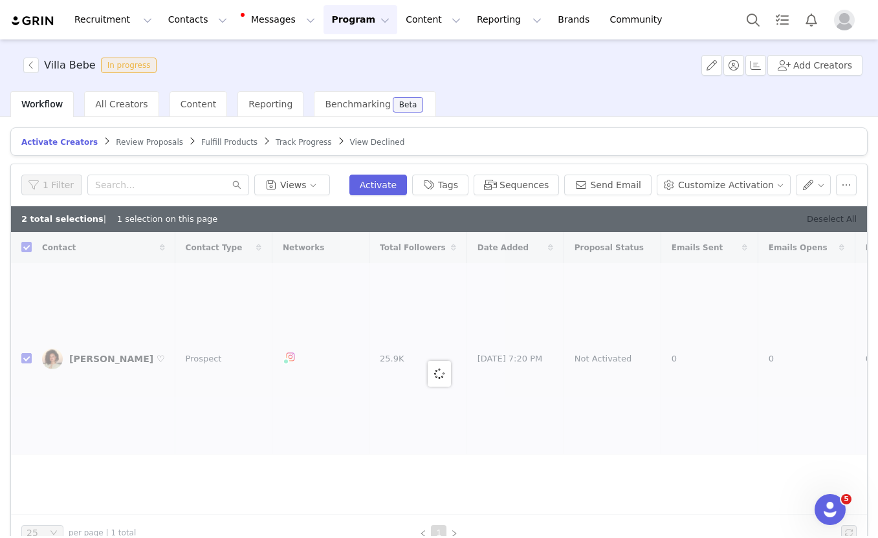
click at [820, 219] on link "Deselect All" at bounding box center [832, 219] width 50 height 10
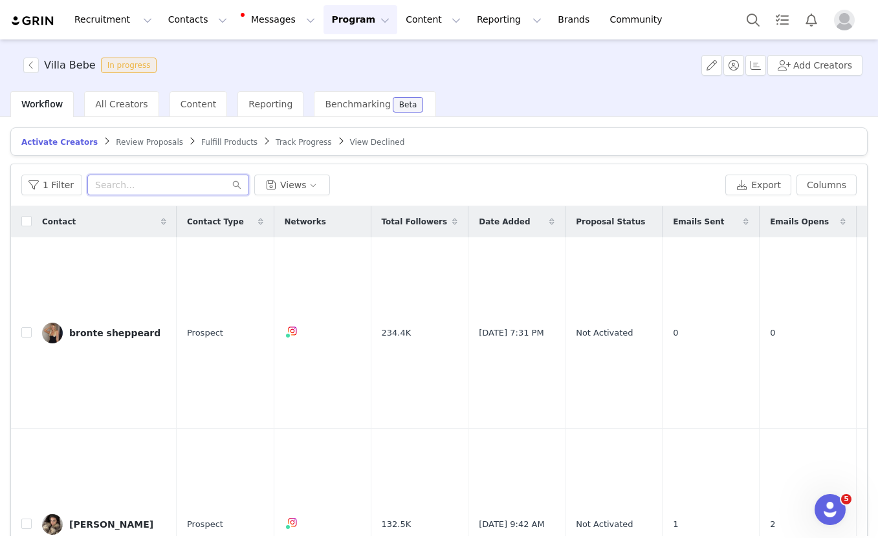
click at [217, 189] on input "text" at bounding box center [168, 185] width 162 height 21
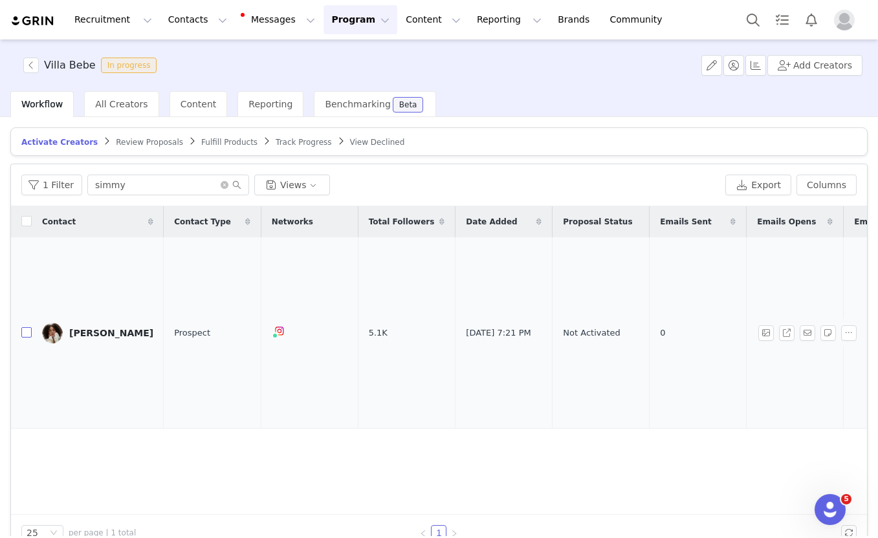
click at [23, 327] on input "checkbox" at bounding box center [26, 332] width 10 height 10
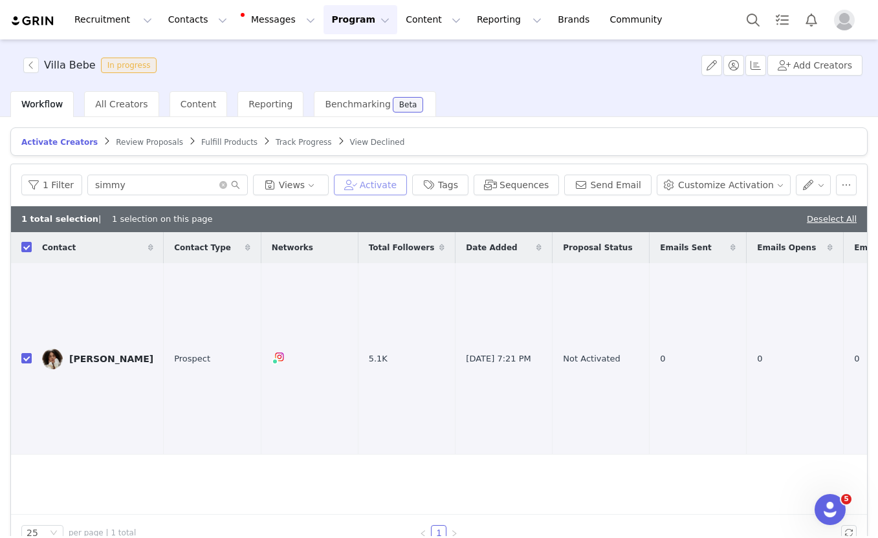
click at [378, 186] on button "Activate" at bounding box center [370, 185] width 73 height 21
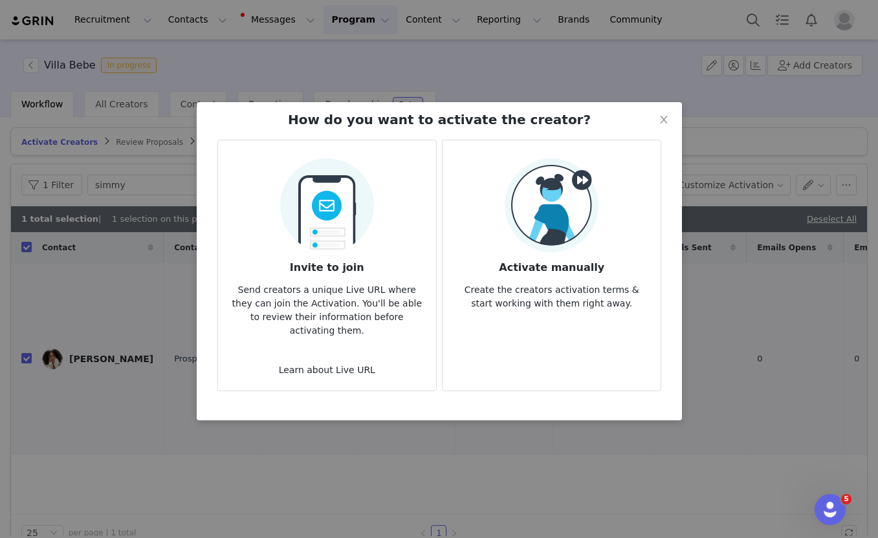
click at [329, 252] on h3 "Invite to join" at bounding box center [326, 263] width 197 height 23
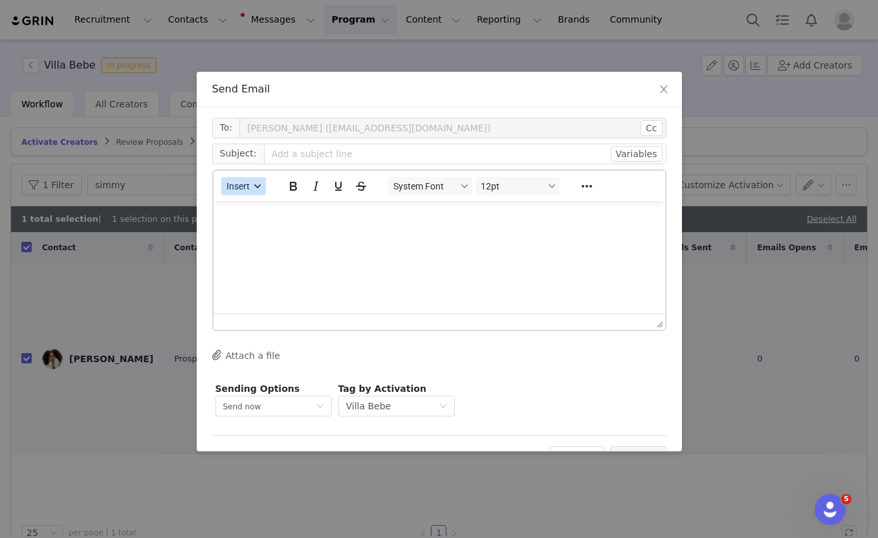
click at [254, 188] on div "button" at bounding box center [257, 186] width 10 height 6
click at [253, 209] on div "Insert Template" at bounding box center [290, 209] width 116 height 16
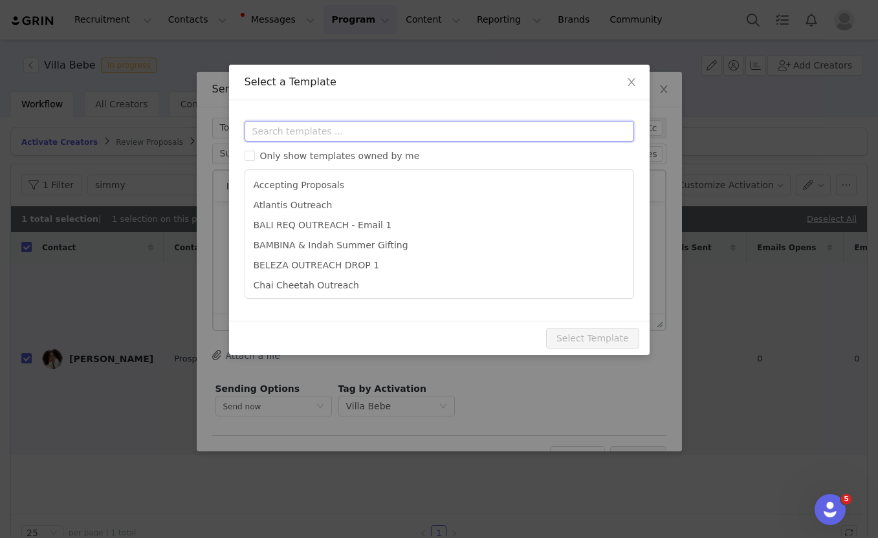
click at [298, 130] on input "text" at bounding box center [439, 131] width 389 height 21
paste input "bebe"
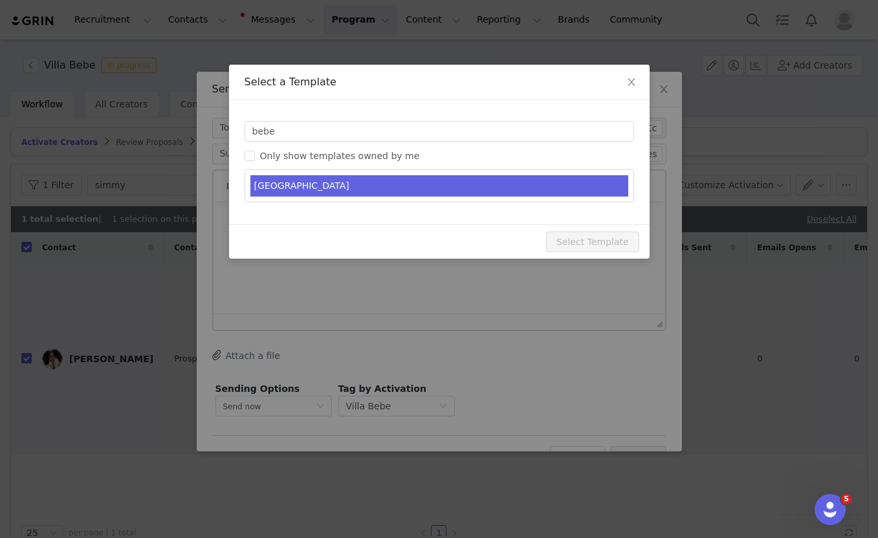
click at [294, 184] on li "VILLA BEBE" at bounding box center [439, 185] width 378 height 21
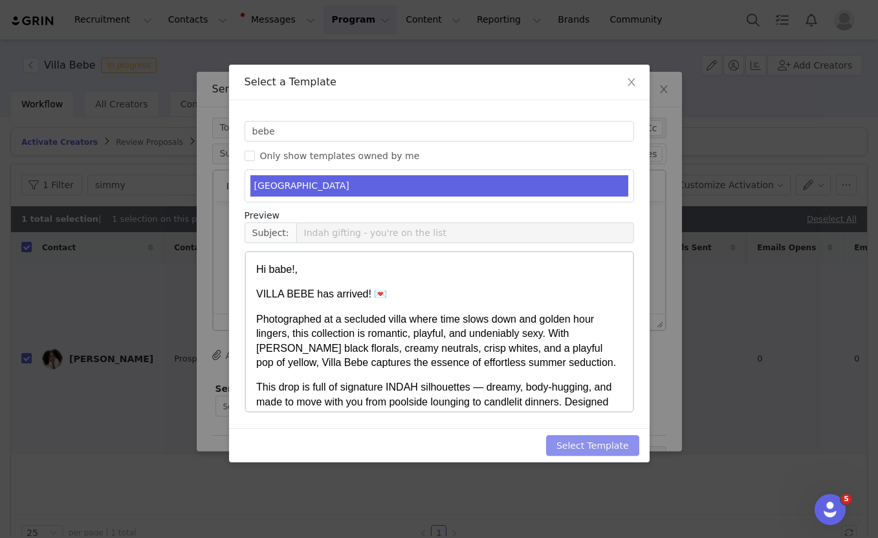
click at [567, 443] on button "Select Template" at bounding box center [592, 445] width 93 height 21
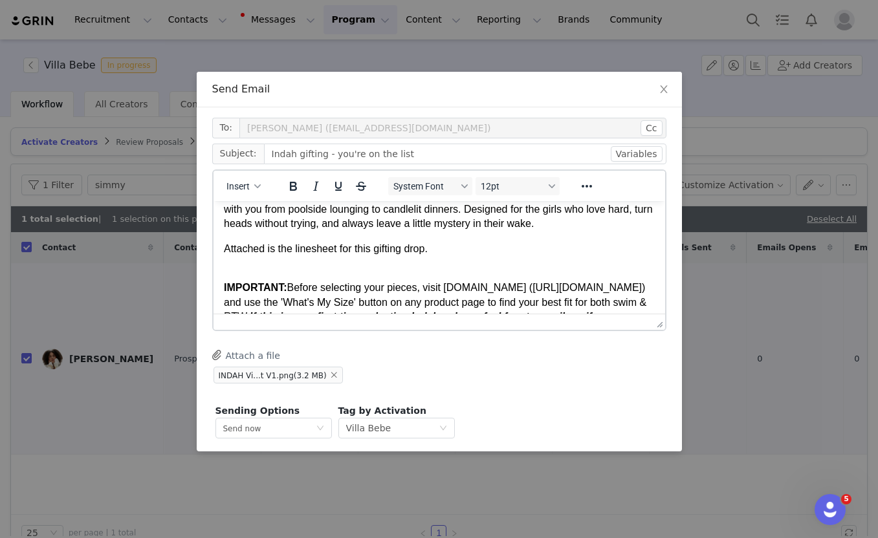
click at [355, 256] on body "Hi babe!, VILLA BEBE has arrived! 💌 Photographed at a secluded villa where time…" at bounding box center [438, 277] width 431 height 416
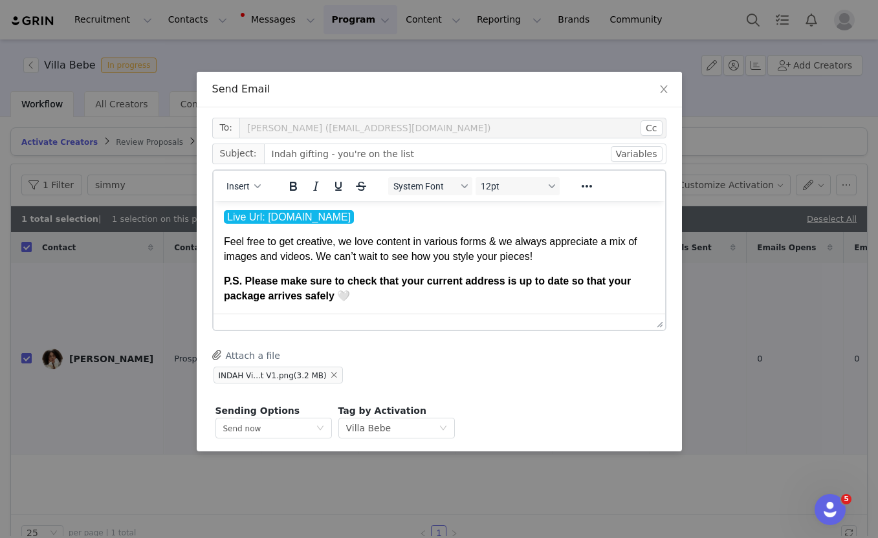
scroll to position [48, 0]
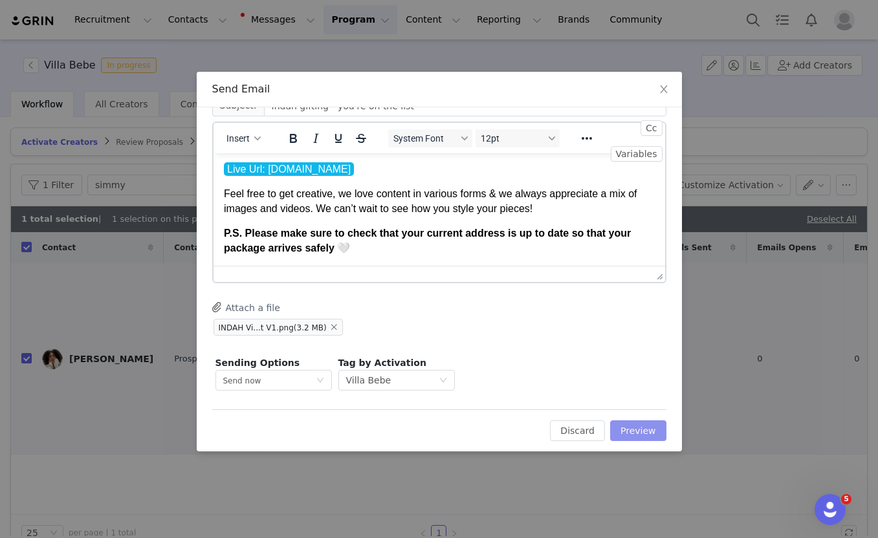
click at [634, 432] on button "Preview" at bounding box center [638, 431] width 56 height 21
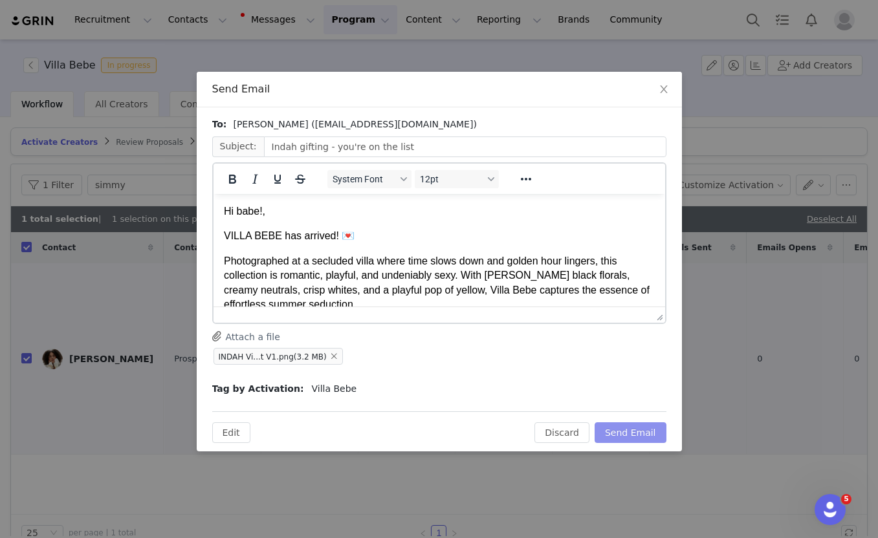
scroll to position [0, 0]
click at [628, 434] on button "Send Email" at bounding box center [631, 432] width 72 height 21
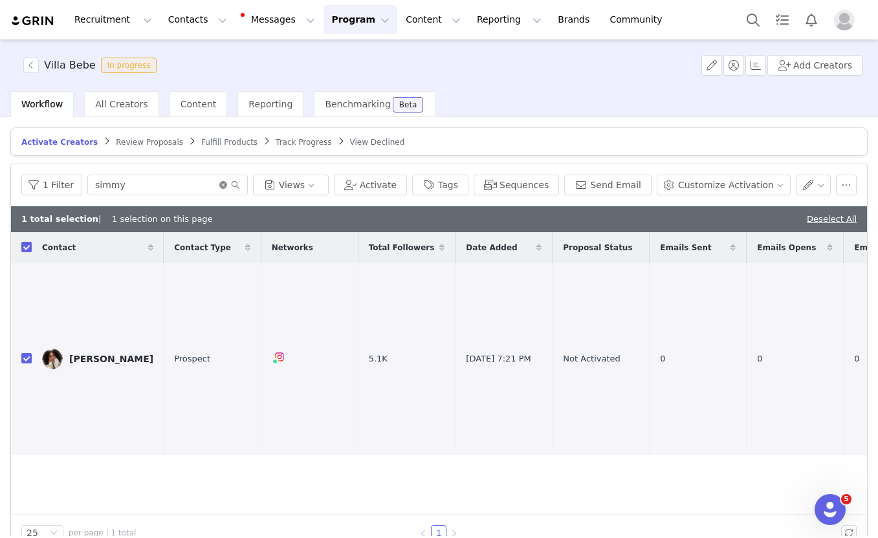
click at [221, 186] on icon "icon: close-circle" at bounding box center [223, 185] width 8 height 8
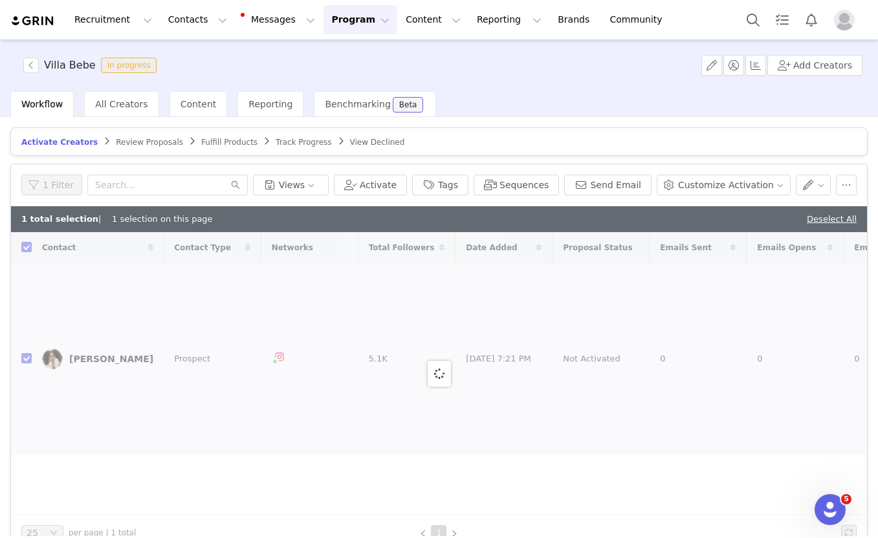
click at [834, 224] on div "Deselect All" at bounding box center [832, 219] width 50 height 13
click at [829, 219] on link "Deselect All" at bounding box center [832, 219] width 50 height 10
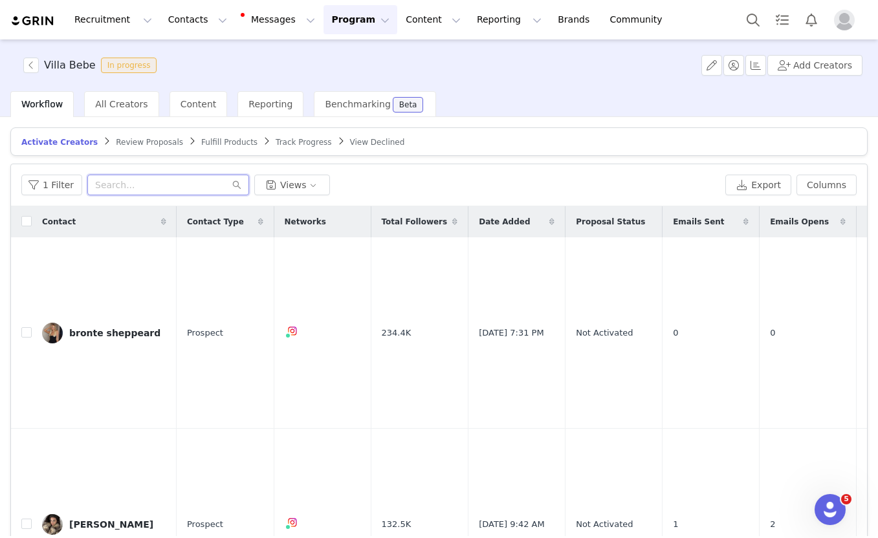
click at [190, 184] on input "text" at bounding box center [168, 185] width 162 height 21
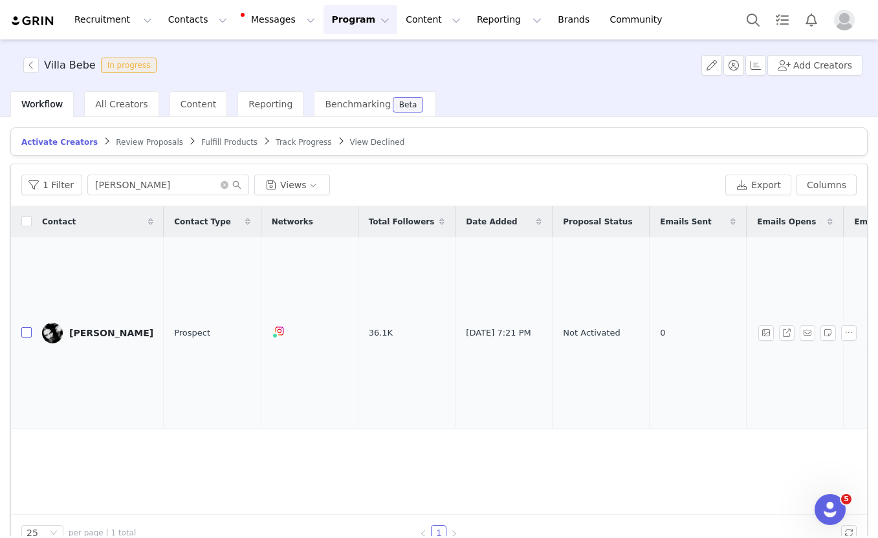
click at [24, 327] on input "checkbox" at bounding box center [26, 332] width 10 height 10
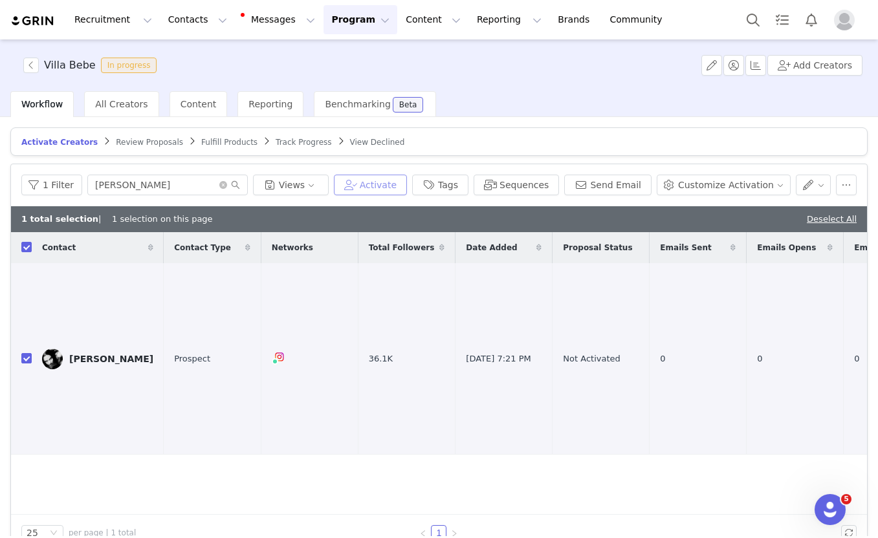
click at [399, 179] on button "Activate" at bounding box center [370, 185] width 73 height 21
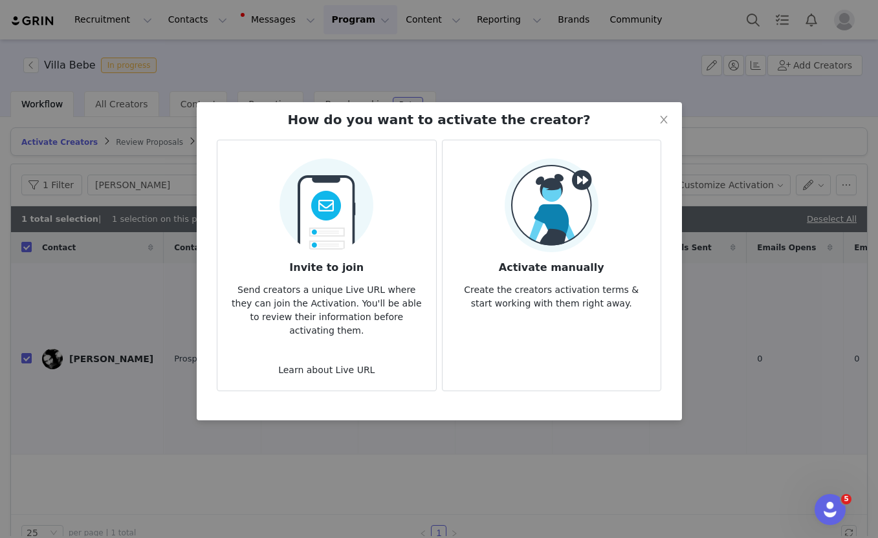
click at [351, 245] on img at bounding box center [326, 202] width 94 height 102
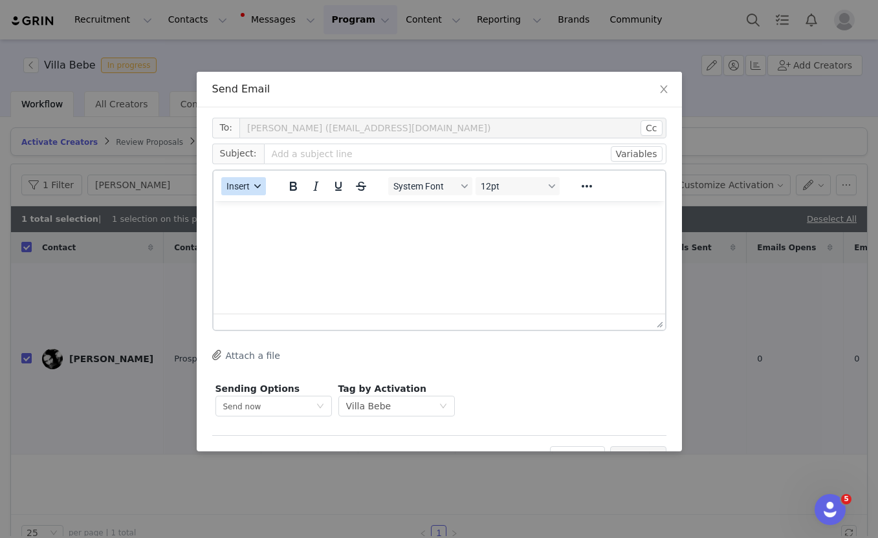
click at [246, 191] on button "Insert" at bounding box center [243, 186] width 45 height 18
click at [247, 208] on div "Insert Template" at bounding box center [290, 209] width 116 height 16
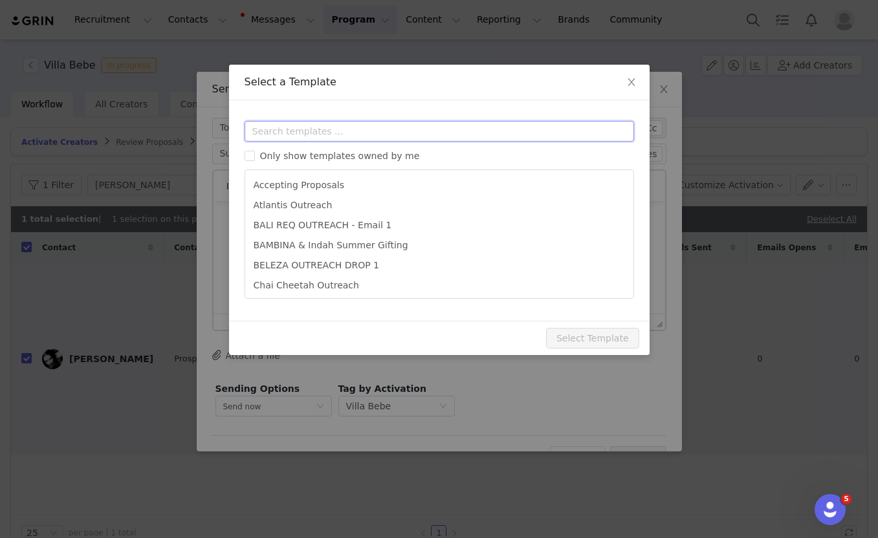
click at [292, 133] on input "text" at bounding box center [439, 131] width 389 height 21
paste input "bebe"
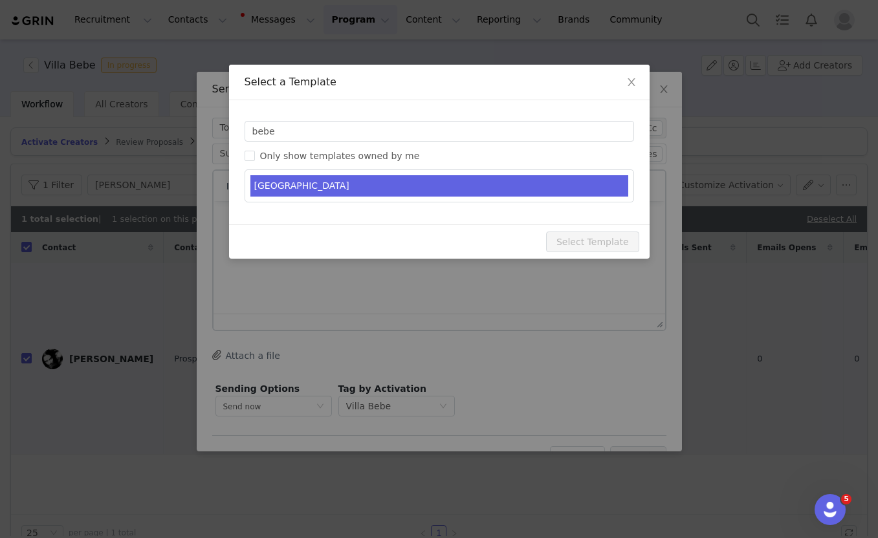
click at [297, 175] on li "VILLA BEBE" at bounding box center [439, 185] width 378 height 21
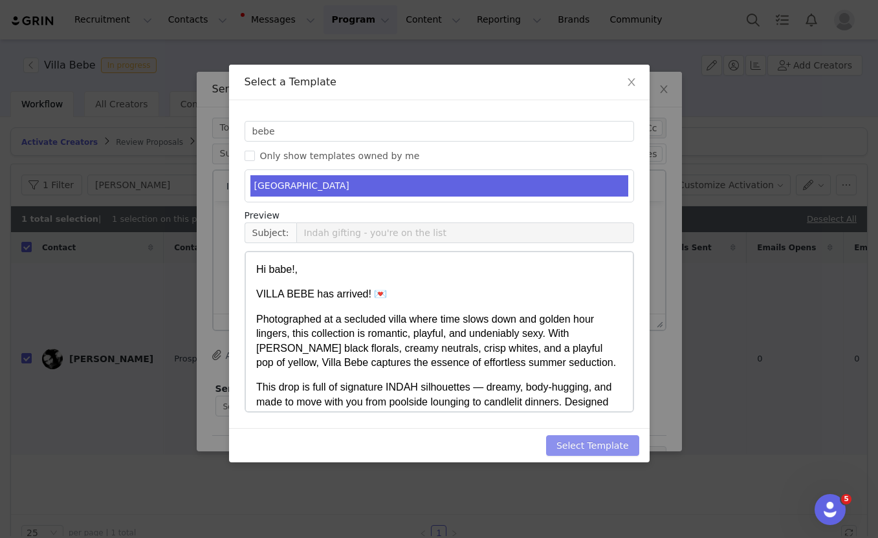
click at [580, 449] on button "Select Template" at bounding box center [592, 445] width 93 height 21
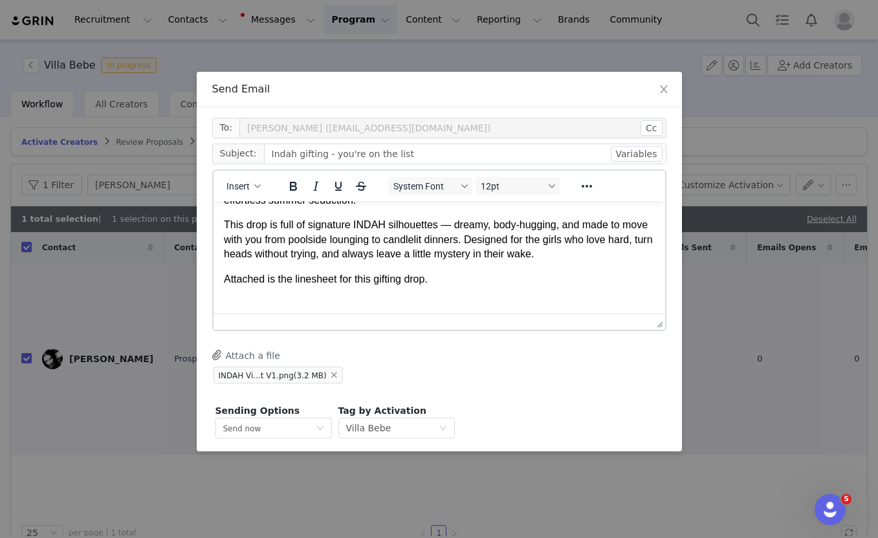
scroll to position [143, 0]
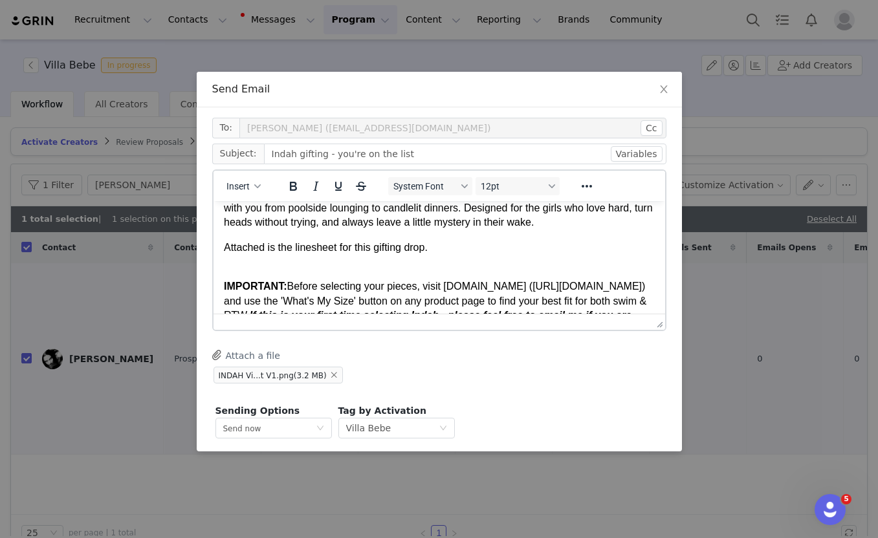
click at [389, 251] on p "Attached is the linesheet for this gifting drop." at bounding box center [438, 247] width 431 height 14
click at [385, 279] on p "IMPORTANT: Before selecting your pieces, visit indahclothing.com (http://indahc…" at bounding box center [438, 323] width 431 height 116
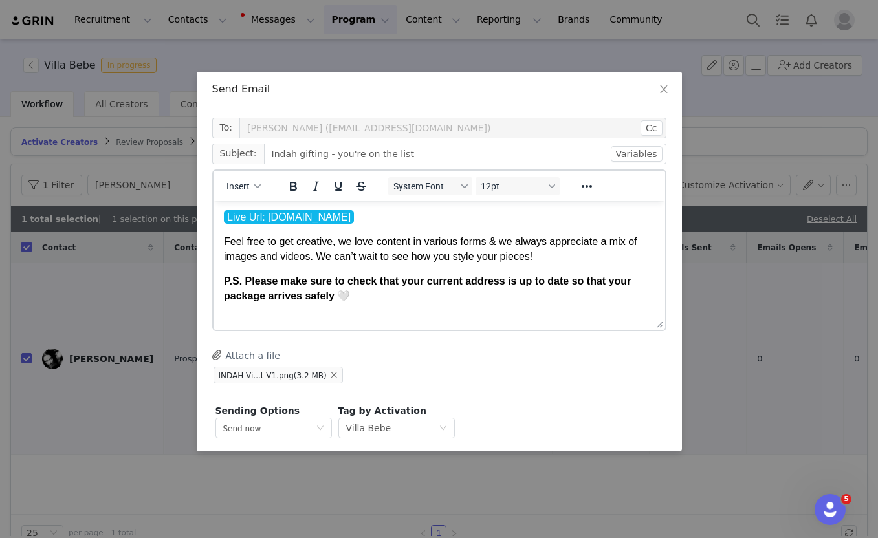
scroll to position [48, 0]
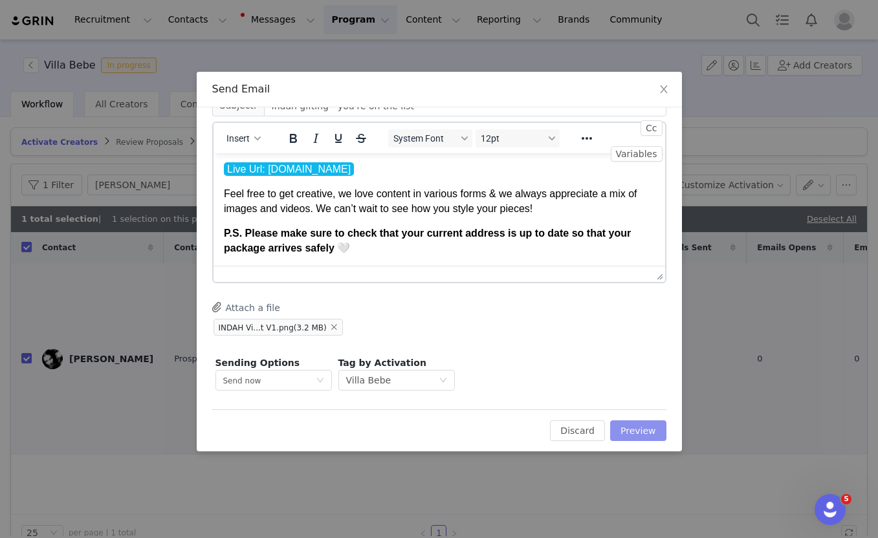
click at [637, 428] on button "Preview" at bounding box center [638, 431] width 56 height 21
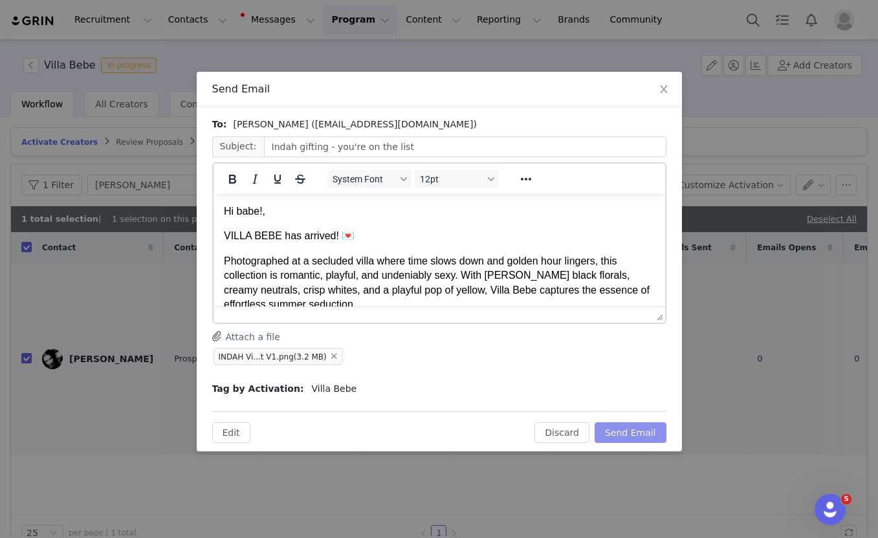
scroll to position [0, 0]
click at [620, 426] on button "Send Email" at bounding box center [631, 432] width 72 height 21
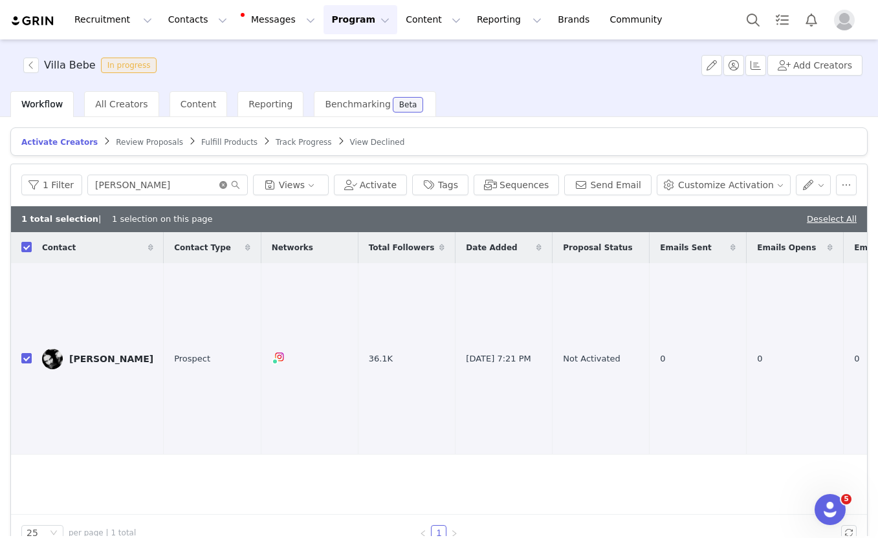
click at [221, 186] on icon "icon: close-circle" at bounding box center [223, 185] width 8 height 8
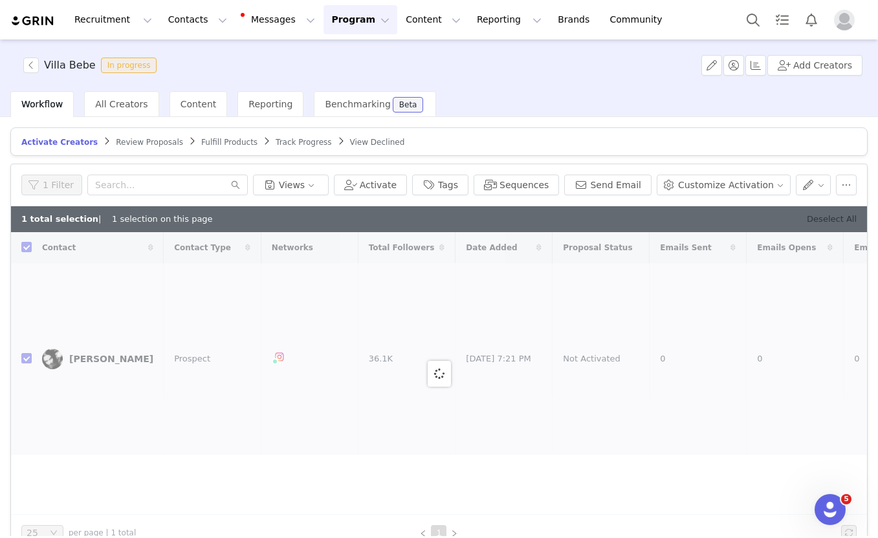
click at [817, 221] on link "Deselect All" at bounding box center [832, 219] width 50 height 10
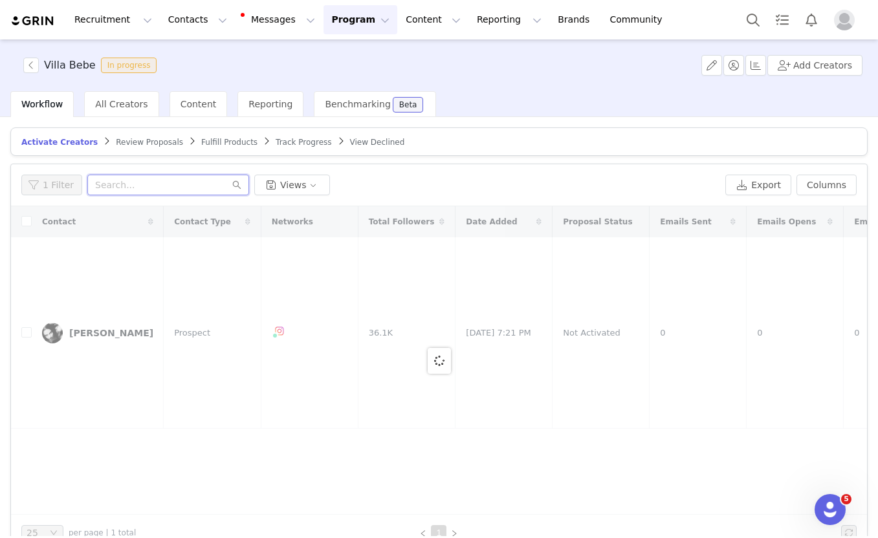
click at [166, 186] on input "text" at bounding box center [168, 185] width 162 height 21
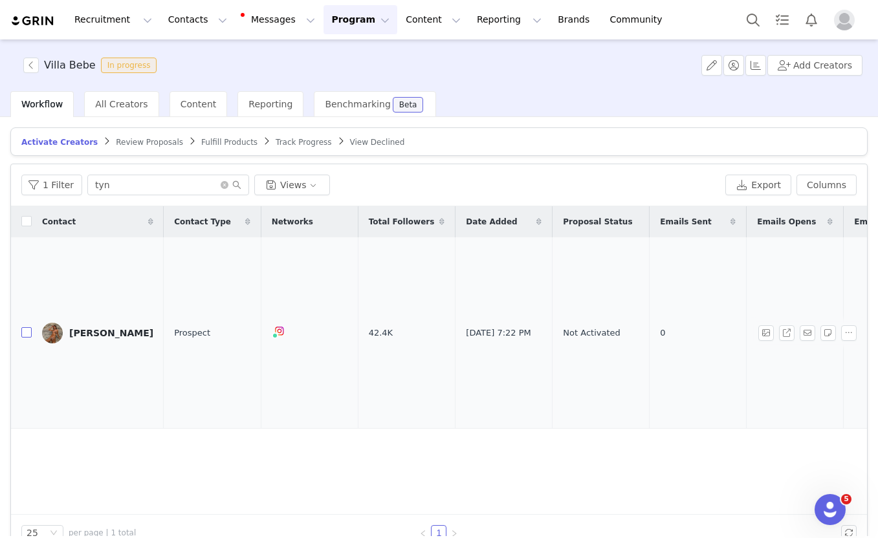
click at [28, 327] on input "checkbox" at bounding box center [26, 332] width 10 height 10
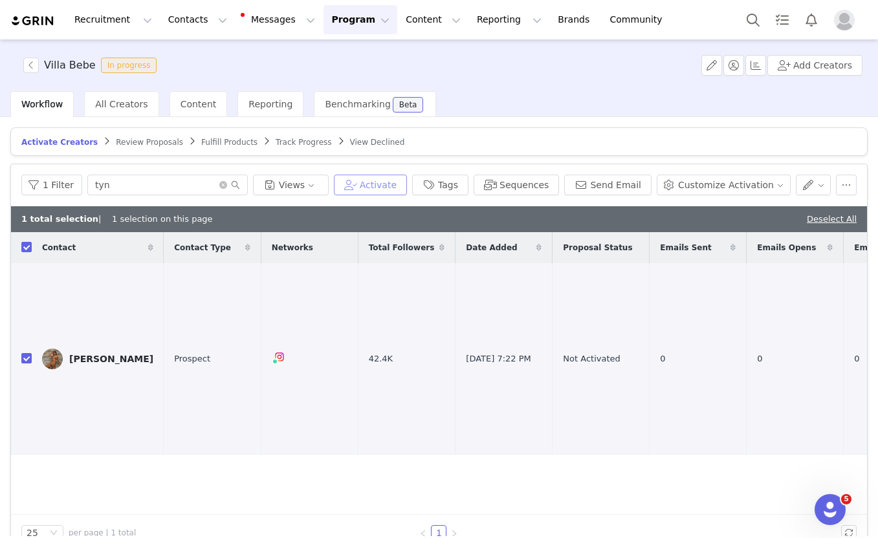
click at [367, 190] on button "Activate" at bounding box center [370, 185] width 73 height 21
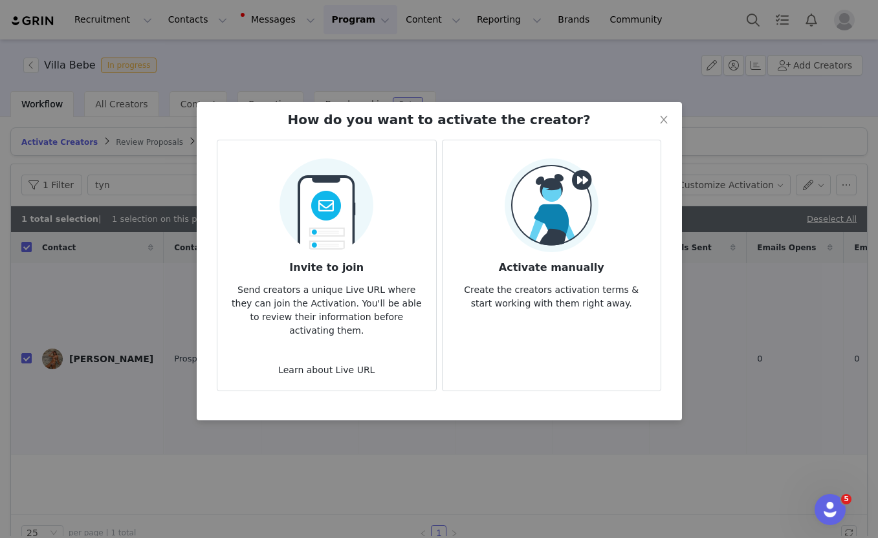
click at [326, 250] on img at bounding box center [326, 202] width 94 height 102
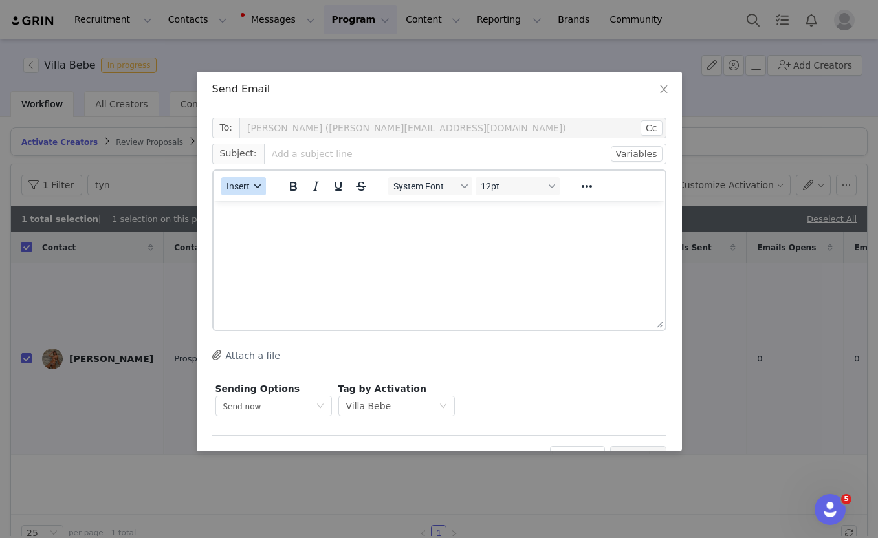
click at [257, 193] on button "Insert" at bounding box center [243, 186] width 45 height 18
click at [255, 207] on div "Insert Template" at bounding box center [290, 209] width 116 height 16
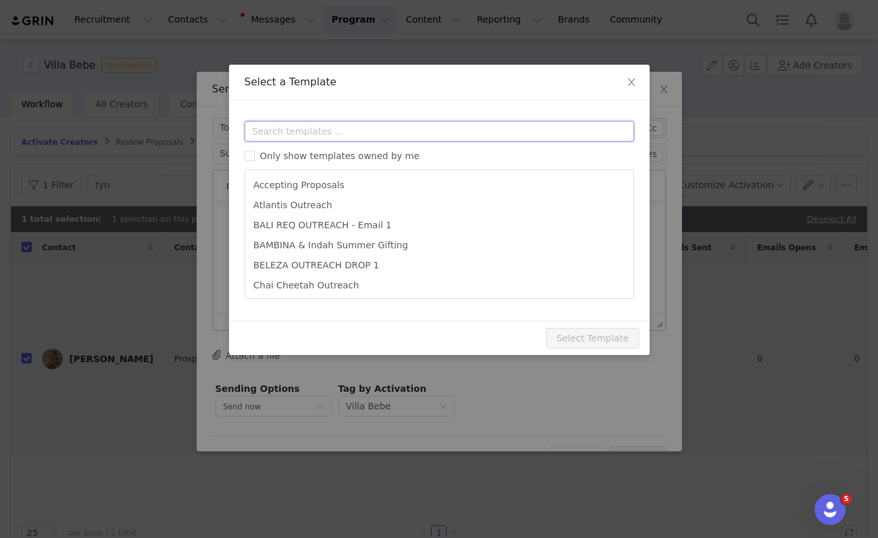
click at [299, 127] on input "text" at bounding box center [439, 131] width 389 height 21
paste input "bebe"
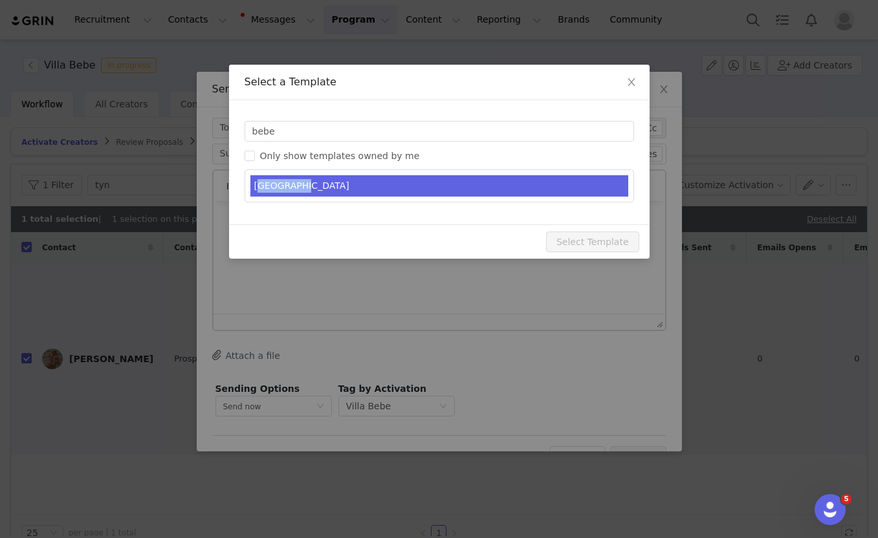
click at [296, 179] on li "VILLA BEBE" at bounding box center [439, 185] width 378 height 21
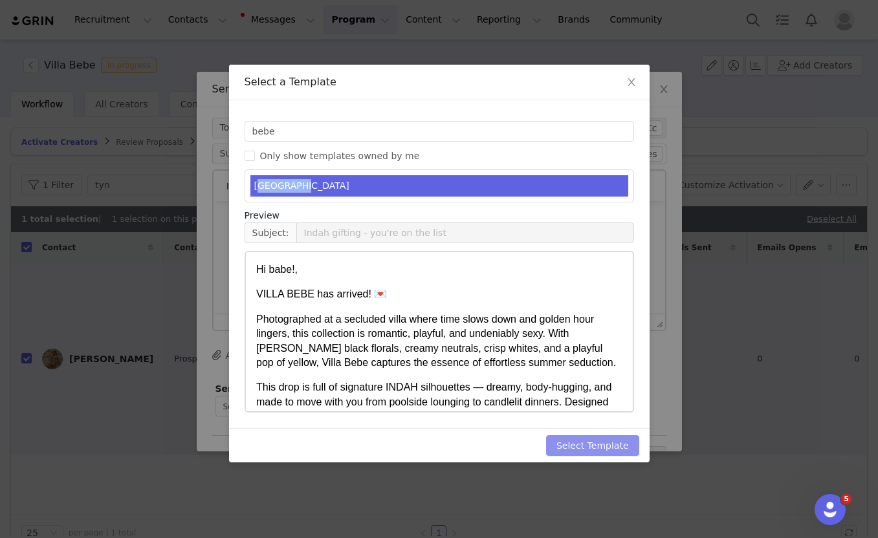
click at [606, 446] on button "Select Template" at bounding box center [592, 445] width 93 height 21
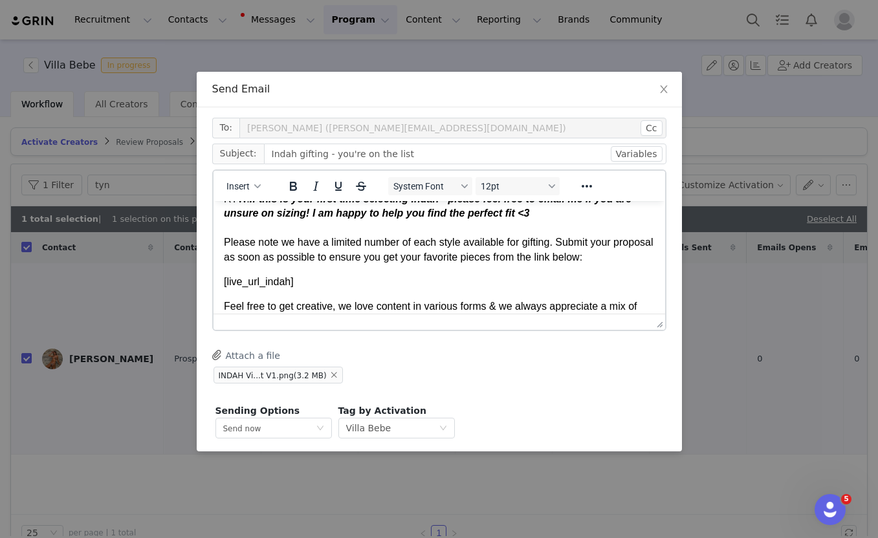
scroll to position [338, 0]
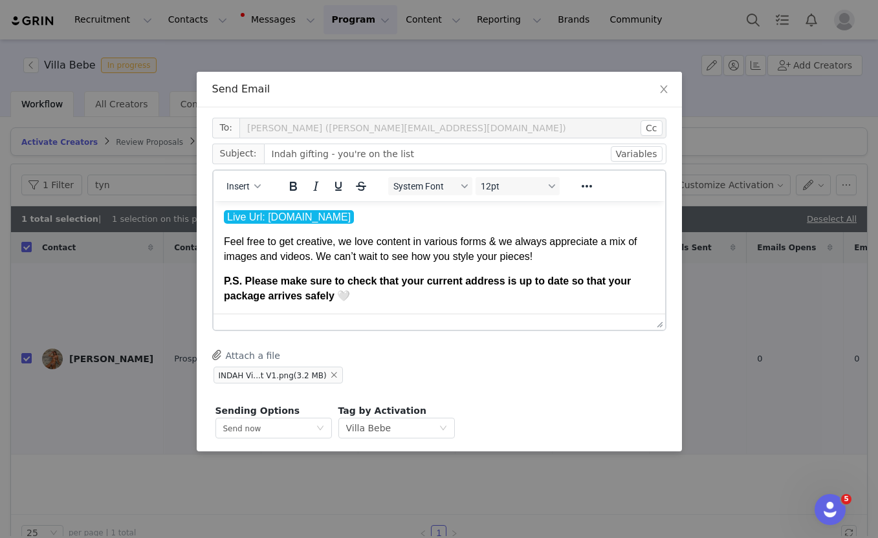
click at [409, 283] on strong "P.S. Please make sure to check that your current address is up to date so that …" at bounding box center [426, 287] width 407 height 25
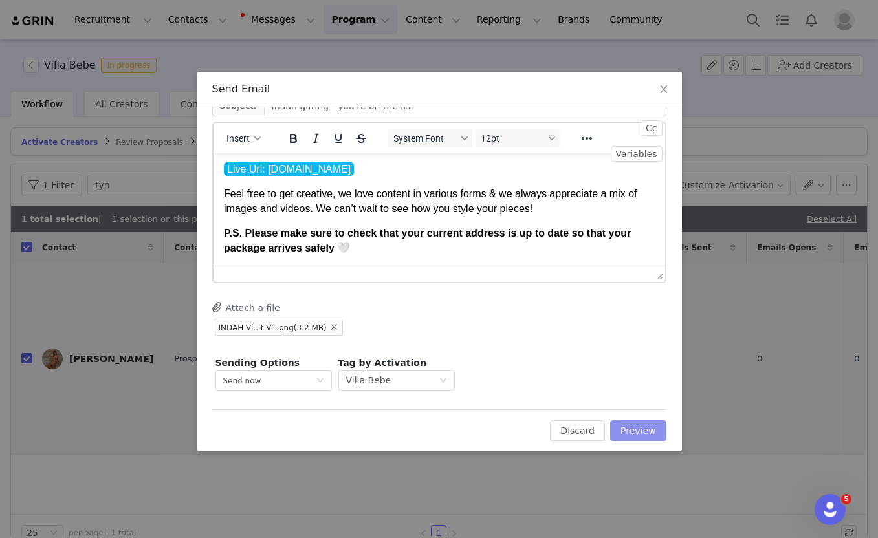
click at [640, 428] on button "Preview" at bounding box center [638, 431] width 56 height 21
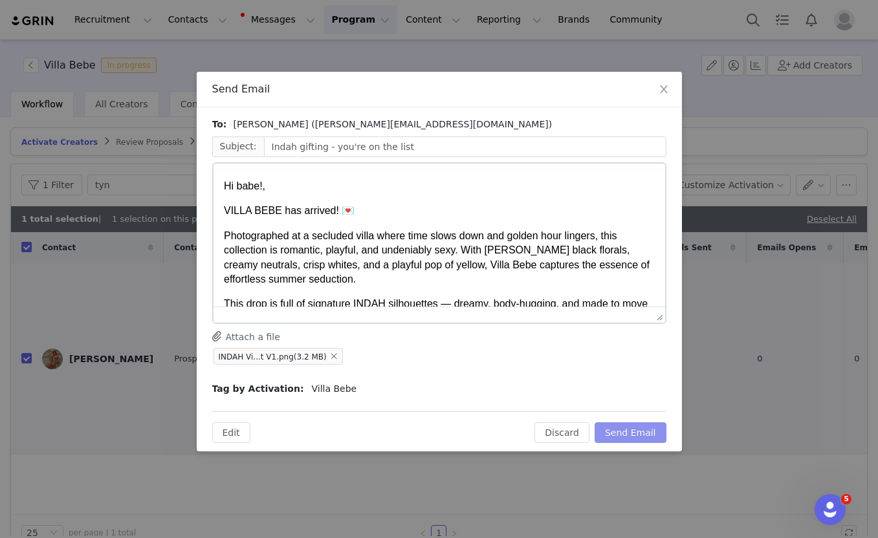
scroll to position [0, 0]
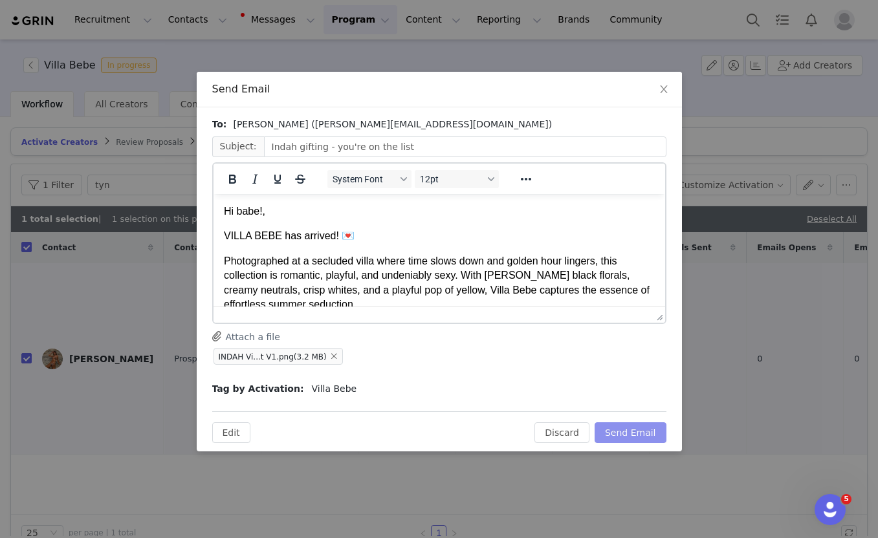
click at [631, 434] on button "Send Email" at bounding box center [631, 432] width 72 height 21
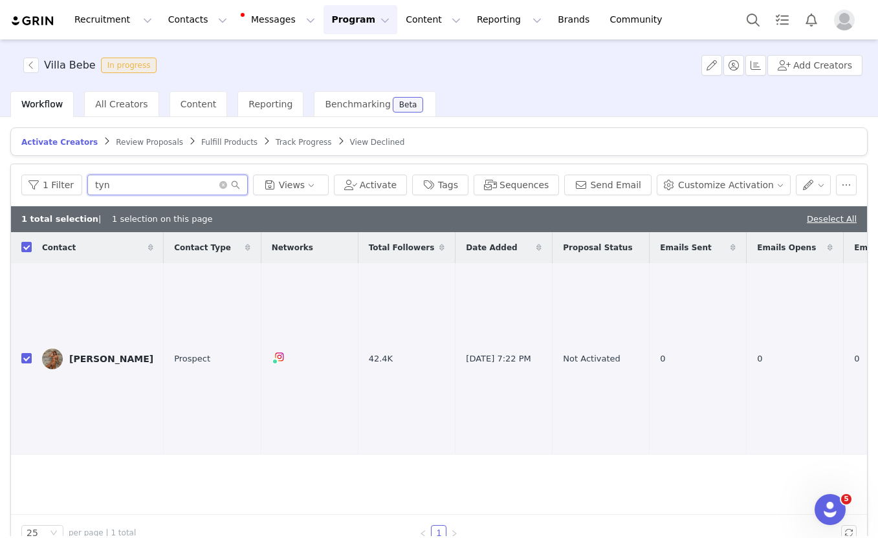
click at [215, 184] on input "tyn" at bounding box center [167, 185] width 160 height 21
click at [219, 184] on icon "icon: close-circle" at bounding box center [223, 185] width 8 height 8
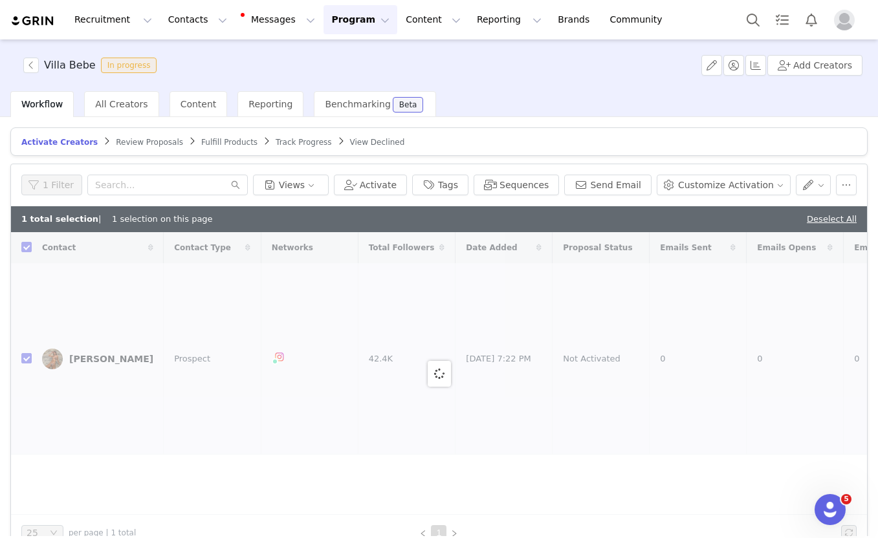
click at [832, 213] on div "Deselect All" at bounding box center [832, 219] width 50 height 13
click at [173, 191] on input "text" at bounding box center [167, 185] width 160 height 21
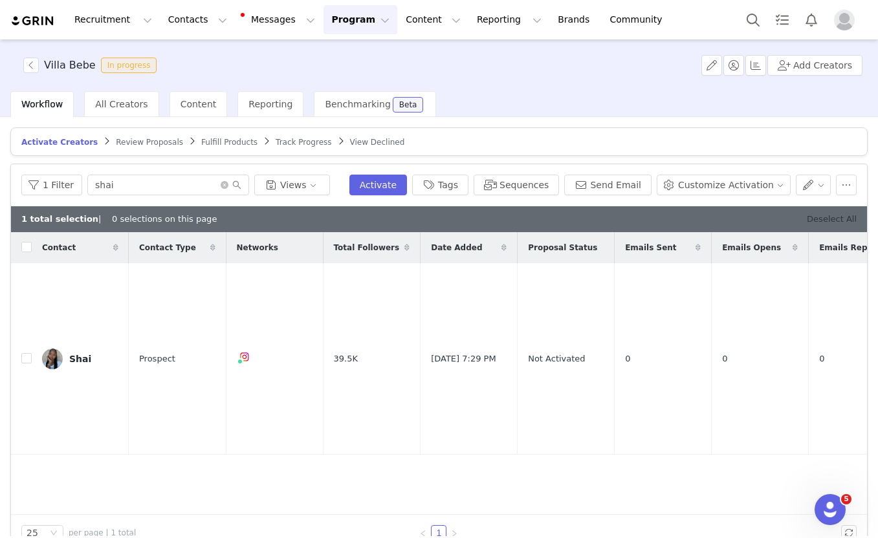
click at [824, 216] on link "Deselect All" at bounding box center [832, 219] width 50 height 10
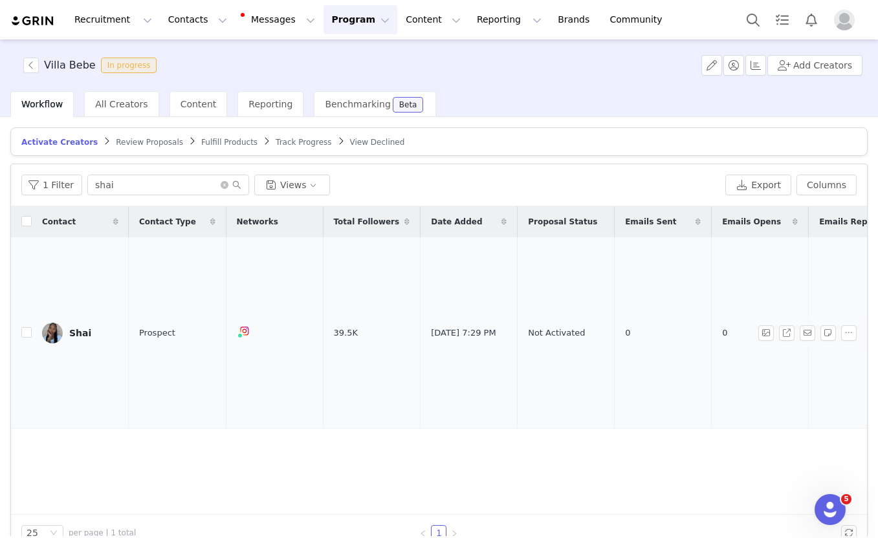
click at [21, 307] on td at bounding box center [21, 332] width 21 height 191
click at [23, 327] on input "checkbox" at bounding box center [26, 332] width 10 height 10
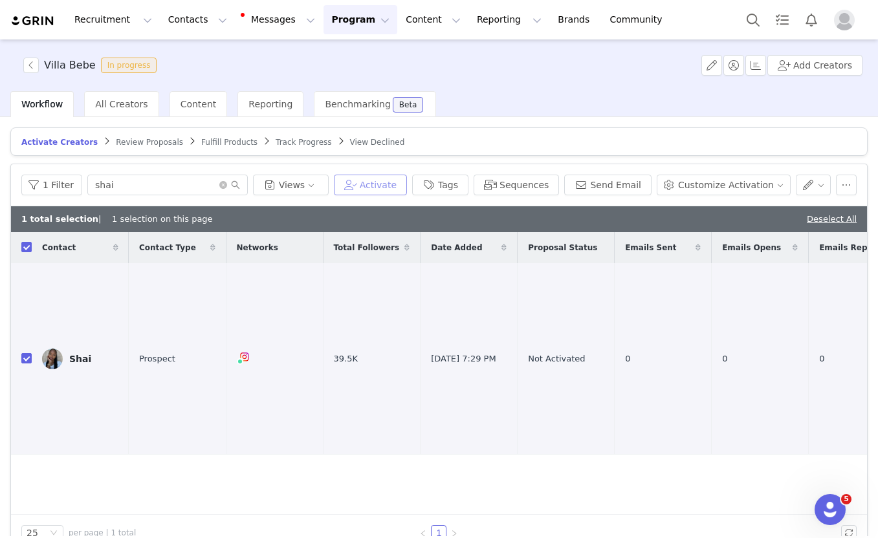
click at [366, 186] on button "Activate" at bounding box center [370, 185] width 73 height 21
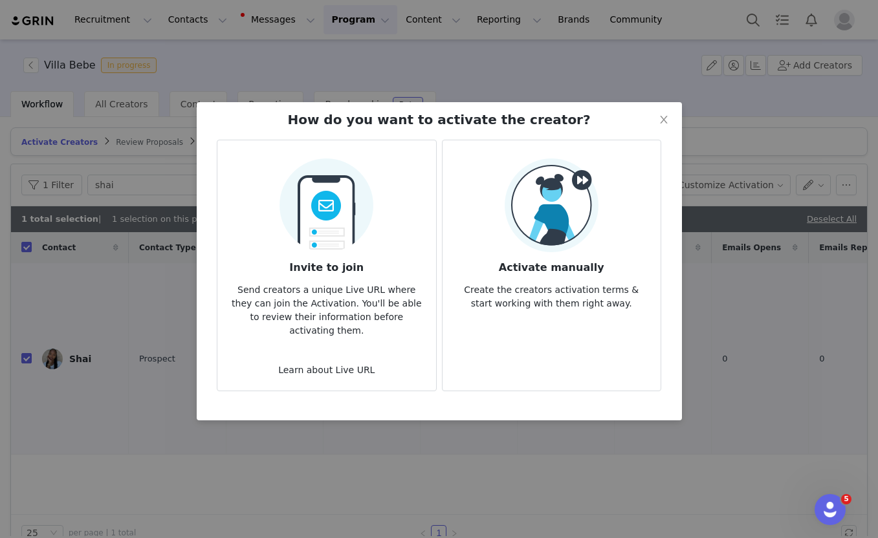
click at [313, 250] on img at bounding box center [326, 202] width 94 height 102
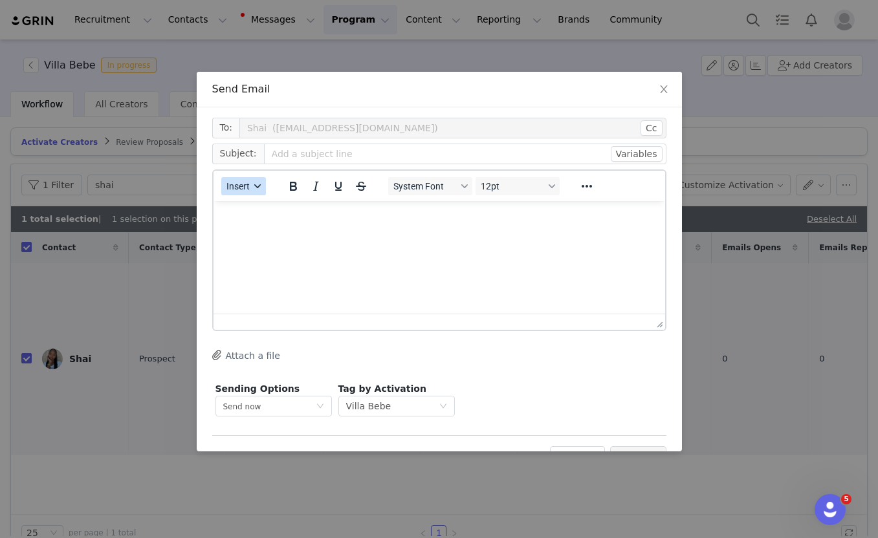
click at [251, 184] on button "Insert" at bounding box center [243, 186] width 45 height 18
click at [251, 203] on div "Insert Template" at bounding box center [290, 209] width 116 height 16
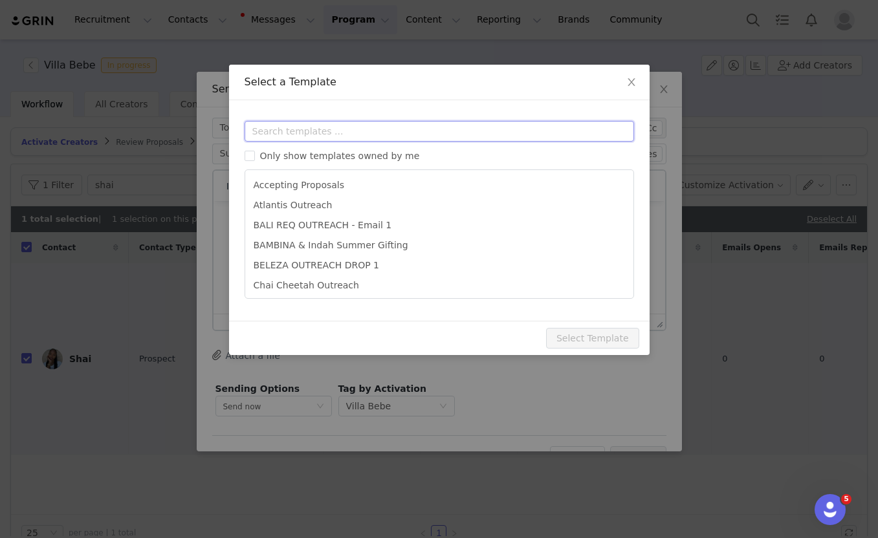
click at [295, 124] on input "text" at bounding box center [439, 131] width 389 height 21
paste input "bebe"
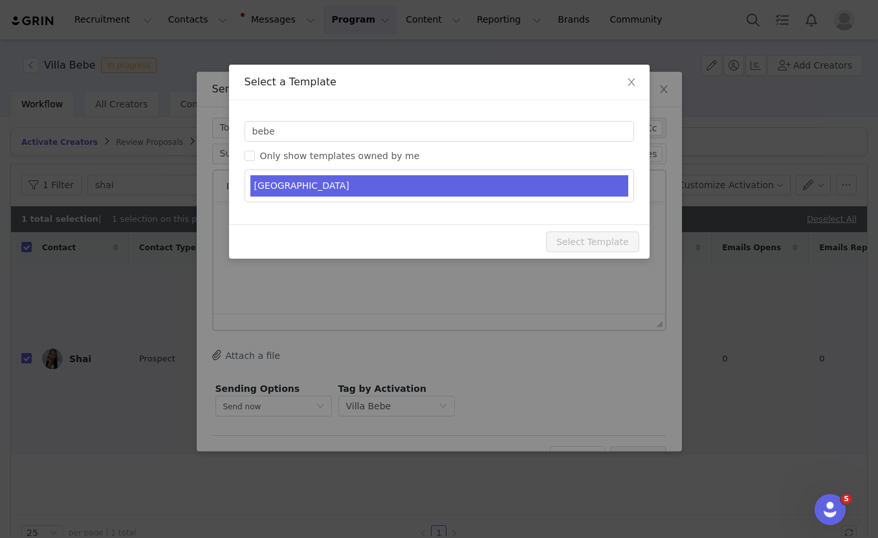
click at [279, 177] on li "VILLA BEBE" at bounding box center [439, 185] width 378 height 21
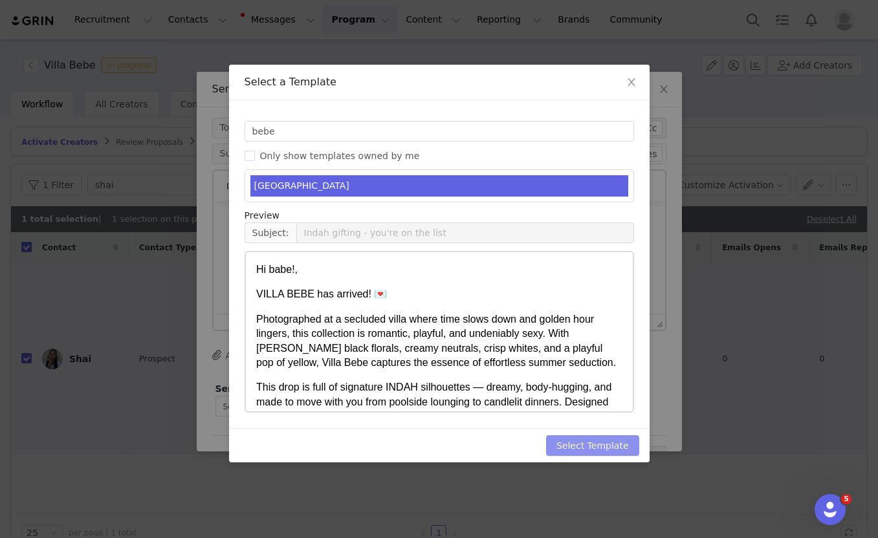
click at [574, 443] on button "Select Template" at bounding box center [592, 445] width 93 height 21
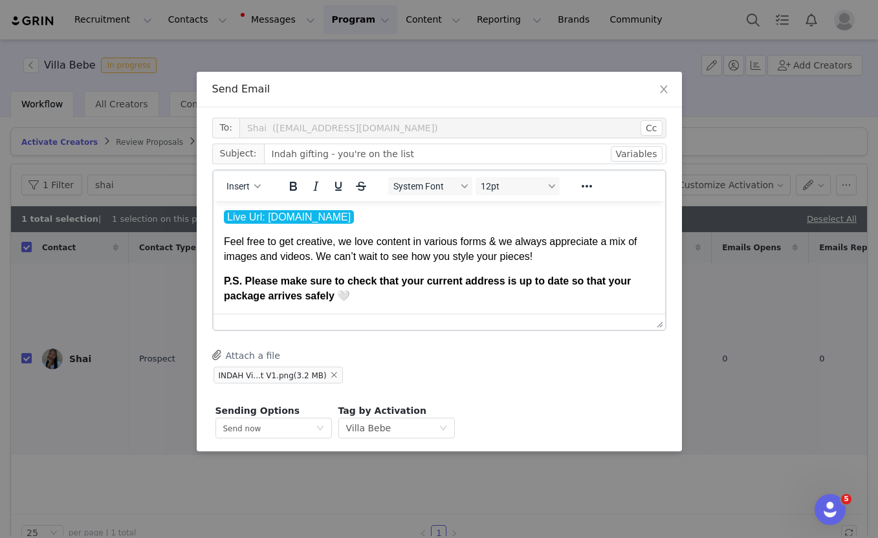
click at [338, 258] on p "Feel free to get creative, we love content in various forms & we always appreci…" at bounding box center [438, 248] width 431 height 29
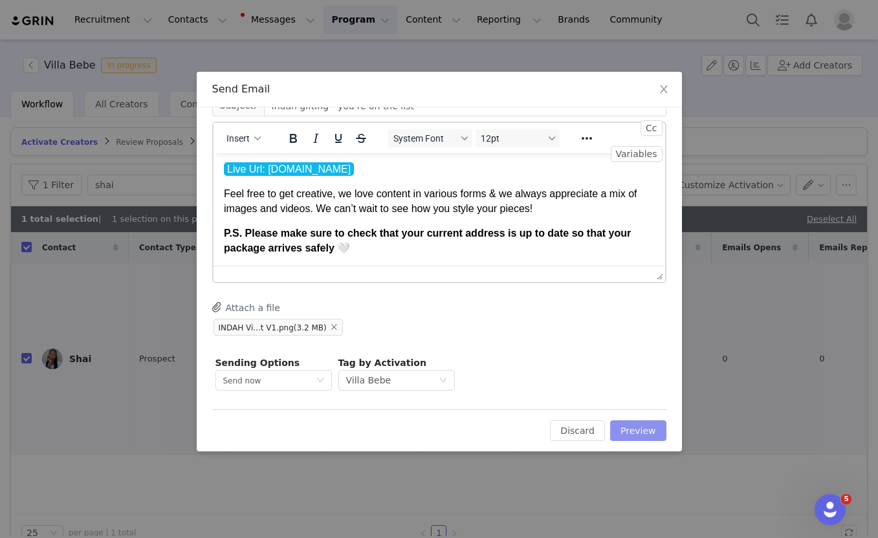
click at [644, 433] on button "Preview" at bounding box center [638, 431] width 56 height 21
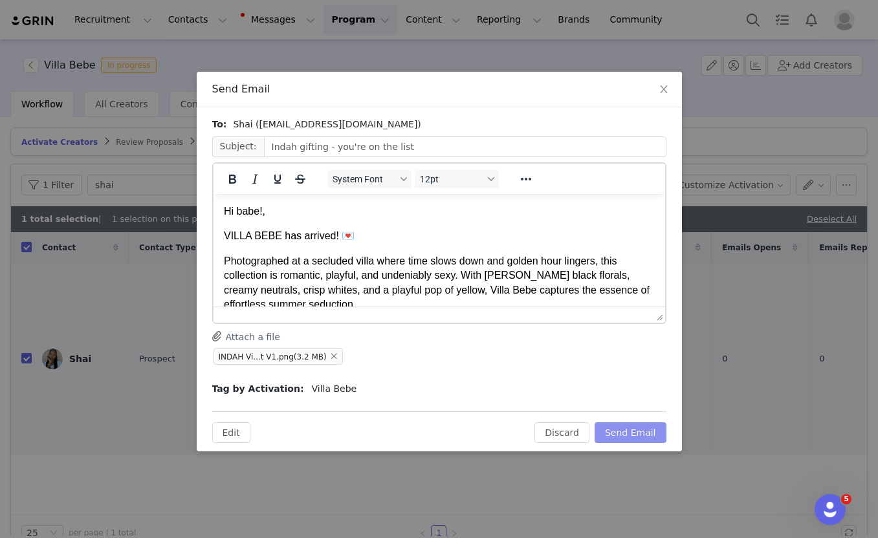
scroll to position [0, 0]
click at [630, 444] on div "To: Shai (shaiannjd@gmail.com) Subject: Indah gifting - you're on the list Syst…" at bounding box center [439, 280] width 485 height 346
click at [626, 435] on button "Send Email" at bounding box center [631, 432] width 72 height 21
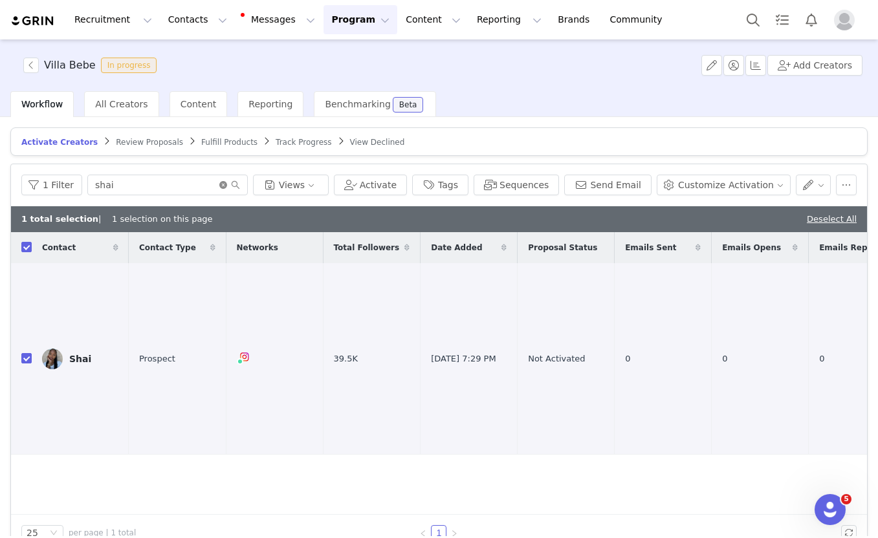
click at [221, 182] on icon "icon: close-circle" at bounding box center [223, 185] width 8 height 8
click at [187, 184] on input "text" at bounding box center [167, 185] width 160 height 21
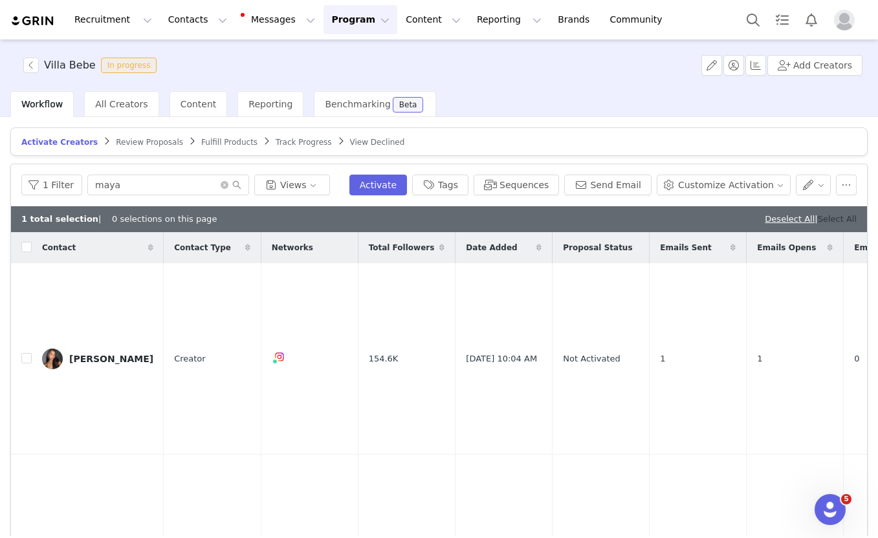
click at [820, 218] on link "Select All" at bounding box center [837, 219] width 39 height 10
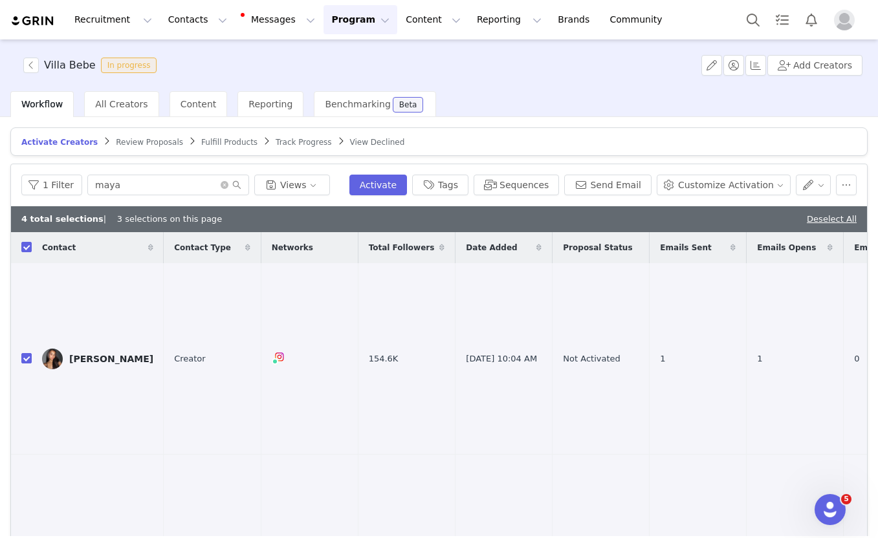
click at [820, 218] on link "Deselect All" at bounding box center [832, 219] width 50 height 10
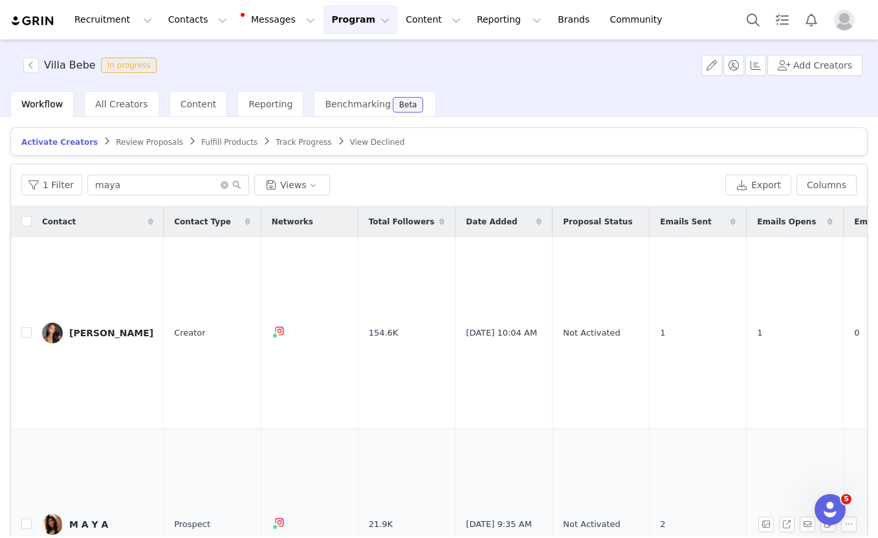
scroll to position [94, 0]
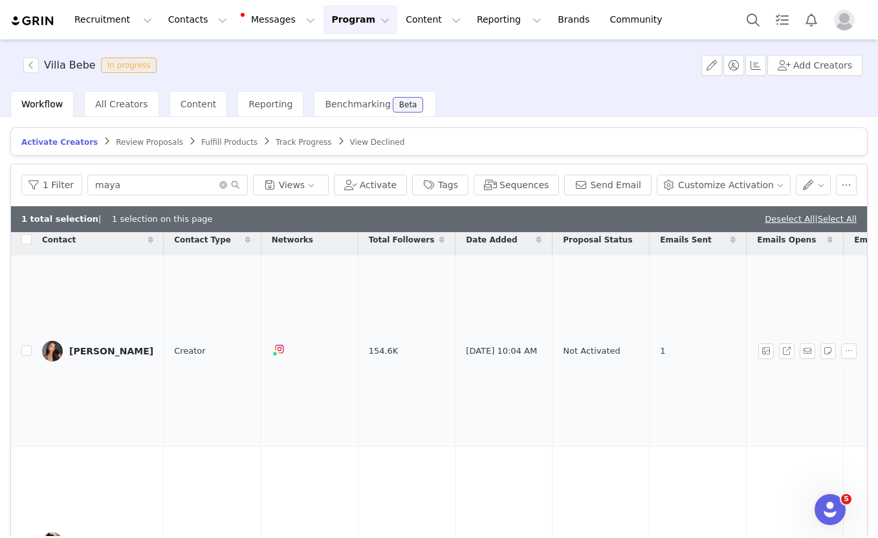
scroll to position [0, 0]
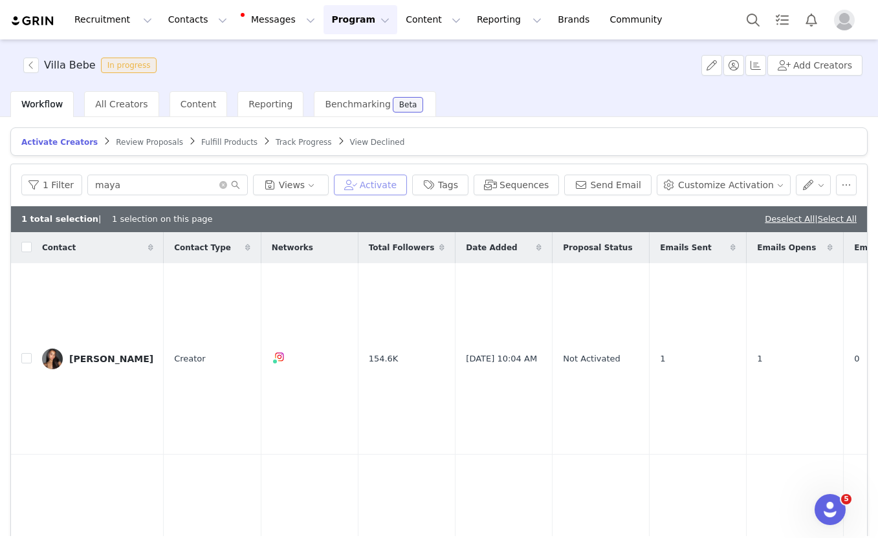
click at [406, 175] on button "Activate" at bounding box center [370, 185] width 73 height 21
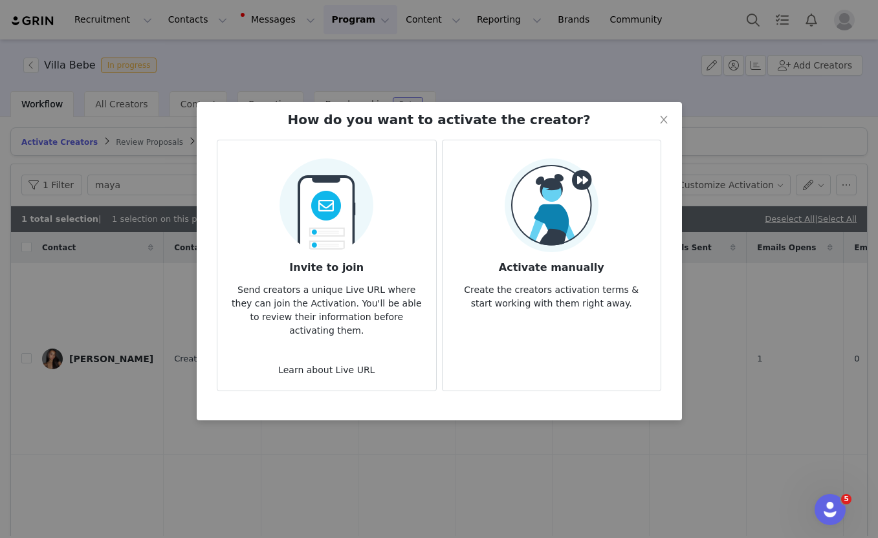
click at [357, 250] on img at bounding box center [326, 202] width 94 height 102
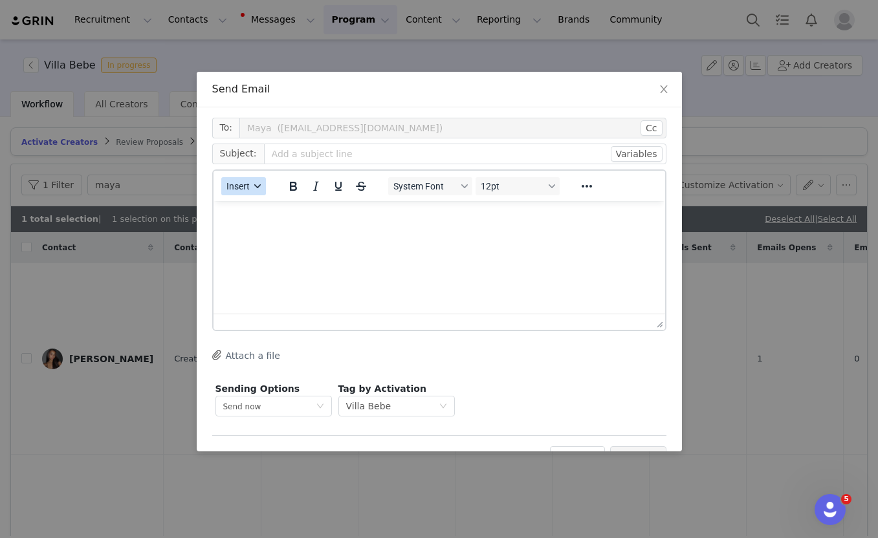
click at [264, 188] on button "Insert" at bounding box center [243, 186] width 45 height 18
click at [259, 210] on div "Insert Template" at bounding box center [290, 209] width 116 height 16
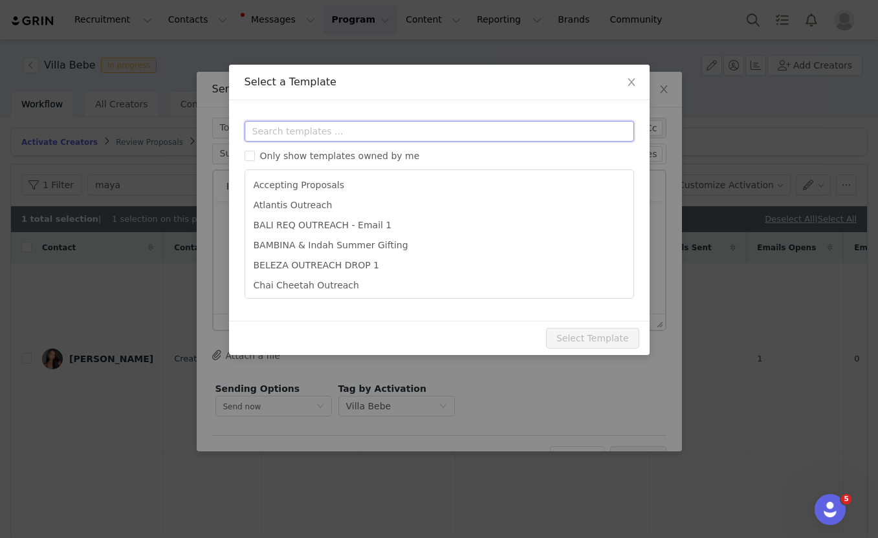
click at [302, 135] on input "text" at bounding box center [439, 131] width 389 height 21
paste input "bebe"
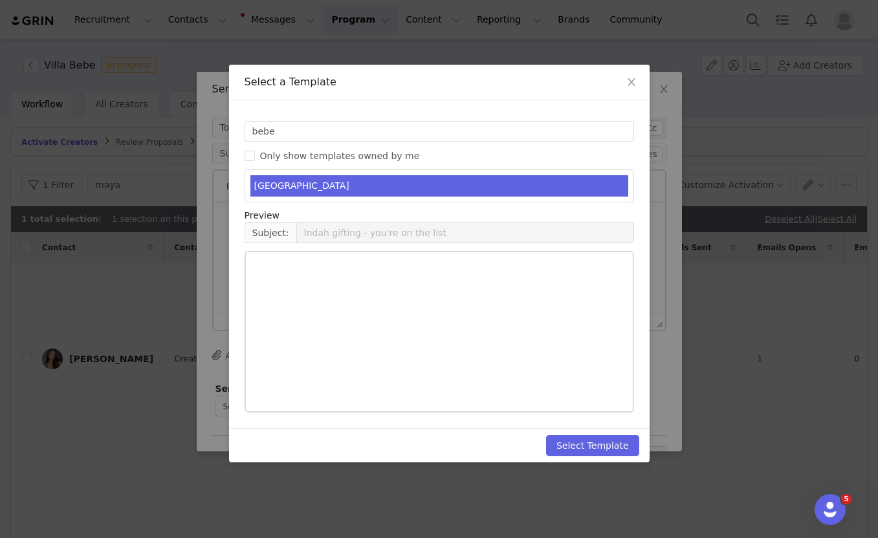
click at [291, 178] on li "VILLA BEBE" at bounding box center [439, 185] width 378 height 21
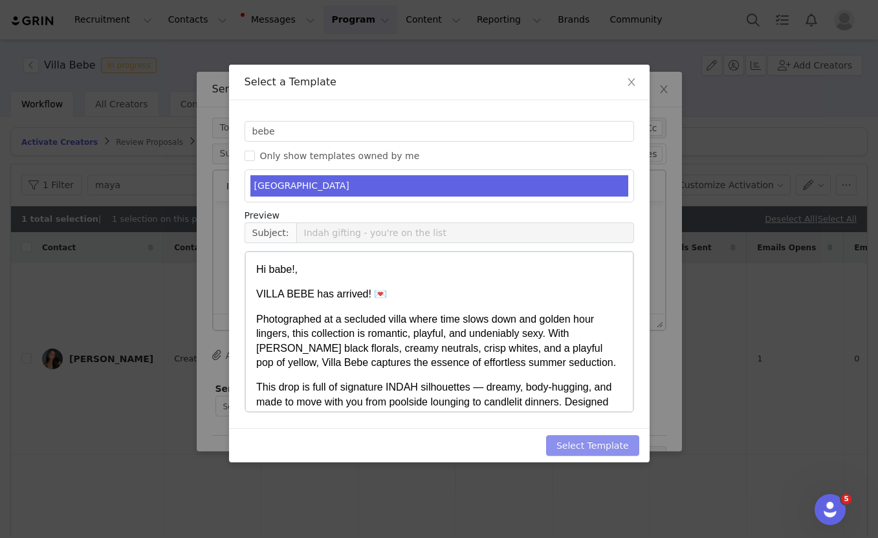
click at [571, 440] on button "Select Template" at bounding box center [592, 445] width 93 height 21
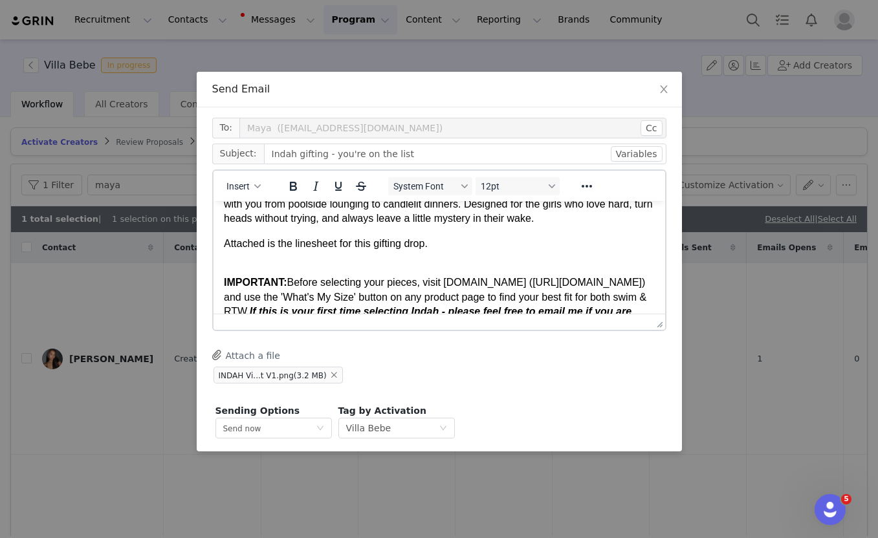
click at [446, 266] on p "IMPORTANT: Before selecting your pieces, visit indahclothing.com (http://indahc…" at bounding box center [438, 319] width 431 height 116
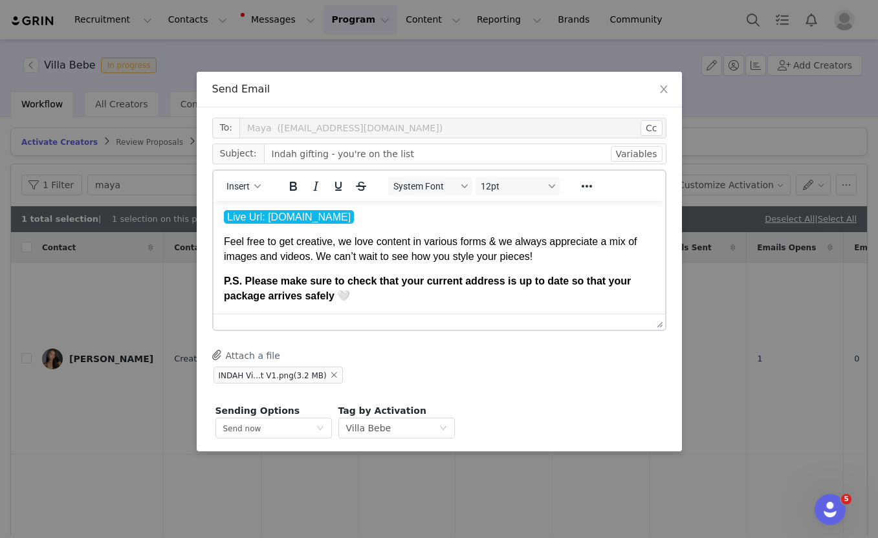
scroll to position [48, 0]
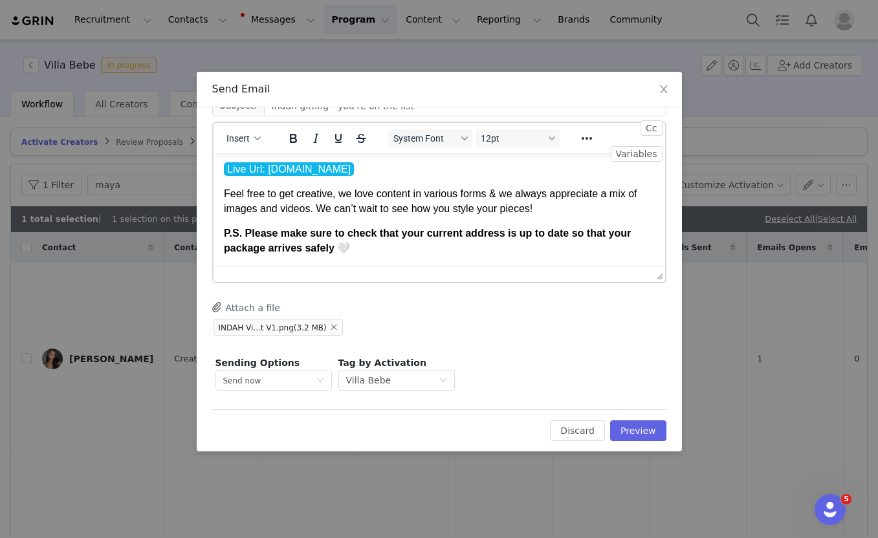
click at [644, 446] on div "To: Maya (808maya808@gmail.com) Cc Cc: Subject: Indah gifting - you're on the l…" at bounding box center [439, 256] width 485 height 392
click at [633, 430] on button "Preview" at bounding box center [638, 431] width 56 height 21
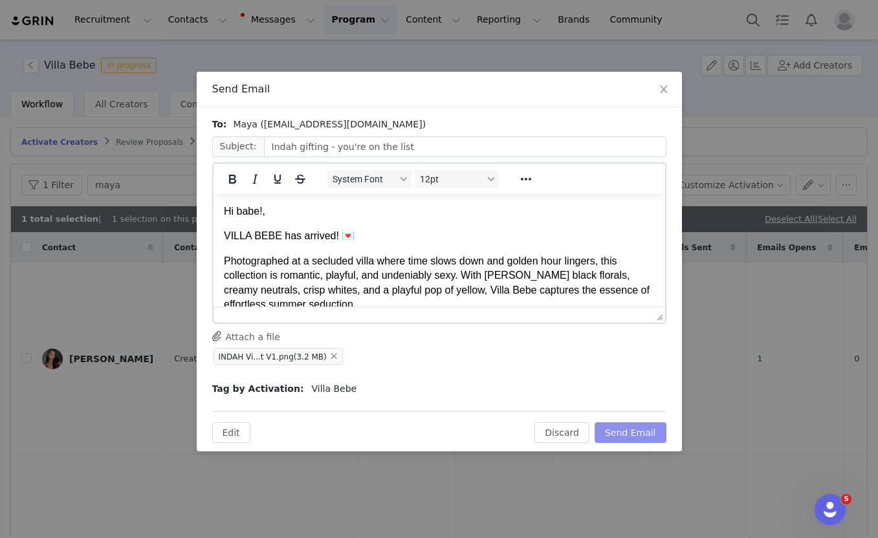
scroll to position [0, 0]
click at [633, 430] on button "Send Email" at bounding box center [631, 432] width 72 height 21
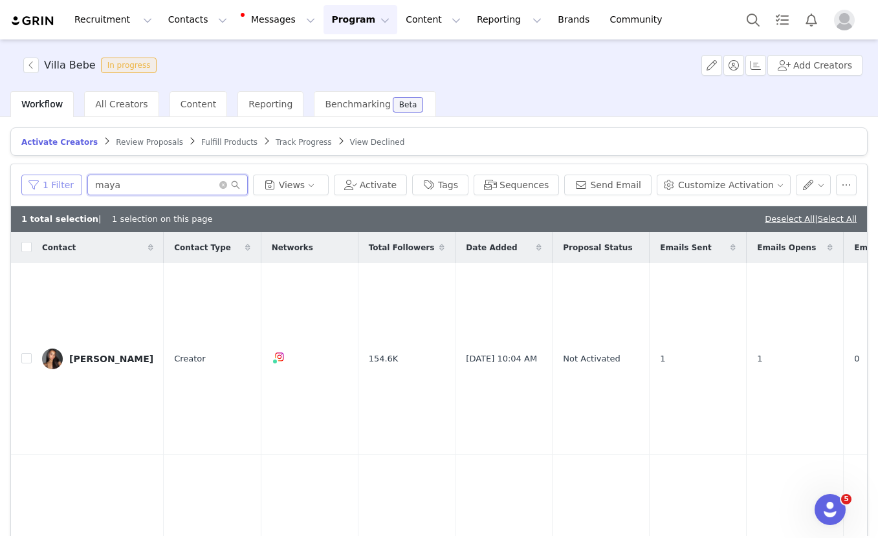
drag, startPoint x: 140, startPoint y: 186, endPoint x: 61, endPoint y: 182, distance: 79.0
click at [61, 182] on div "1 Filter maya Views" at bounding box center [174, 185] width 307 height 21
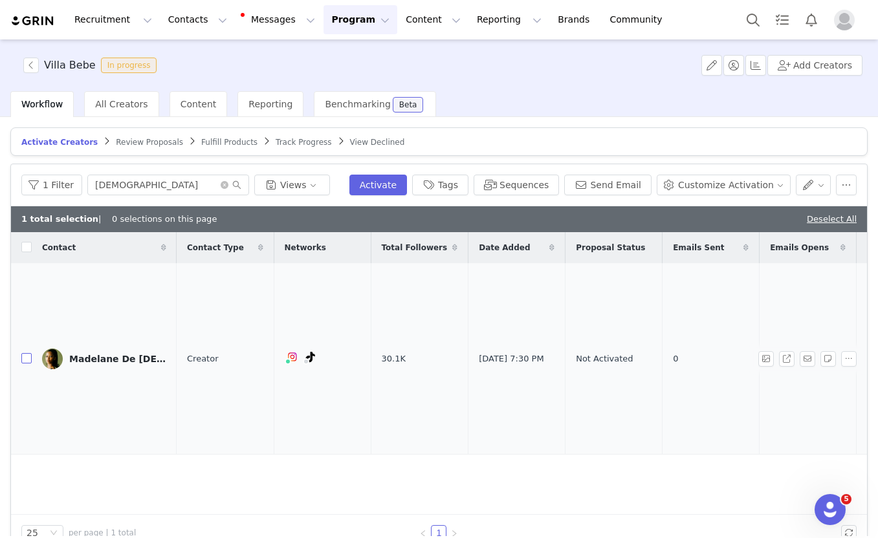
click at [25, 353] on input "checkbox" at bounding box center [26, 358] width 10 height 10
click at [388, 191] on button "Activate" at bounding box center [378, 185] width 58 height 21
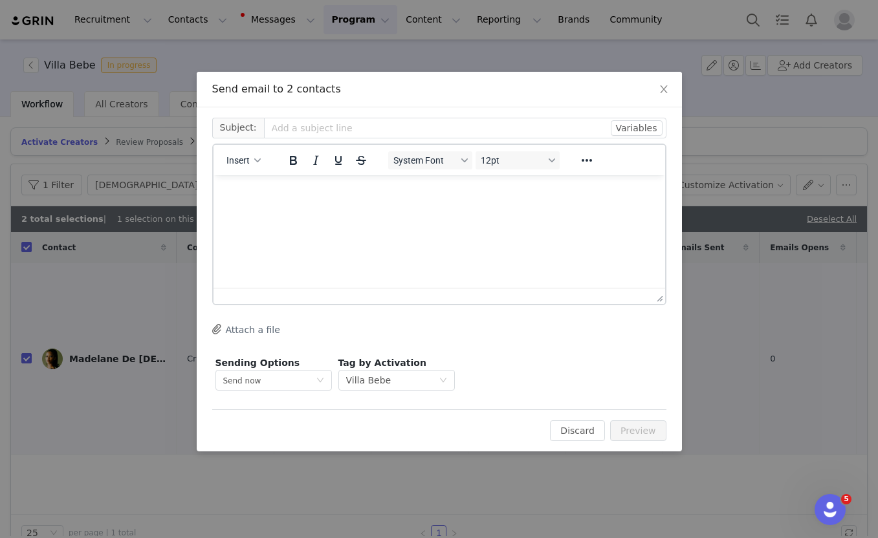
click at [347, 210] on html at bounding box center [439, 192] width 452 height 35
click at [664, 91] on icon "icon: close" at bounding box center [663, 89] width 7 height 8
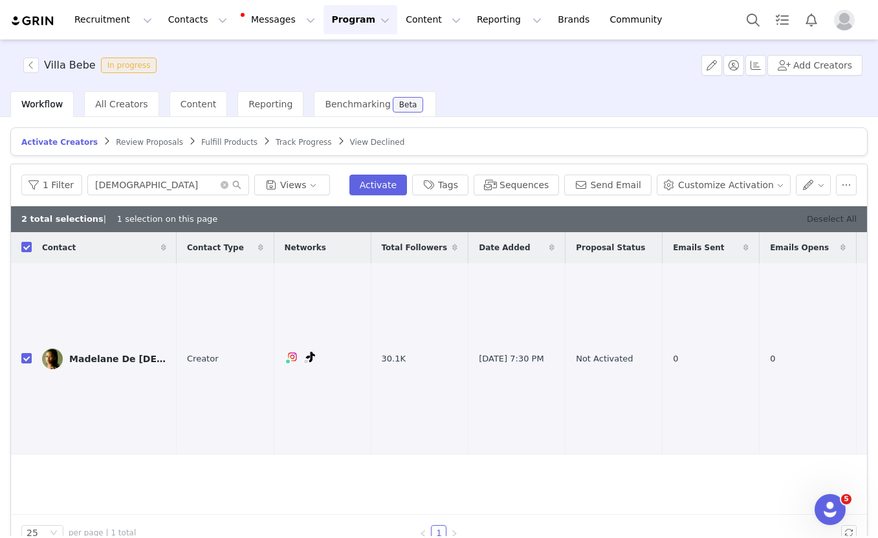
click at [833, 215] on link "Deselect All" at bounding box center [832, 219] width 50 height 10
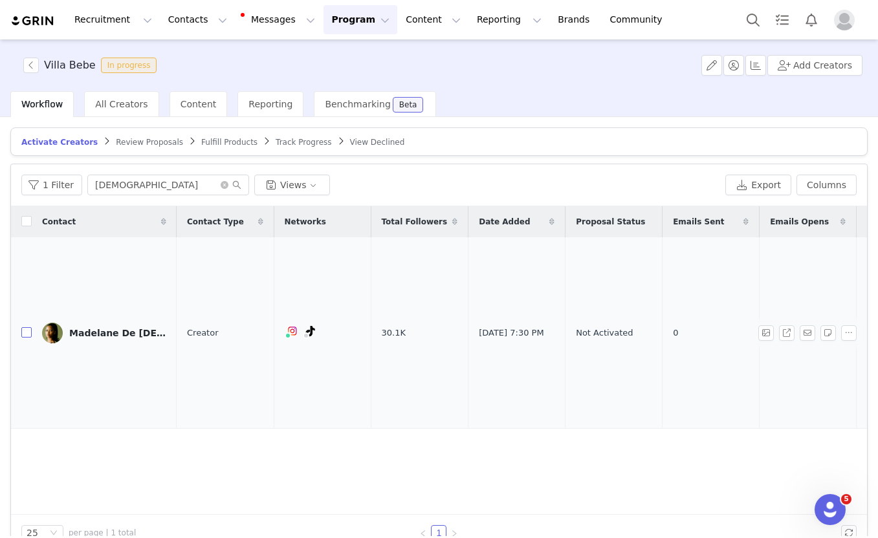
click at [23, 327] on input "checkbox" at bounding box center [26, 332] width 10 height 10
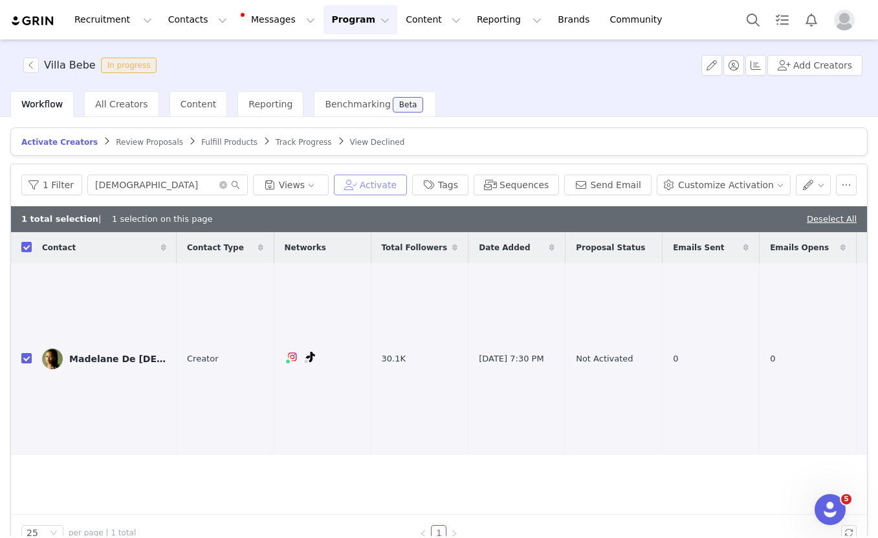
click at [391, 186] on button "Activate" at bounding box center [370, 185] width 73 height 21
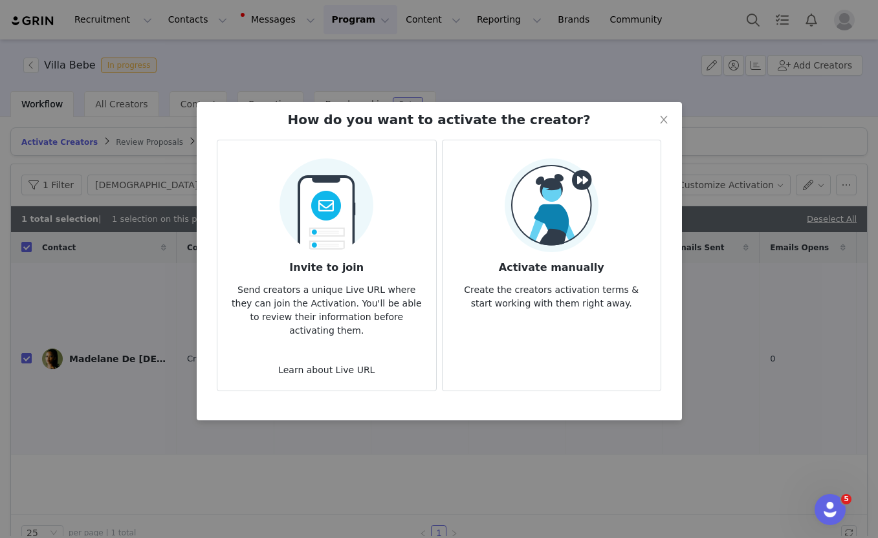
click at [356, 217] on img at bounding box center [326, 202] width 94 height 102
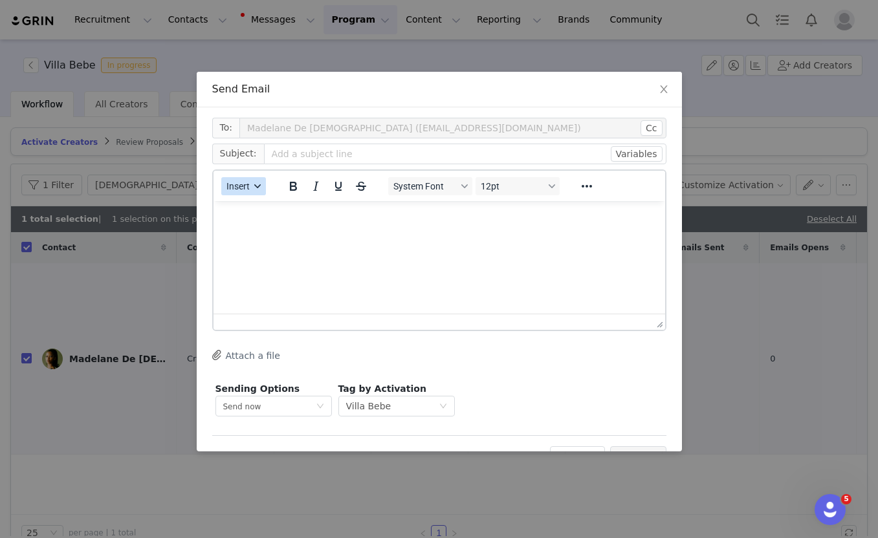
click at [254, 189] on button "Insert" at bounding box center [243, 186] width 45 height 18
click at [255, 205] on div "Insert Template" at bounding box center [290, 209] width 116 height 16
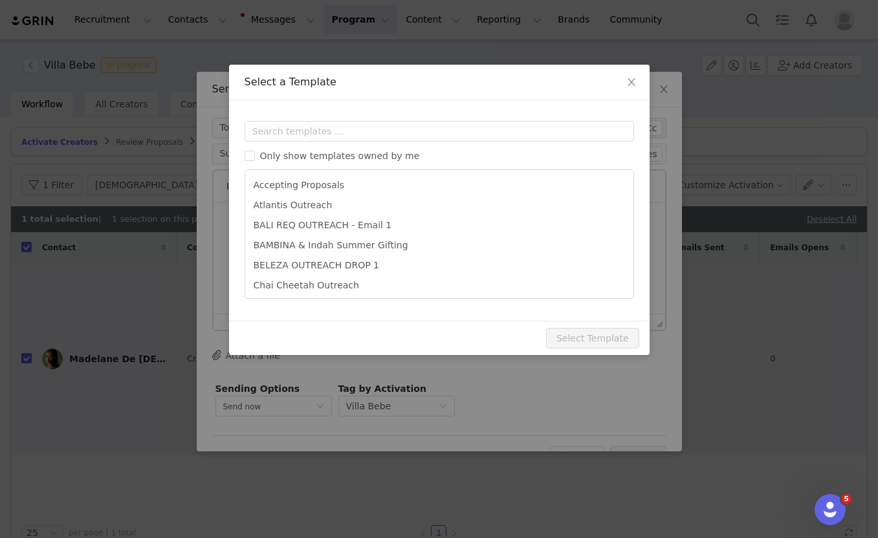
click at [265, 144] on div "Only show templates owned by me Accepting Proposals Atlantis Outreach BALI REQ …" at bounding box center [439, 210] width 389 height 178
click at [263, 129] on input "text" at bounding box center [439, 131] width 389 height 21
paste input "bebe"
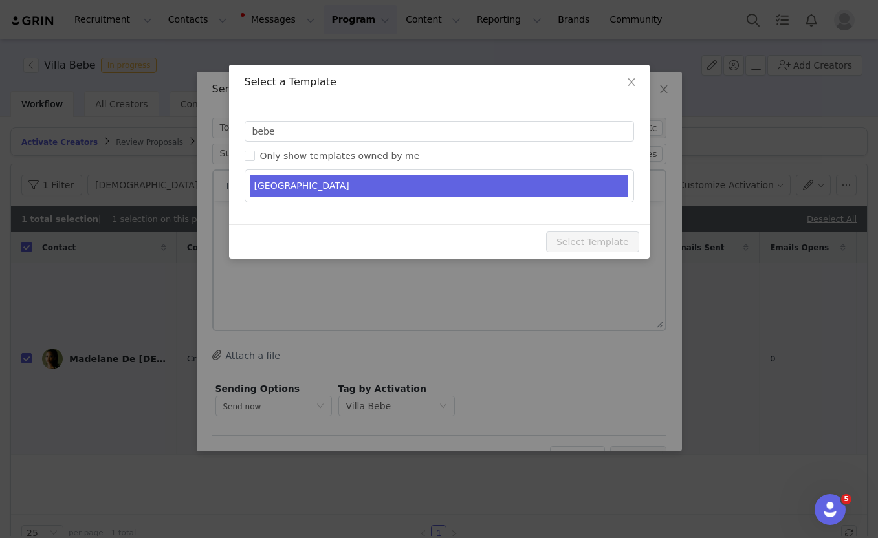
click at [308, 184] on li "VILLA BEBE" at bounding box center [439, 185] width 378 height 21
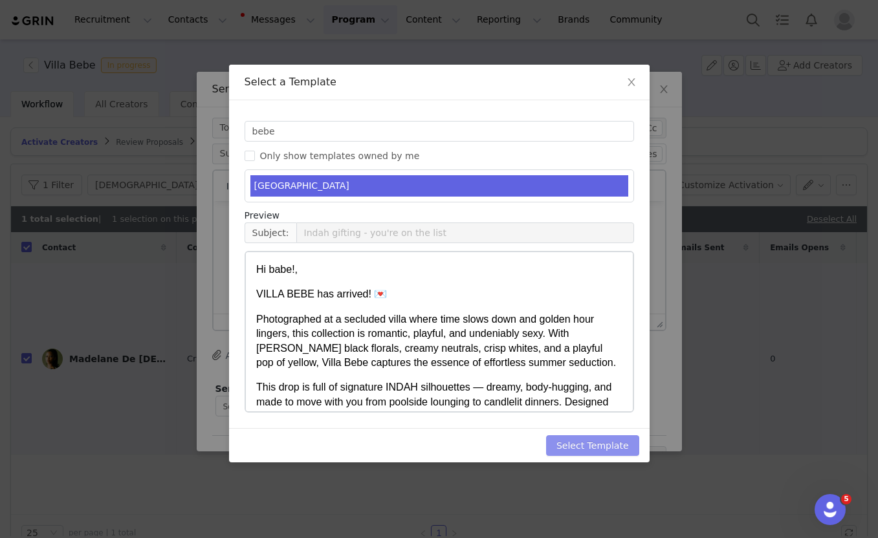
click at [584, 450] on button "Select Template" at bounding box center [592, 445] width 93 height 21
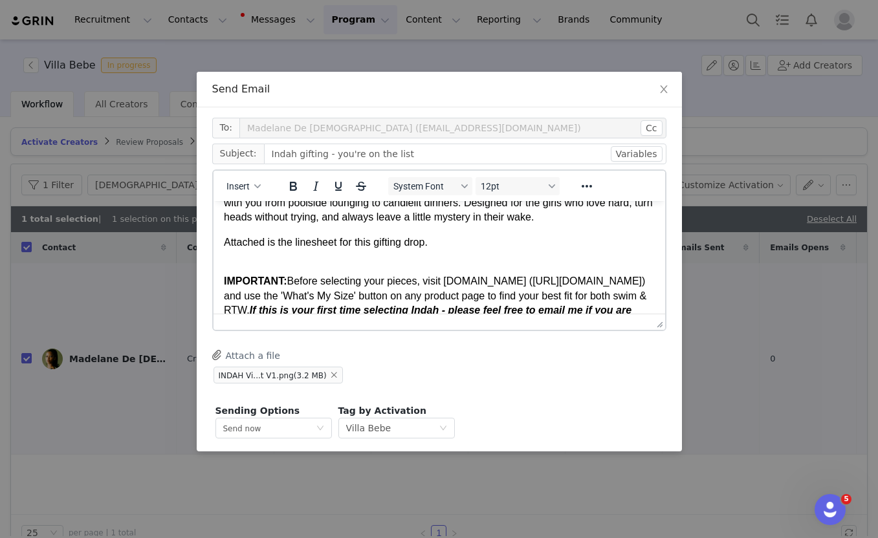
click at [314, 263] on p "IMPORTANT: Before selecting your pieces, visit indahclothing.com (http://indahc…" at bounding box center [438, 317] width 431 height 116
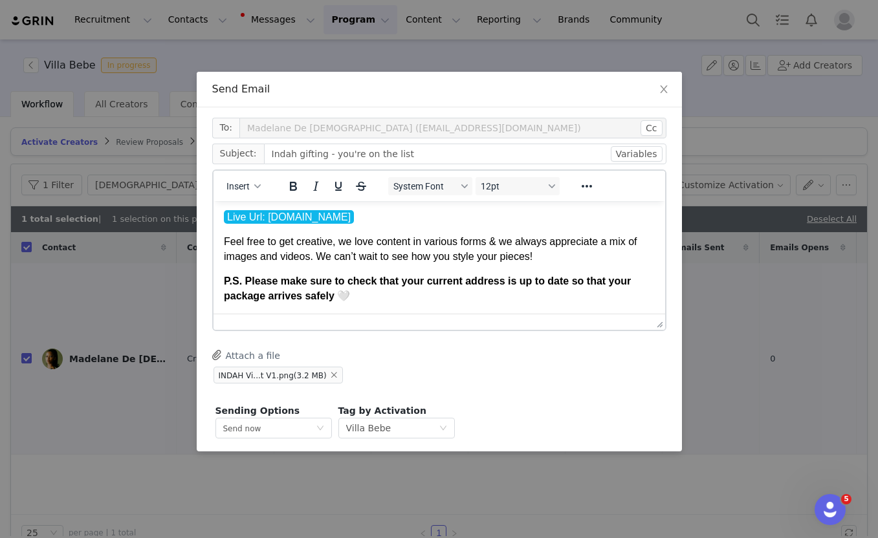
scroll to position [48, 0]
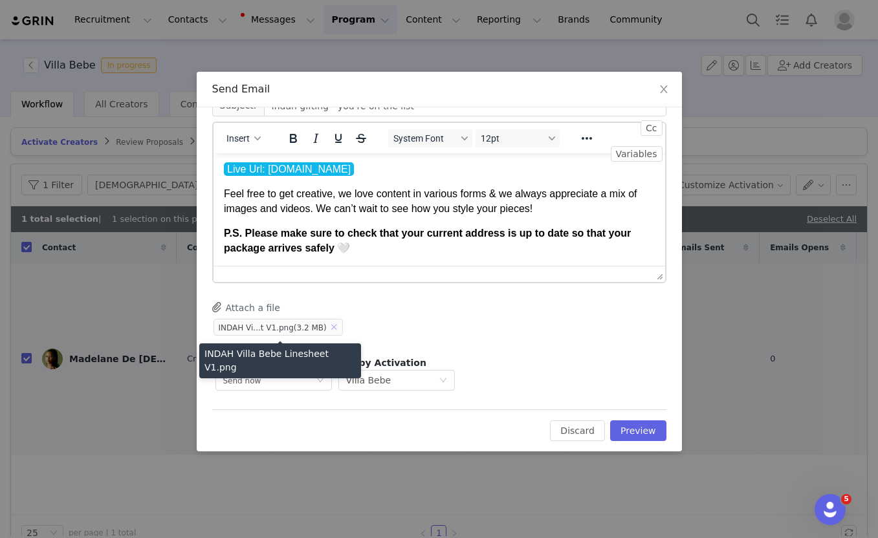
click at [334, 325] on button "button" at bounding box center [335, 328] width 16 height 16
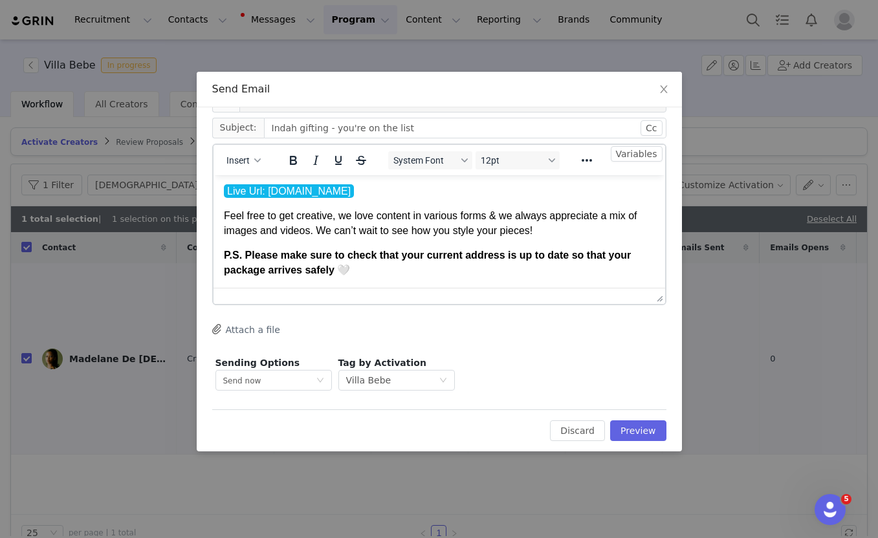
scroll to position [26, 0]
click at [648, 437] on button "Preview" at bounding box center [638, 431] width 56 height 21
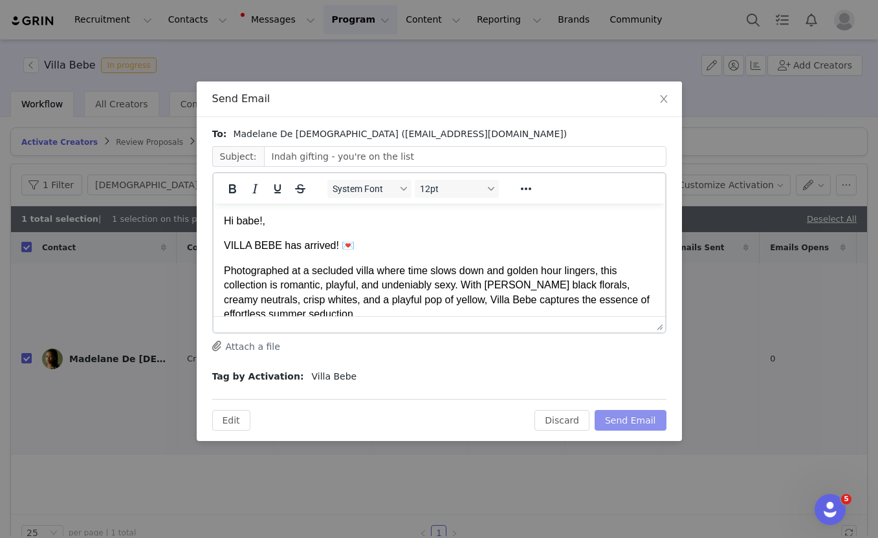
scroll to position [0, 0]
click at [634, 424] on button "Send Email" at bounding box center [631, 420] width 72 height 21
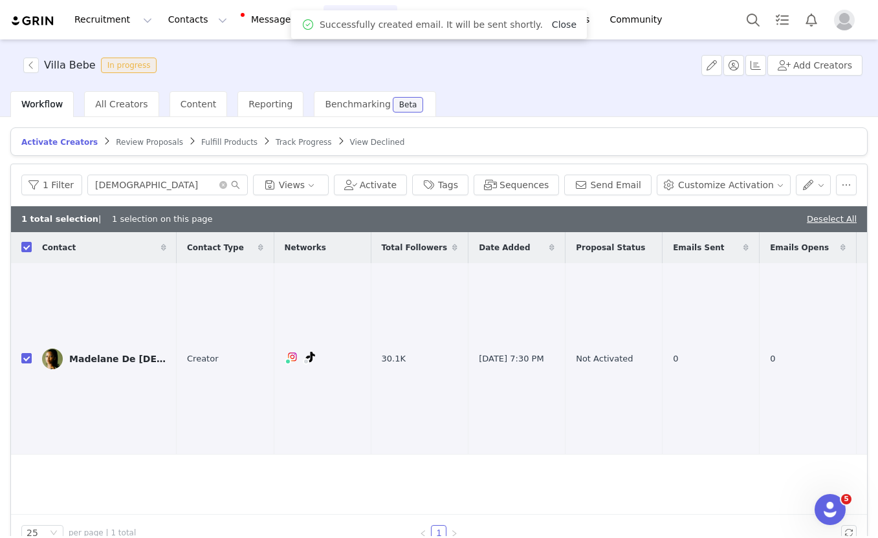
click at [552, 27] on link "Close" at bounding box center [564, 24] width 25 height 10
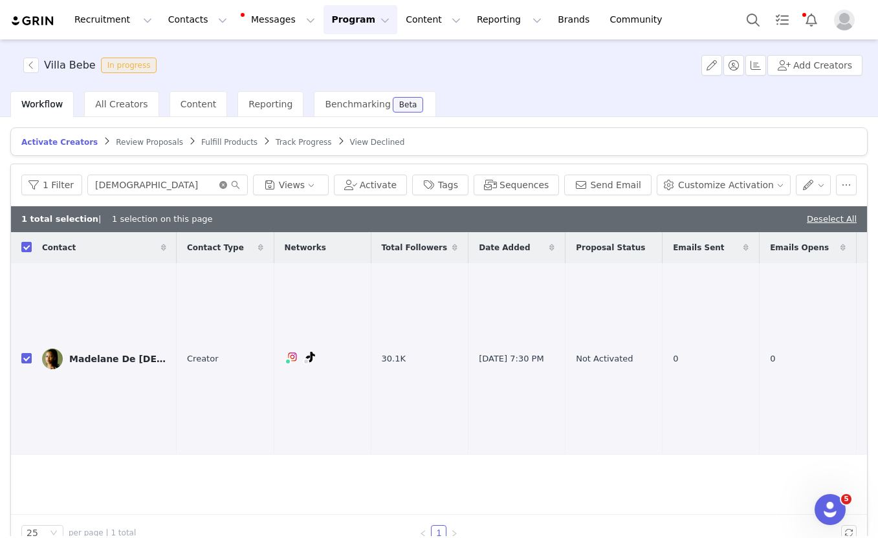
click at [223, 184] on icon "icon: close-circle" at bounding box center [223, 185] width 8 height 8
click at [186, 184] on input "text" at bounding box center [167, 185] width 160 height 21
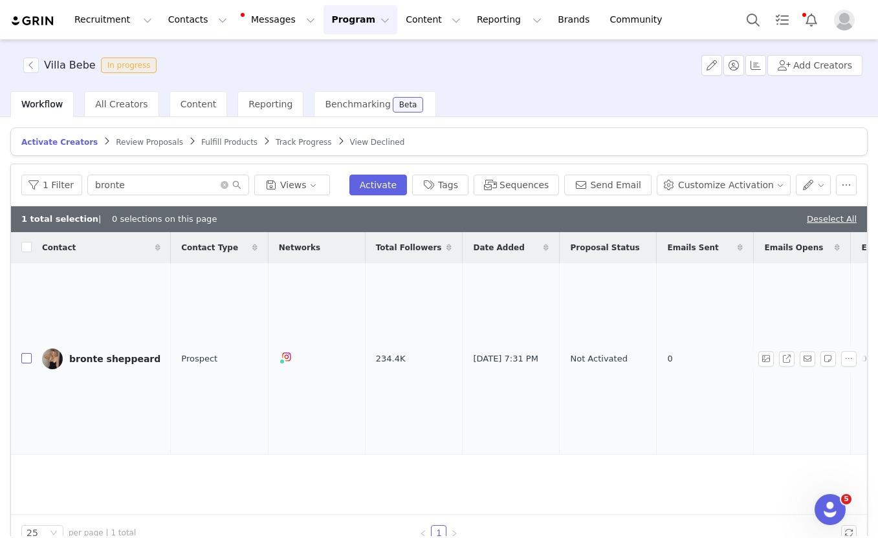
click at [23, 353] on input "checkbox" at bounding box center [26, 358] width 10 height 10
click at [844, 215] on link "Deselect All" at bounding box center [832, 219] width 50 height 10
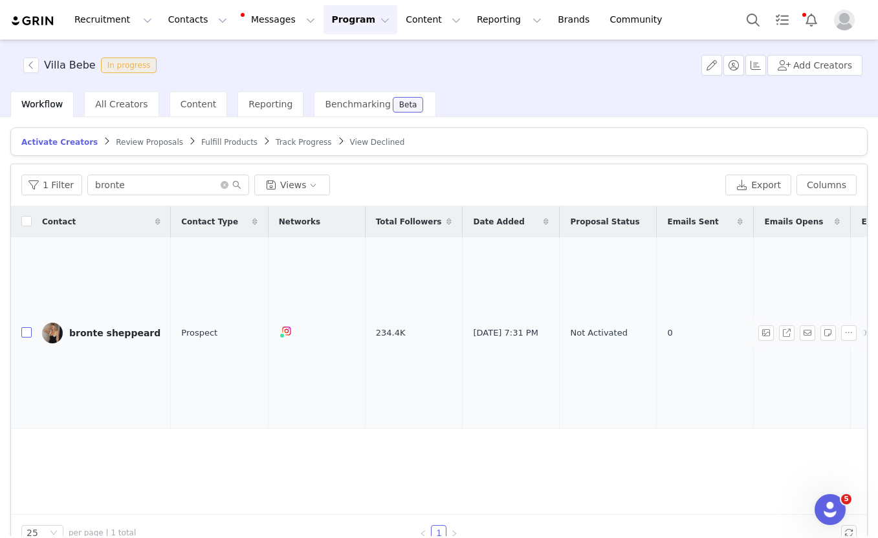
click at [25, 327] on input "checkbox" at bounding box center [26, 332] width 10 height 10
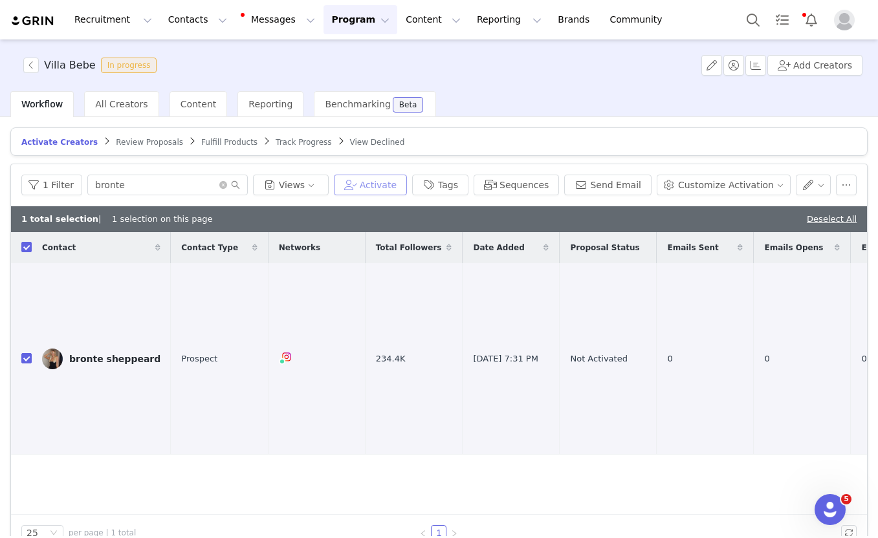
click at [391, 184] on button "Activate" at bounding box center [370, 185] width 73 height 21
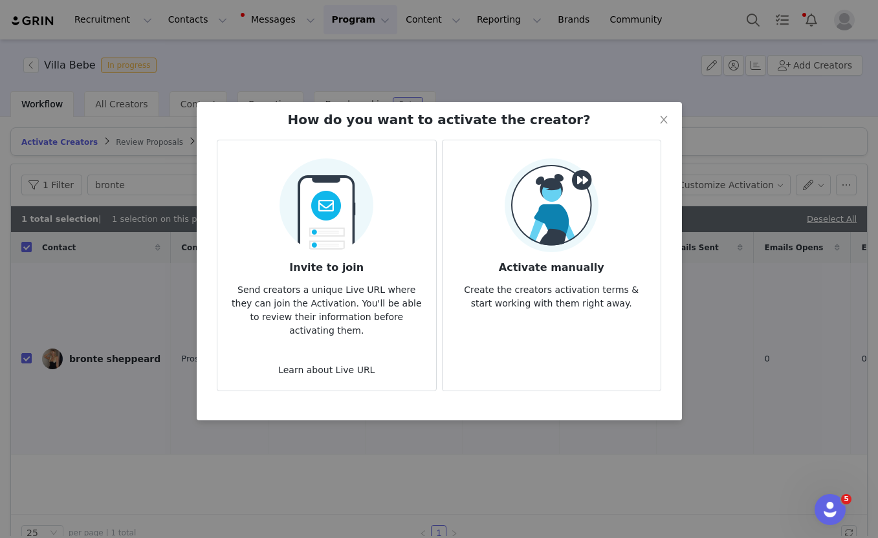
click at [340, 228] on img at bounding box center [326, 202] width 94 height 102
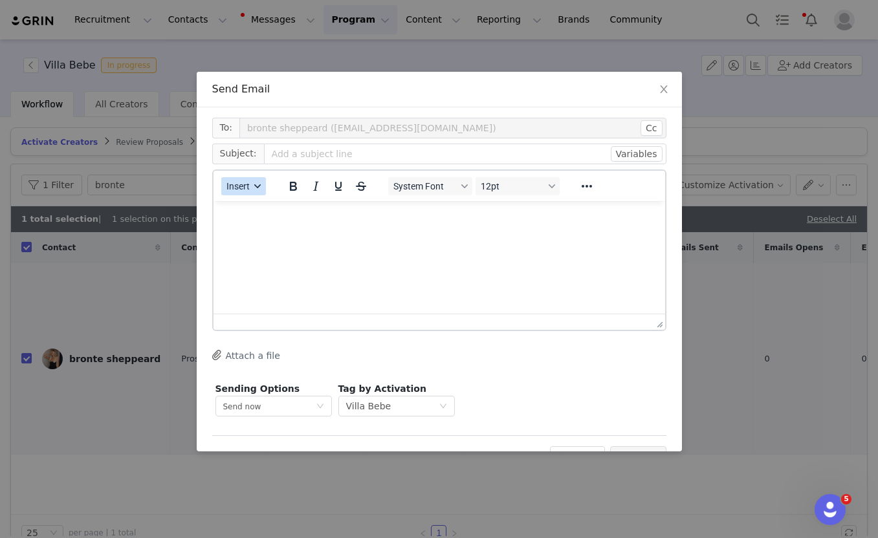
click at [251, 191] on button "Insert" at bounding box center [243, 186] width 45 height 18
click at [253, 208] on div "Insert Template" at bounding box center [290, 209] width 116 height 16
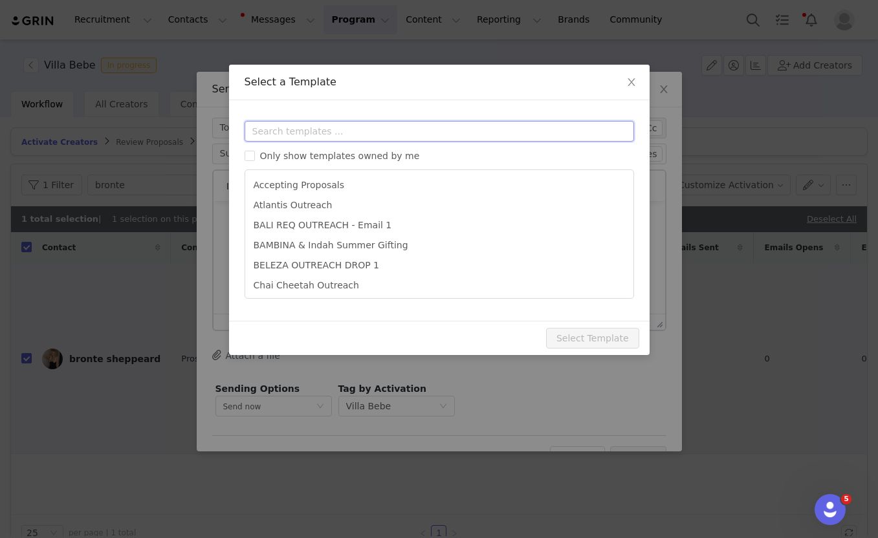
click at [290, 132] on input "text" at bounding box center [439, 131] width 389 height 21
paste input "bebe"
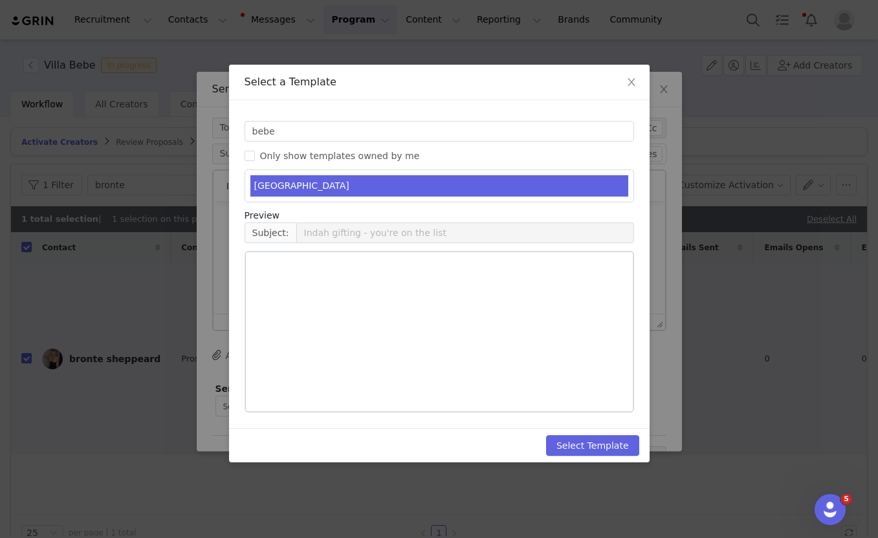
click at [294, 182] on li "VILLA BEBE" at bounding box center [439, 185] width 378 height 21
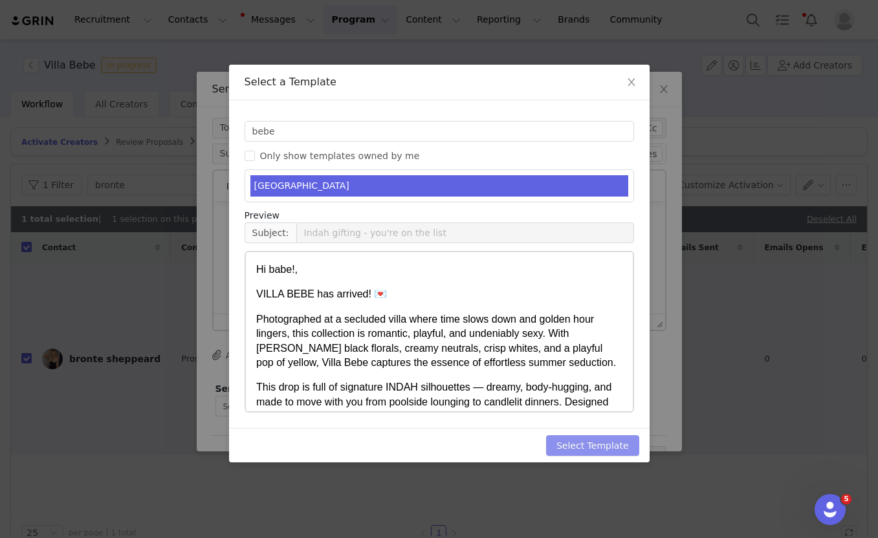
click at [569, 443] on button "Select Template" at bounding box center [592, 445] width 93 height 21
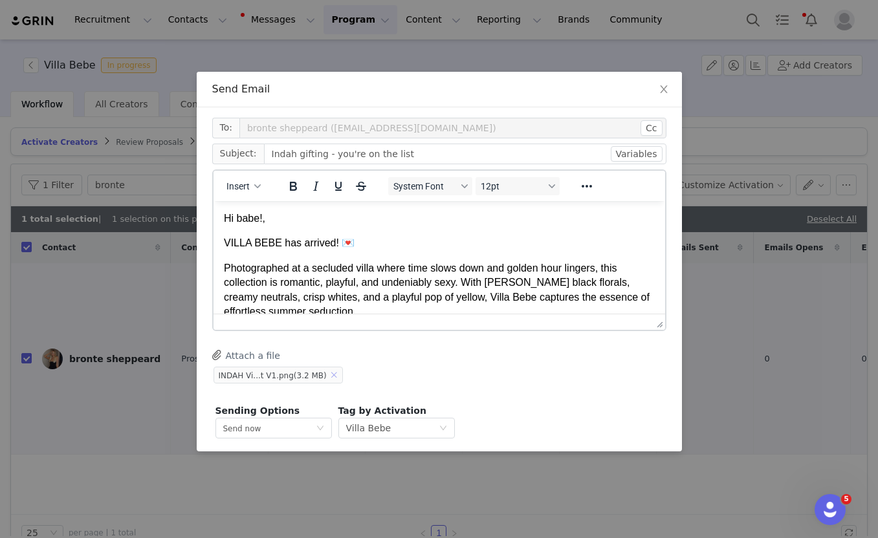
click at [333, 372] on button "button" at bounding box center [335, 375] width 16 height 16
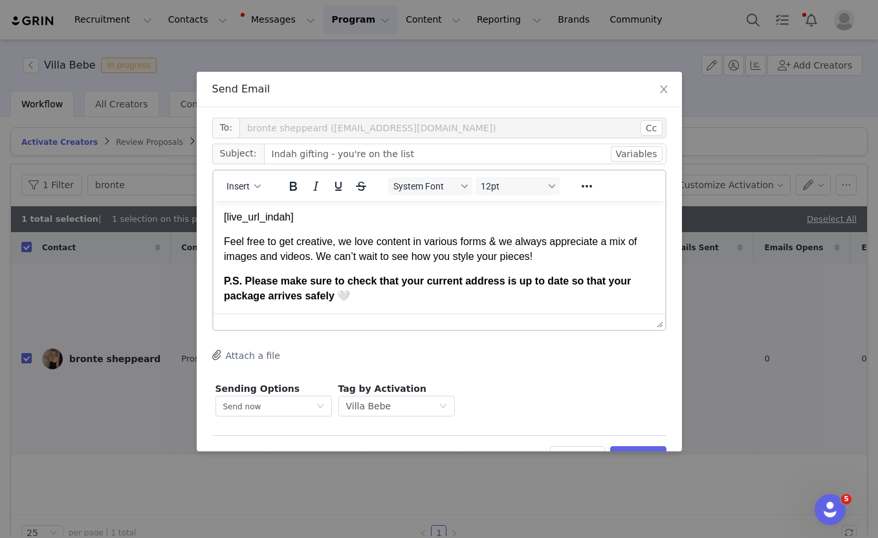
scroll to position [26, 0]
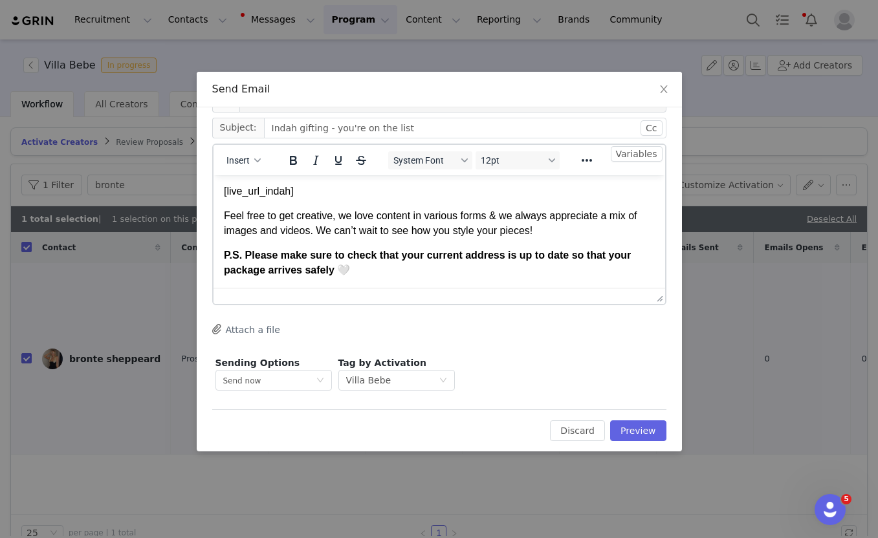
click at [444, 219] on p "Feel free to get creative, we love content in various forms & we always appreci…" at bounding box center [438, 222] width 431 height 29
click at [633, 433] on button "Preview" at bounding box center [638, 431] width 56 height 21
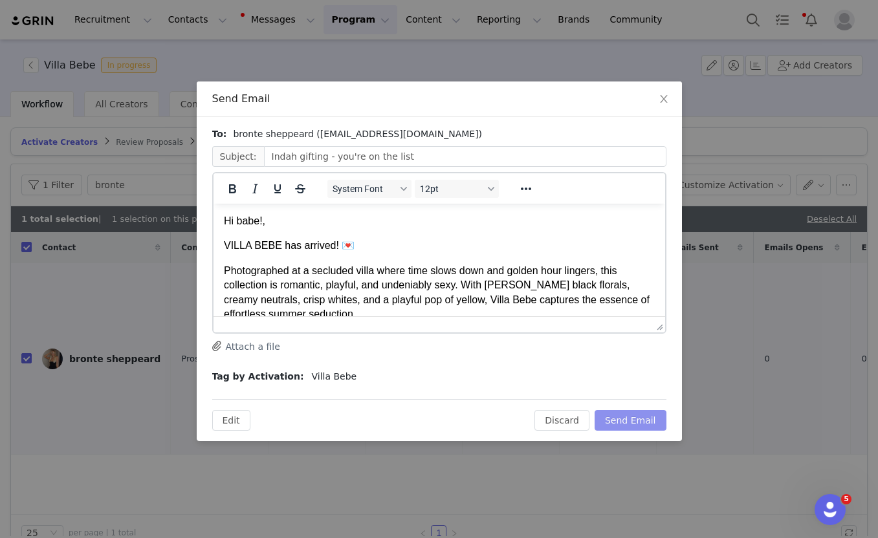
scroll to position [0, 0]
click at [627, 419] on button "Send Email" at bounding box center [631, 420] width 72 height 21
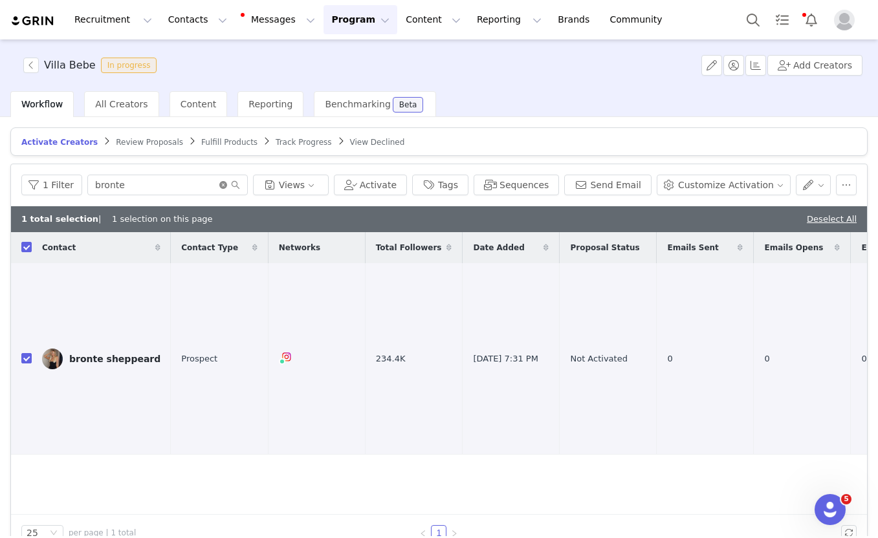
click at [219, 186] on icon "icon: close-circle" at bounding box center [223, 185] width 8 height 8
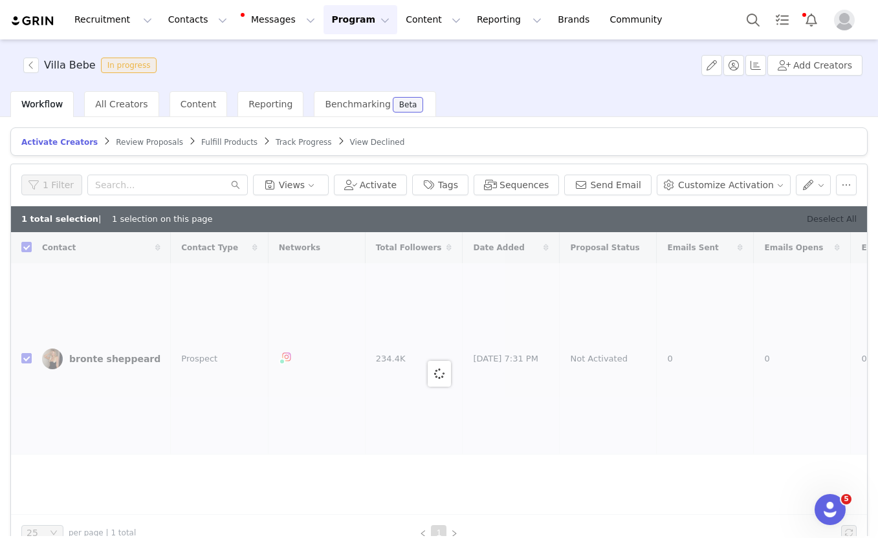
click at [838, 223] on link "Deselect All" at bounding box center [832, 219] width 50 height 10
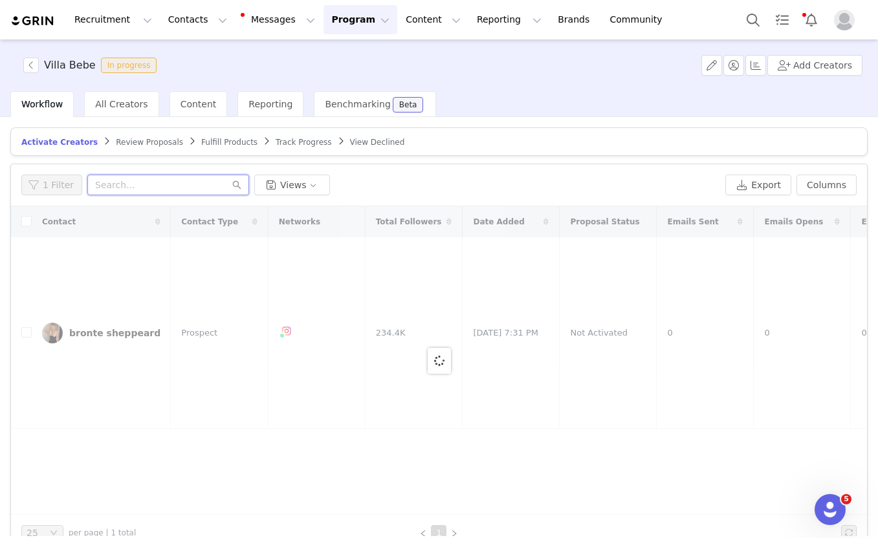
click at [162, 177] on input "text" at bounding box center [168, 185] width 162 height 21
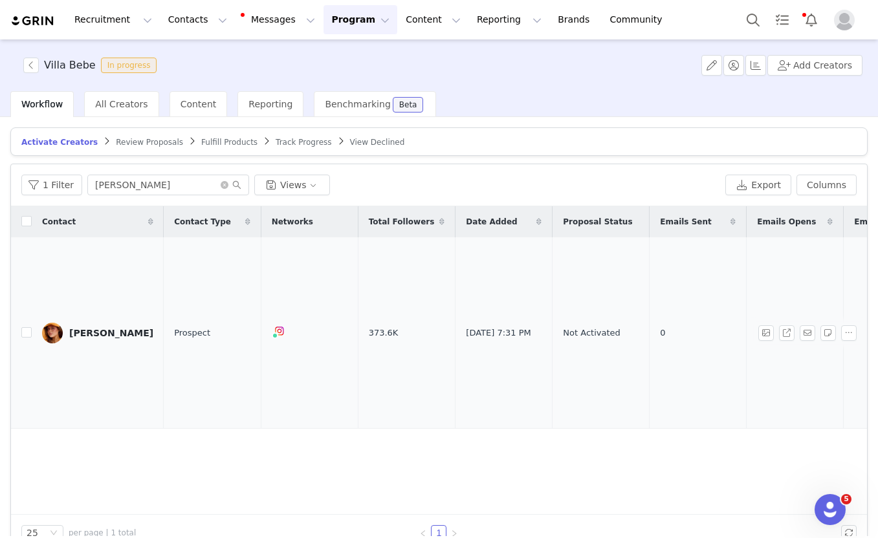
click at [18, 305] on td at bounding box center [21, 332] width 21 height 191
click at [19, 305] on td at bounding box center [21, 332] width 21 height 191
click at [30, 327] on input "checkbox" at bounding box center [26, 332] width 10 height 10
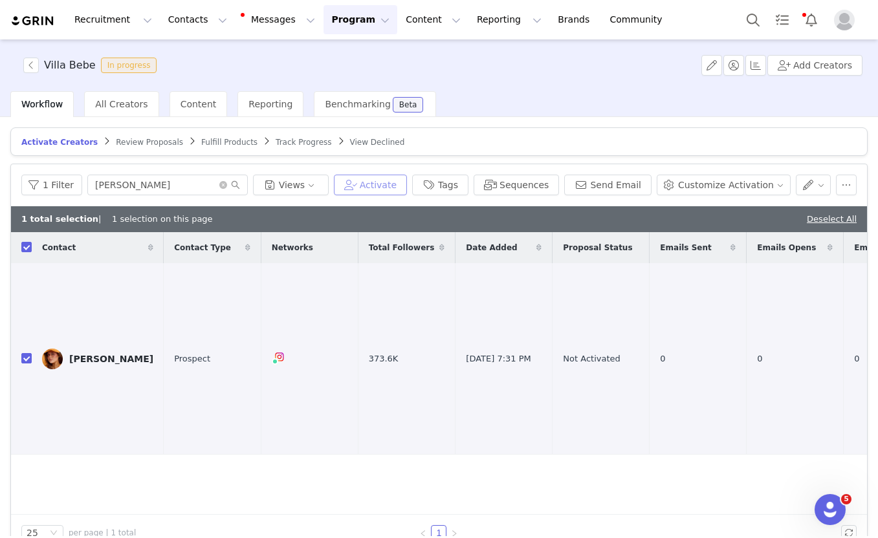
click at [391, 184] on button "Activate" at bounding box center [370, 185] width 73 height 21
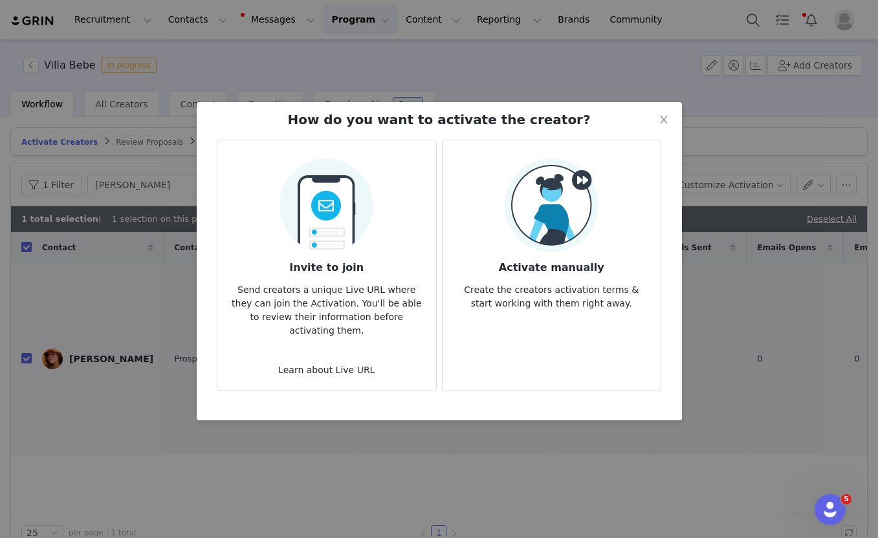
click at [328, 265] on h3 "Invite to join" at bounding box center [326, 263] width 197 height 23
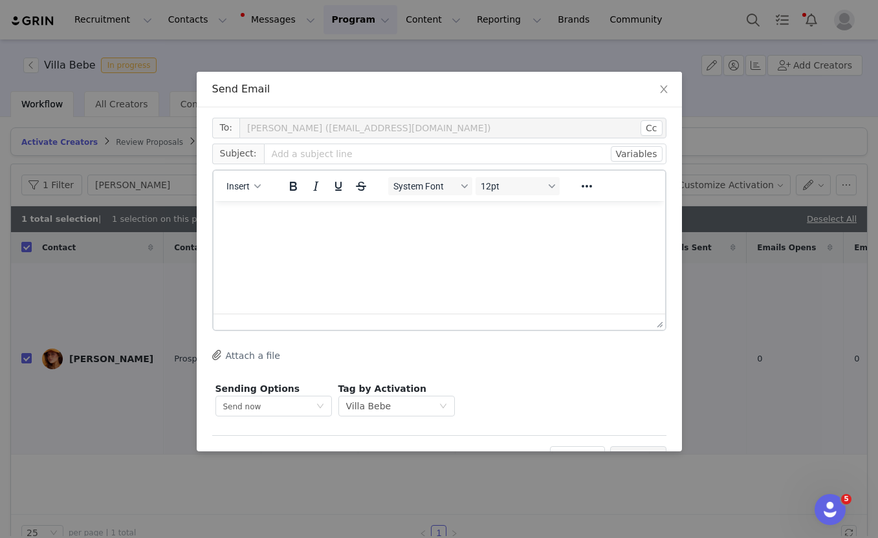
click at [228, 175] on div "Insert" at bounding box center [243, 185] width 61 height 25
click at [234, 183] on span "Insert" at bounding box center [237, 186] width 23 height 10
click at [241, 208] on div "Insert Template" at bounding box center [290, 209] width 116 height 16
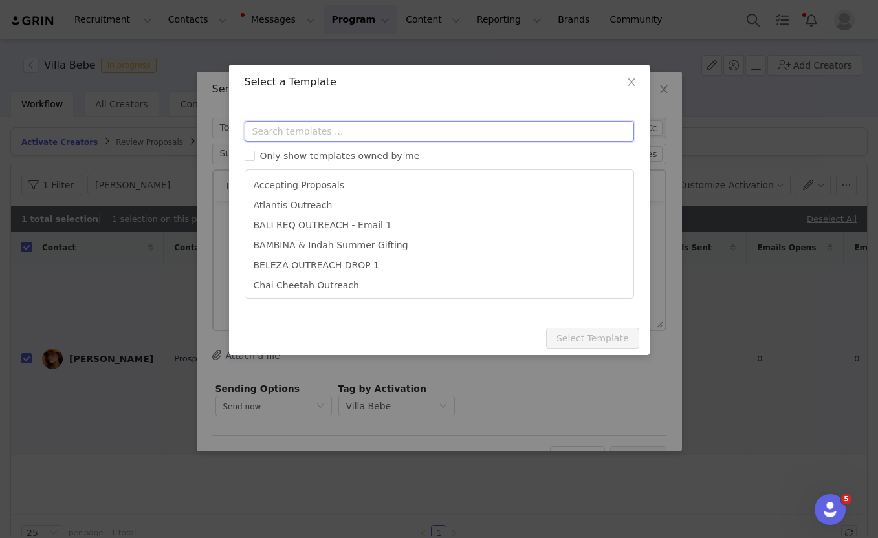
click at [273, 129] on input "text" at bounding box center [439, 131] width 389 height 21
paste input "bebe"
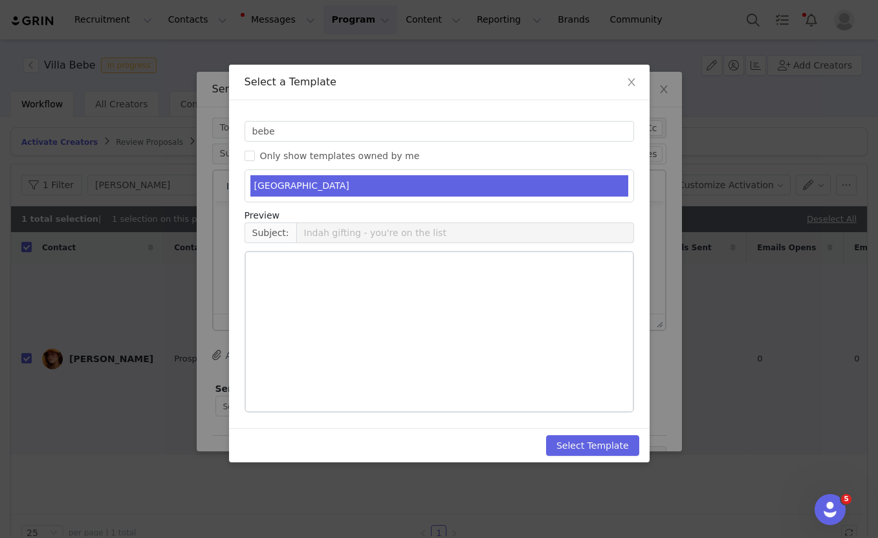
click at [285, 186] on li "VILLA BEBE" at bounding box center [439, 185] width 378 height 21
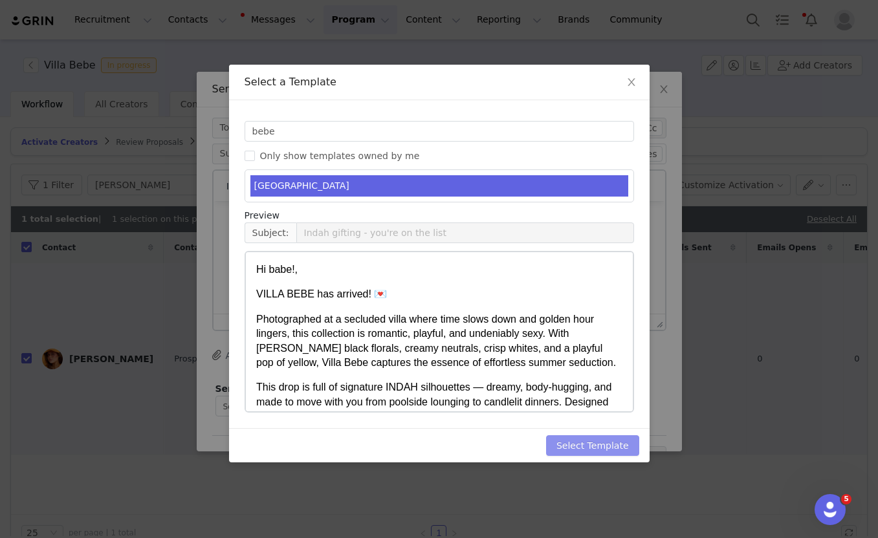
click at [604, 444] on button "Select Template" at bounding box center [592, 445] width 93 height 21
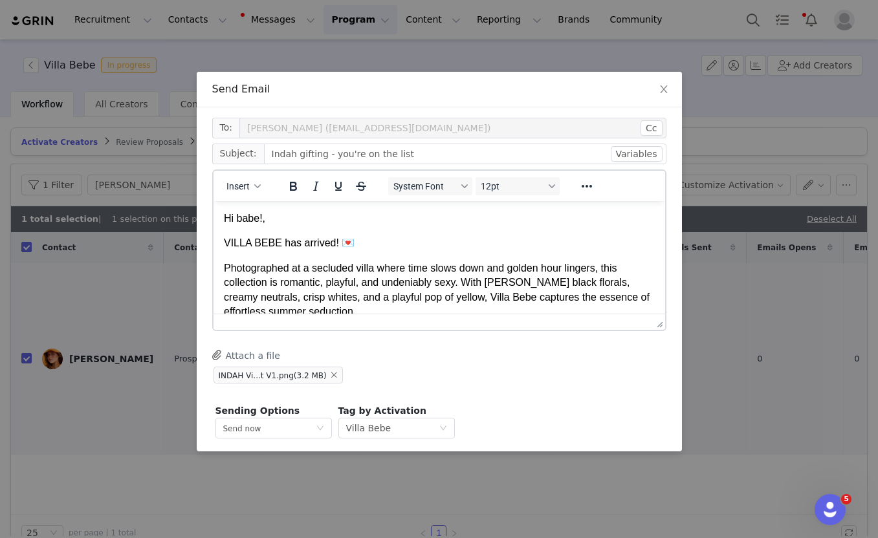
click at [372, 256] on body "Hi babe!, VILLA BEBE has arrived! 💌 Photographed at a secluded villa where time…" at bounding box center [438, 419] width 431 height 416
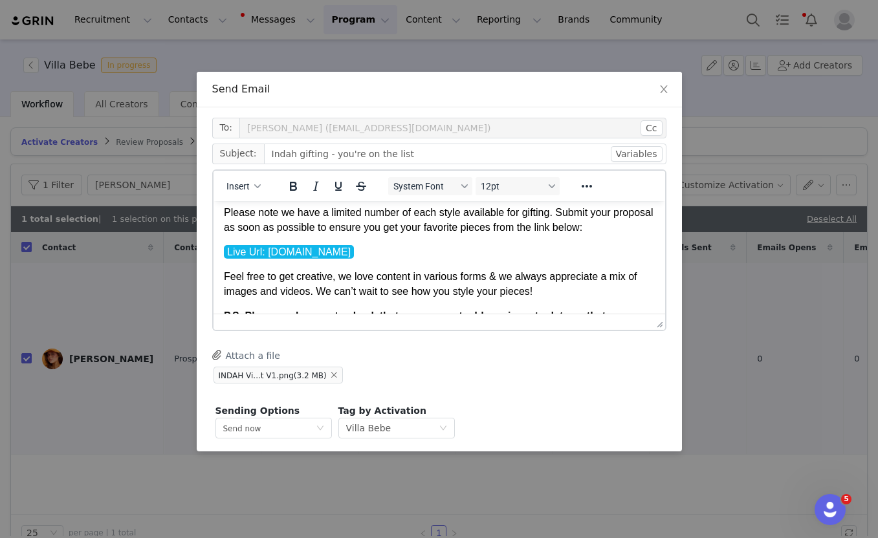
scroll to position [338, 0]
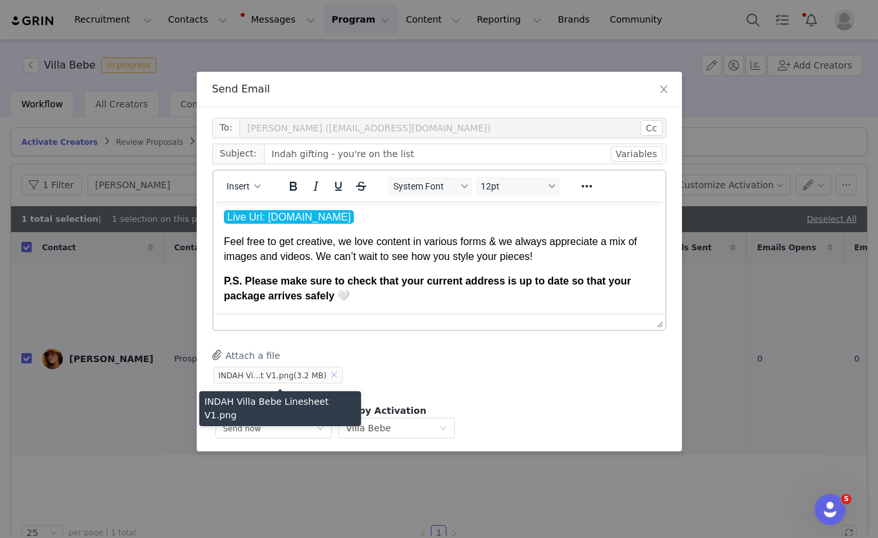
click at [333, 373] on button "button" at bounding box center [335, 375] width 16 height 16
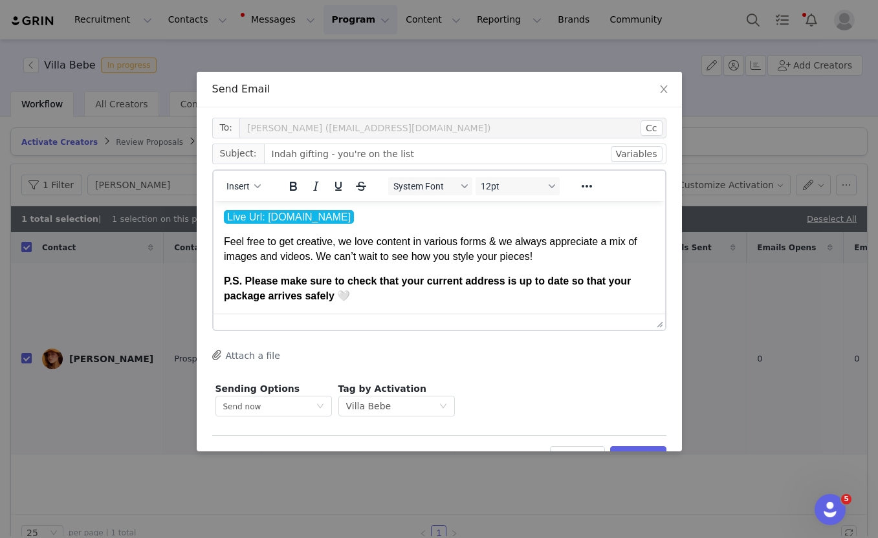
scroll to position [26, 0]
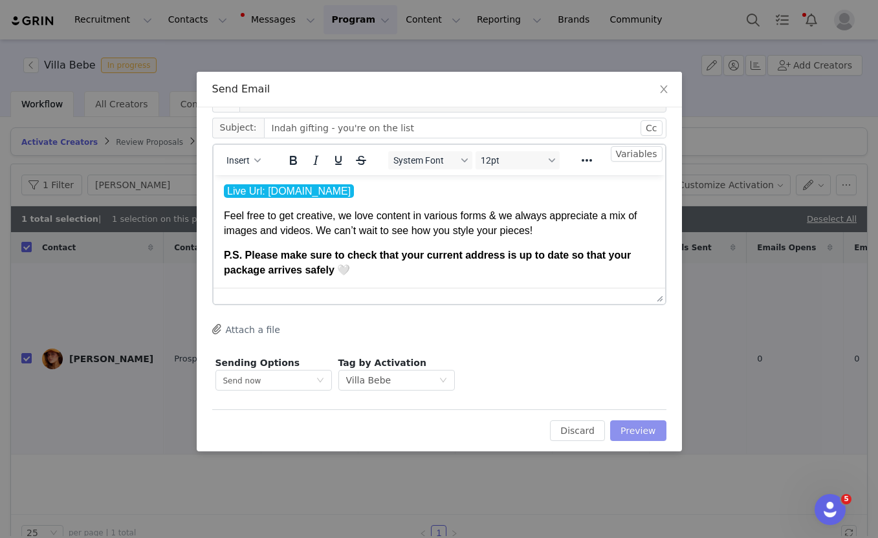
click at [652, 438] on button "Preview" at bounding box center [638, 431] width 56 height 21
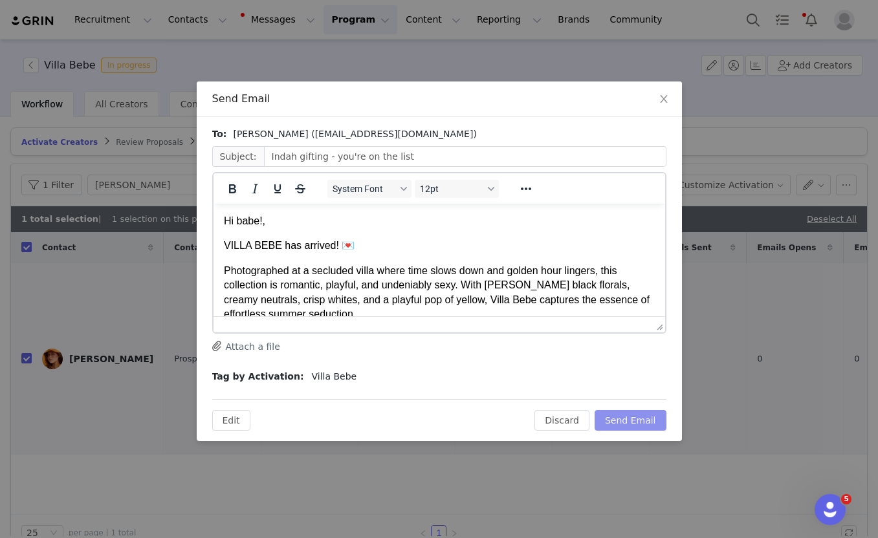
scroll to position [0, 0]
click at [641, 429] on button "Send Email" at bounding box center [631, 420] width 72 height 21
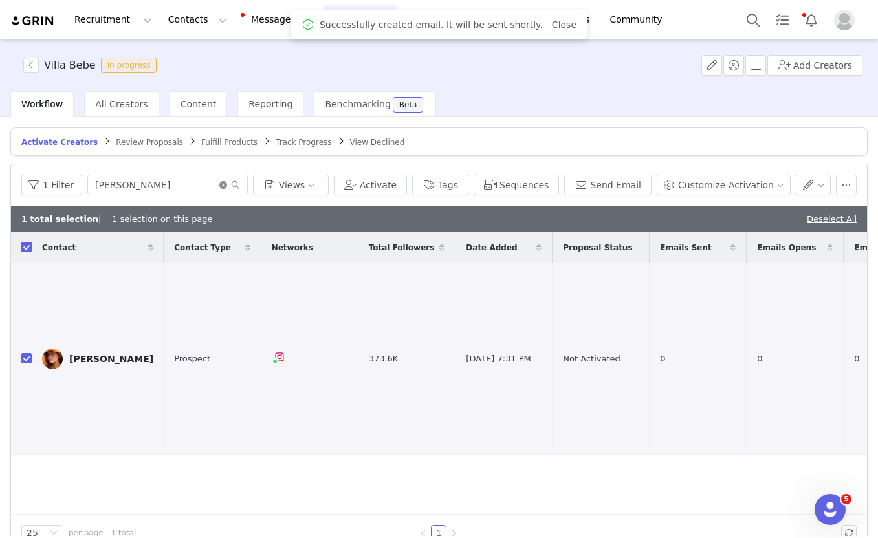
click at [219, 182] on icon "icon: close-circle" at bounding box center [223, 185] width 8 height 8
click at [197, 182] on input "text" at bounding box center [167, 185] width 160 height 21
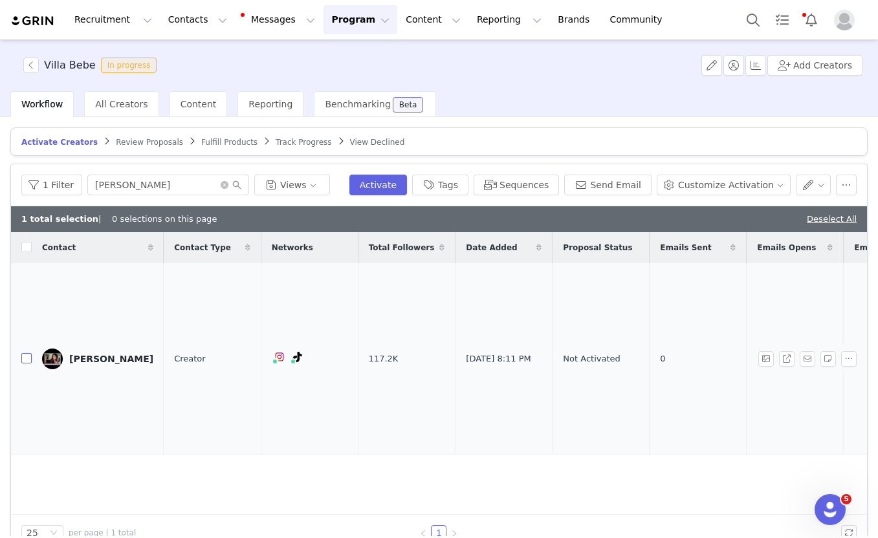
click at [25, 353] on input "checkbox" at bounding box center [26, 358] width 10 height 10
click at [397, 182] on button "Activate" at bounding box center [378, 185] width 58 height 21
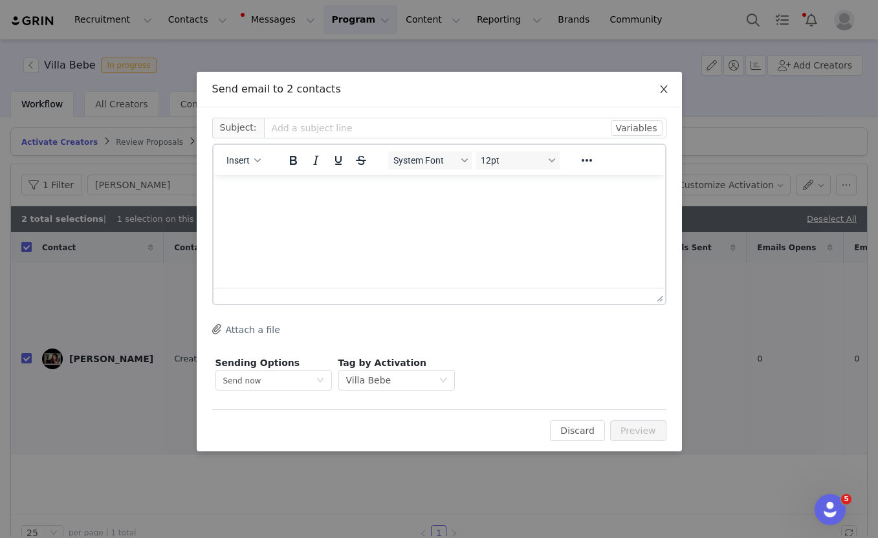
click at [663, 91] on icon "icon: close" at bounding box center [664, 89] width 10 height 10
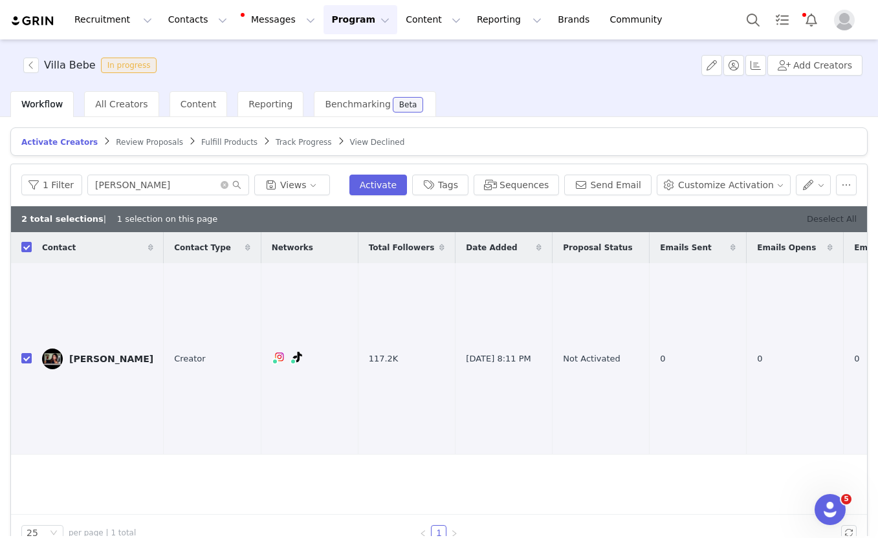
click at [846, 223] on link "Deselect All" at bounding box center [832, 219] width 50 height 10
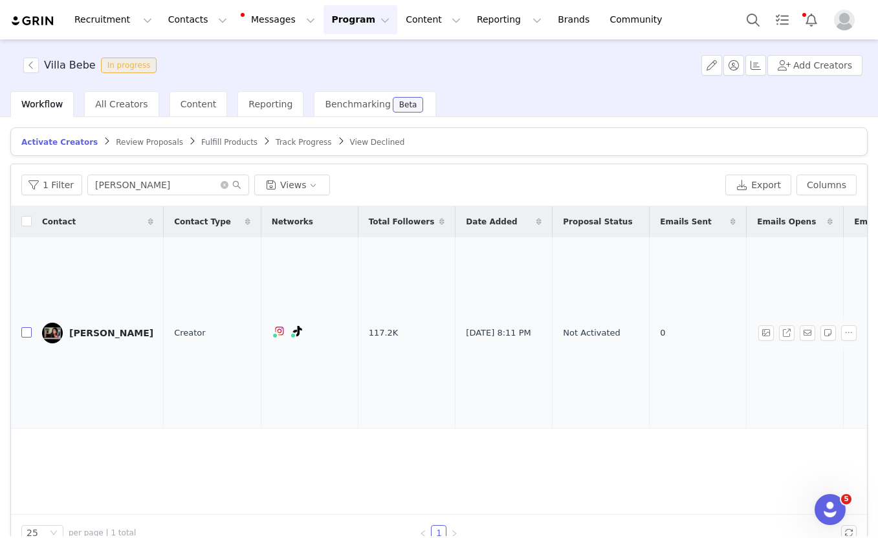
click at [23, 327] on input "checkbox" at bounding box center [26, 332] width 10 height 10
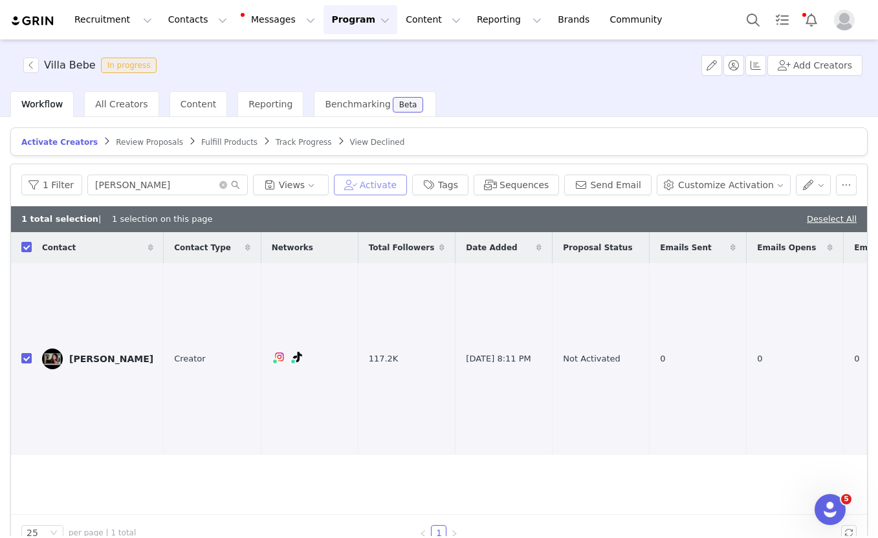
click at [387, 189] on button "Activate" at bounding box center [370, 185] width 73 height 21
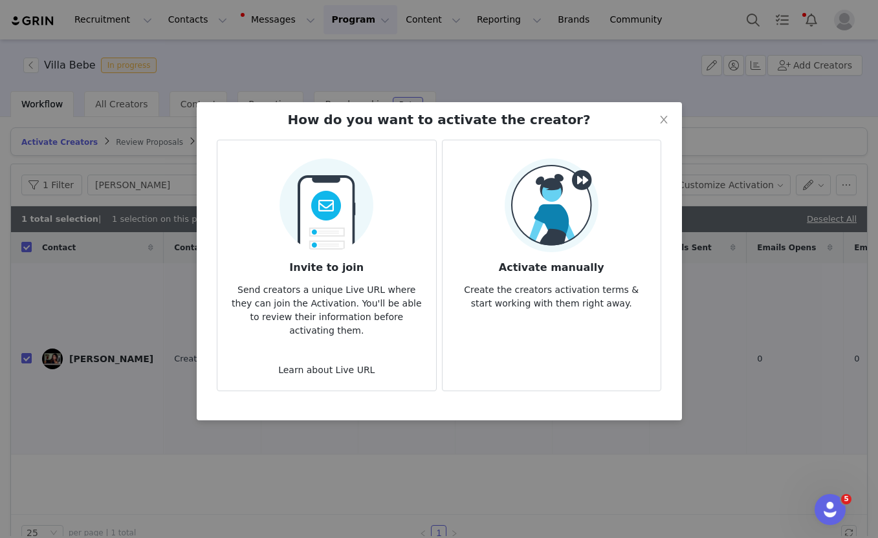
click at [315, 217] on img at bounding box center [326, 202] width 94 height 102
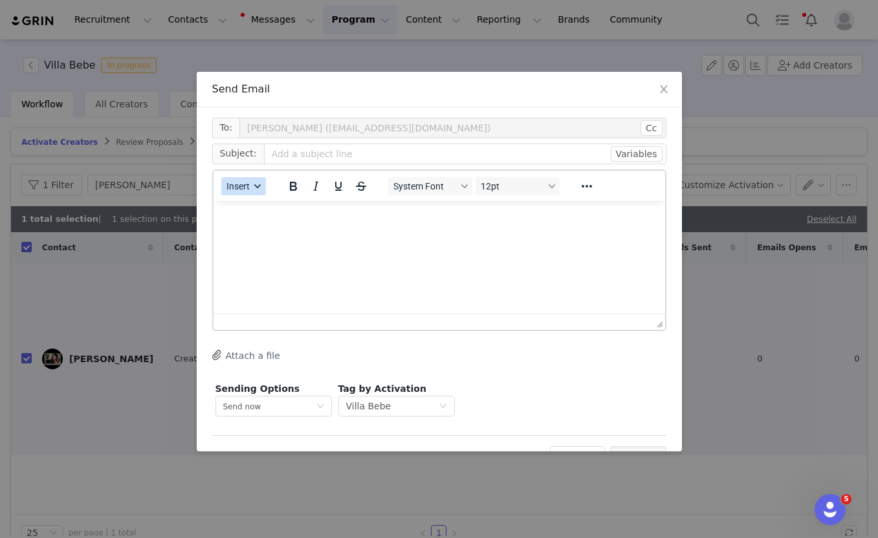
click at [239, 184] on span "Insert" at bounding box center [237, 186] width 23 height 10
click at [245, 208] on div "Insert Template" at bounding box center [290, 209] width 116 height 16
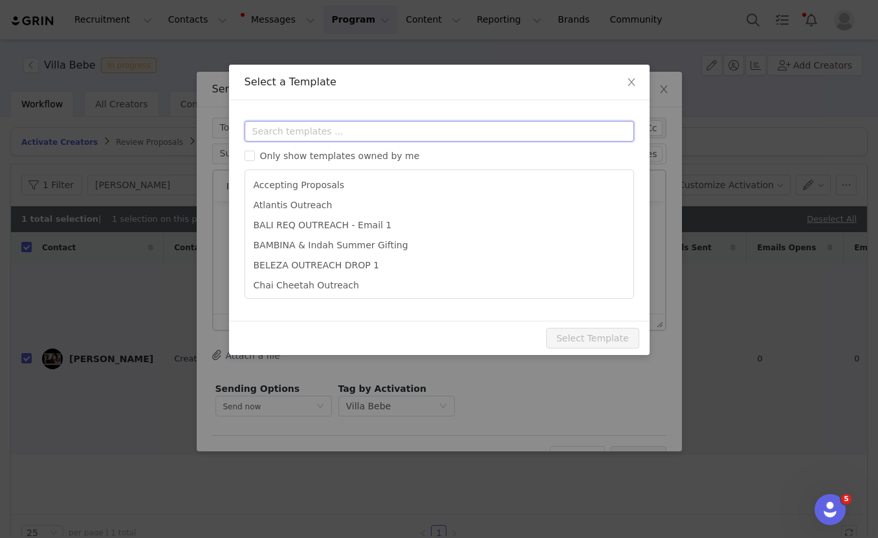
click at [298, 123] on input "text" at bounding box center [439, 131] width 389 height 21
paste input "bebe"
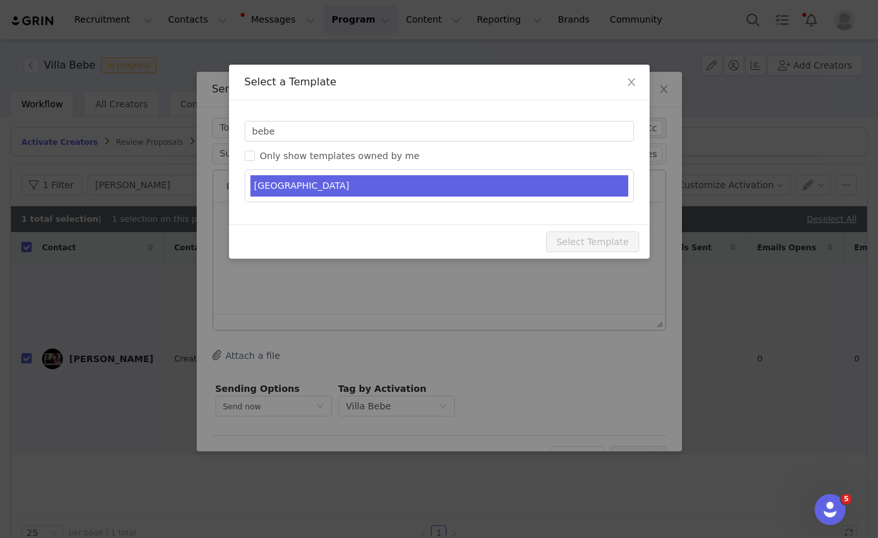
click at [290, 180] on li "VILLA BEBE" at bounding box center [439, 185] width 378 height 21
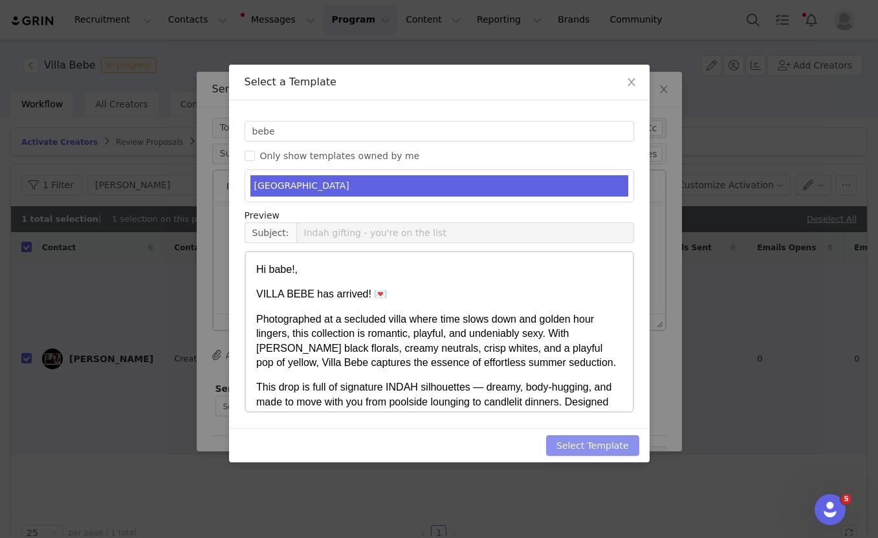
click at [597, 444] on button "Select Template" at bounding box center [592, 445] width 93 height 21
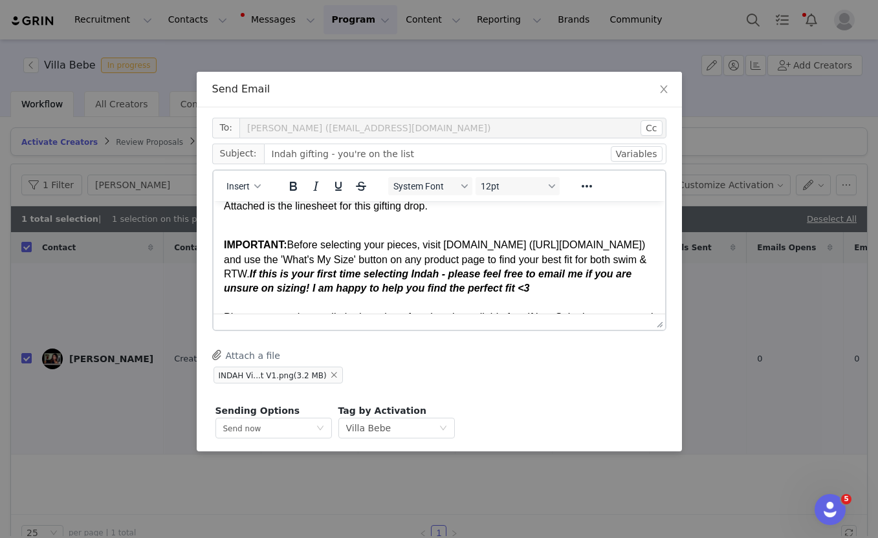
click at [399, 269] on strong "If this is your first time selecting Indah - please feel free to email me if yo…" at bounding box center [427, 280] width 408 height 25
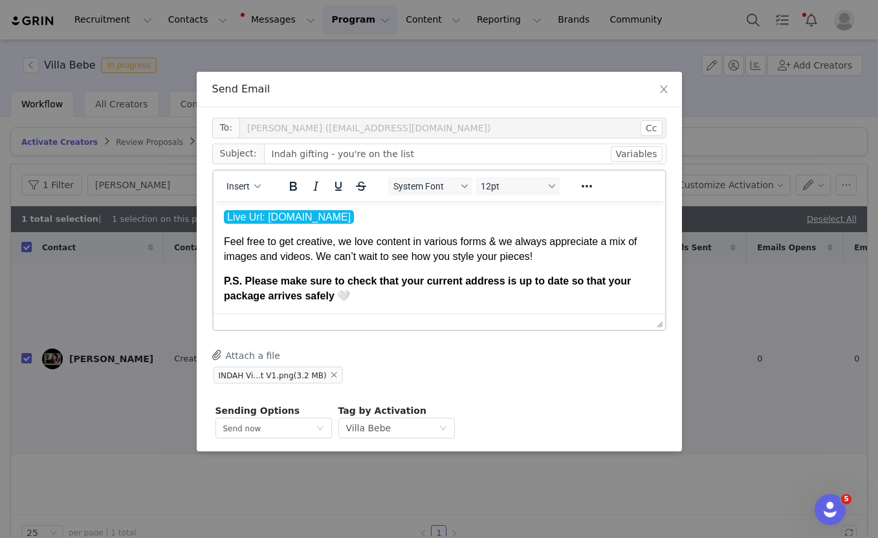
scroll to position [48, 0]
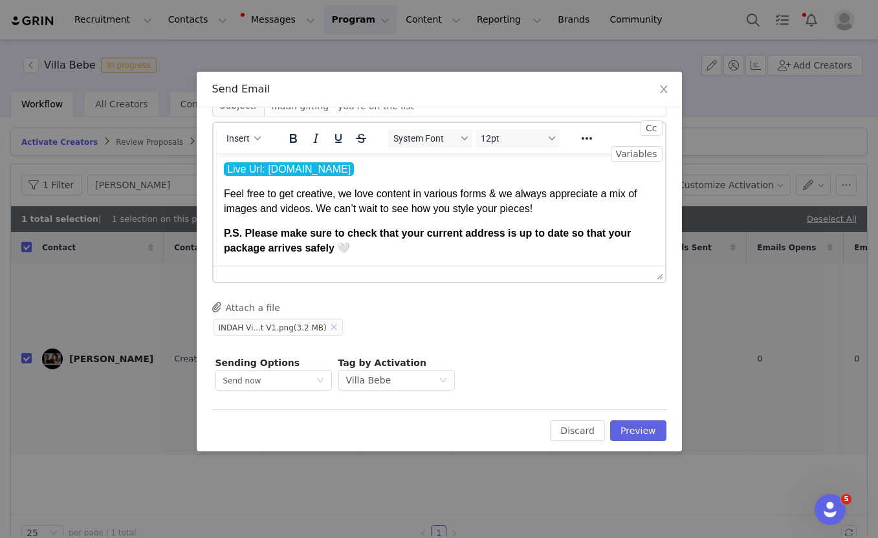
click at [332, 325] on button "button" at bounding box center [335, 328] width 16 height 16
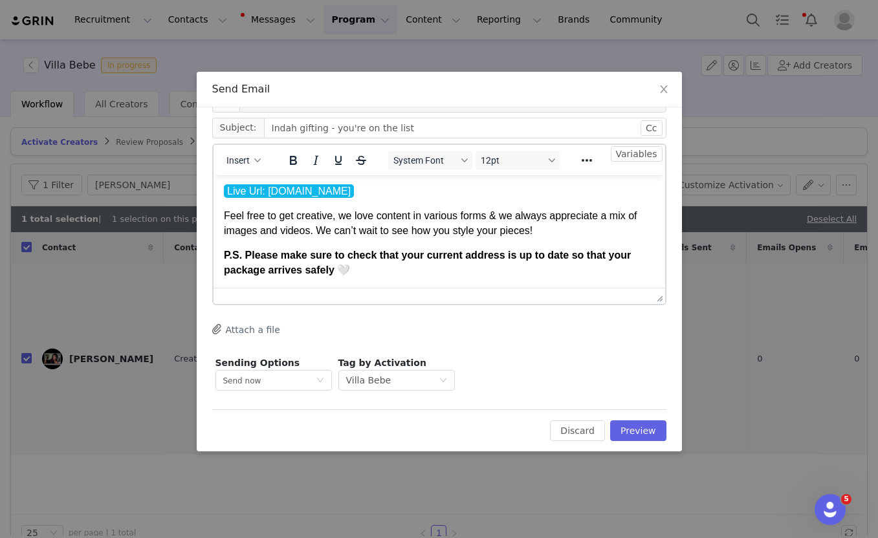
scroll to position [26, 0]
click at [640, 426] on button "Preview" at bounding box center [638, 431] width 56 height 21
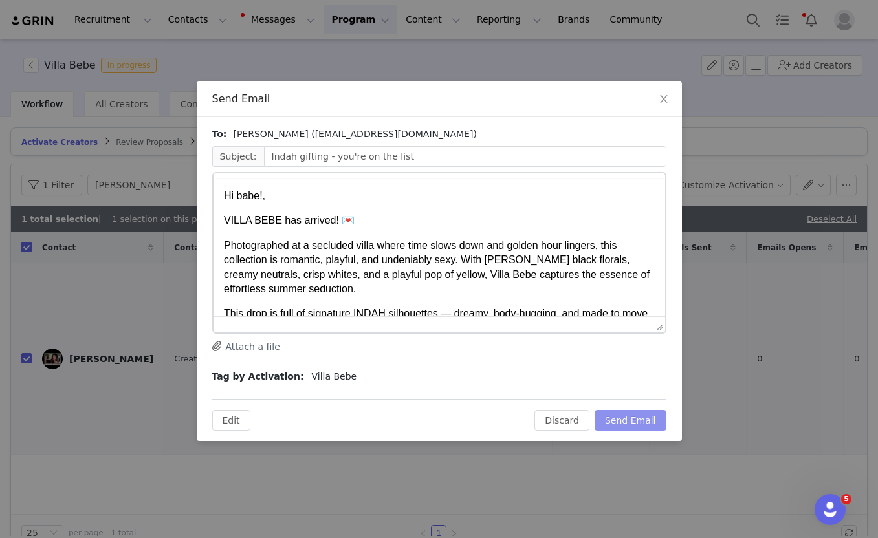
scroll to position [0, 0]
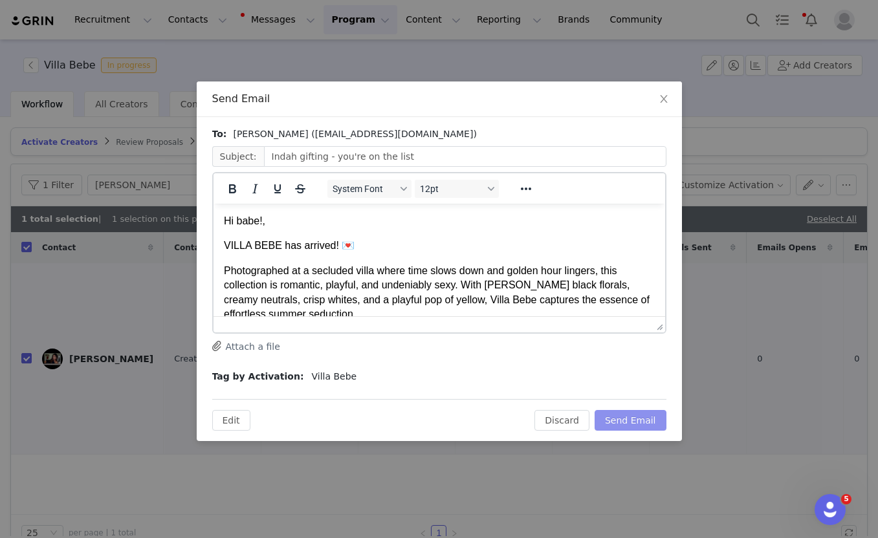
click at [615, 422] on button "Send Email" at bounding box center [631, 420] width 72 height 21
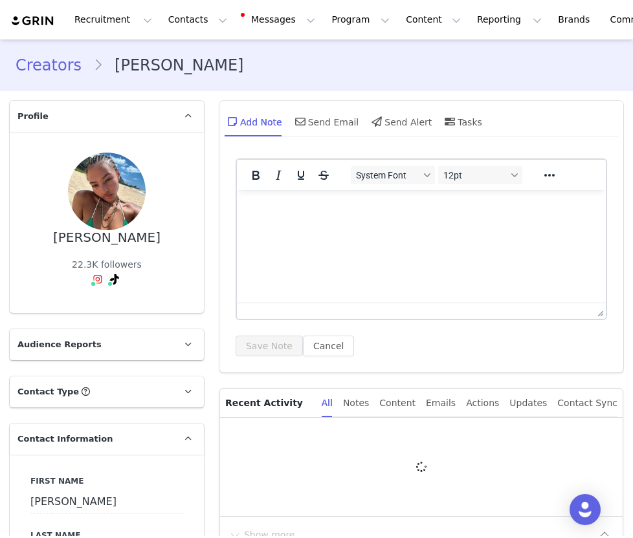
type input "+1 ([GEOGRAPHIC_DATA])"
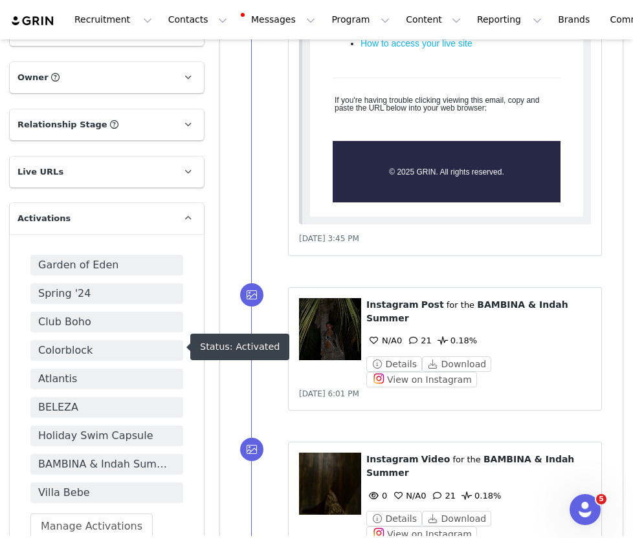
scroll to position [1342, 0]
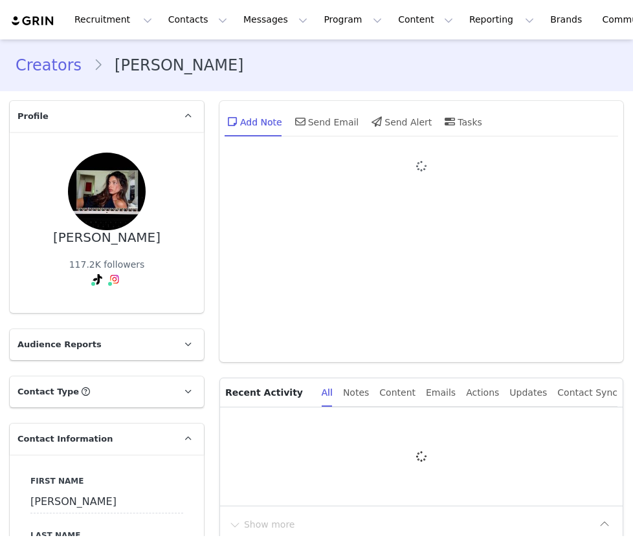
type input "+1 ([GEOGRAPHIC_DATA])"
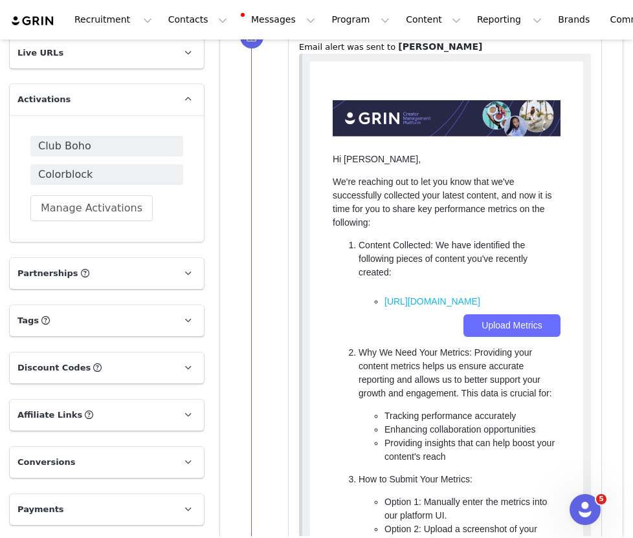
scroll to position [1403, 0]
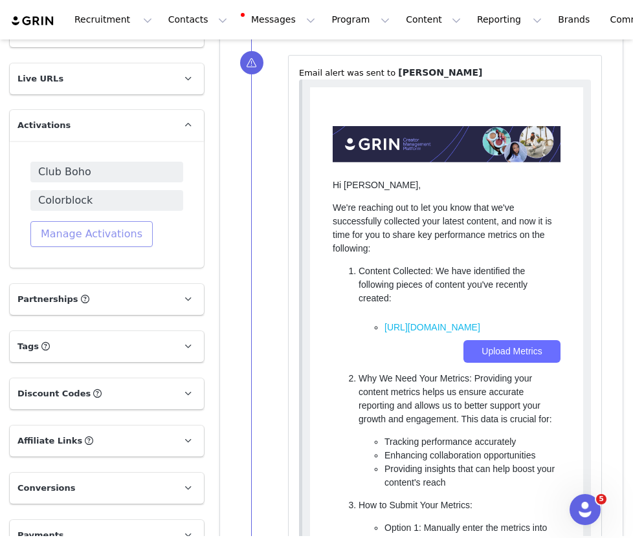
click at [99, 235] on button "Manage Activations" at bounding box center [91, 234] width 122 height 26
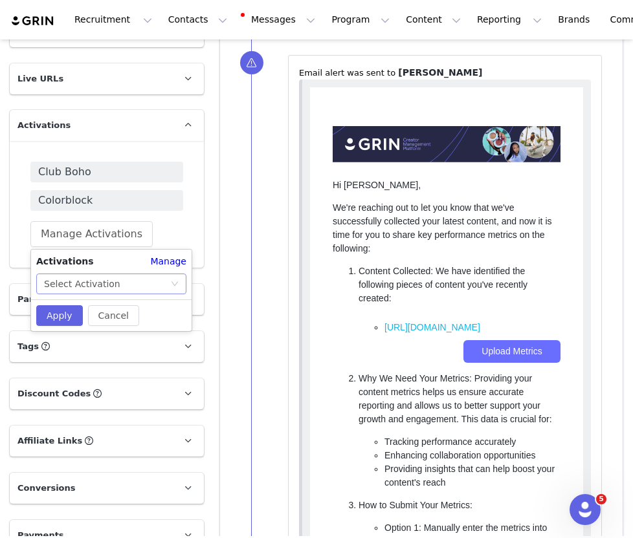
click at [76, 283] on div "Select Activation" at bounding box center [82, 283] width 76 height 19
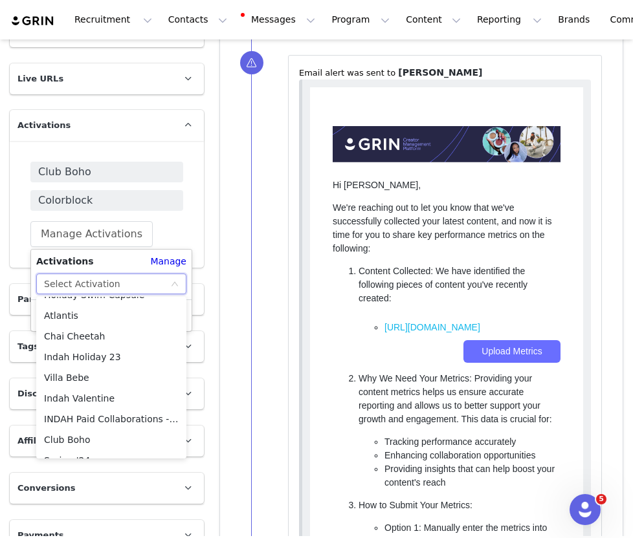
scroll to position [120, 0]
click at [66, 381] on li "Villa Bebe" at bounding box center [111, 376] width 150 height 21
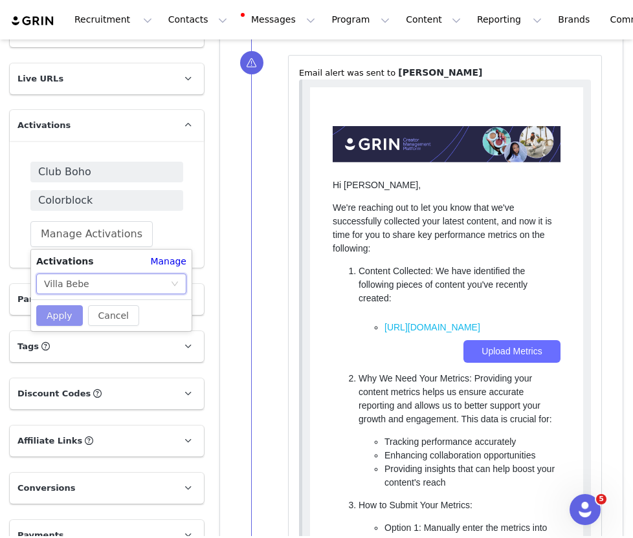
click at [65, 317] on button "Apply" at bounding box center [59, 315] width 47 height 21
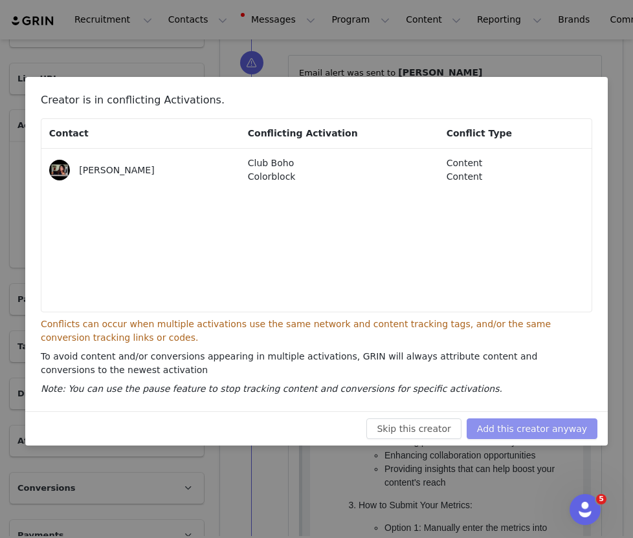
click at [562, 421] on button "Add this creator anyway" at bounding box center [531, 429] width 131 height 21
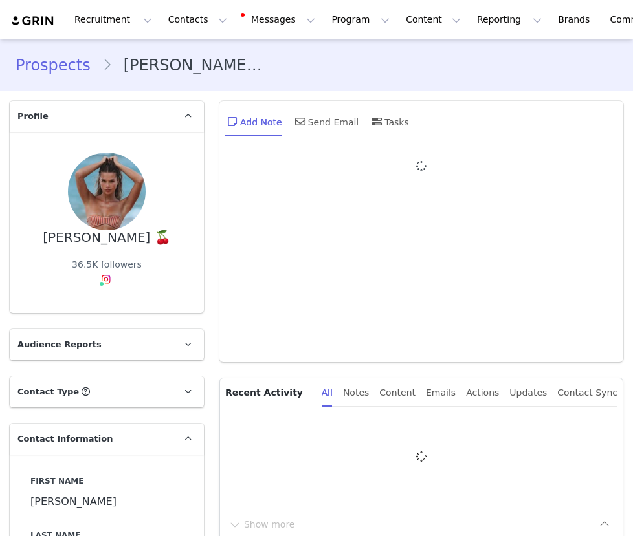
type input "+1 ([GEOGRAPHIC_DATA])"
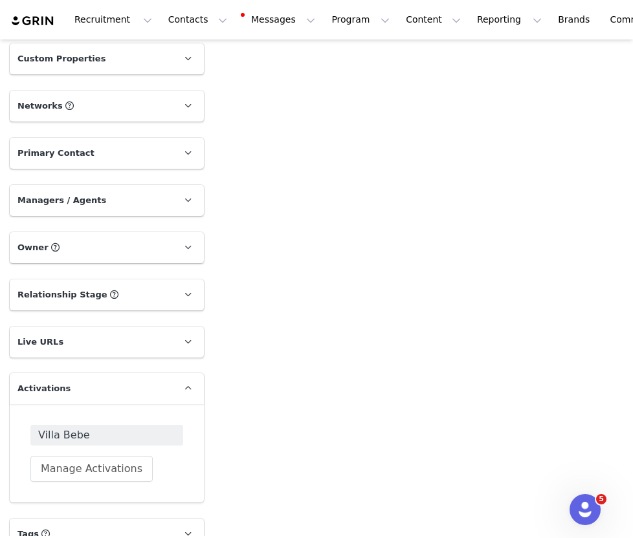
scroll to position [1108, 0]
